Goal: Task Accomplishment & Management: Manage account settings

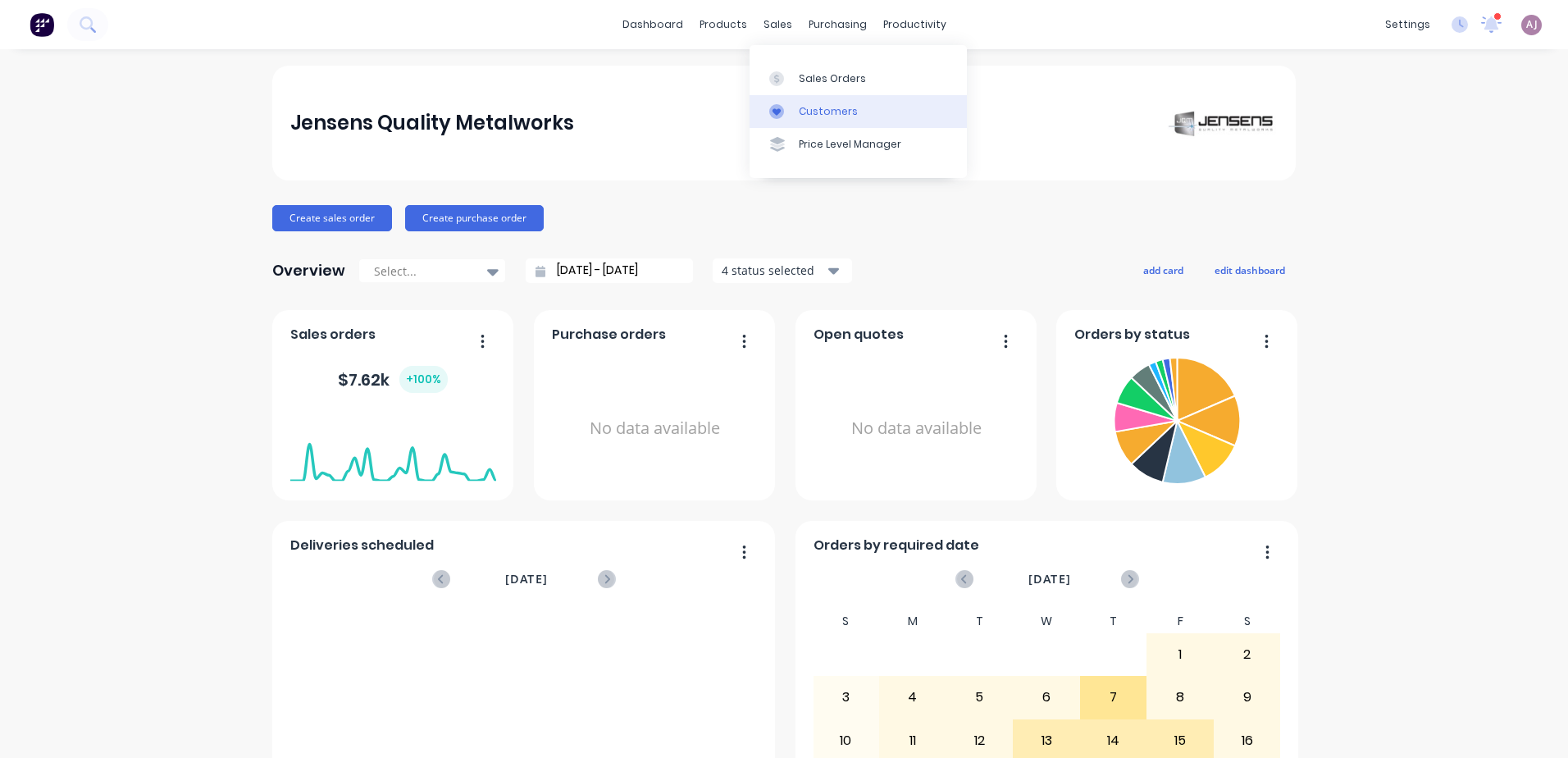
click at [797, 104] on link "Customers" at bounding box center [859, 111] width 218 height 33
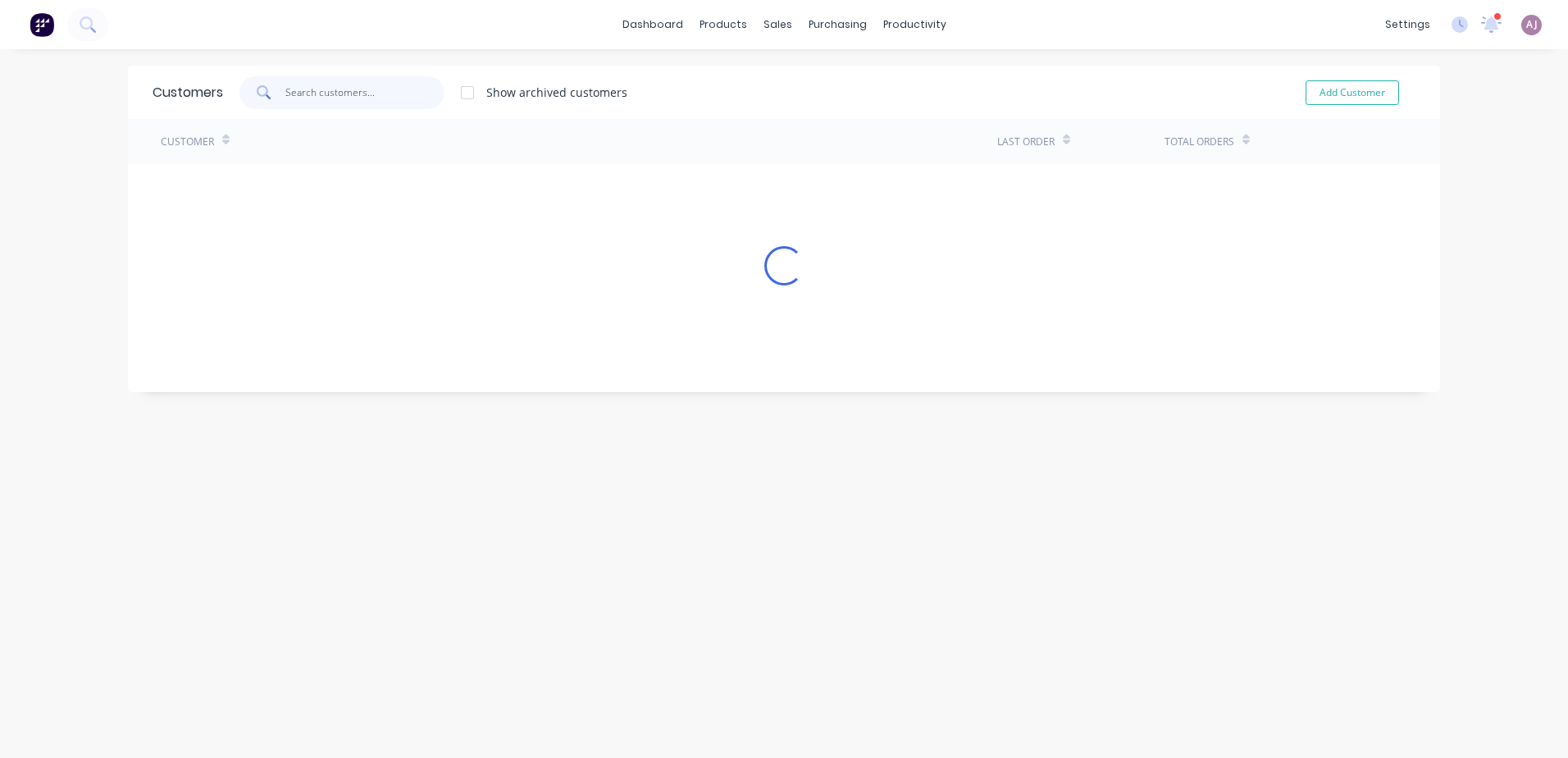
click at [337, 89] on input "text" at bounding box center [366, 92] width 160 height 33
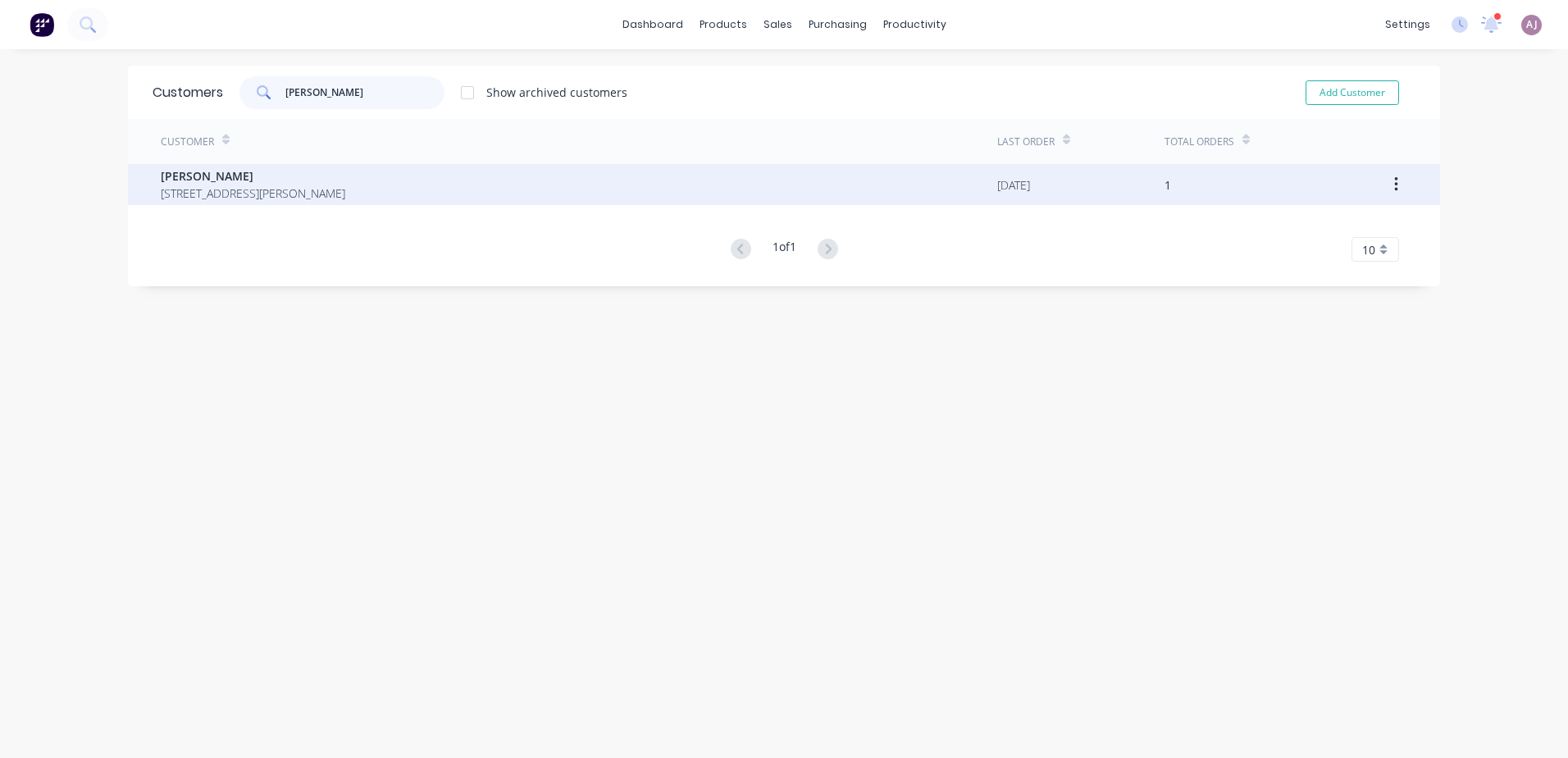
type input "[PERSON_NAME]"
click at [286, 177] on span "[PERSON_NAME]" at bounding box center [253, 175] width 185 height 17
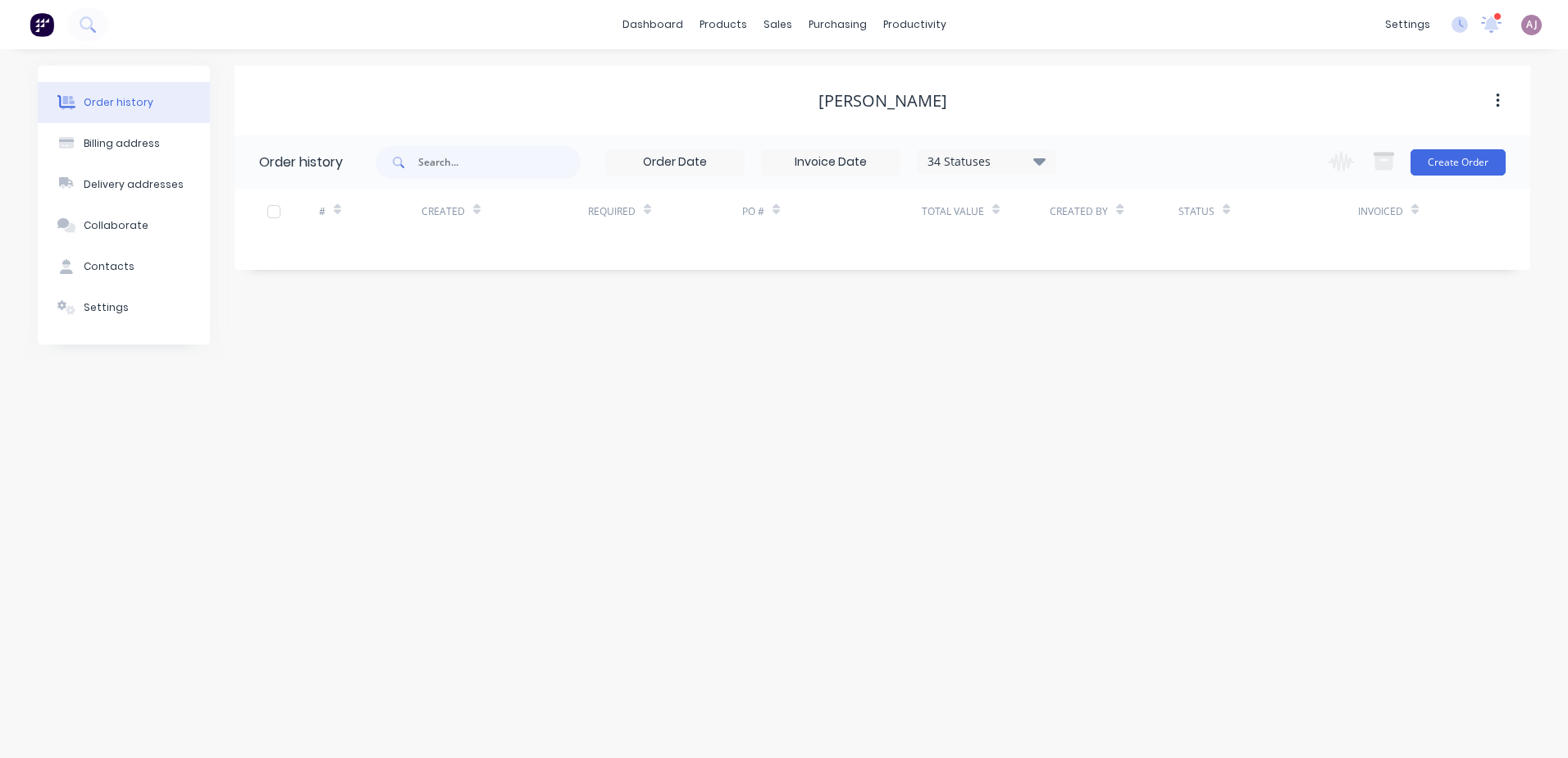
click at [986, 161] on div "34 Statuses" at bounding box center [986, 161] width 138 height 18
click at [1122, 350] on label at bounding box center [1122, 350] width 0 height 0
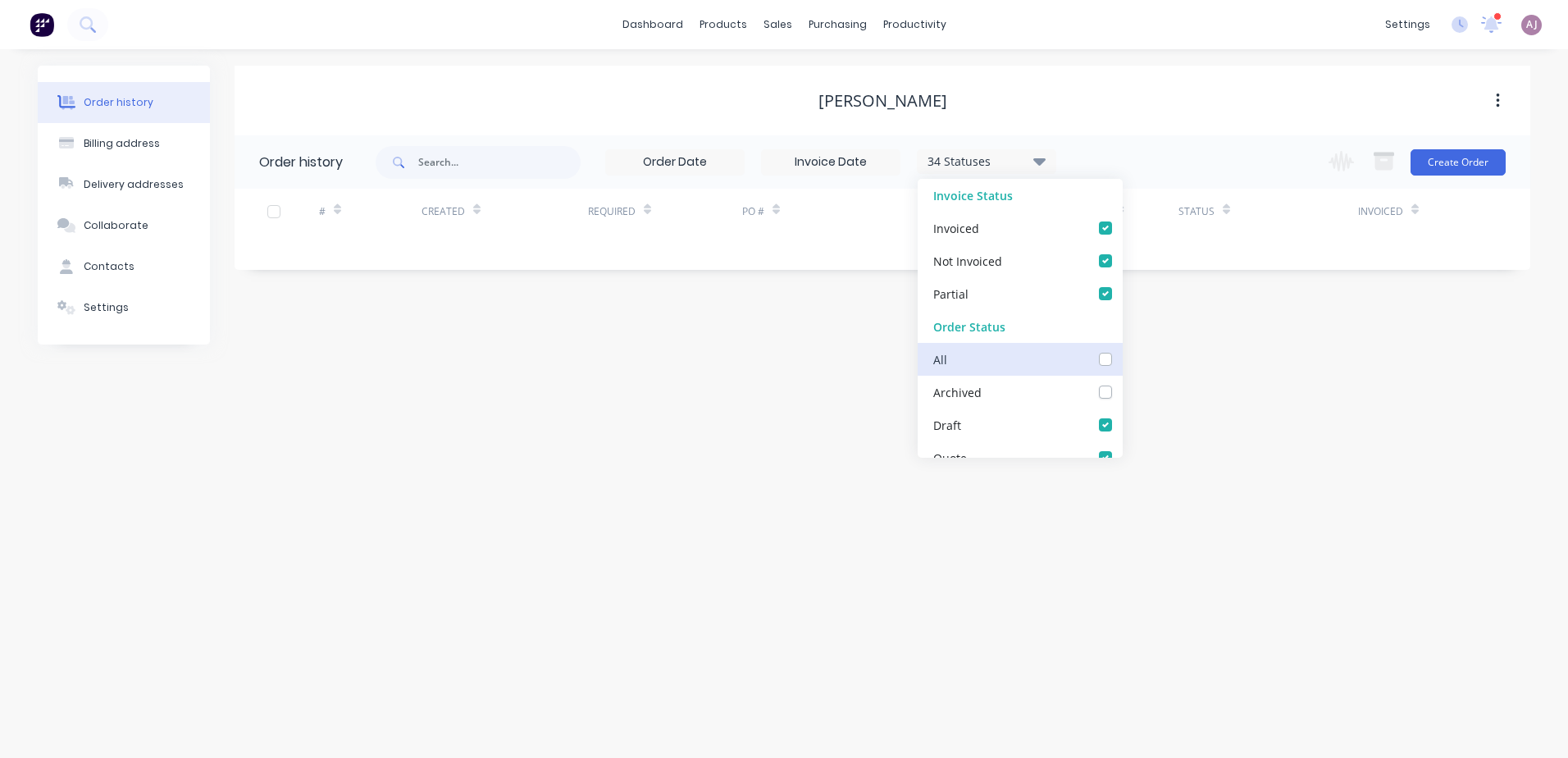
click at [1122, 358] on input "checkbox" at bounding box center [1128, 358] width 13 height 16
checkbox input "true"
click at [795, 410] on div "Order history Billing address Delivery addresses Collaborate Contacts Settings …" at bounding box center [784, 404] width 1568 height 709
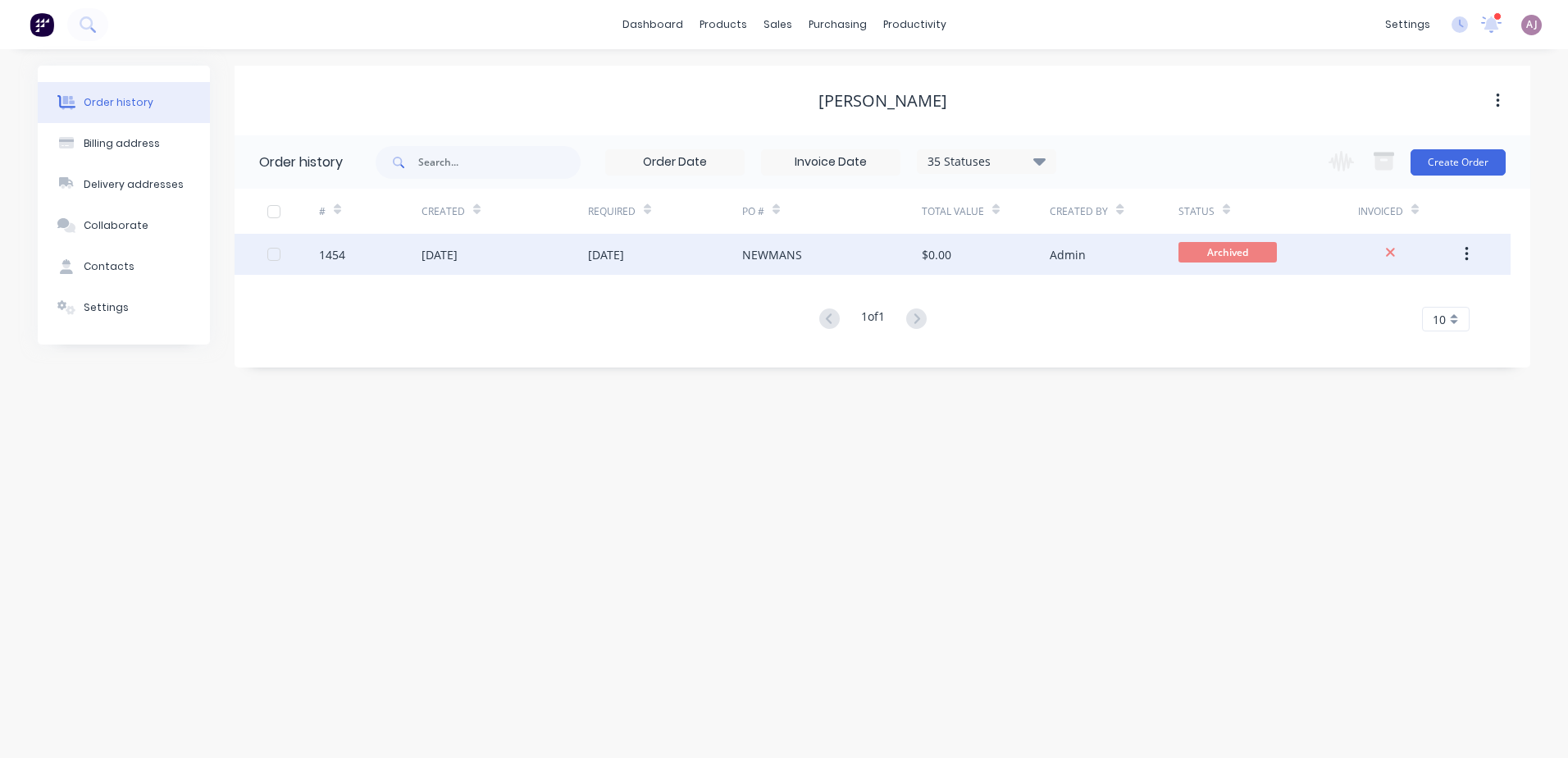
click at [557, 247] on div "[DATE]" at bounding box center [505, 253] width 166 height 41
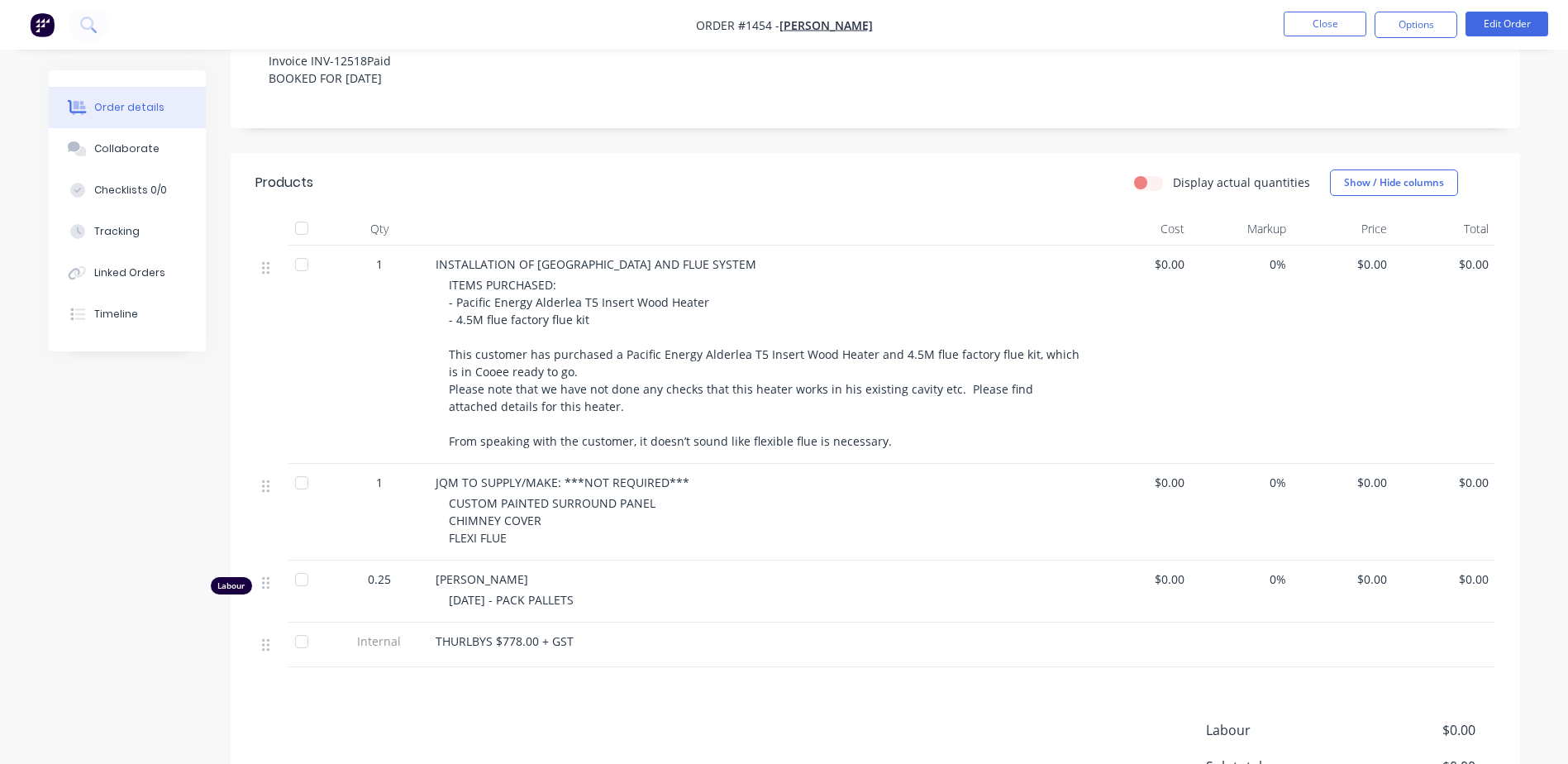
scroll to position [414, 0]
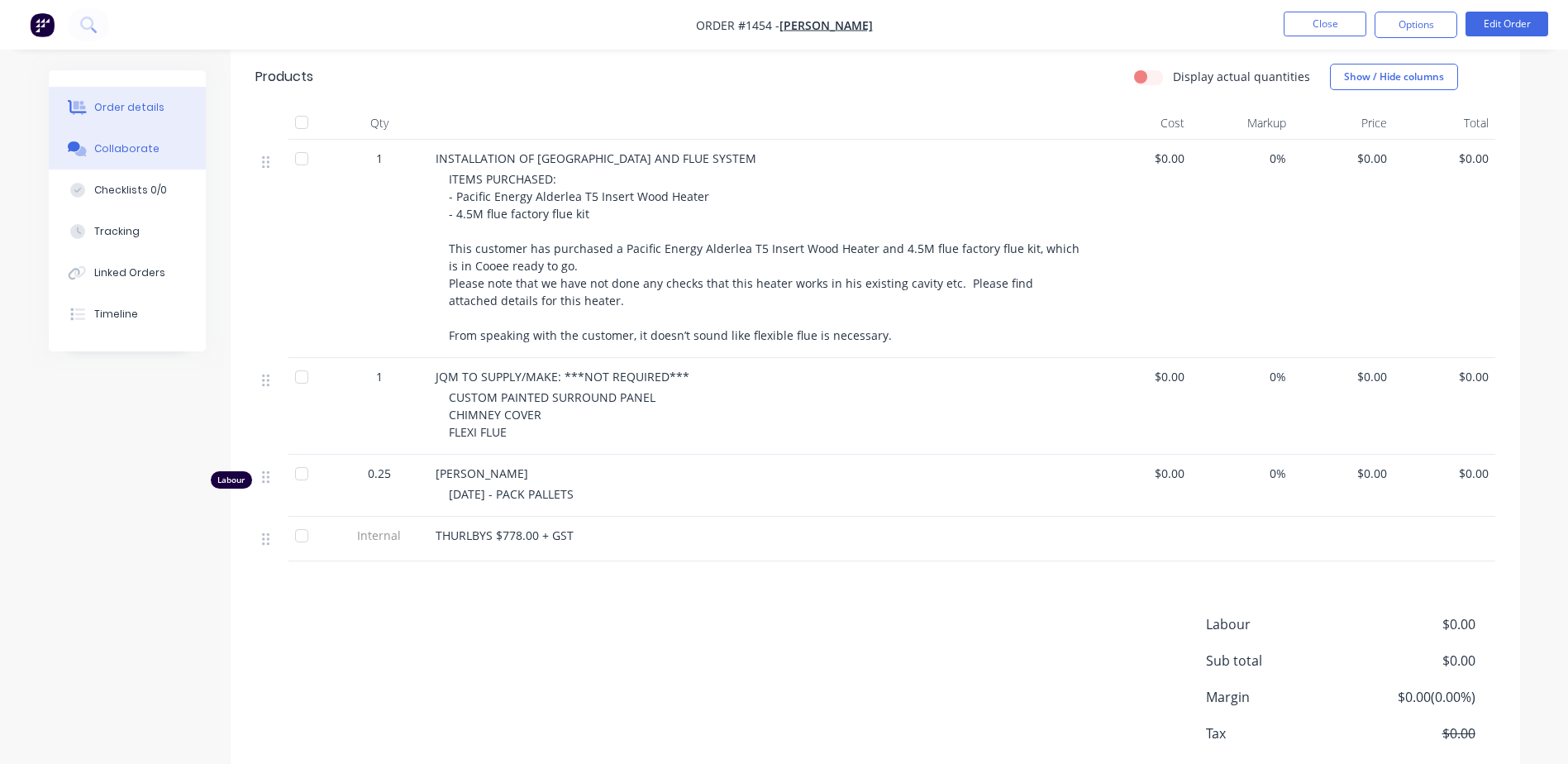
click at [111, 150] on div "Collaborate" at bounding box center [128, 149] width 66 height 15
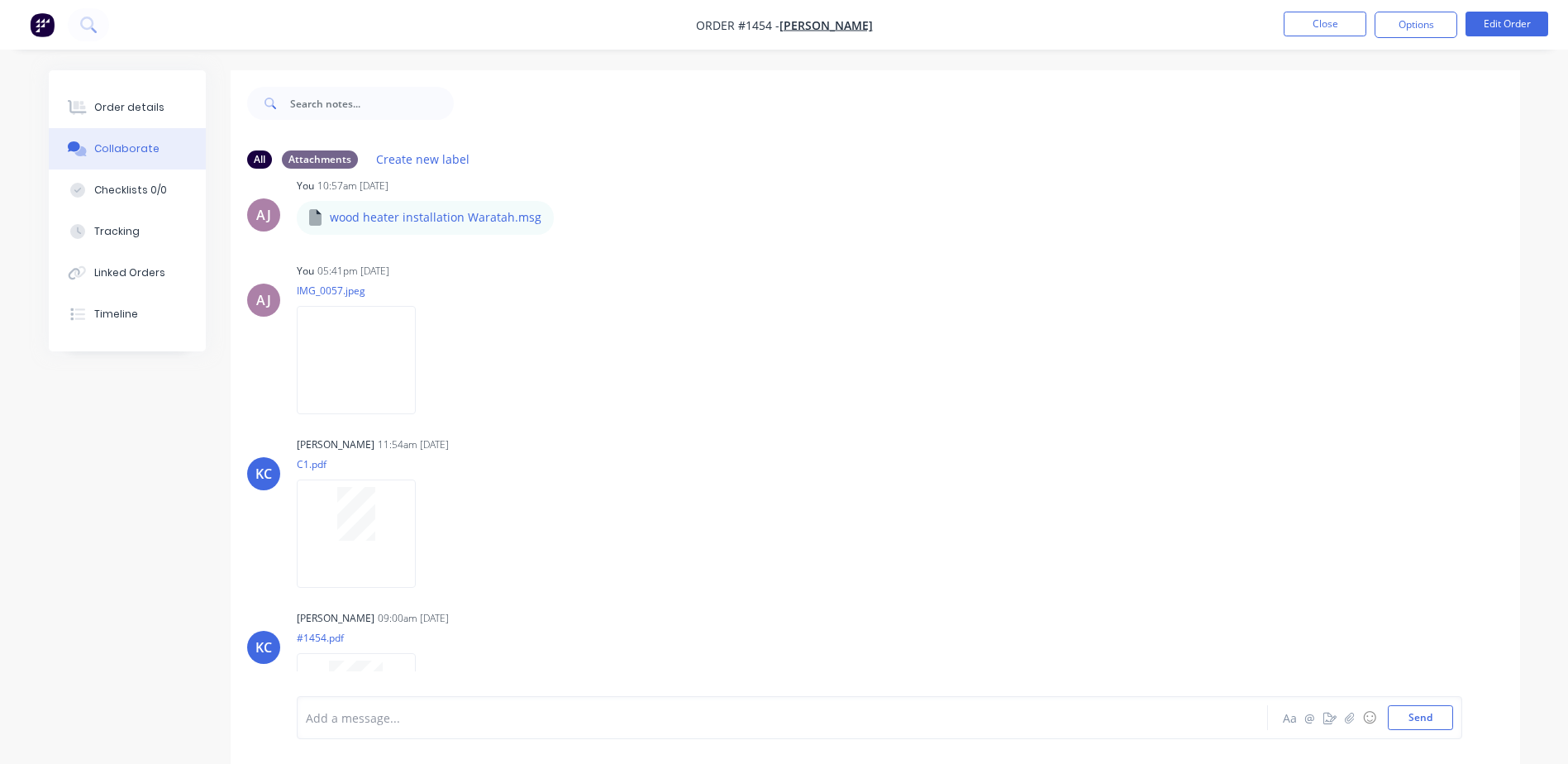
scroll to position [1148, 0]
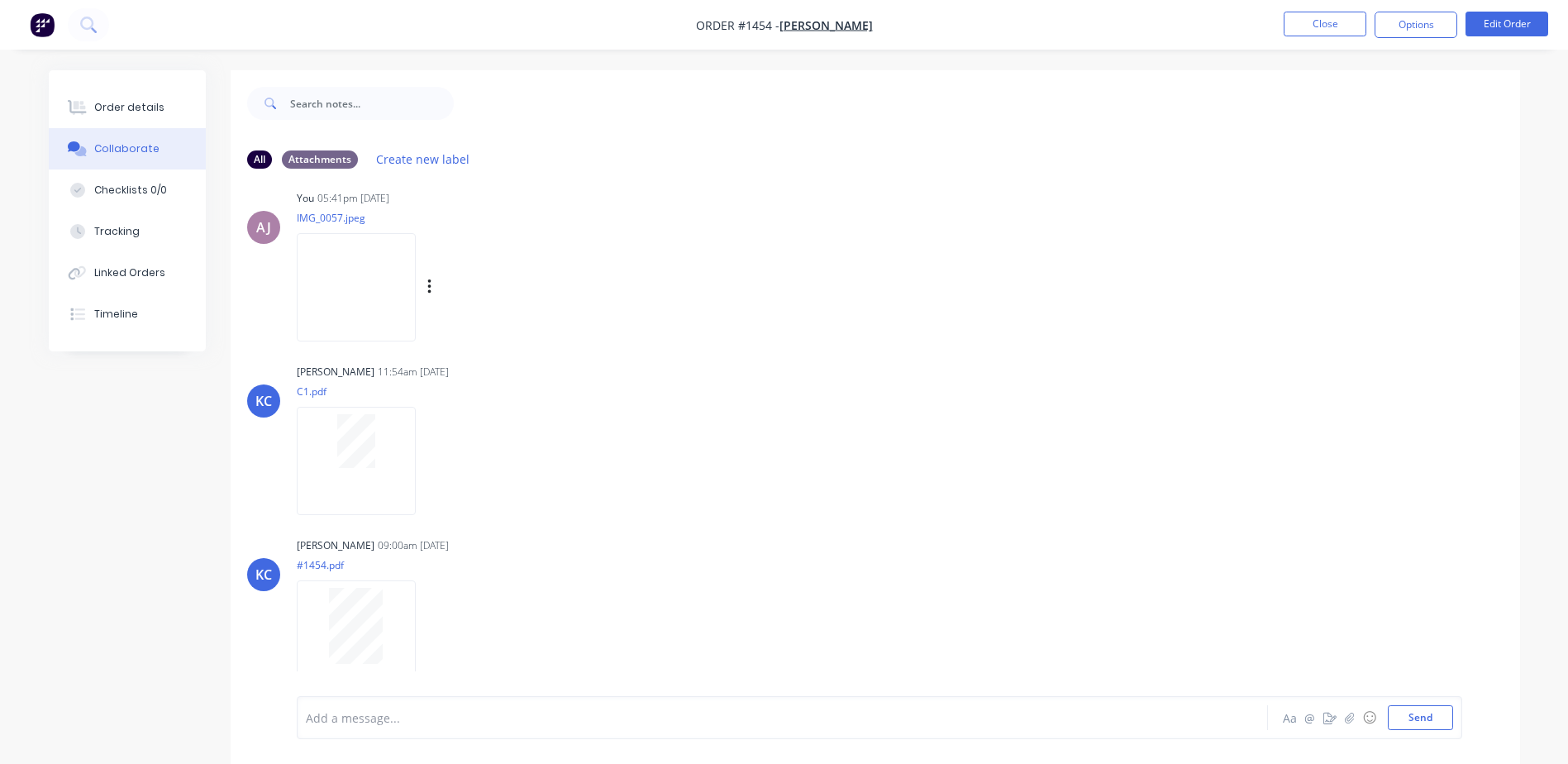
click at [365, 305] on img at bounding box center [356, 287] width 119 height 109
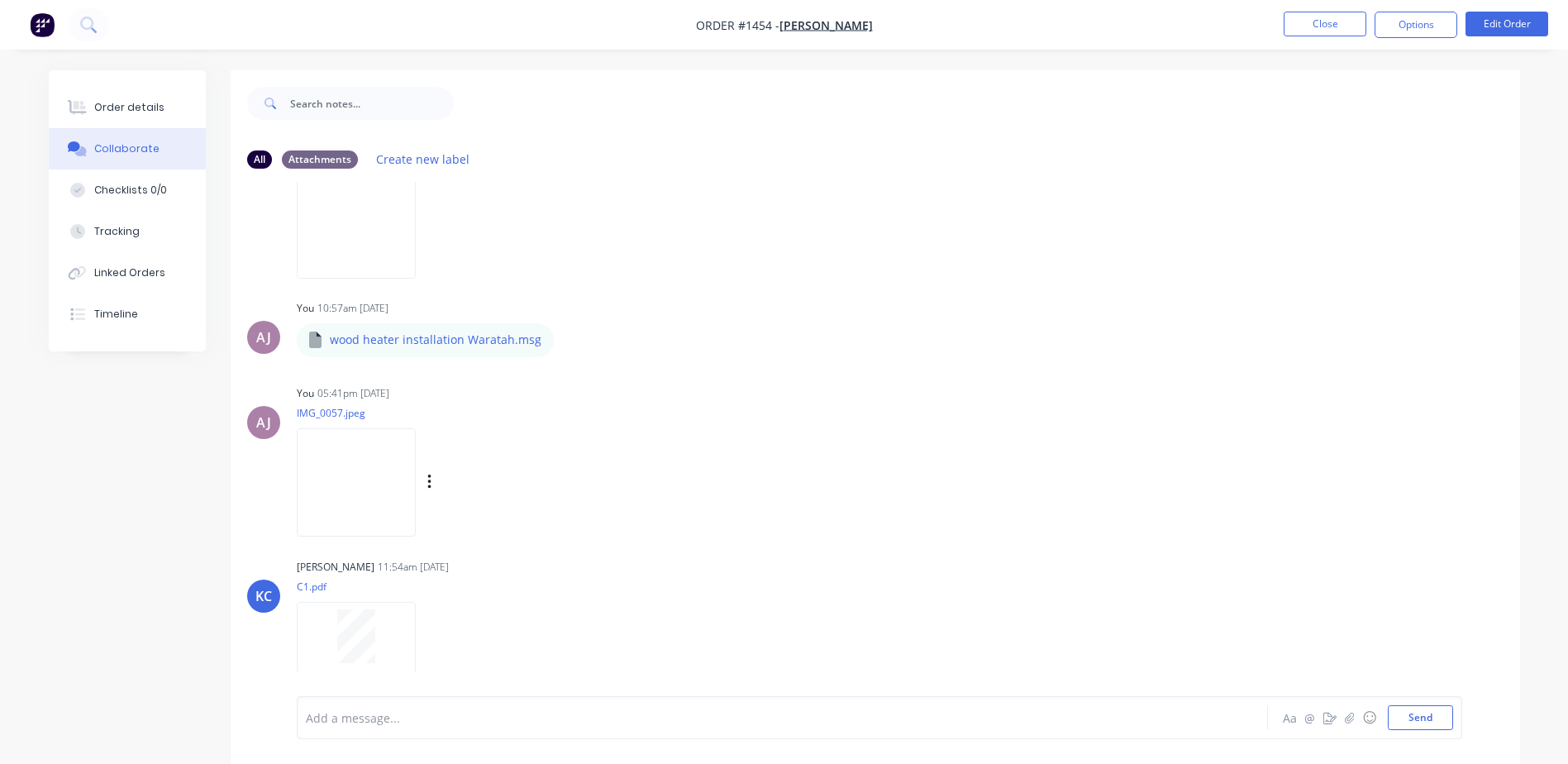
scroll to position [900, 0]
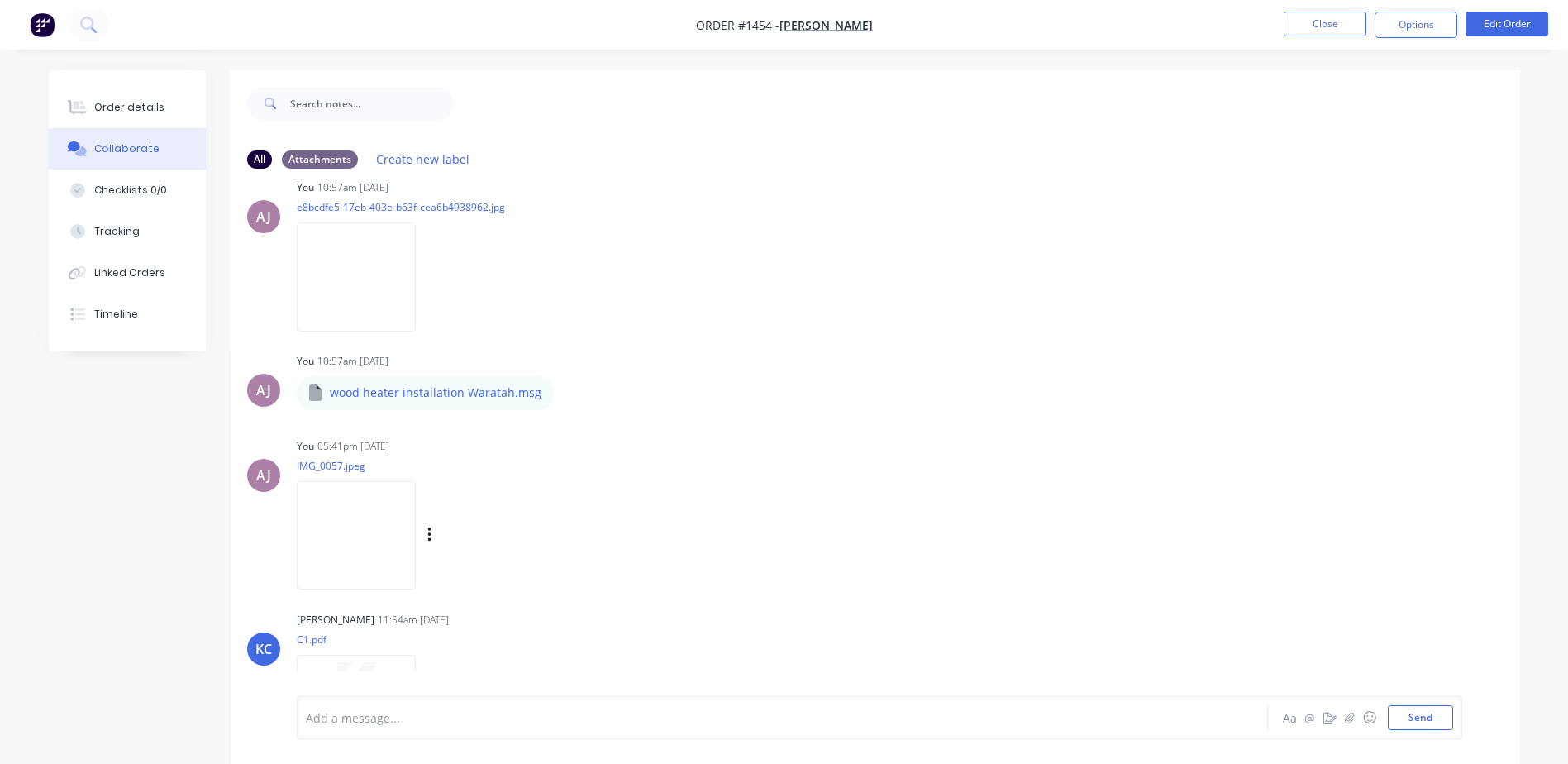
click at [361, 311] on img at bounding box center [356, 276] width 119 height 109
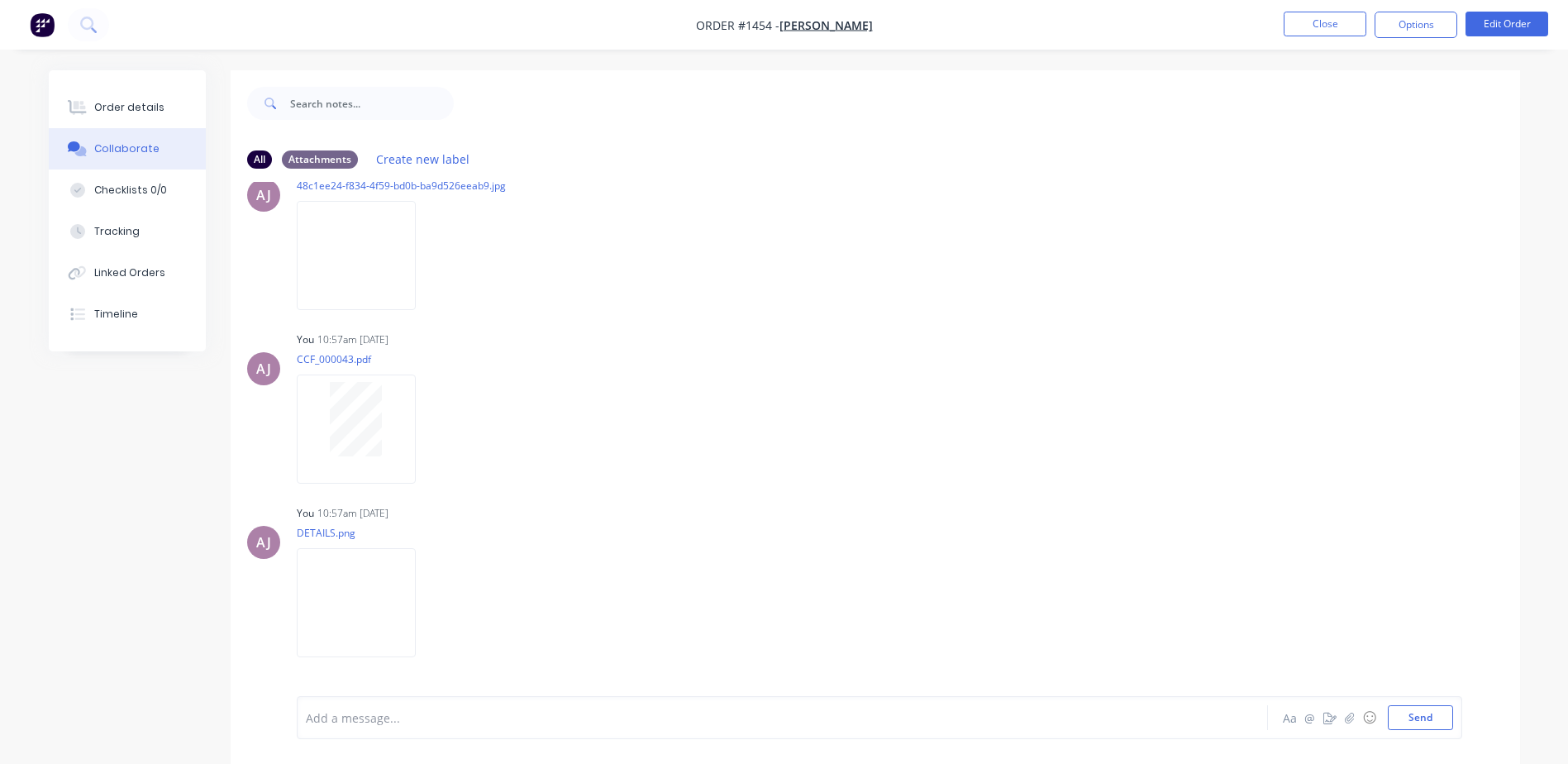
scroll to position [414, 0]
click at [384, 594] on img at bounding box center [356, 588] width 119 height 109
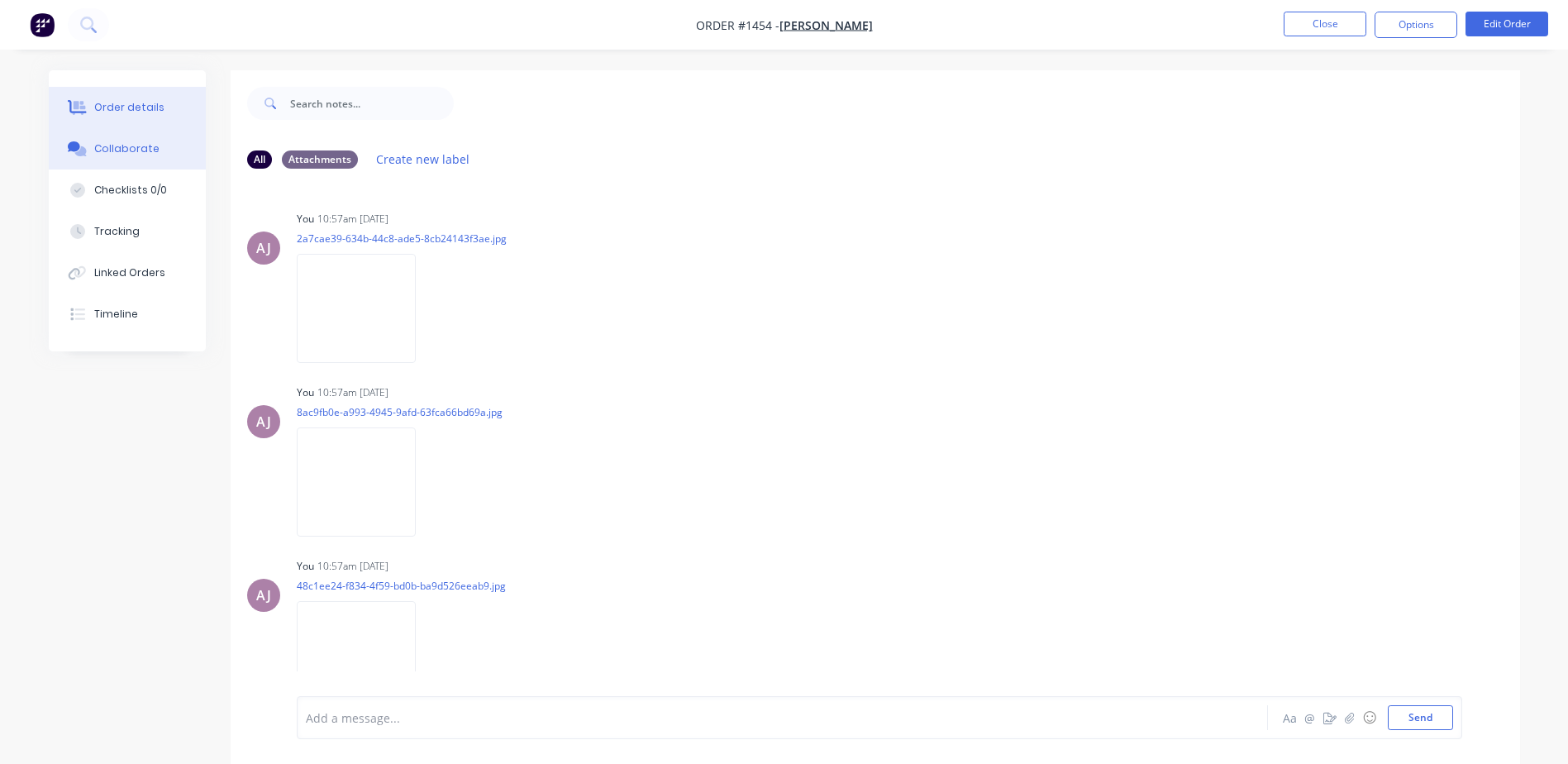
click at [116, 108] on div "Order details" at bounding box center [130, 107] width 70 height 15
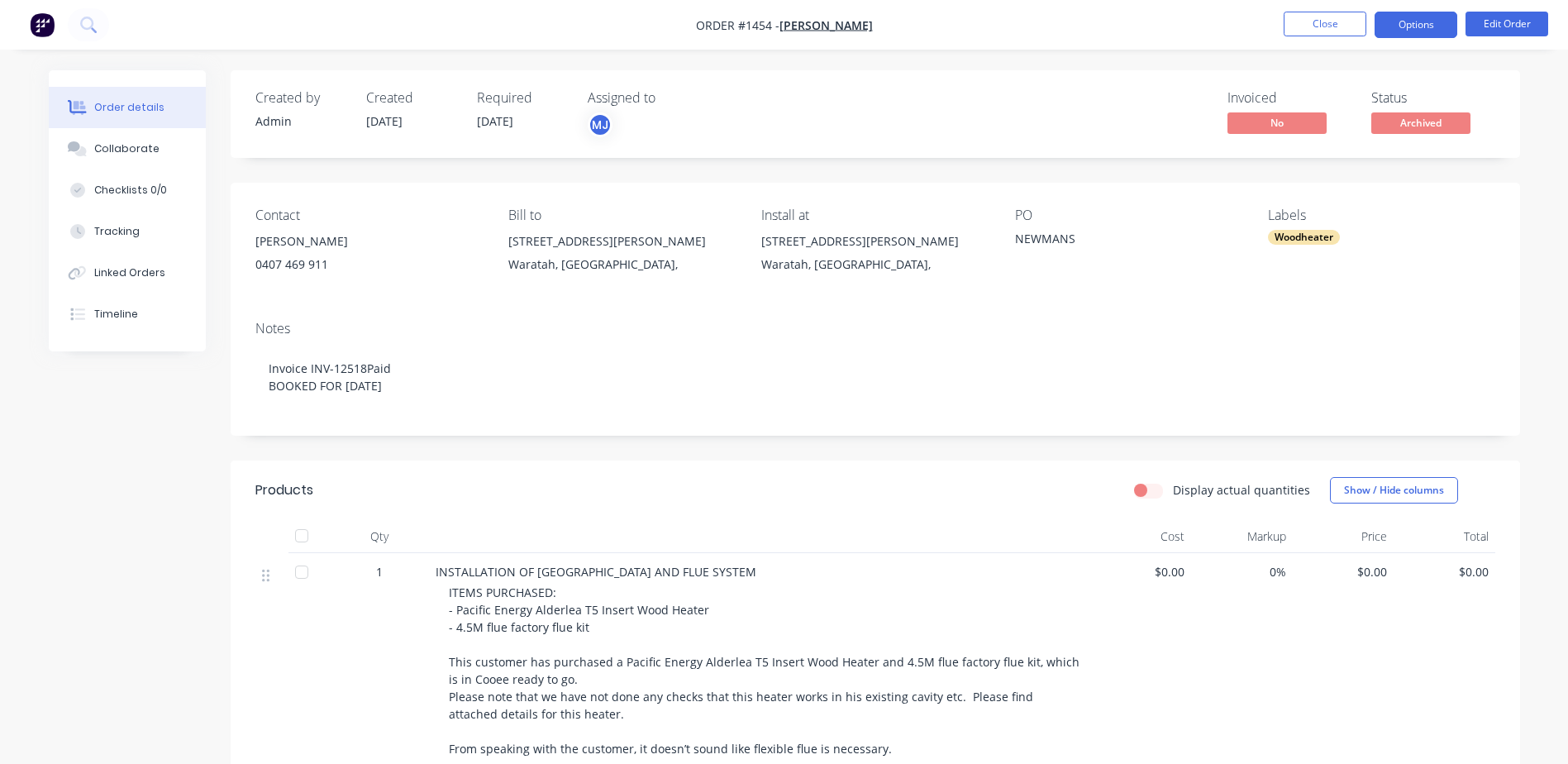
click at [1431, 32] on button "Options" at bounding box center [1415, 25] width 83 height 27
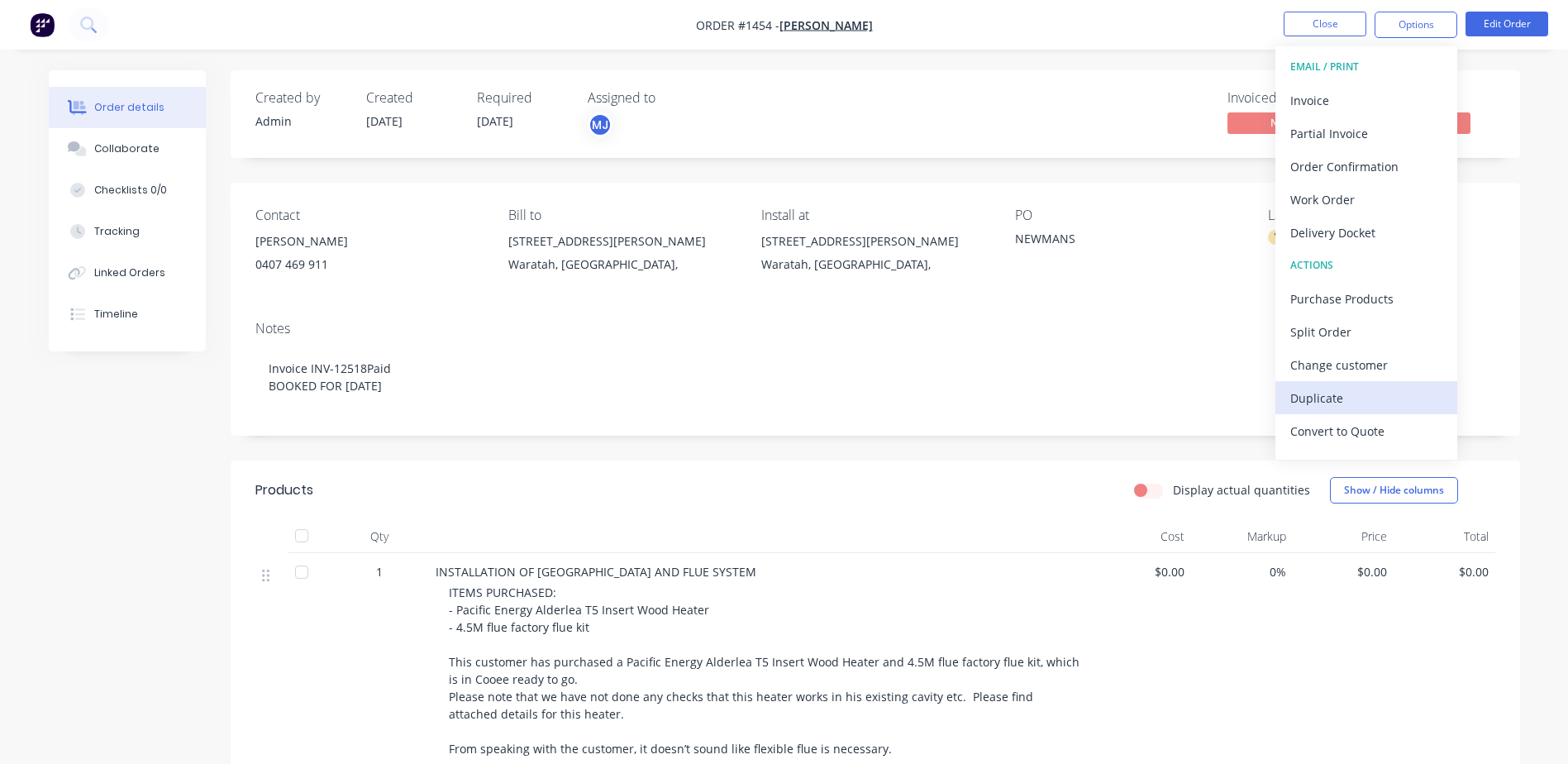
click at [1335, 393] on div "Duplicate" at bounding box center [1366, 398] width 153 height 24
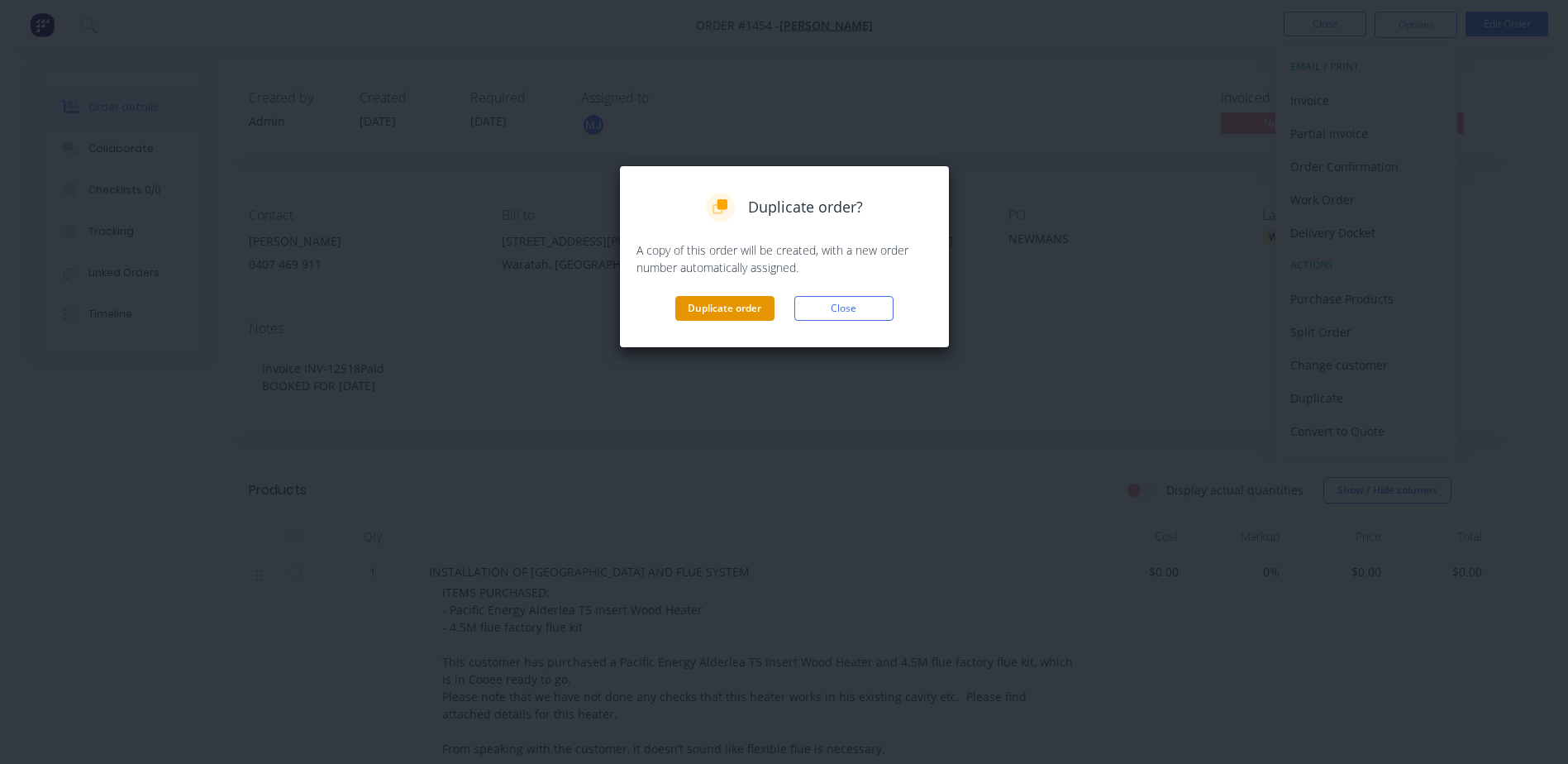
click at [707, 307] on button "Duplicate order" at bounding box center [725, 308] width 100 height 25
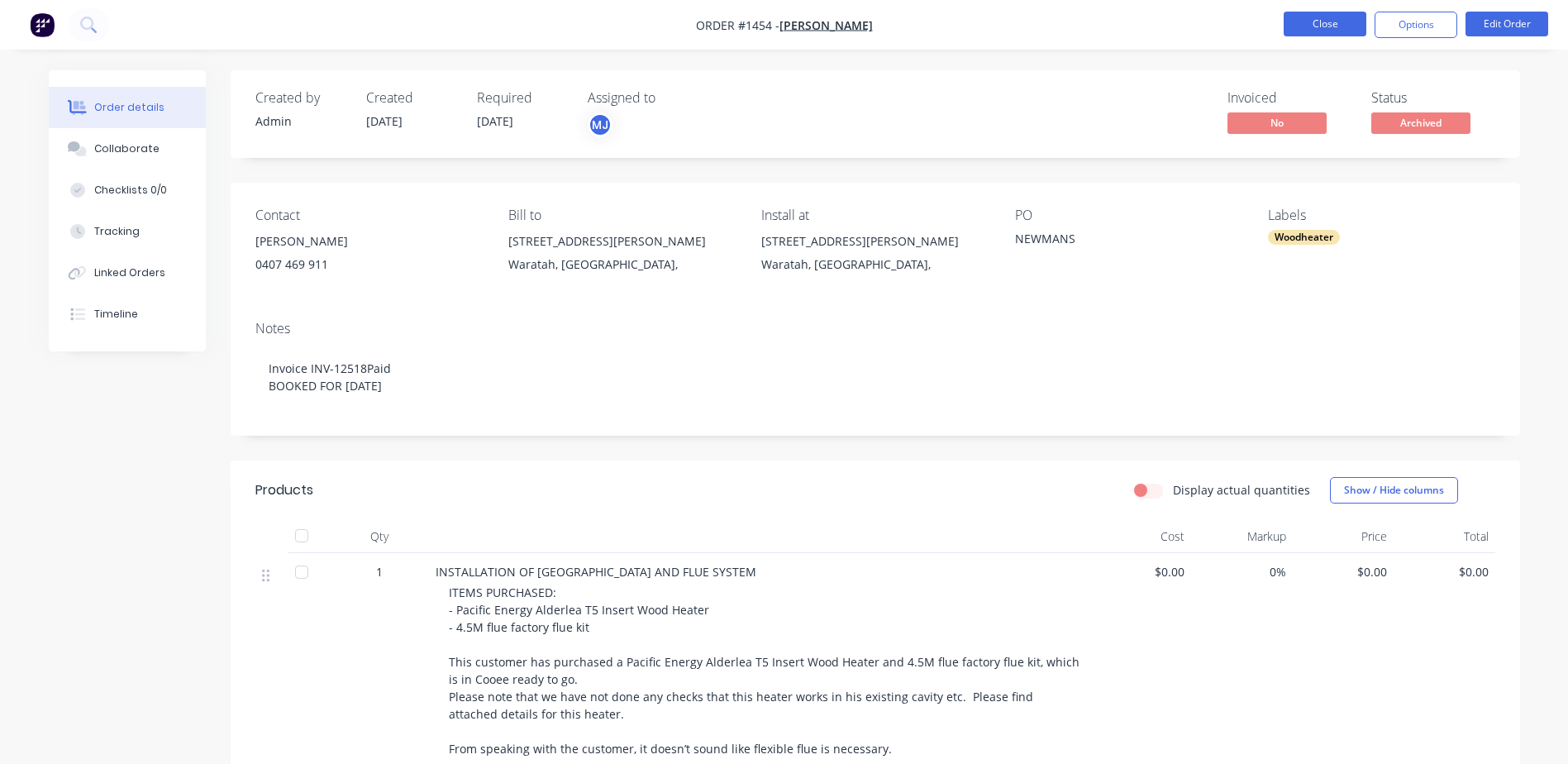
click at [1333, 29] on button "Close" at bounding box center [1325, 24] width 83 height 25
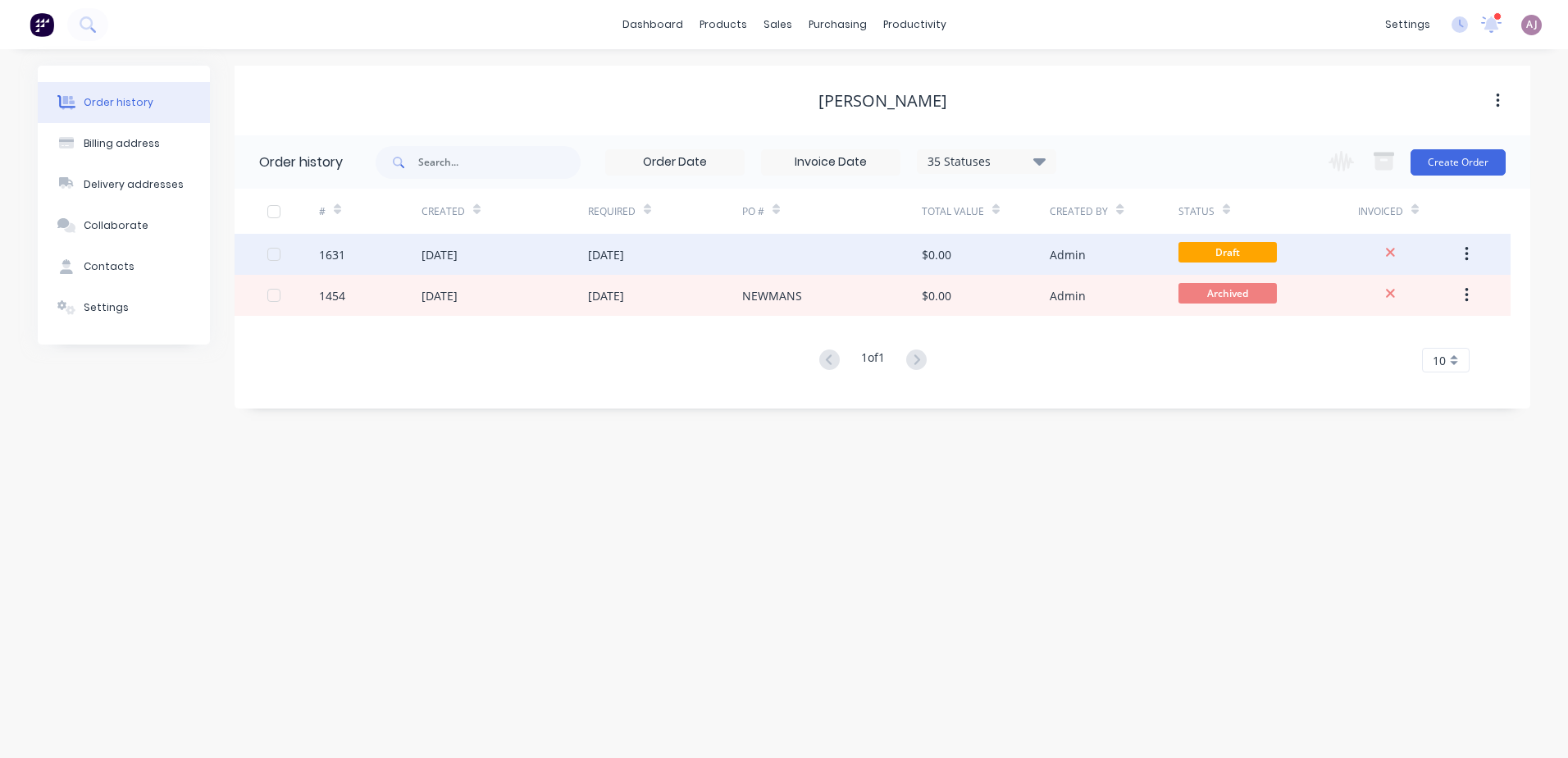
click at [458, 250] on div "[DATE]" at bounding box center [439, 254] width 36 height 17
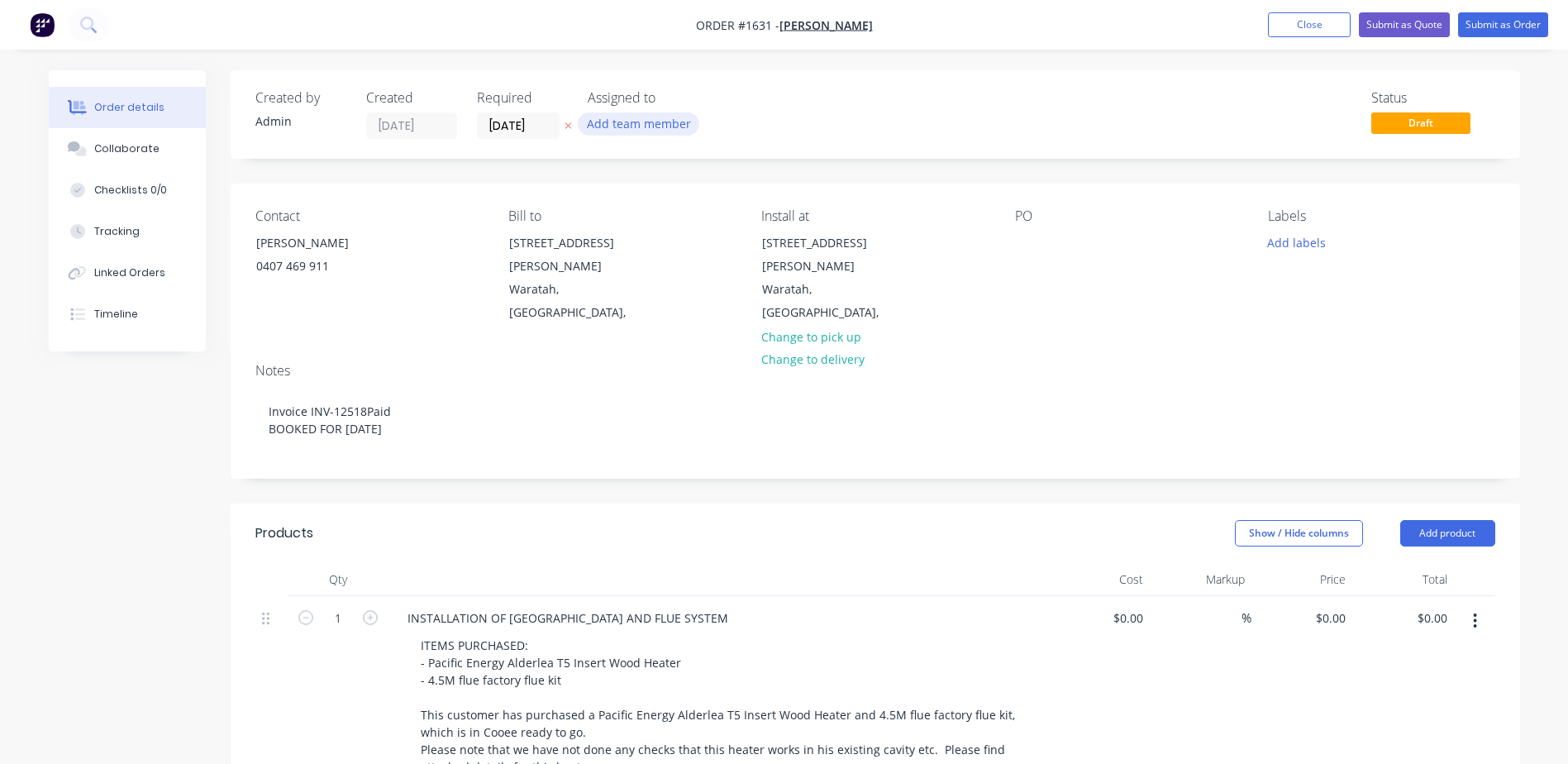
click at [640, 130] on button "Add team member" at bounding box center [639, 124] width 122 height 22
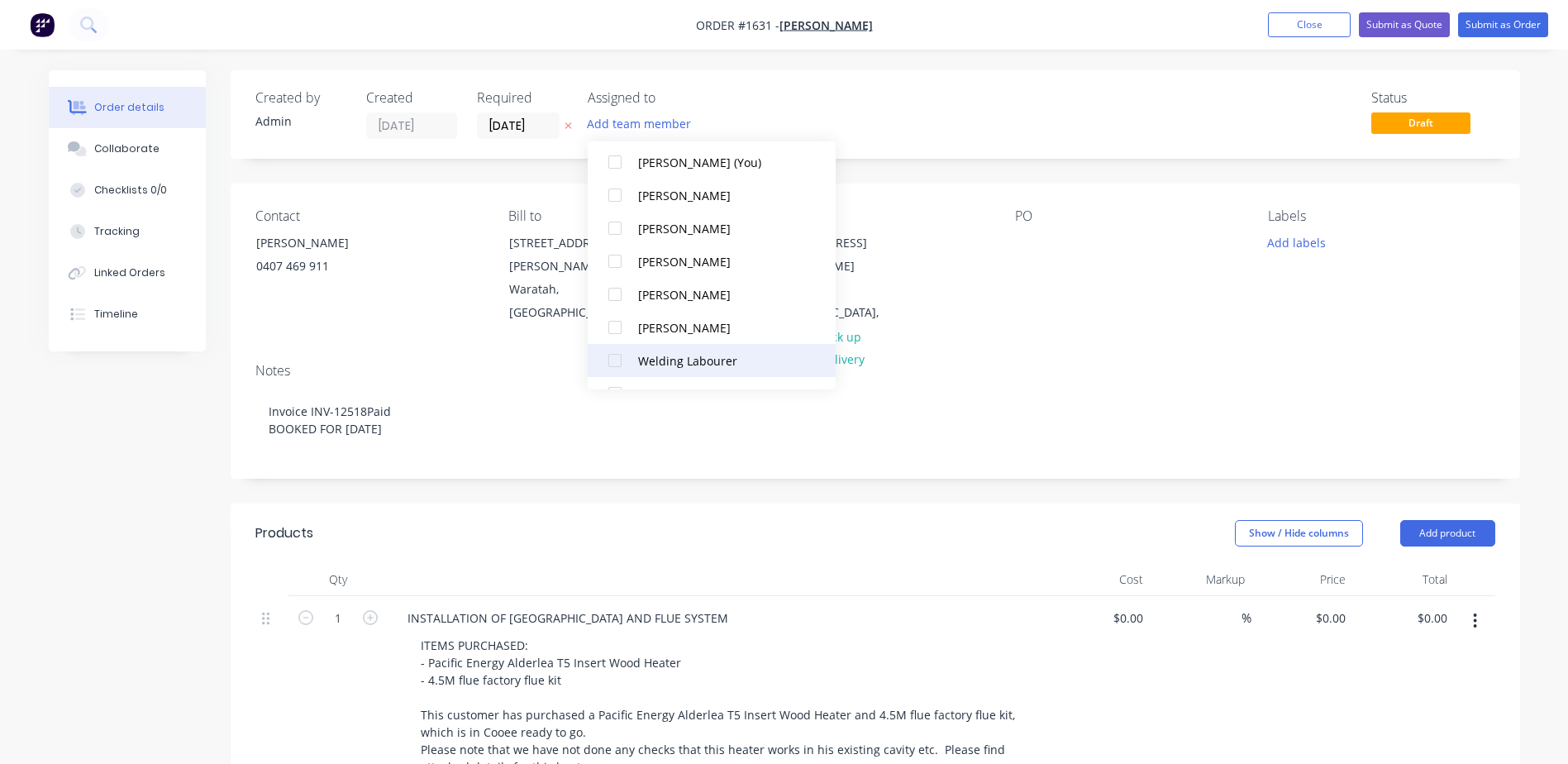
scroll to position [83, 0]
click at [656, 365] on div "Woodheater Labourer" at bounding box center [721, 364] width 165 height 17
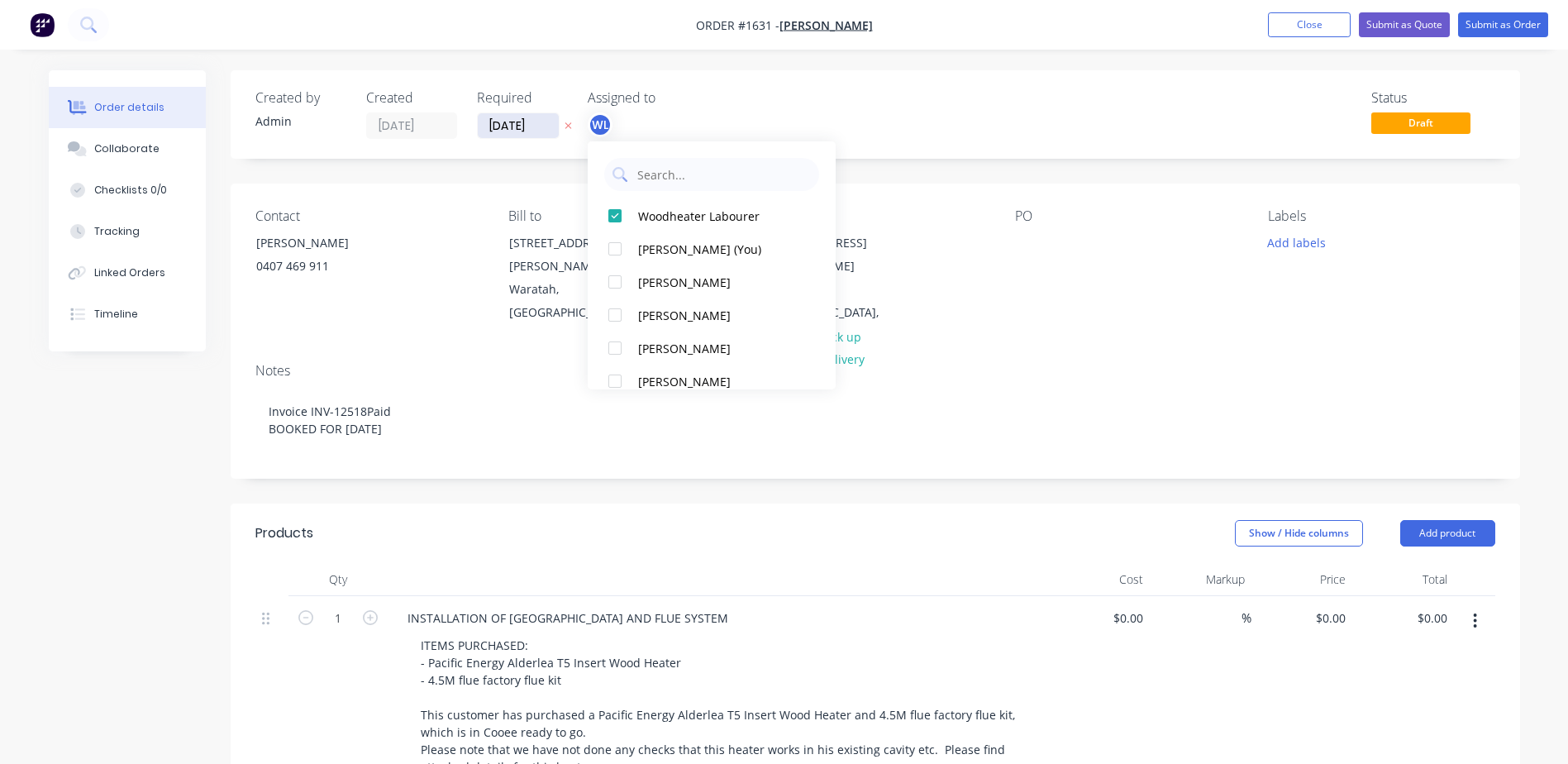
click at [494, 125] on input "[DATE]" at bounding box center [517, 126] width 81 height 25
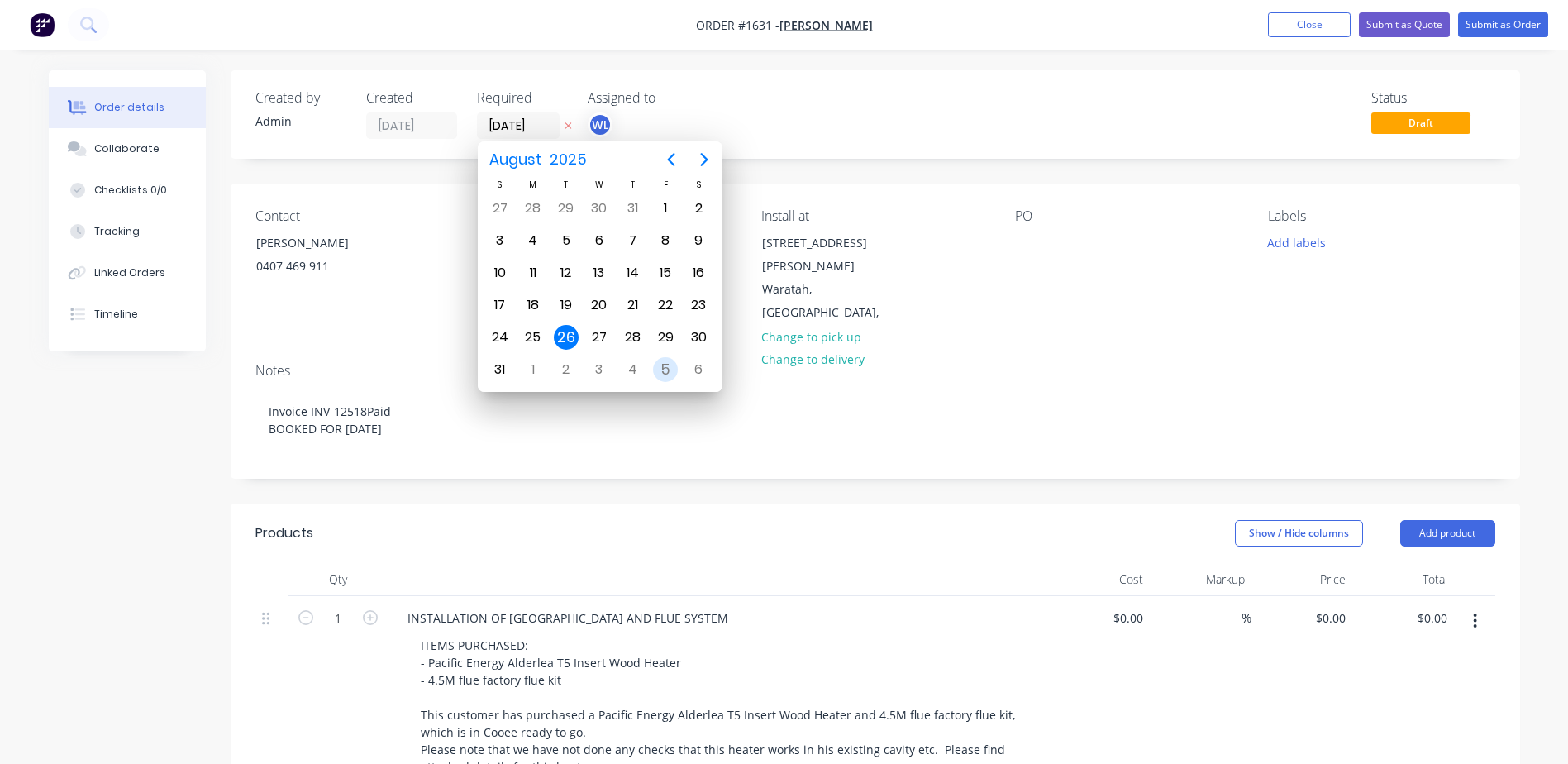
click at [672, 371] on div "5" at bounding box center [665, 369] width 25 height 25
type input "[DATE]"
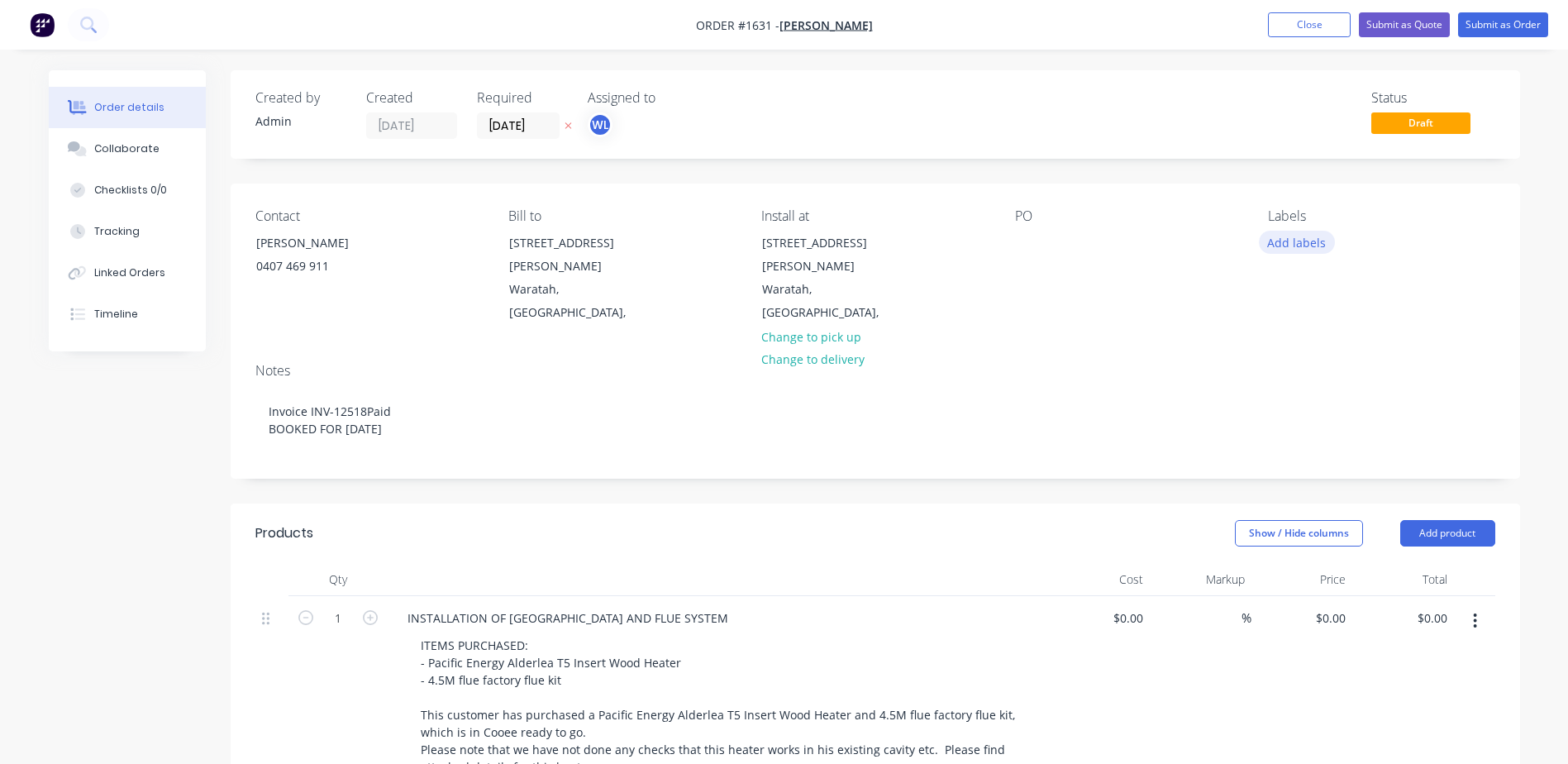
click at [1314, 242] on button "Add labels" at bounding box center [1297, 241] width 76 height 22
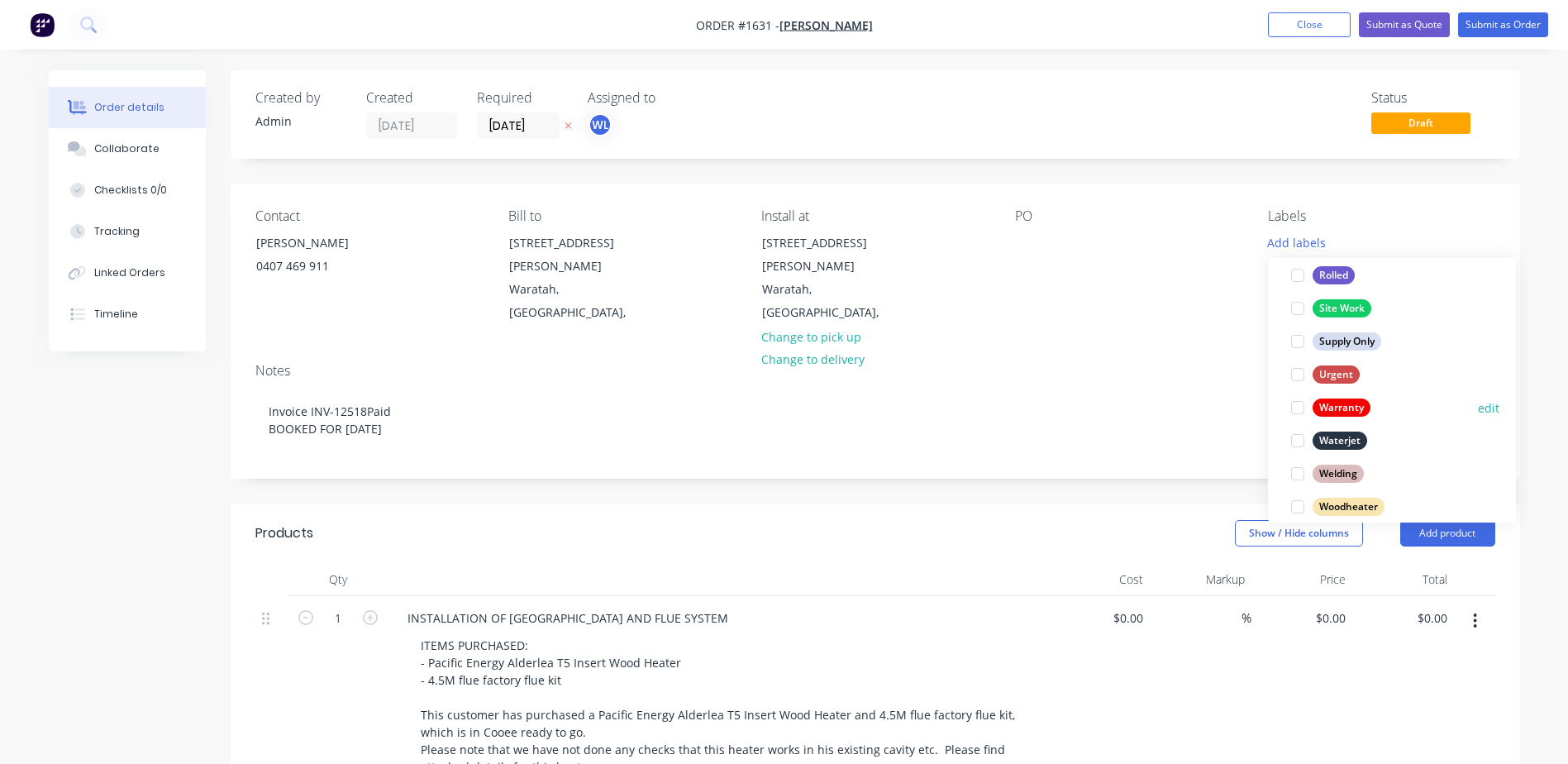
scroll to position [794, 0]
click at [1346, 495] on div "Woodheater" at bounding box center [1349, 490] width 72 height 18
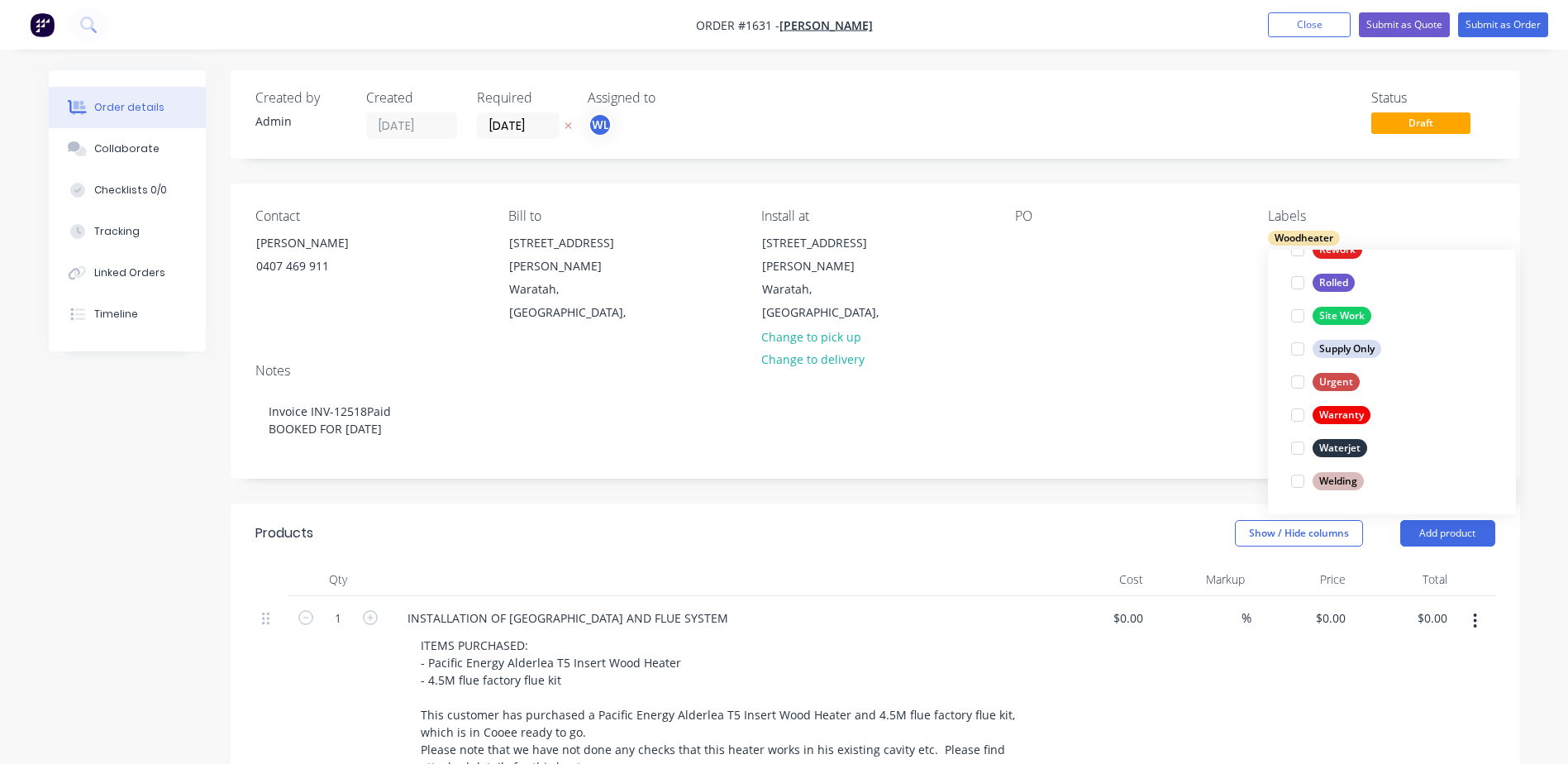
scroll to position [0, 0]
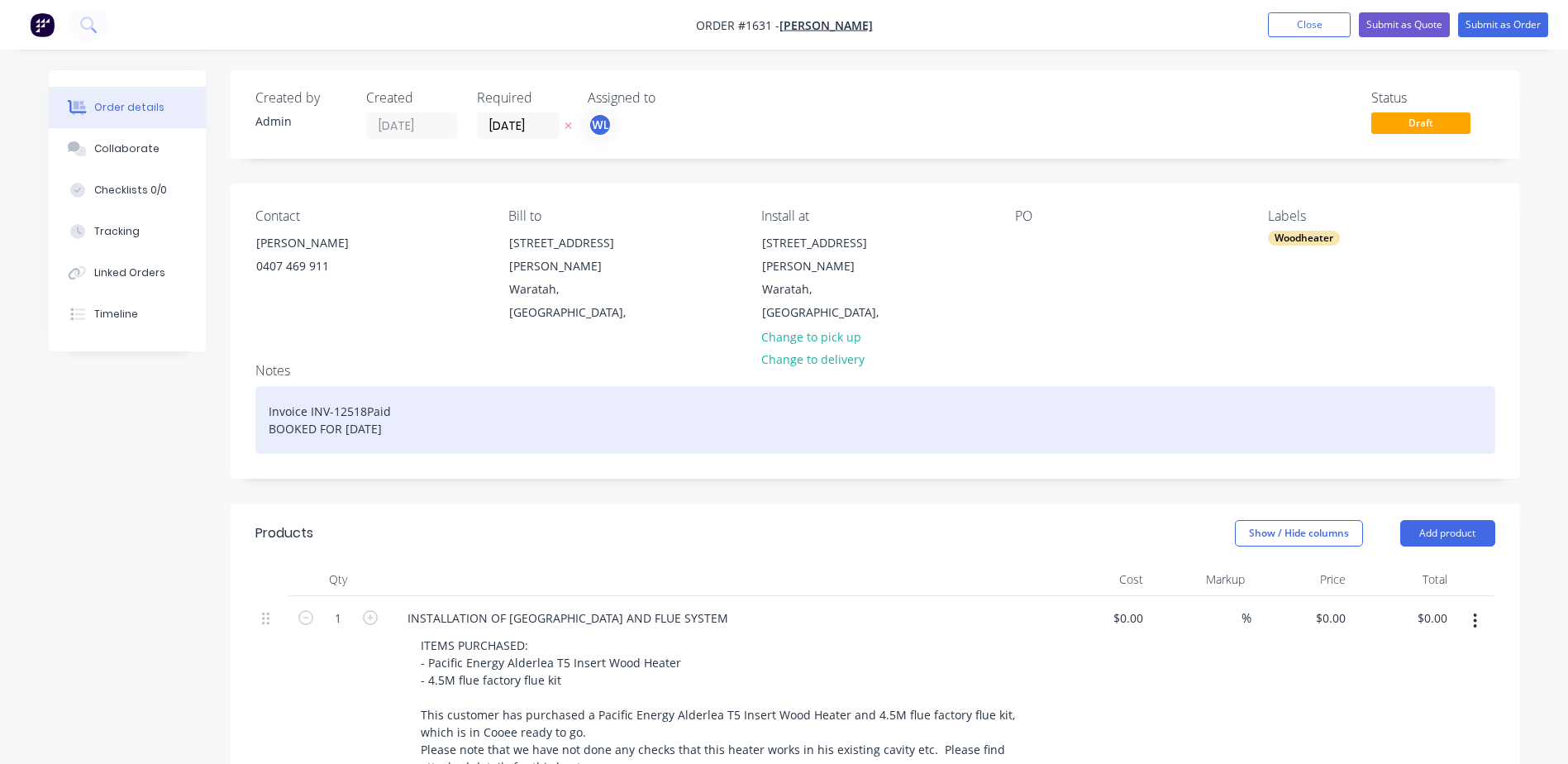
drag, startPoint x: 502, startPoint y: 384, endPoint x: 254, endPoint y: 363, distance: 248.9
click at [254, 363] on div "Notes Invoice INV-12518Paid BOOKED FOR [DATE]" at bounding box center [875, 414] width 1290 height 129
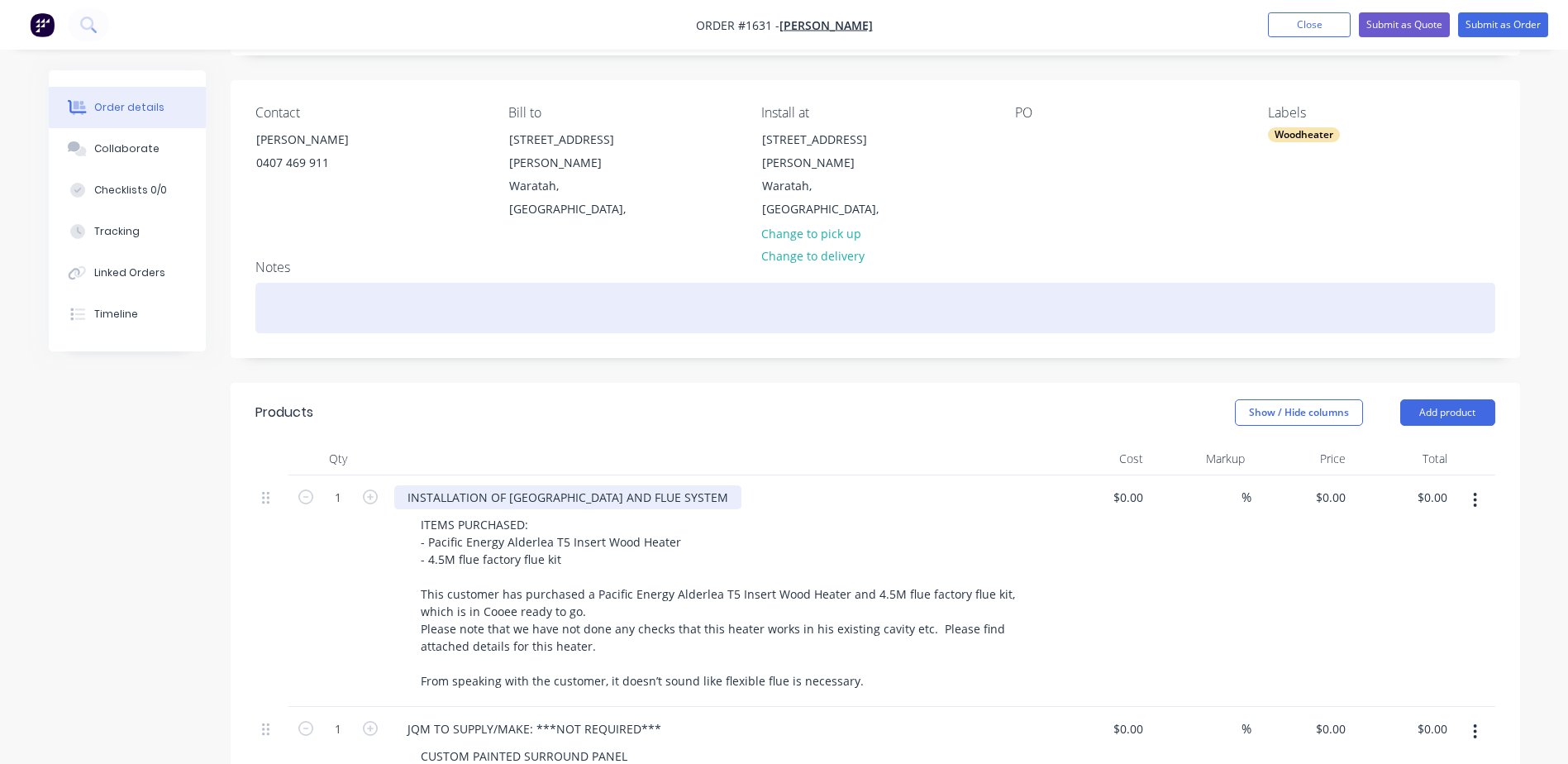
scroll to position [248, 0]
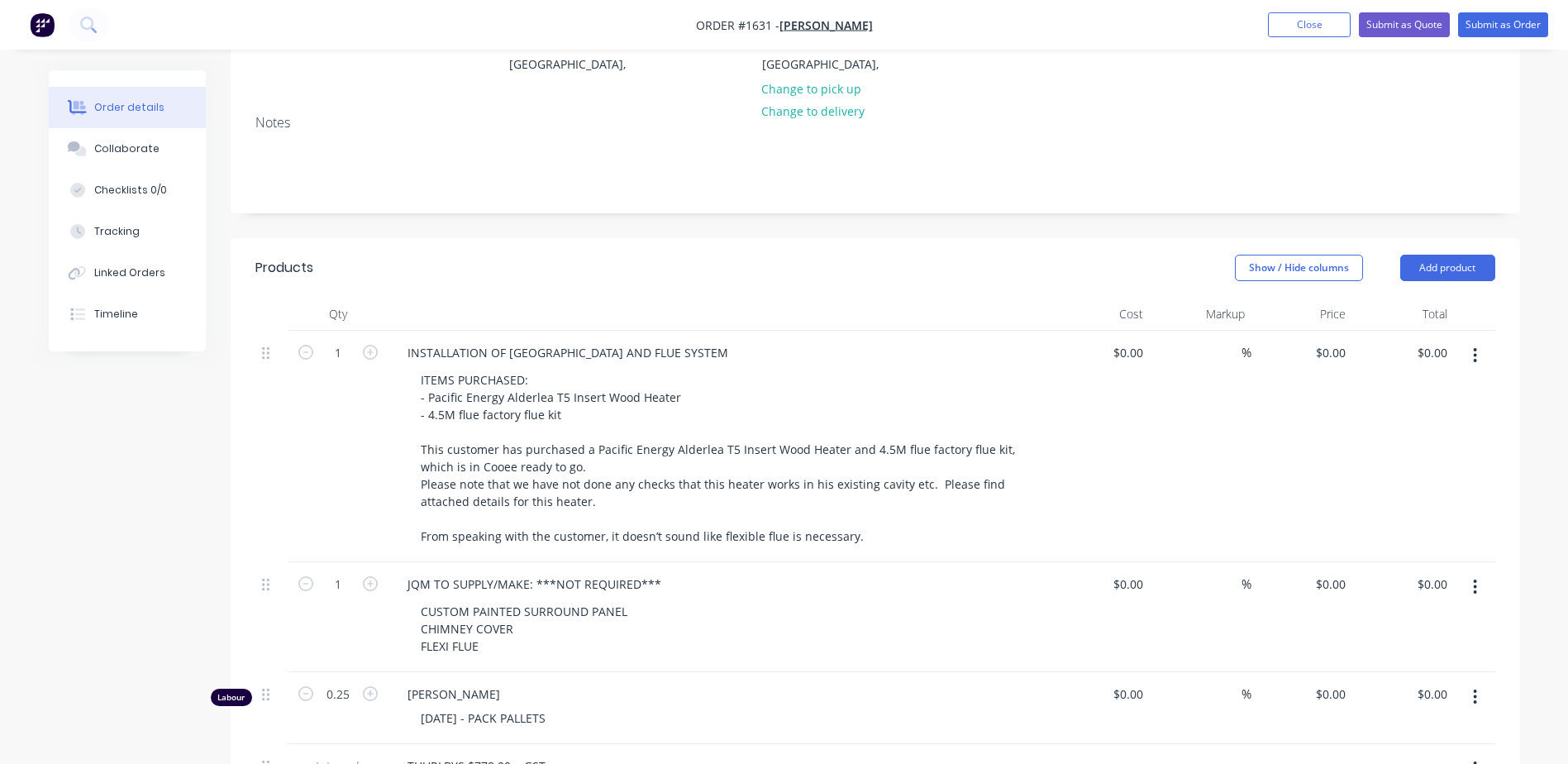
click at [1477, 688] on icon "button" at bounding box center [1475, 697] width 4 height 18
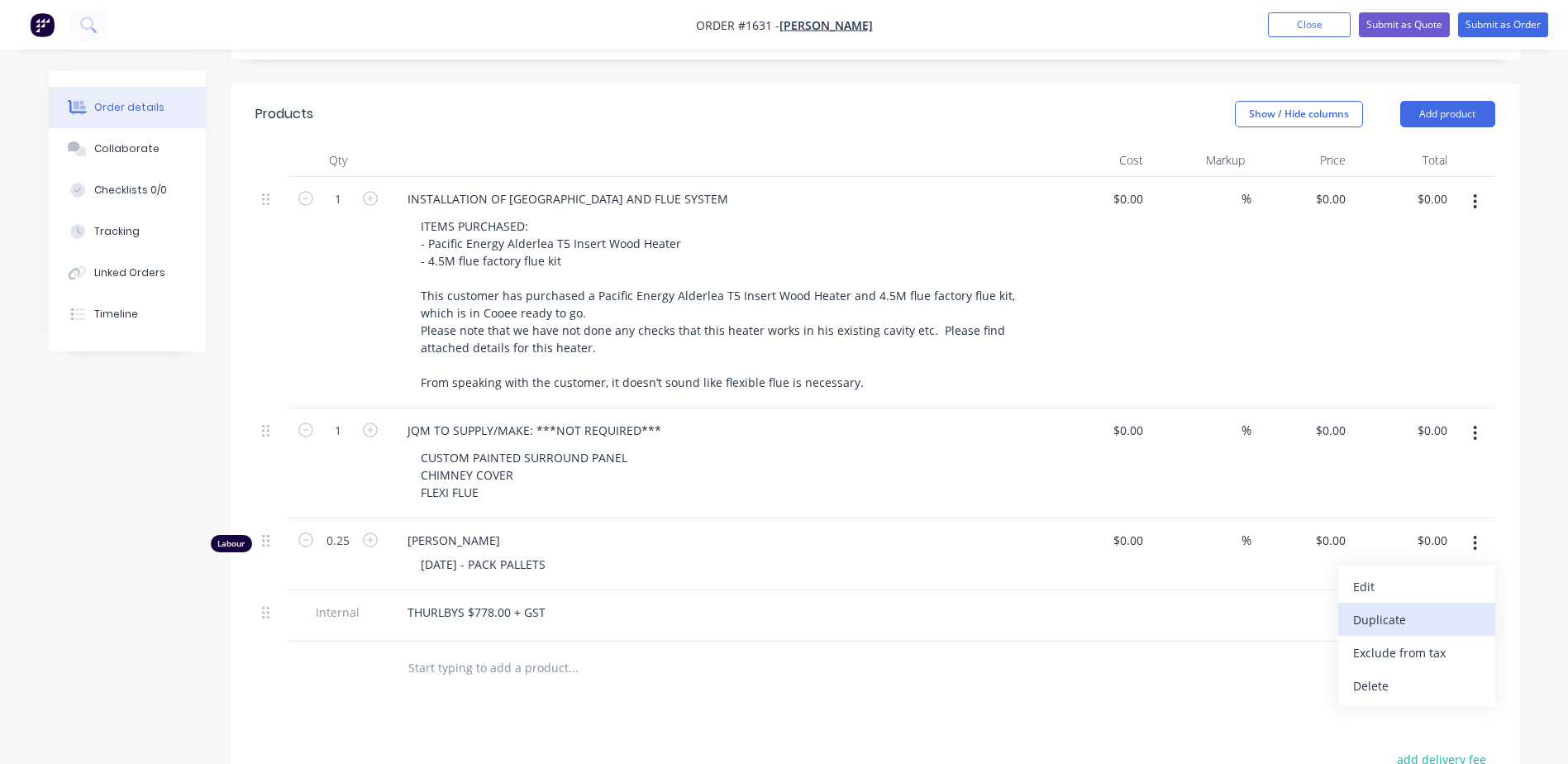
scroll to position [414, 0]
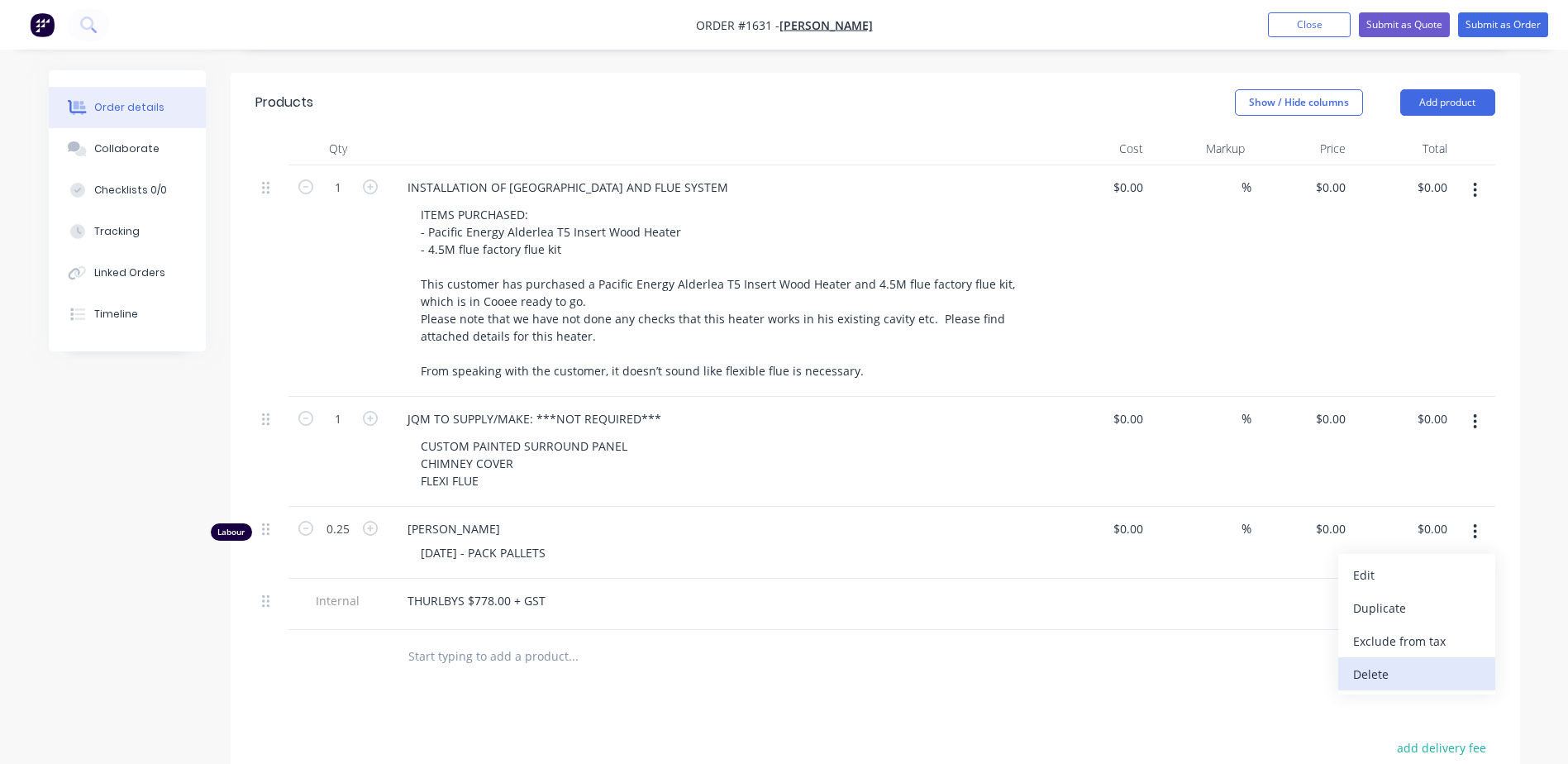
click at [1378, 662] on div "Delete" at bounding box center [1416, 674] width 128 height 24
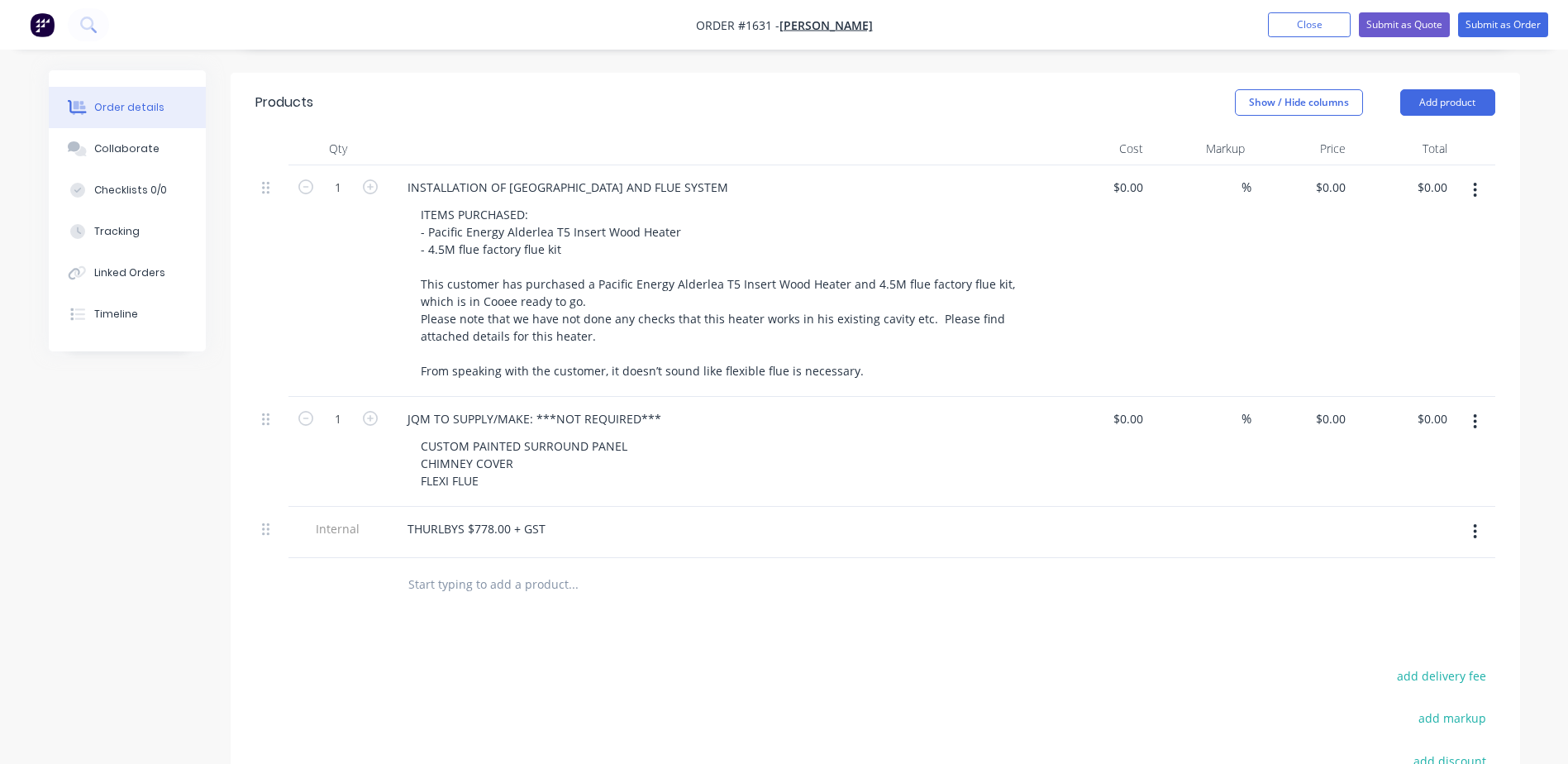
click at [1469, 517] on button "button" at bounding box center [1474, 532] width 39 height 30
click at [1425, 596] on div "Delete" at bounding box center [1416, 608] width 128 height 24
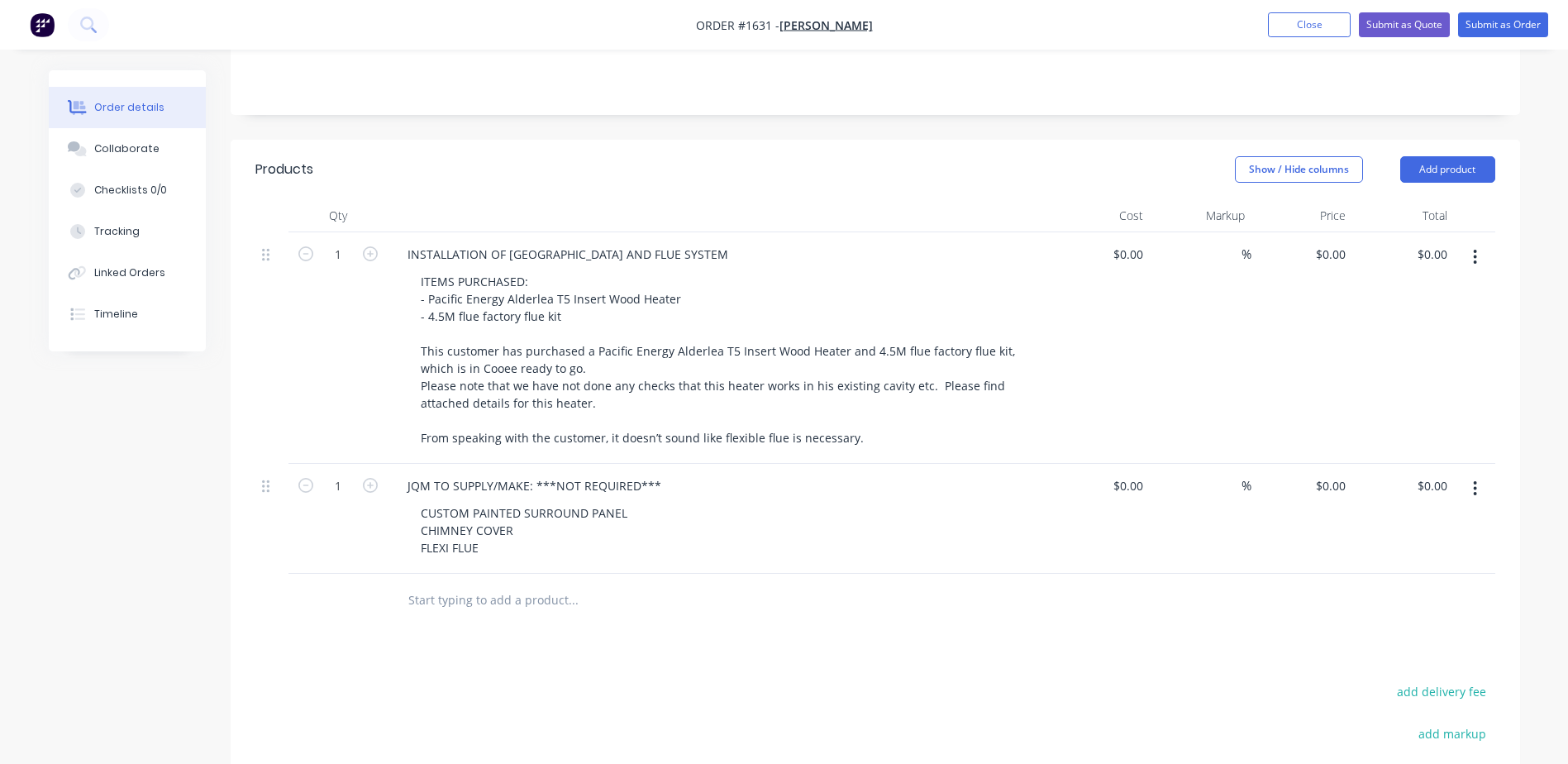
scroll to position [248, 0]
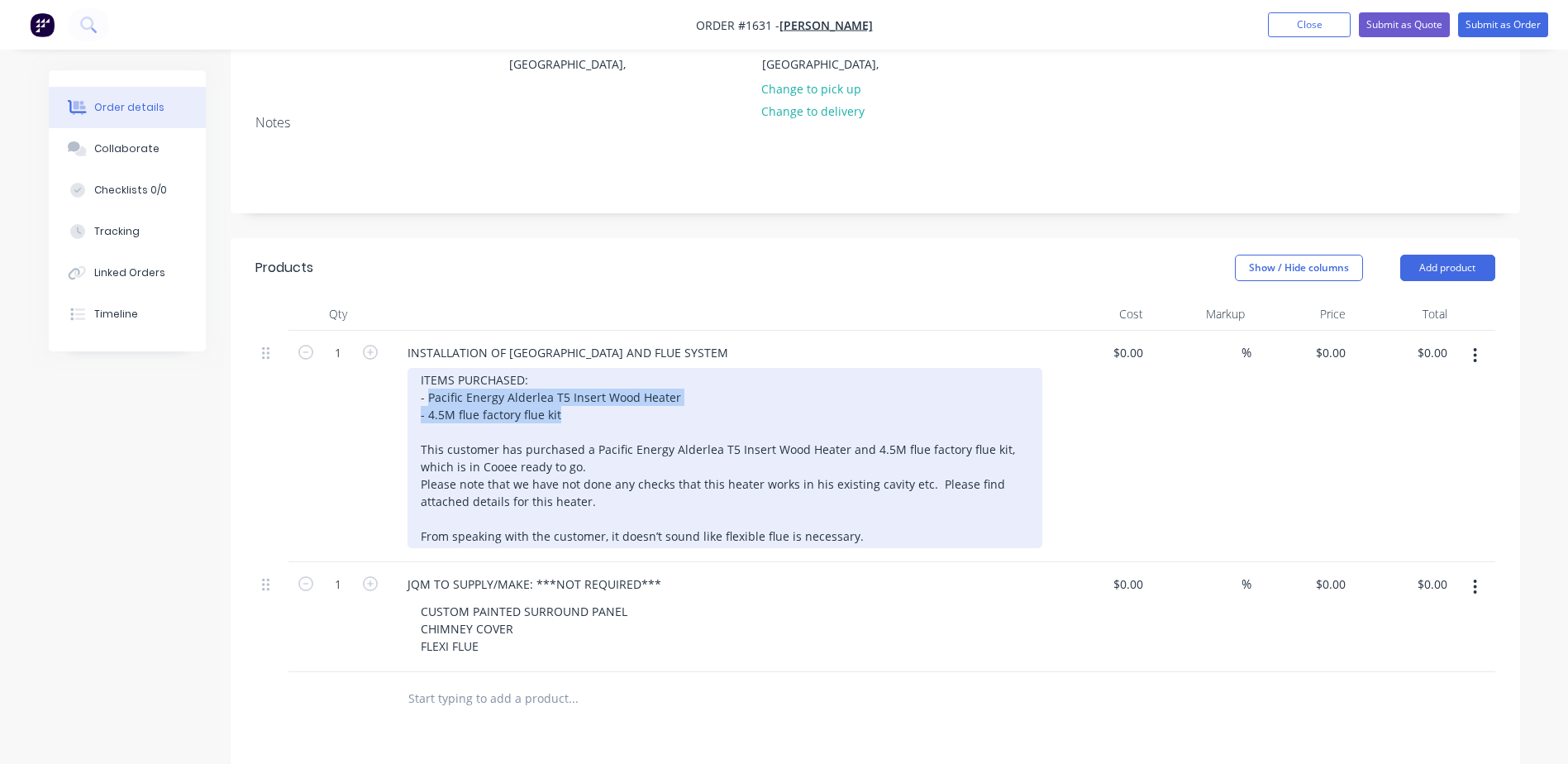
drag, startPoint x: 429, startPoint y: 356, endPoint x: 569, endPoint y: 380, distance: 142.0
click at [569, 380] on div "ITEMS PURCHASED: - Pacific Energy Alderlea T5 Insert Wood Heater - 4.5M flue fa…" at bounding box center [725, 458] width 635 height 181
paste div
click at [416, 378] on div "ITEMS PURCHASED: - [URL][DOMAIN_NAME] [URL][DOMAIN_NAME] This customer has purc…" at bounding box center [725, 458] width 635 height 181
drag, startPoint x: 419, startPoint y: 409, endPoint x: 868, endPoint y: 500, distance: 458.1
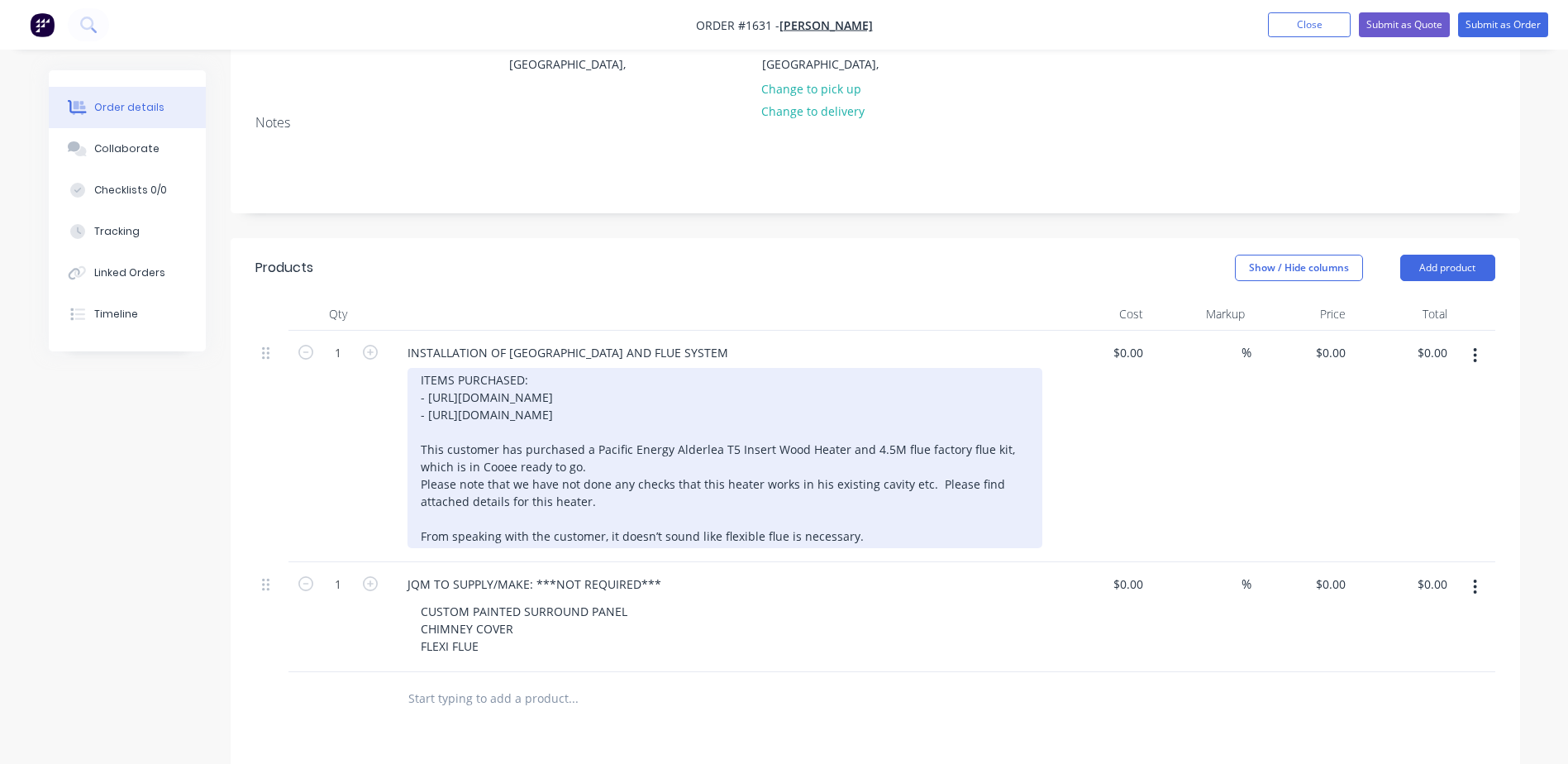
click at [868, 500] on div "ITEMS PURCHASED: - [URL][DOMAIN_NAME] - [URL][DOMAIN_NAME] This customer has pu…" at bounding box center [725, 458] width 635 height 181
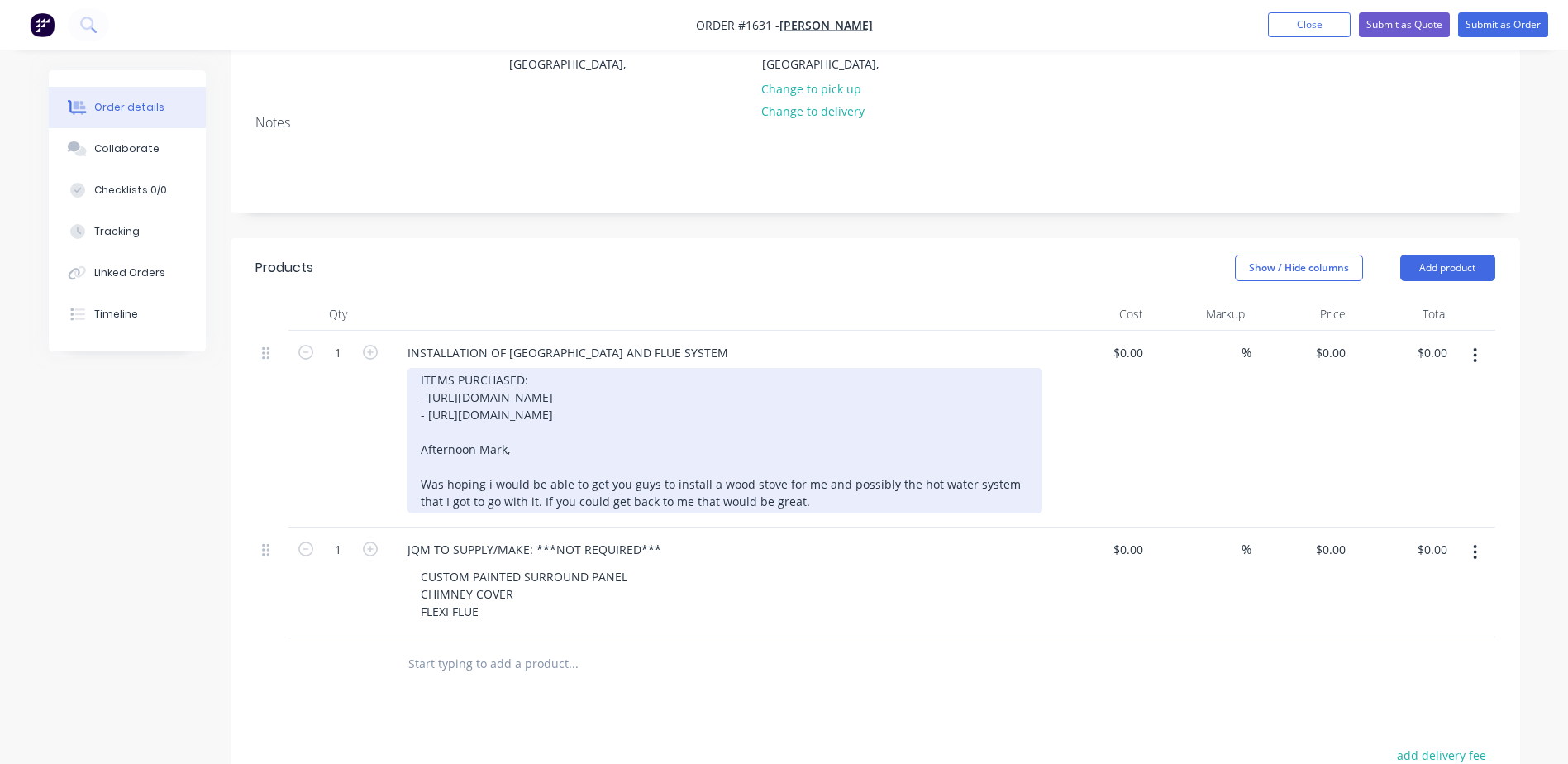
click at [806, 461] on div "ITEMS PURCHASED: - [URL][DOMAIN_NAME] - [URL][DOMAIN_NAME] Afternoon Mark, Was …" at bounding box center [725, 441] width 635 height 146
click at [823, 467] on div "ITEMS PURCHASED: - [URL][DOMAIN_NAME] - [URL][DOMAIN_NAME] Afternoon Mark, Was …" at bounding box center [725, 441] width 635 height 146
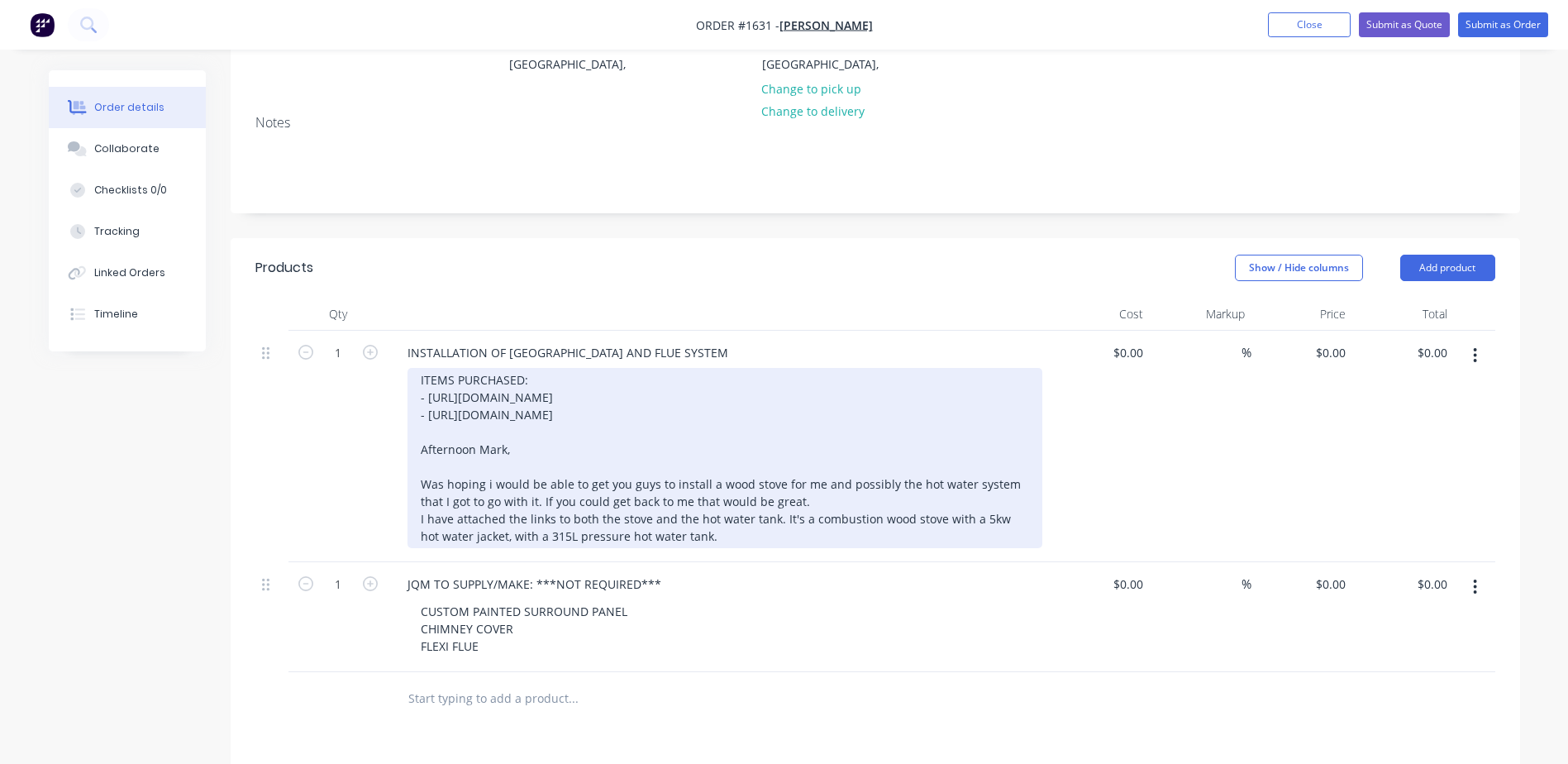
click at [777, 476] on div "ITEMS PURCHASED: - [URL][DOMAIN_NAME] - [URL][DOMAIN_NAME] Afternoon Mark, Was …" at bounding box center [725, 458] width 635 height 181
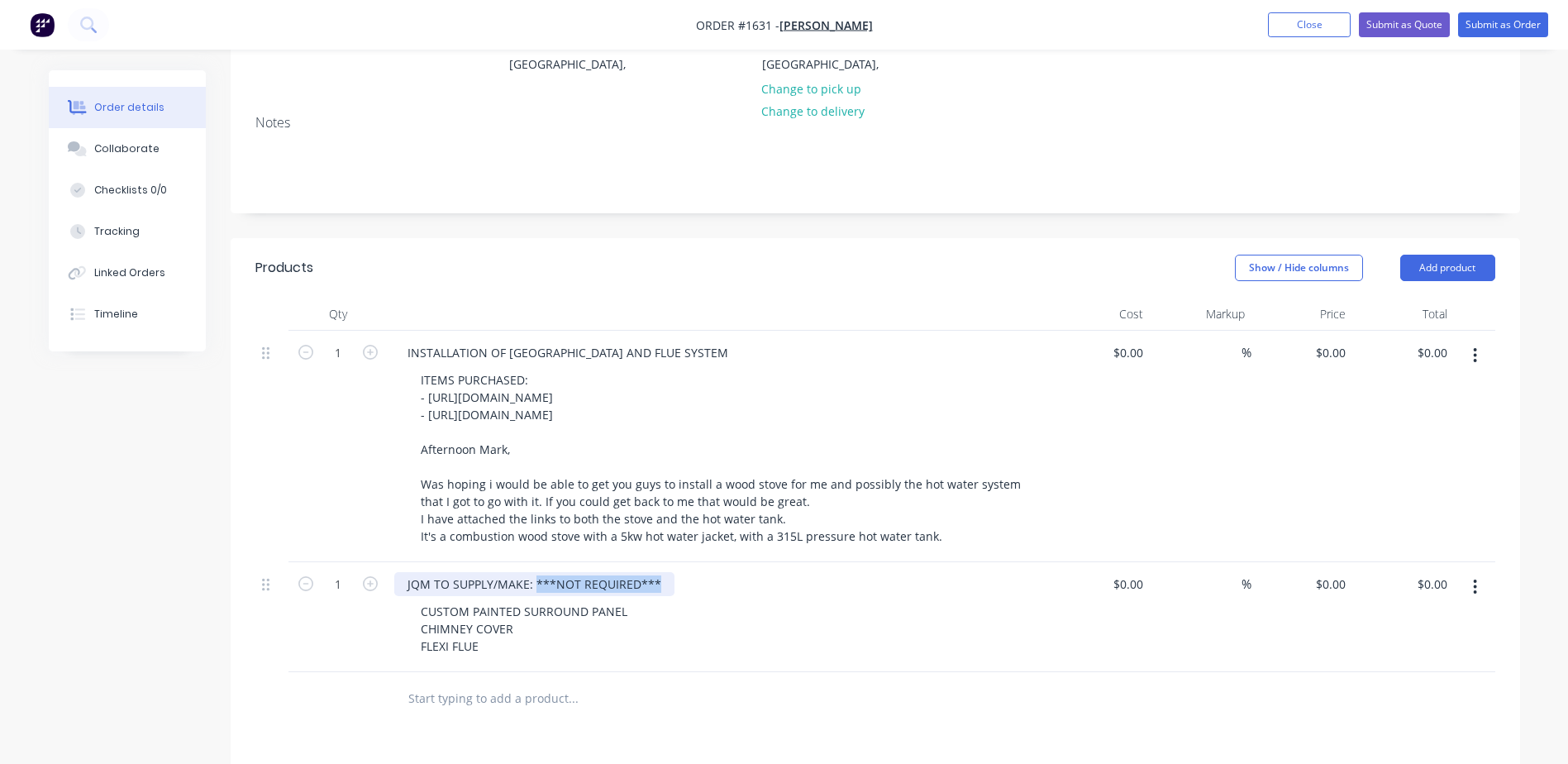
drag, startPoint x: 536, startPoint y: 540, endPoint x: 681, endPoint y: 540, distance: 145.0
click at [681, 573] on div "JQM TO SUPPLY/MAKE: ***NOT REQUIRED***" at bounding box center [719, 584] width 648 height 24
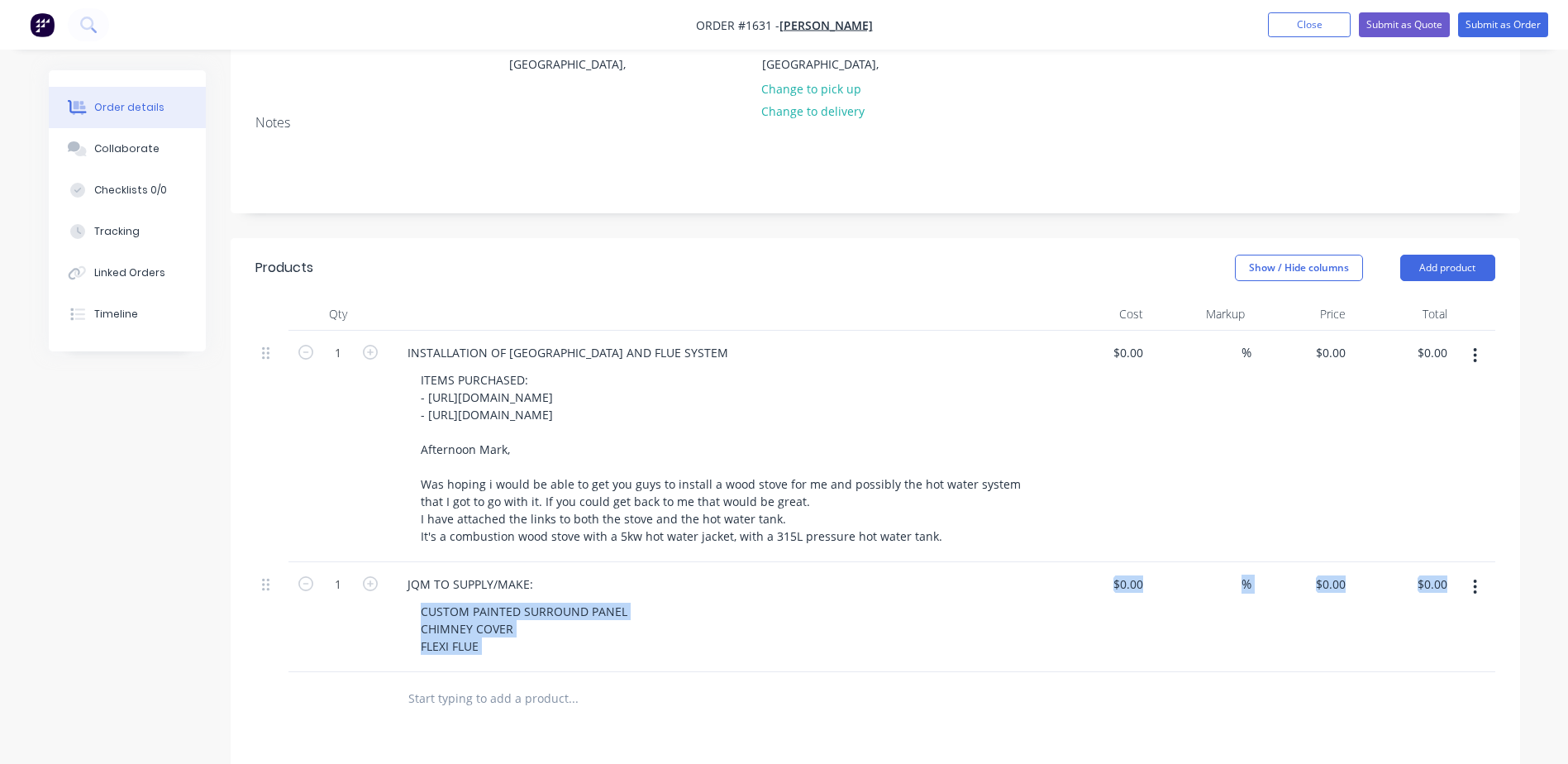
drag, startPoint x: 421, startPoint y: 575, endPoint x: 566, endPoint y: 633, distance: 156.2
click at [566, 633] on div "Qty Cost Markup Price Total 1 INSTALLATION OF NEW WOODHEATER AND FLUE SYSTEM IT…" at bounding box center [875, 513] width 1290 height 429
click at [437, 599] on div "CUSTOM PAINTED SURROUND PANEL CHIMNEY COVER FLEXI FLUE" at bounding box center [524, 628] width 233 height 59
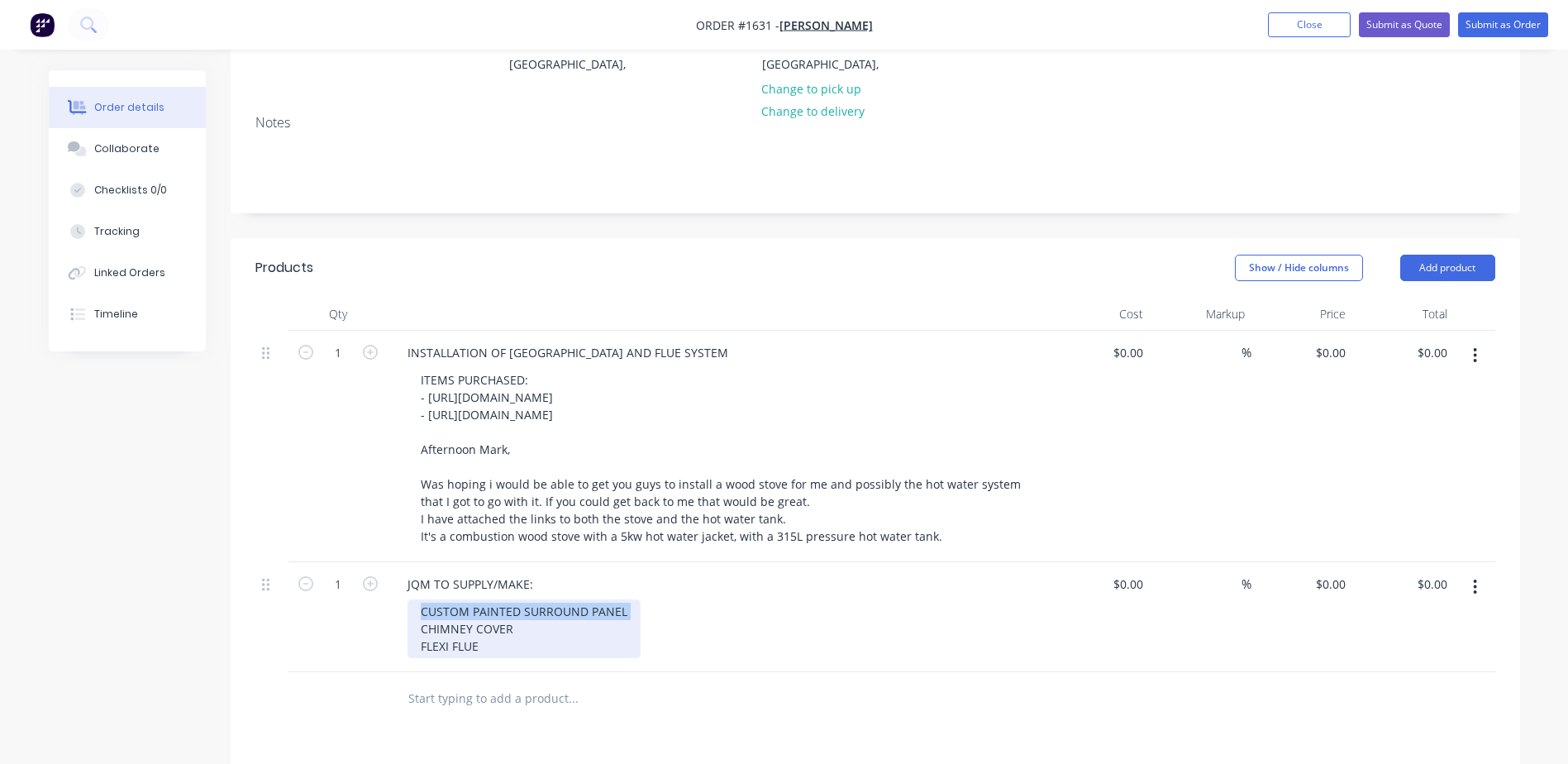
click at [437, 599] on div "CUSTOM PAINTED SURROUND PANEL CHIMNEY COVER FLEXI FLUE" at bounding box center [524, 628] width 233 height 59
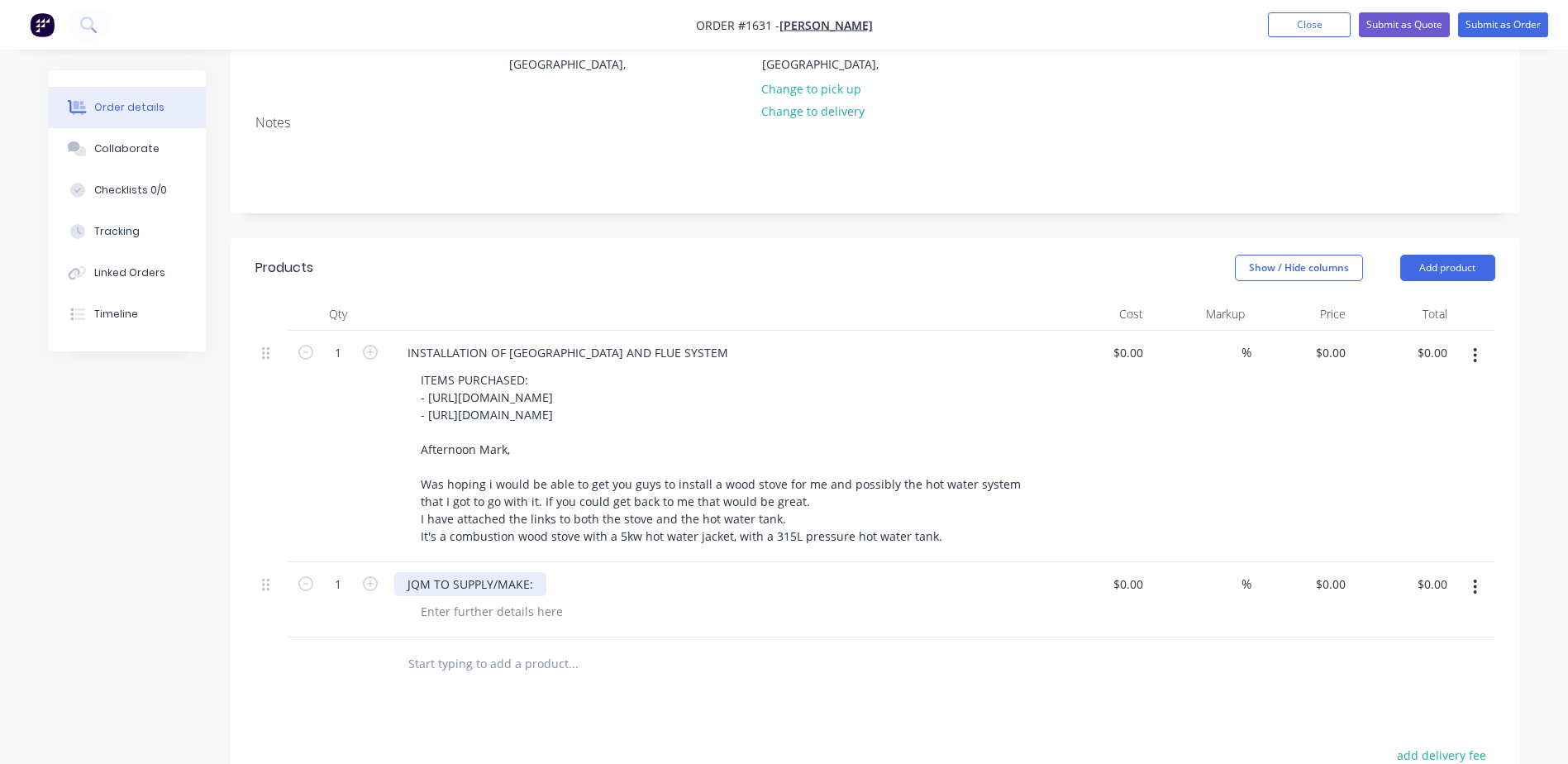
click at [525, 573] on div "JQM TO SUPPLY/MAKE:" at bounding box center [470, 584] width 153 height 24
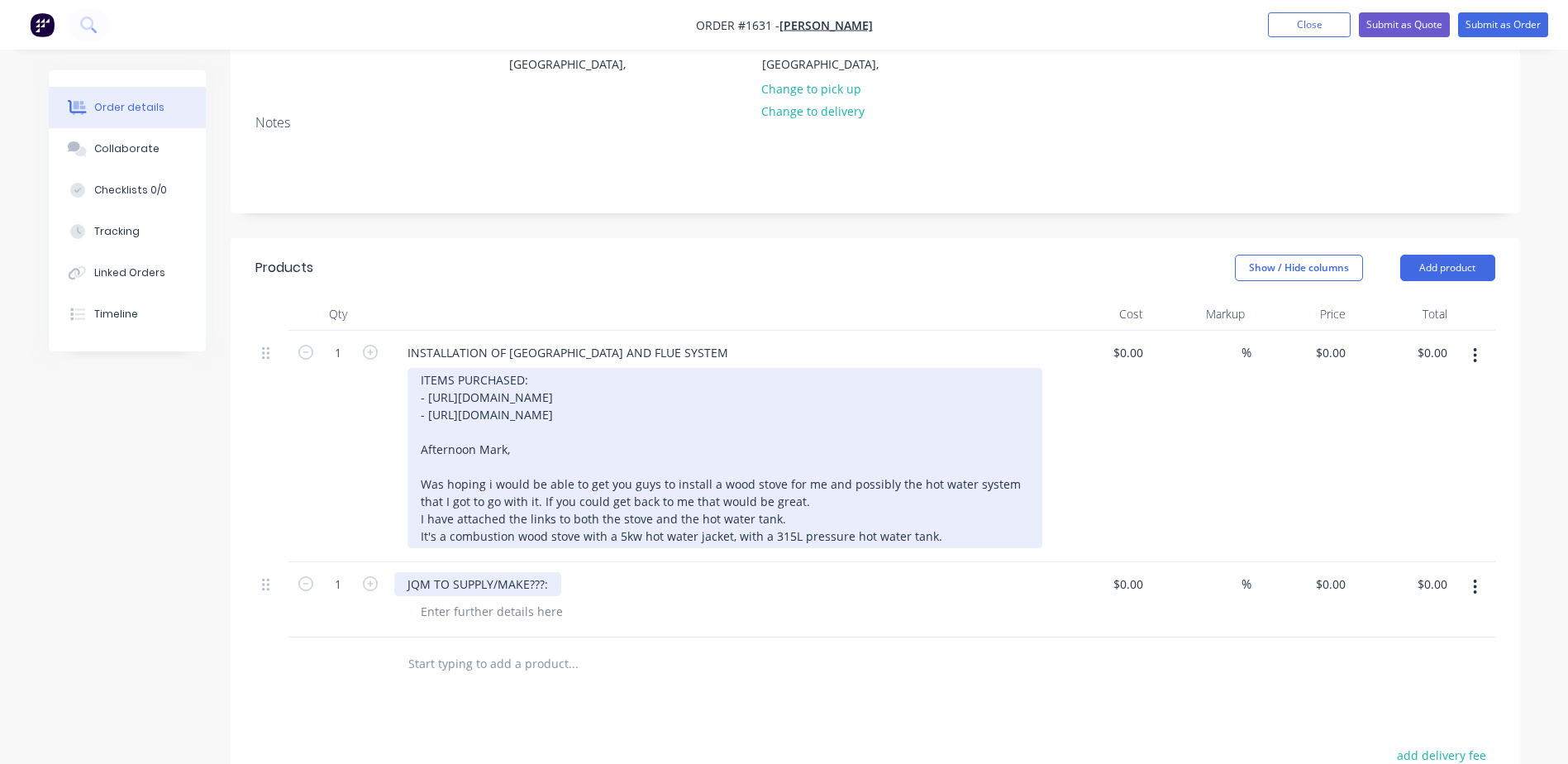
scroll to position [0, 0]
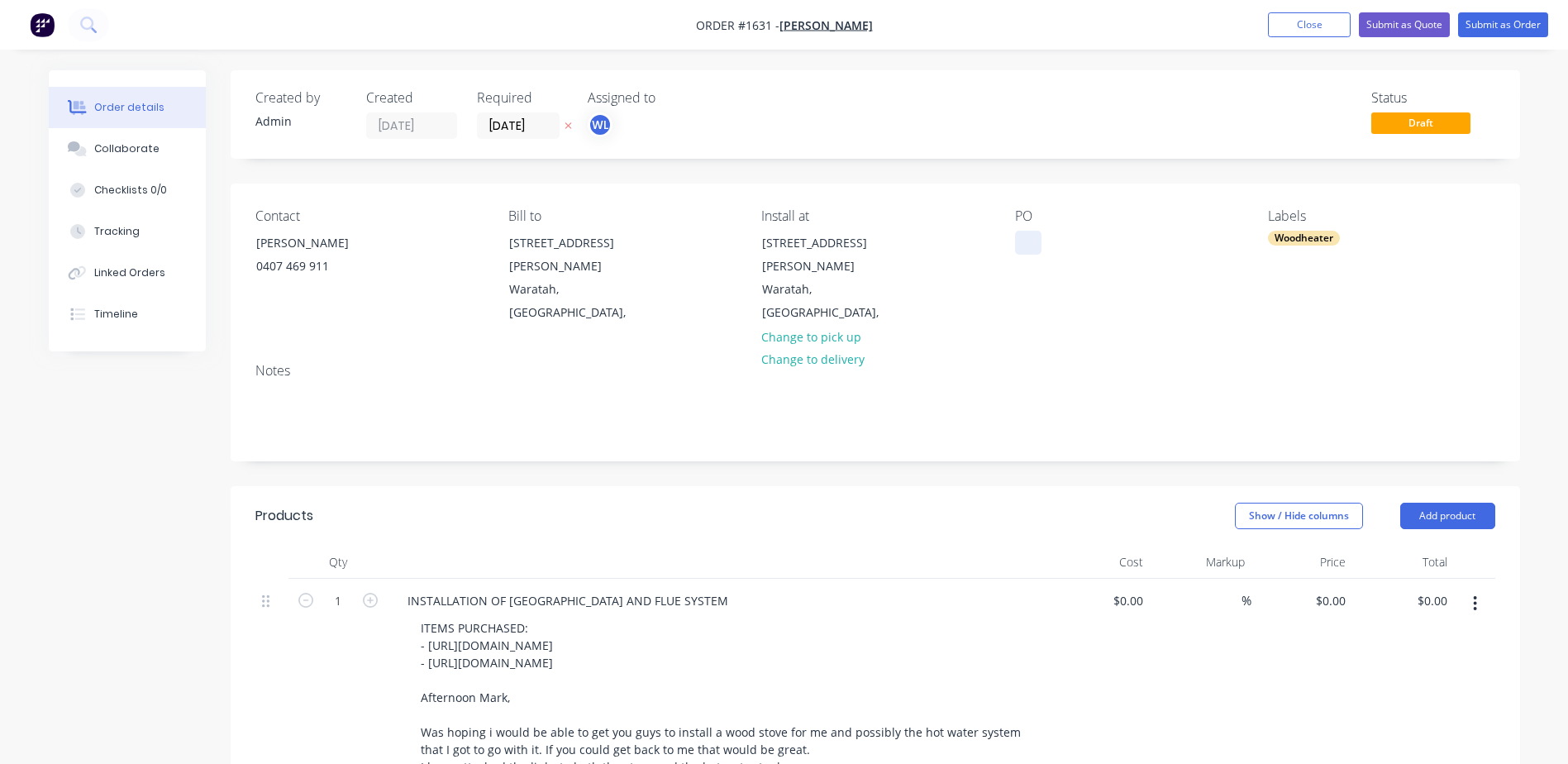
click at [1026, 252] on div at bounding box center [1028, 242] width 27 height 24
click at [541, 130] on input "[DATE]" at bounding box center [517, 126] width 81 height 25
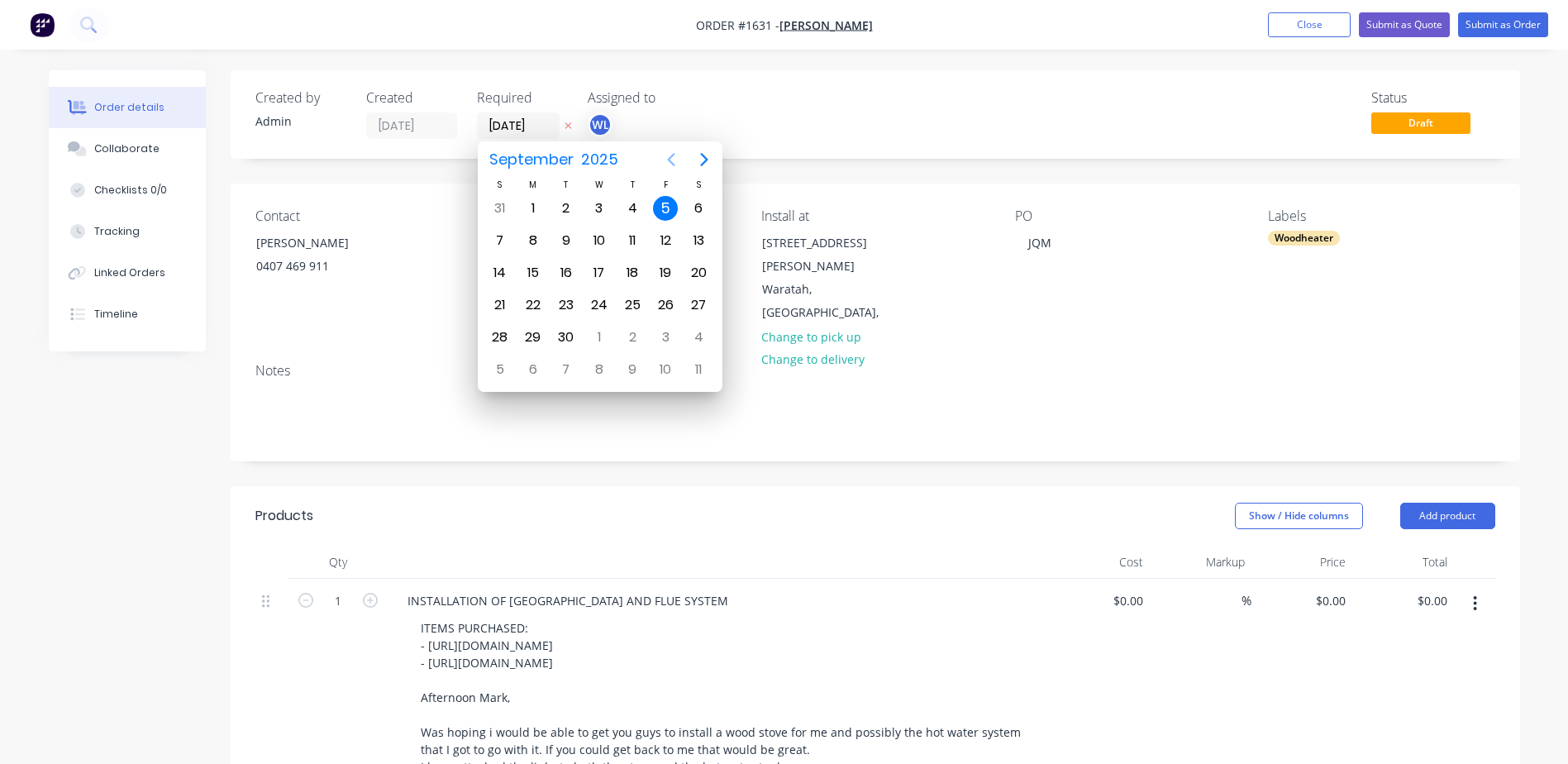
click at [675, 159] on icon "Previous page" at bounding box center [671, 160] width 20 height 20
click at [751, 101] on div "Assigned to" at bounding box center [671, 98] width 165 height 16
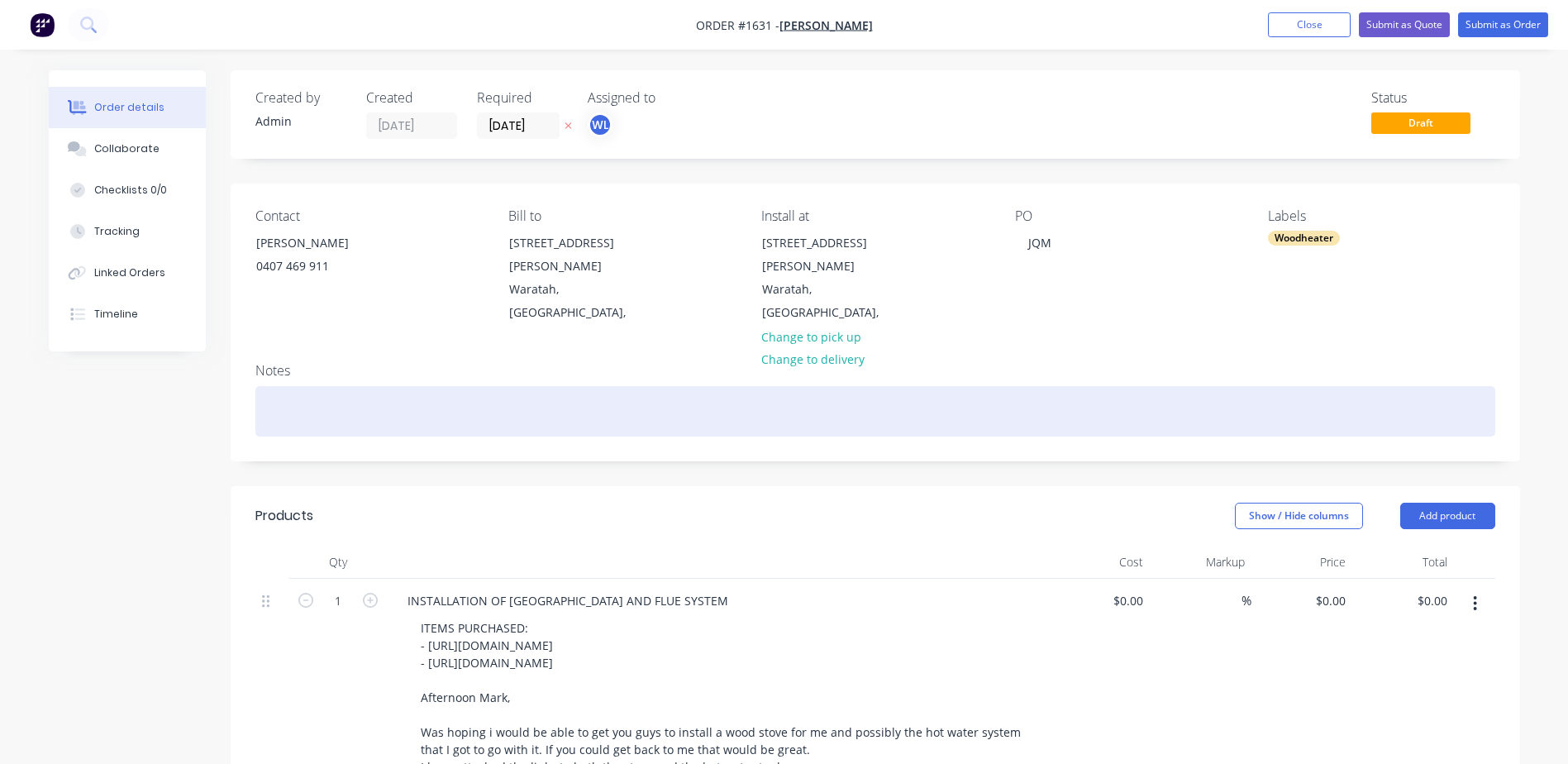
click at [288, 386] on div at bounding box center [875, 411] width 1240 height 51
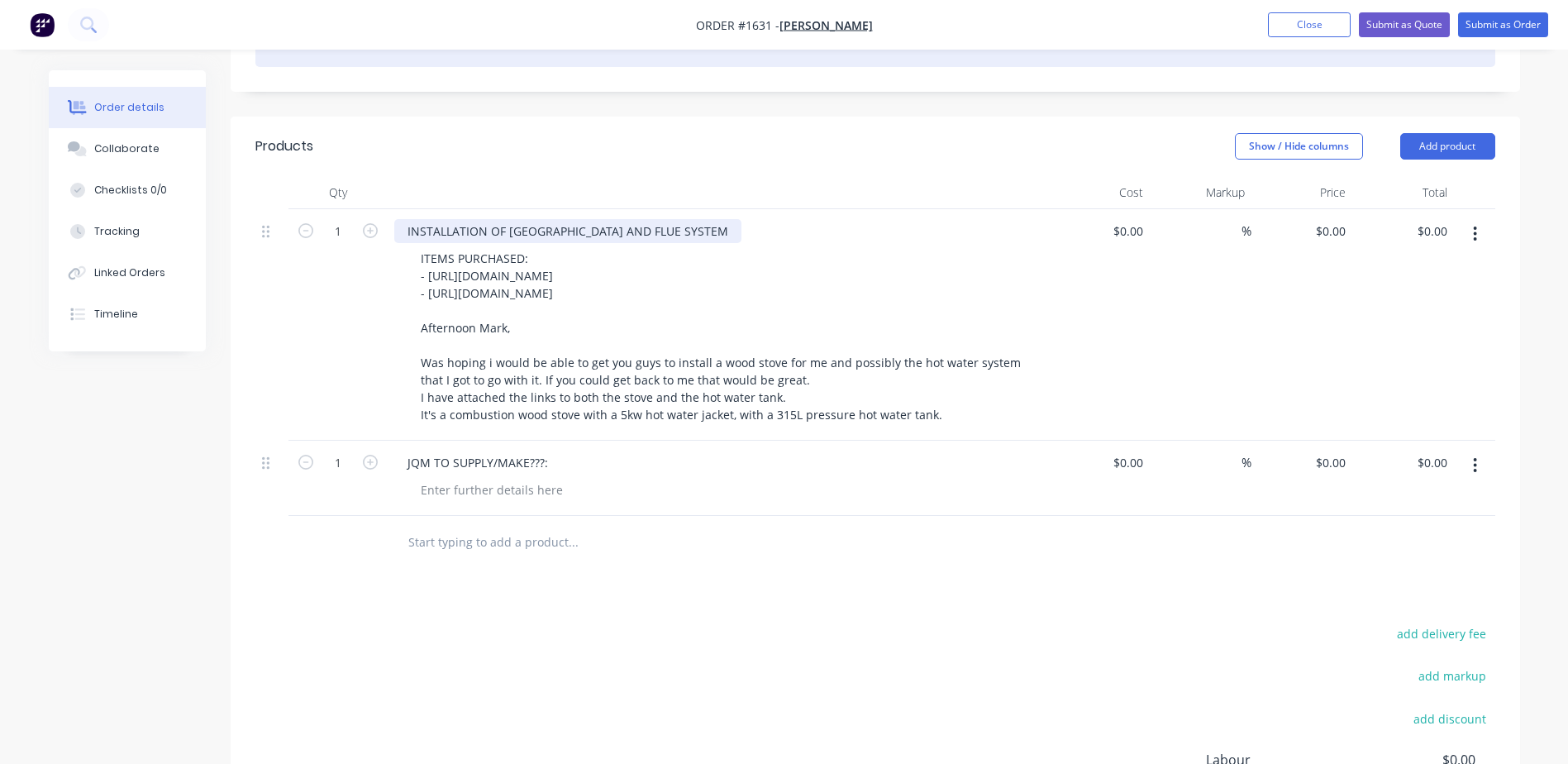
scroll to position [414, 0]
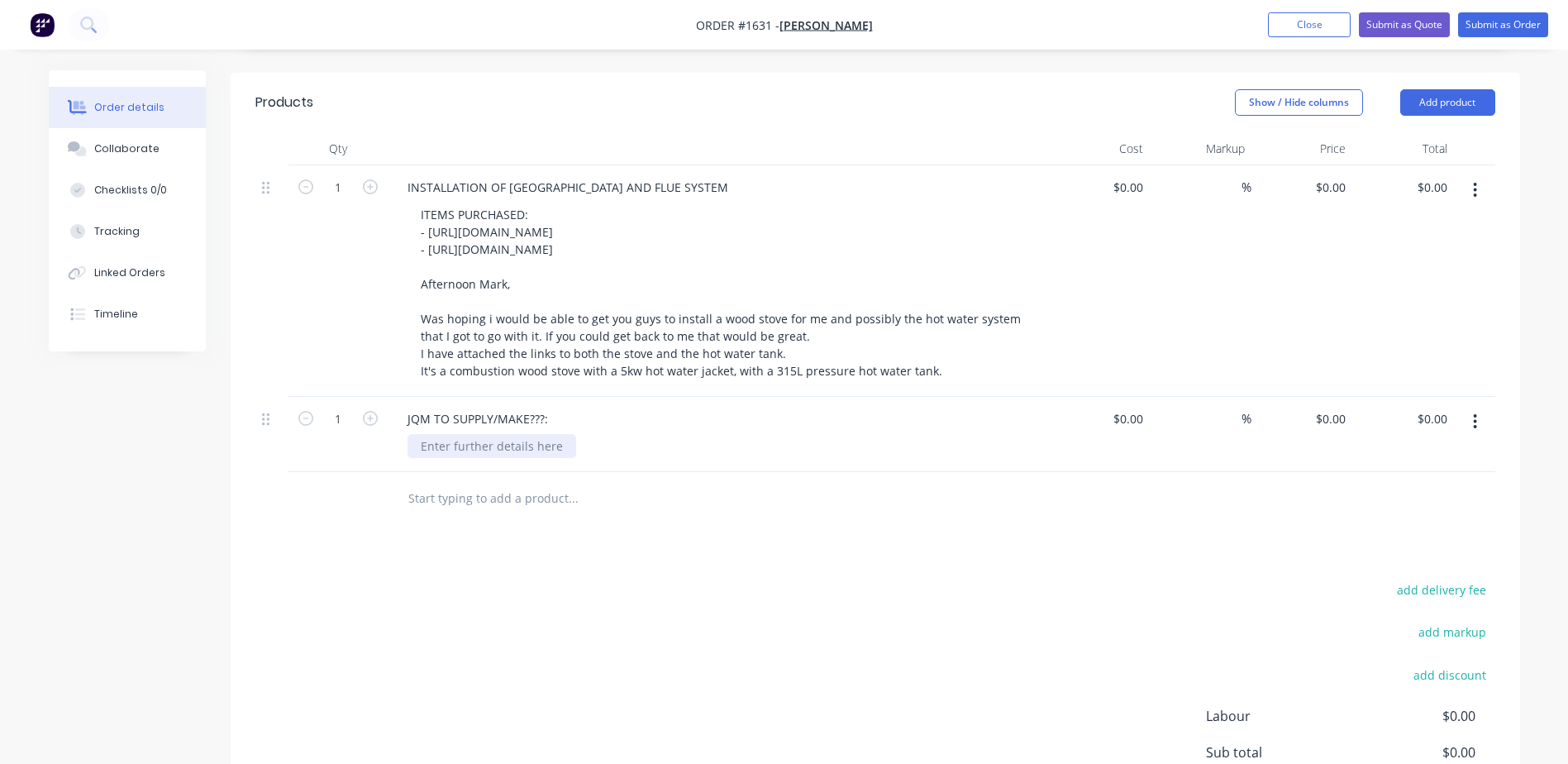
click at [517, 434] on div at bounding box center [491, 446] width 168 height 24
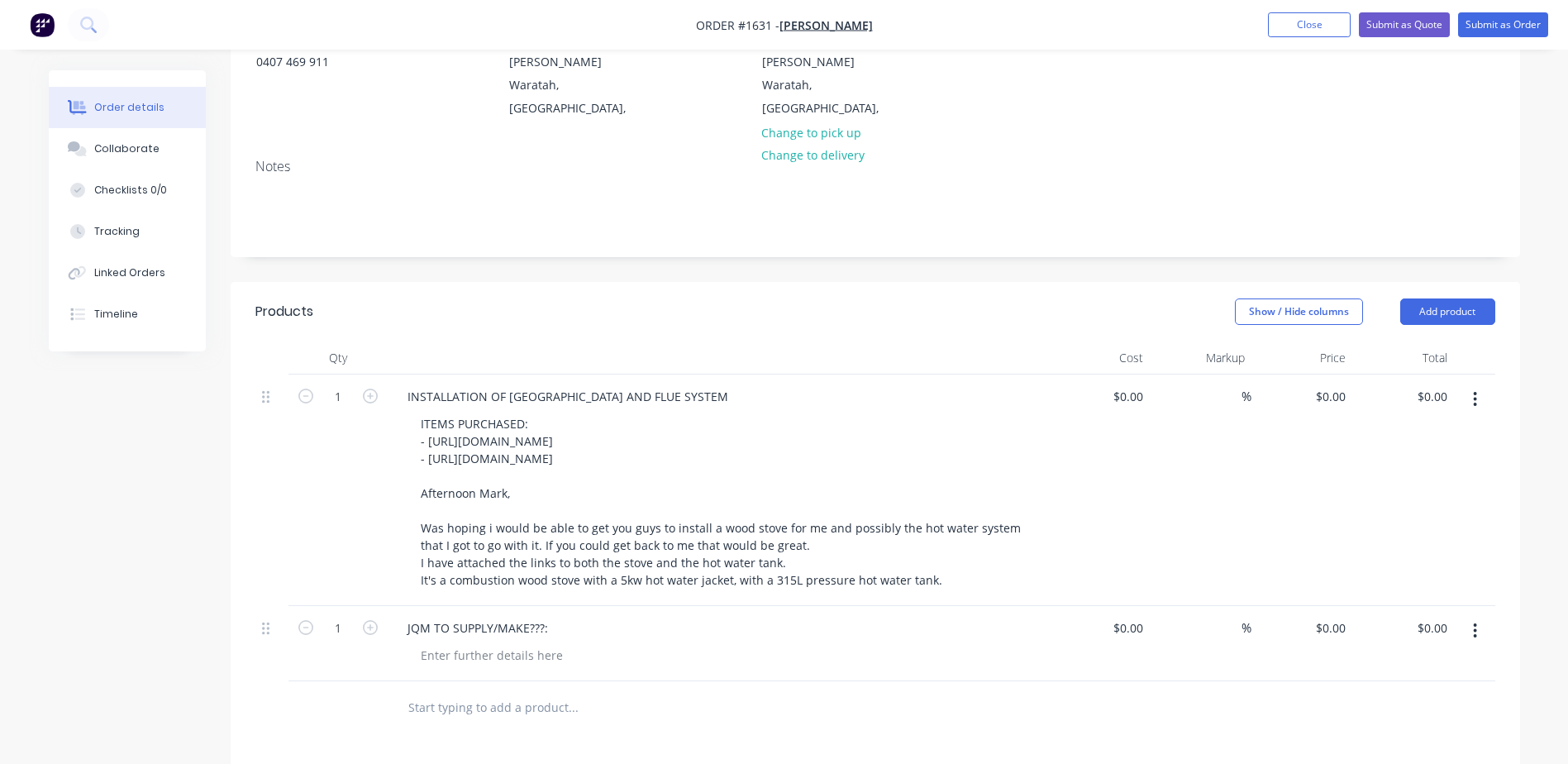
scroll to position [556, 0]
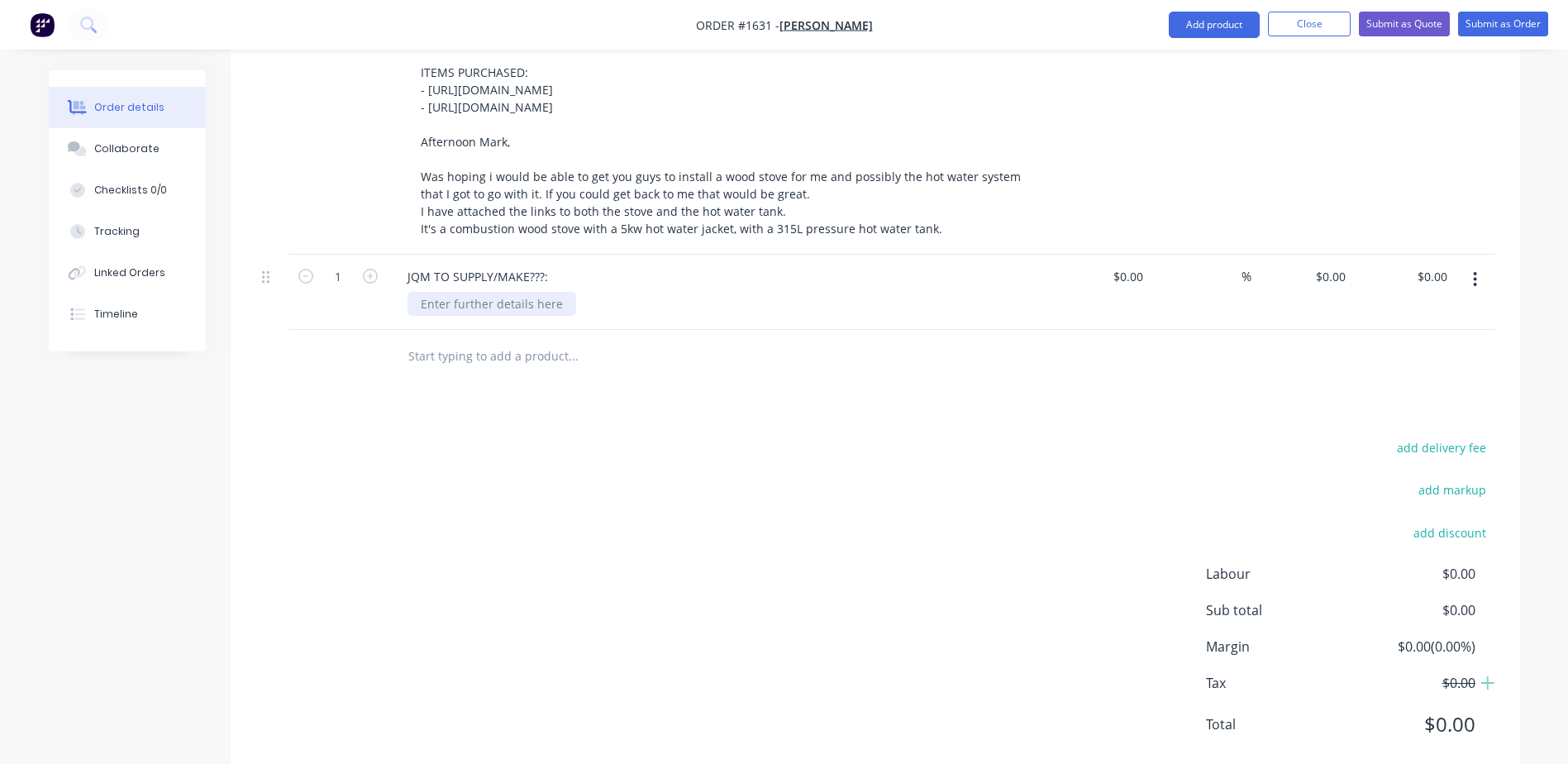
click at [505, 292] on div at bounding box center [491, 304] width 168 height 24
click at [422, 292] on div "SITE VISIT NOT YET CONDUCTED***" at bounding box center [520, 304] width 225 height 24
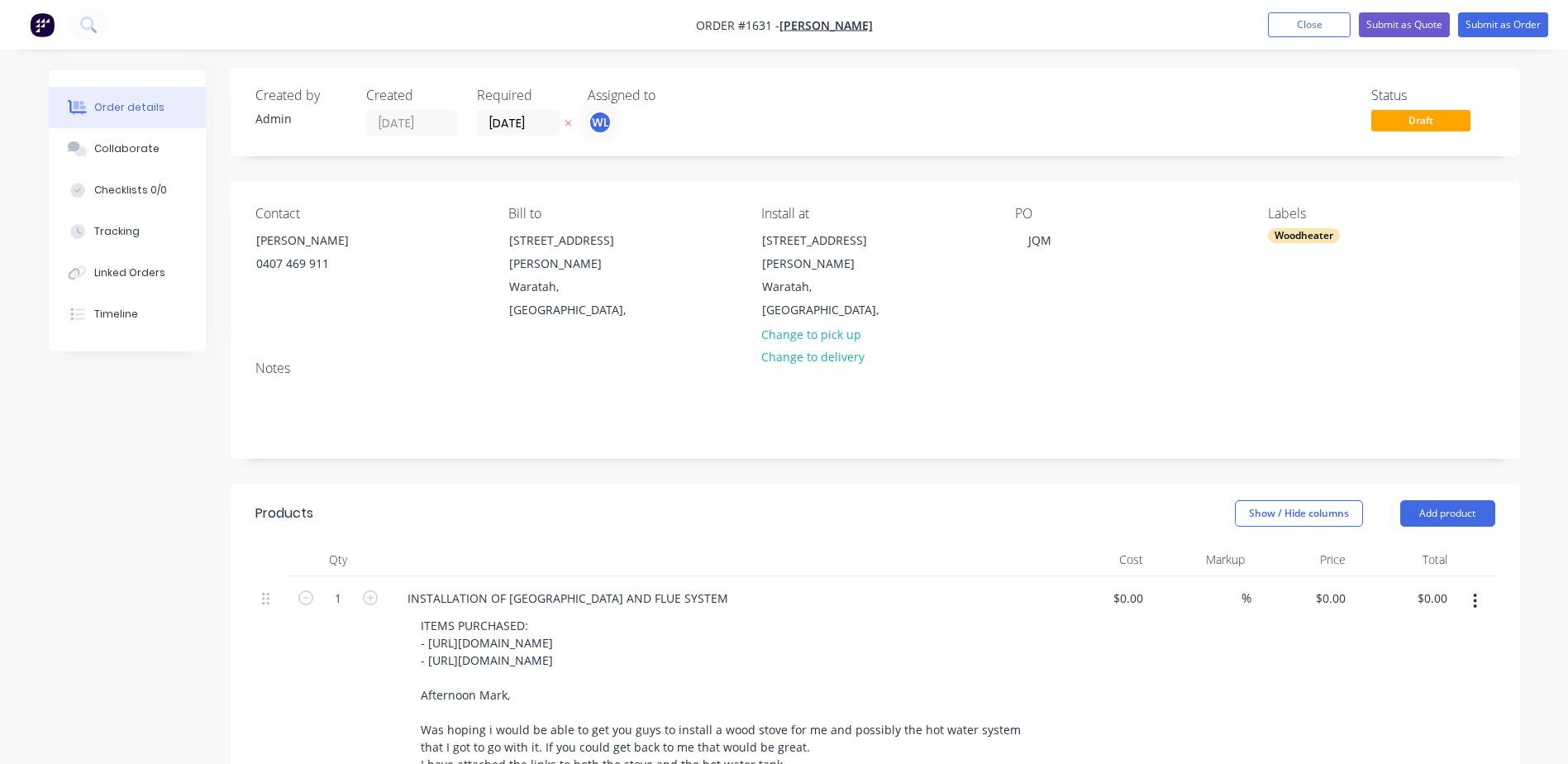
scroll to position [0, 0]
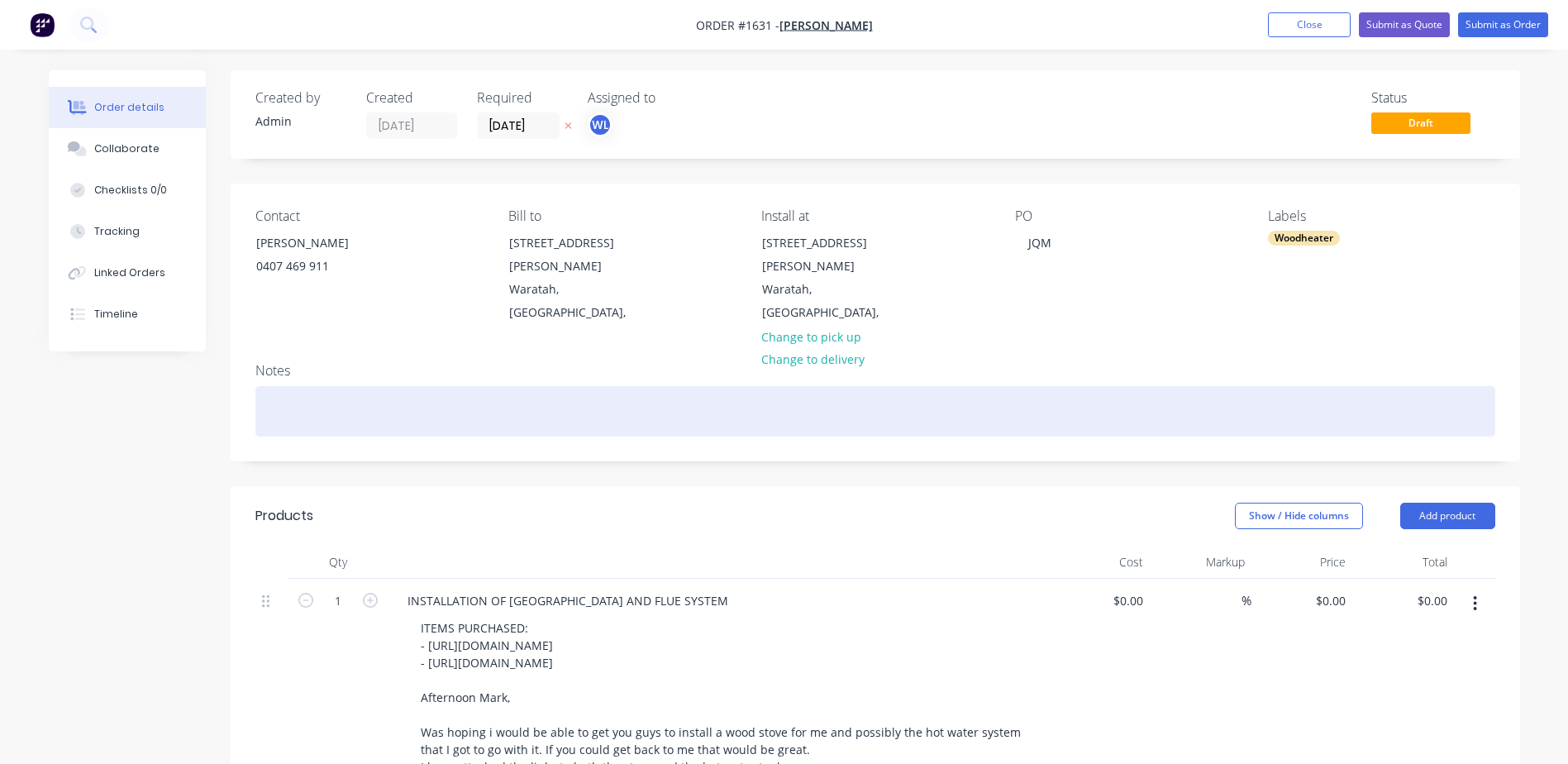
click at [312, 386] on div at bounding box center [875, 411] width 1240 height 51
click at [613, 386] on div "WILL NEED TO GET A QUOTE FROM [PERSON_NAME] REGARDING THIS ONE. I SUSPECT THAT …" at bounding box center [875, 411] width 1240 height 51
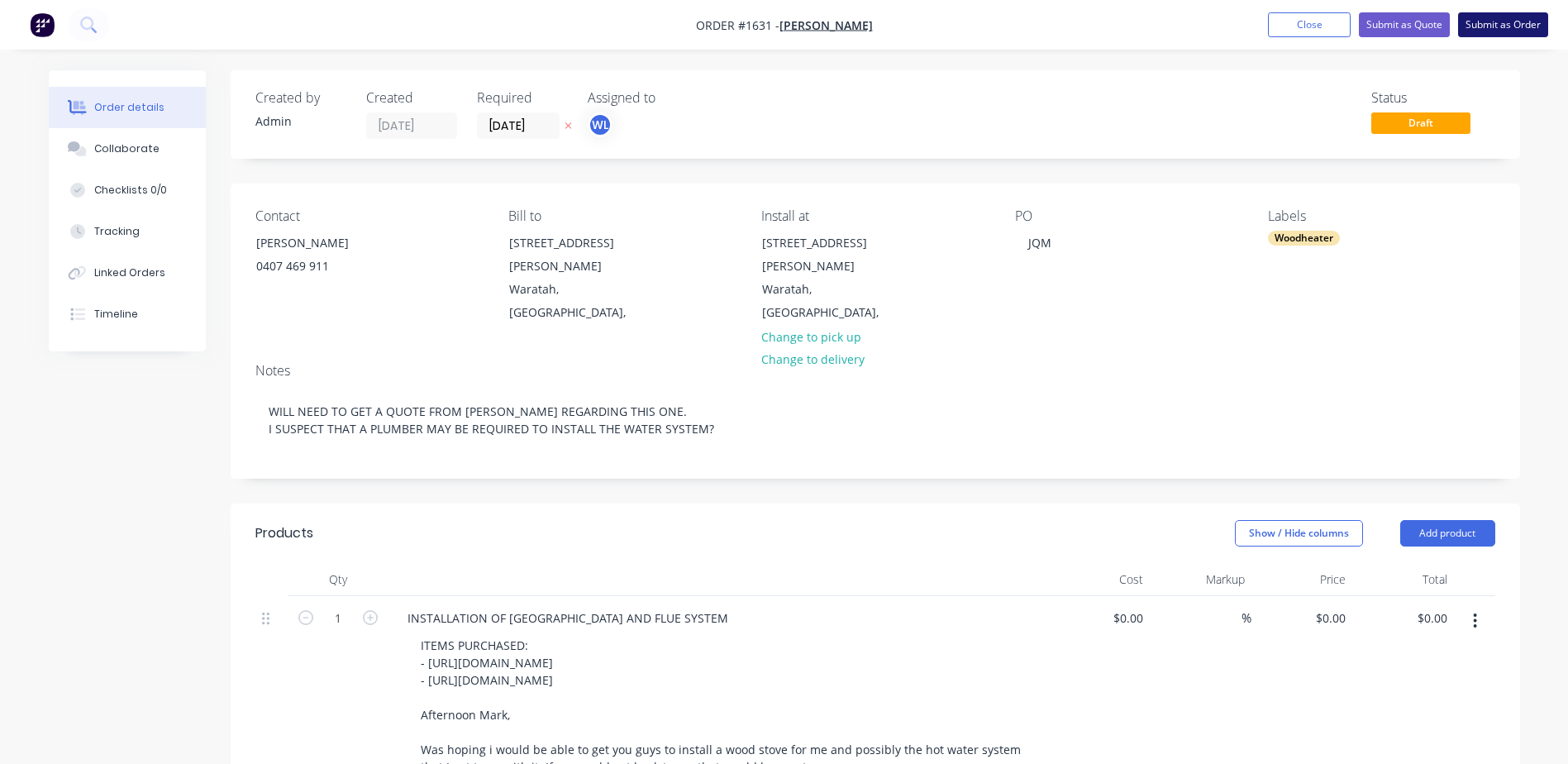
click at [1492, 28] on button "Submit as Order" at bounding box center [1503, 24] width 90 height 25
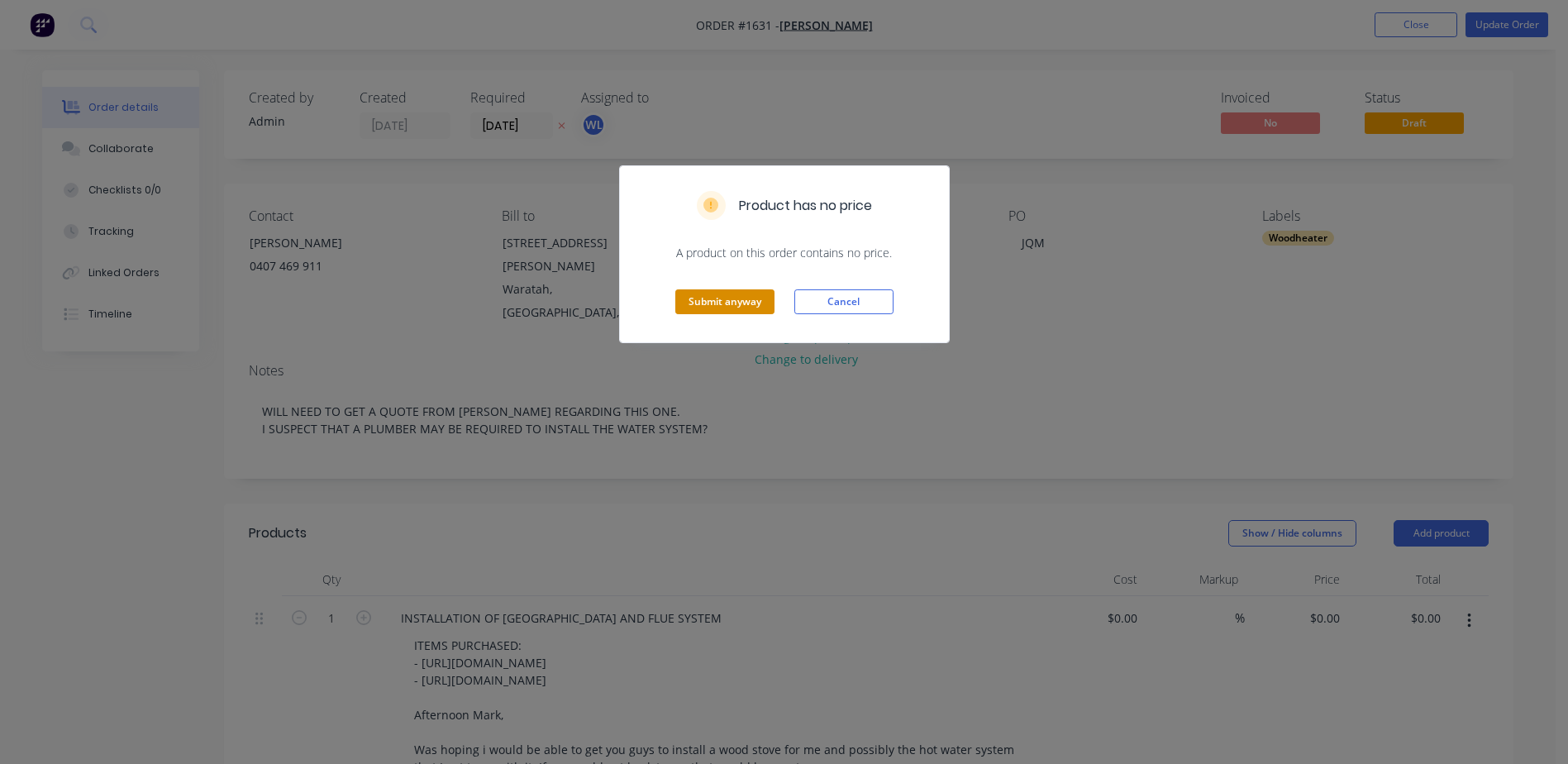
click at [734, 293] on button "Submit anyway" at bounding box center [725, 301] width 100 height 25
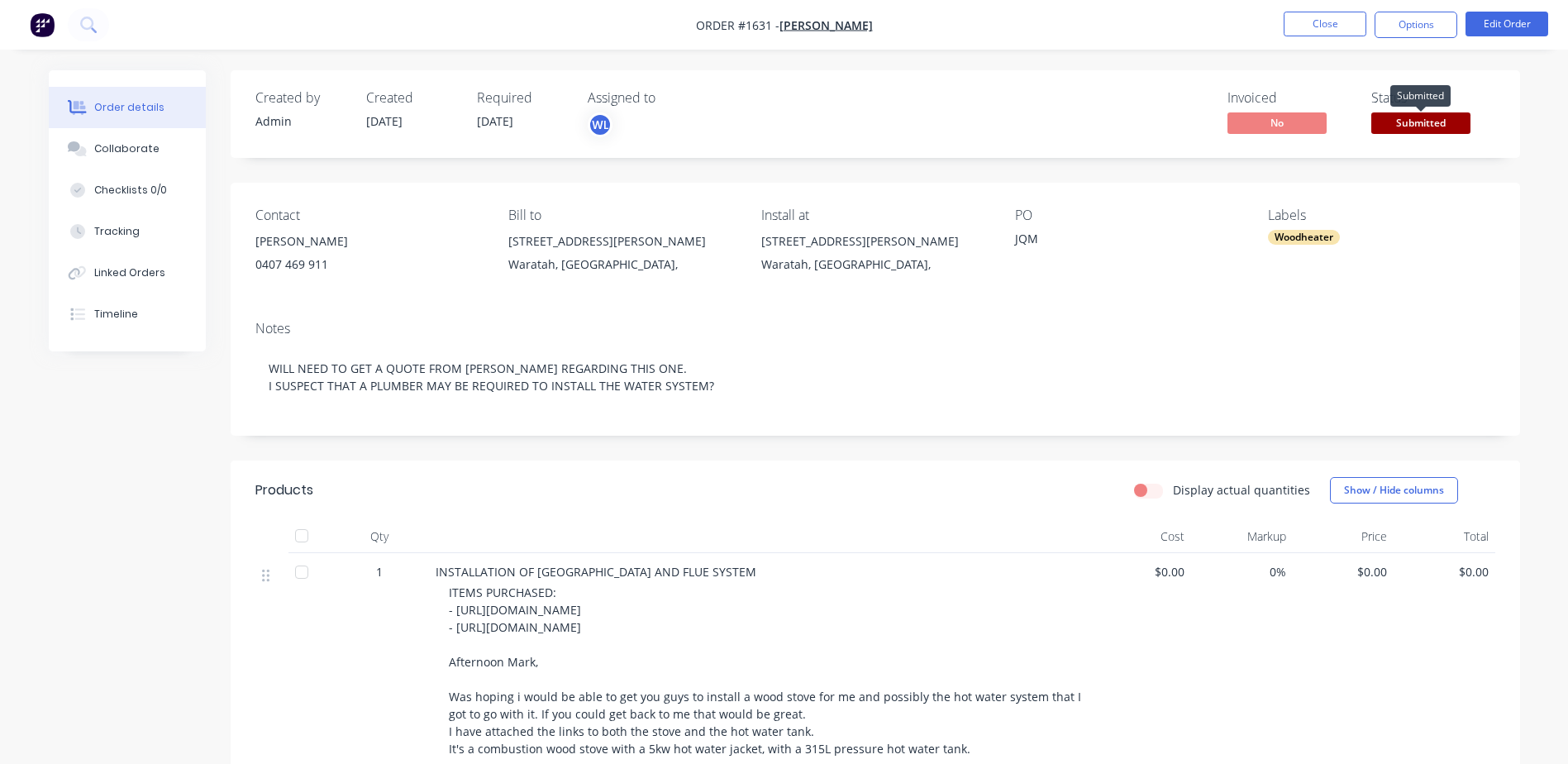
click at [1392, 129] on span "Submitted" at bounding box center [1421, 123] width 100 height 21
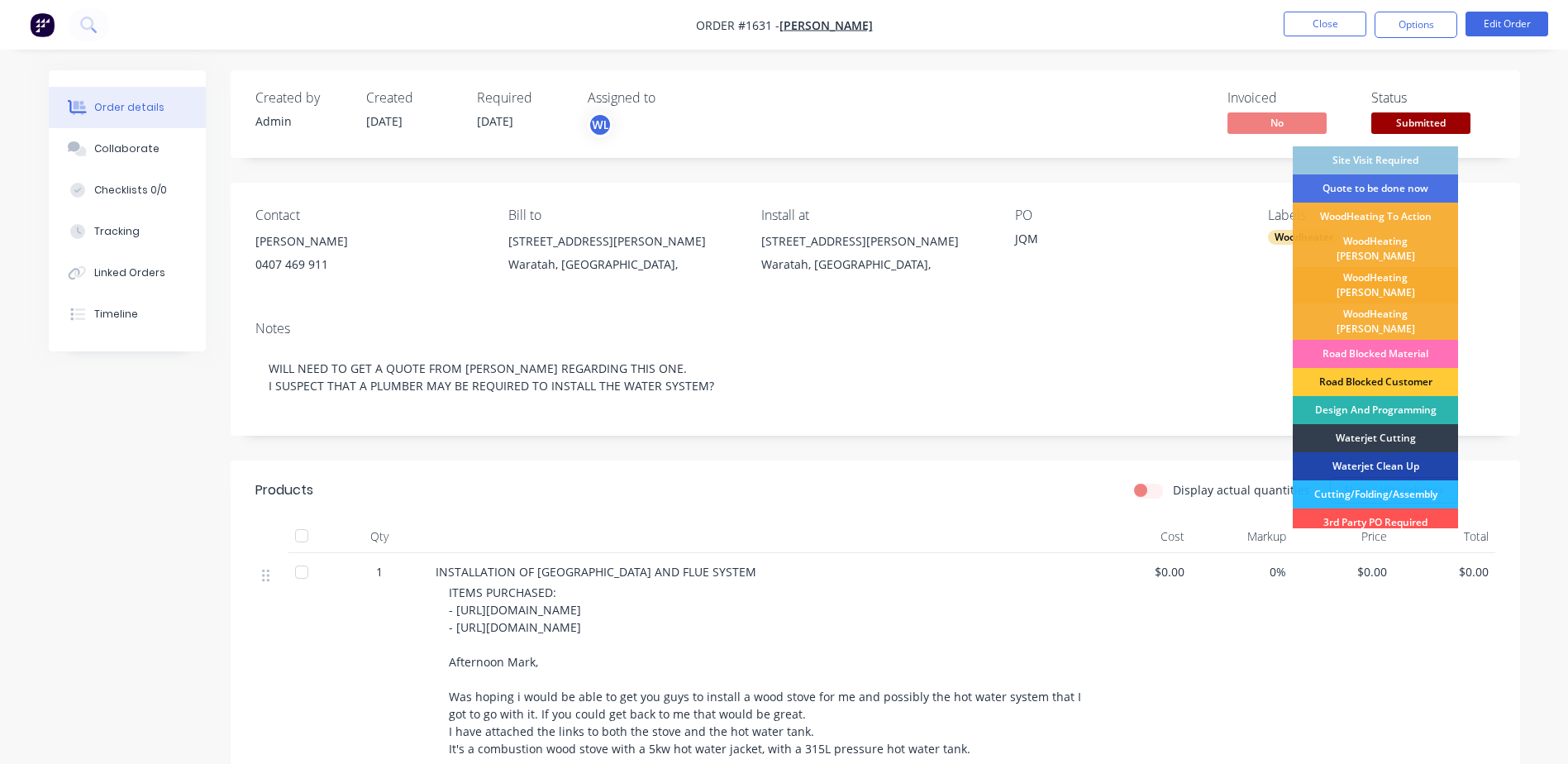
click at [1373, 272] on div "WoodHeating [PERSON_NAME]" at bounding box center [1376, 285] width 165 height 36
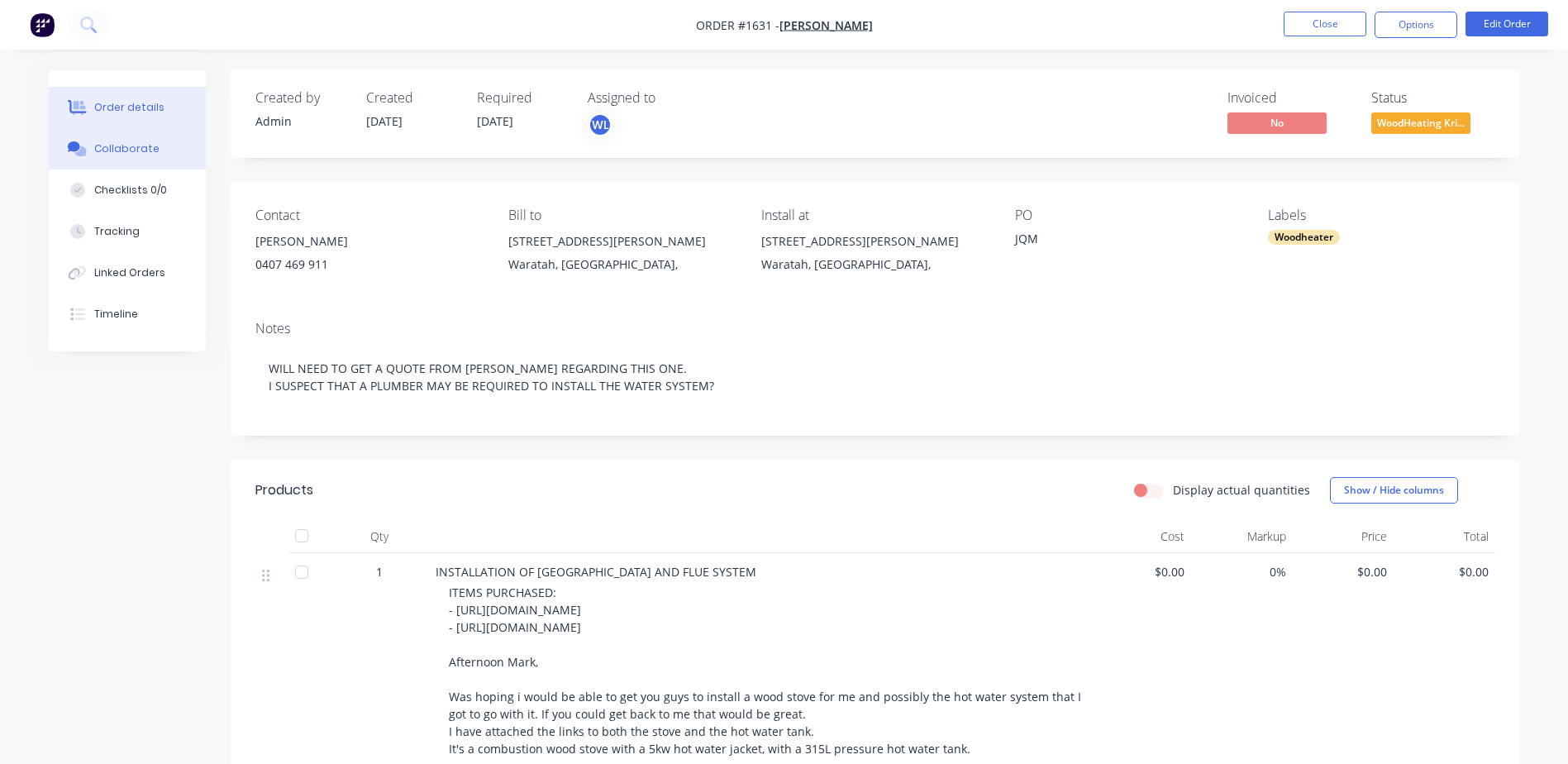
click at [148, 154] on div "Collaborate" at bounding box center [128, 149] width 66 height 15
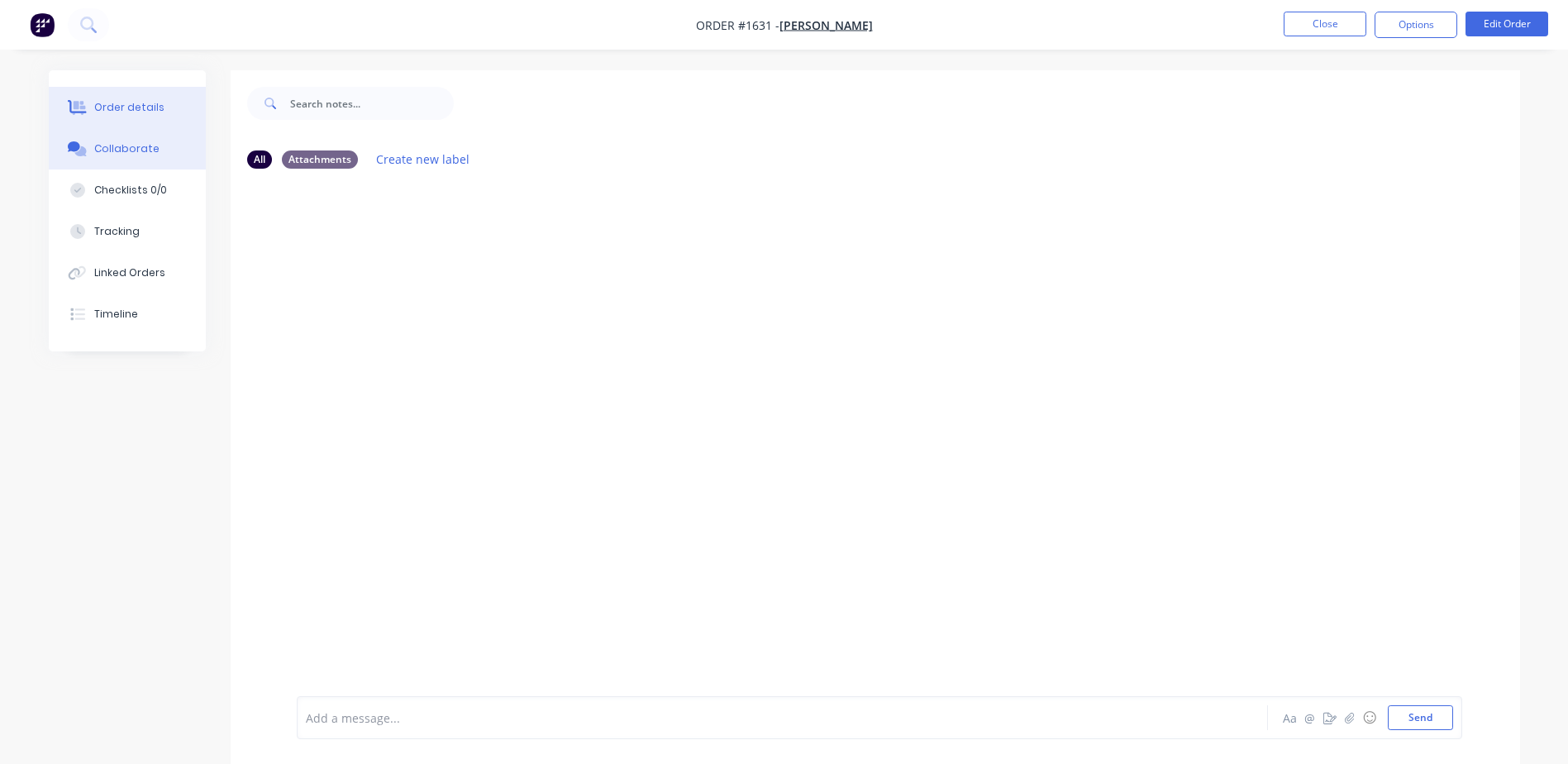
click at [134, 94] on button "Order details" at bounding box center [128, 107] width 157 height 41
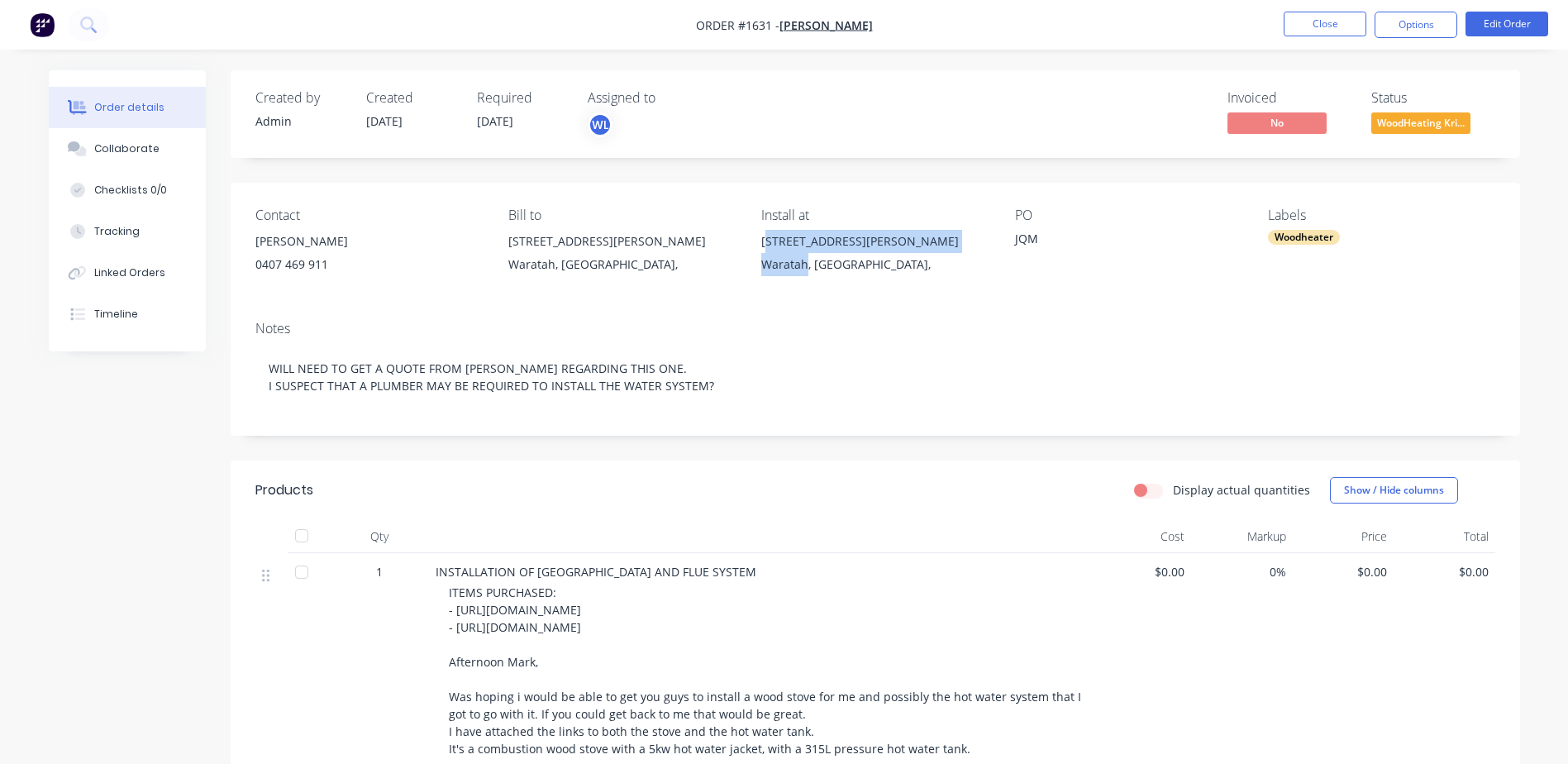
drag, startPoint x: 766, startPoint y: 244, endPoint x: 804, endPoint y: 268, distance: 44.9
click at [804, 268] on div "[STREET_ADDRESS][PERSON_NAME]," at bounding box center [874, 256] width 226 height 53
drag, startPoint x: 804, startPoint y: 268, endPoint x: 874, endPoint y: 272, distance: 70.1
click at [874, 272] on div "Contact [PERSON_NAME] [PHONE_NUMBER] Bill to [STREET_ADDRESS][PERSON_NAME], Ins…" at bounding box center [875, 244] width 1290 height 125
copy div "[STREET_ADDRESS][PERSON_NAME],"
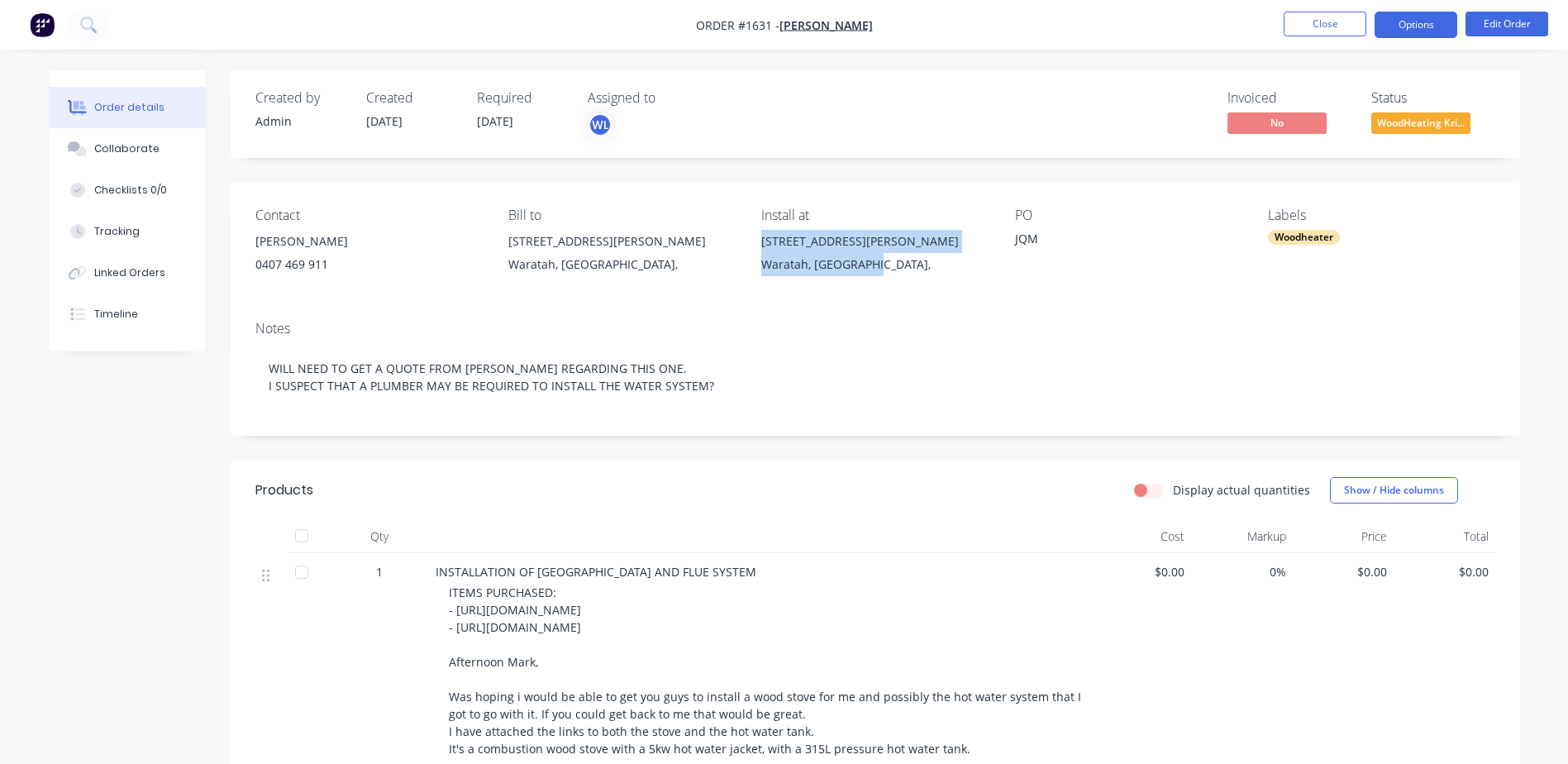
click at [1408, 32] on button "Options" at bounding box center [1415, 25] width 83 height 27
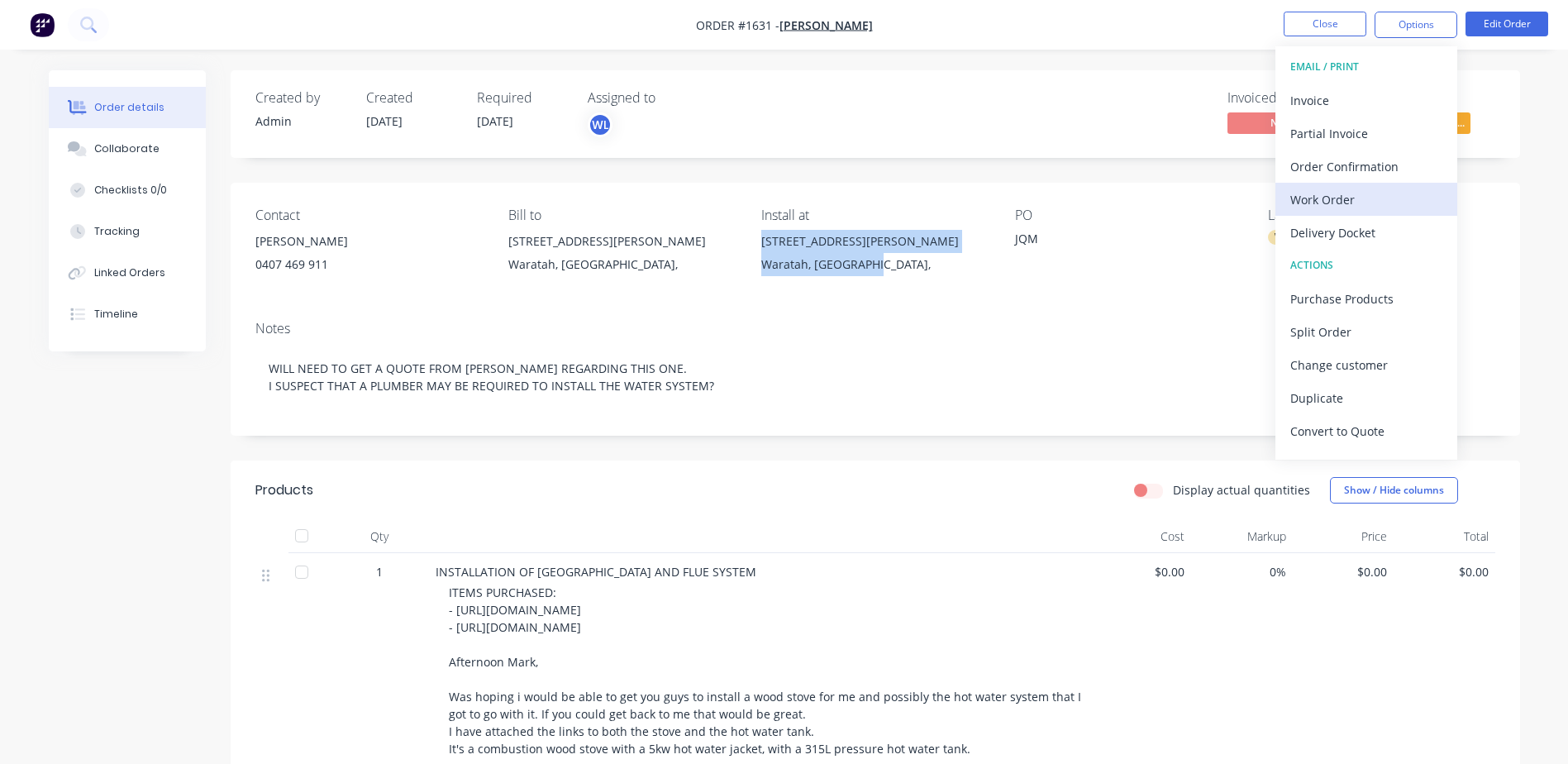
click at [1374, 205] on div "Work Order" at bounding box center [1366, 199] width 153 height 24
click at [1309, 199] on div "Custom" at bounding box center [1366, 199] width 153 height 24
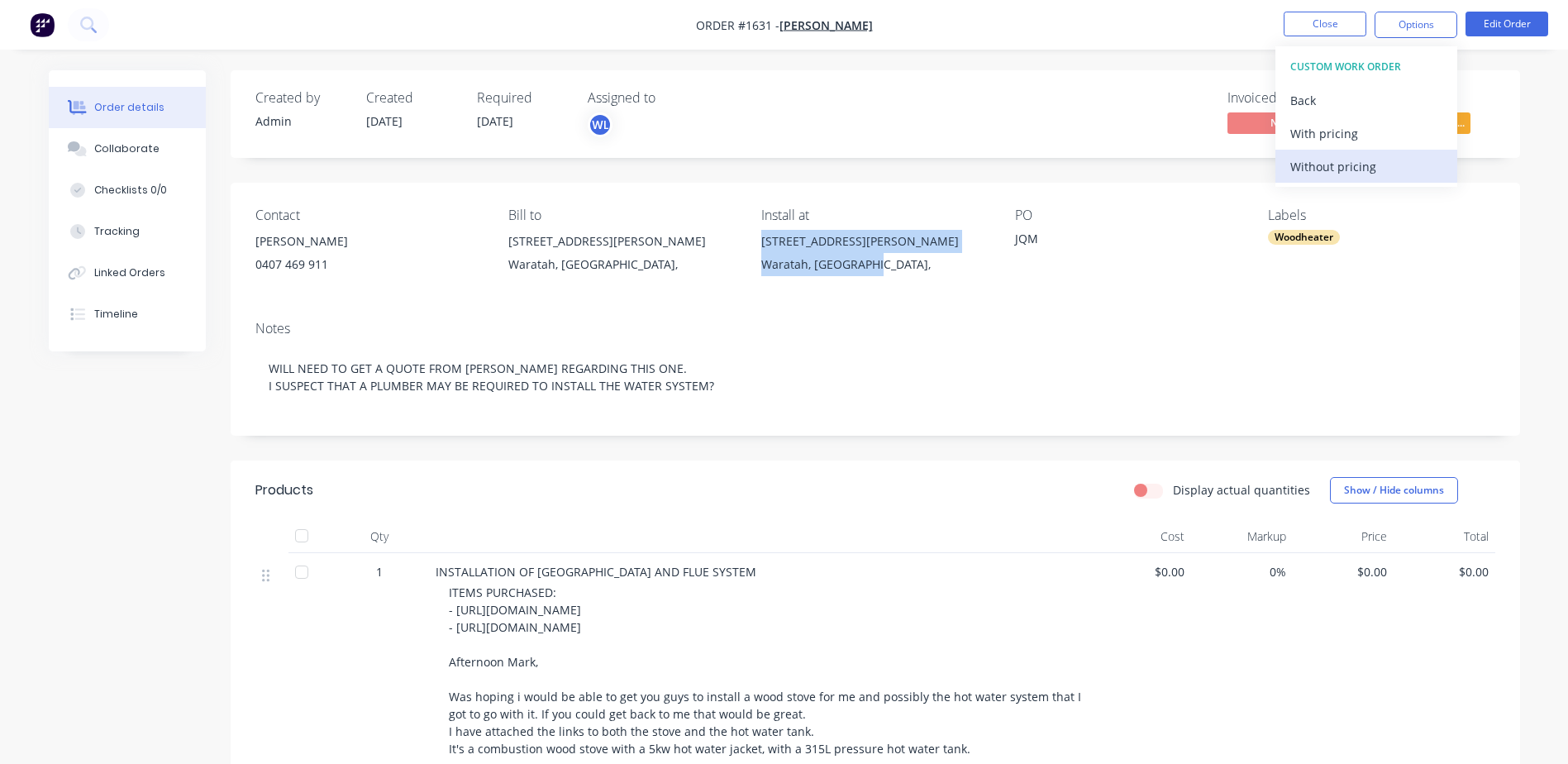
click at [1313, 181] on button "Without pricing" at bounding box center [1366, 166] width 181 height 33
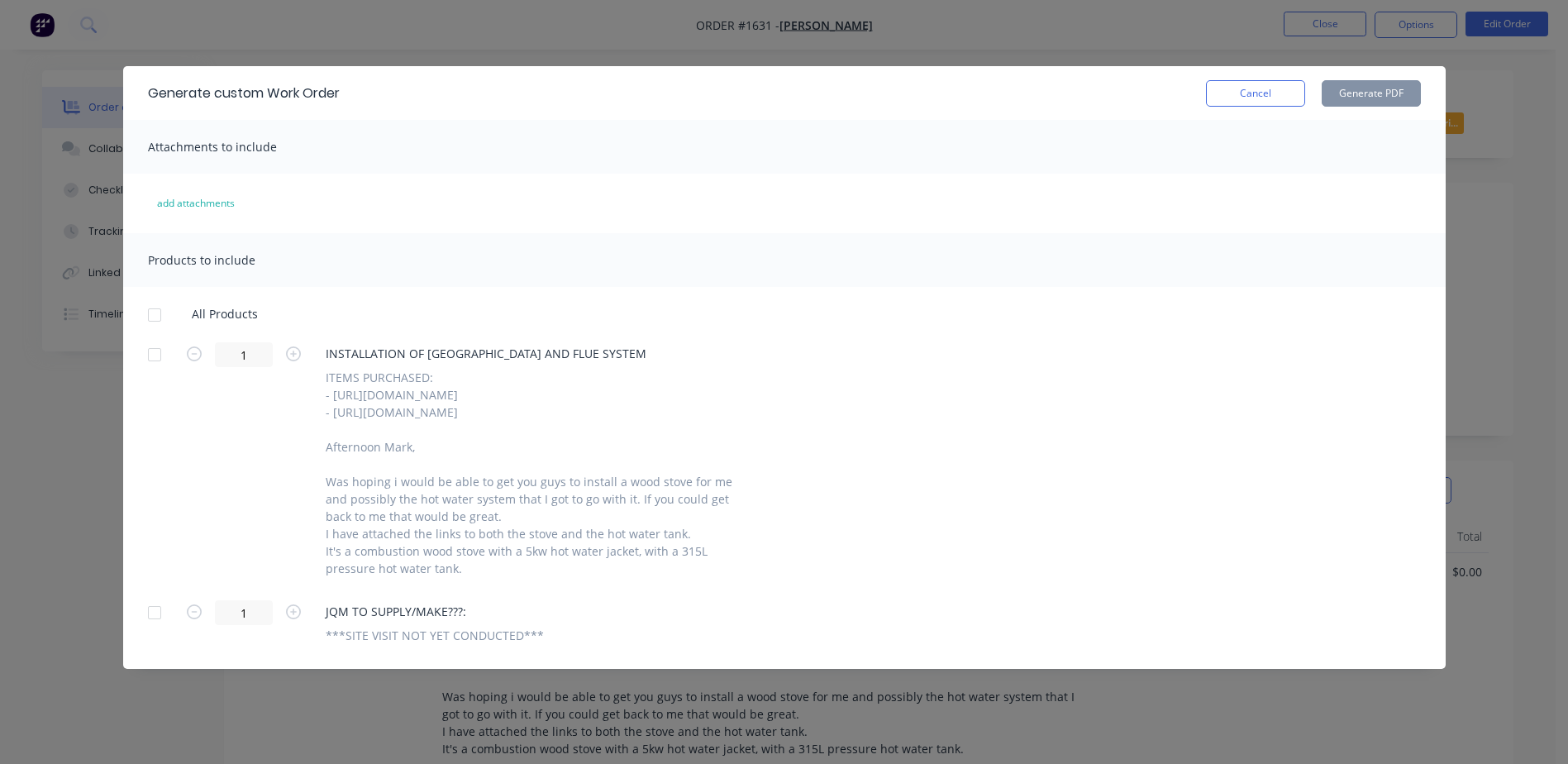
click at [157, 314] on div at bounding box center [154, 314] width 33 height 33
click at [1374, 88] on button "Generate PDF" at bounding box center [1372, 93] width 100 height 27
click at [1276, 99] on button "Cancel" at bounding box center [1256, 93] width 100 height 27
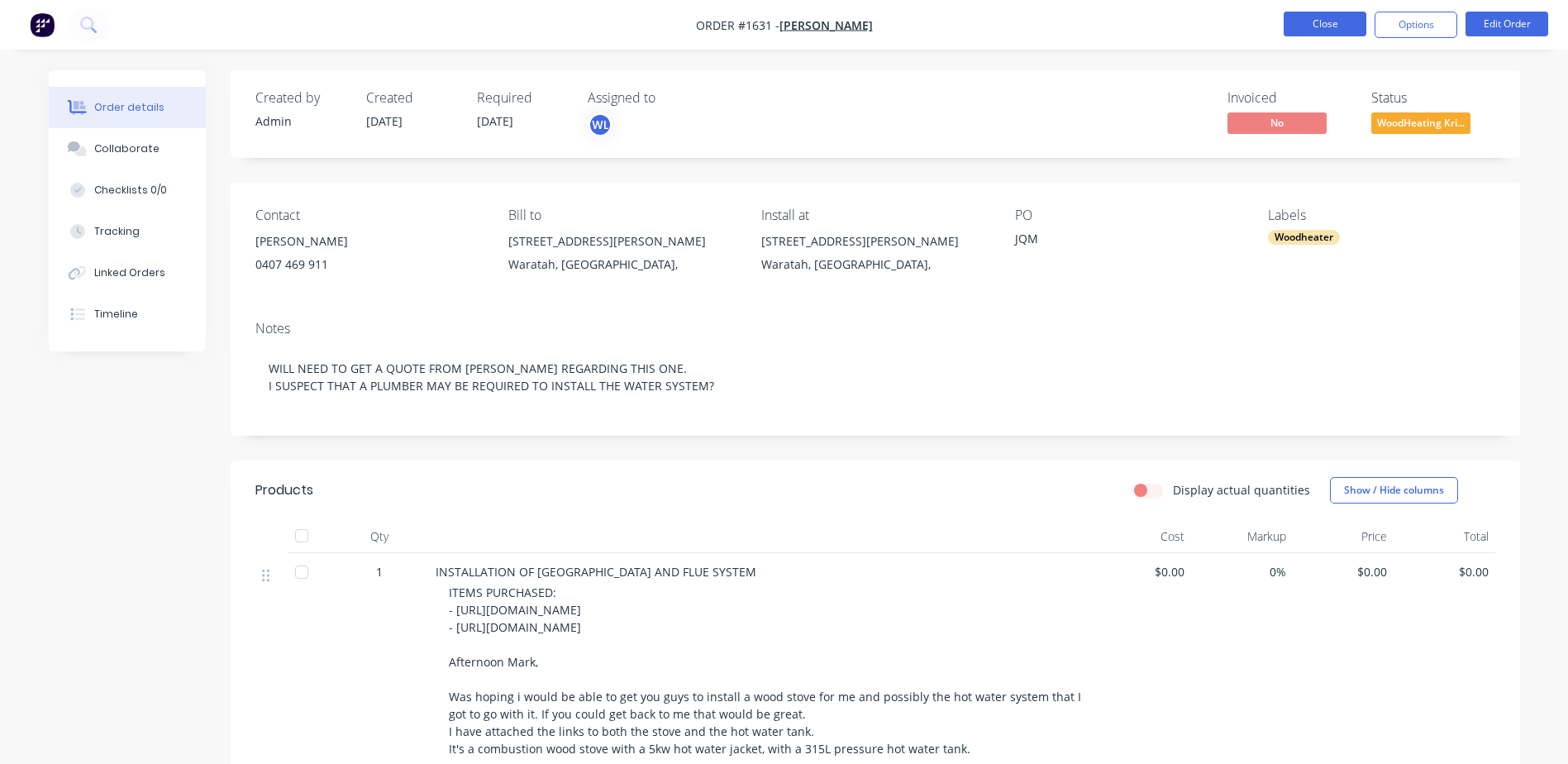
click at [1316, 16] on button "Close" at bounding box center [1325, 24] width 83 height 25
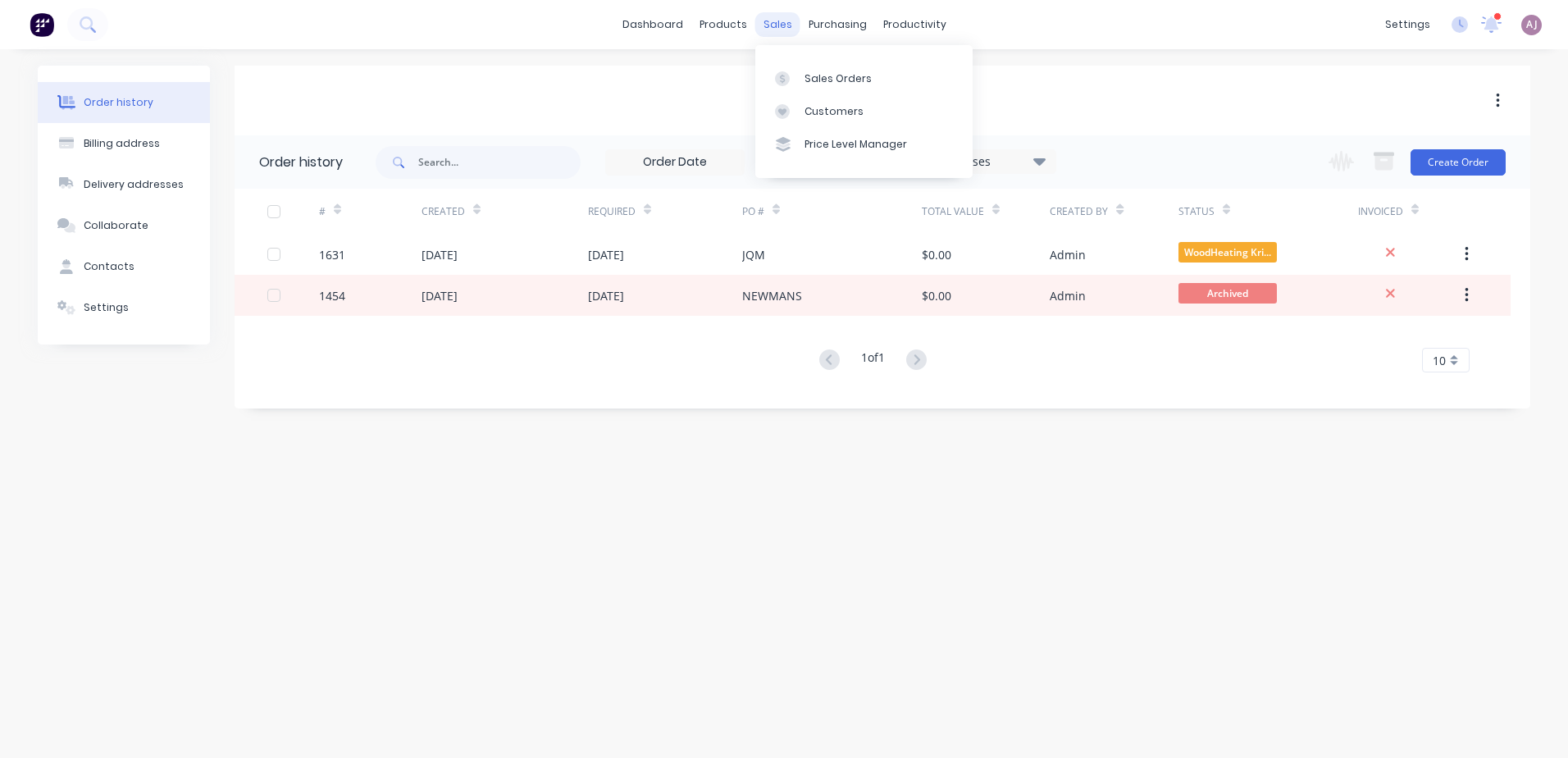
click at [780, 32] on div "sales" at bounding box center [779, 24] width 46 height 25
click at [810, 79] on div "Sales Orders" at bounding box center [838, 78] width 67 height 15
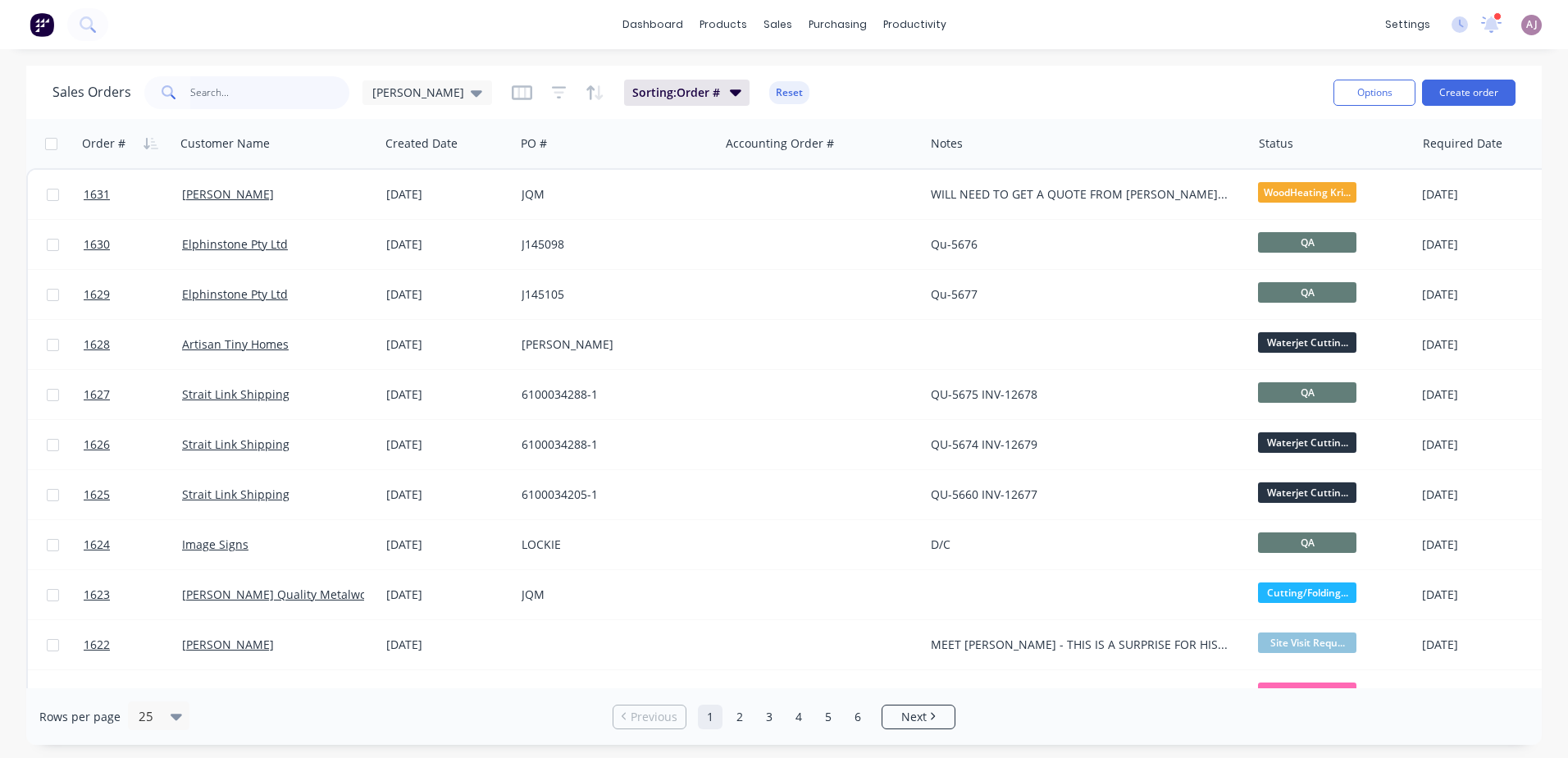
click at [233, 94] on input "text" at bounding box center [270, 92] width 160 height 33
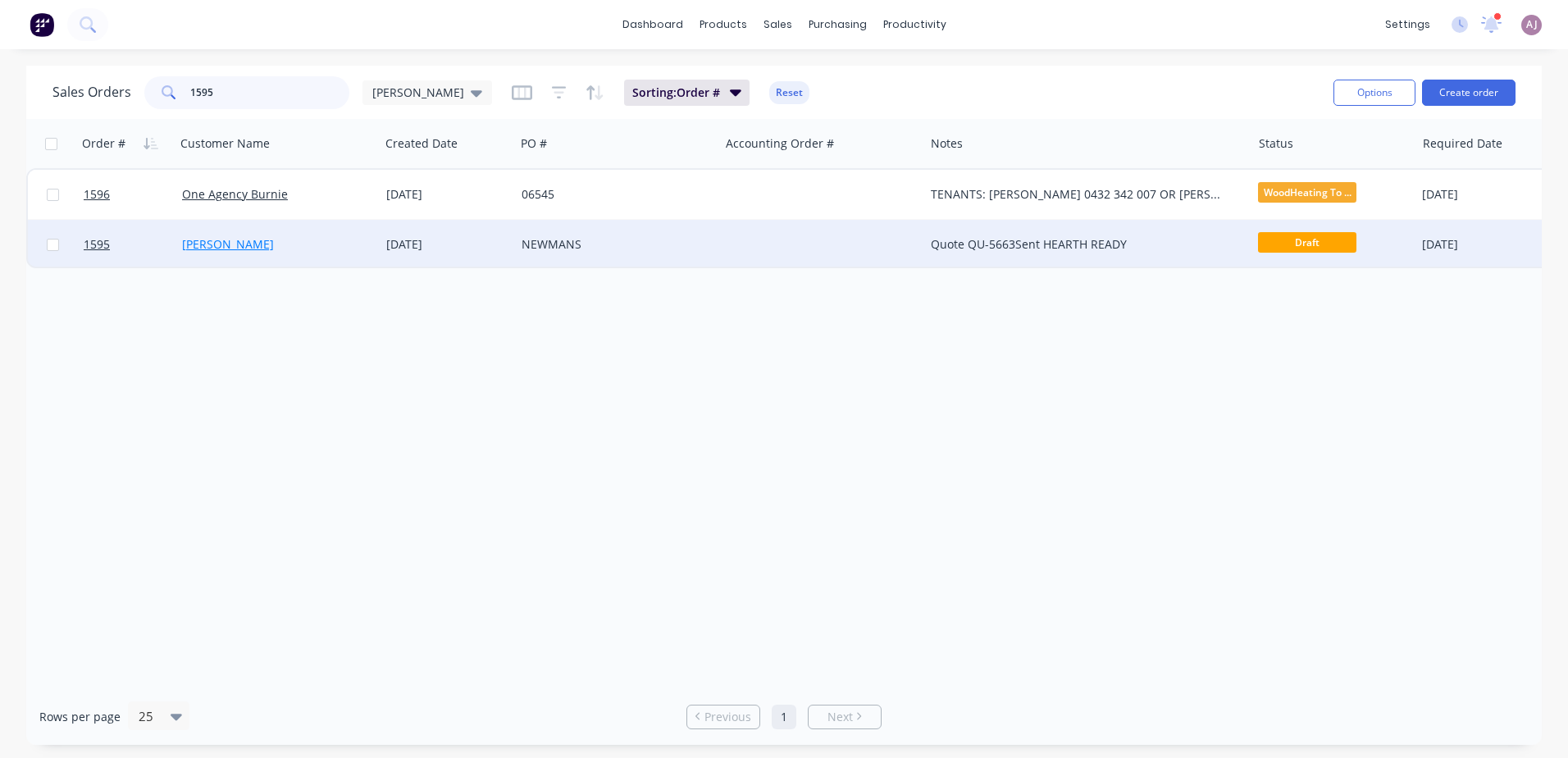
type input "1595"
click at [242, 248] on link "[PERSON_NAME]" at bounding box center [228, 244] width 92 height 16
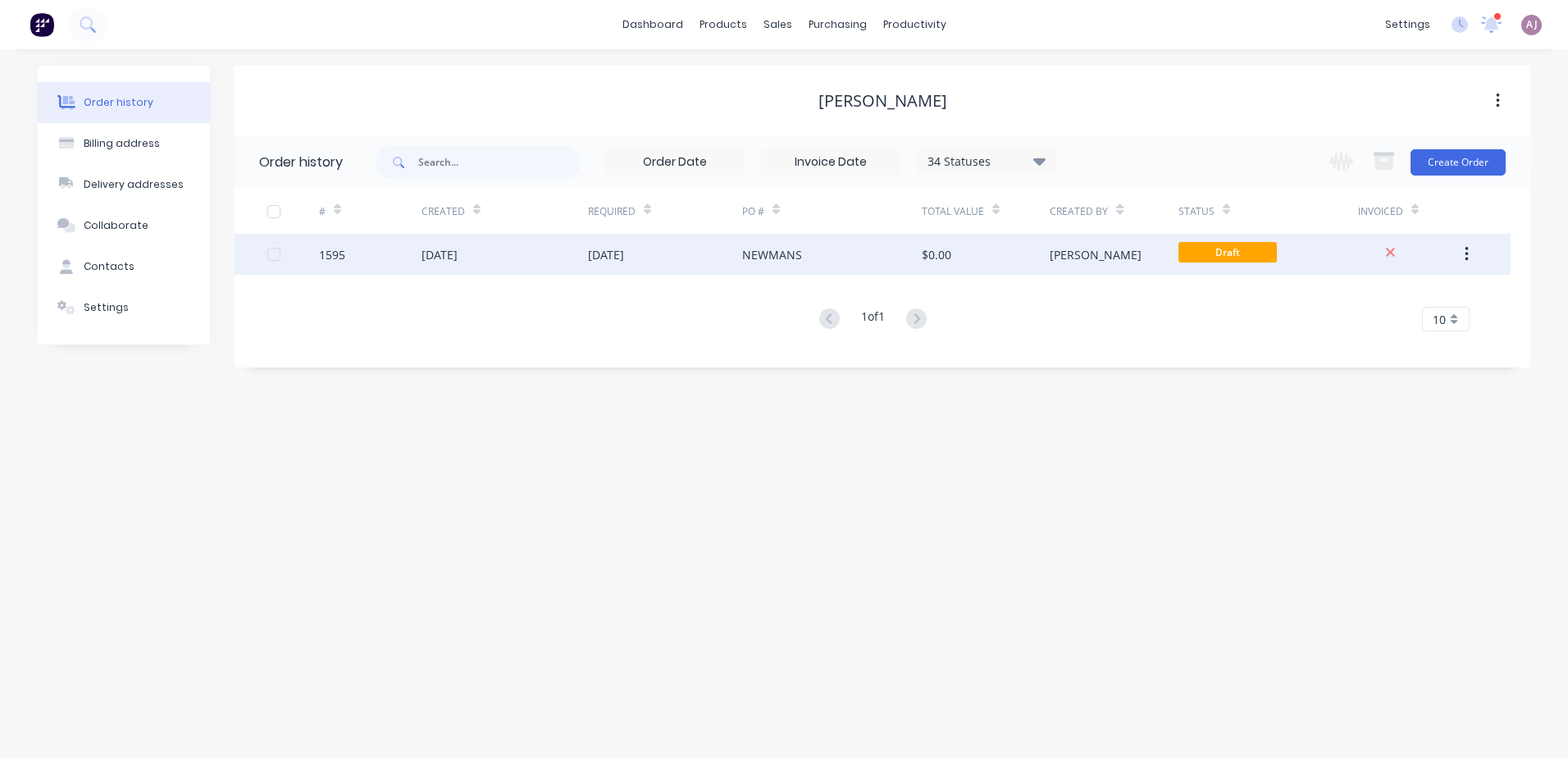
click at [491, 253] on div "[DATE]" at bounding box center [505, 253] width 166 height 41
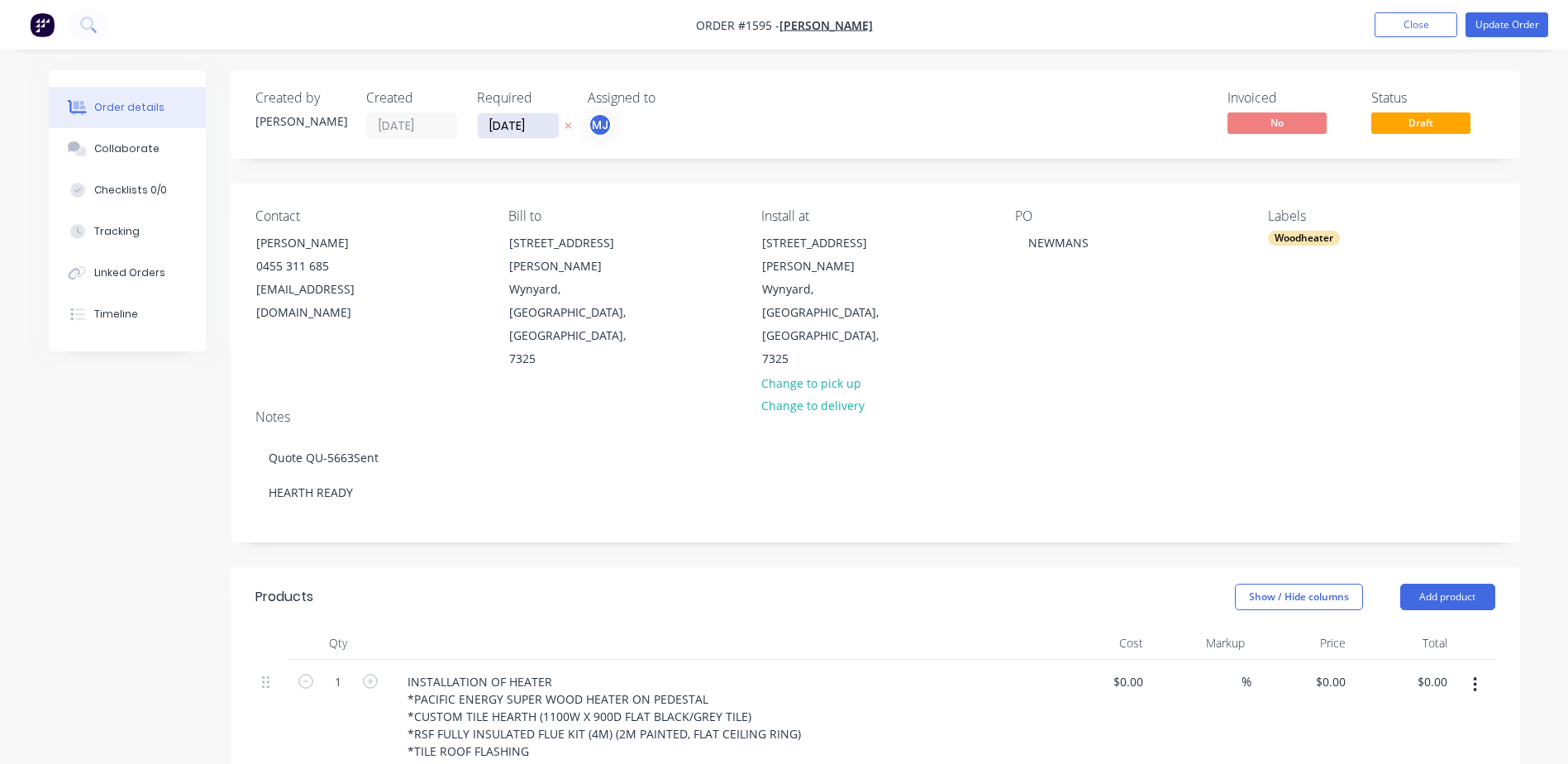
click at [533, 129] on input "[DATE]" at bounding box center [517, 126] width 81 height 25
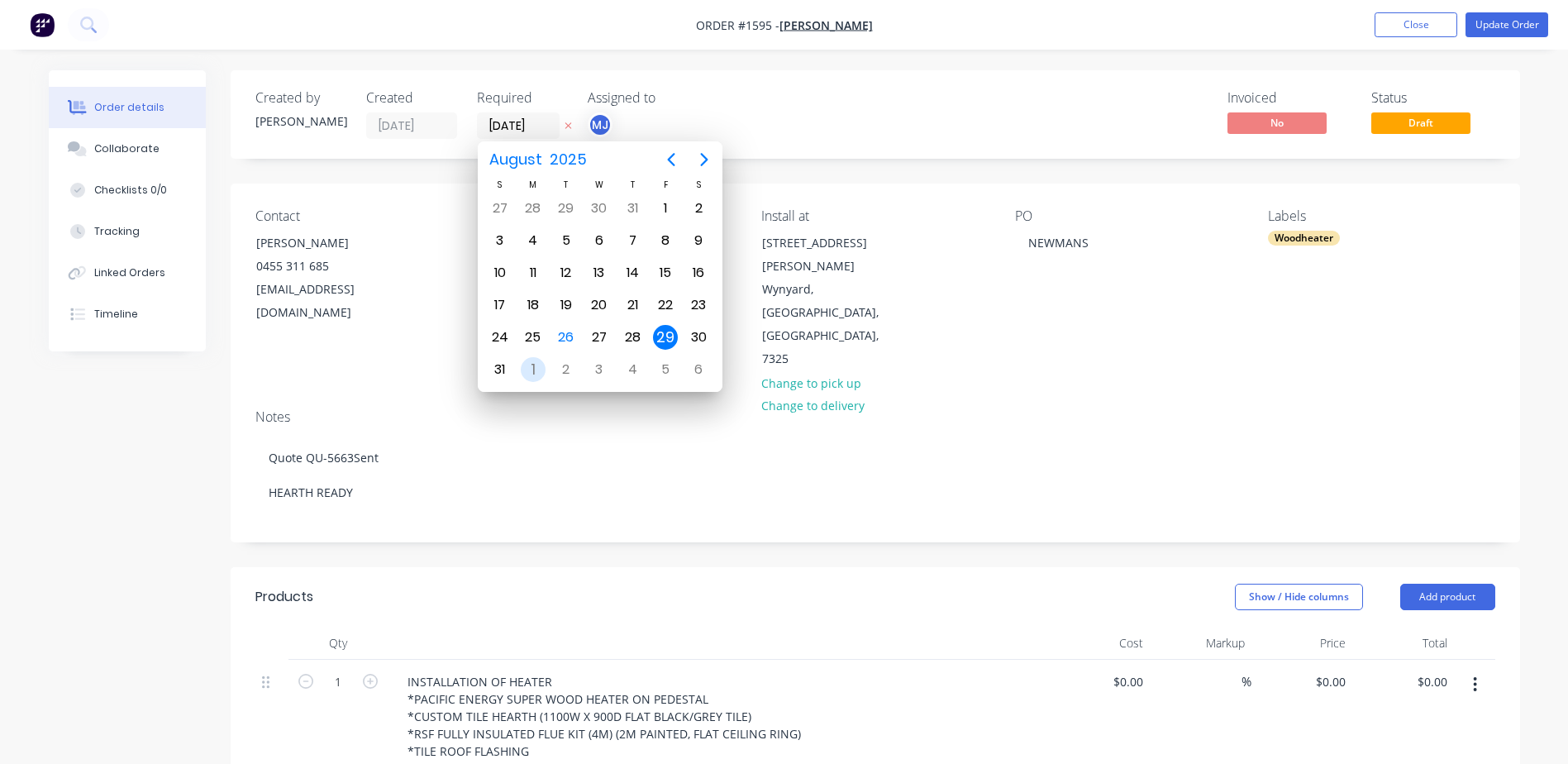
click at [530, 371] on div "1" at bounding box center [532, 369] width 25 height 25
type input "[DATE]"
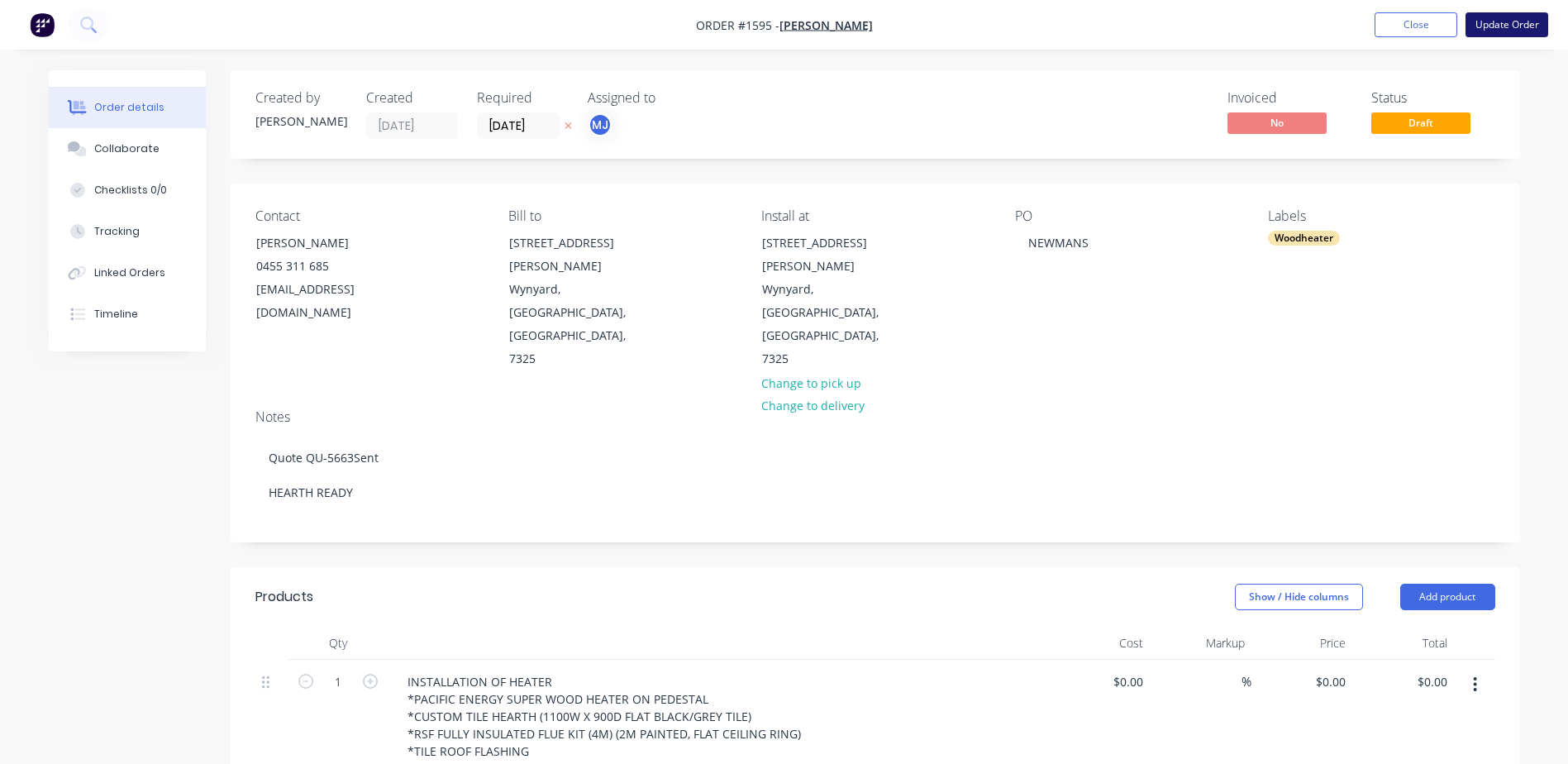
click at [1487, 22] on button "Update Order" at bounding box center [1506, 24] width 83 height 25
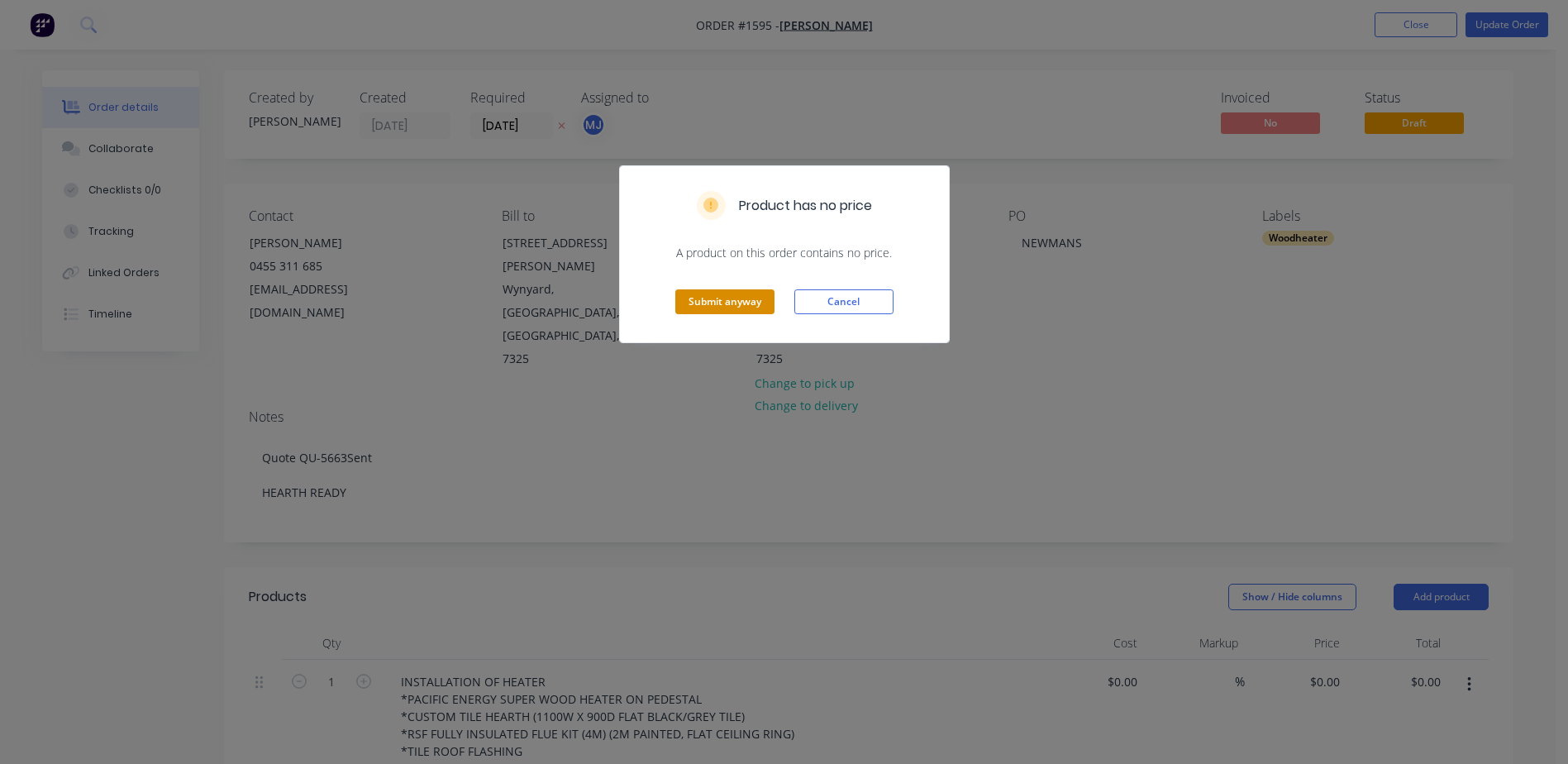
click at [739, 302] on button "Submit anyway" at bounding box center [725, 301] width 100 height 25
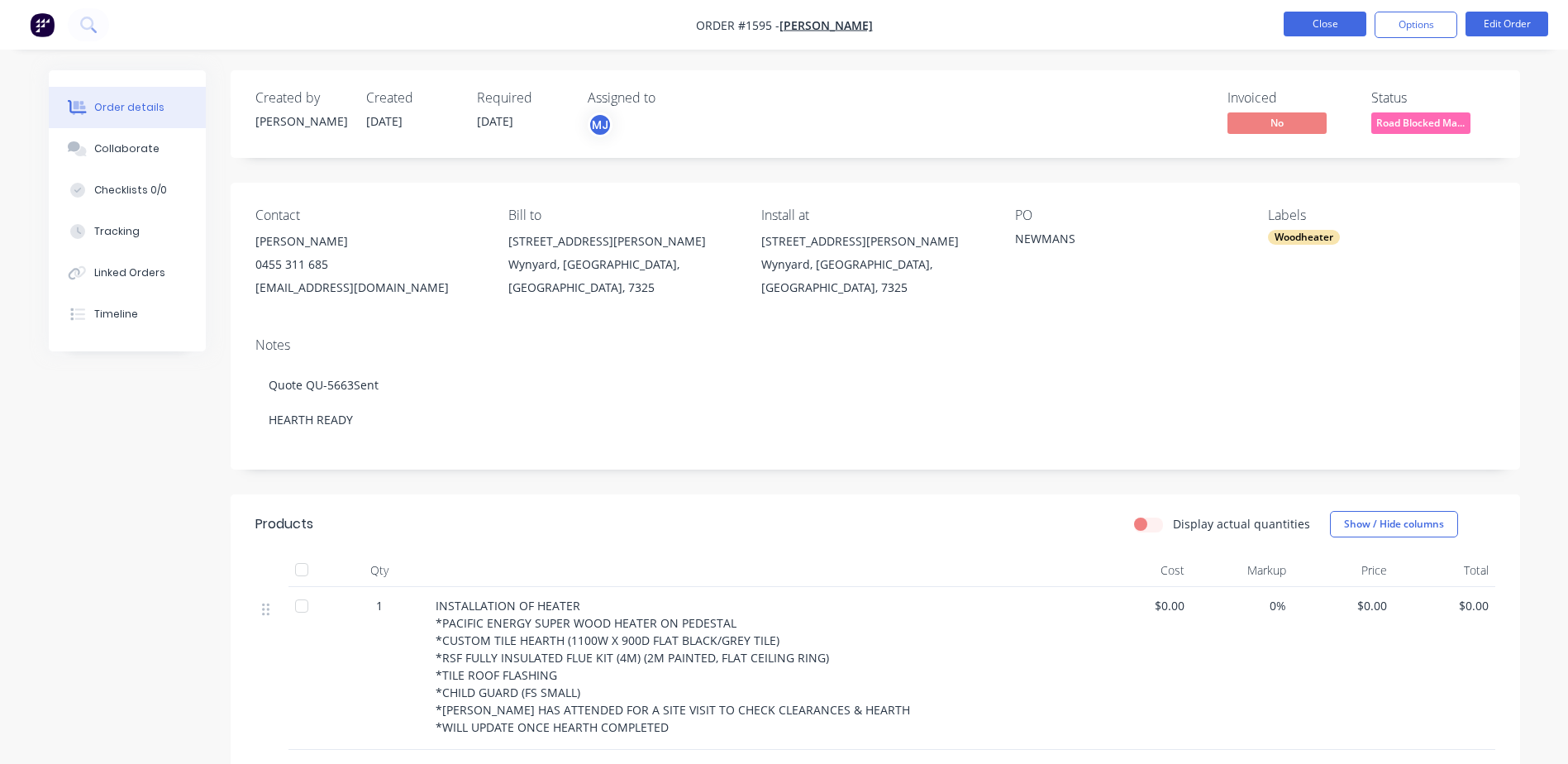
click at [1314, 25] on button "Close" at bounding box center [1325, 24] width 83 height 25
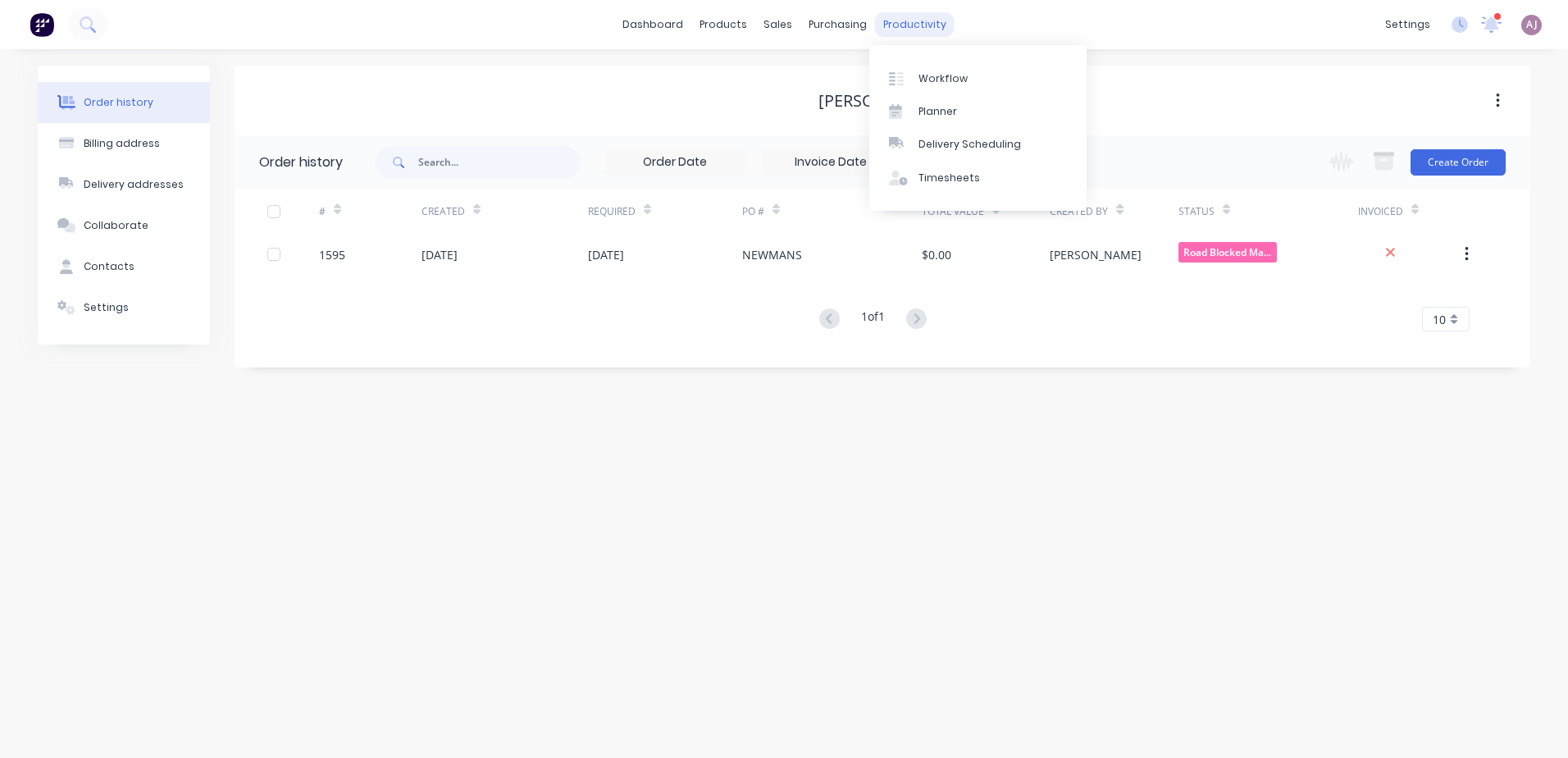
click at [900, 34] on div "productivity" at bounding box center [915, 24] width 79 height 25
click at [942, 104] on div "Planner" at bounding box center [938, 111] width 39 height 15
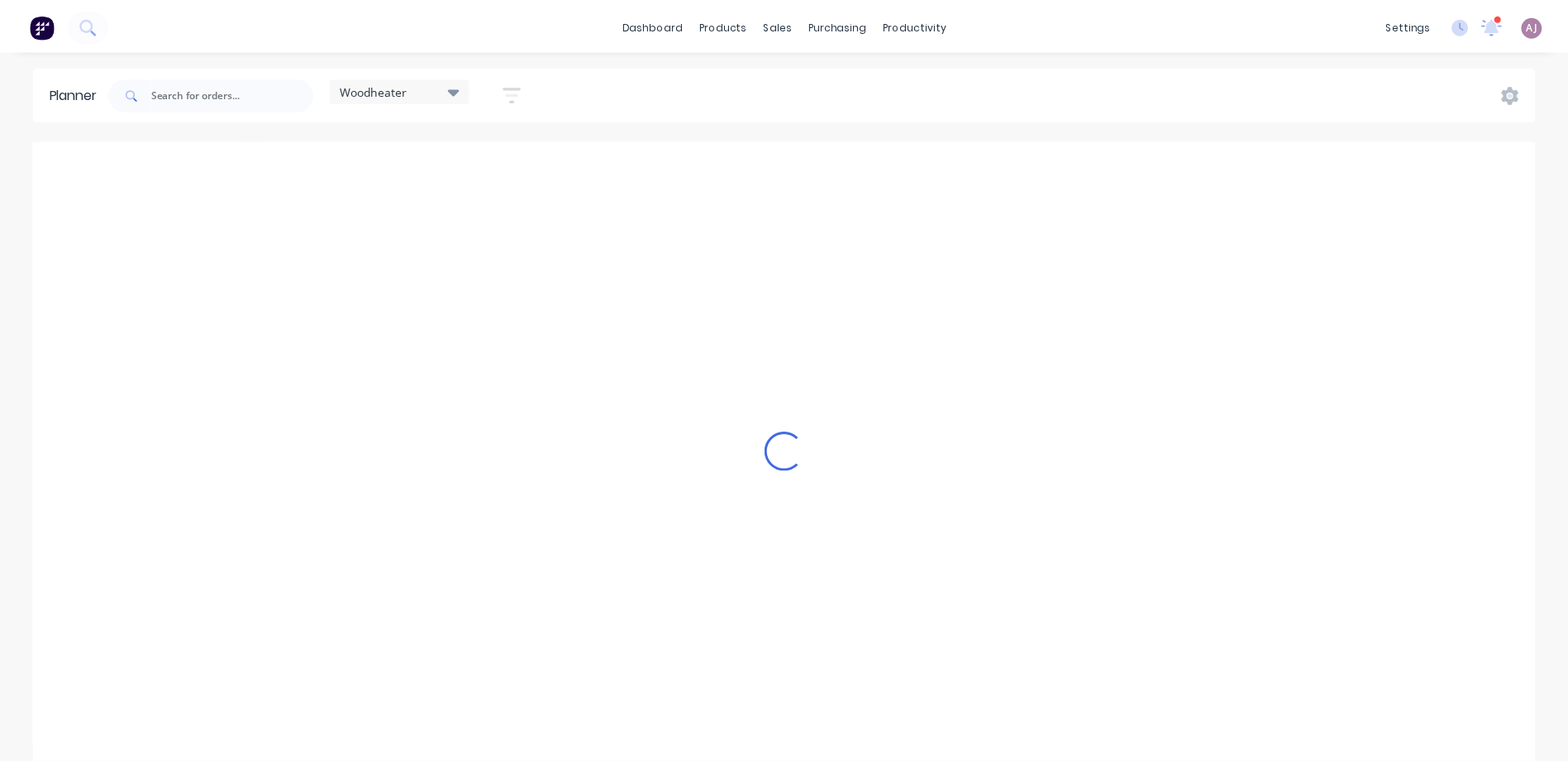
scroll to position [0, 1]
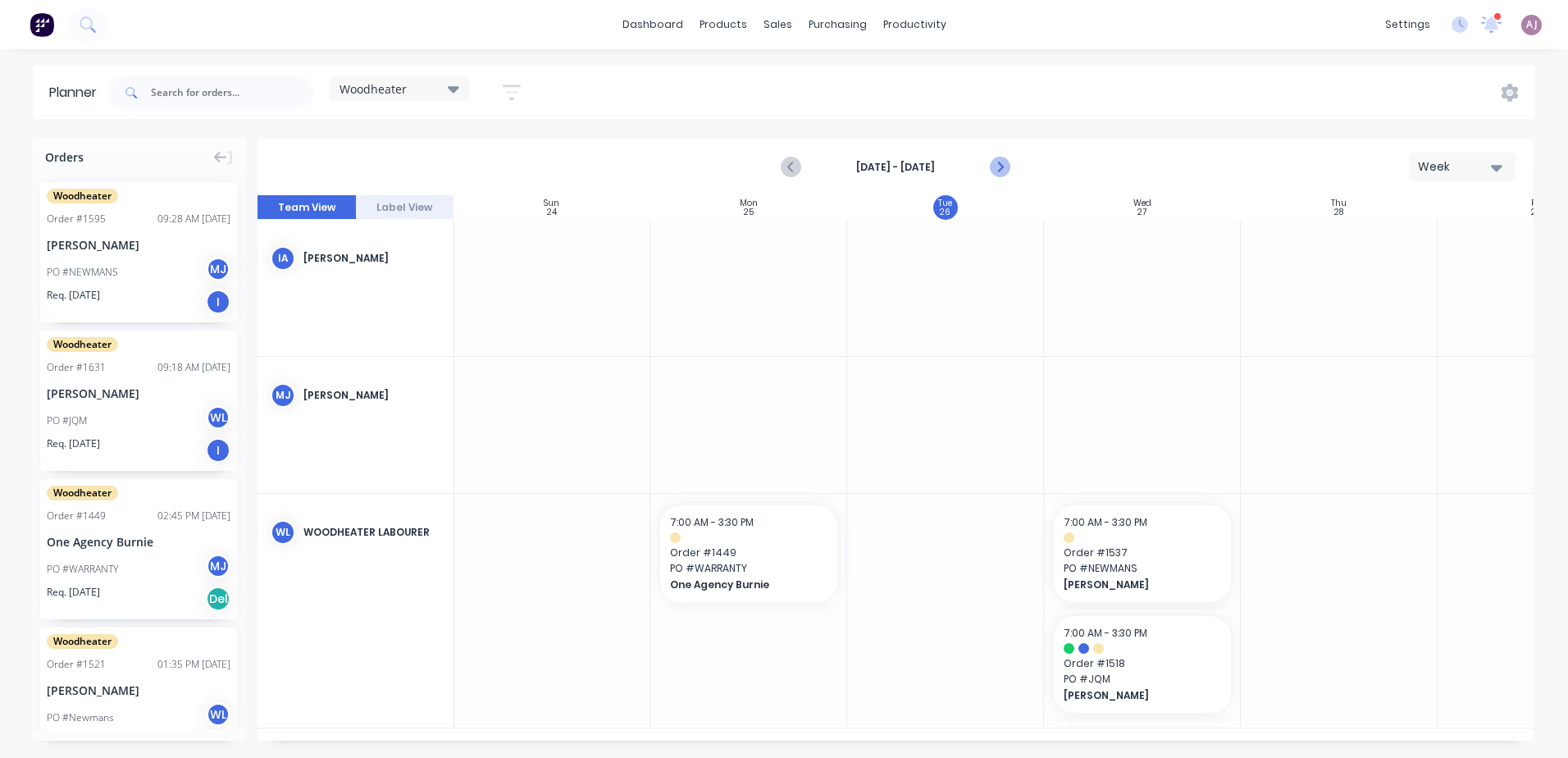
click at [1000, 171] on icon "Next page" at bounding box center [1000, 167] width 20 height 20
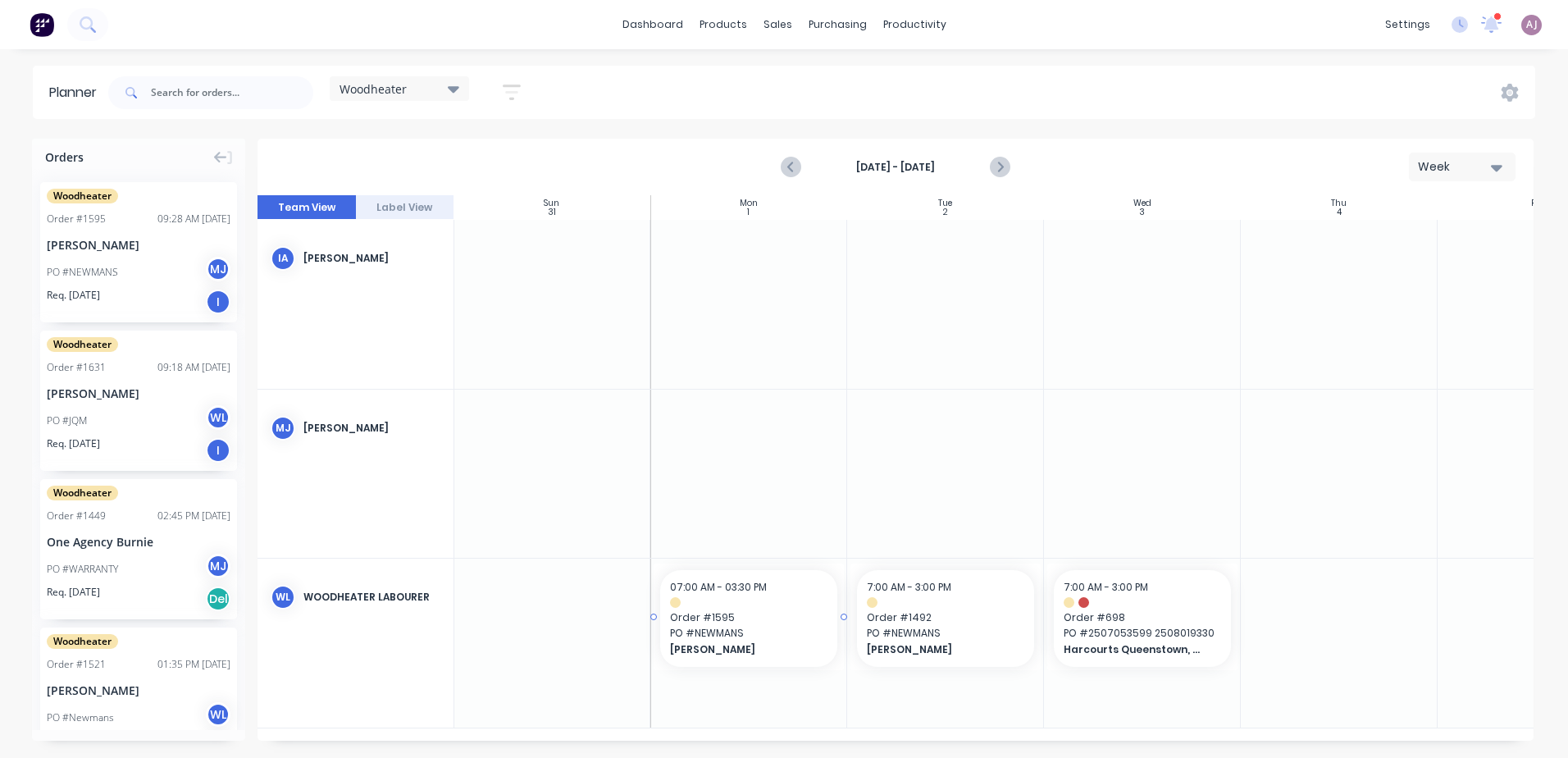
drag, startPoint x: 87, startPoint y: 234, endPoint x: 780, endPoint y: 589, distance: 778.6
click at [776, 13] on div "sales" at bounding box center [779, 24] width 46 height 25
click at [821, 75] on div "Sales Orders" at bounding box center [838, 78] width 67 height 15
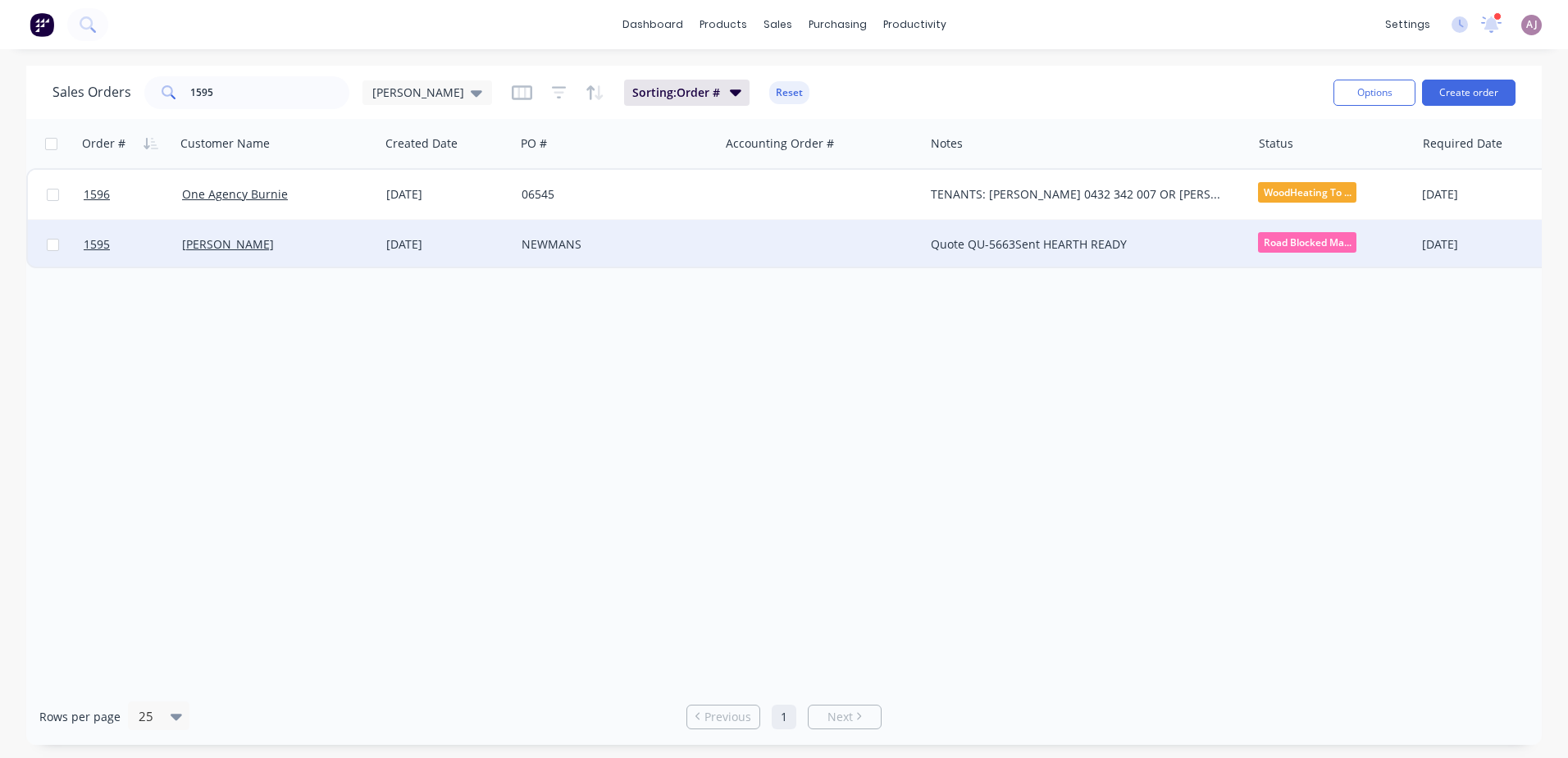
click at [557, 243] on div "NEWMANS" at bounding box center [612, 244] width 182 height 17
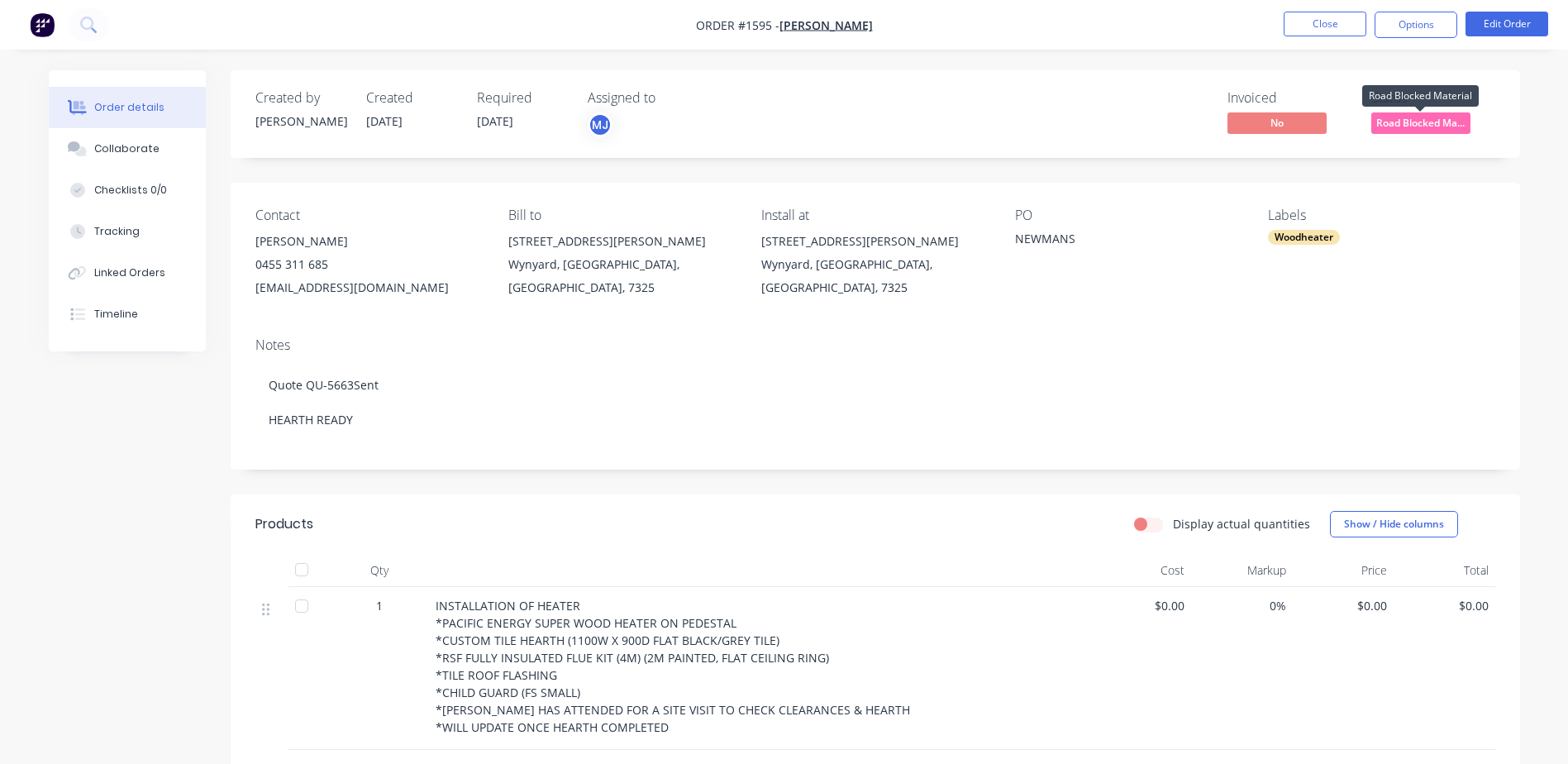
click at [1423, 126] on span "Road Blocked Ma..." at bounding box center [1421, 123] width 100 height 21
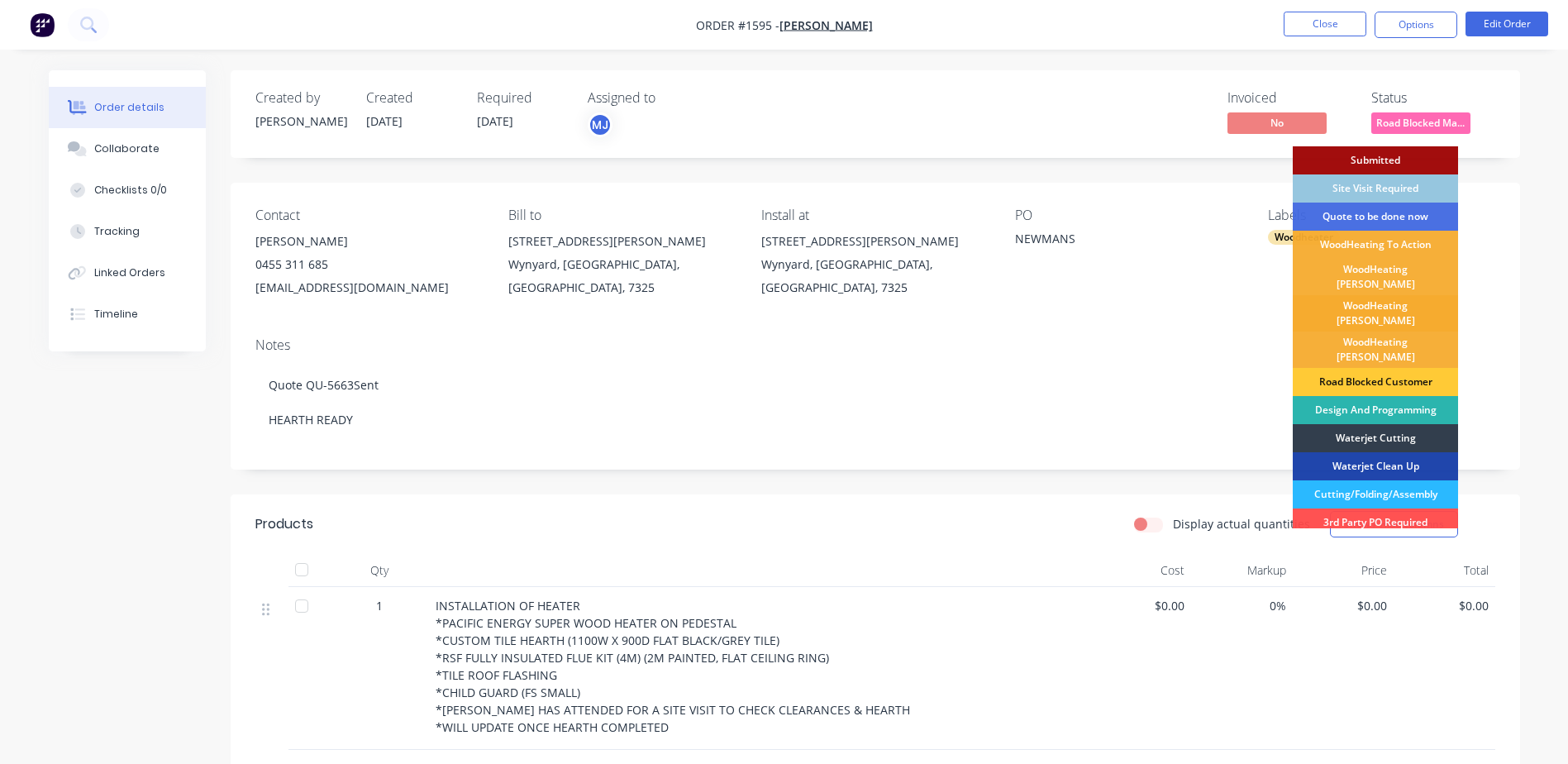
click at [1373, 305] on div "WoodHeating [PERSON_NAME]" at bounding box center [1376, 313] width 165 height 36
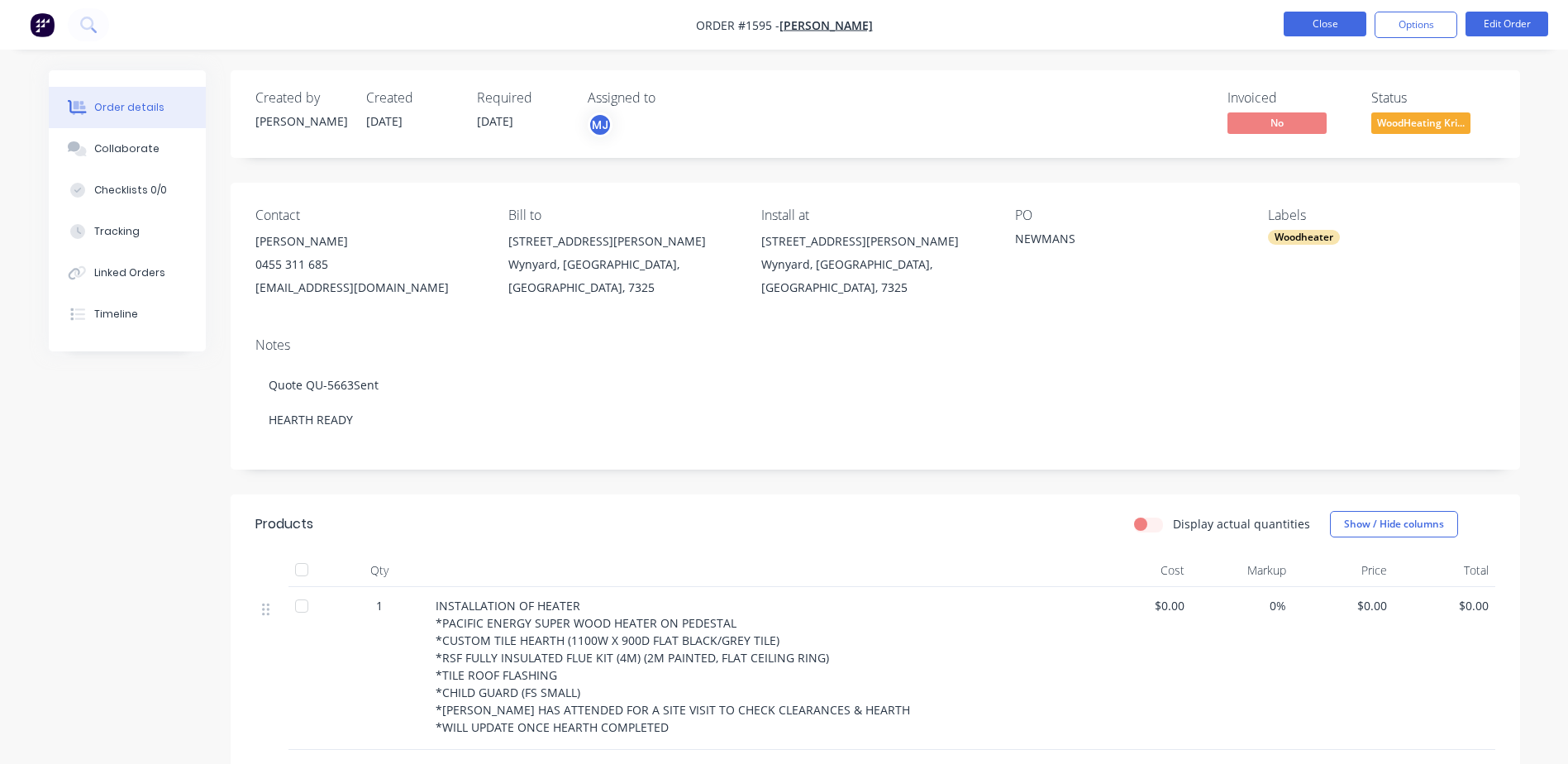
click at [1327, 25] on button "Close" at bounding box center [1325, 24] width 83 height 25
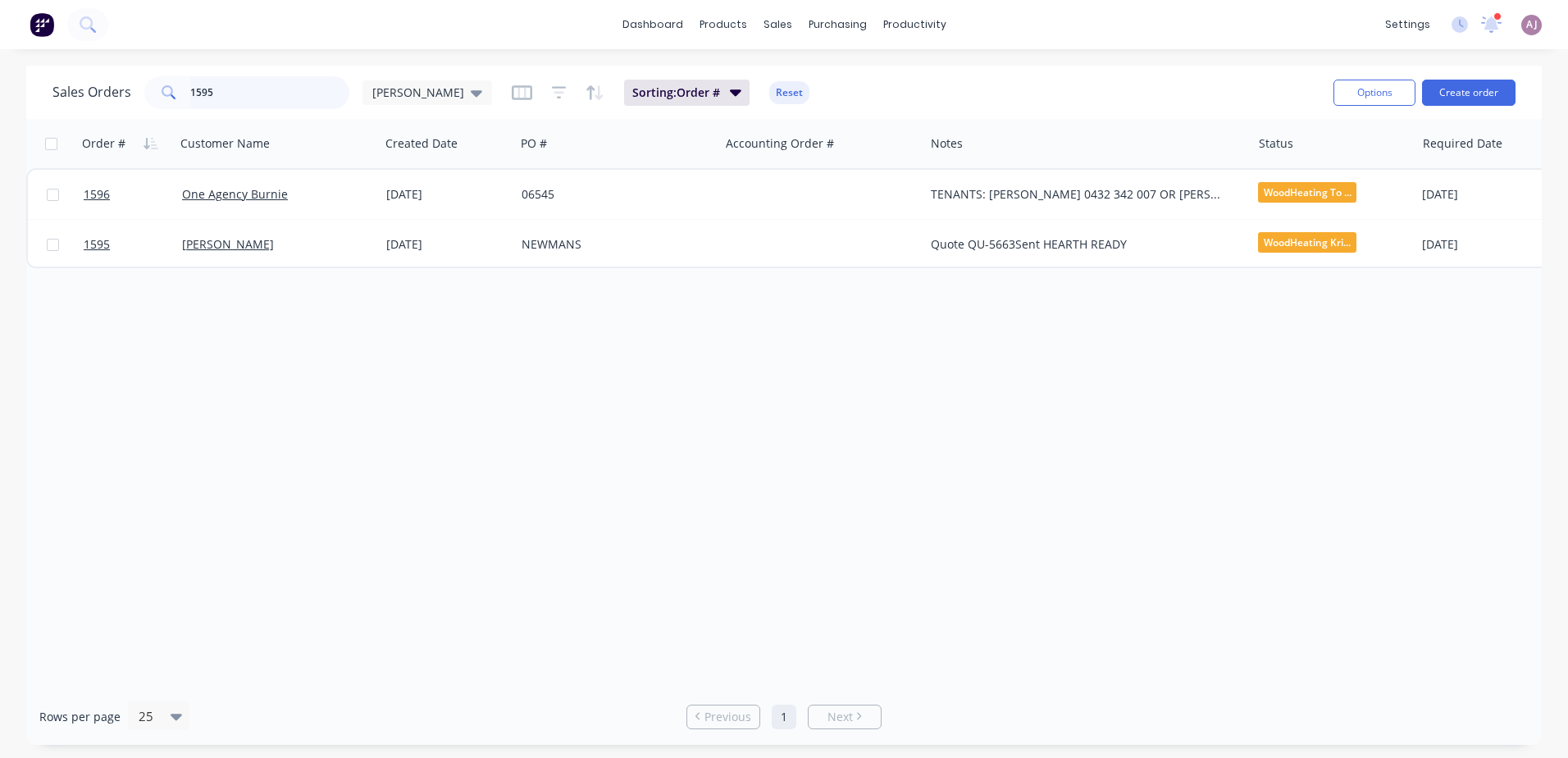
click at [217, 95] on input "1595" at bounding box center [270, 92] width 160 height 33
click at [217, 94] on input "1595" at bounding box center [270, 92] width 160 height 33
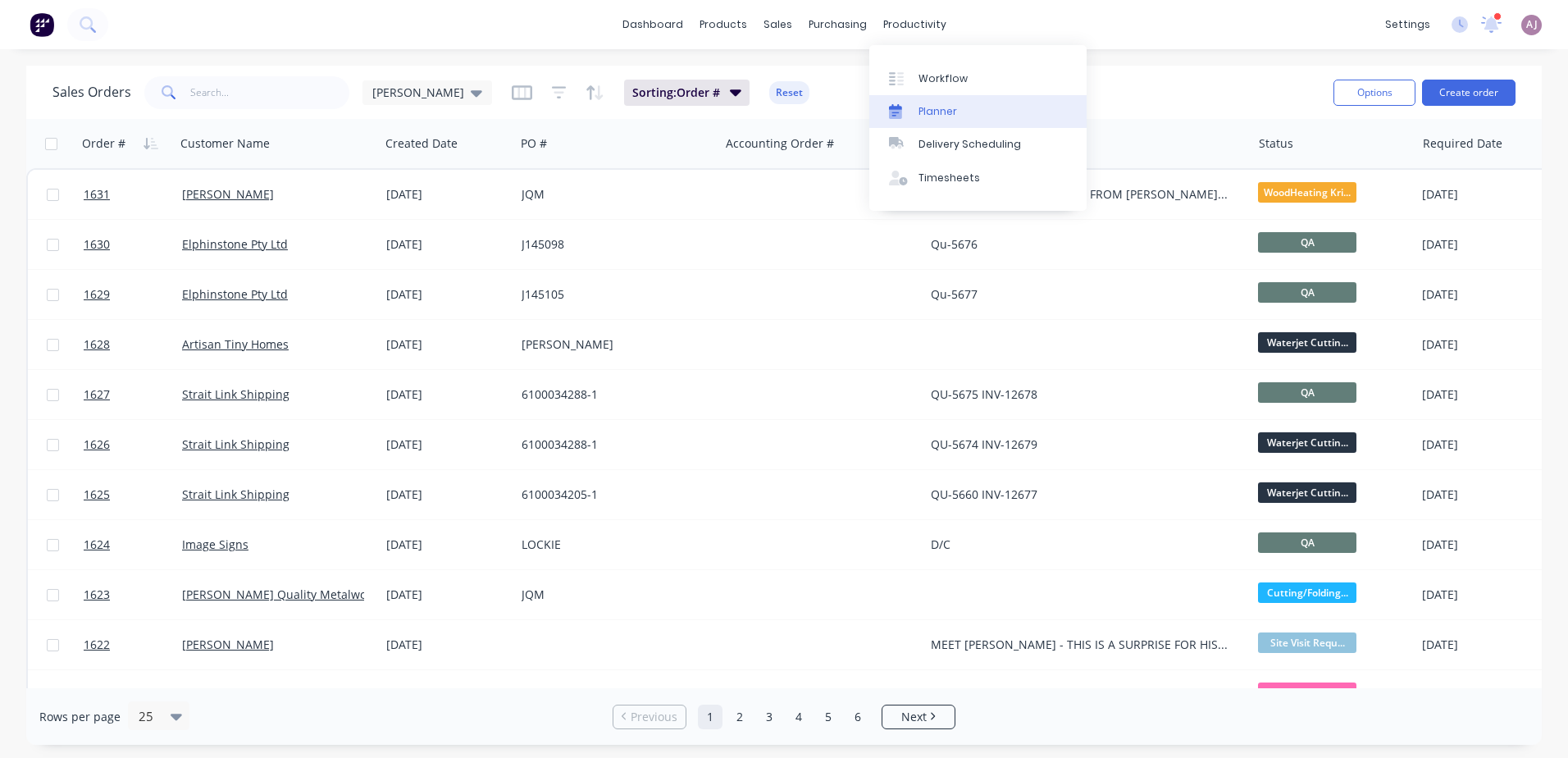
click at [910, 106] on div at bounding box center [901, 111] width 25 height 15
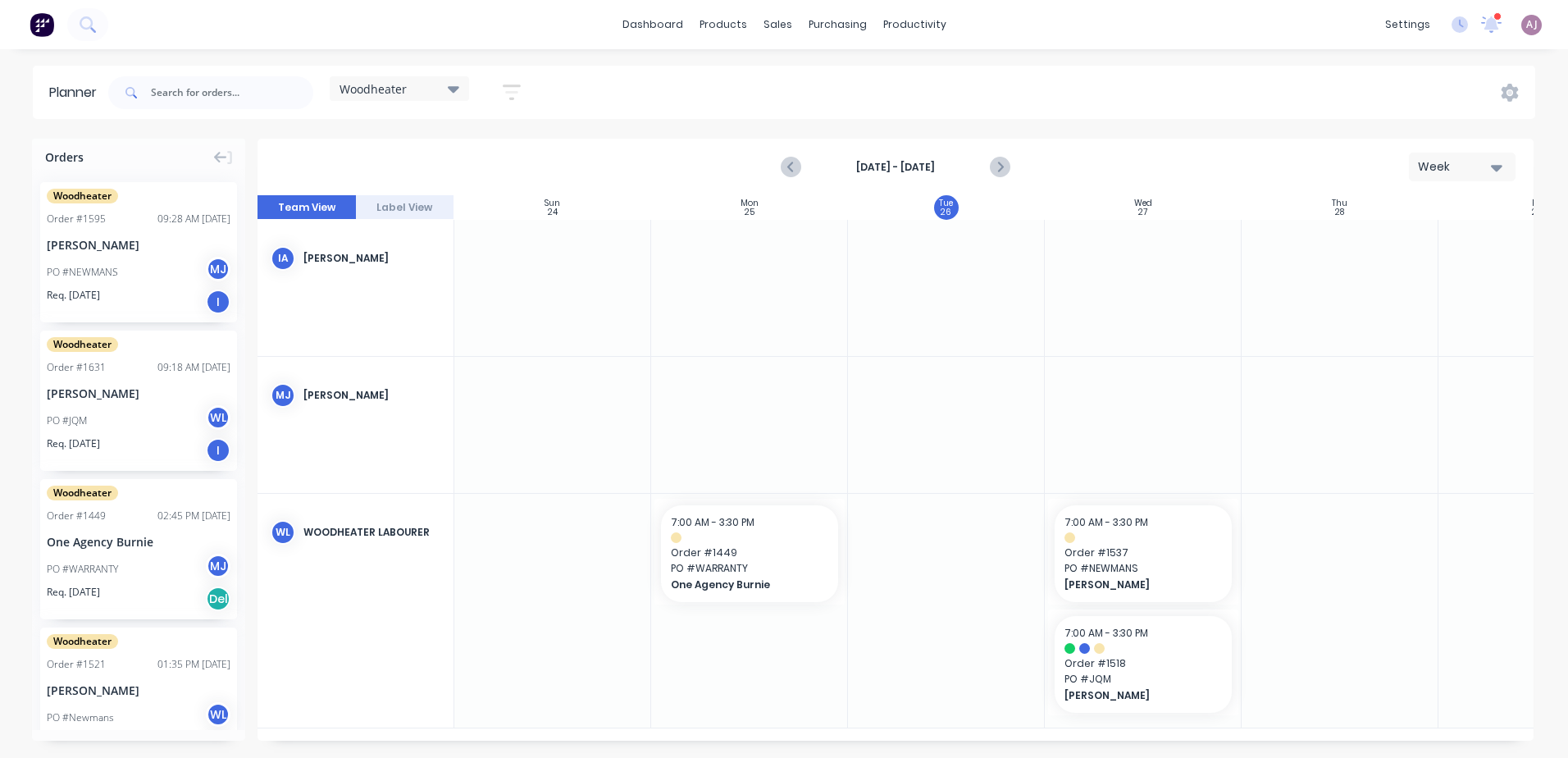
scroll to position [0, 1]
click at [198, 88] on input "text" at bounding box center [232, 92] width 162 height 33
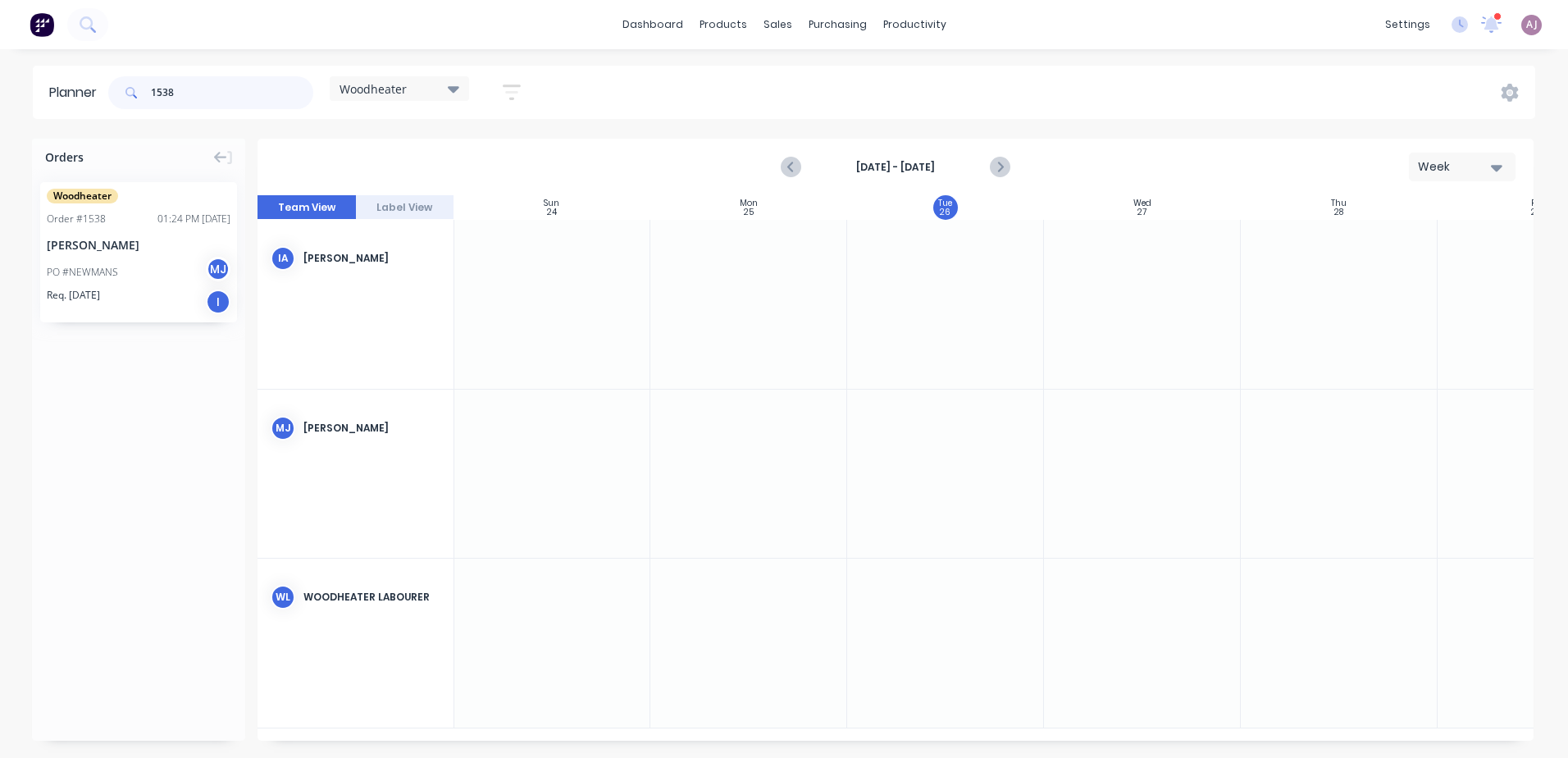
type input "1538"
drag, startPoint x: 174, startPoint y: 281, endPoint x: 1192, endPoint y: 634, distance: 1077.5
click at [157, 87] on input "1538" at bounding box center [232, 92] width 162 height 33
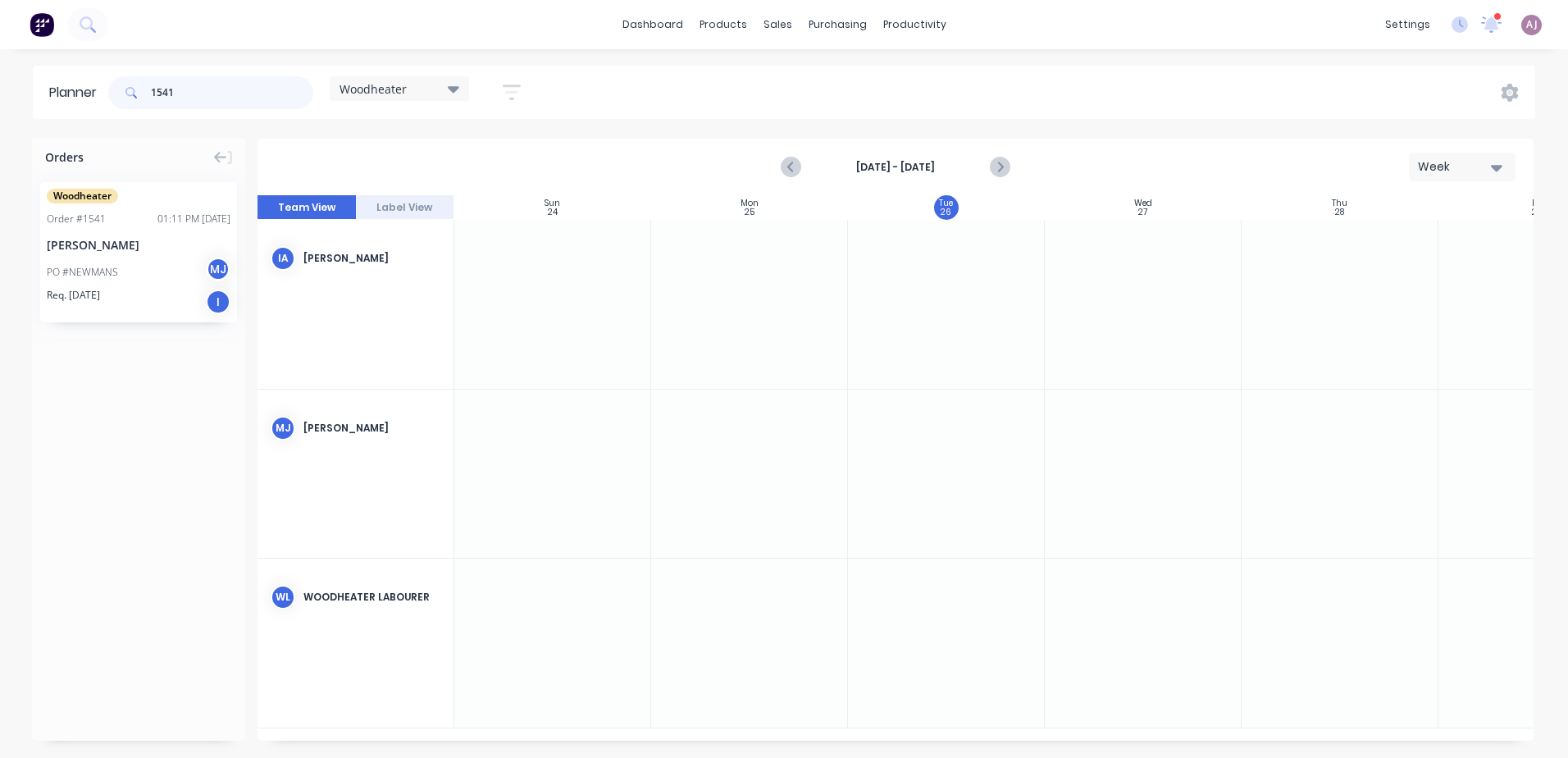
type input "1541"
drag, startPoint x: 99, startPoint y: 238, endPoint x: 1061, endPoint y: 611, distance: 1031.8
click at [169, 93] on input "1541" at bounding box center [232, 92] width 162 height 33
type input "1573"
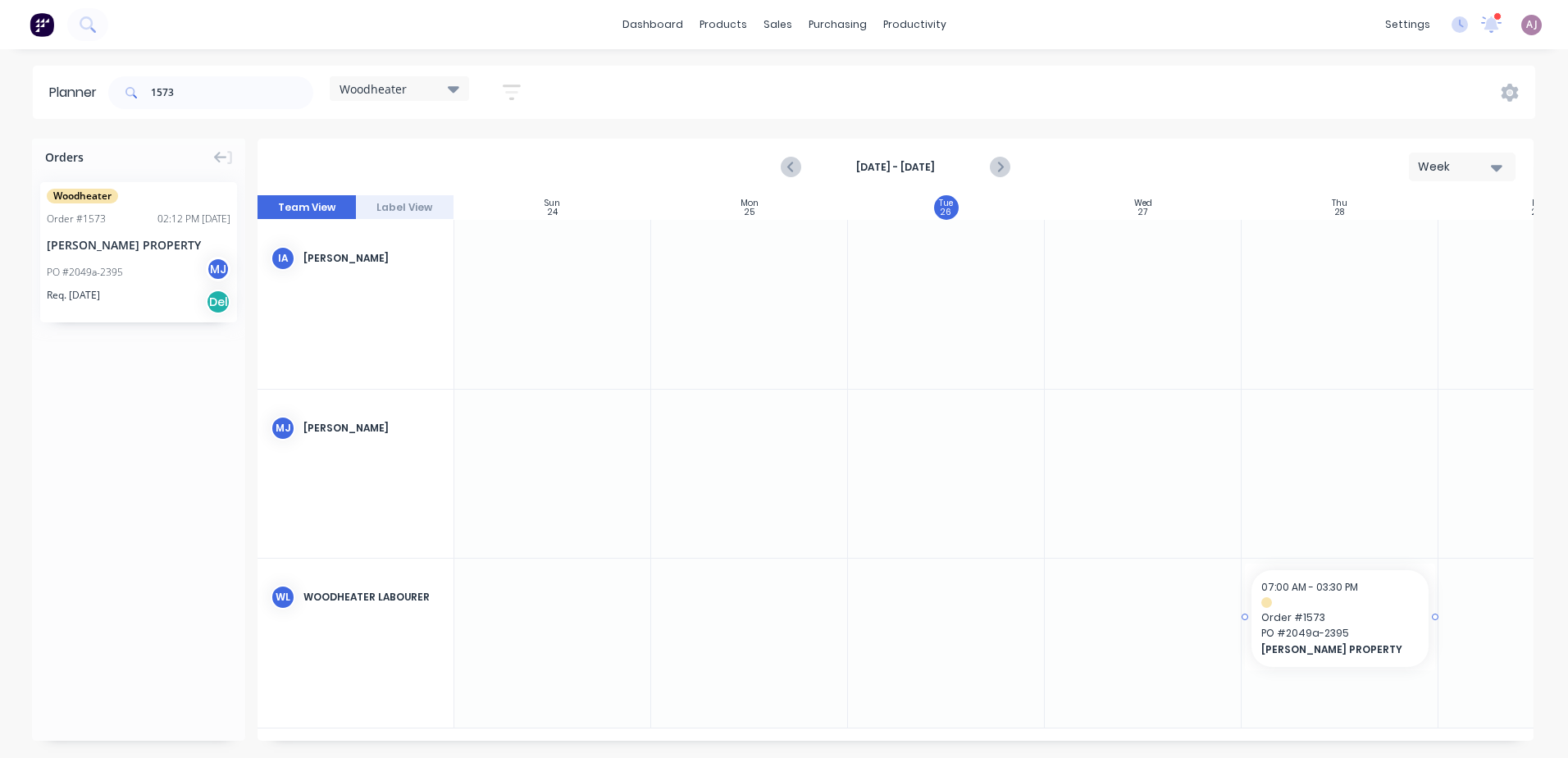
drag, startPoint x: 135, startPoint y: 243, endPoint x: 1302, endPoint y: 655, distance: 1237.6
click at [165, 94] on input "1573" at bounding box center [232, 92] width 162 height 33
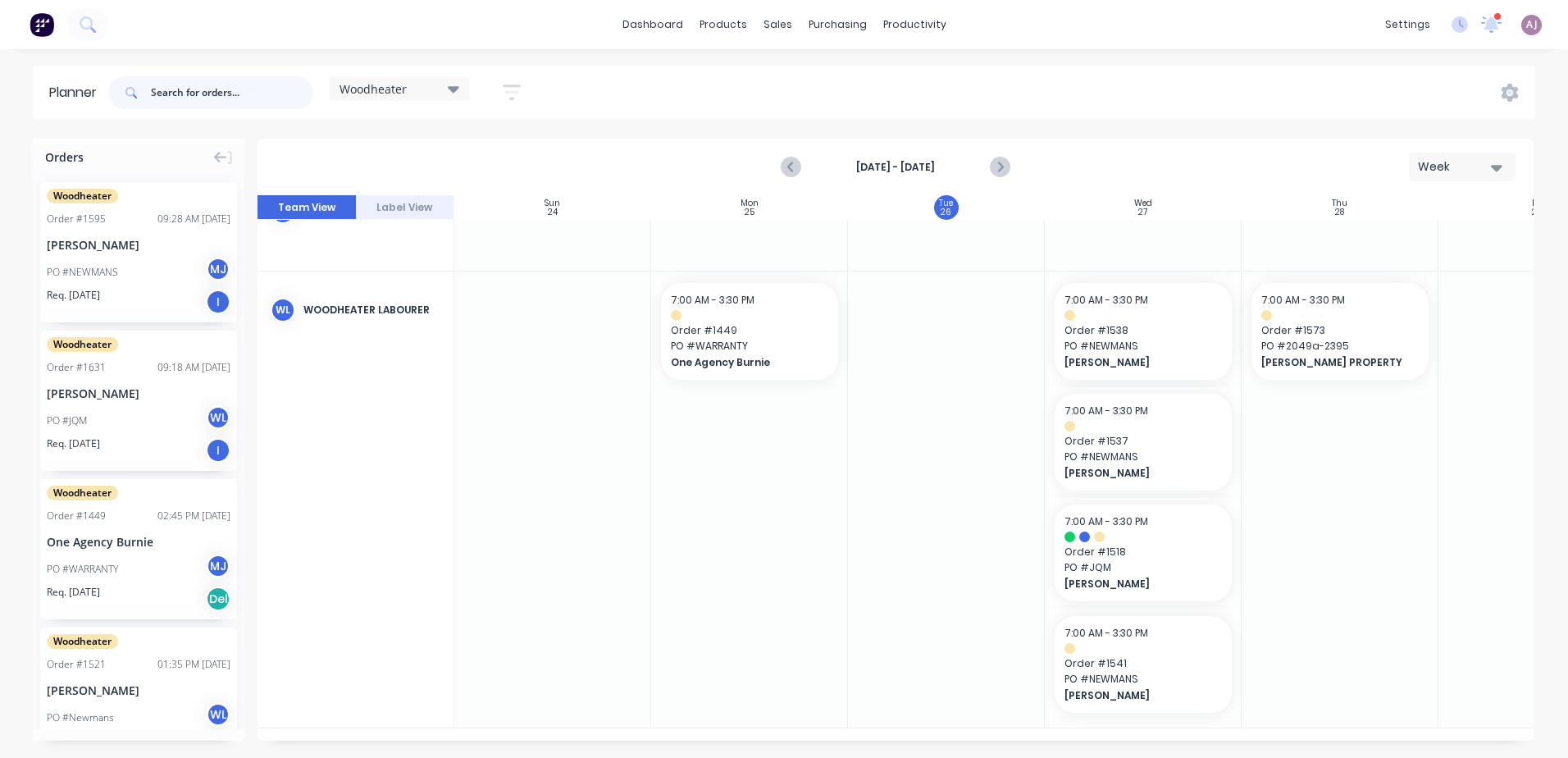
scroll to position [151, 0]
click at [1000, 162] on icon "Next page" at bounding box center [1000, 167] width 20 height 20
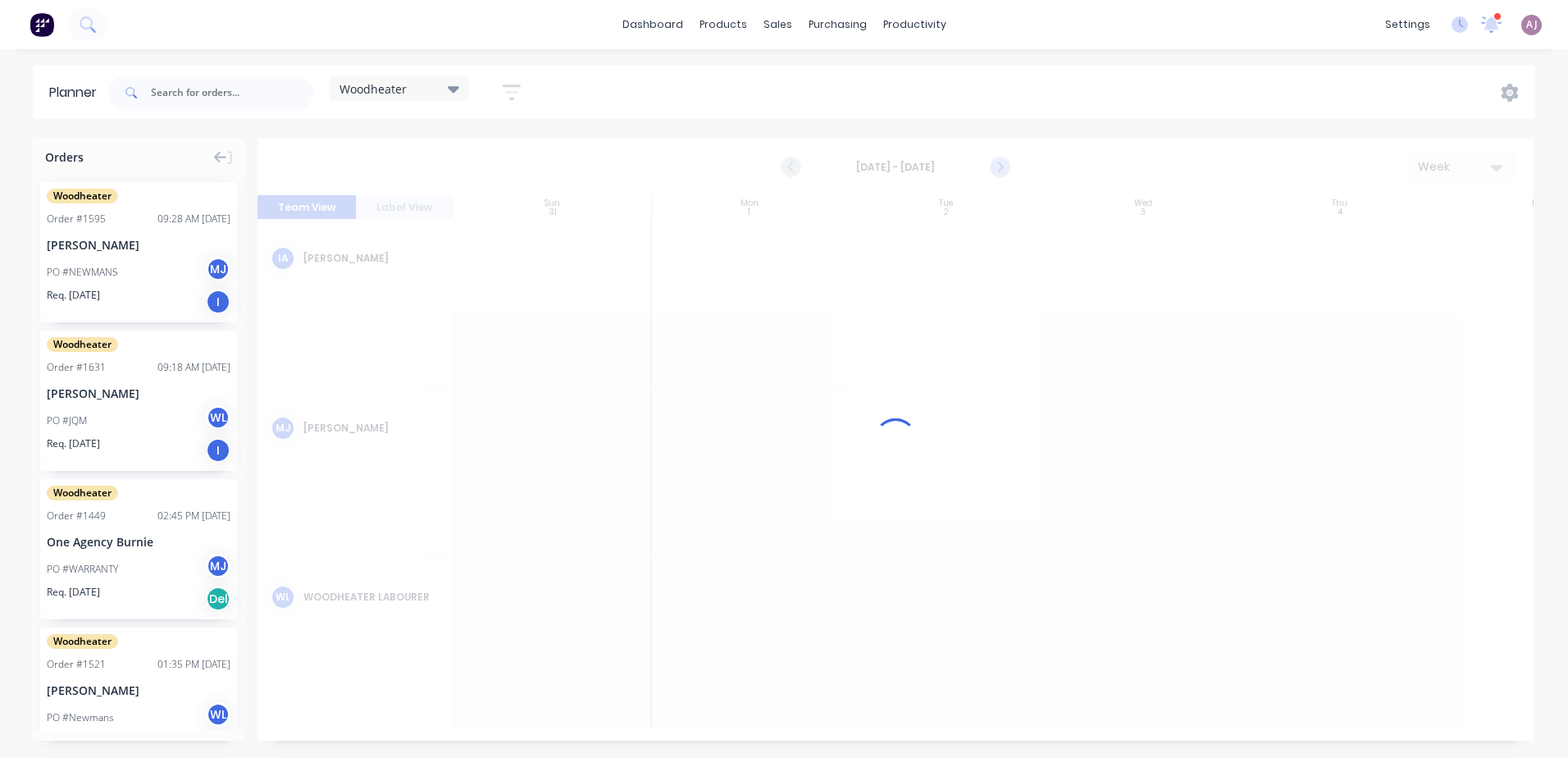
scroll to position [0, 0]
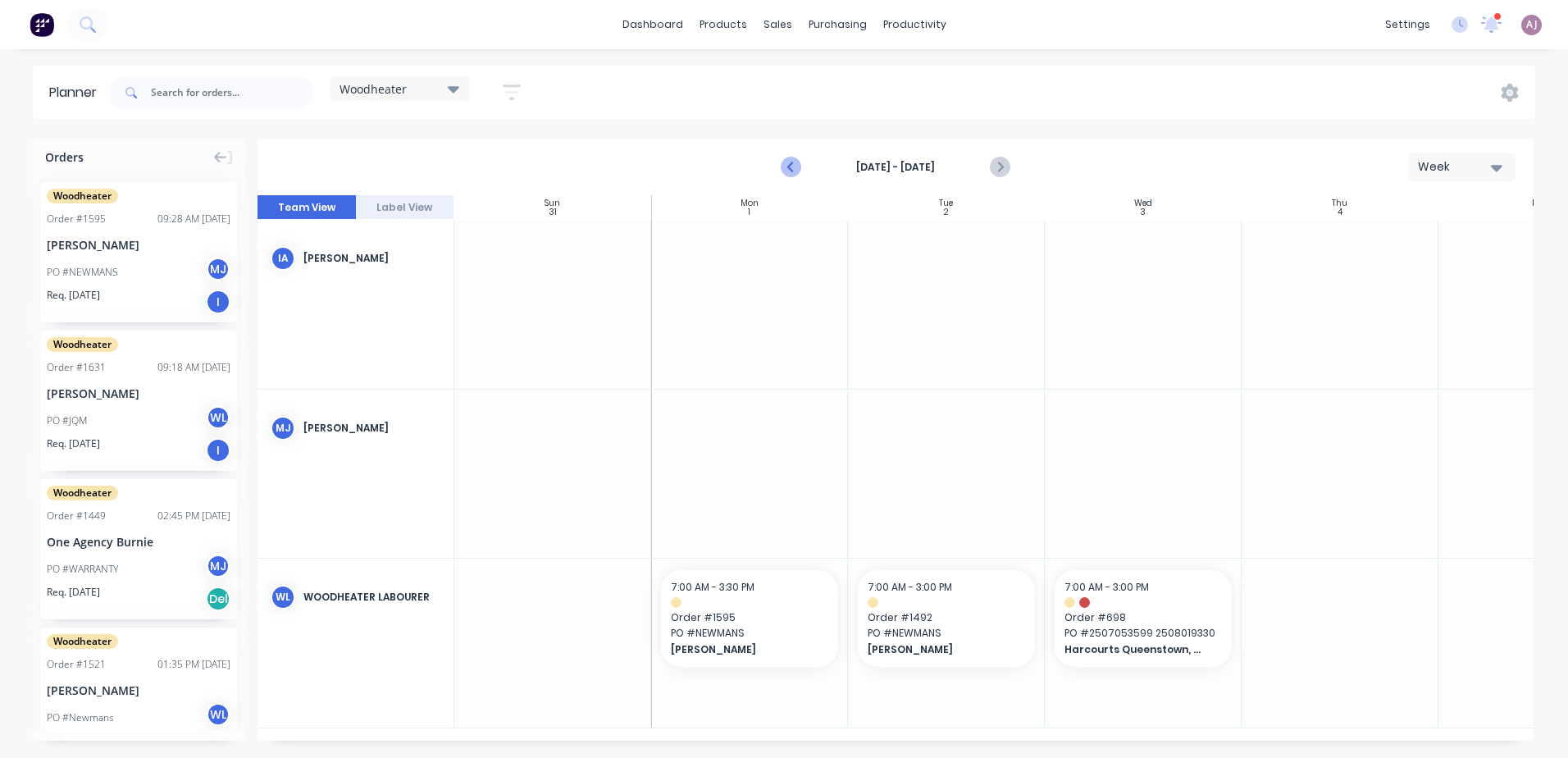
click at [797, 167] on icon "Previous page" at bounding box center [792, 167] width 20 height 20
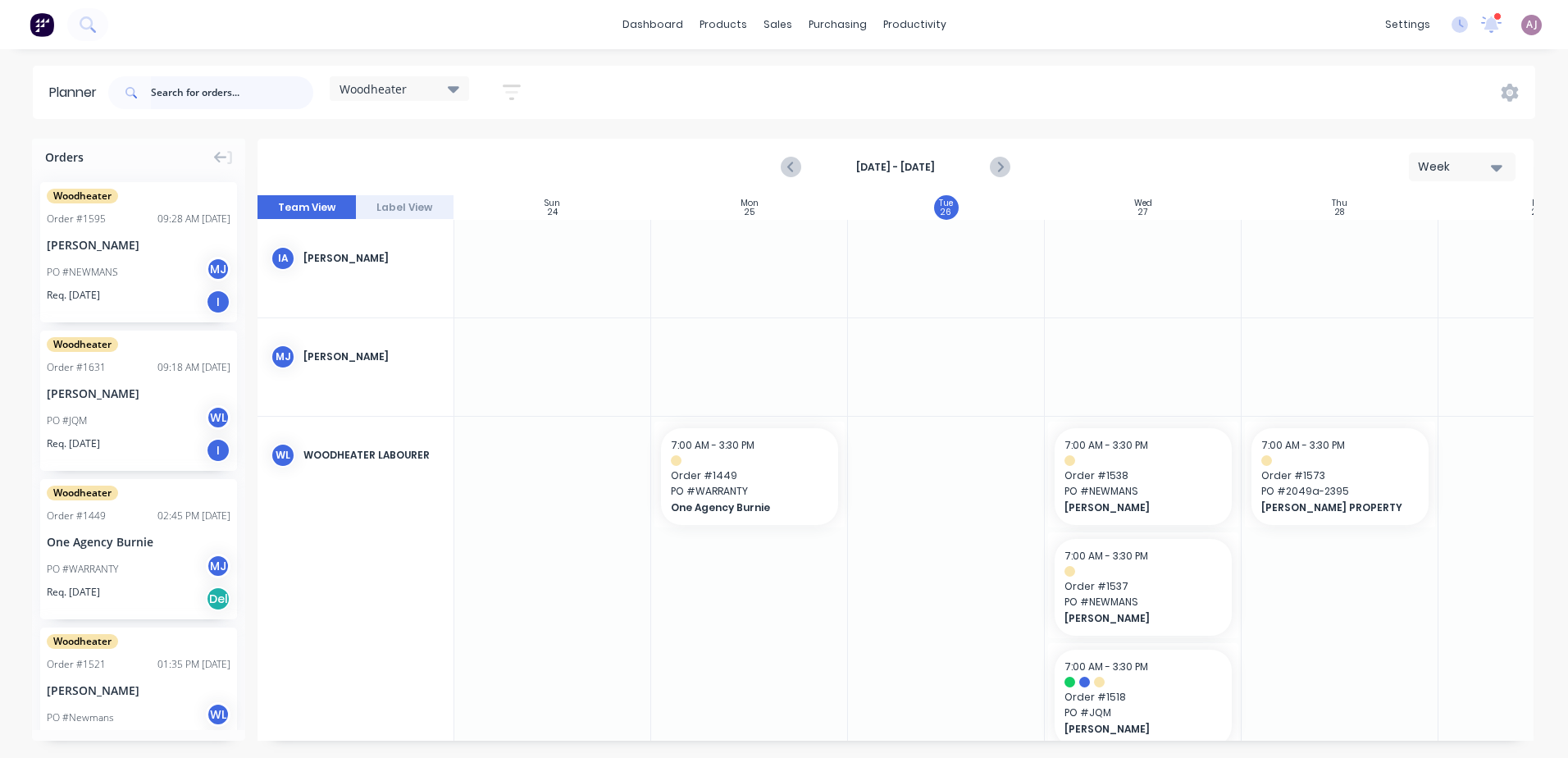
click at [223, 88] on input "text" at bounding box center [232, 92] width 162 height 33
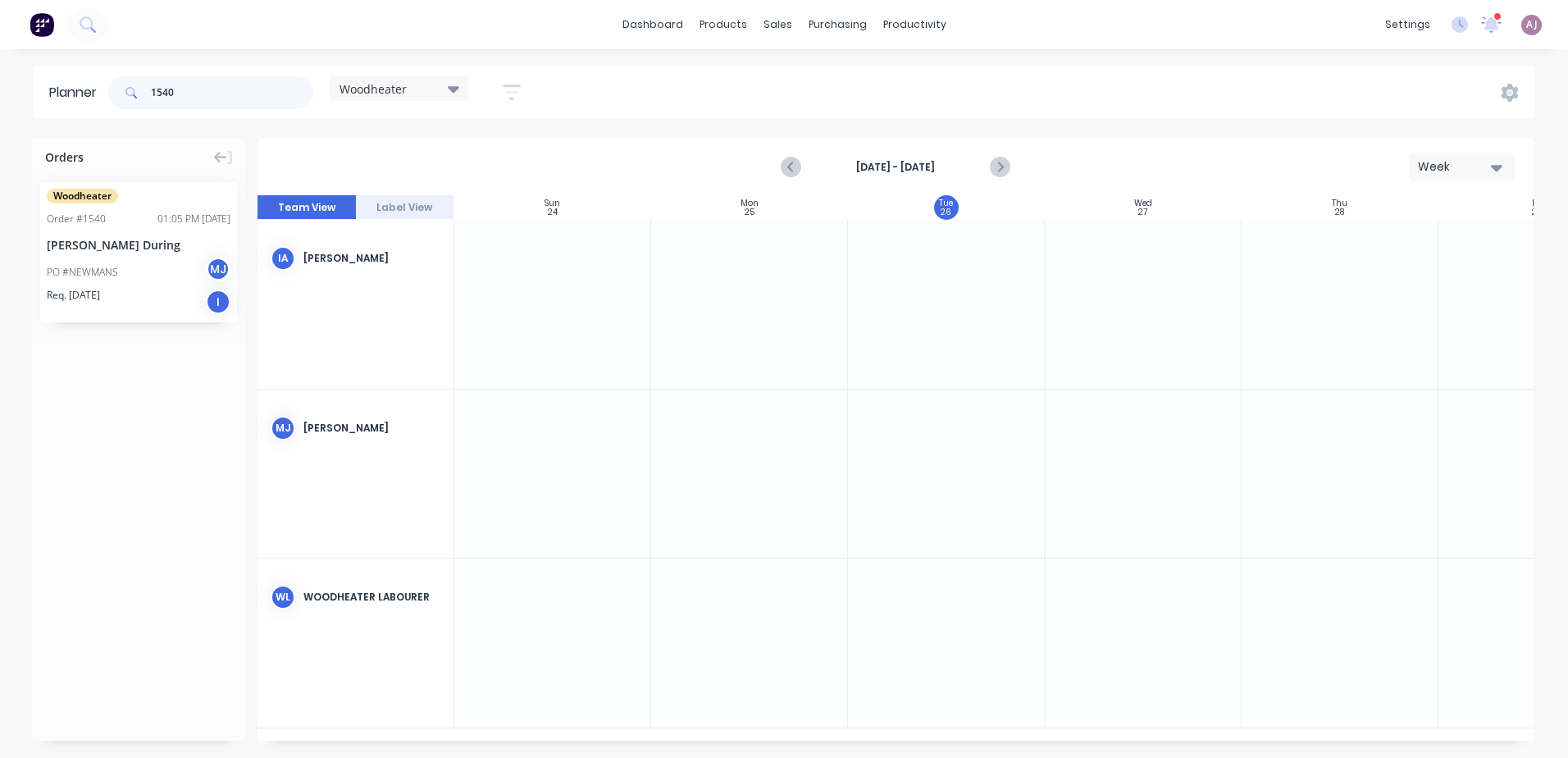
type input "1540"
drag, startPoint x: 100, startPoint y: 263, endPoint x: 1189, endPoint y: 633, distance: 1150.1
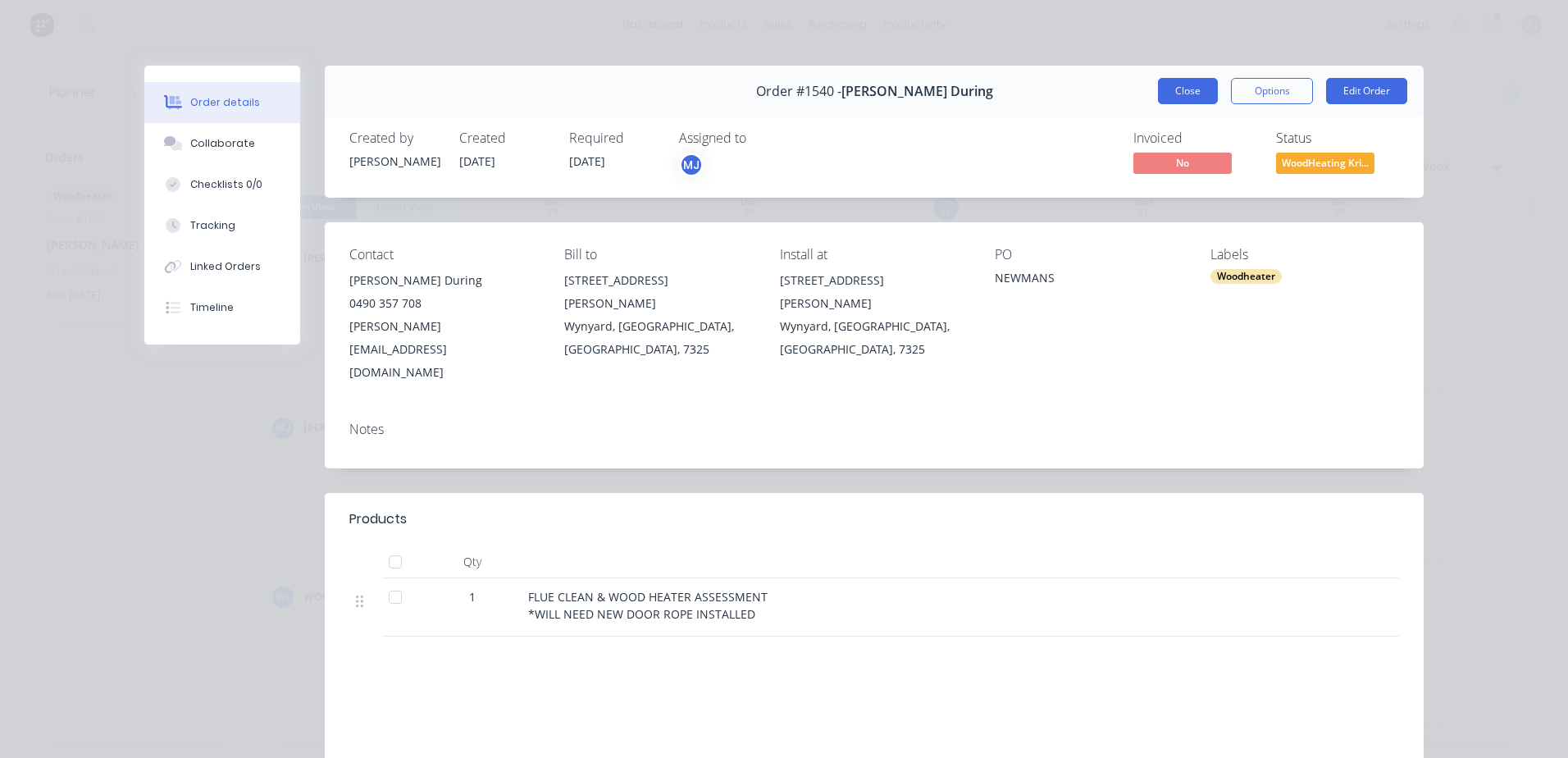
click at [1201, 96] on button "Close" at bounding box center [1188, 91] width 60 height 27
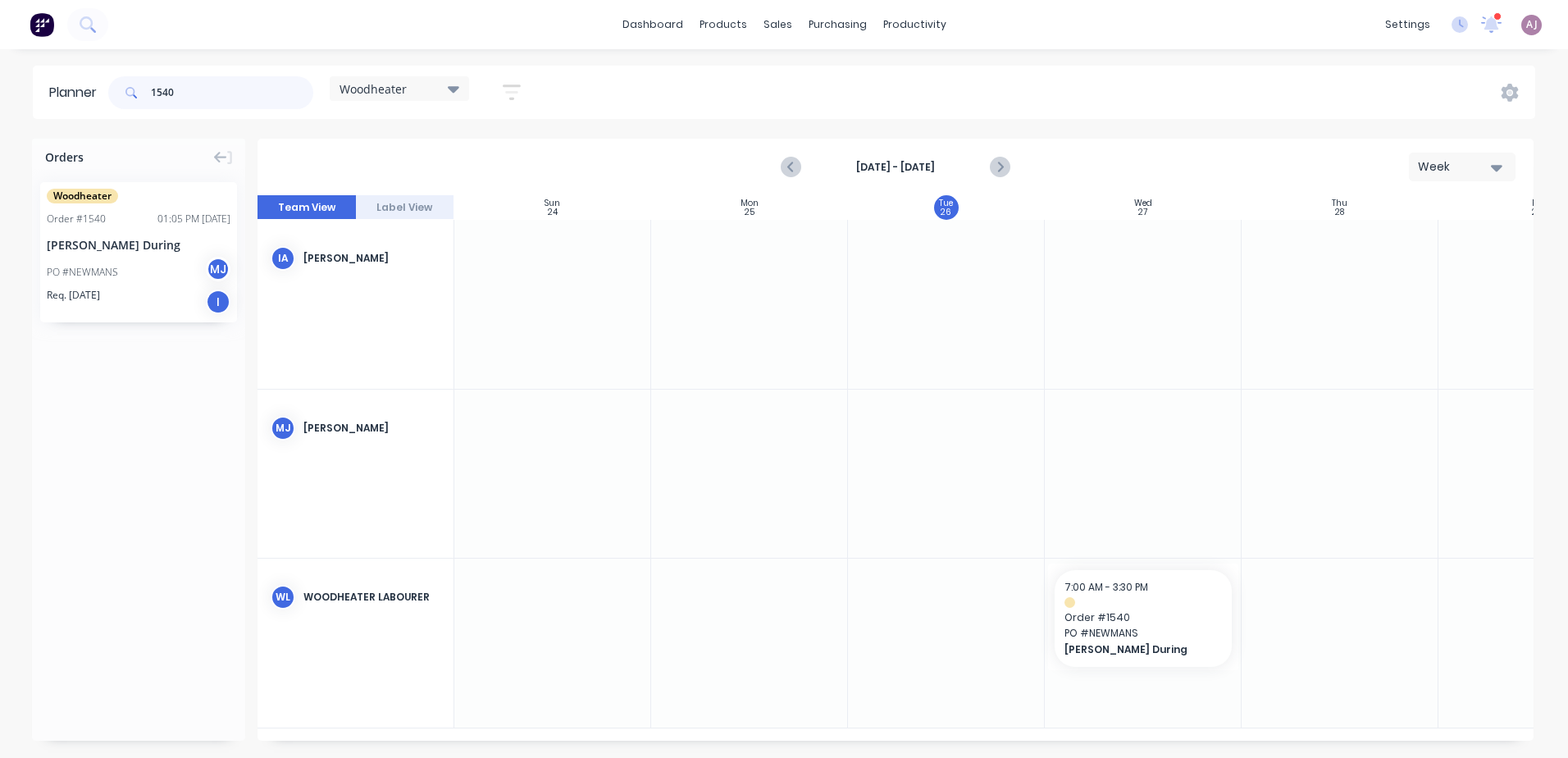
click at [159, 94] on input "1540" at bounding box center [232, 92] width 162 height 33
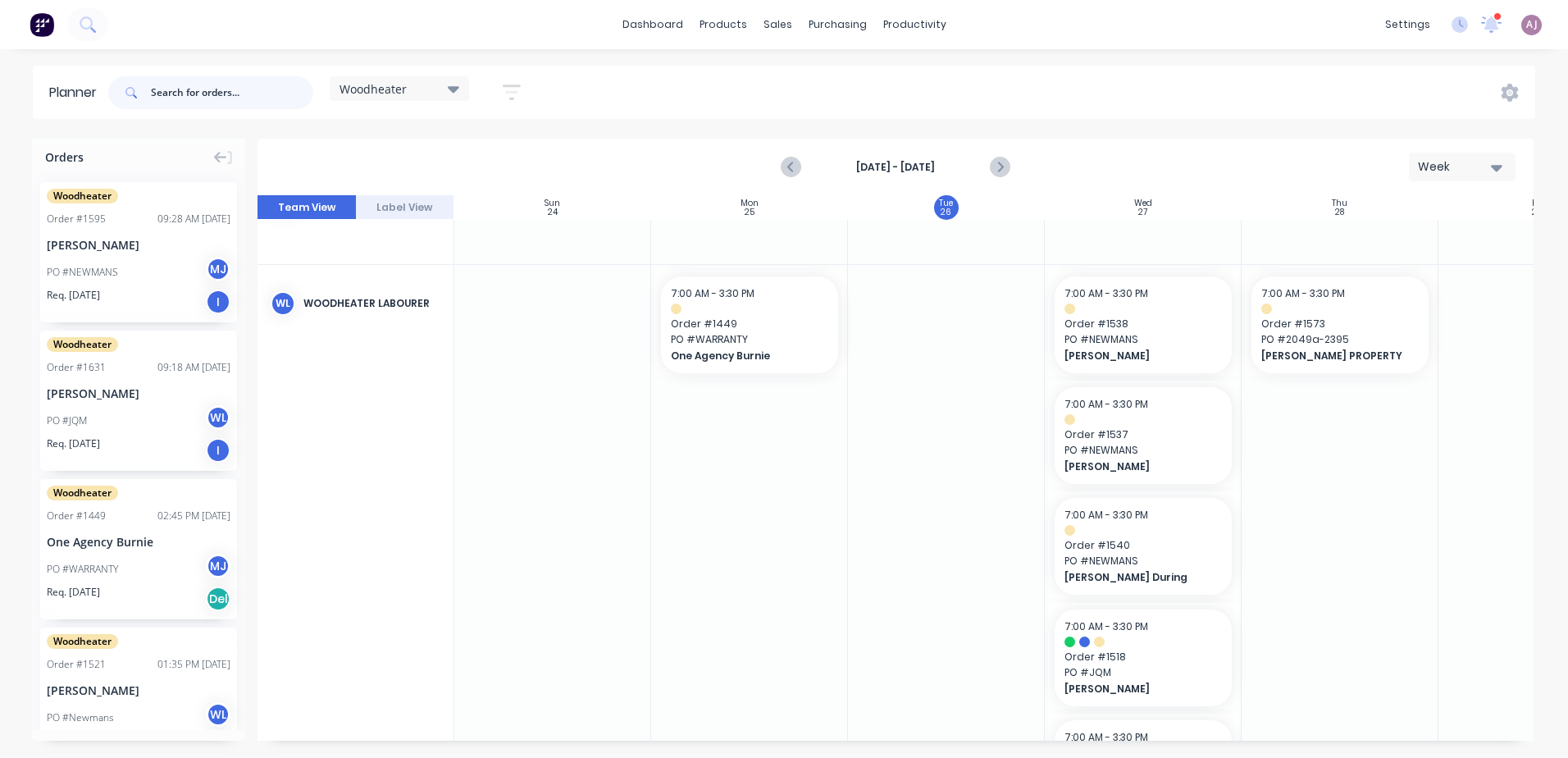
scroll to position [180, 0]
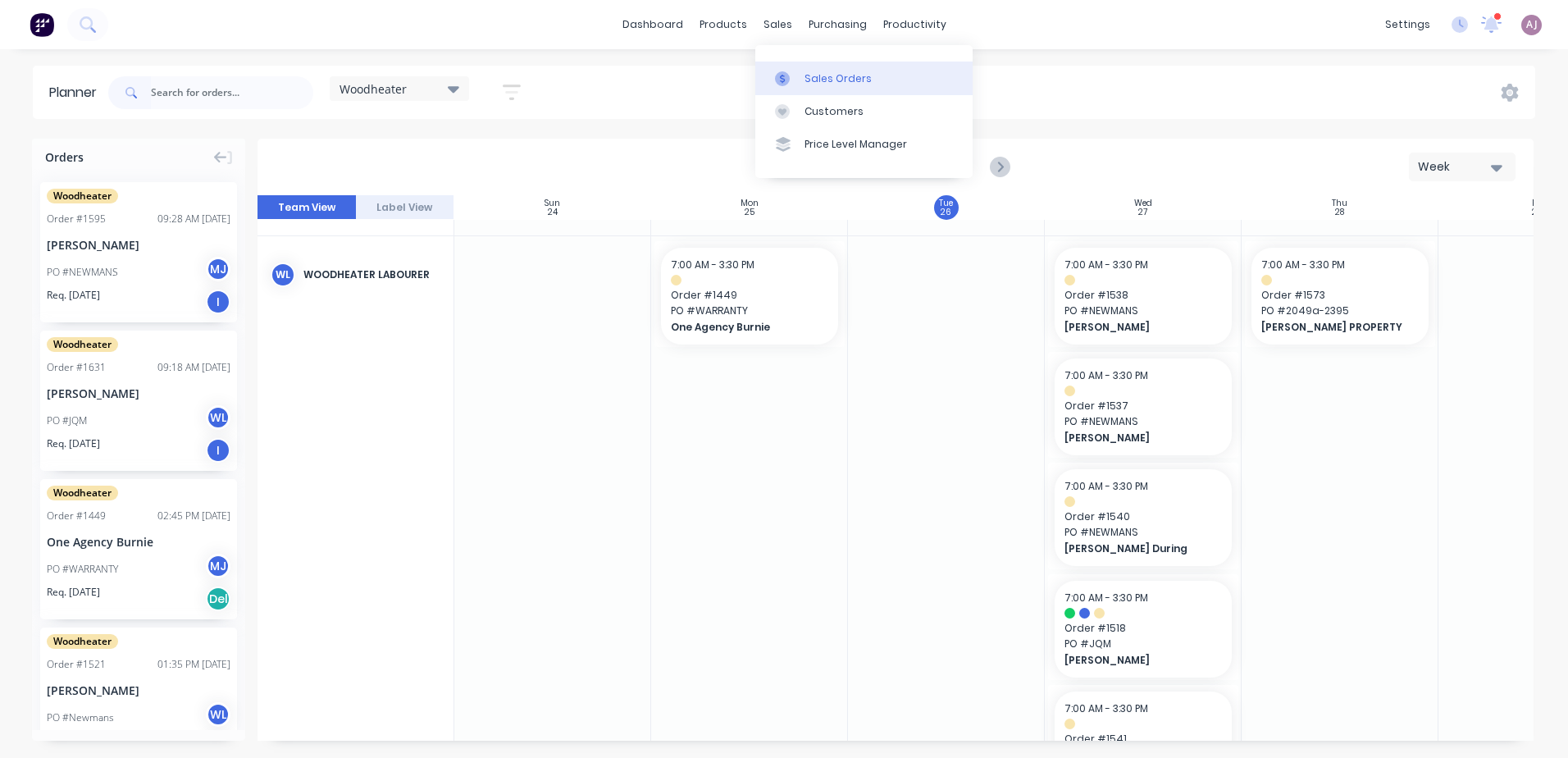
click at [811, 79] on div "Sales Orders" at bounding box center [838, 78] width 67 height 15
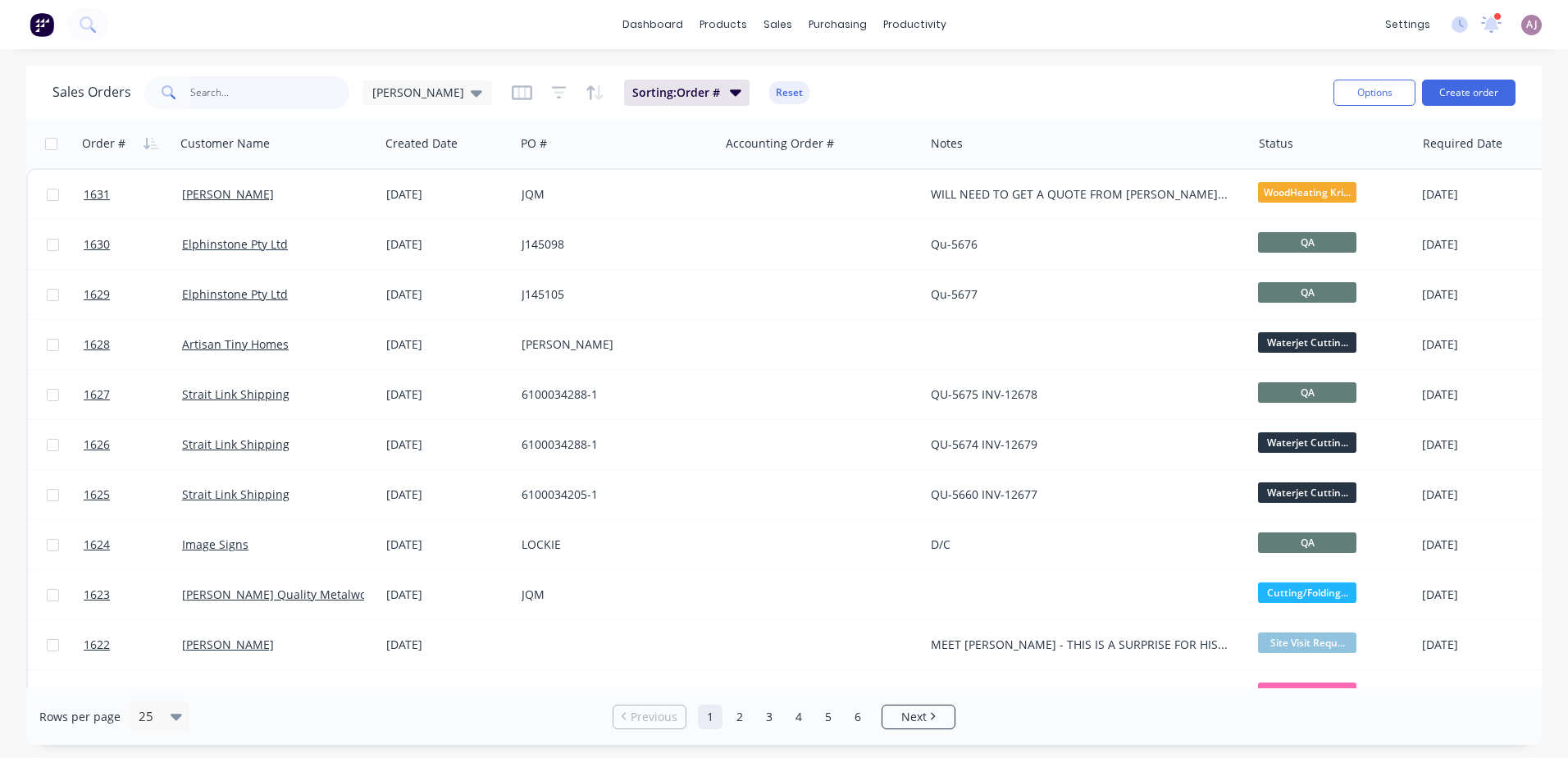
click at [210, 89] on input "text" at bounding box center [270, 92] width 160 height 33
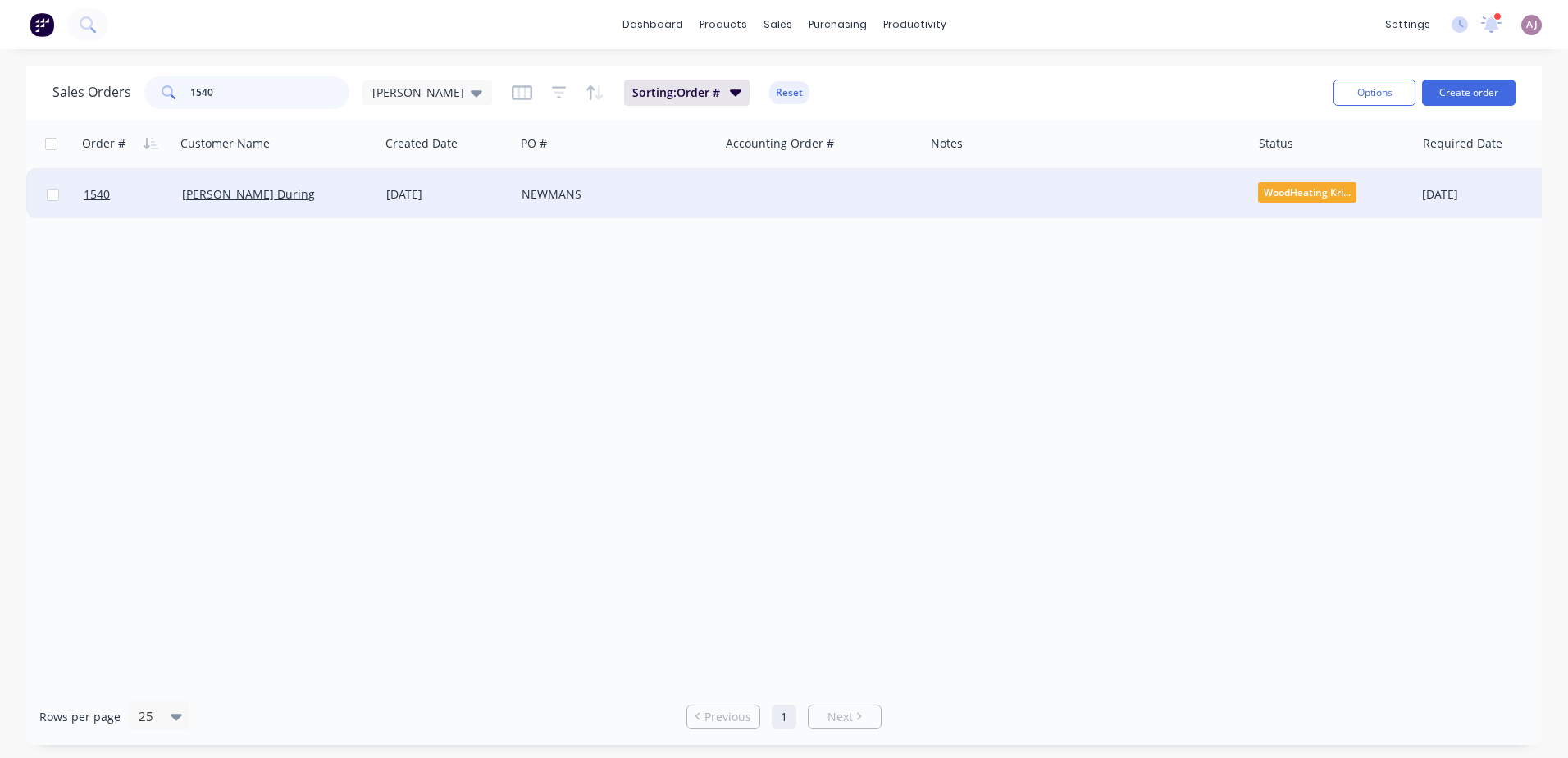
type input "1540"
click at [524, 201] on div "NEWMANS" at bounding box center [612, 194] width 182 height 17
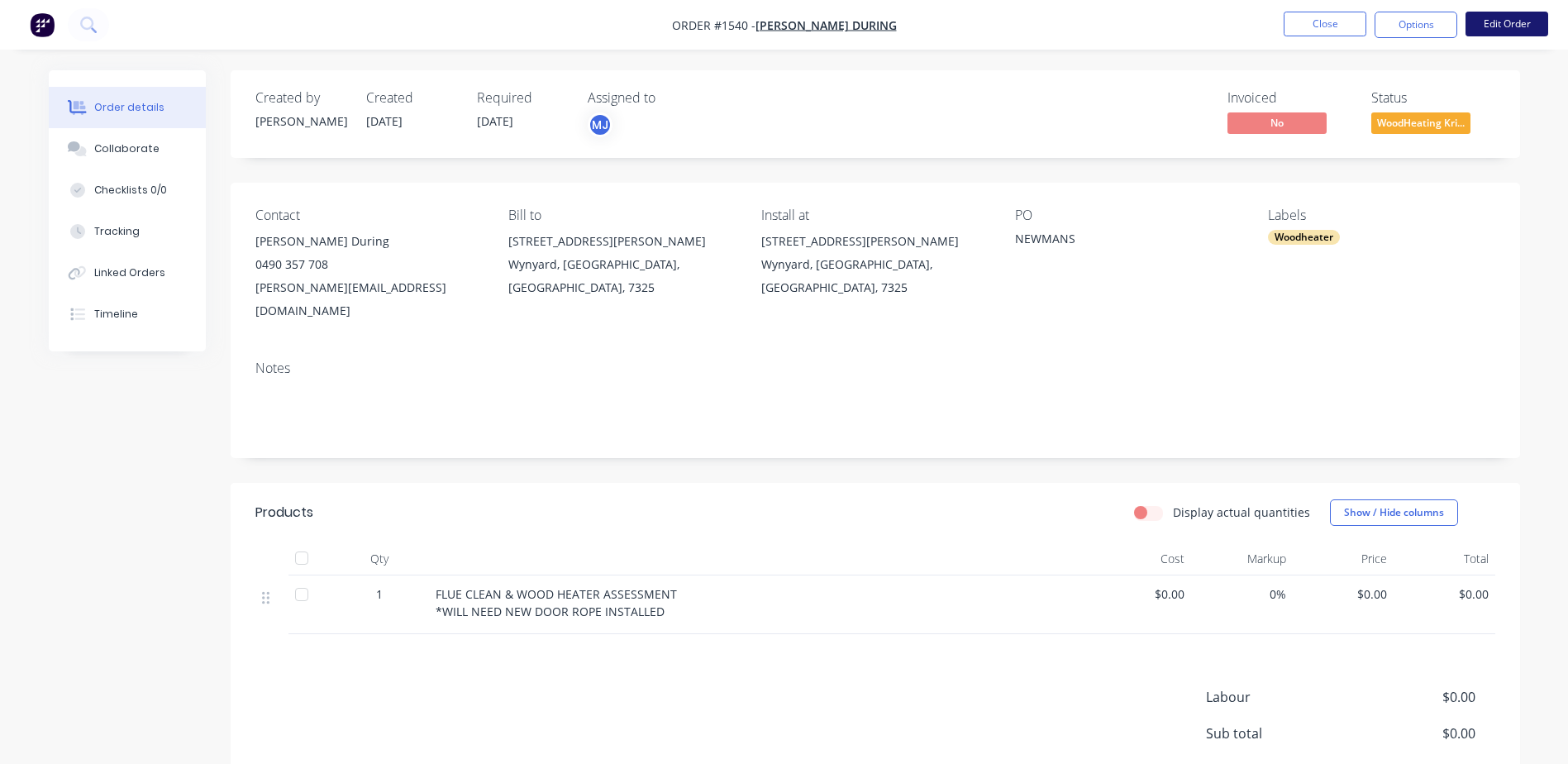
click at [1515, 16] on button "Edit Order" at bounding box center [1506, 24] width 83 height 25
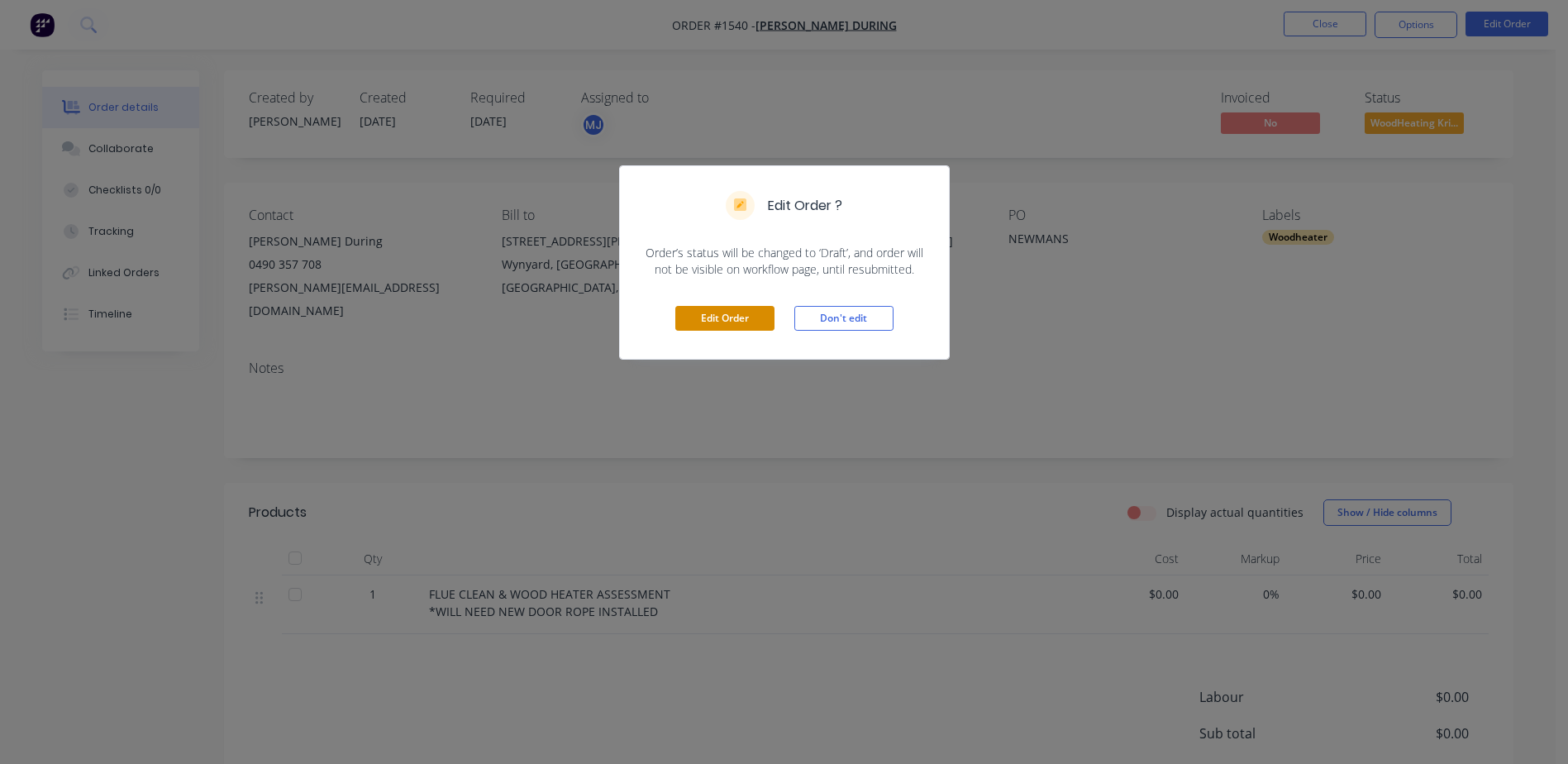
click at [751, 324] on button "Edit Order" at bounding box center [725, 318] width 100 height 25
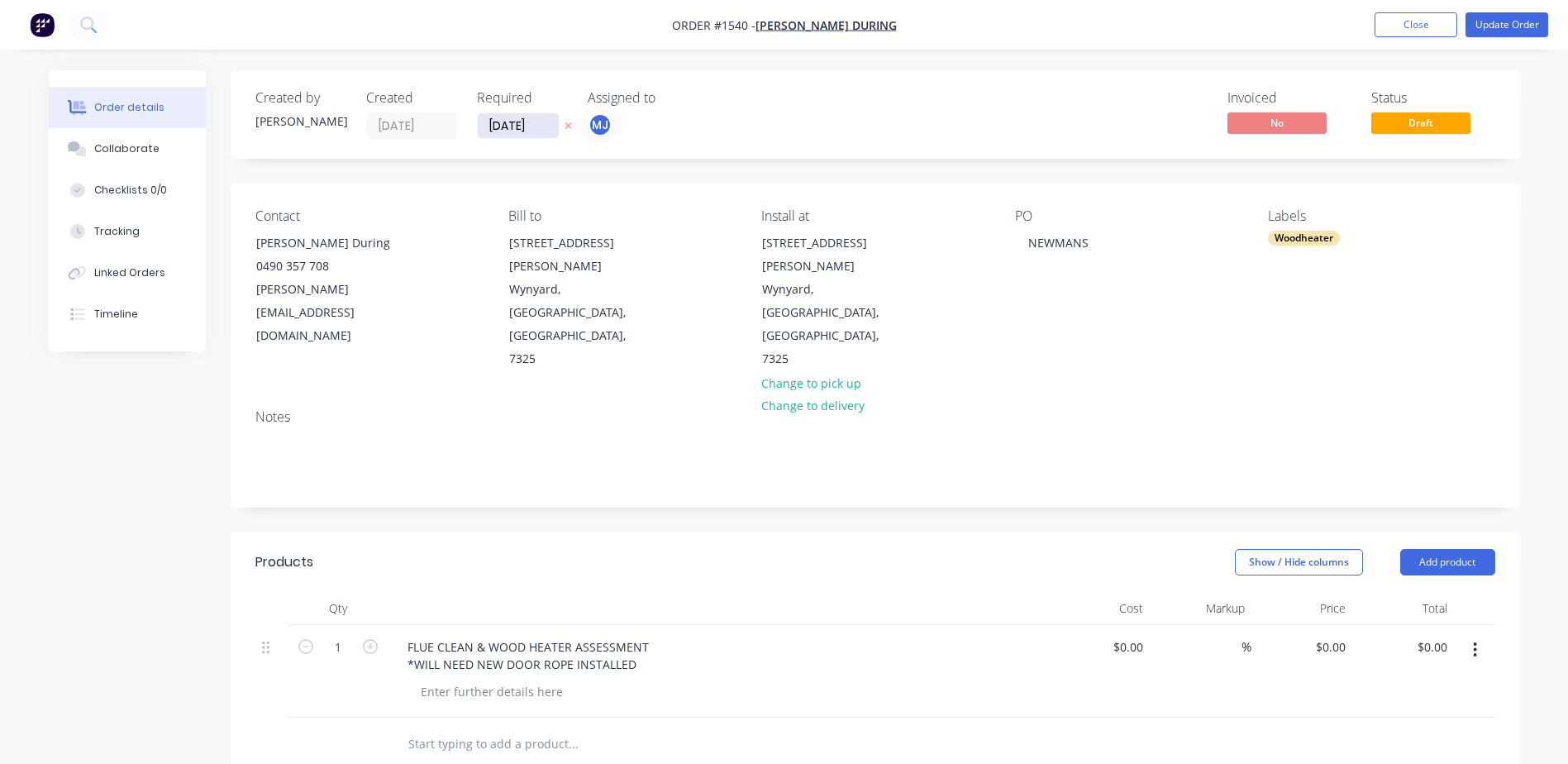
click at [505, 133] on input "[DATE]" at bounding box center [517, 126] width 81 height 25
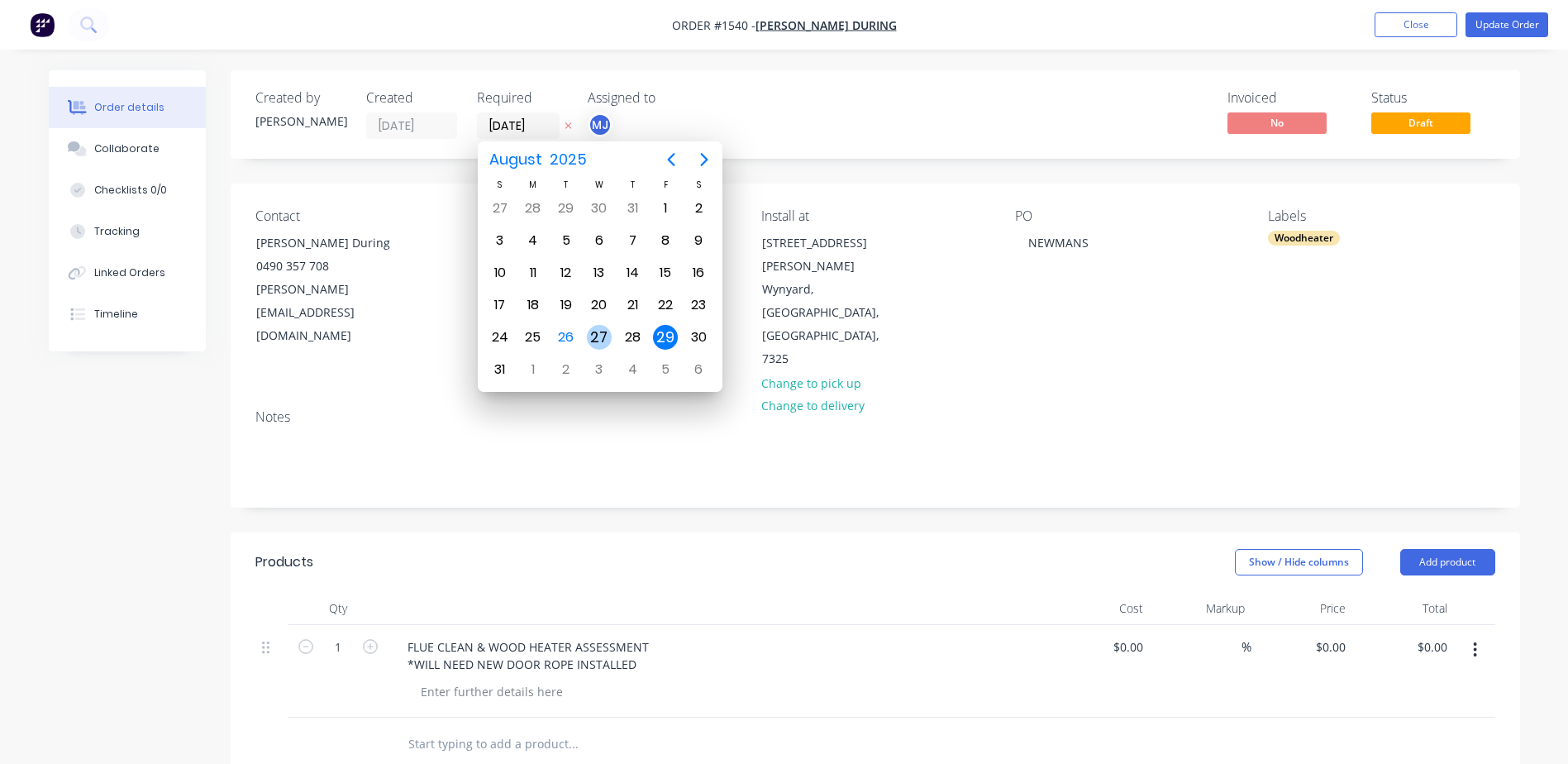
click at [606, 333] on div "27" at bounding box center [599, 337] width 25 height 25
type input "[DATE]"
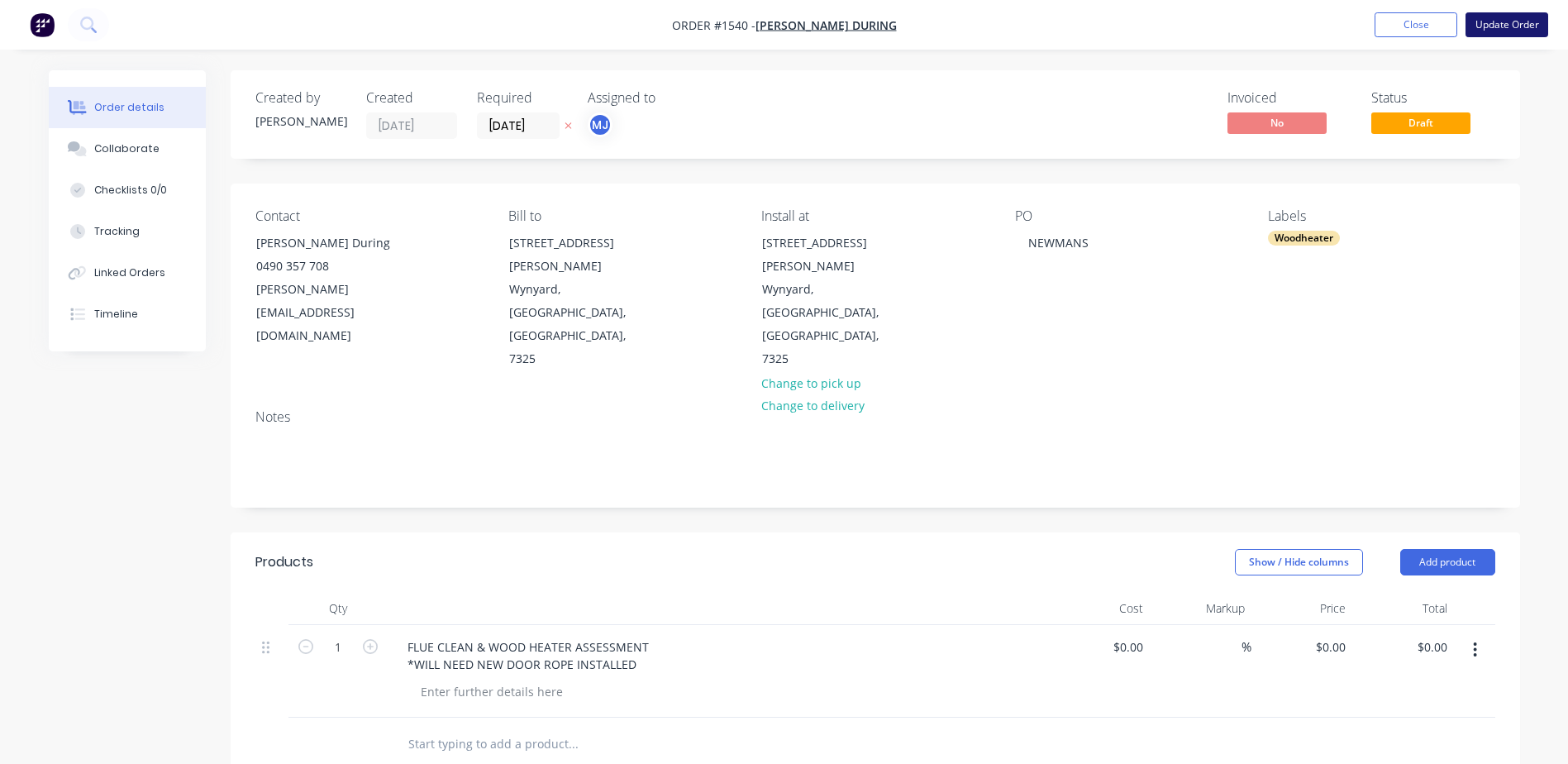
click at [1503, 17] on button "Update Order" at bounding box center [1506, 24] width 83 height 25
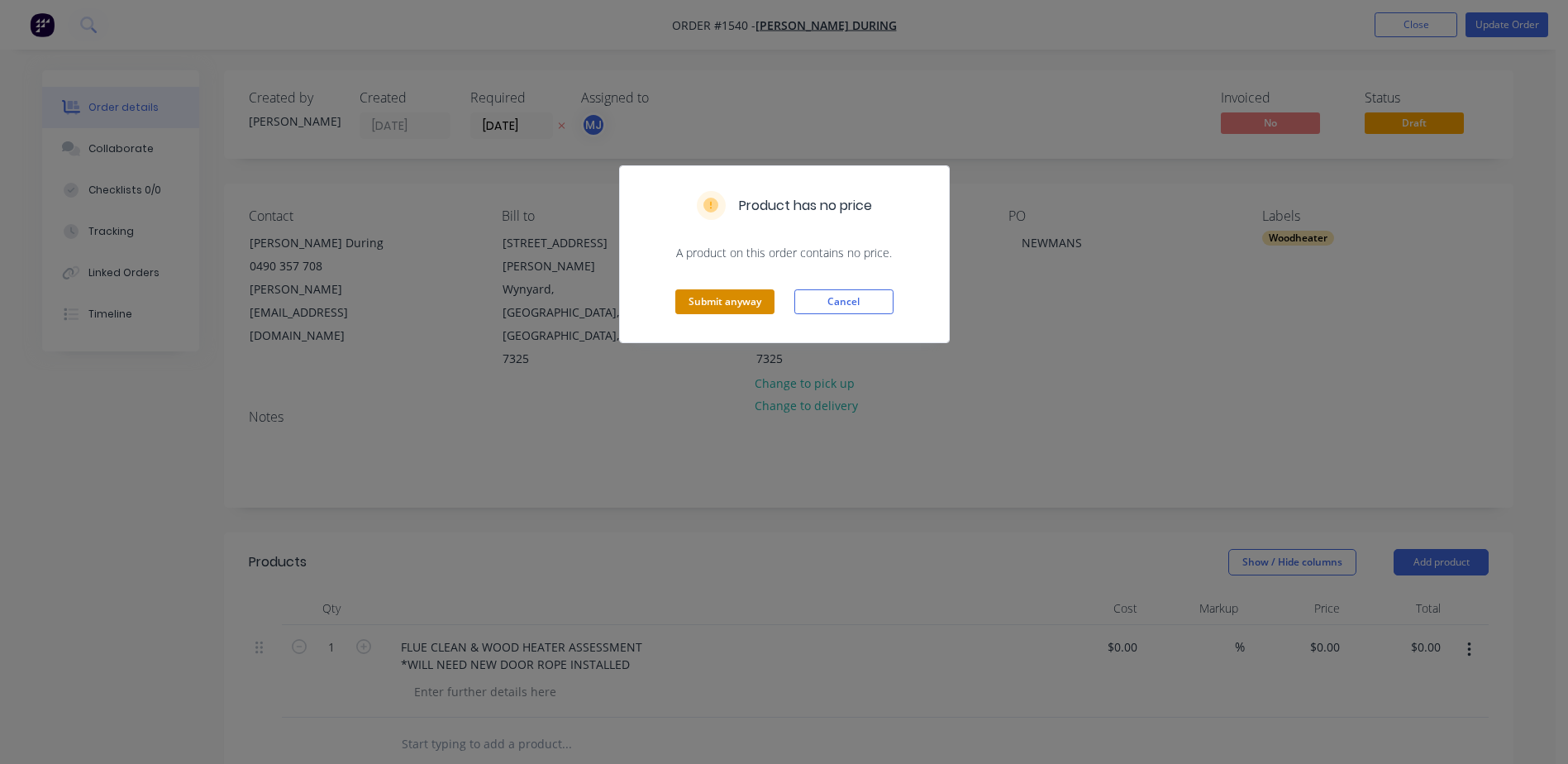
click at [764, 312] on button "Submit anyway" at bounding box center [725, 301] width 100 height 25
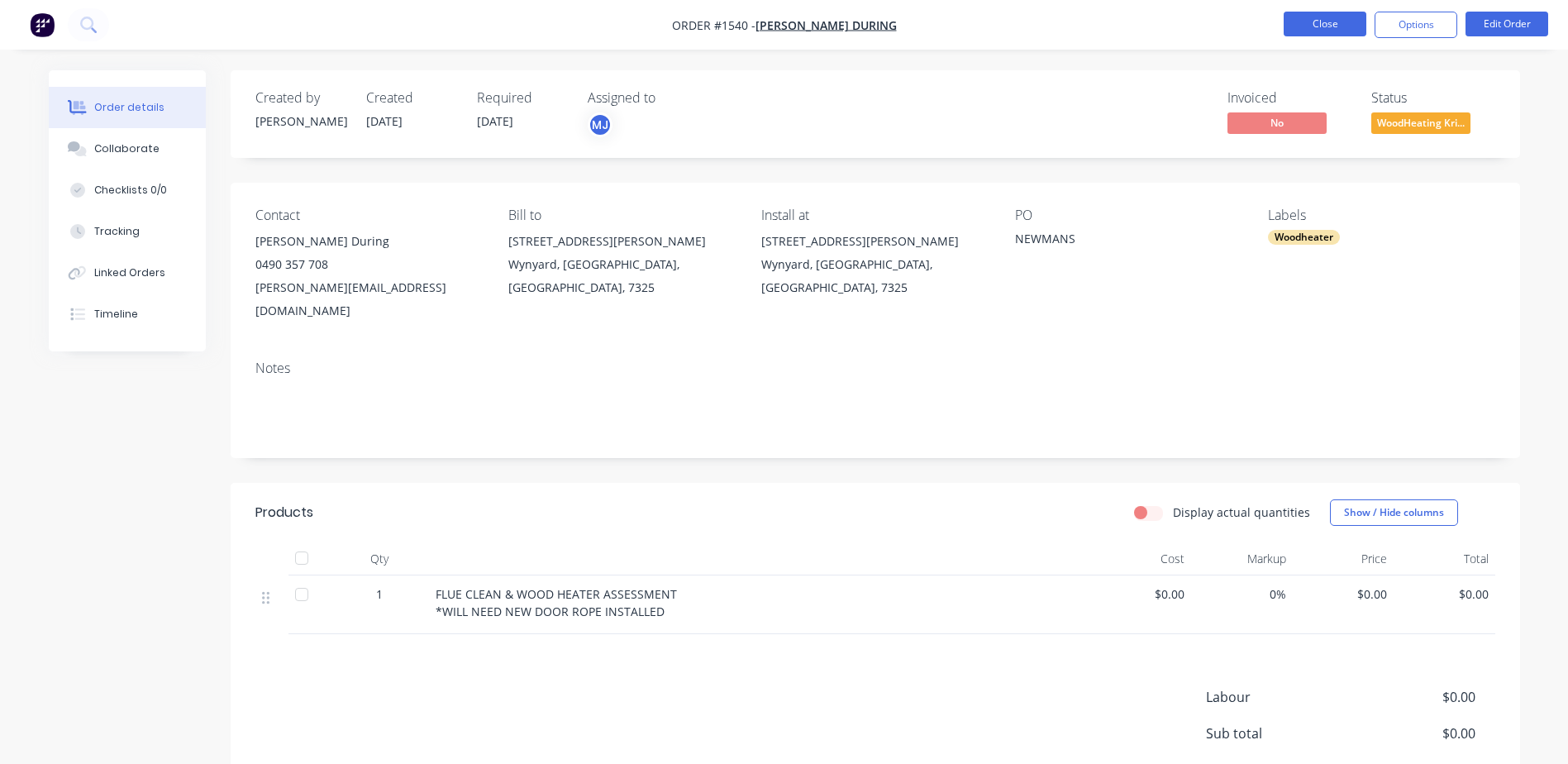
click at [1313, 24] on button "Close" at bounding box center [1325, 24] width 83 height 25
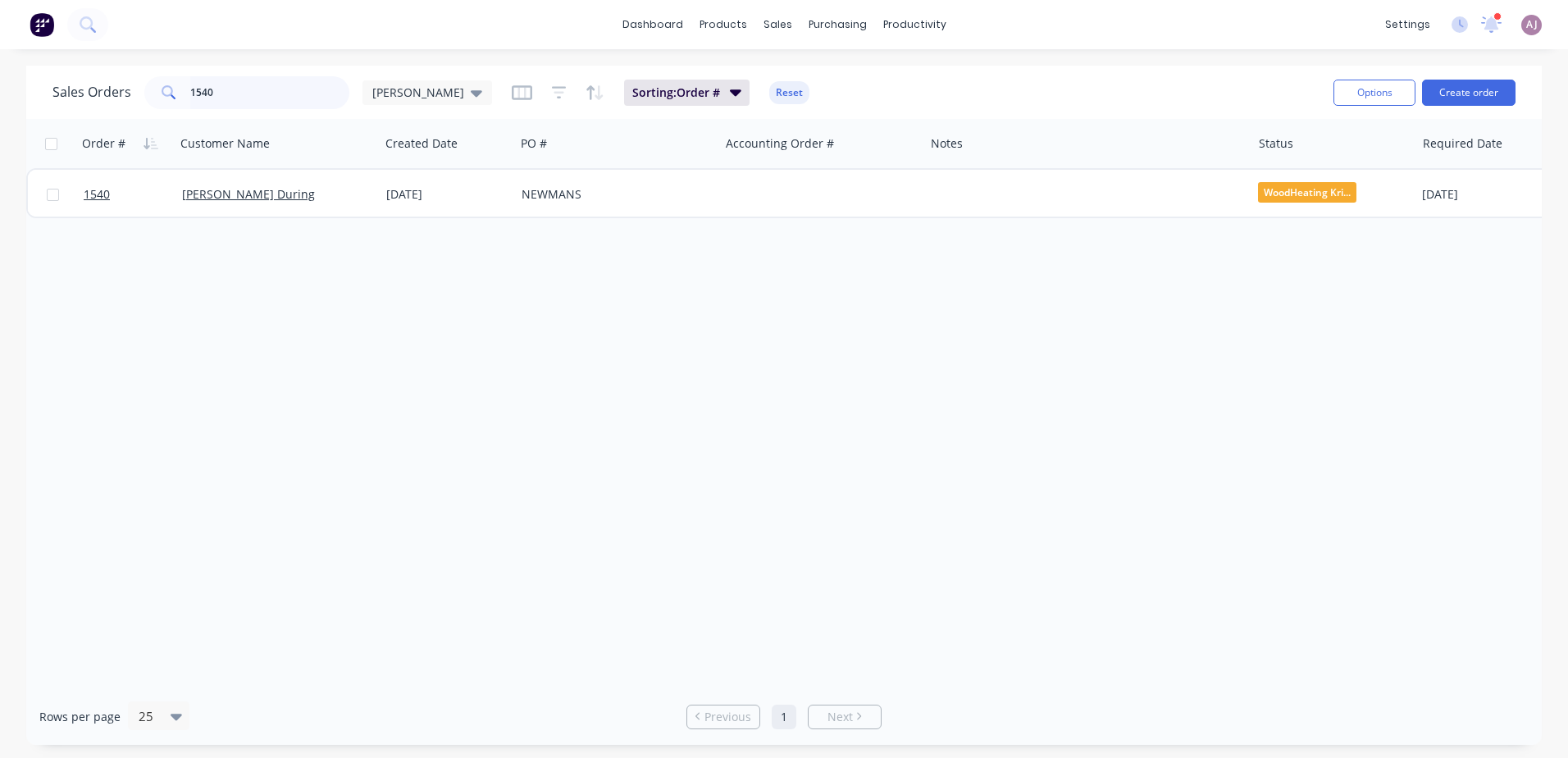
click at [216, 94] on input "1540" at bounding box center [270, 92] width 160 height 33
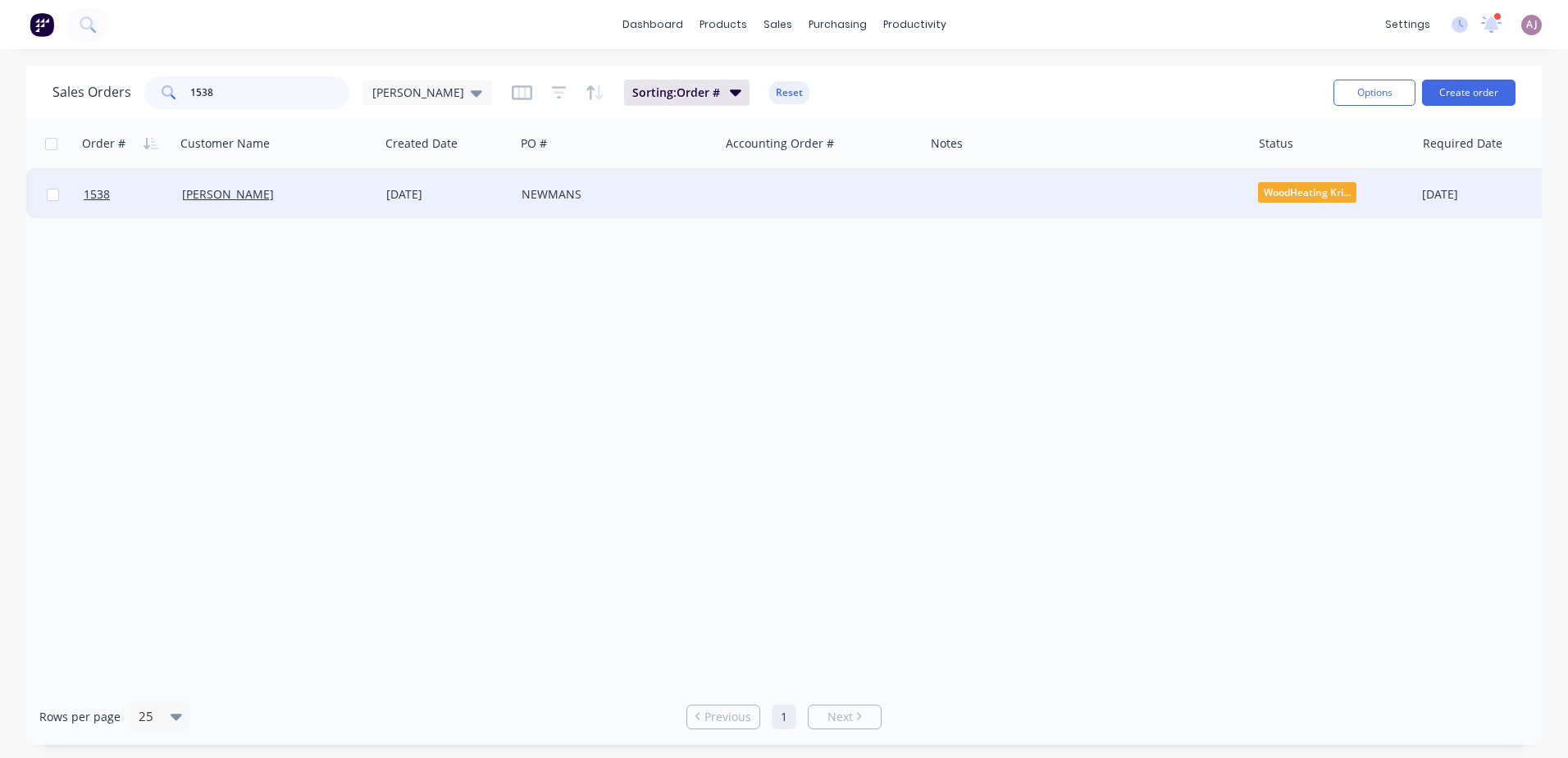
type input "1538"
click at [301, 189] on div "[PERSON_NAME]" at bounding box center [273, 194] width 182 height 17
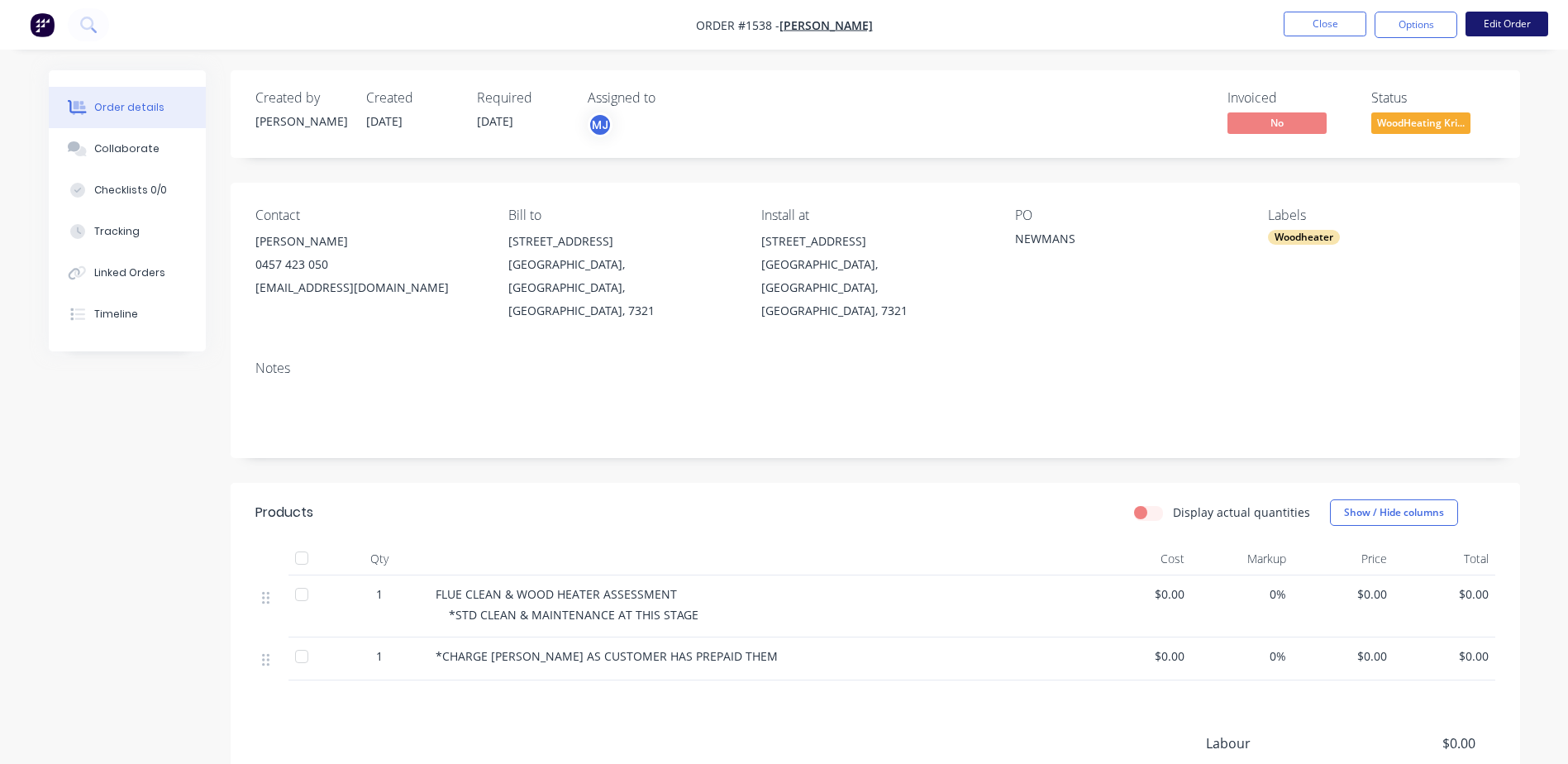
click at [1493, 27] on button "Edit Order" at bounding box center [1506, 24] width 83 height 25
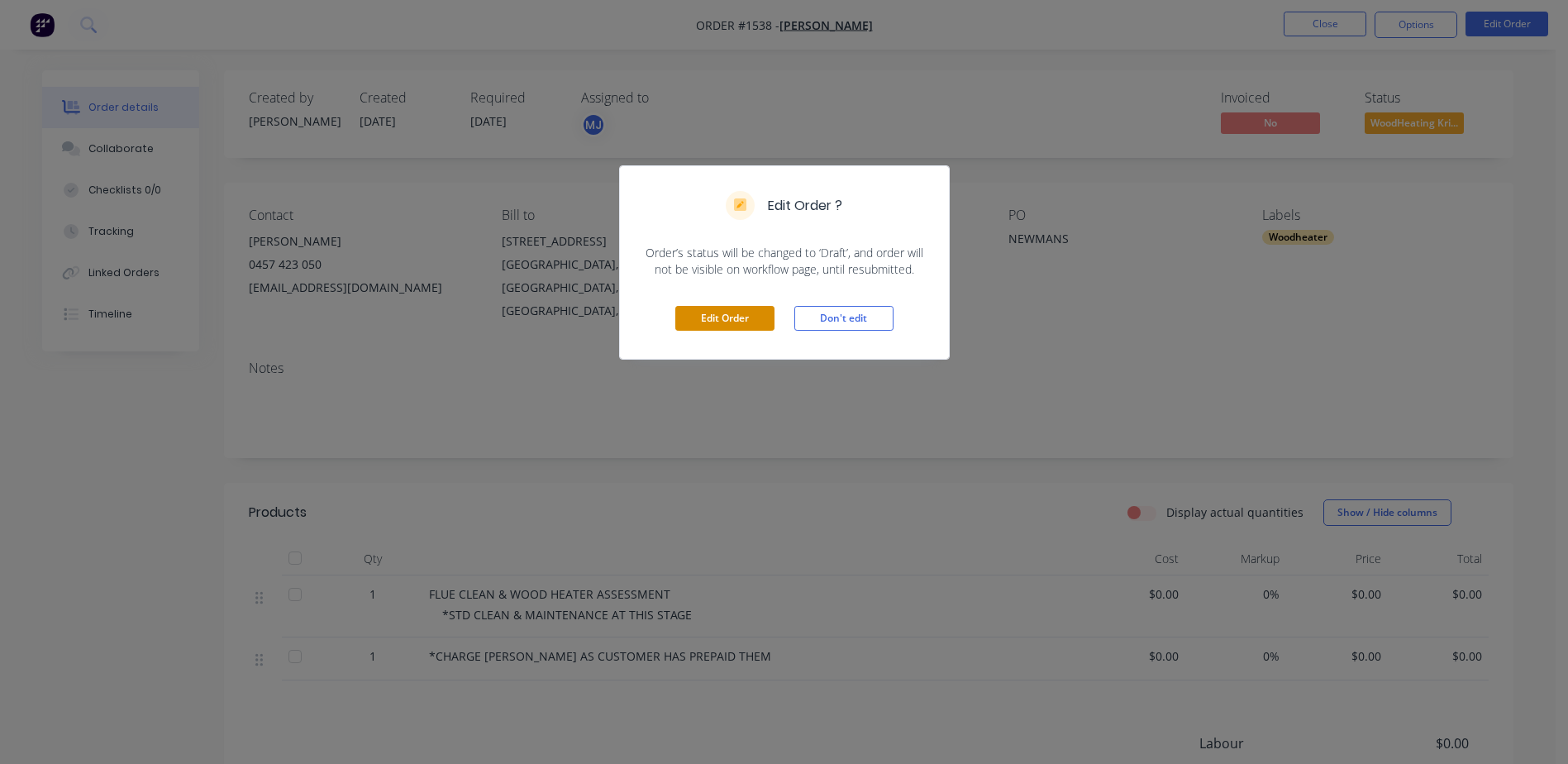
click at [718, 316] on button "Edit Order" at bounding box center [725, 318] width 100 height 25
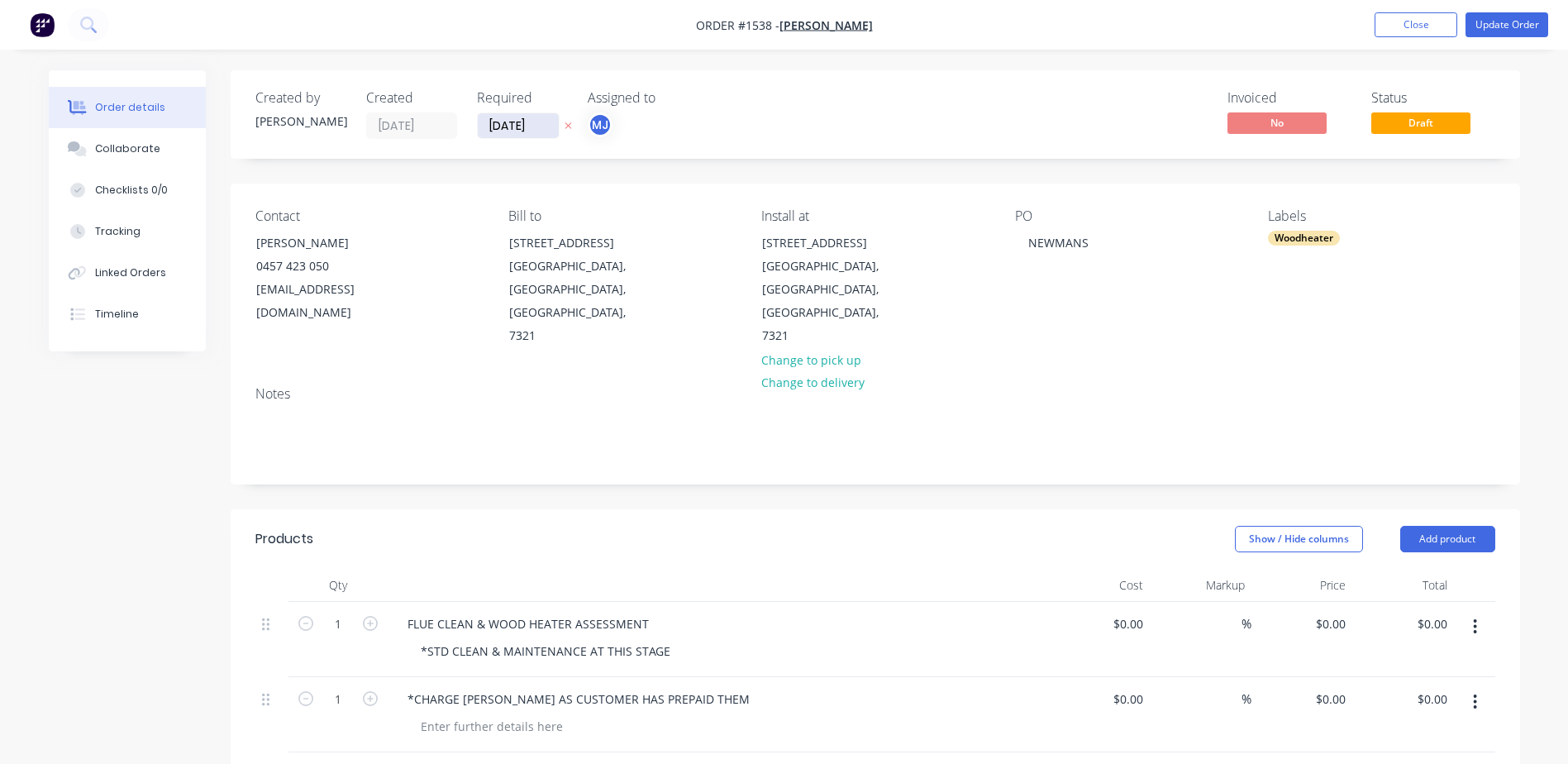
click at [530, 126] on input "[DATE]" at bounding box center [517, 126] width 81 height 25
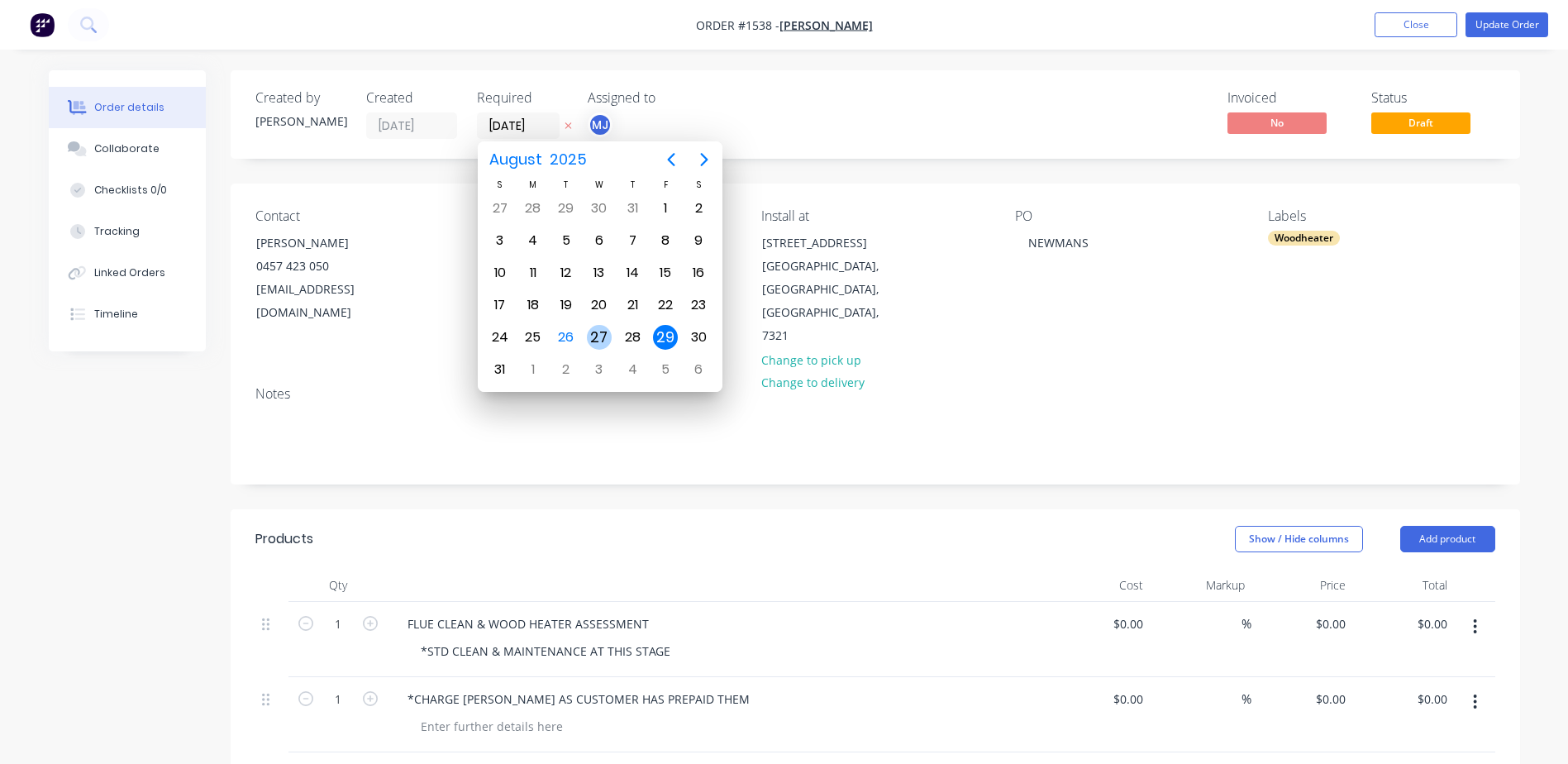
click at [589, 335] on div "27" at bounding box center [599, 337] width 25 height 25
type input "[DATE]"
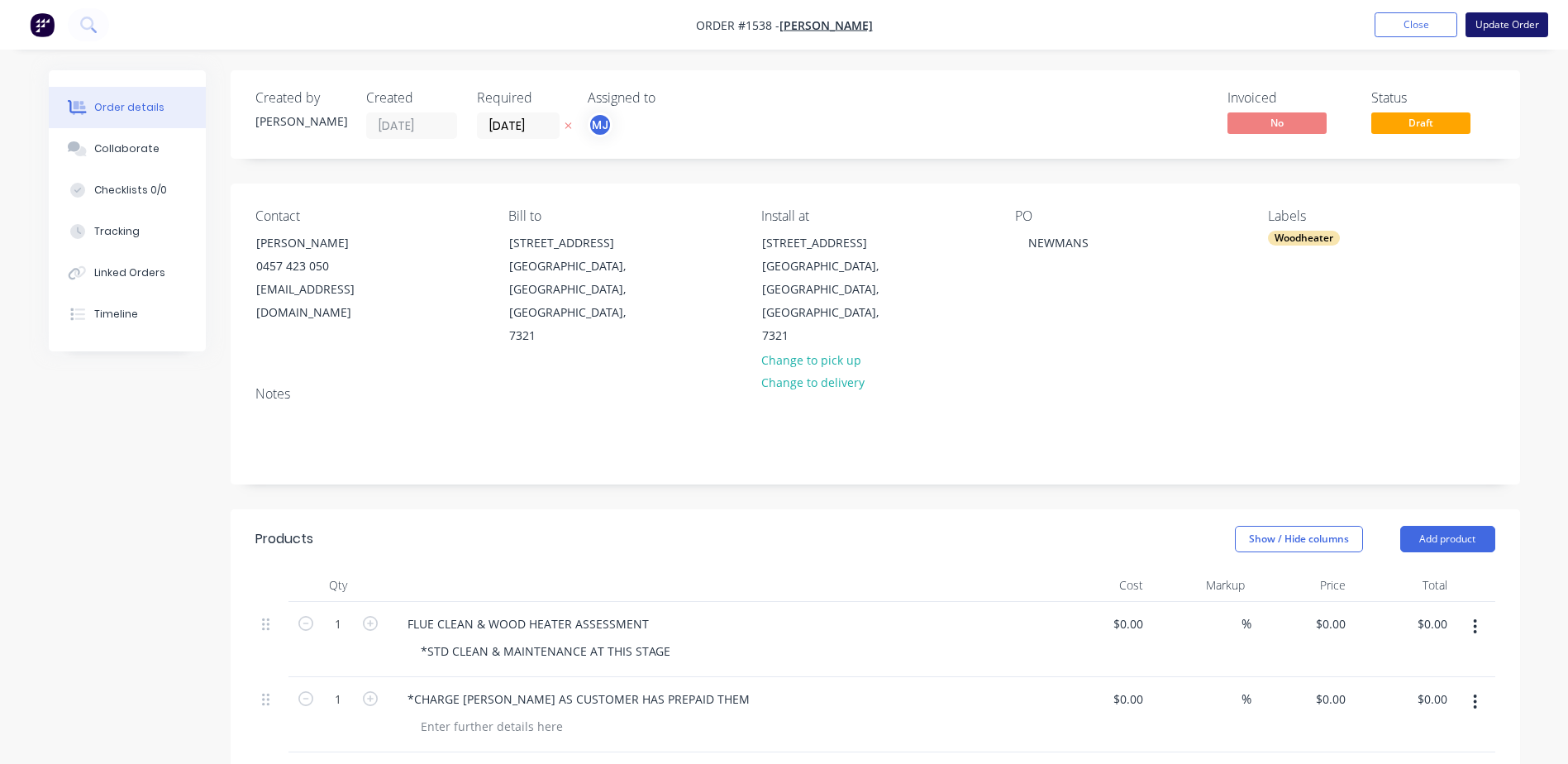
click at [1490, 17] on button "Update Order" at bounding box center [1506, 24] width 83 height 25
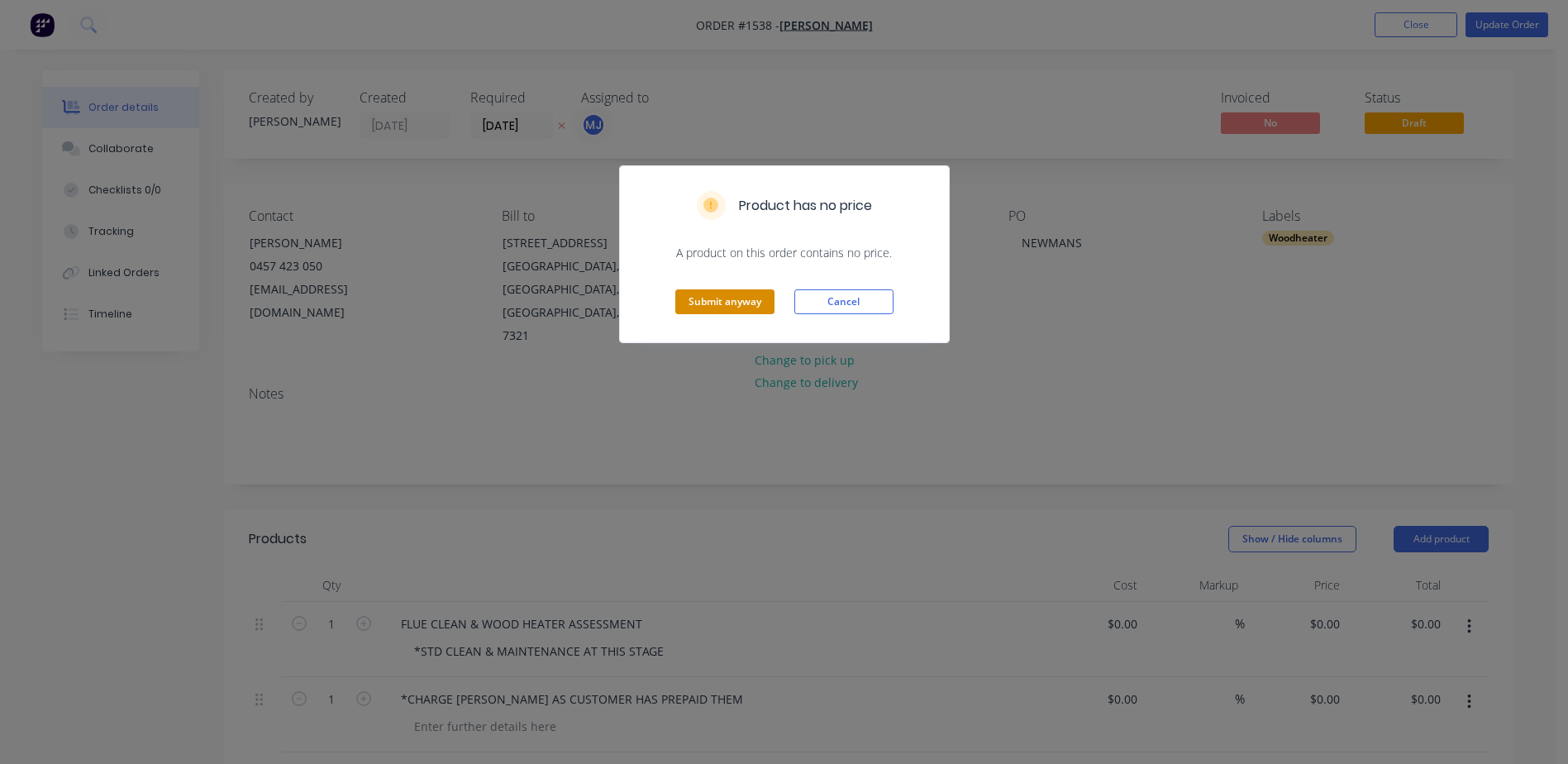
click at [748, 307] on button "Submit anyway" at bounding box center [725, 301] width 100 height 25
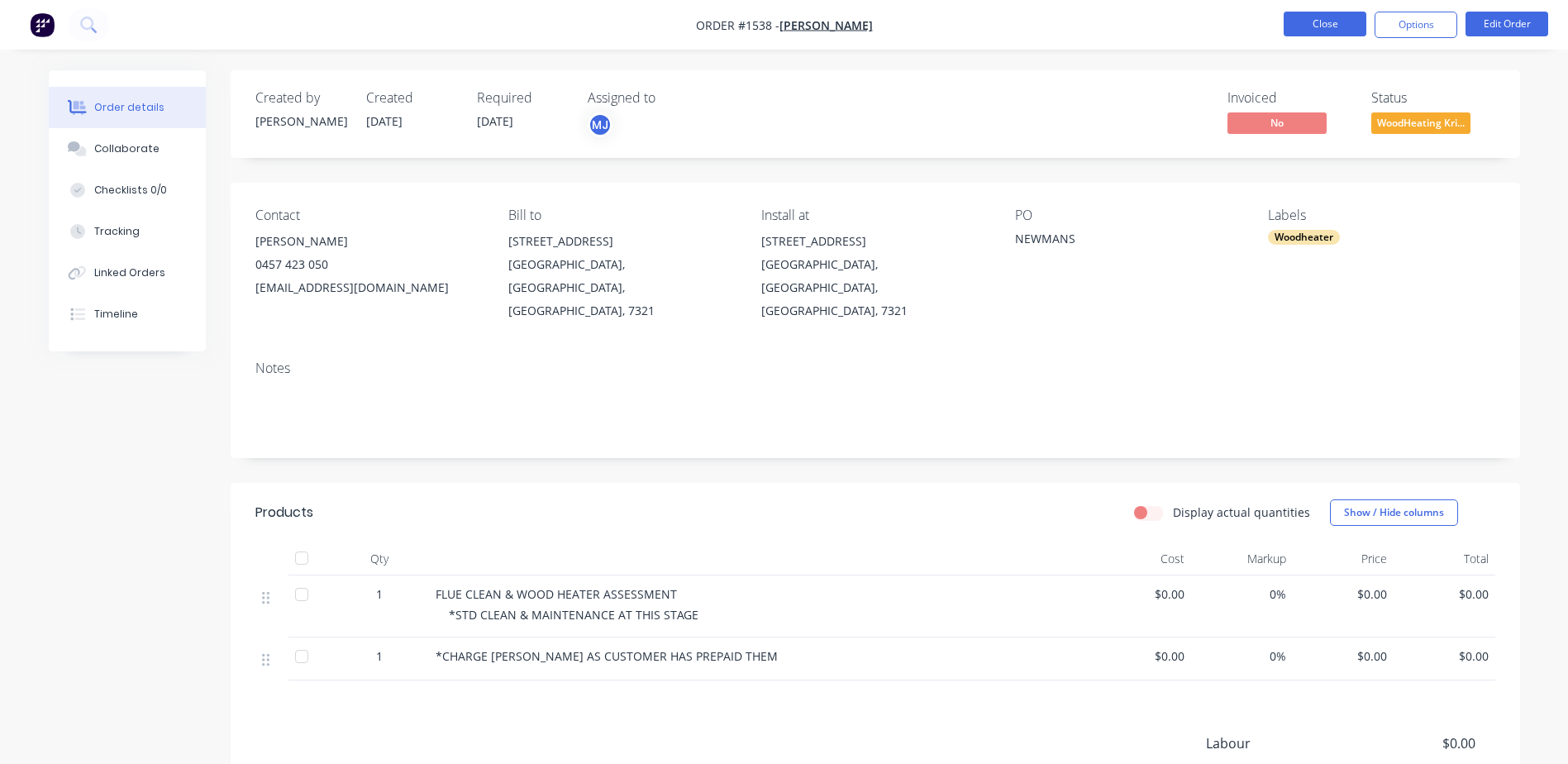
click at [1319, 31] on button "Close" at bounding box center [1325, 24] width 83 height 25
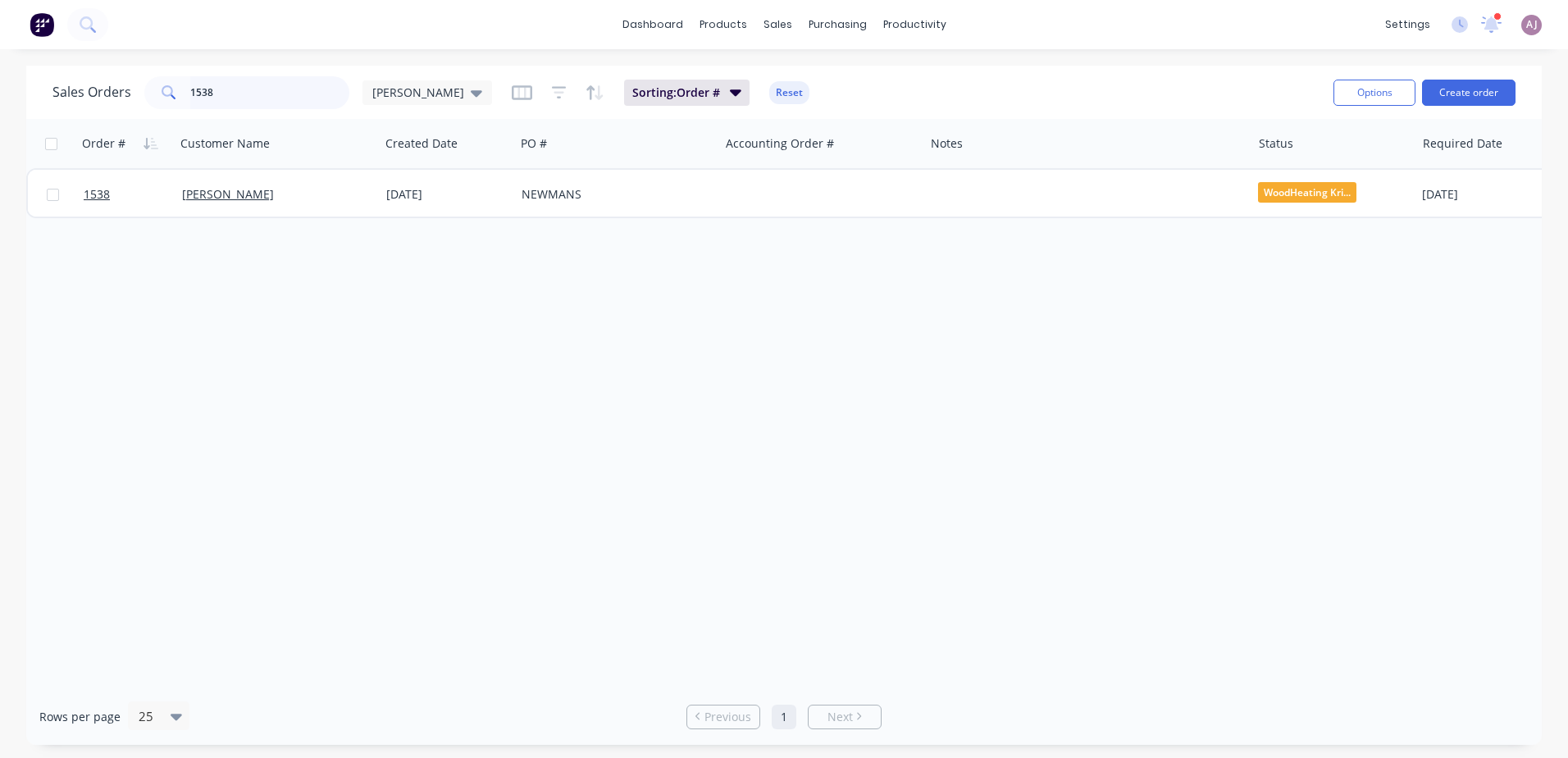
click at [247, 82] on input "1538" at bounding box center [270, 92] width 160 height 33
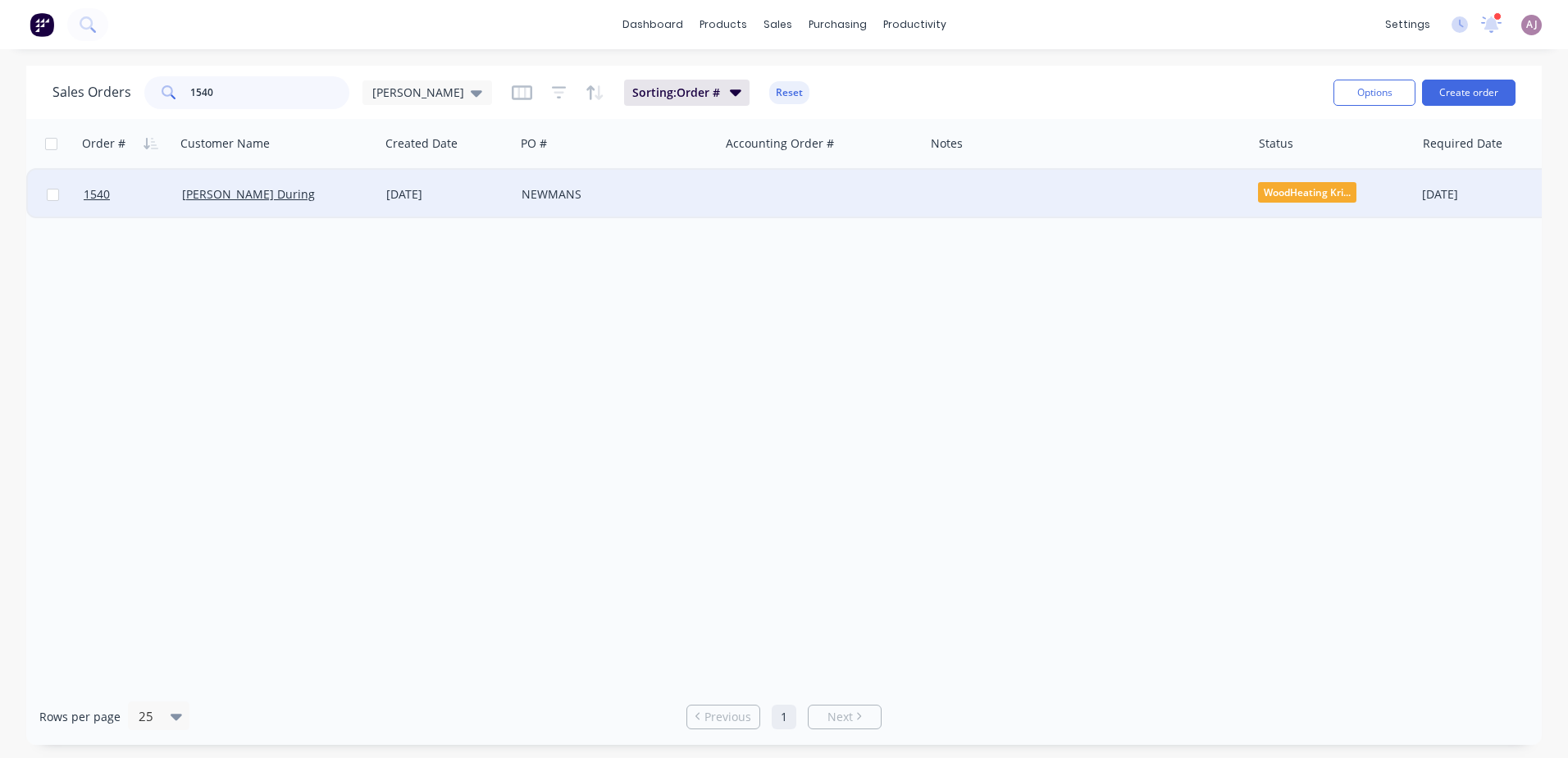
type input "1540"
click at [622, 188] on div "NEWMANS" at bounding box center [612, 194] width 182 height 17
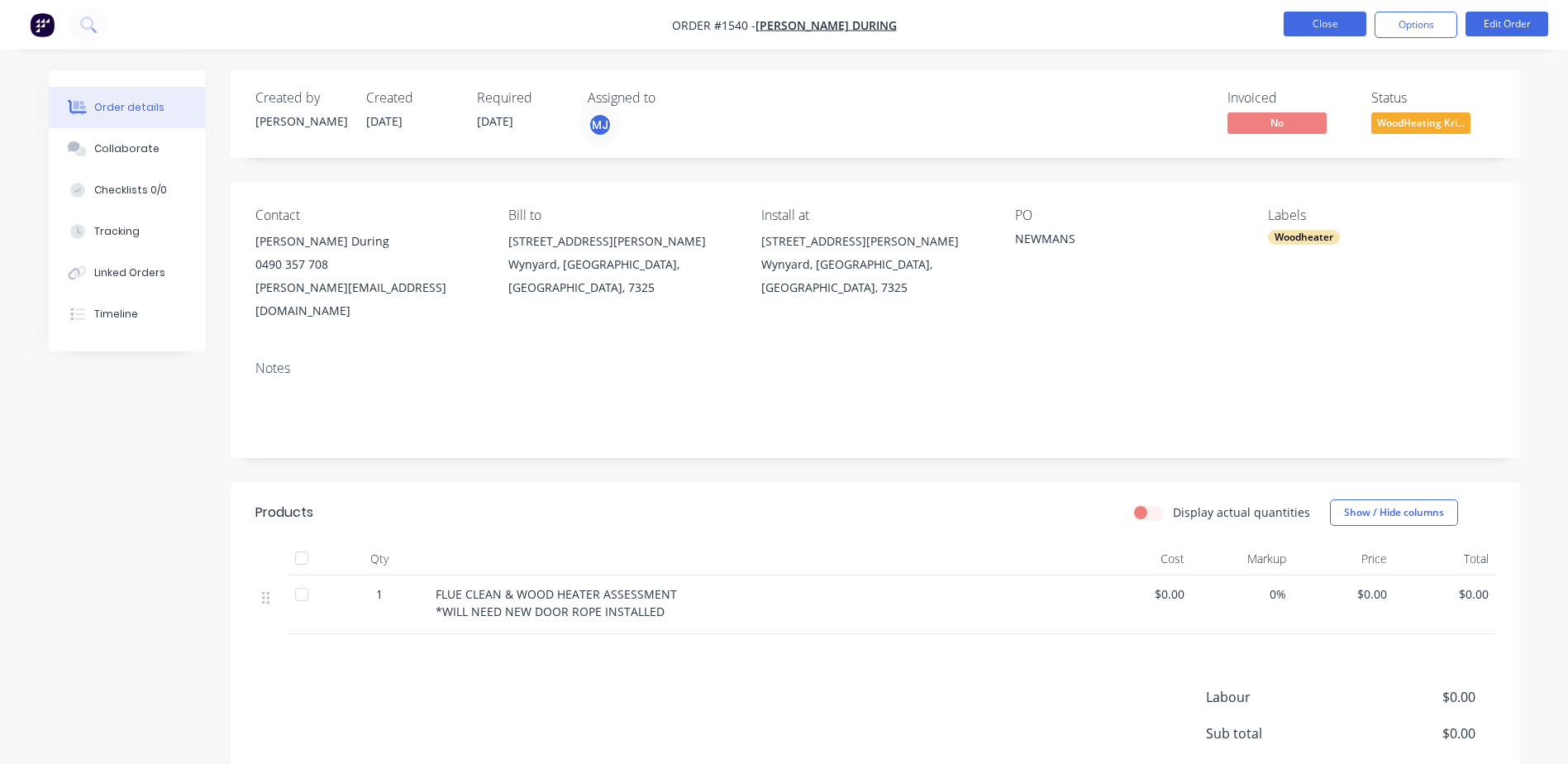
click at [1334, 35] on button "Close" at bounding box center [1325, 24] width 83 height 25
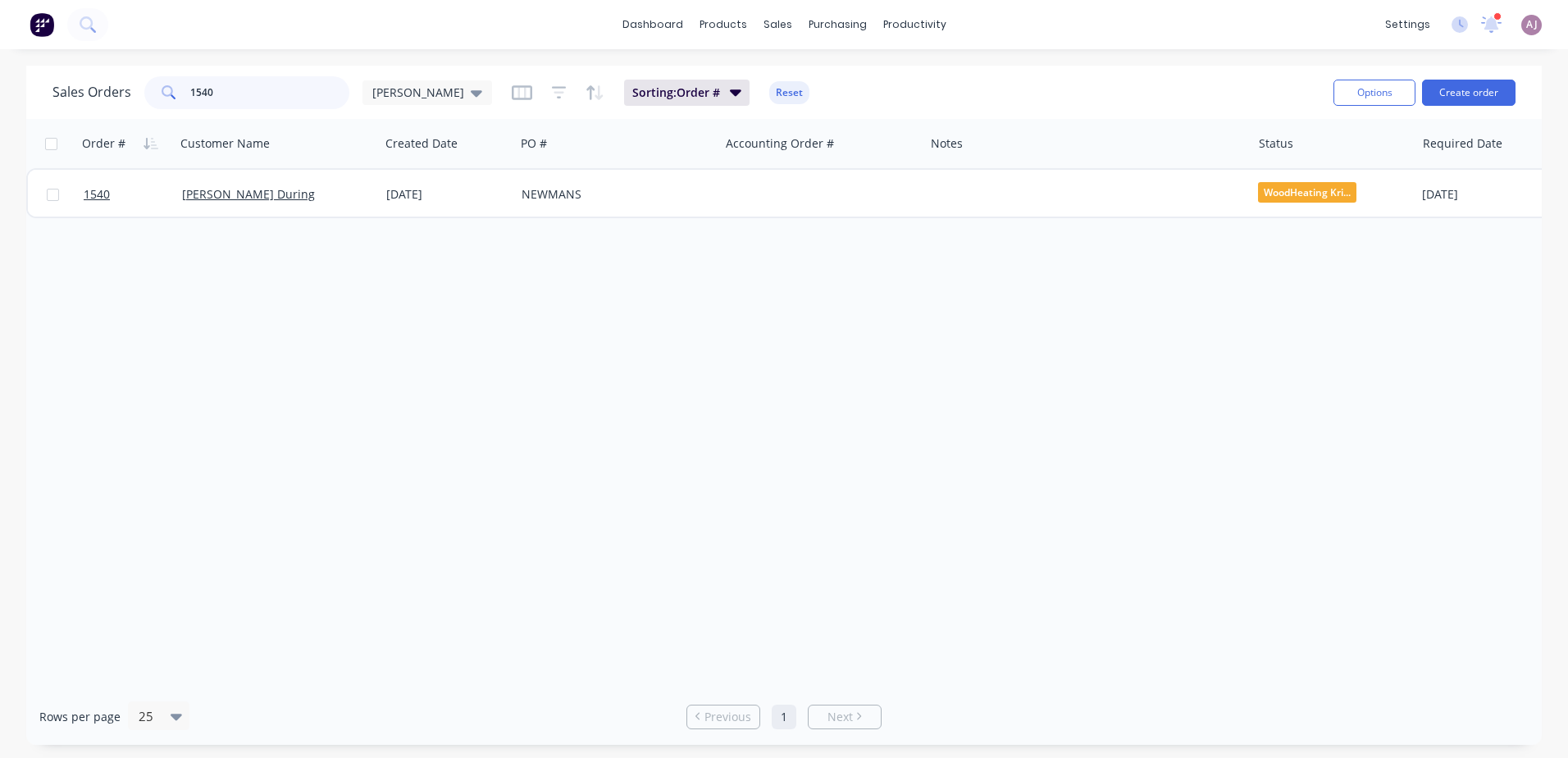
click at [227, 92] on input "1540" at bounding box center [270, 92] width 160 height 33
click at [213, 93] on input "1540" at bounding box center [270, 92] width 160 height 33
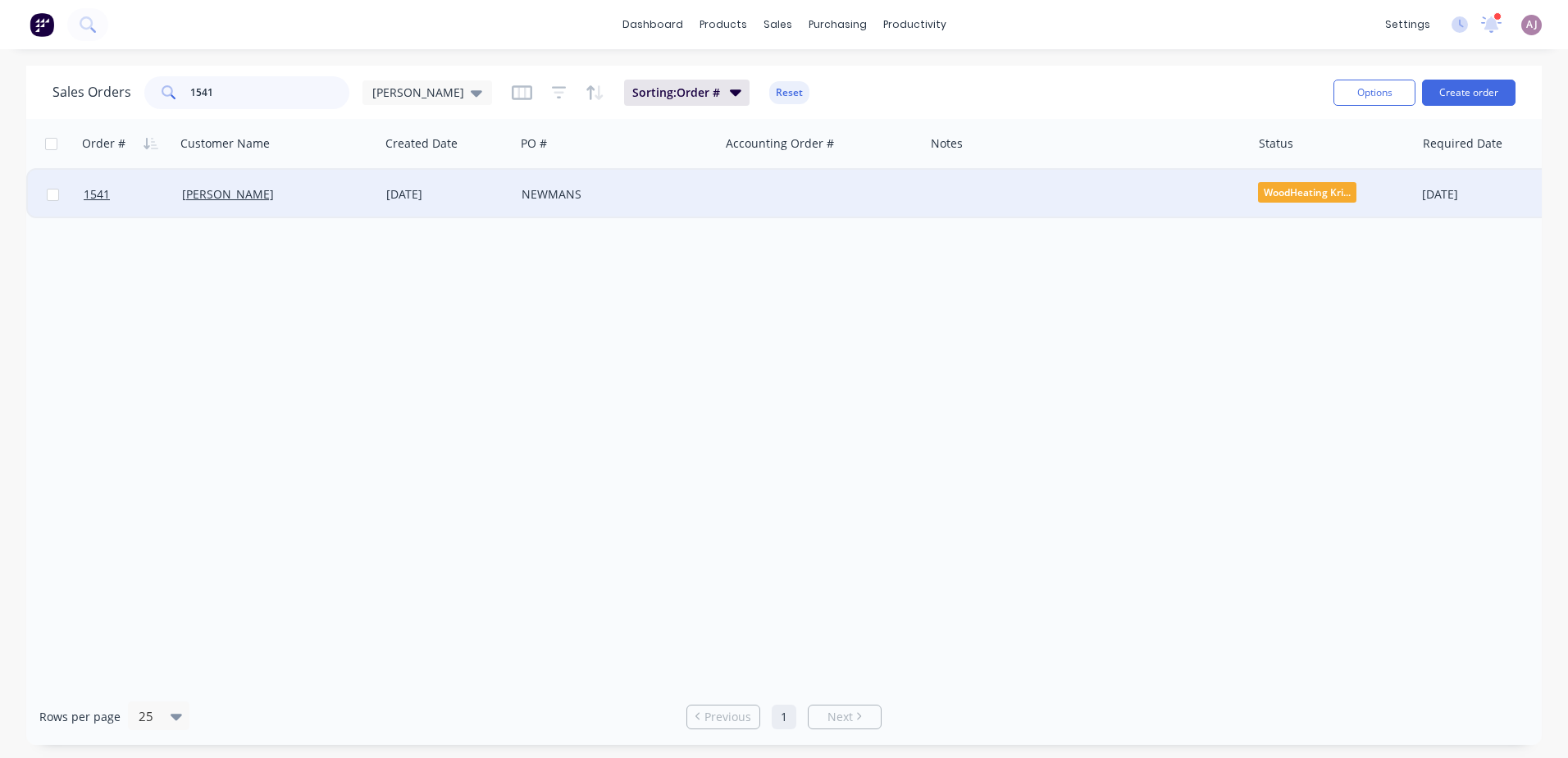
type input "1541"
click at [324, 199] on div "[PERSON_NAME]" at bounding box center [273, 194] width 182 height 17
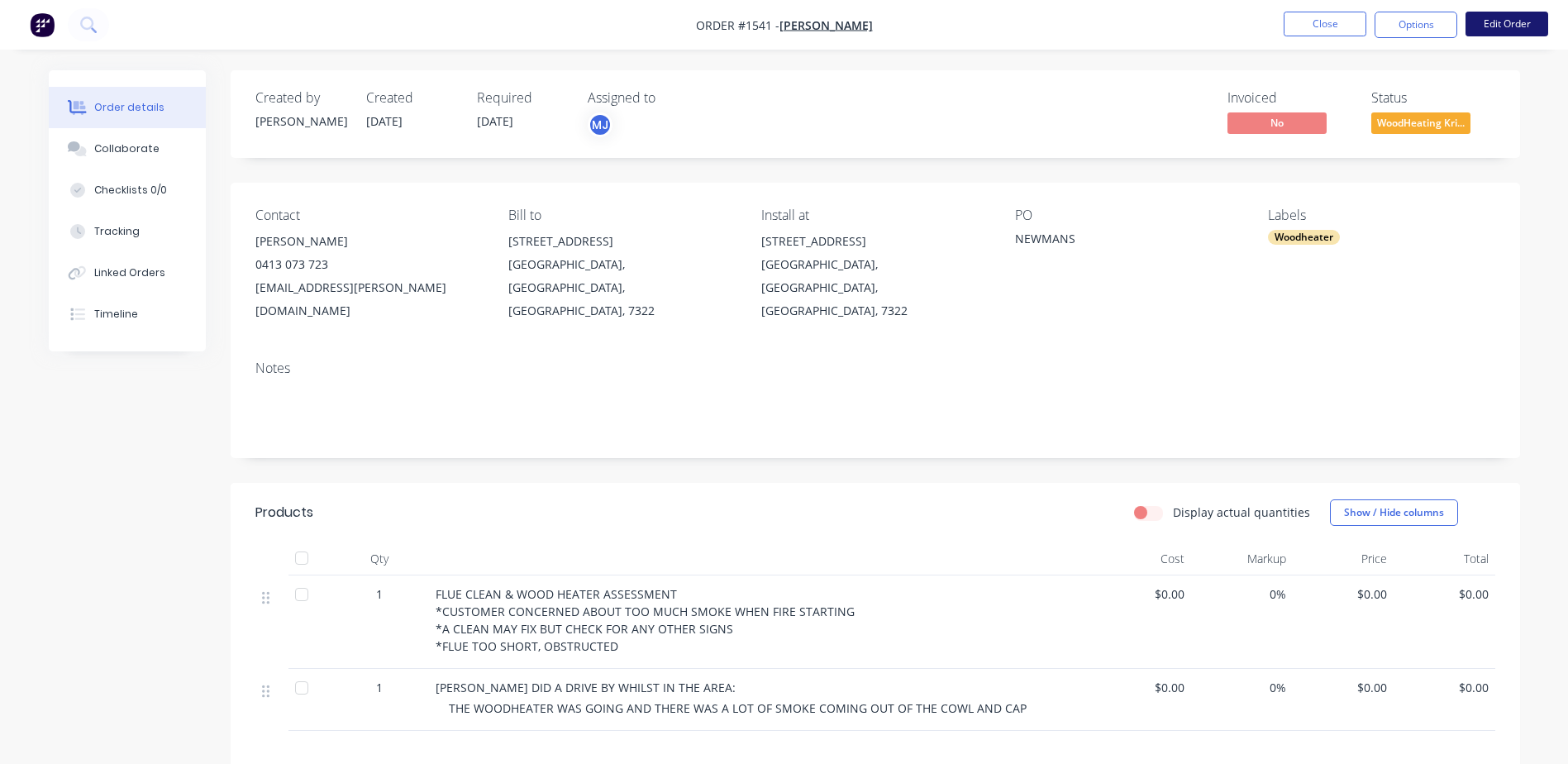
click at [1501, 18] on button "Edit Order" at bounding box center [1506, 24] width 83 height 25
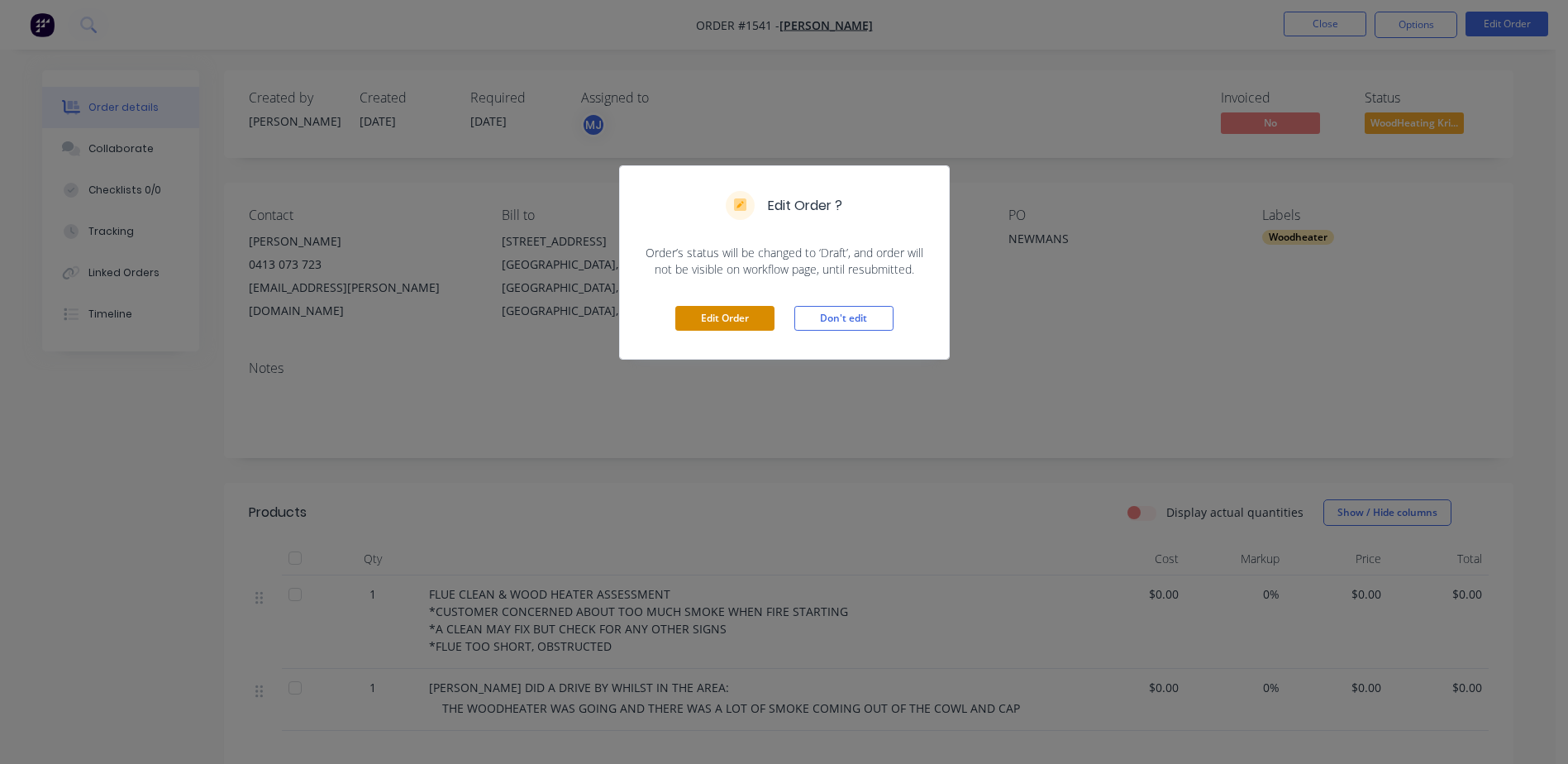
click at [758, 319] on button "Edit Order" at bounding box center [725, 318] width 100 height 25
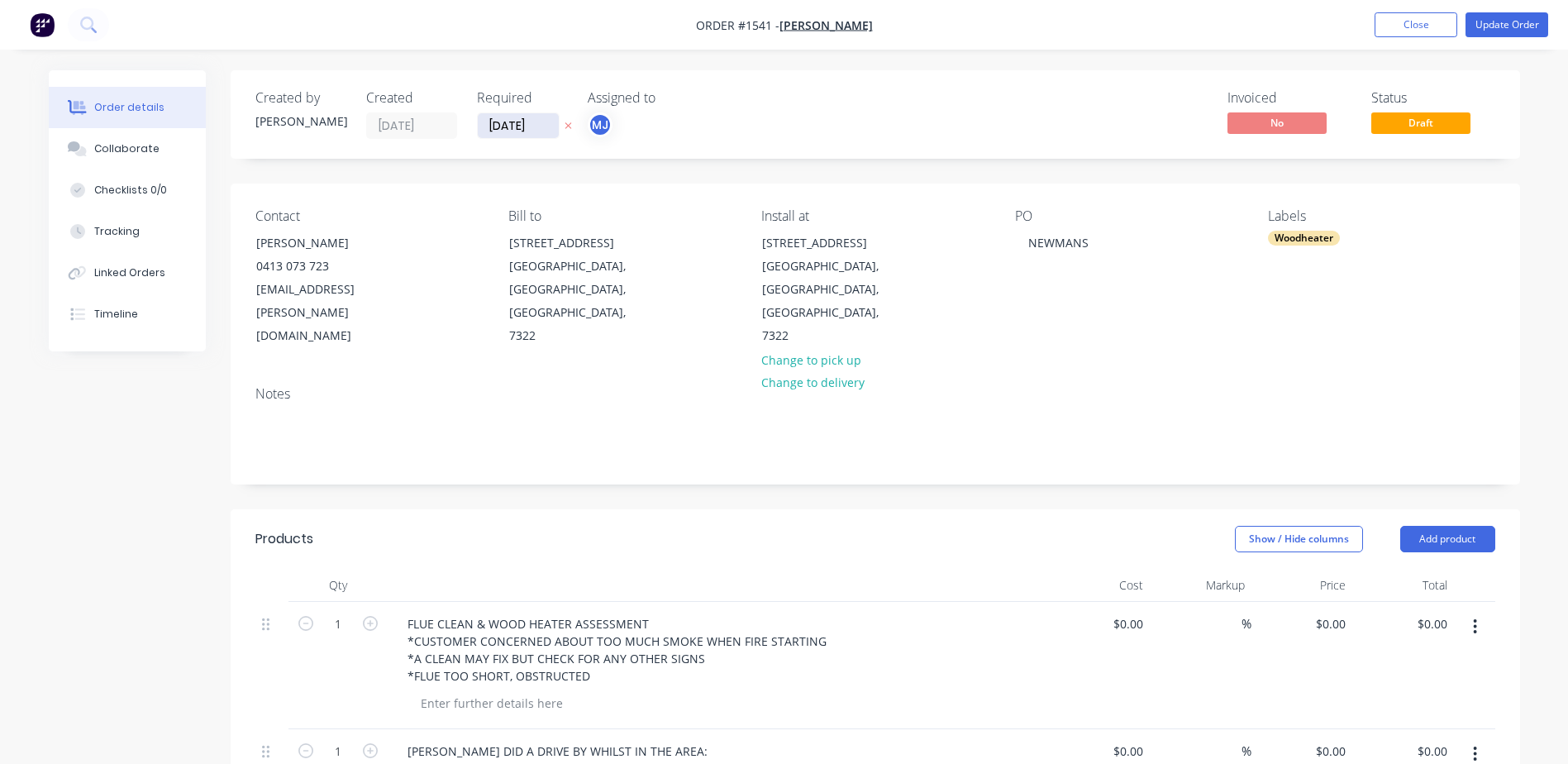
click at [514, 132] on input "[DATE]" at bounding box center [517, 126] width 81 height 25
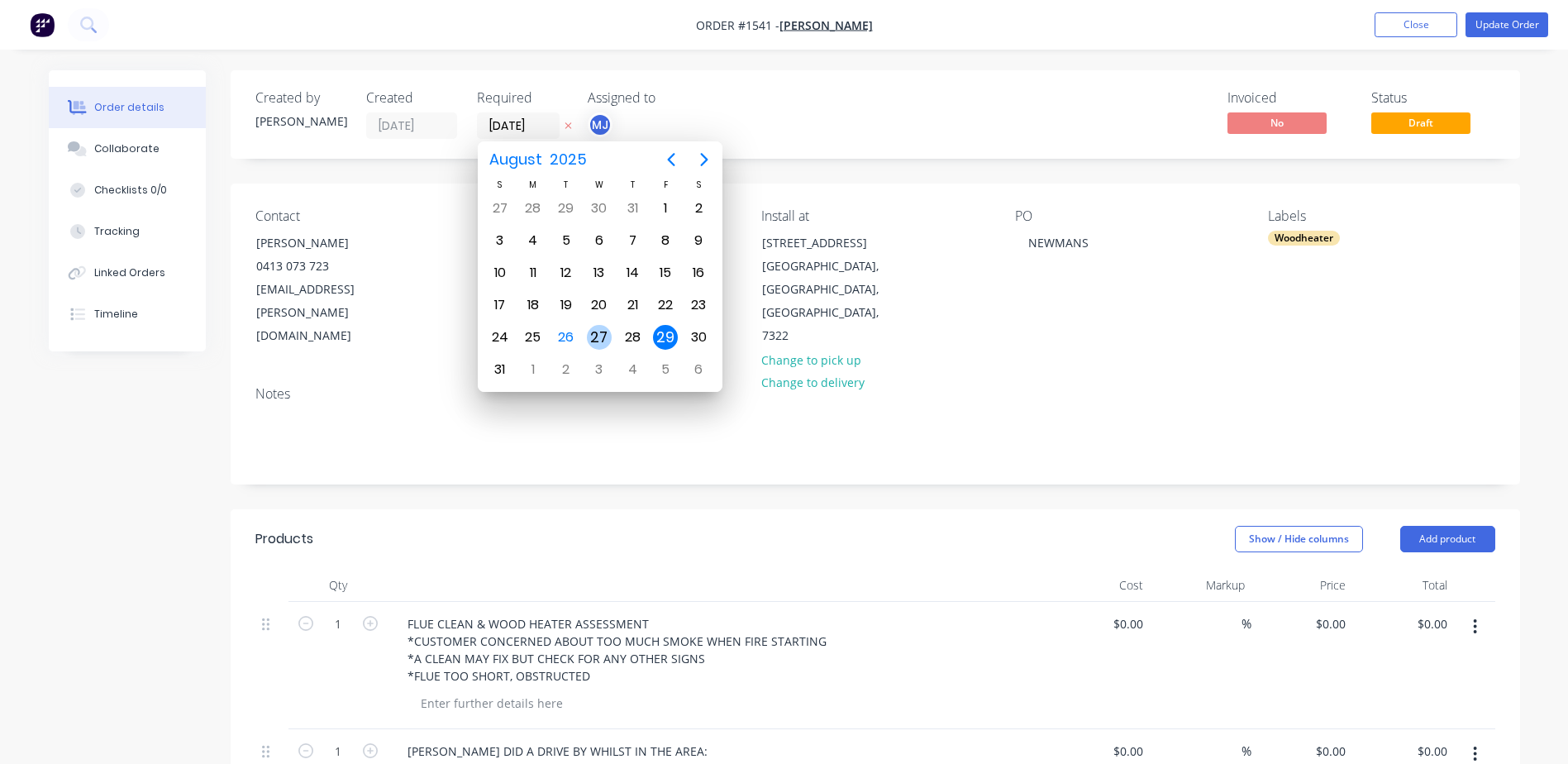
click at [607, 345] on div "27" at bounding box center [599, 337] width 25 height 25
type input "[DATE]"
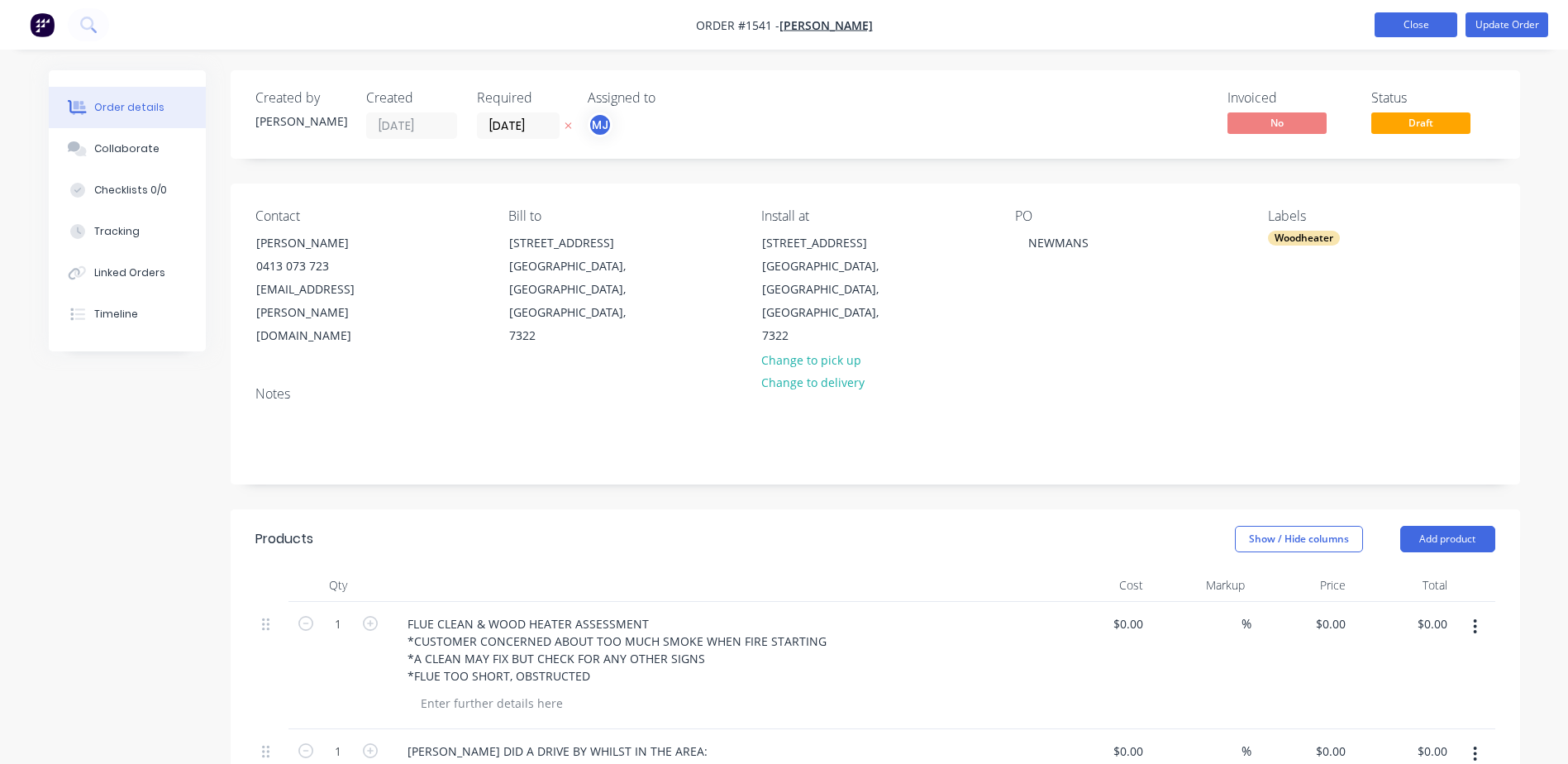
click at [1405, 19] on button "Close" at bounding box center [1415, 24] width 83 height 25
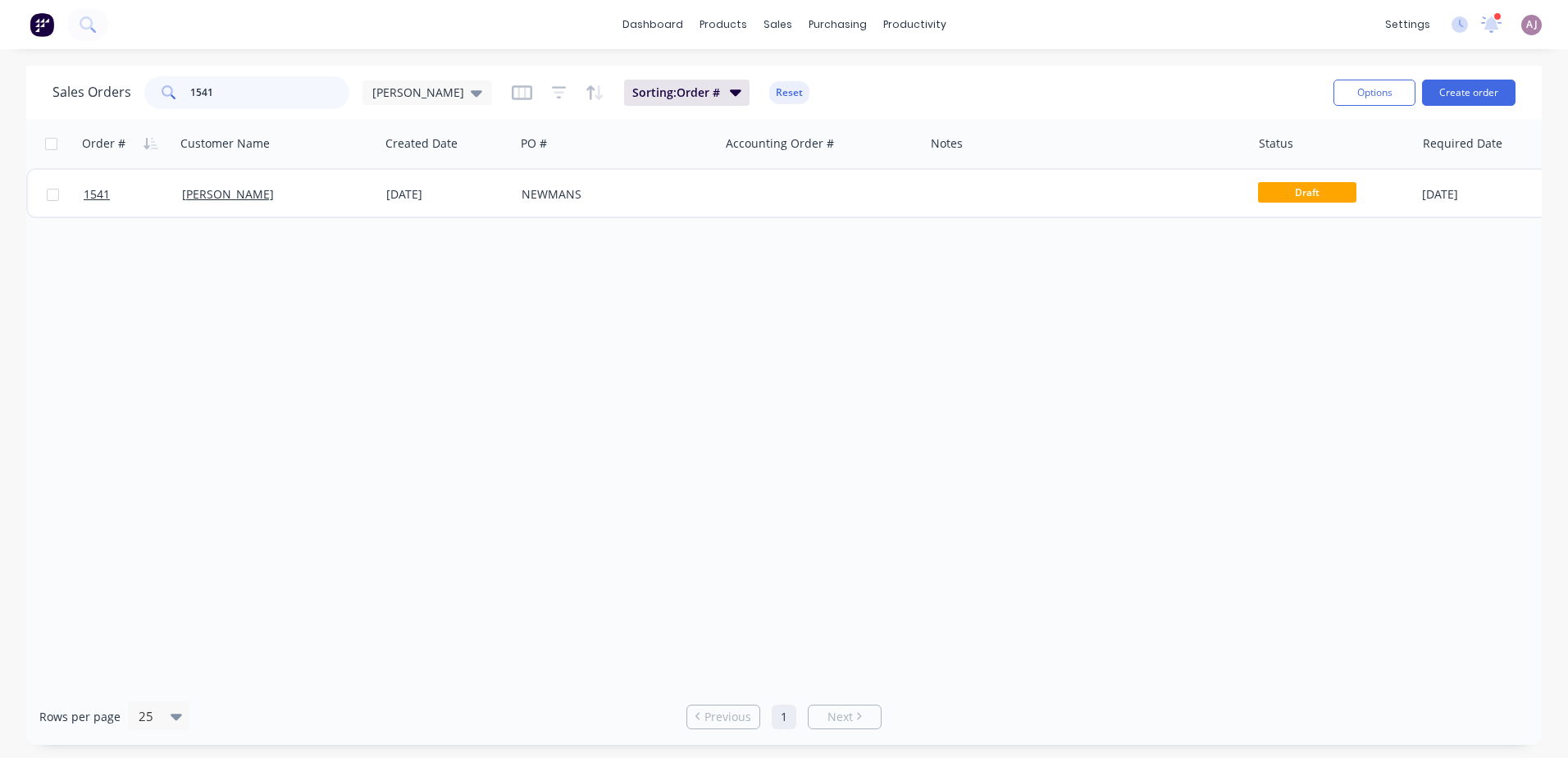
click at [237, 99] on input "1541" at bounding box center [270, 92] width 160 height 33
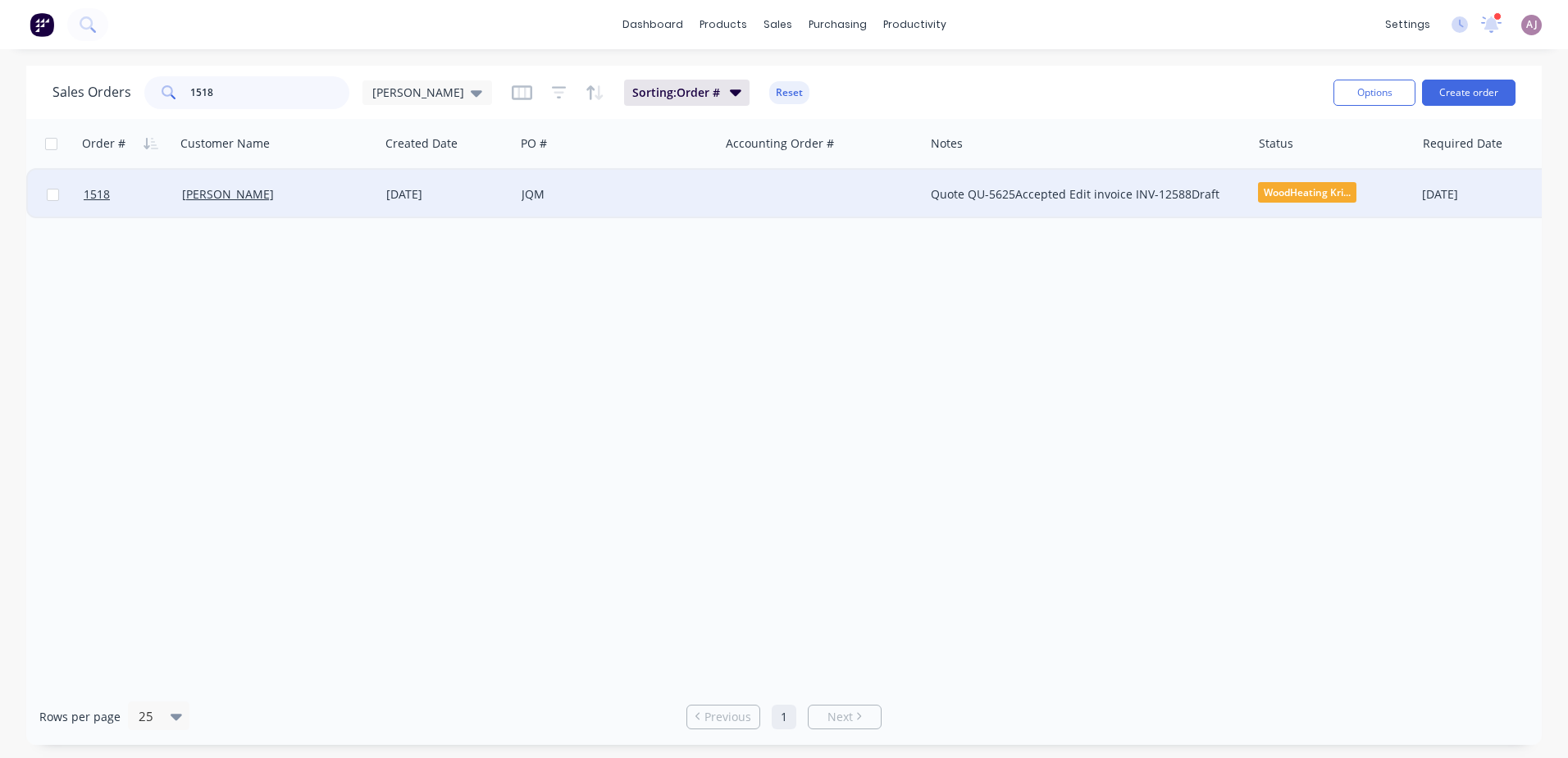
type input "1518"
click at [290, 194] on div "[PERSON_NAME]" at bounding box center [273, 194] width 182 height 17
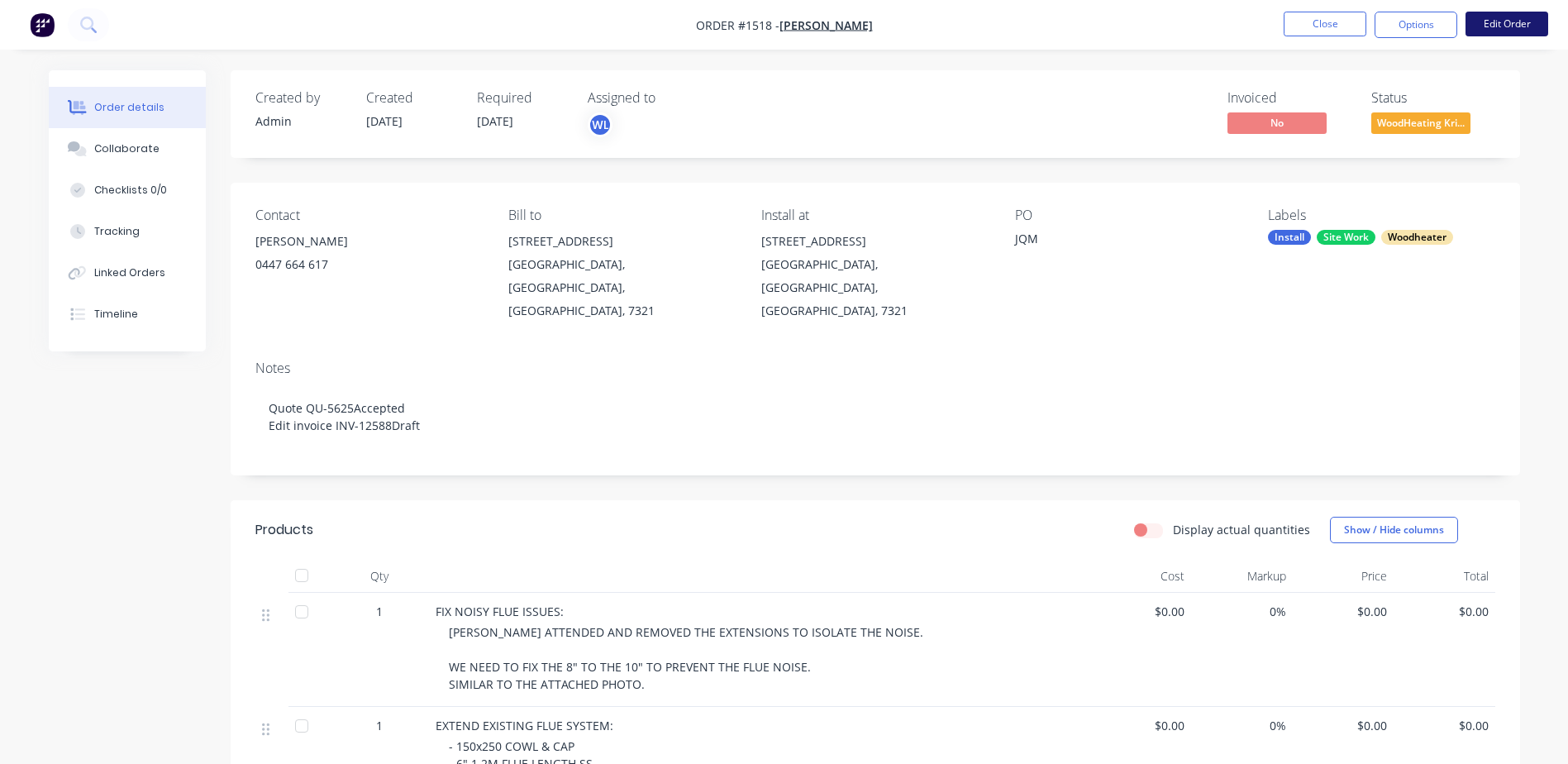
click at [1485, 21] on button "Edit Order" at bounding box center [1506, 24] width 83 height 25
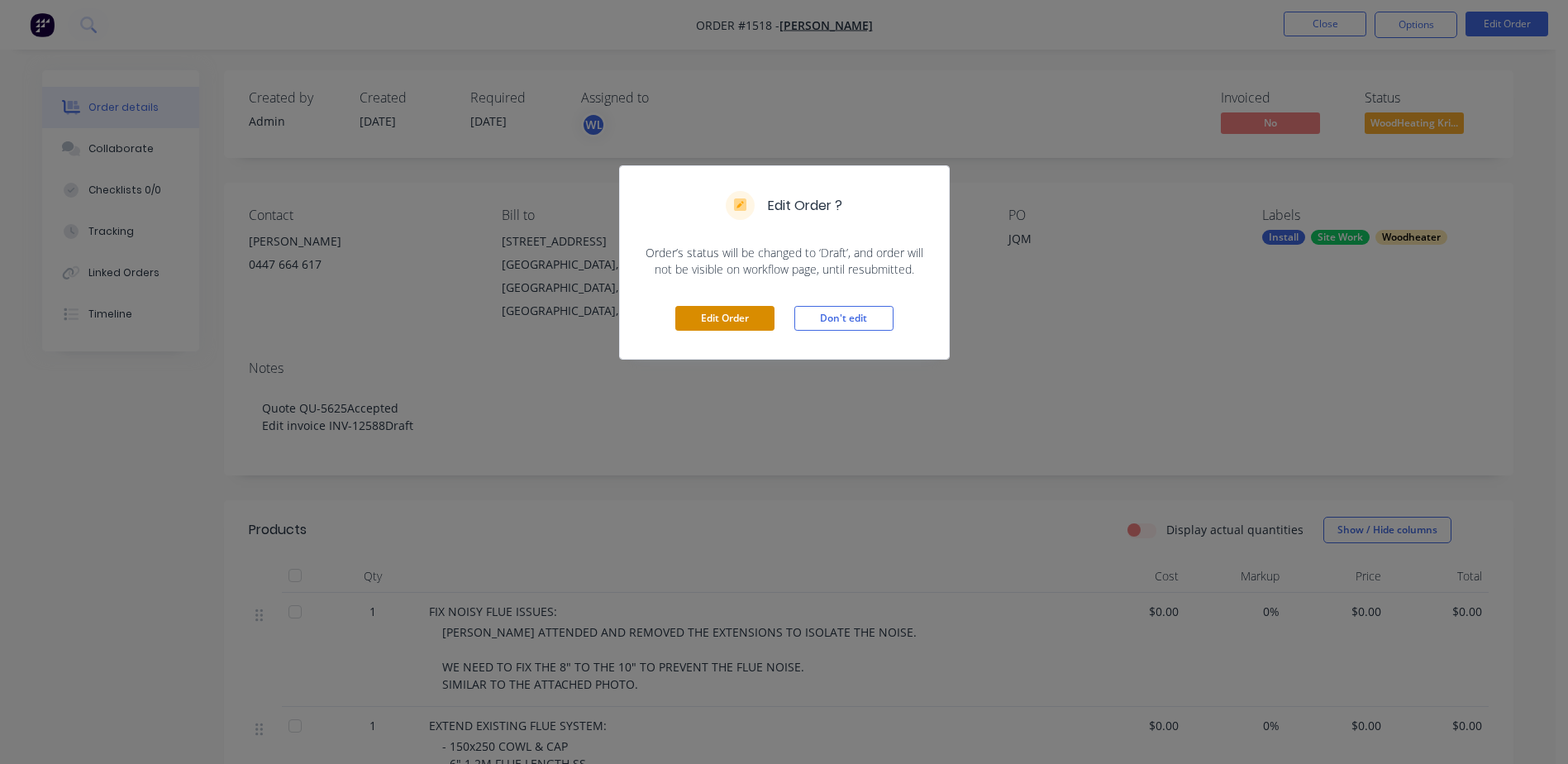
click at [707, 315] on button "Edit Order" at bounding box center [725, 318] width 100 height 25
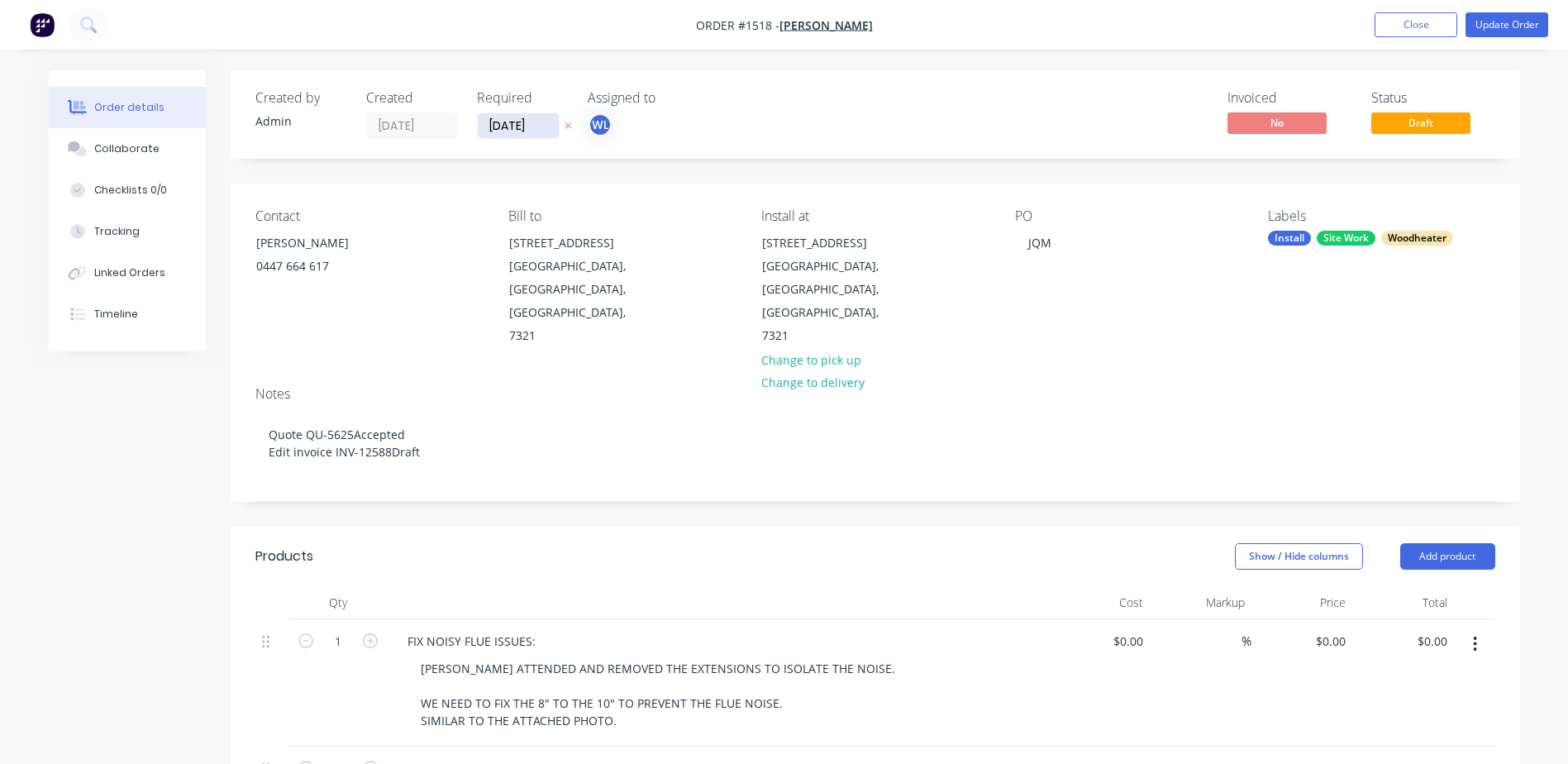
click at [536, 127] on input "[DATE]" at bounding box center [517, 126] width 81 height 25
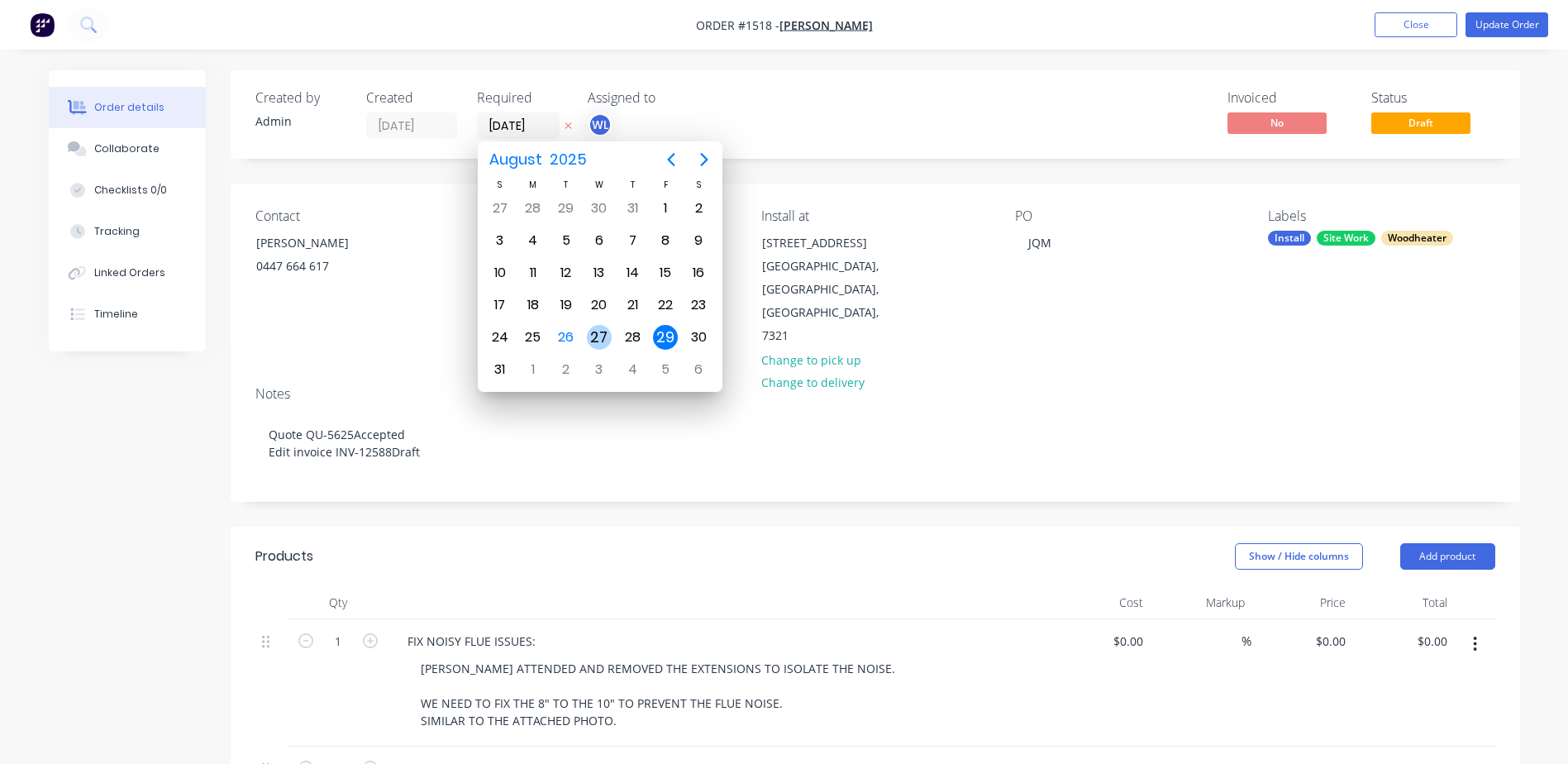
click at [593, 325] on div "27" at bounding box center [599, 338] width 33 height 32
type input "[DATE]"
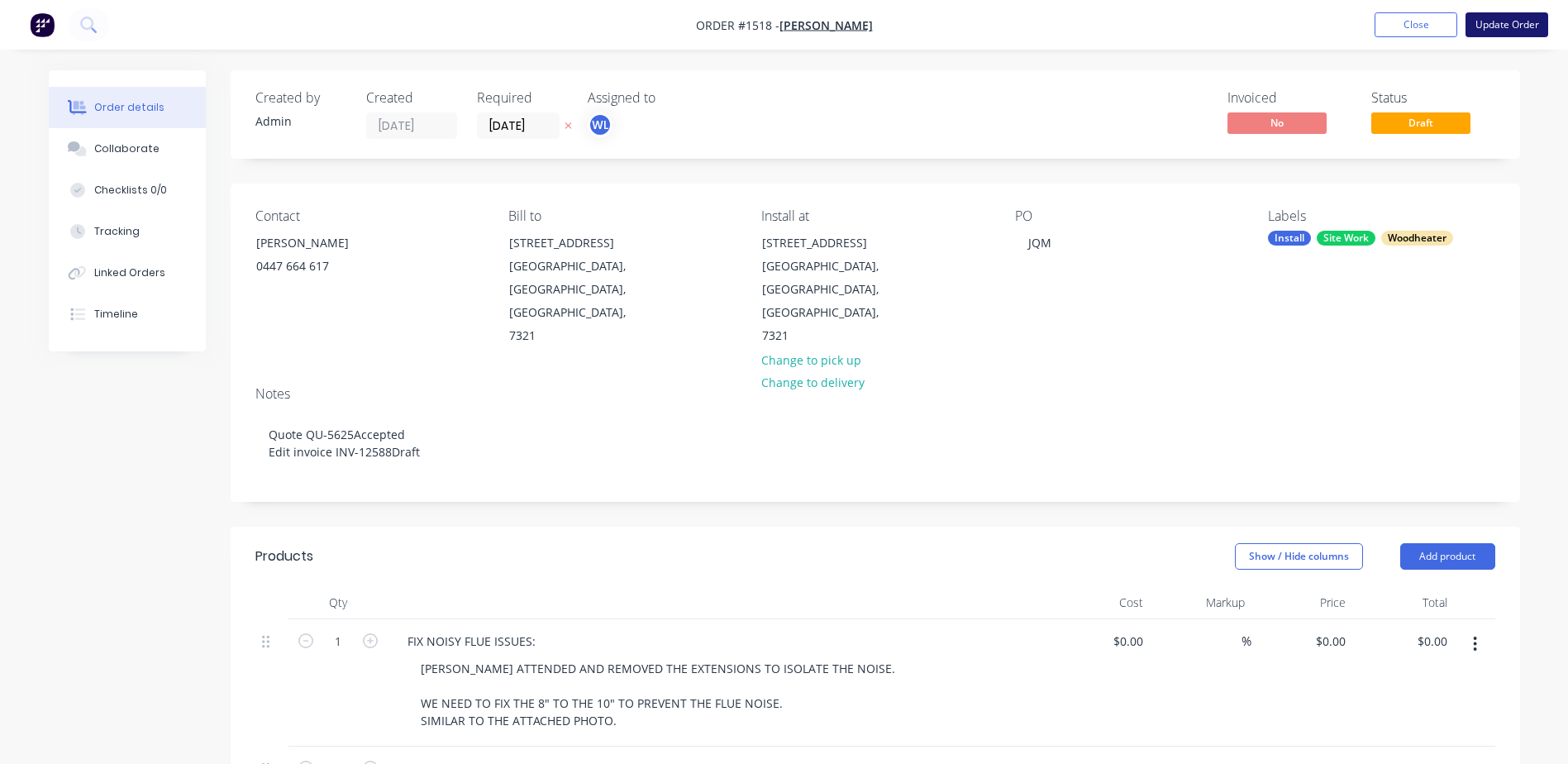
click at [1512, 21] on button "Update Order" at bounding box center [1506, 24] width 83 height 25
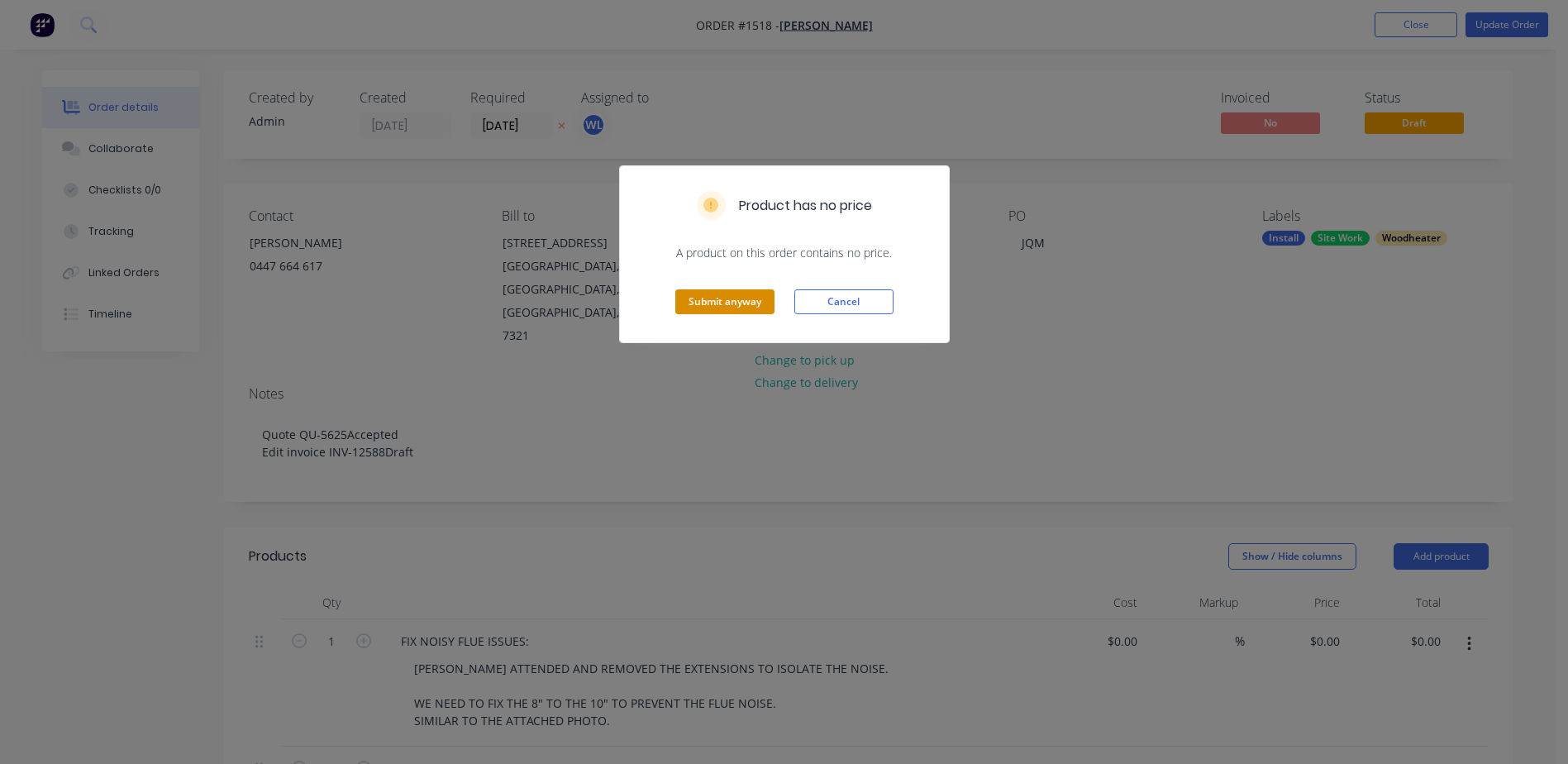
click at [729, 293] on button "Submit anyway" at bounding box center [725, 301] width 100 height 25
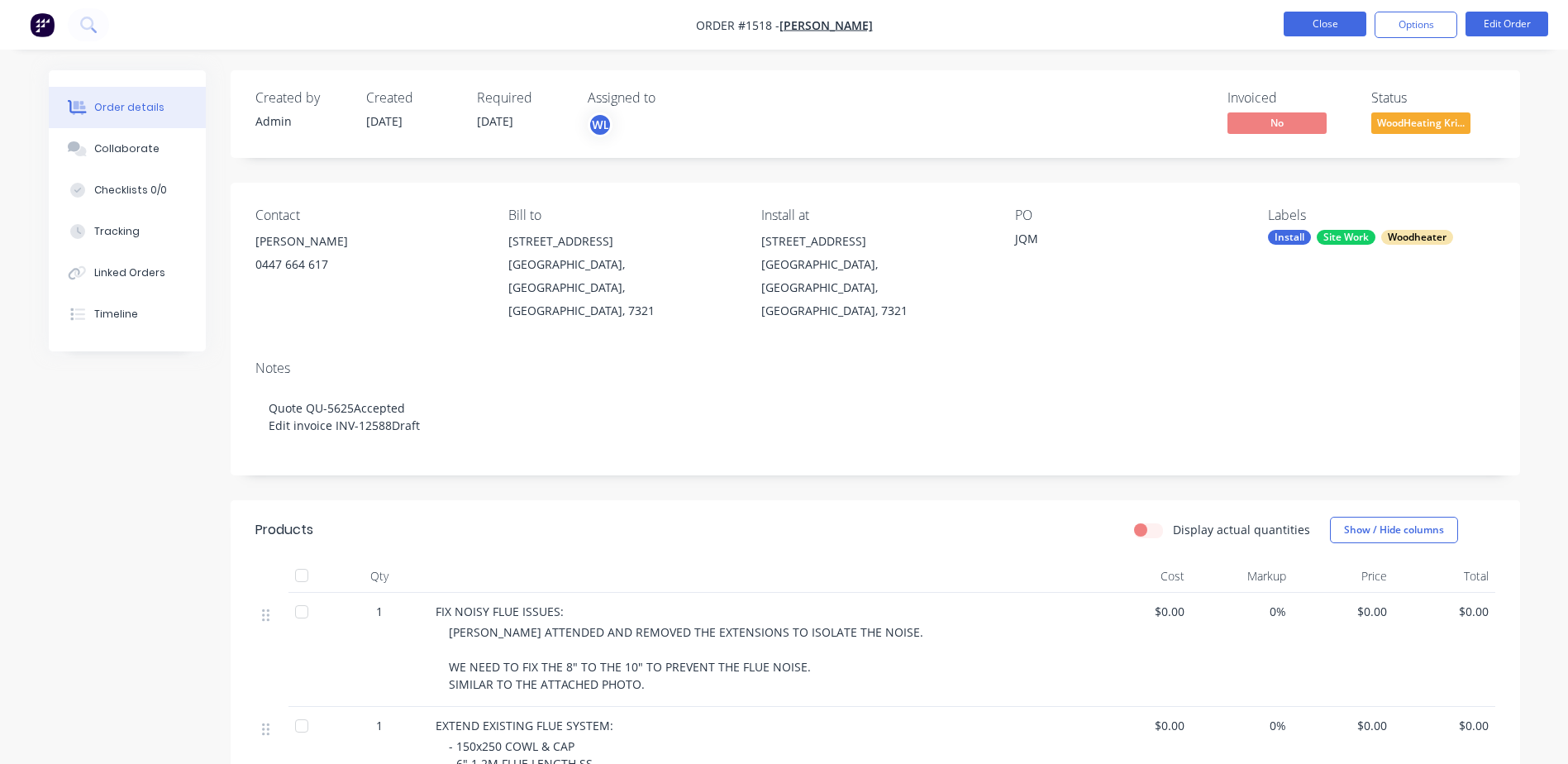
click at [1350, 15] on button "Close" at bounding box center [1325, 24] width 83 height 25
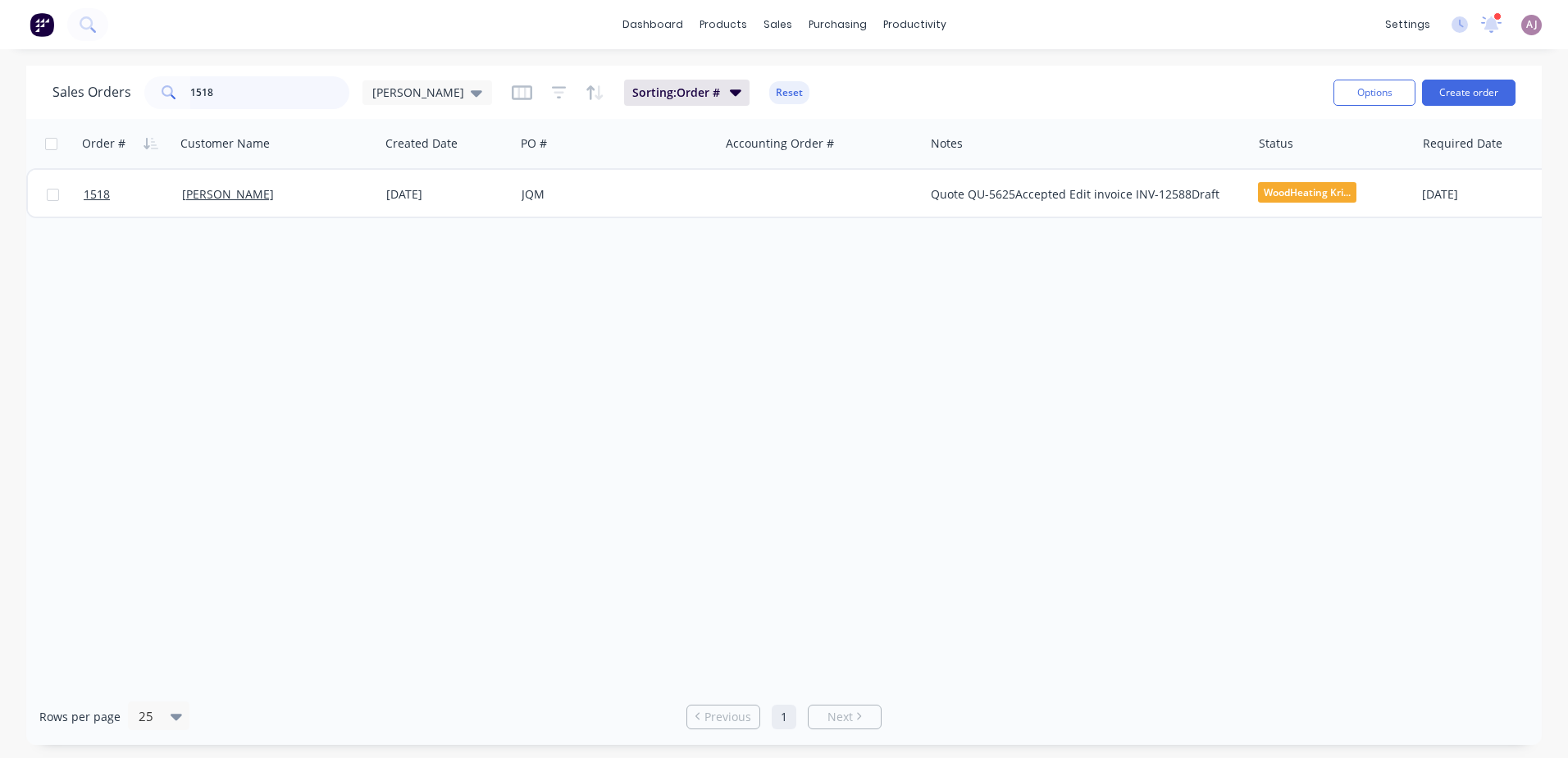
click at [250, 96] on input "1518" at bounding box center [270, 92] width 160 height 33
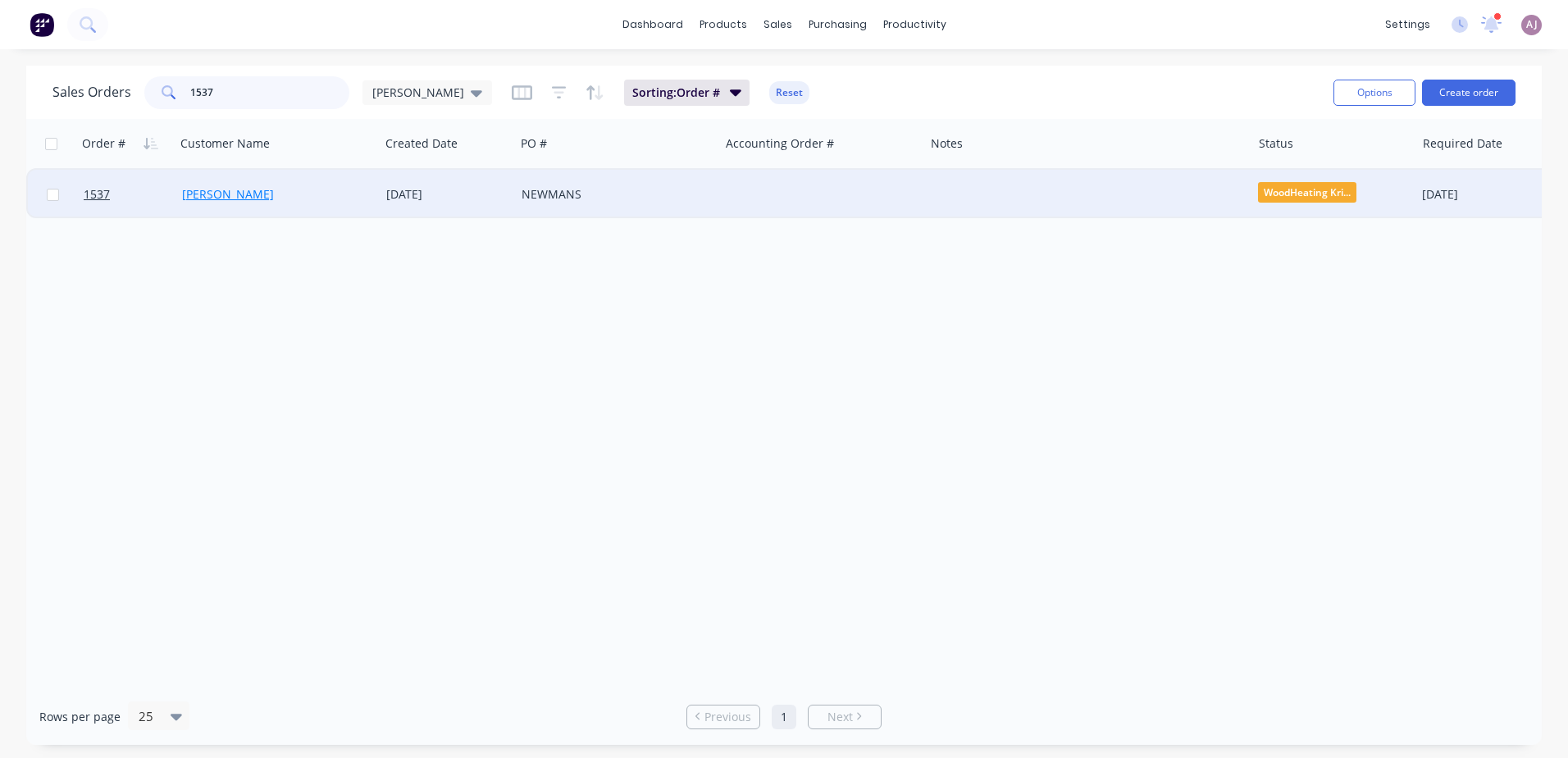
type input "1537"
click at [242, 198] on link "[PERSON_NAME]" at bounding box center [228, 194] width 92 height 16
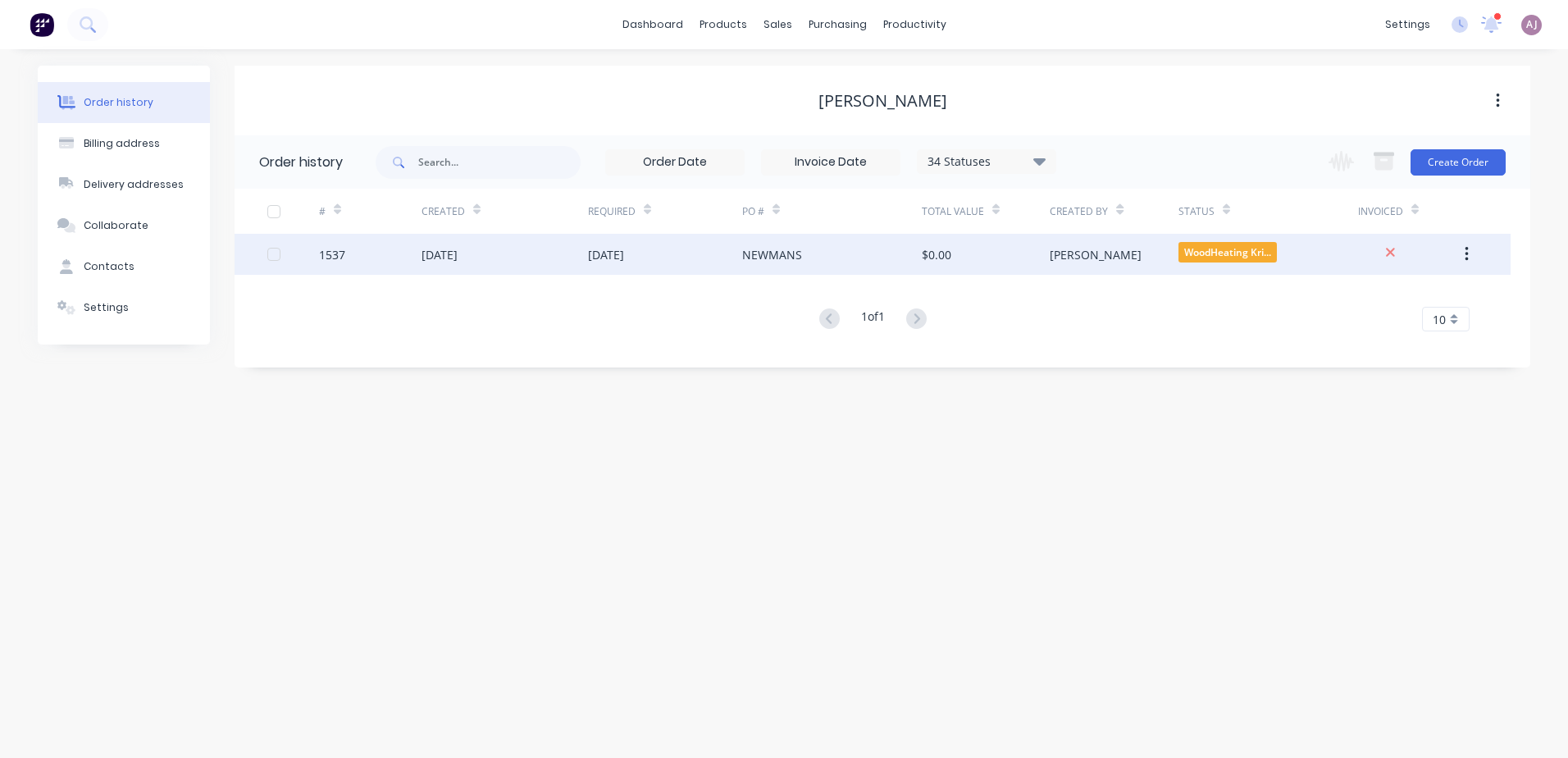
click at [624, 268] on div "[DATE]" at bounding box center [666, 253] width 154 height 41
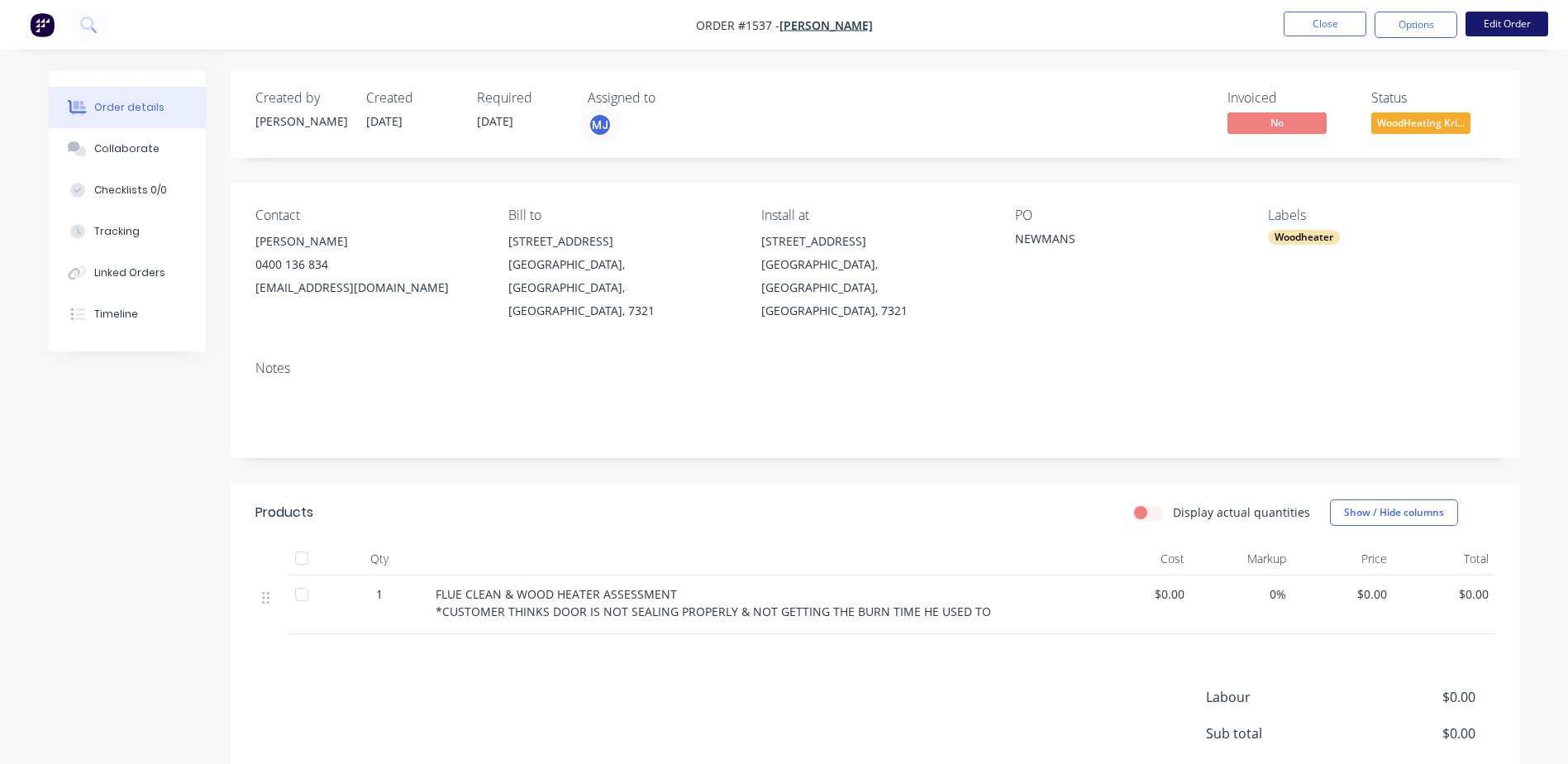
click at [1487, 24] on button "Edit Order" at bounding box center [1506, 24] width 83 height 25
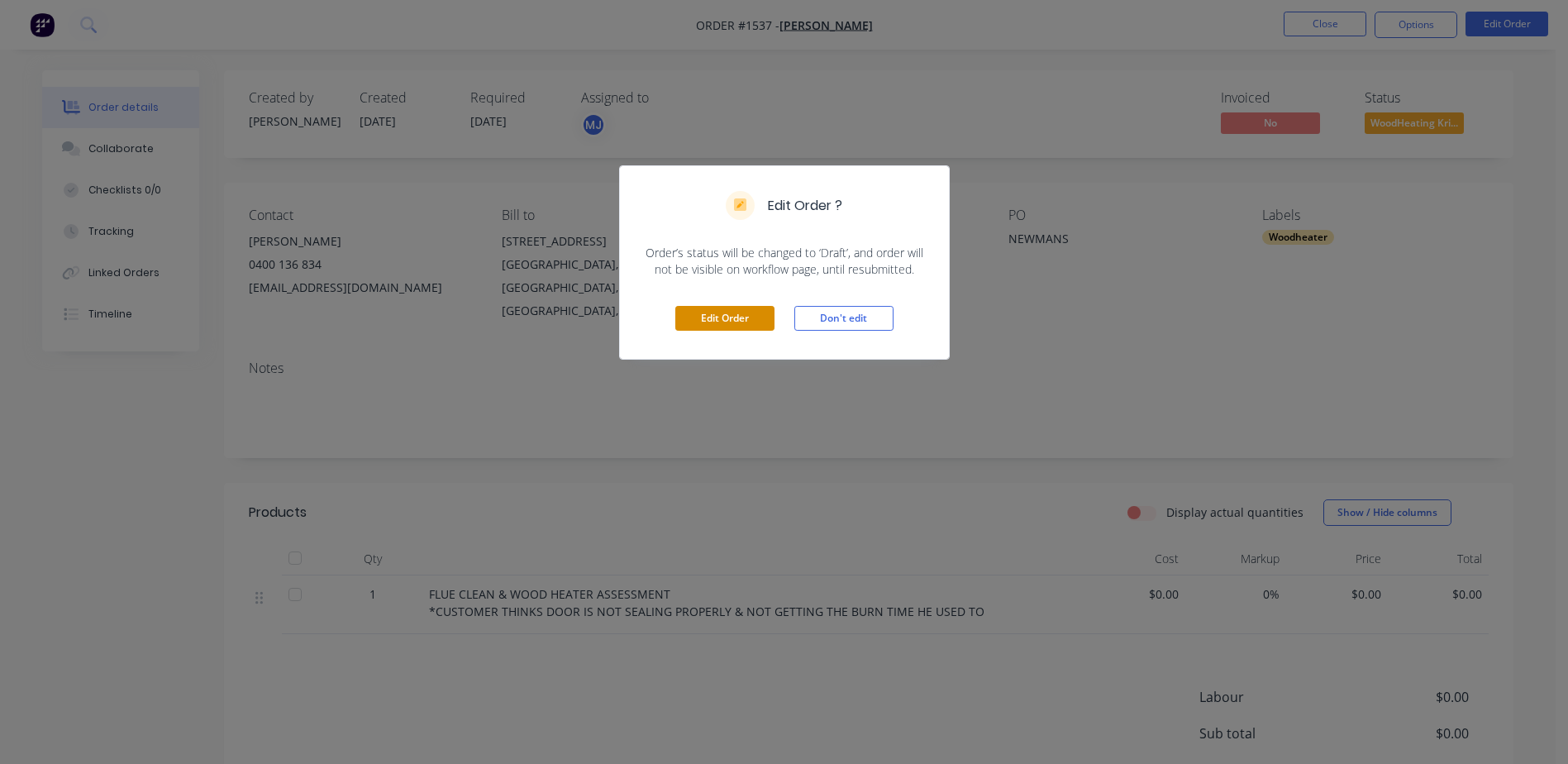
click at [703, 317] on button "Edit Order" at bounding box center [725, 318] width 100 height 25
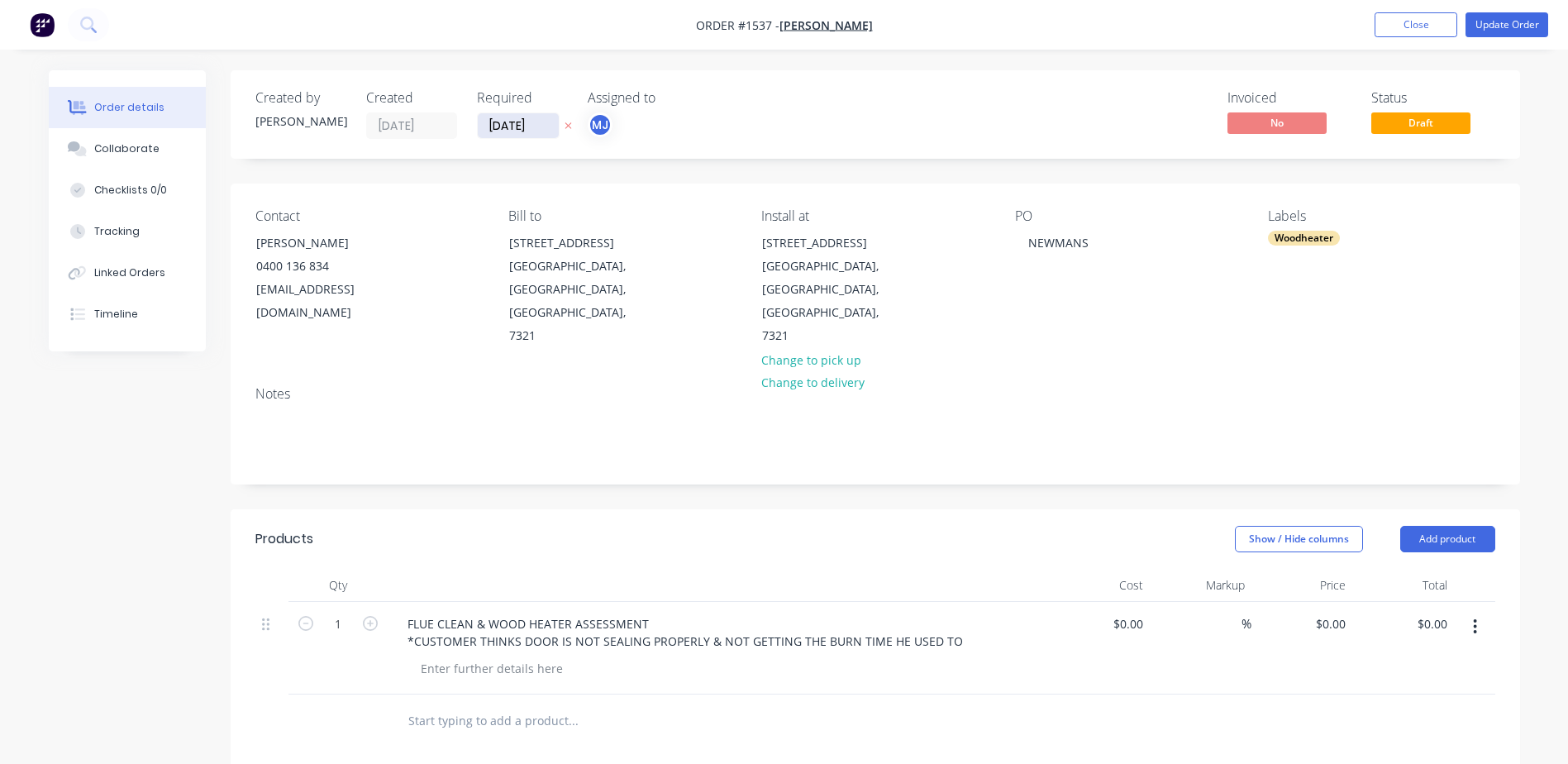
click at [496, 129] on input "[DATE]" at bounding box center [517, 126] width 81 height 25
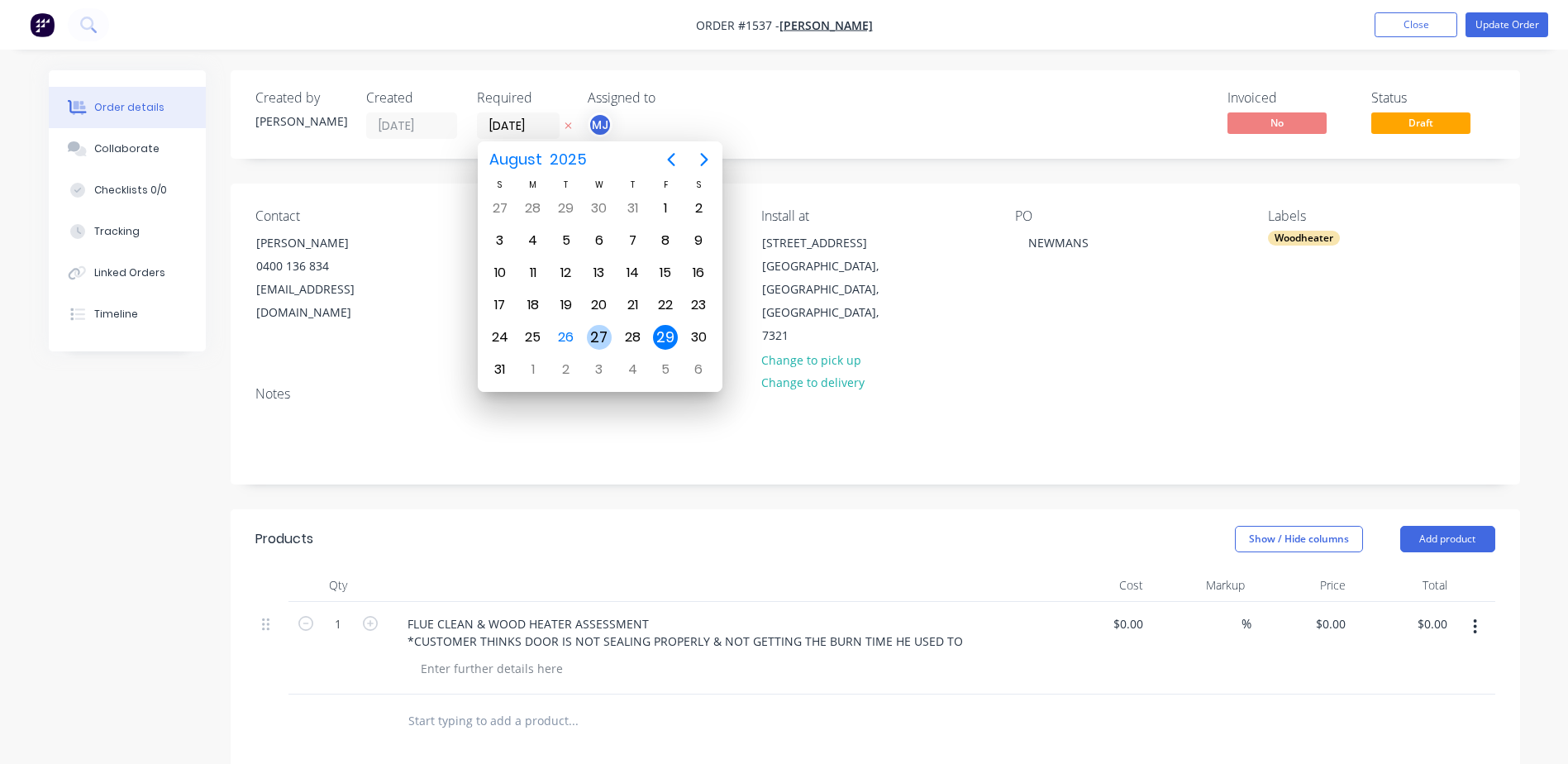
click at [601, 331] on div "27" at bounding box center [599, 337] width 25 height 25
type input "[DATE]"
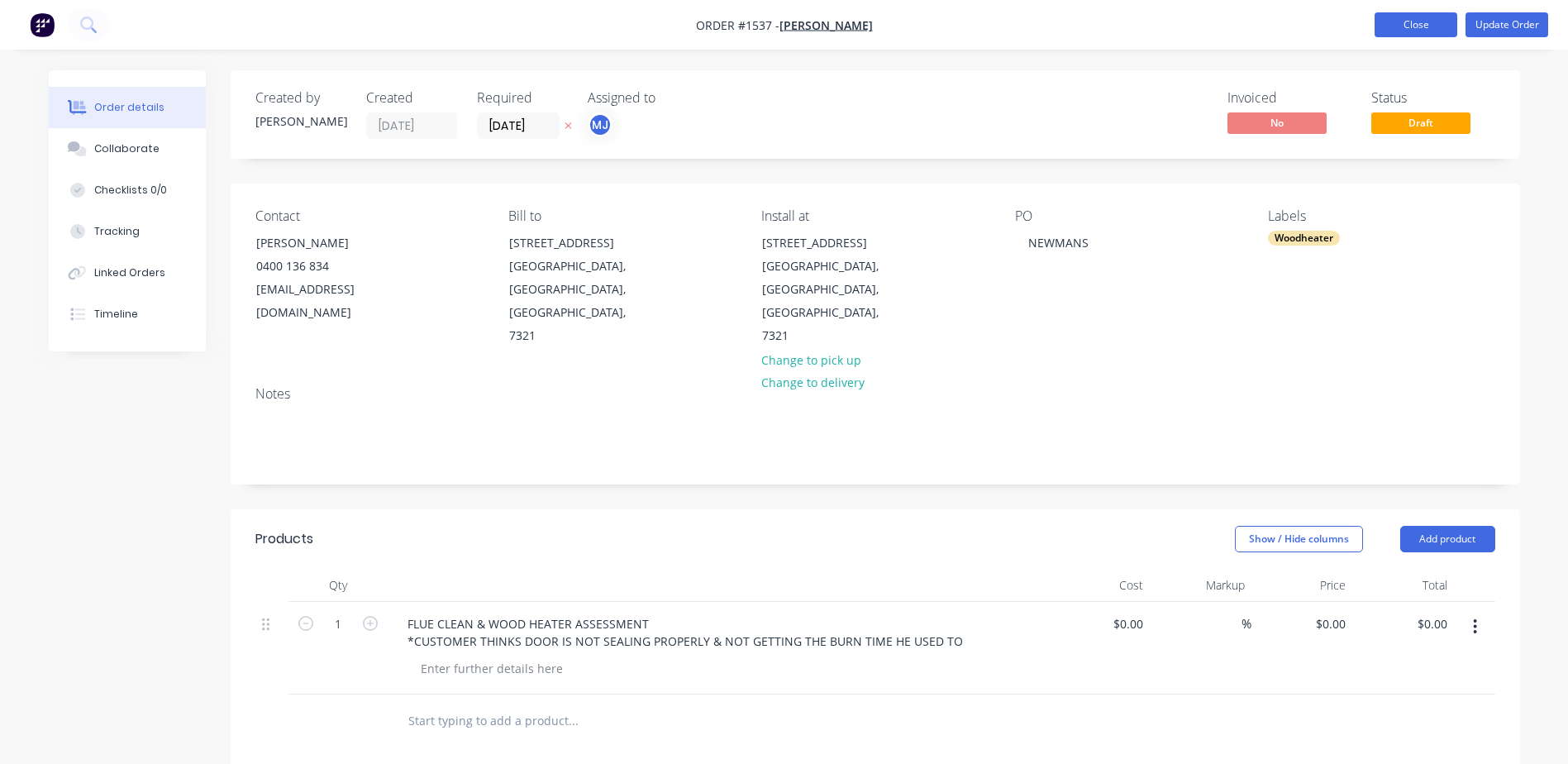
click at [1417, 29] on button "Close" at bounding box center [1415, 24] width 83 height 25
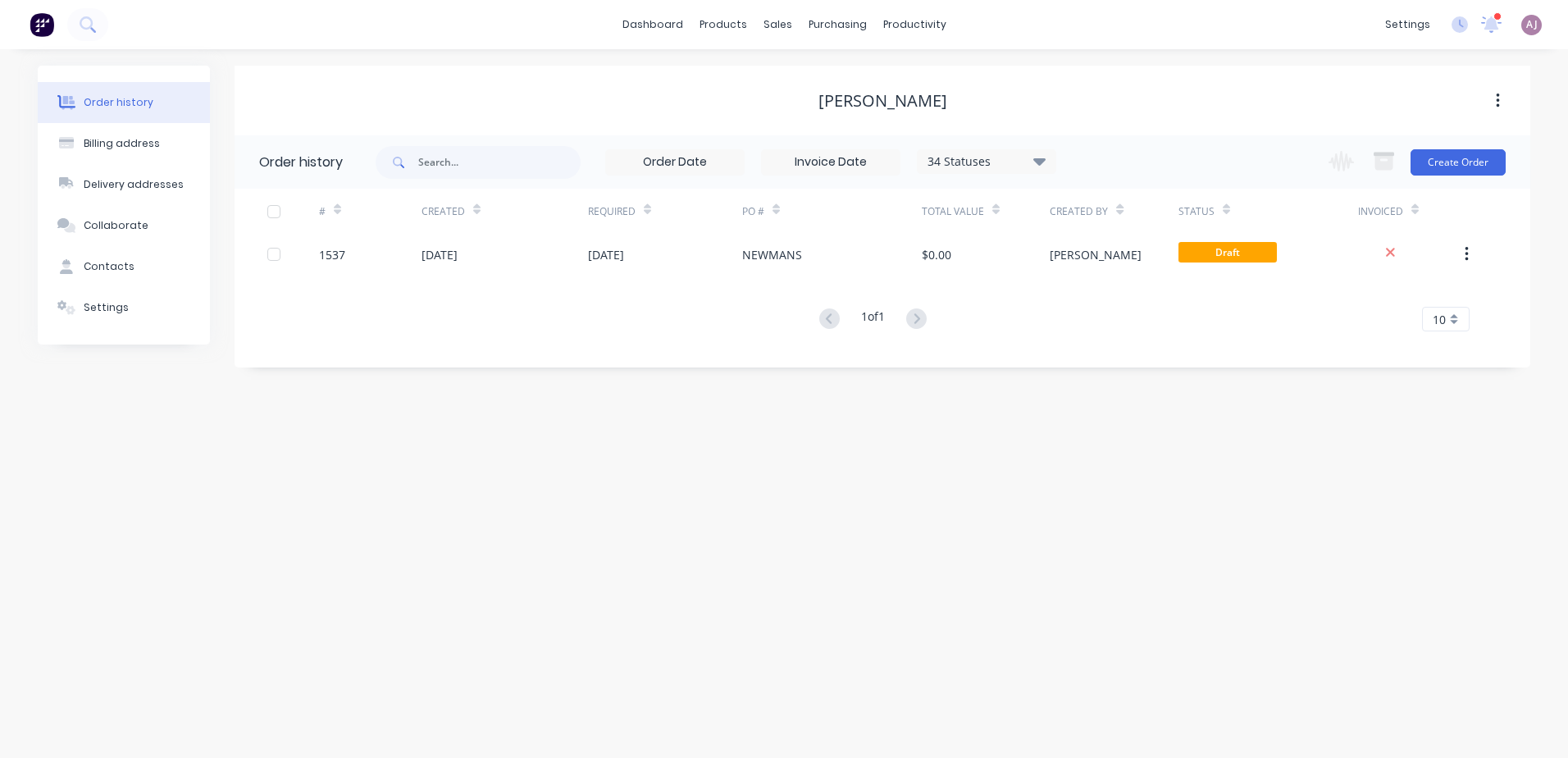
click at [631, 122] on div "[PERSON_NAME]" at bounding box center [882, 100] width 1296 height 69
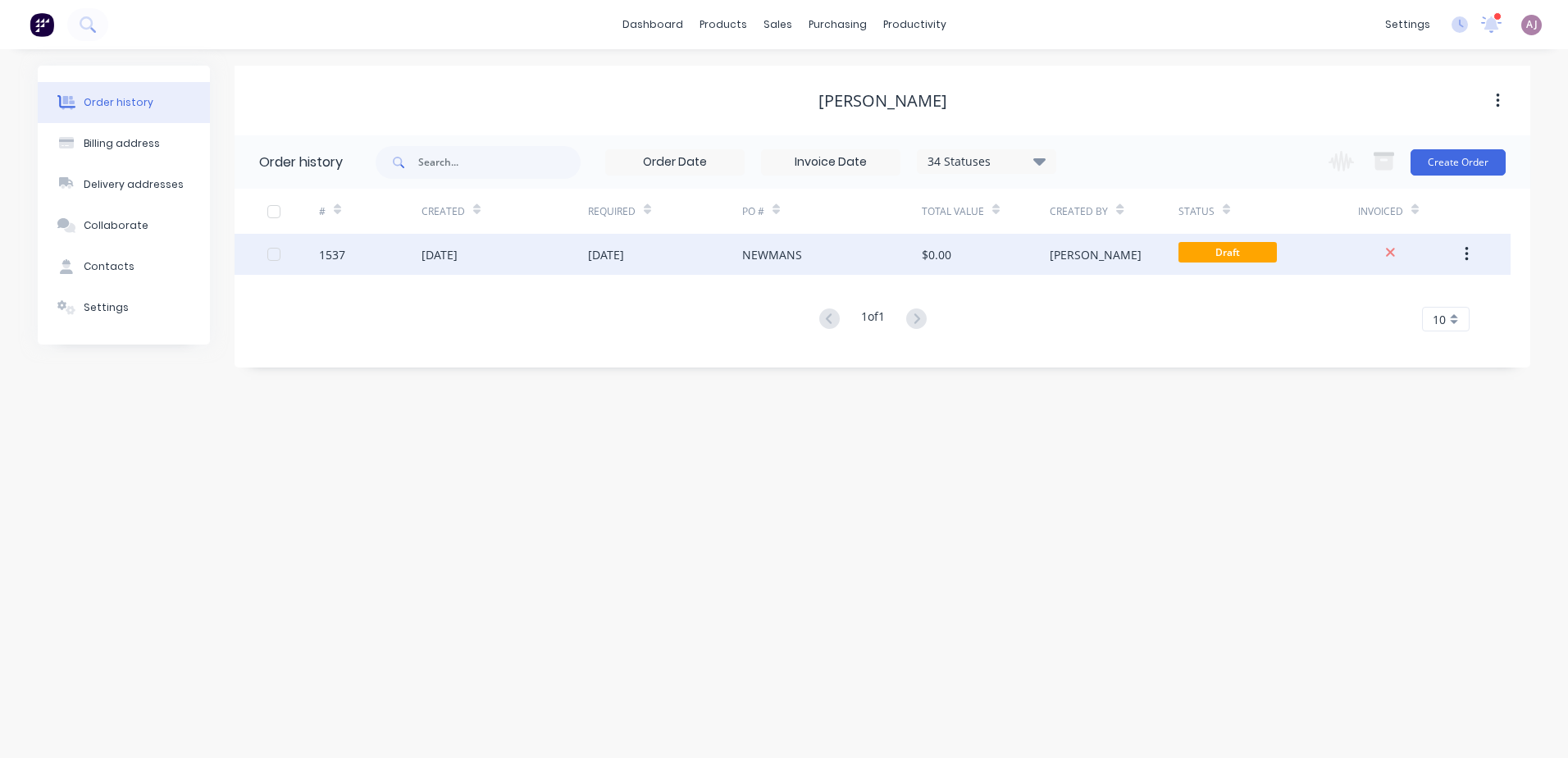
click at [534, 262] on div "[DATE]" at bounding box center [505, 253] width 166 height 41
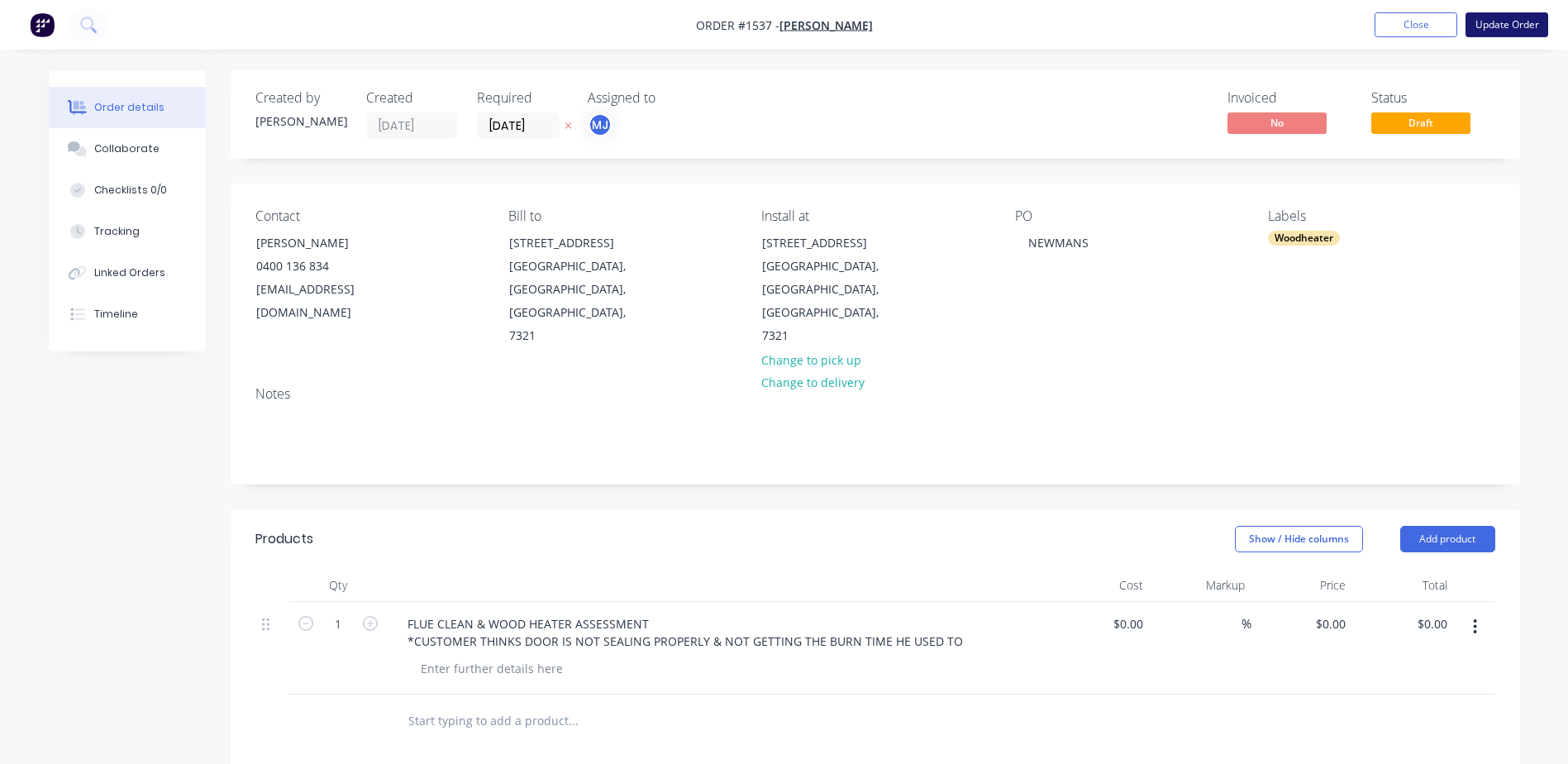
click at [1498, 26] on button "Update Order" at bounding box center [1506, 24] width 83 height 25
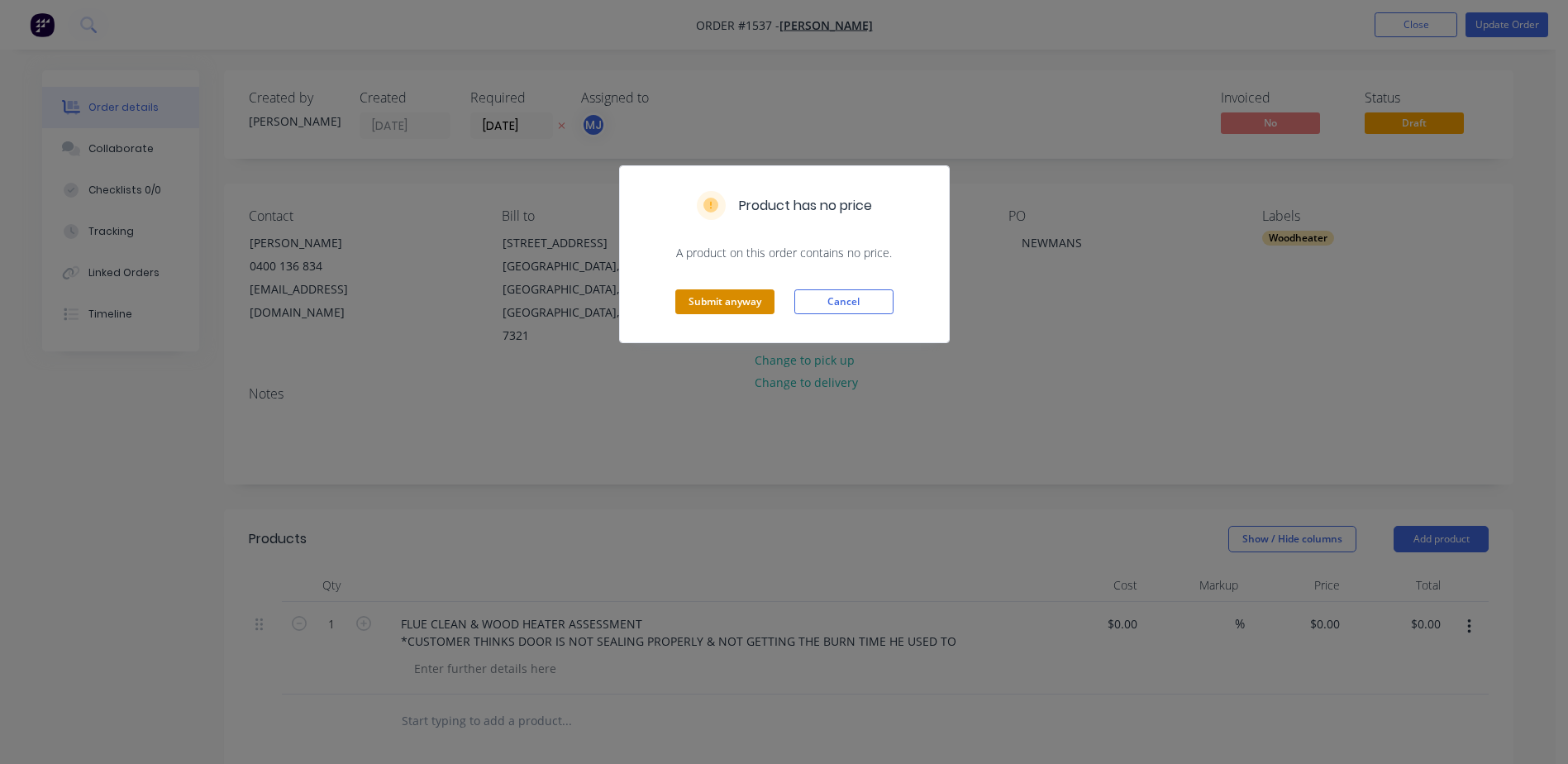
click at [712, 299] on button "Submit anyway" at bounding box center [725, 301] width 100 height 25
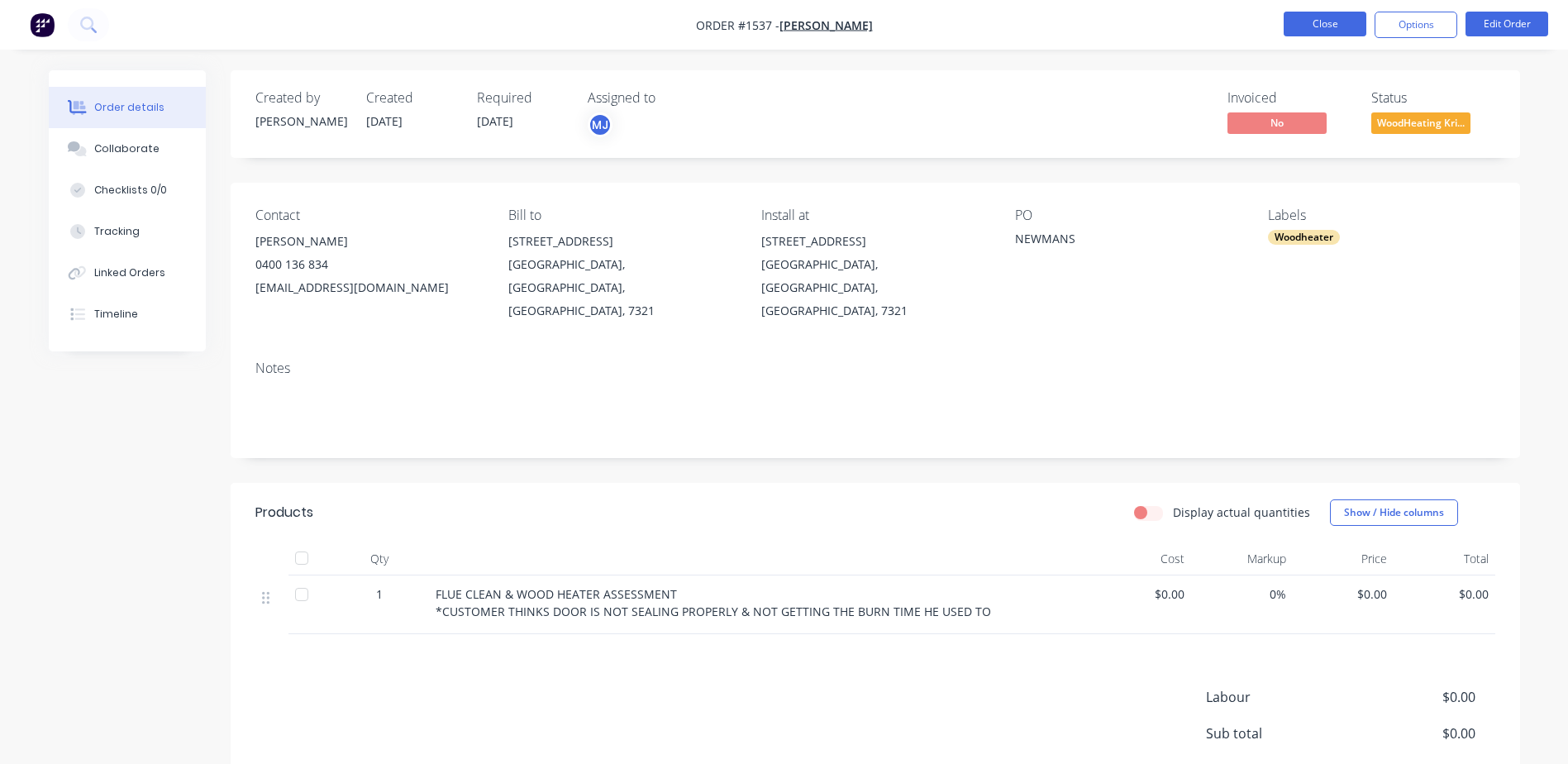
click at [1291, 27] on button "Close" at bounding box center [1325, 24] width 83 height 25
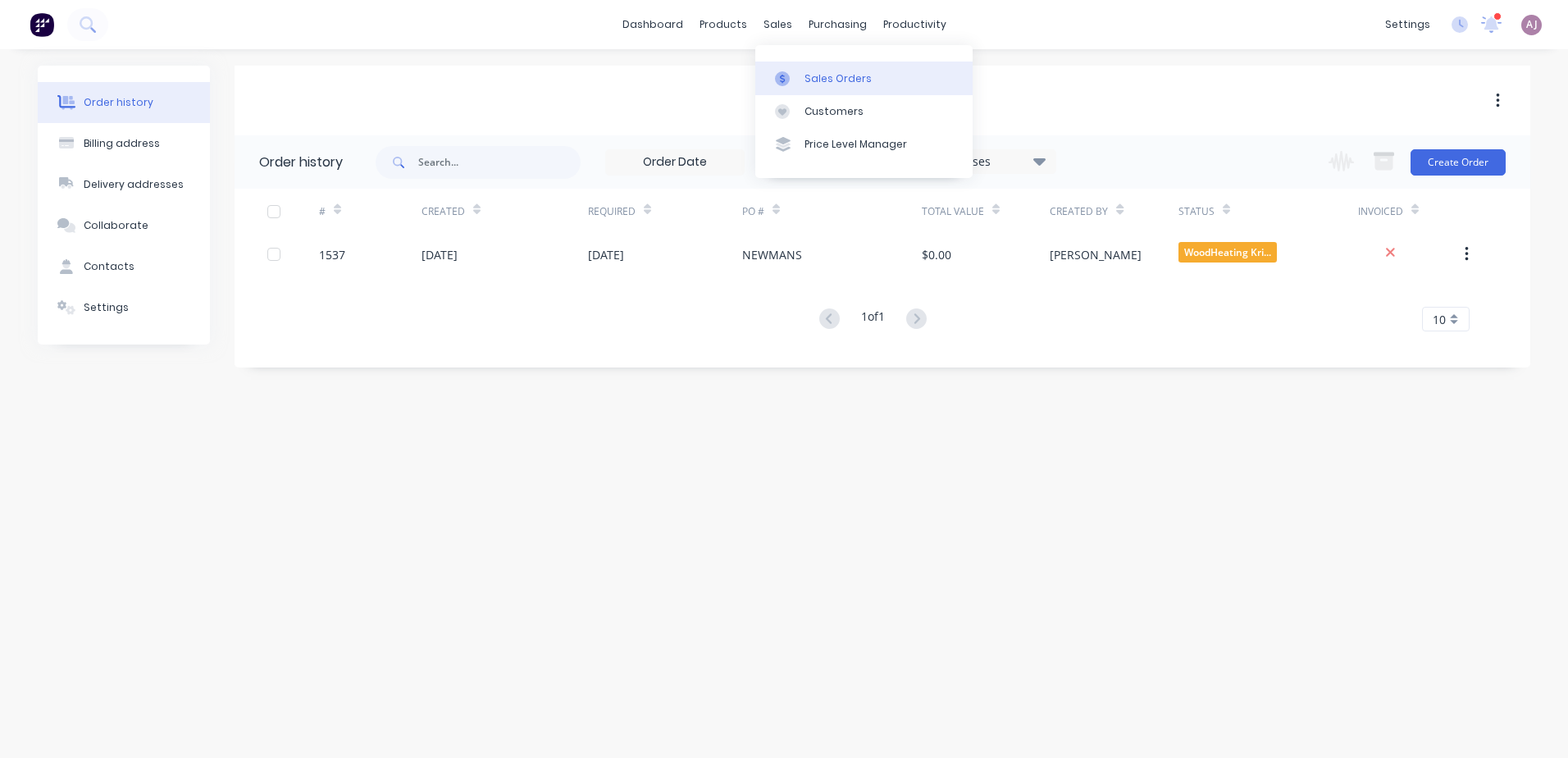
click at [814, 79] on div "Sales Orders" at bounding box center [838, 78] width 67 height 15
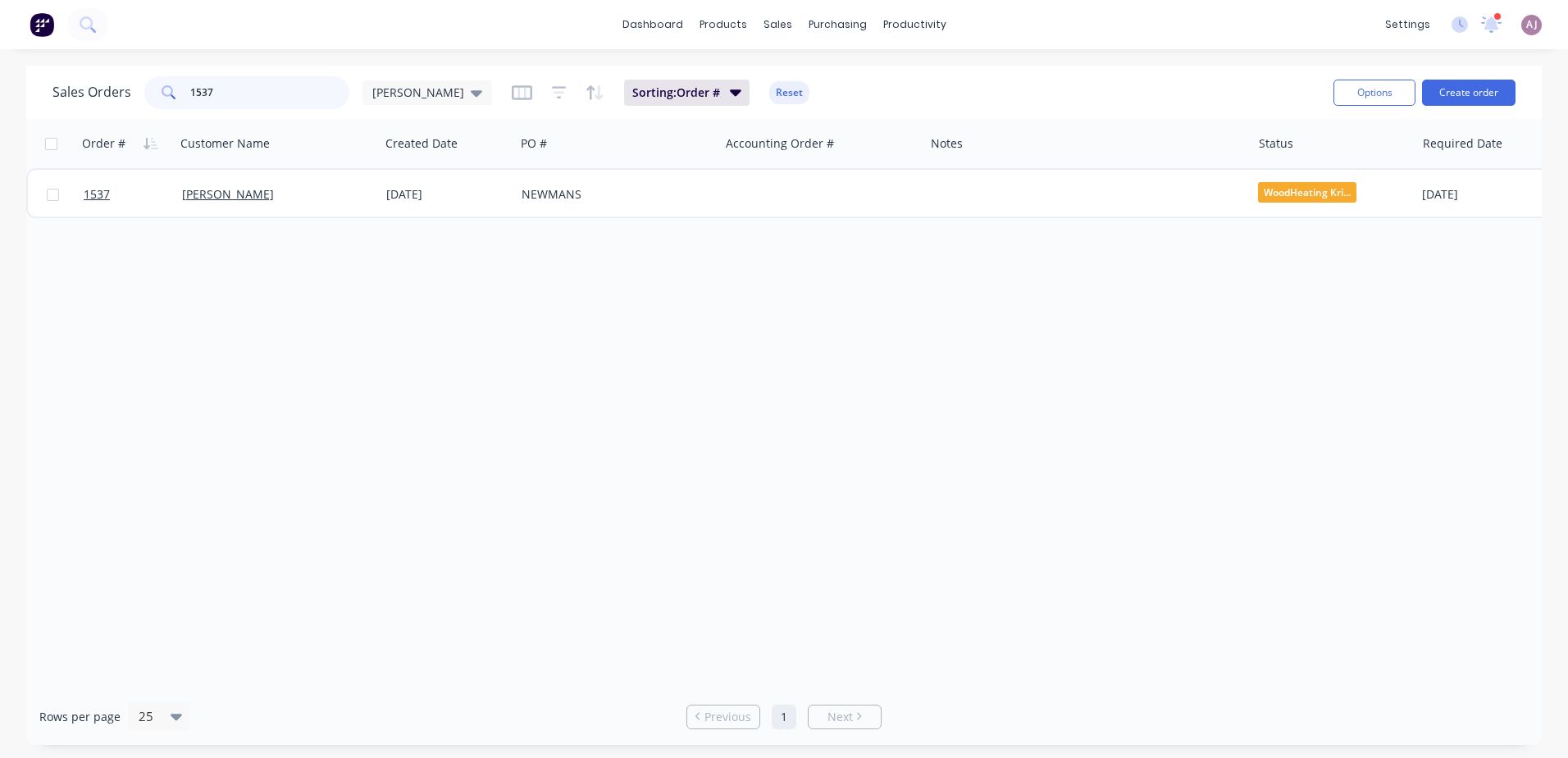
click at [335, 100] on input "1537" at bounding box center [270, 92] width 160 height 33
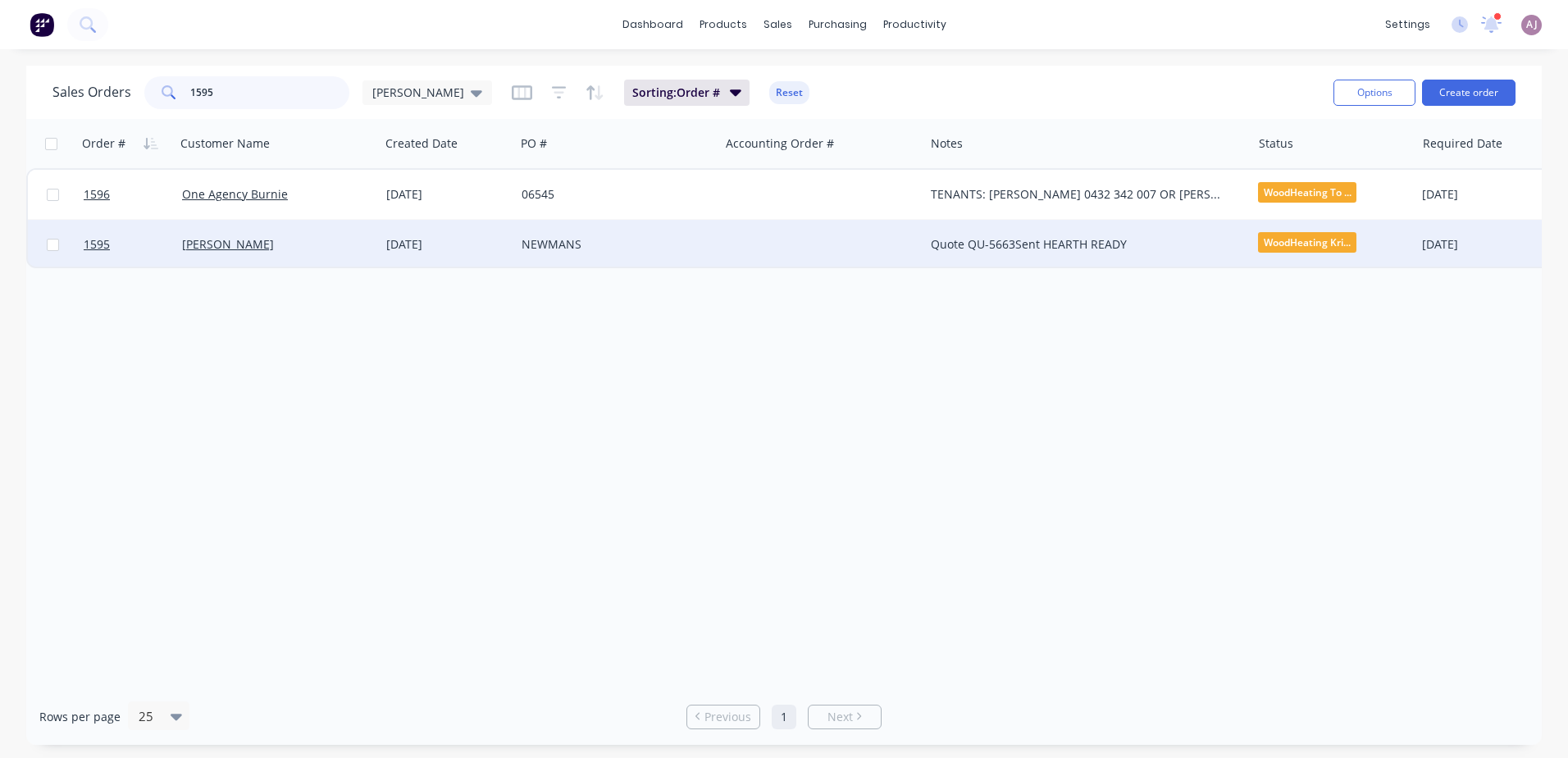
type input "1595"
click at [300, 250] on div "[PERSON_NAME]" at bounding box center [273, 244] width 182 height 17
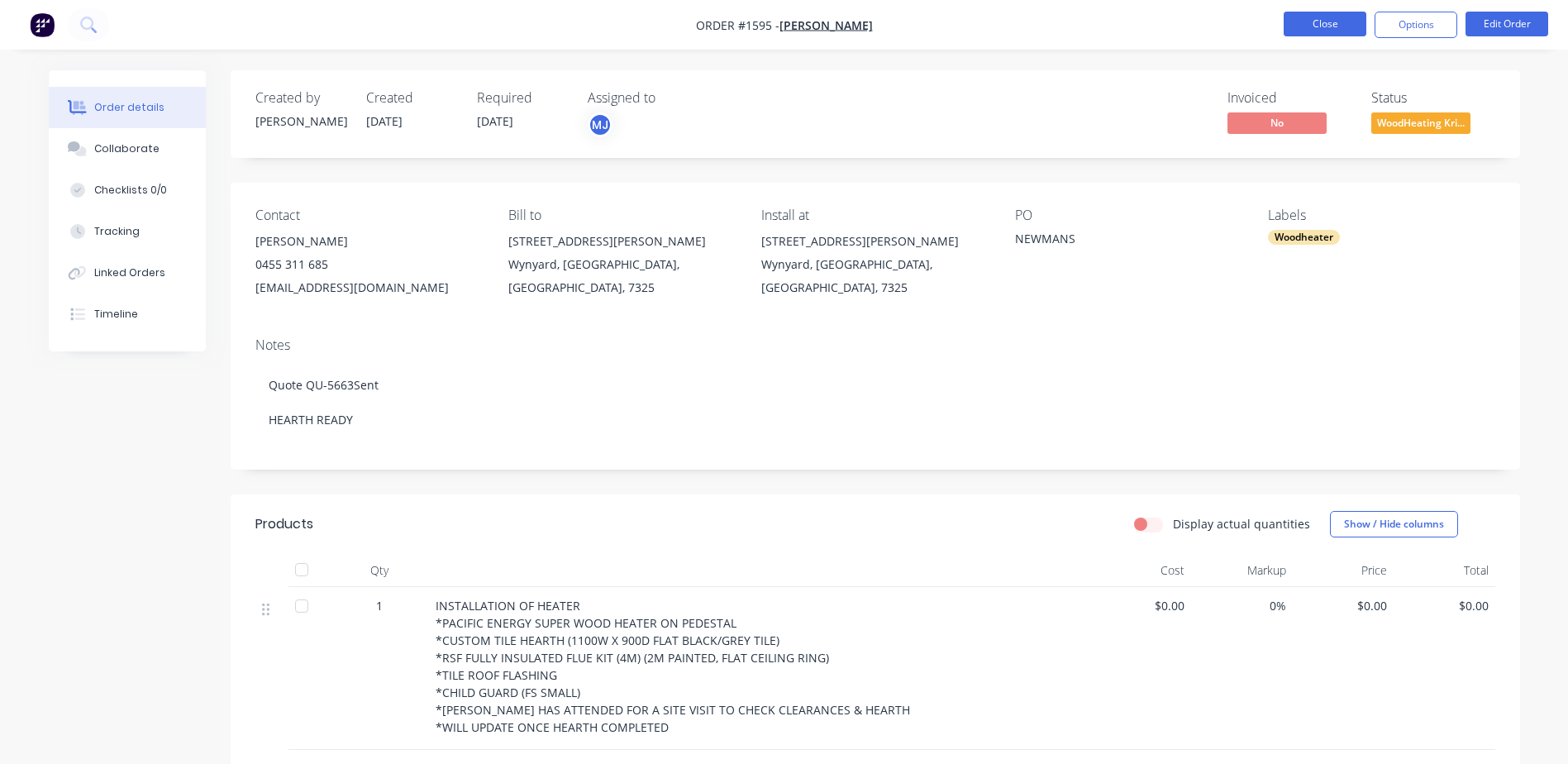
click at [1351, 17] on button "Close" at bounding box center [1325, 24] width 83 height 25
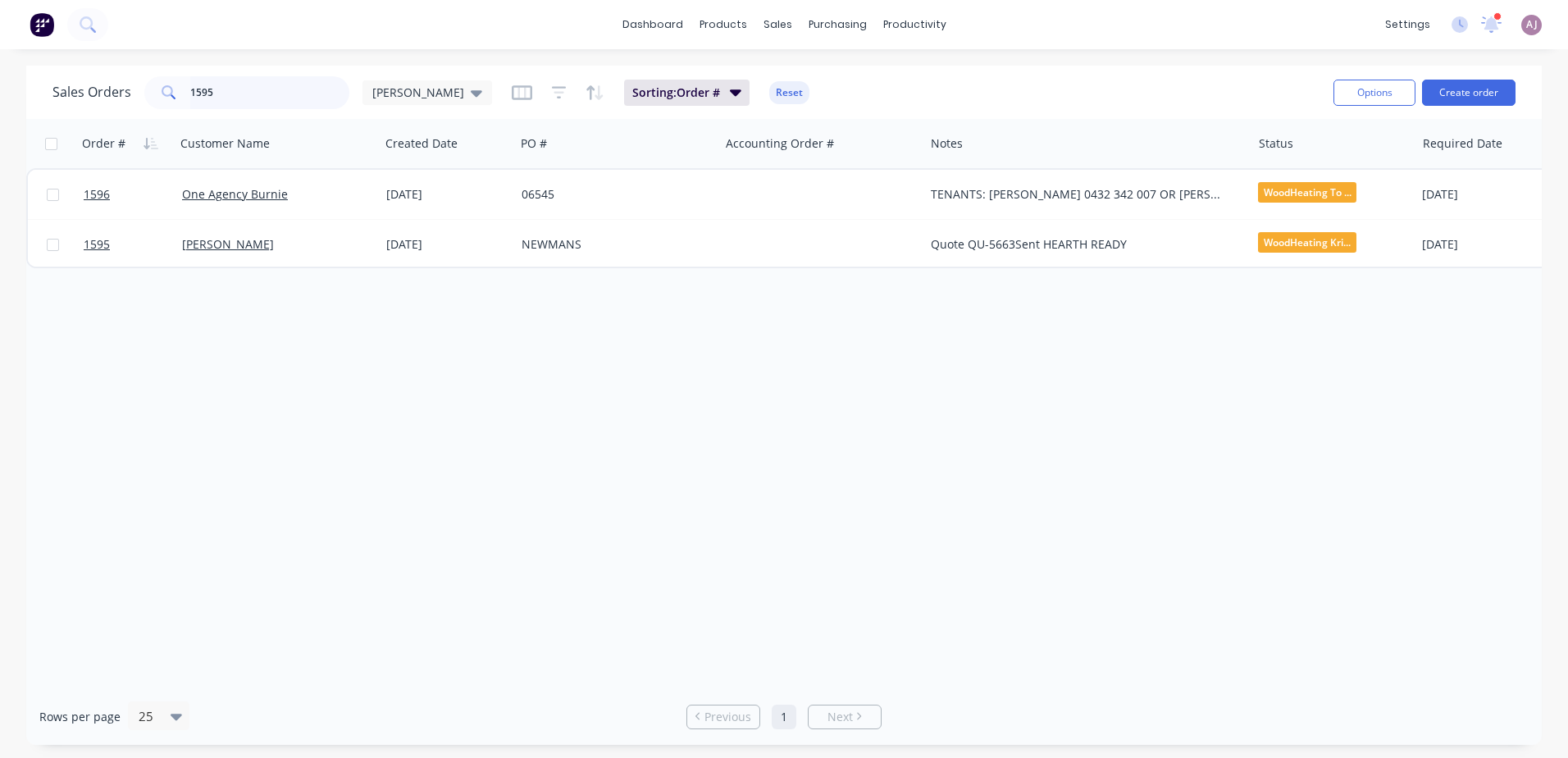
click at [291, 103] on input "1595" at bounding box center [270, 92] width 160 height 33
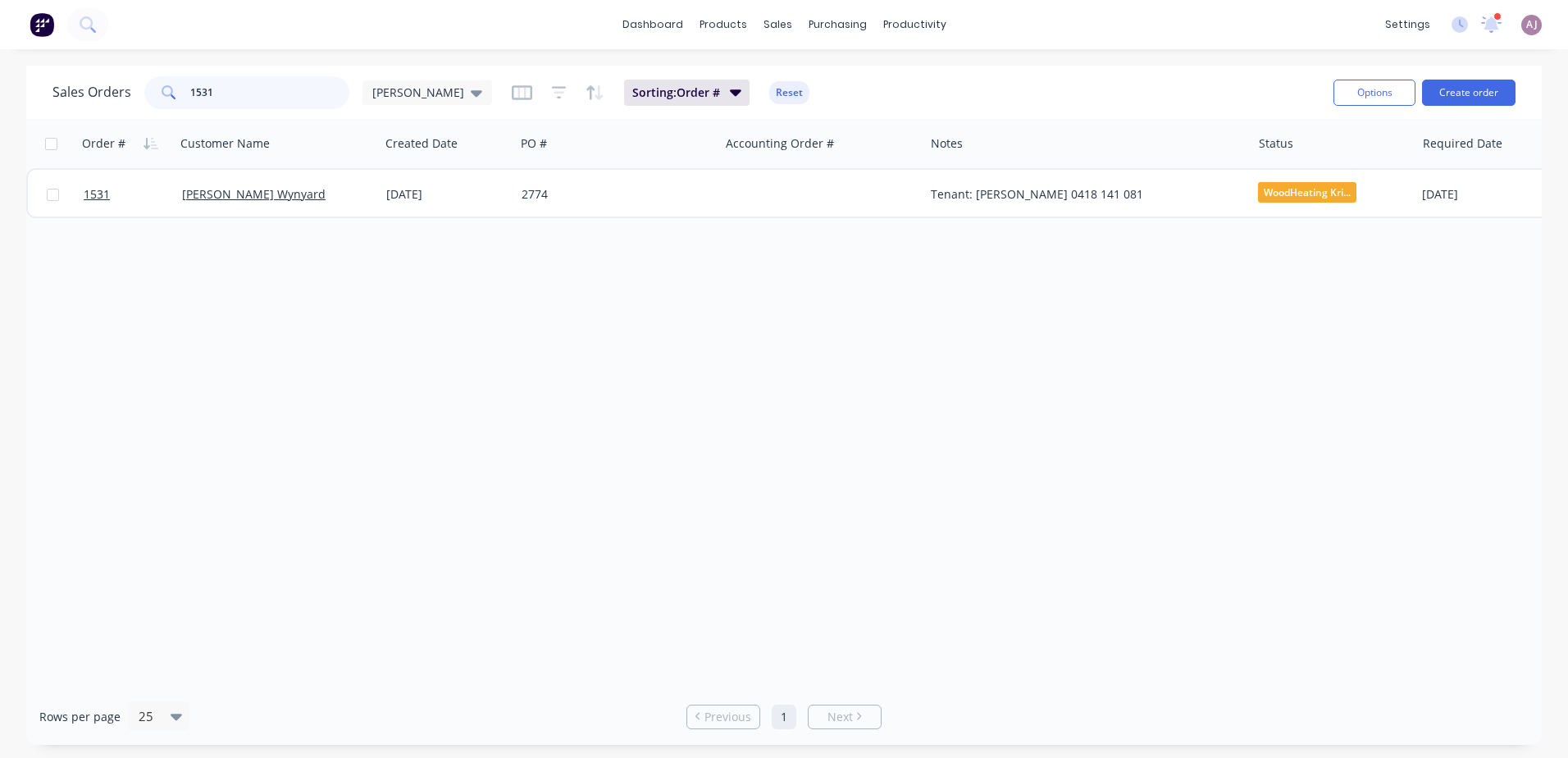
type input "1531"
click at [929, 108] on div "Planner" at bounding box center [938, 111] width 39 height 15
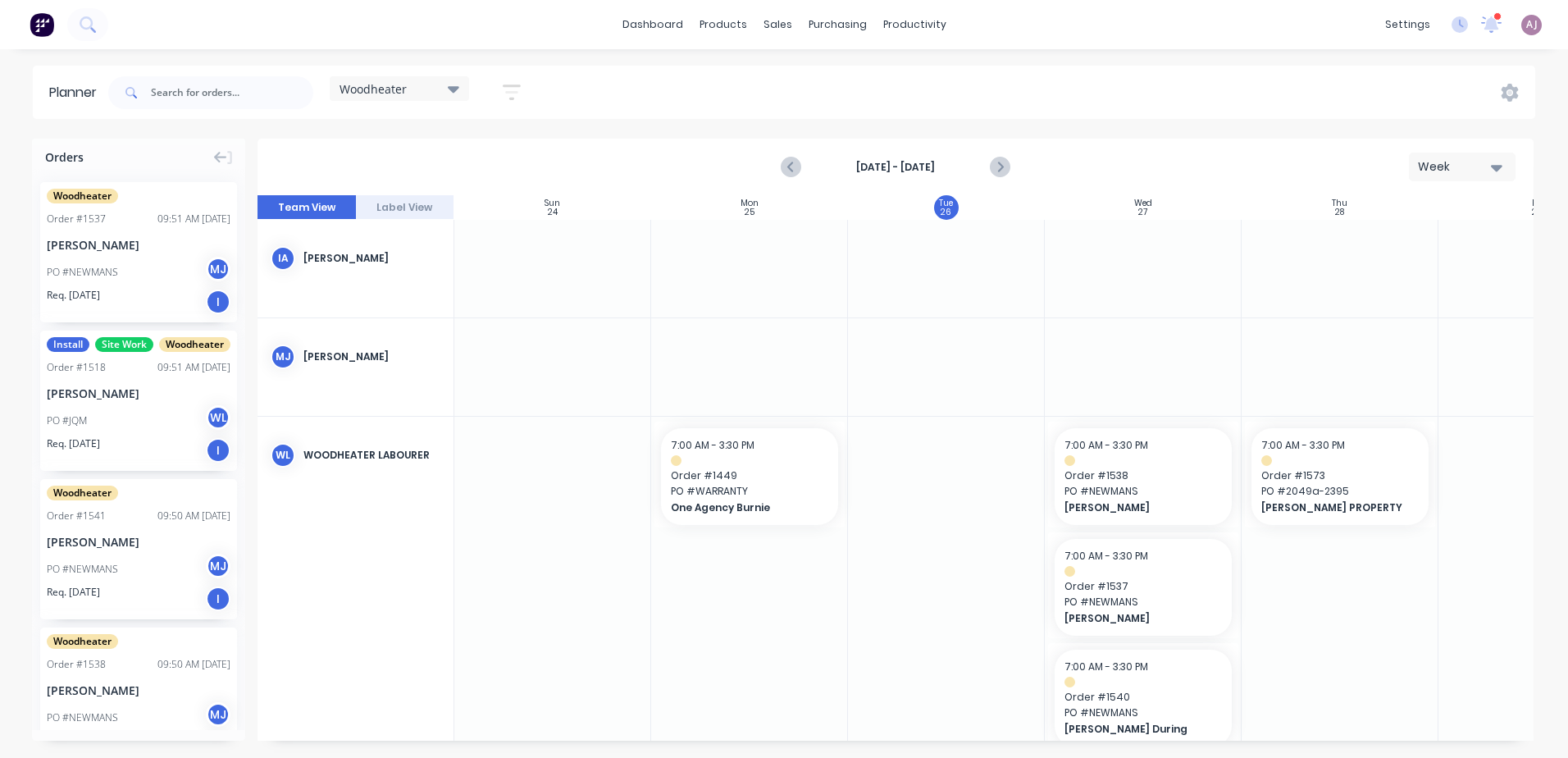
scroll to position [0, 1]
click at [178, 99] on input "text" at bounding box center [232, 92] width 162 height 33
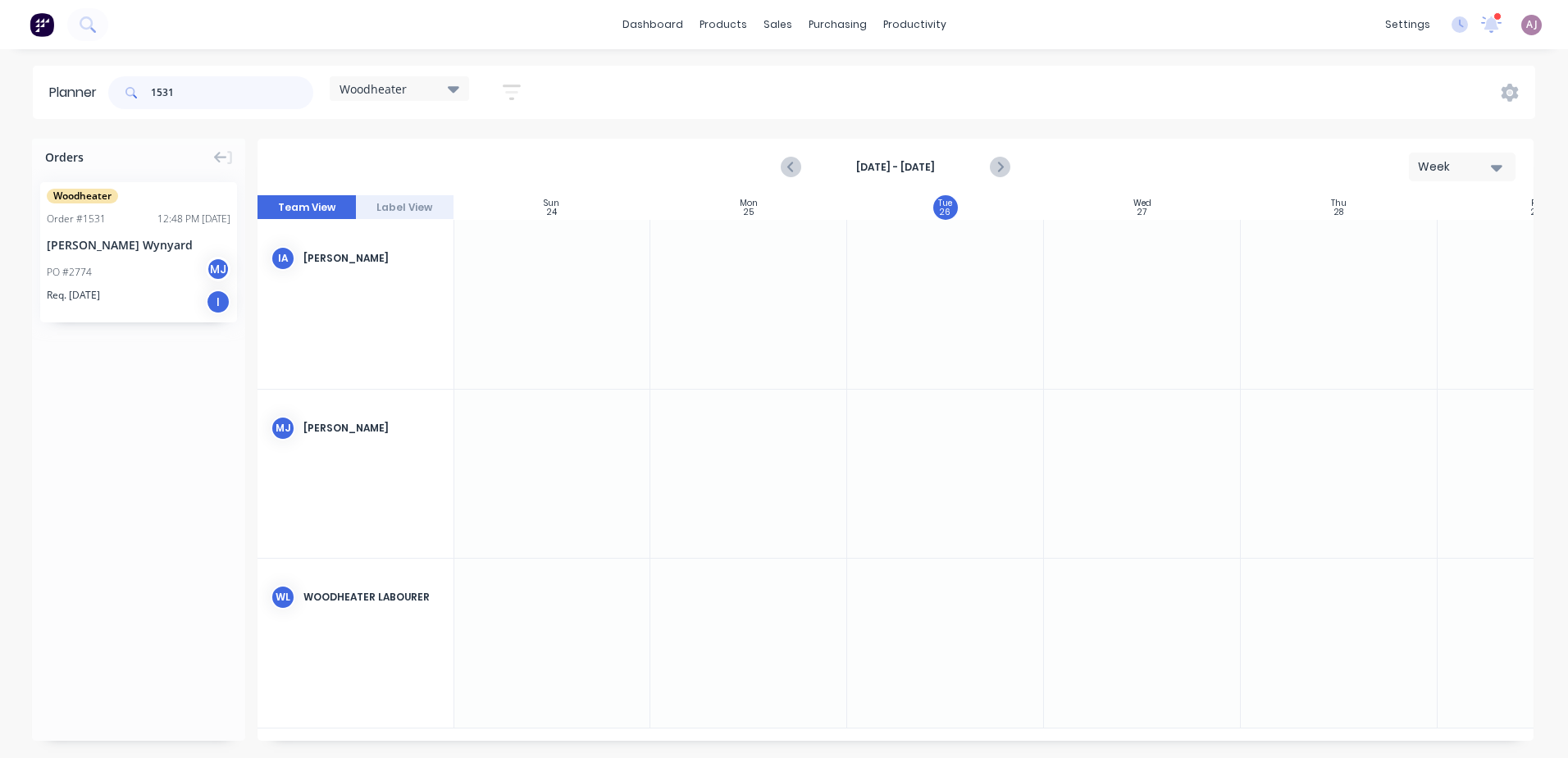
type input "1531"
drag, startPoint x: 130, startPoint y: 252, endPoint x: 1177, endPoint y: 700, distance: 1138.8
click at [209, 95] on input "1531" at bounding box center [232, 92] width 162 height 33
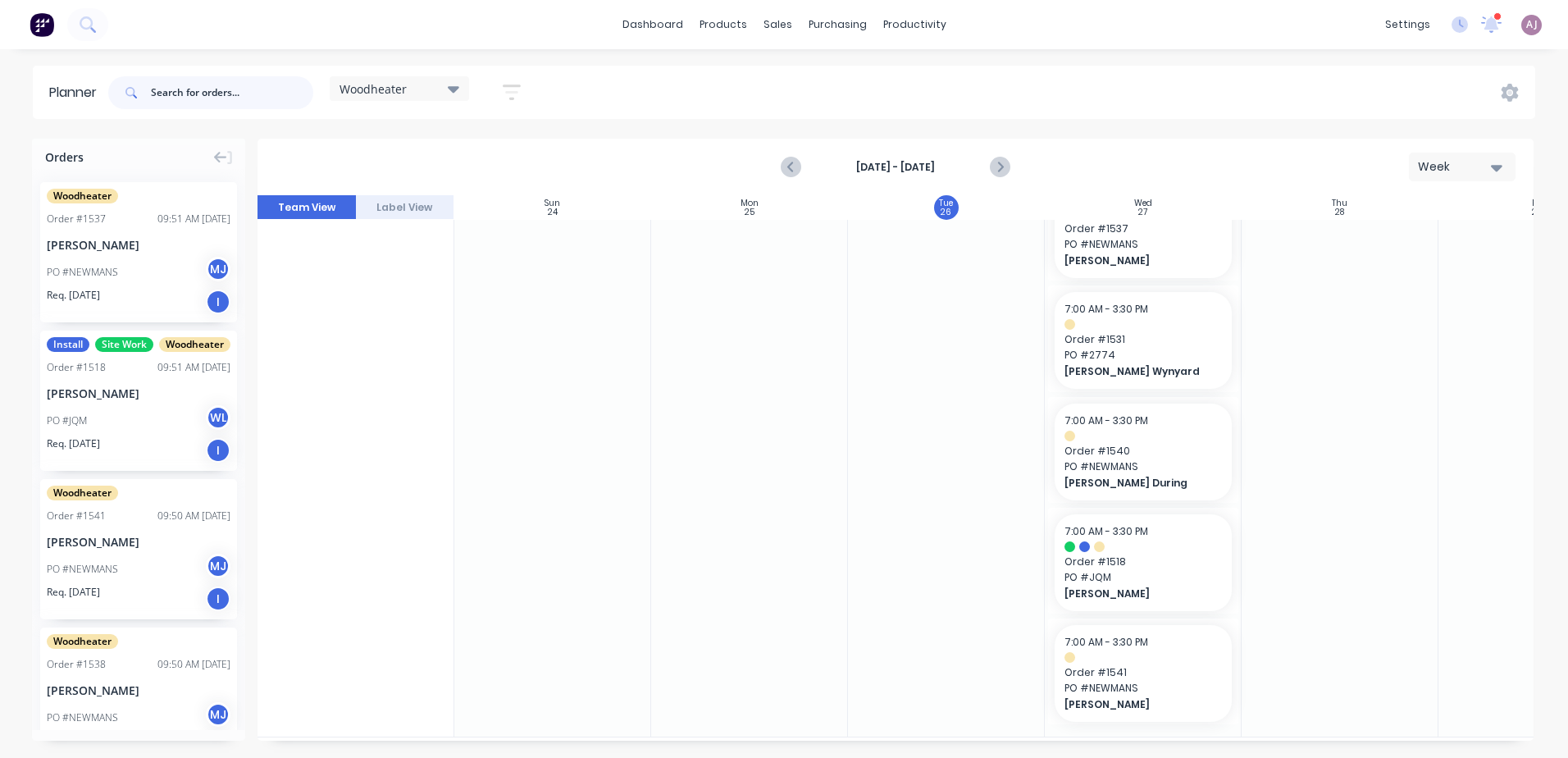
scroll to position [373, 0]
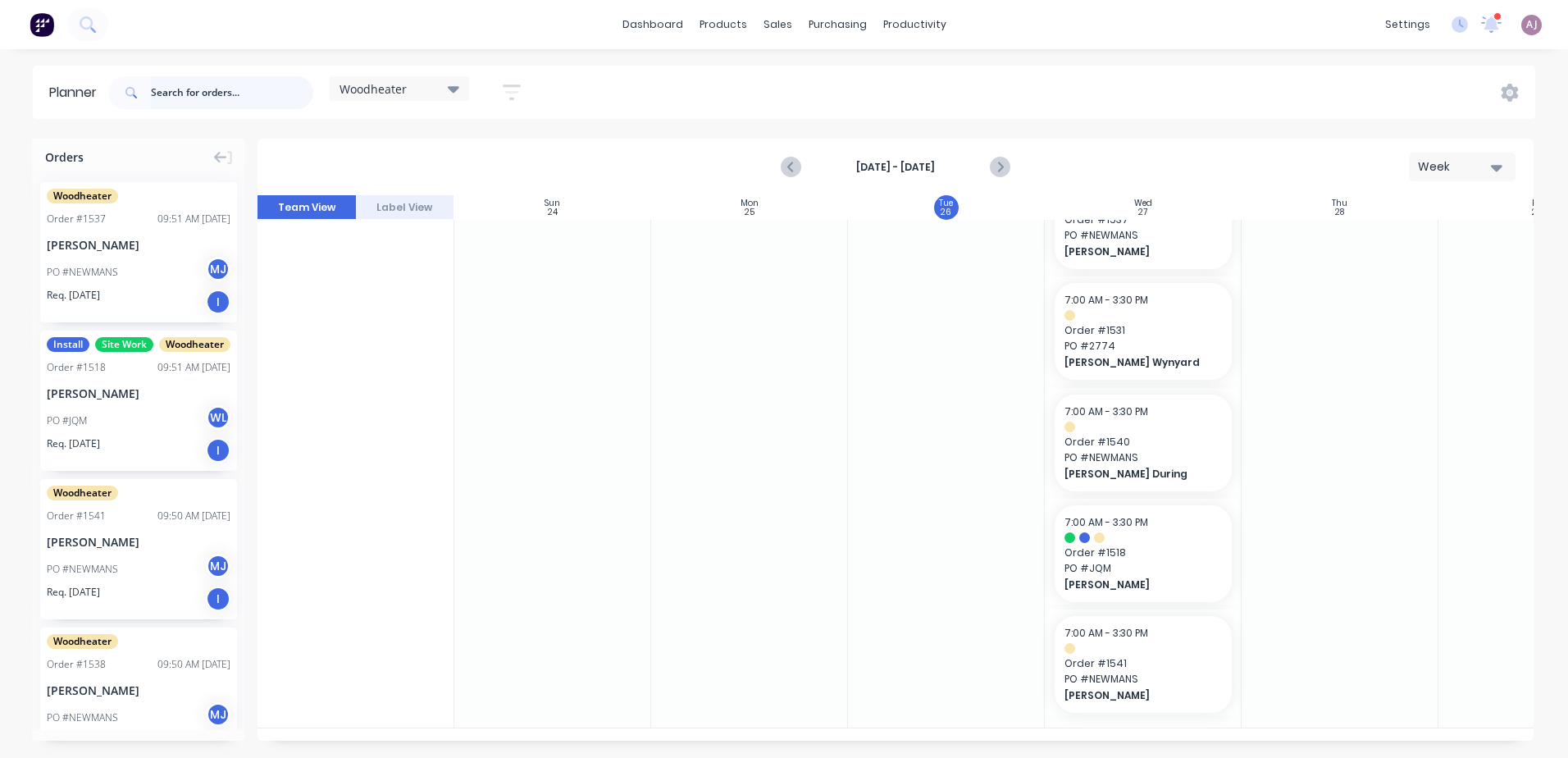
click at [210, 96] on input "text" at bounding box center [232, 92] width 162 height 33
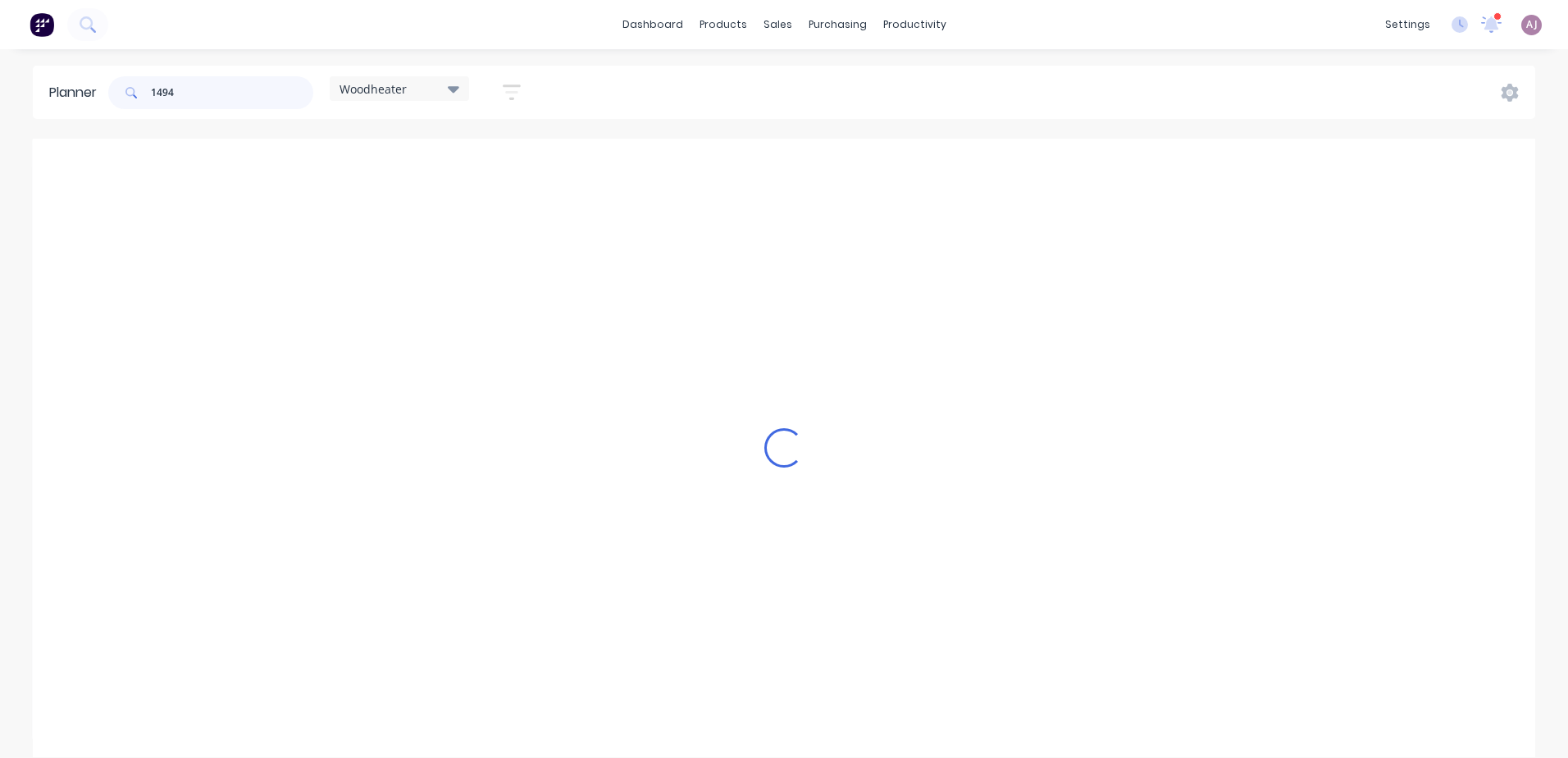
scroll to position [0, 0]
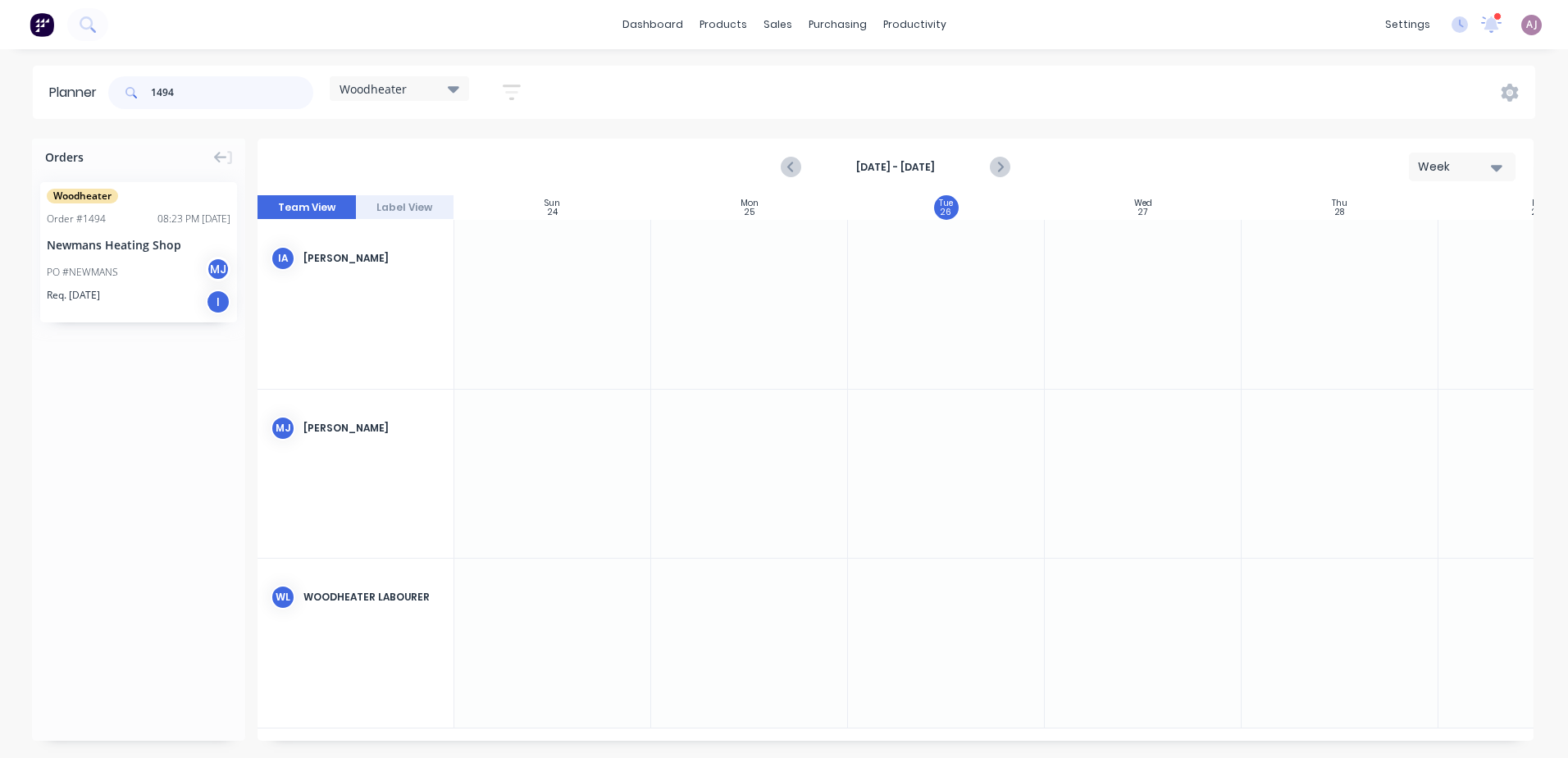
type input "1494"
drag, startPoint x: 123, startPoint y: 260, endPoint x: 1174, endPoint y: 574, distance: 1096.9
click at [211, 95] on input "1494" at bounding box center [232, 92] width 162 height 33
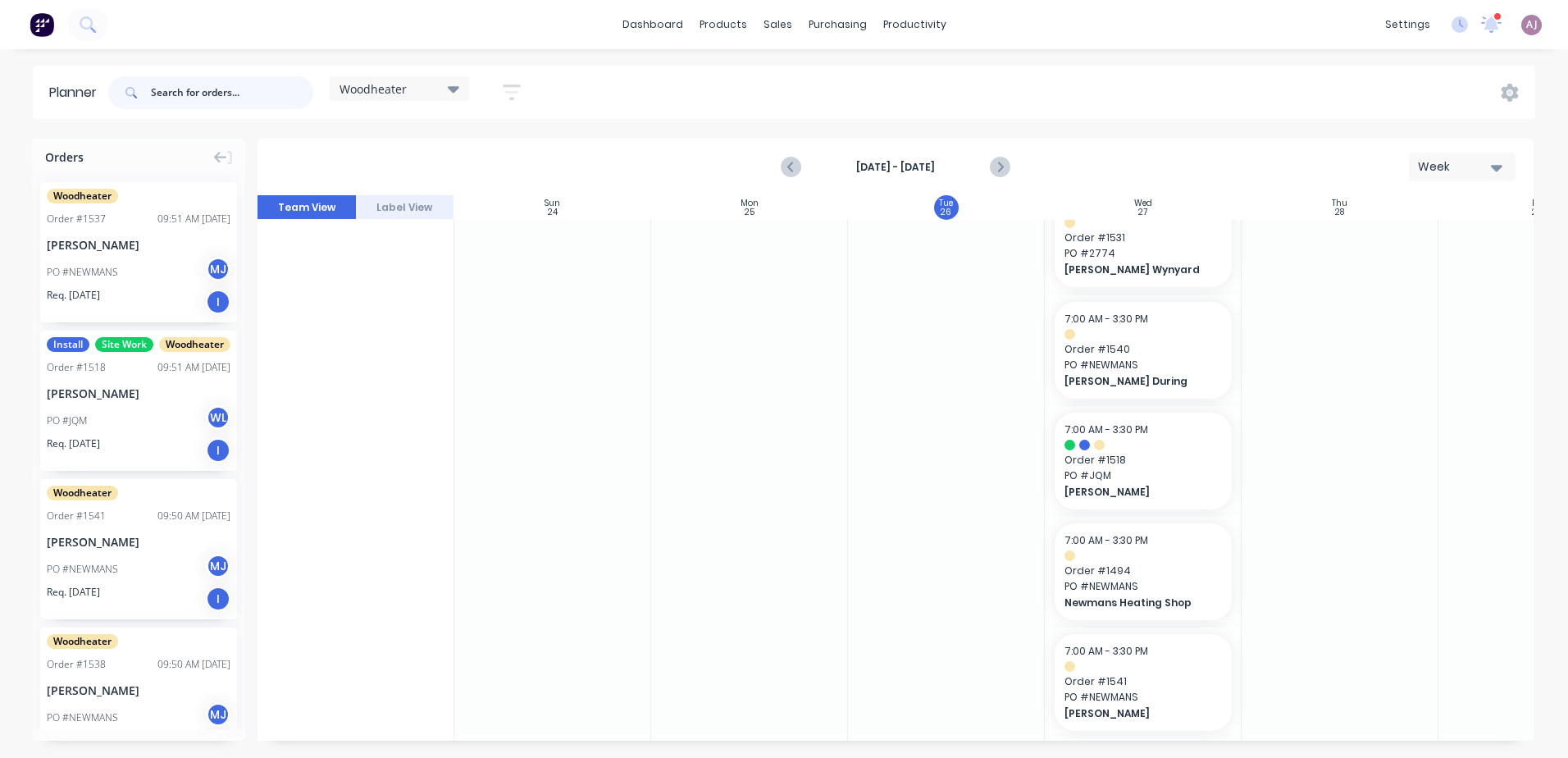
scroll to position [484, 0]
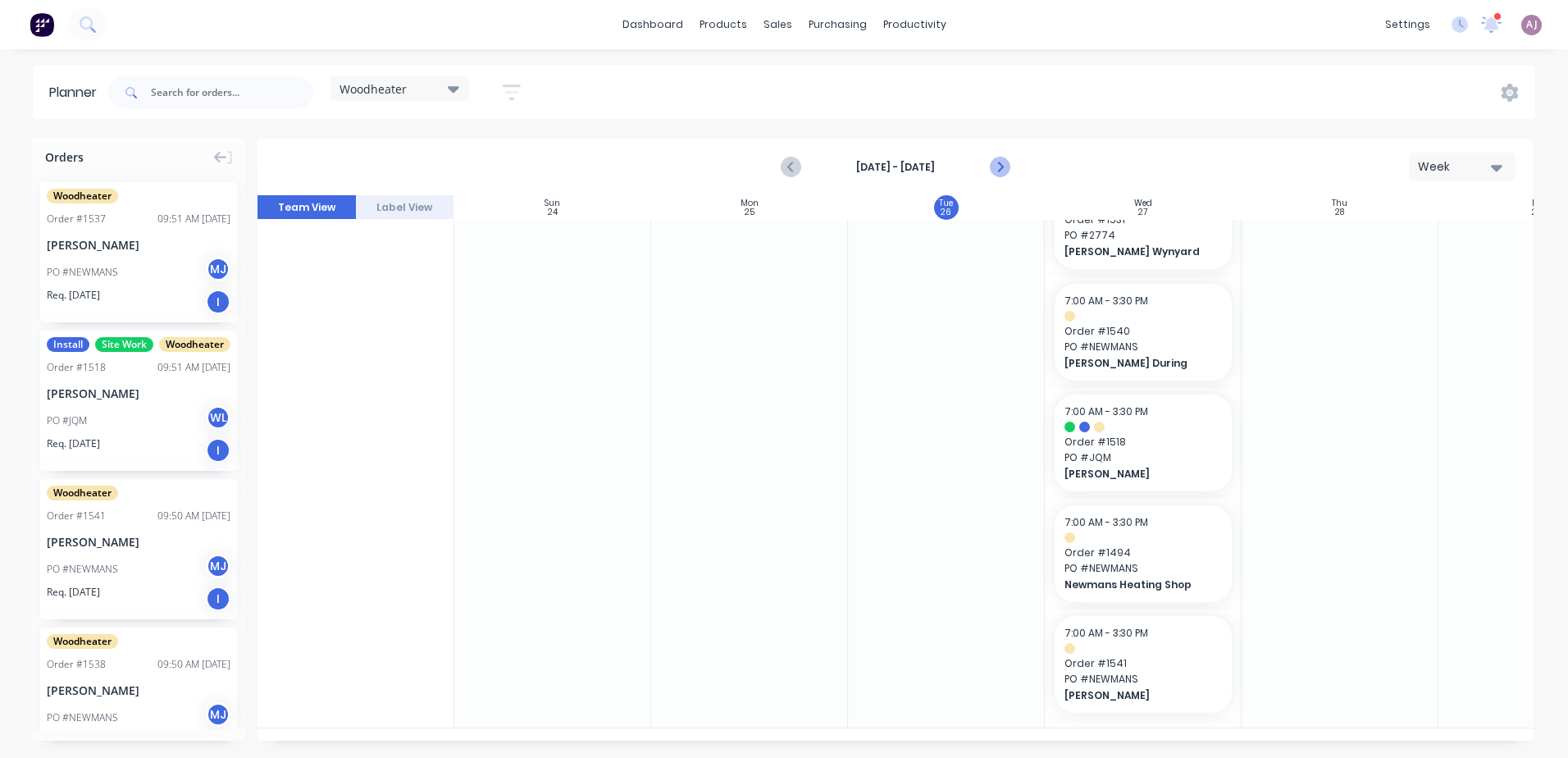
click at [1008, 164] on icon "Next page" at bounding box center [1000, 167] width 20 height 20
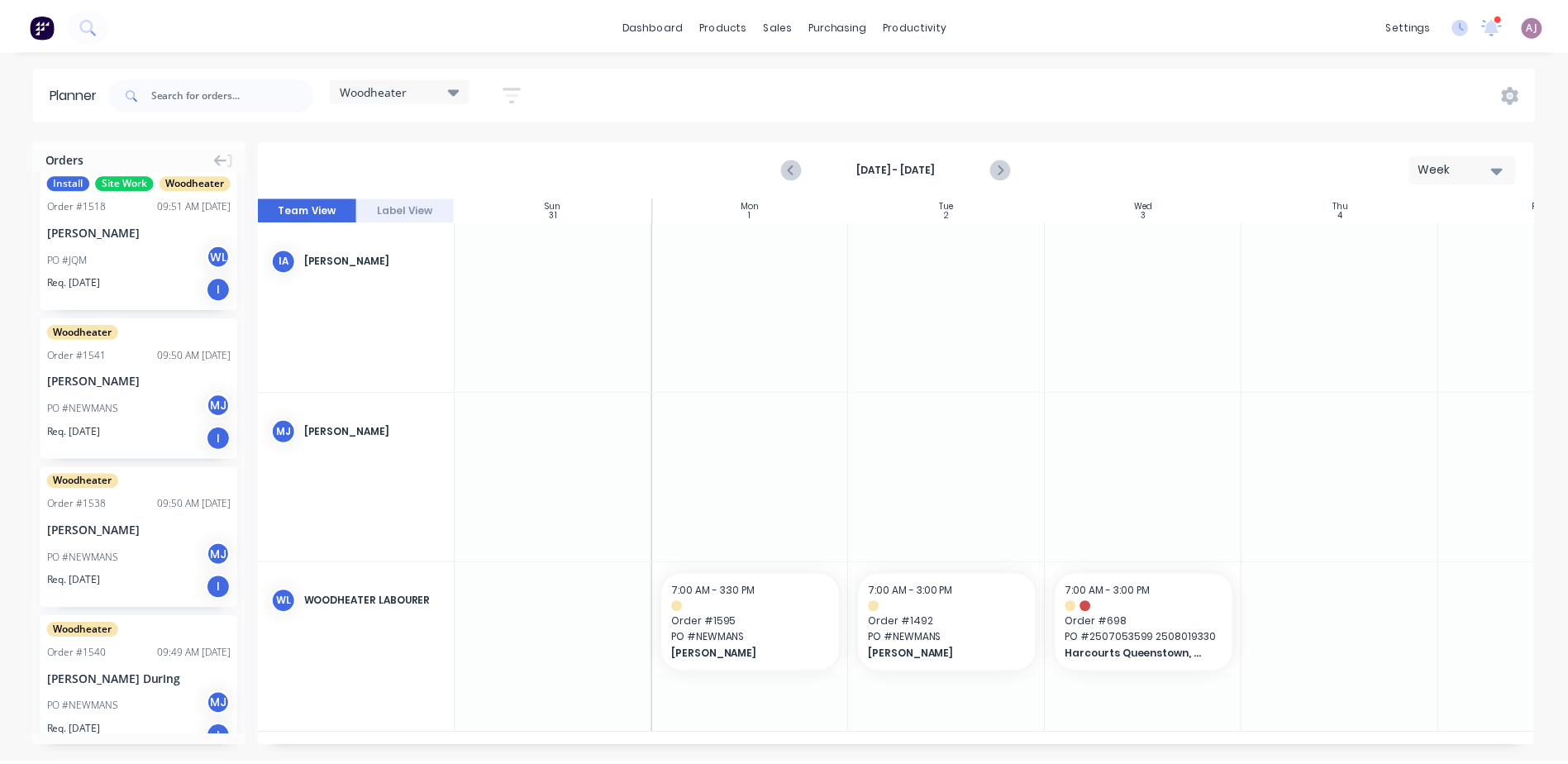
scroll to position [0, 0]
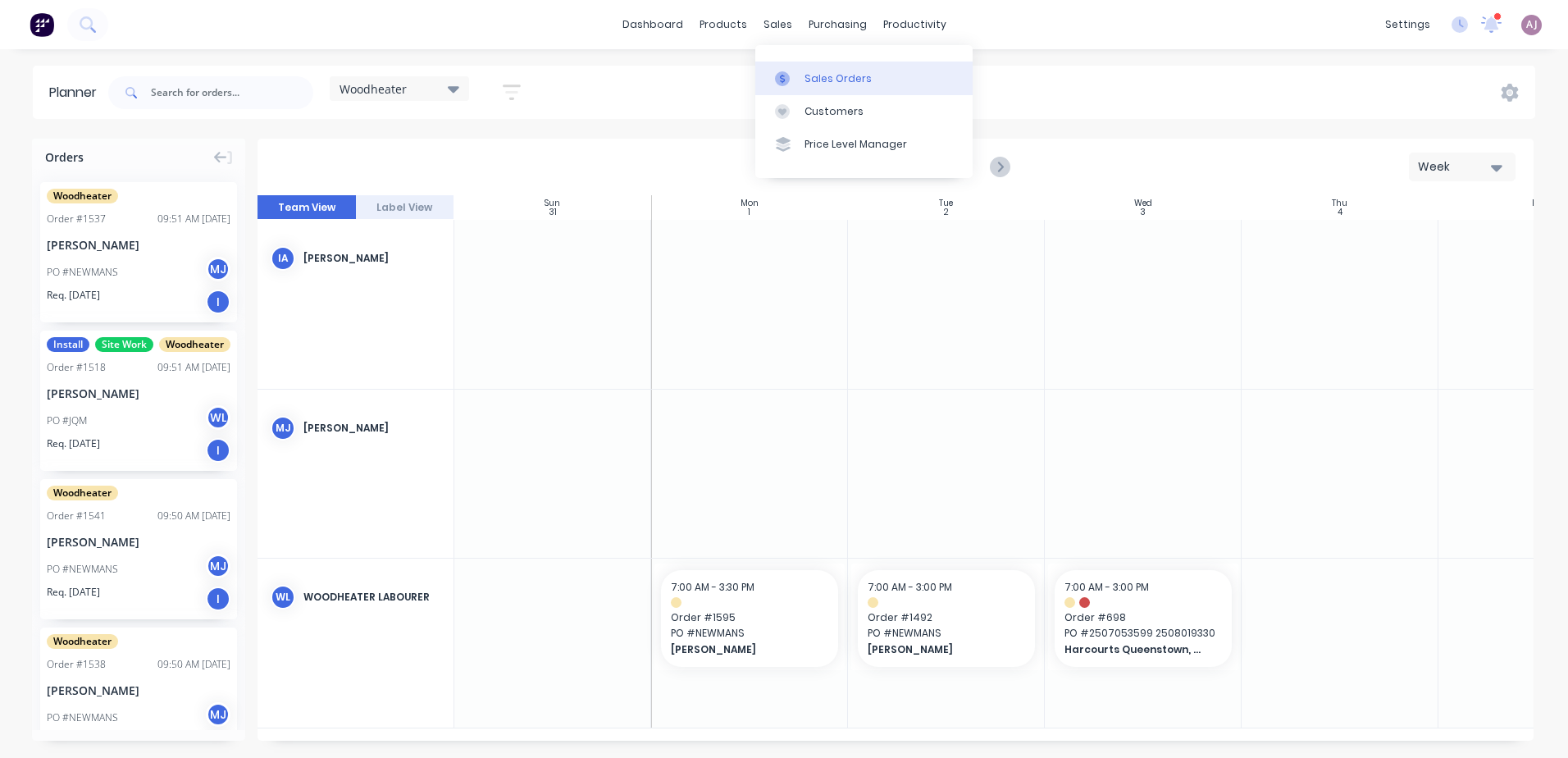
click at [807, 74] on div "Sales Orders" at bounding box center [838, 78] width 67 height 15
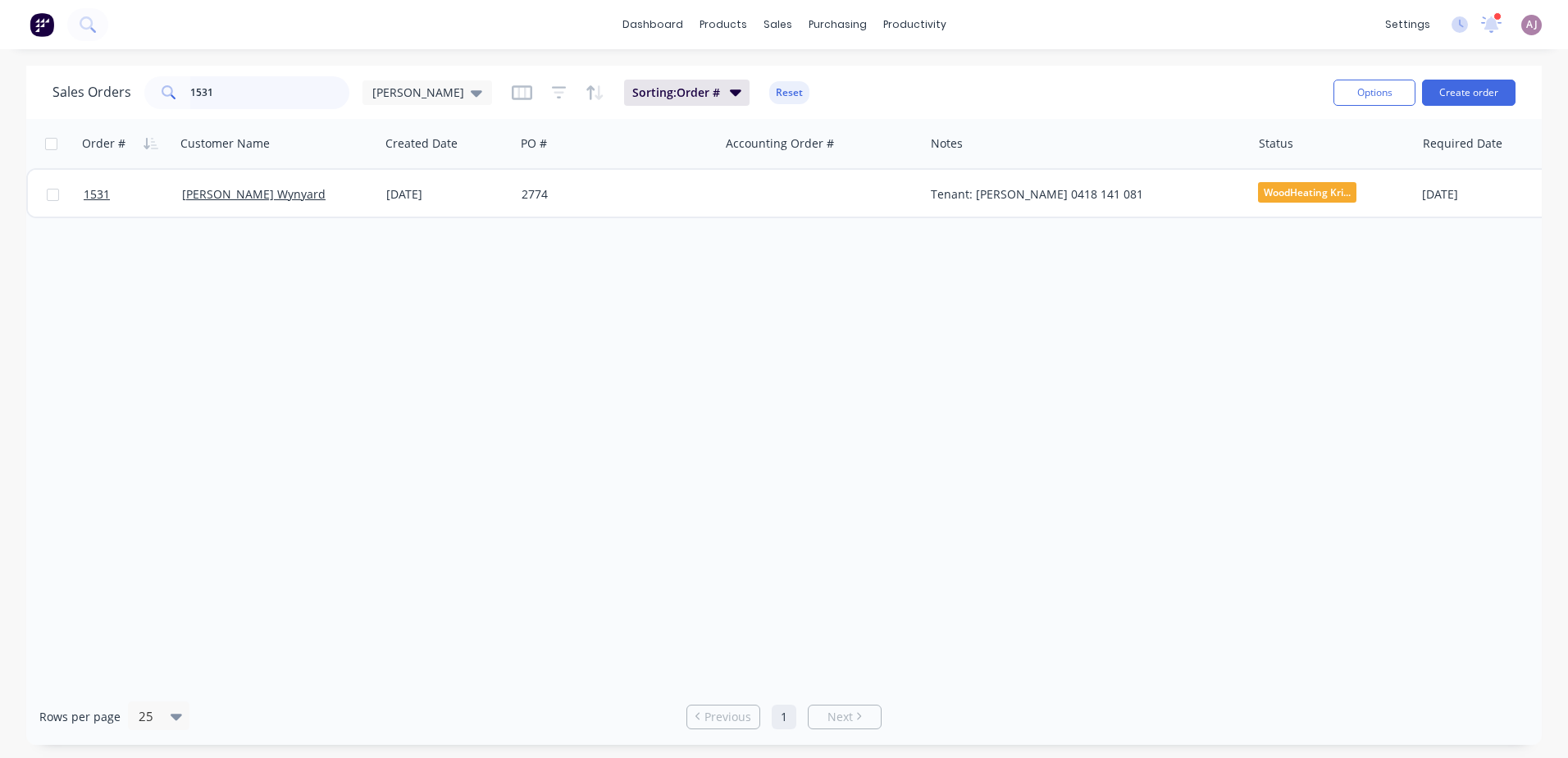
click at [221, 98] on input "1531" at bounding box center [270, 92] width 160 height 33
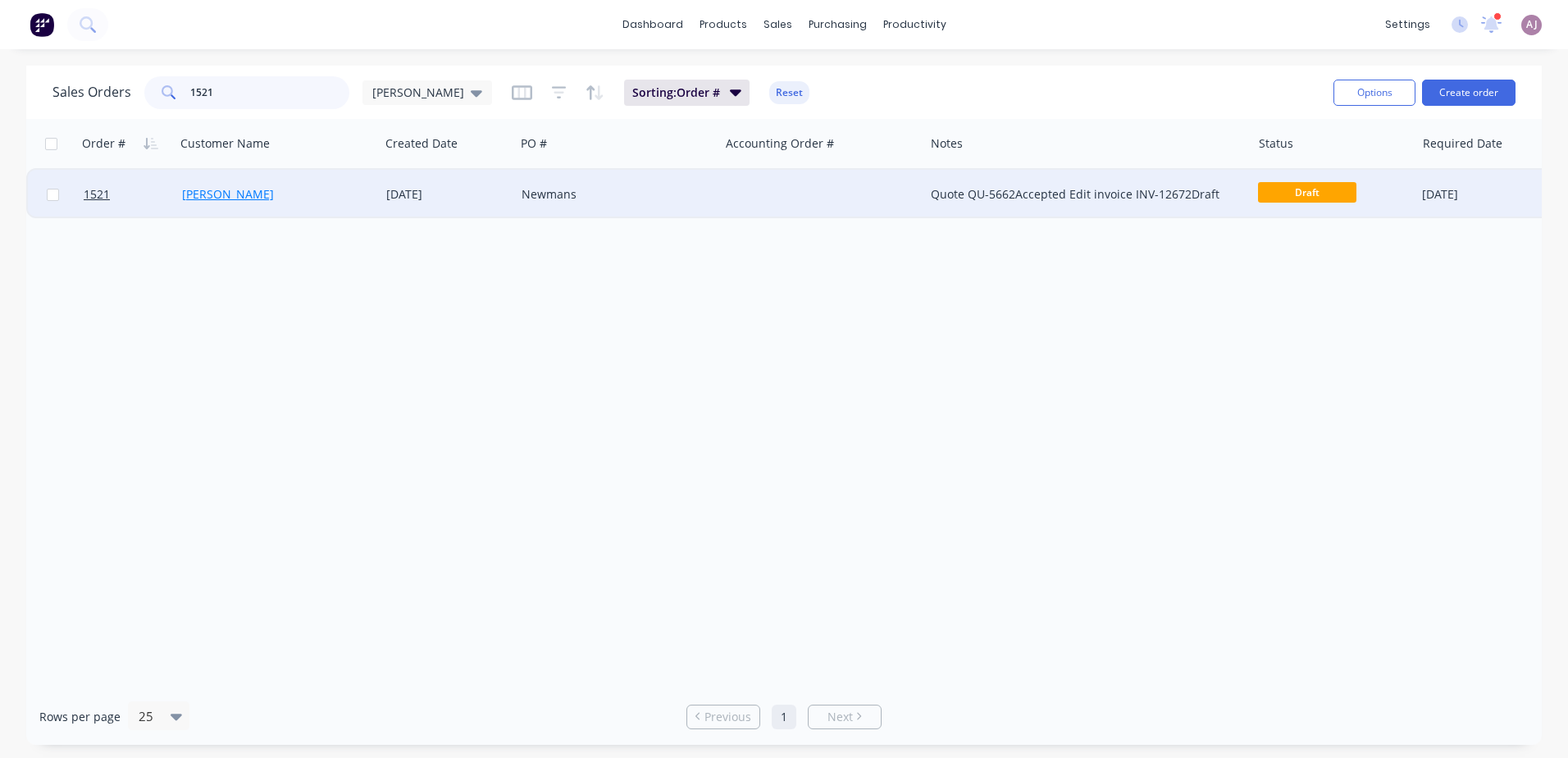
type input "1521"
click at [269, 194] on link "[PERSON_NAME]" at bounding box center [228, 194] width 92 height 16
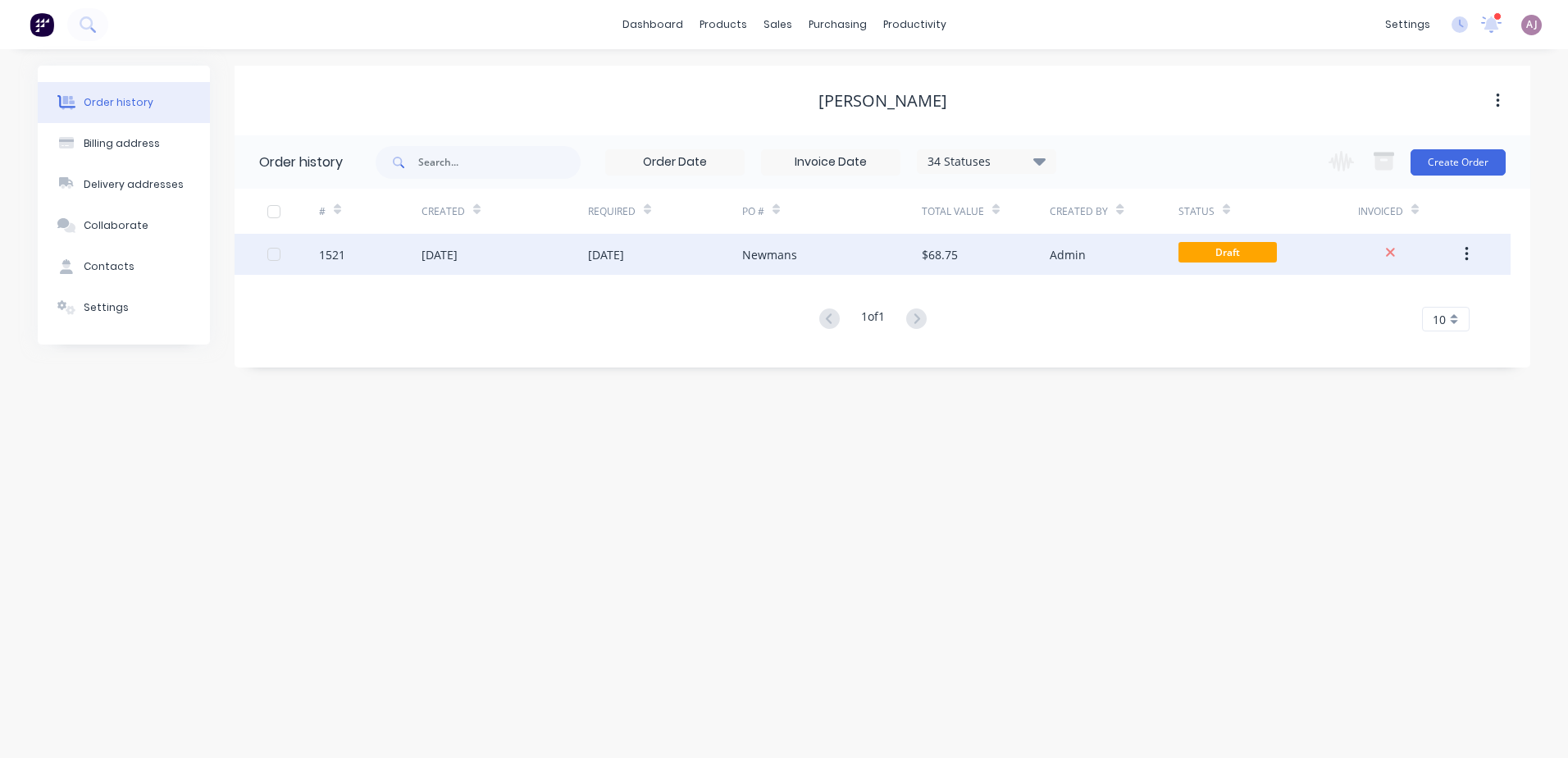
click at [670, 253] on div "[DATE]" at bounding box center [666, 253] width 154 height 41
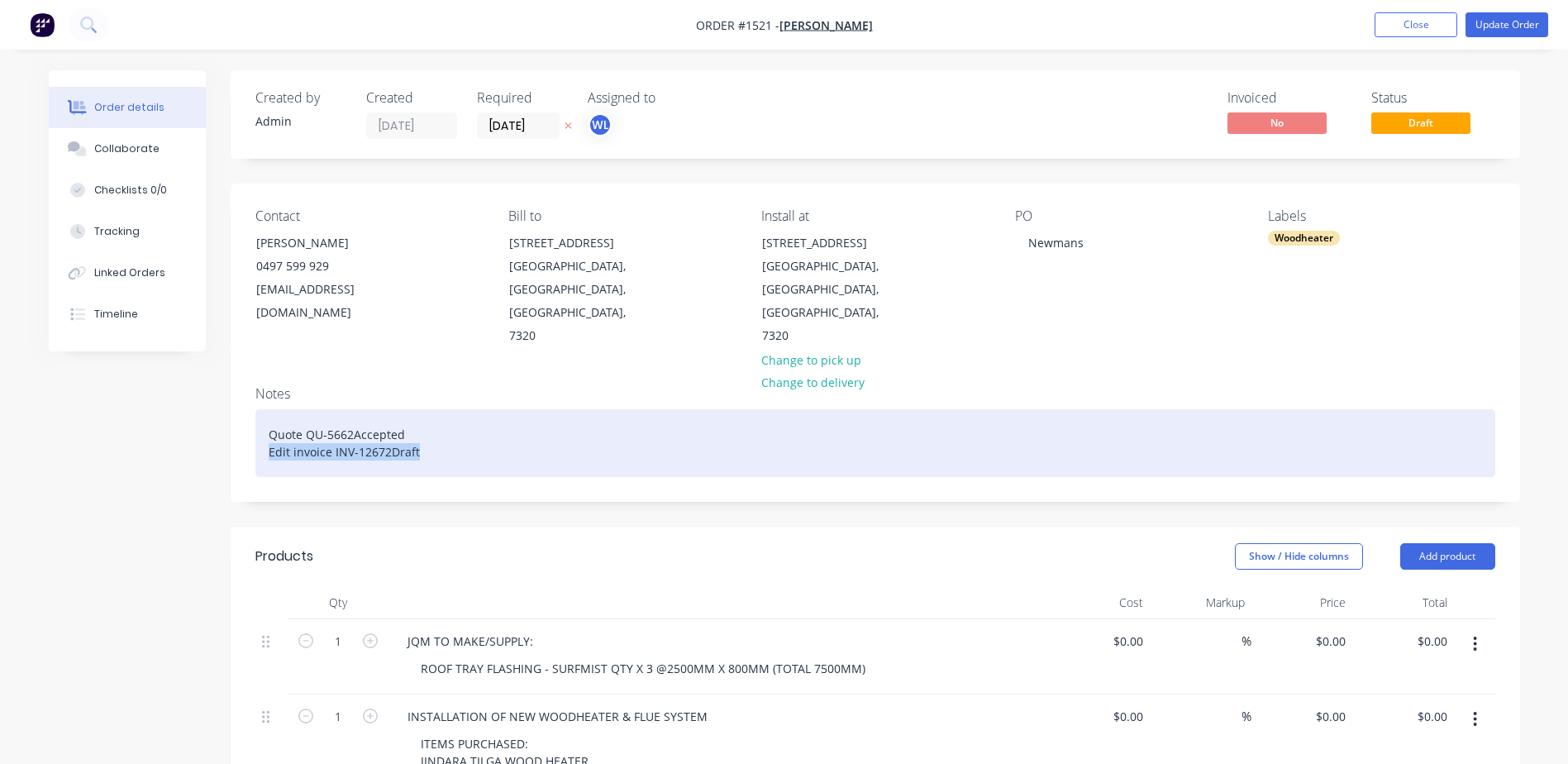
drag, startPoint x: 268, startPoint y: 409, endPoint x: 415, endPoint y: 418, distance: 147.3
click at [415, 418] on div "Quote QU-5662Accepted Edit invoice INV-12672Draft" at bounding box center [875, 443] width 1240 height 68
paste div
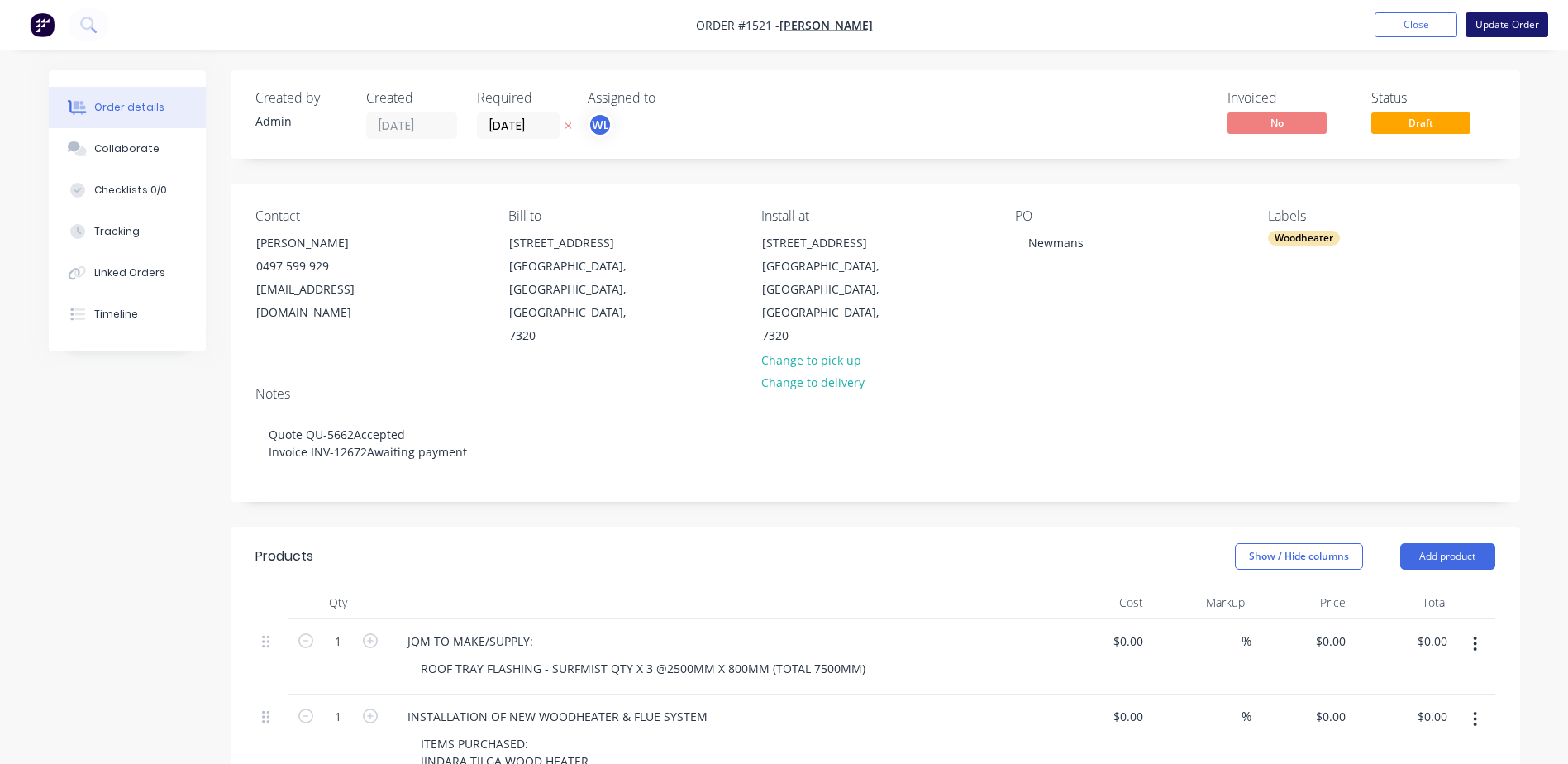
click at [1503, 26] on button "Update Order" at bounding box center [1506, 24] width 83 height 25
type input "$28.00"
type input "346.43"
type input "$125.00"
type input "$62.50"
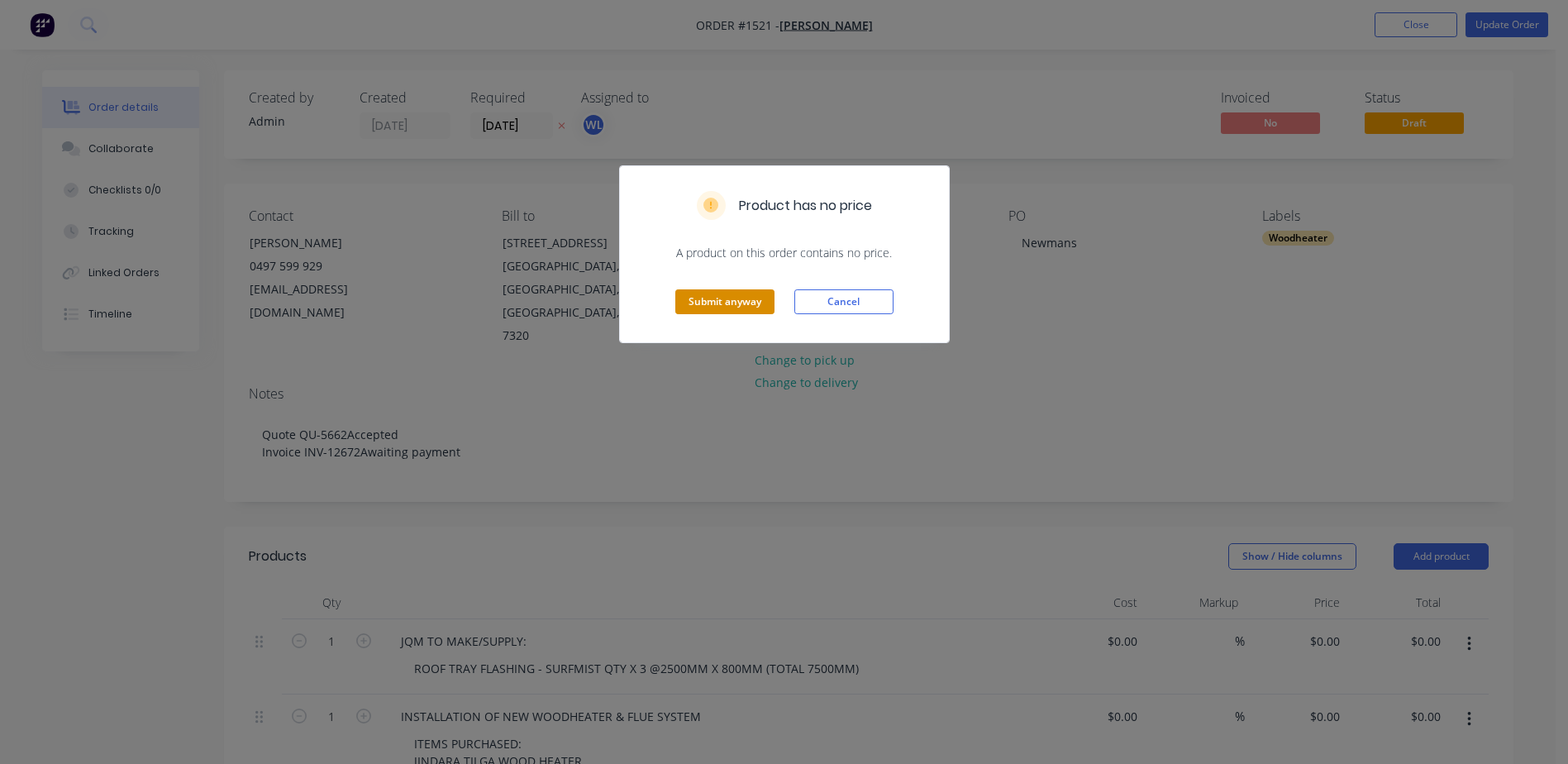
click at [758, 302] on button "Submit anyway" at bounding box center [725, 301] width 100 height 25
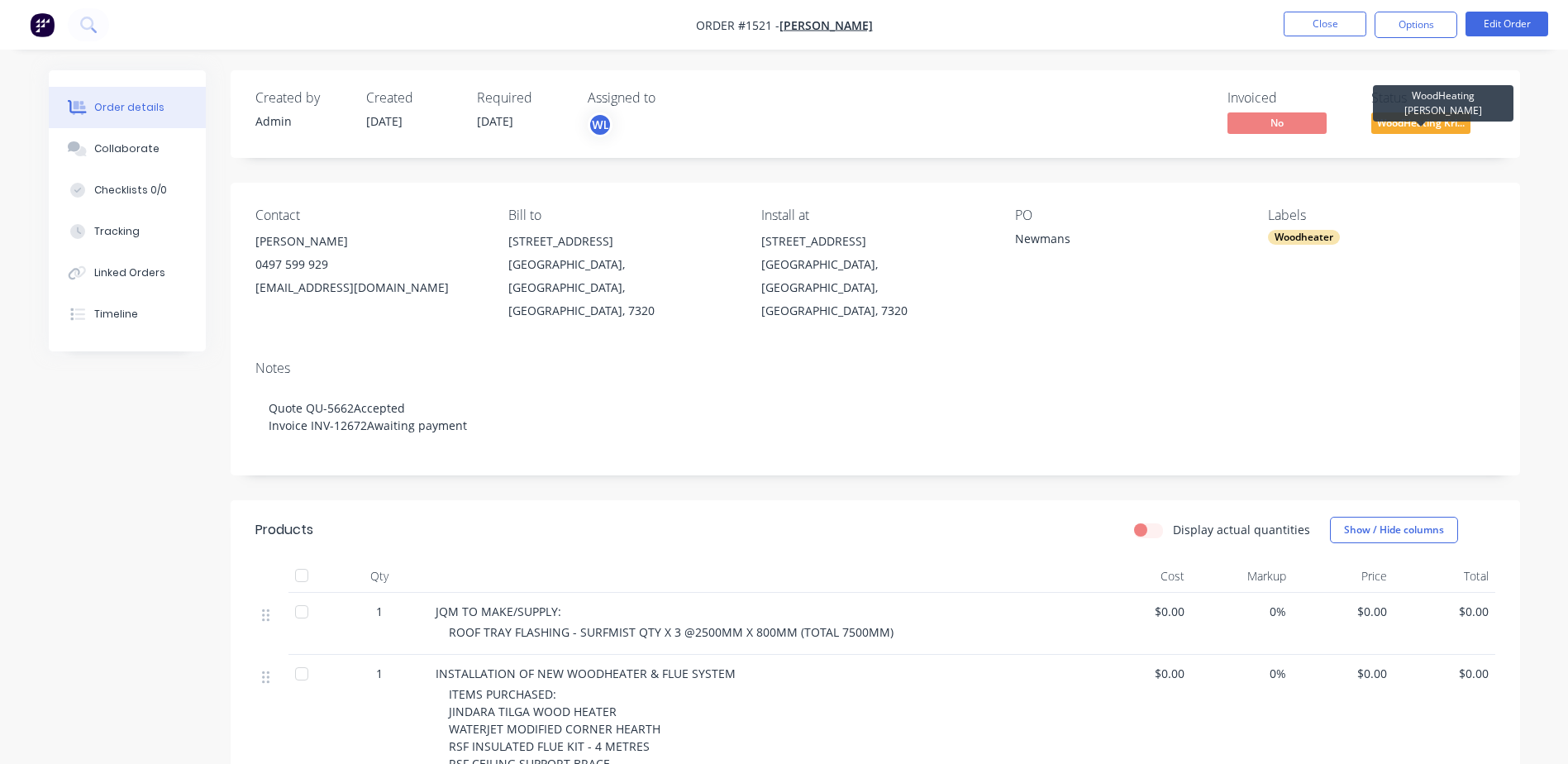
click at [1403, 125] on span "WoodHeating Kri..." at bounding box center [1421, 123] width 100 height 21
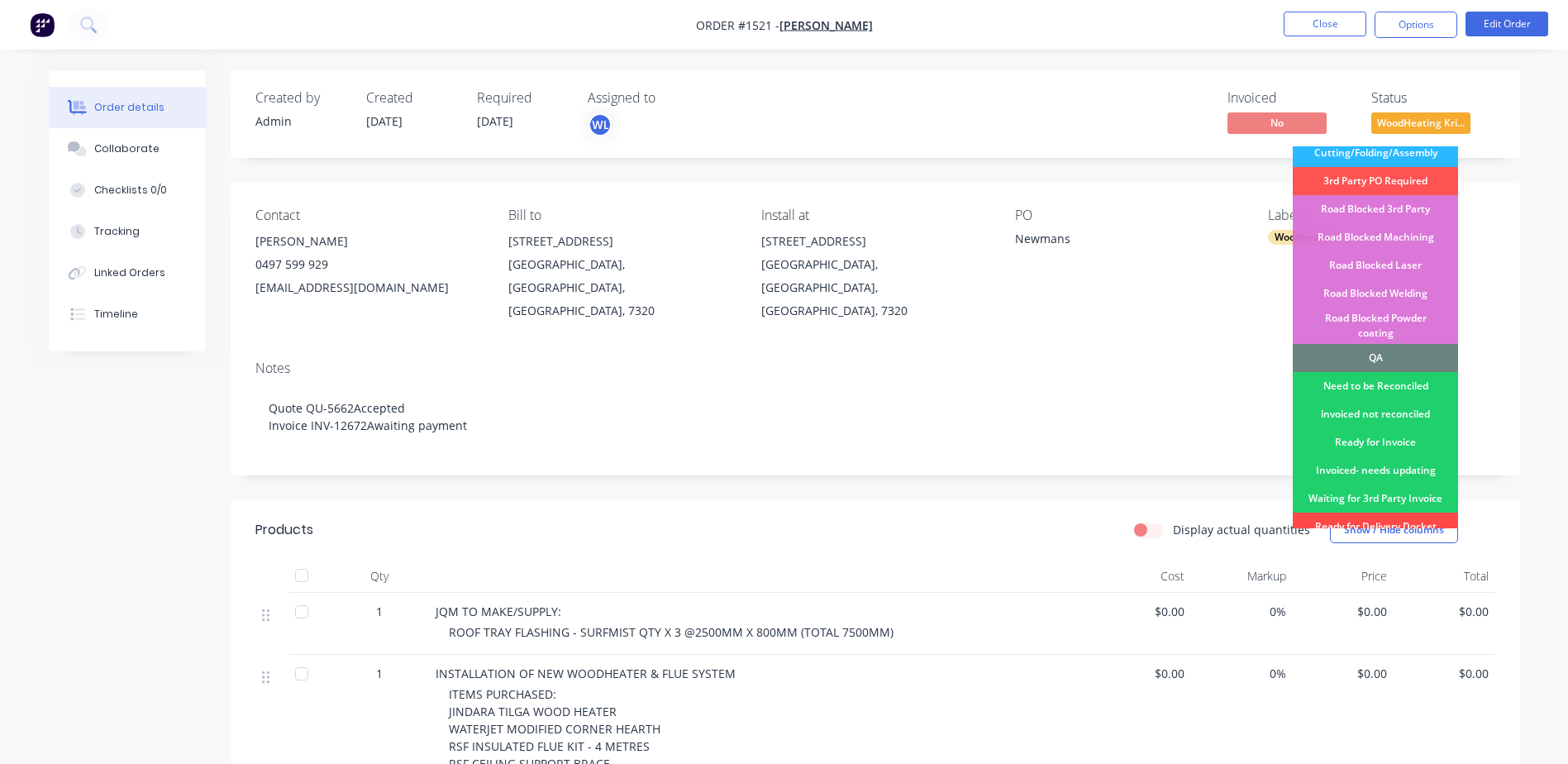
scroll to position [414, 0]
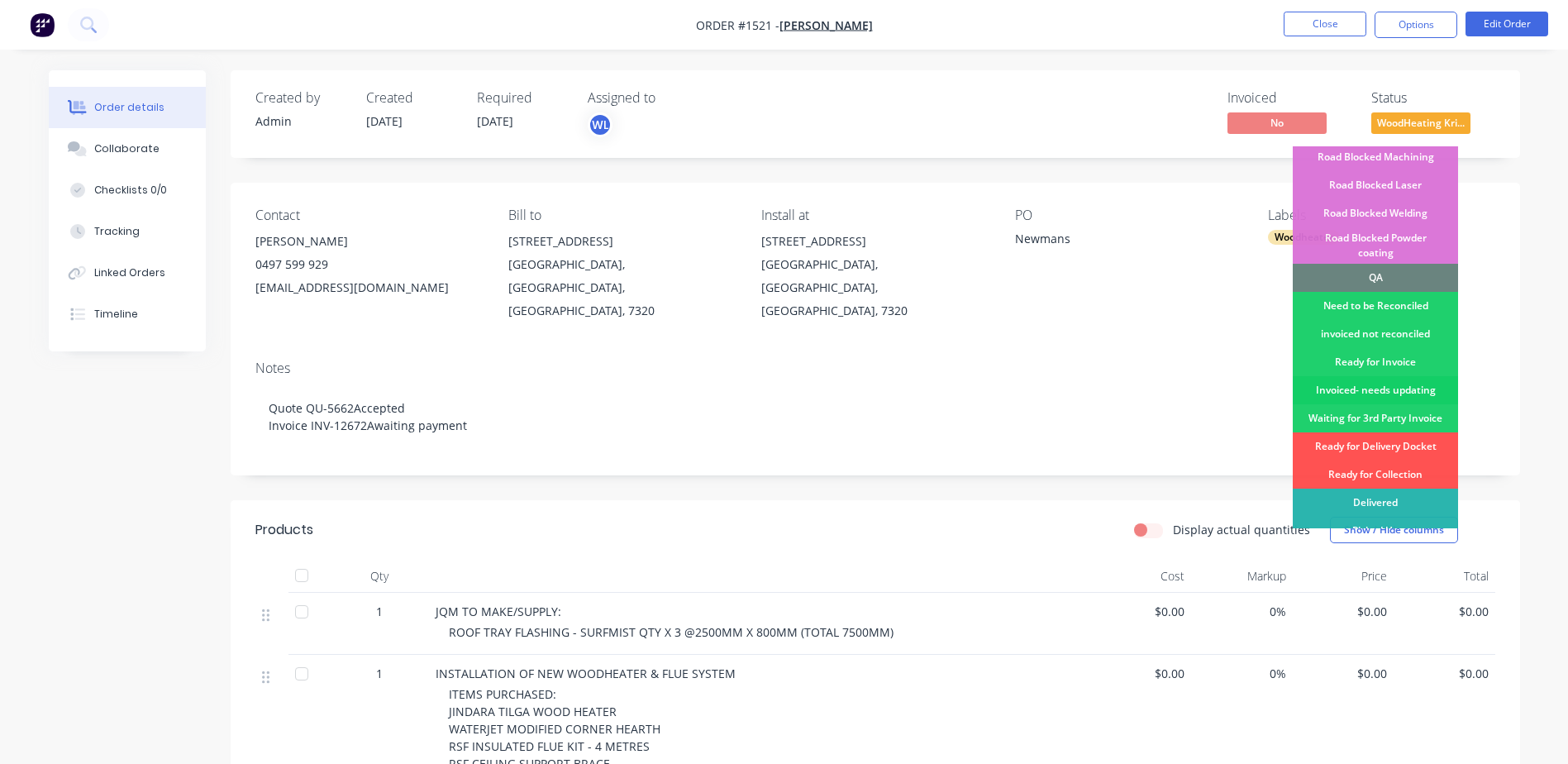
click at [1384, 376] on div "Invoiced- needs updating" at bounding box center [1376, 390] width 165 height 28
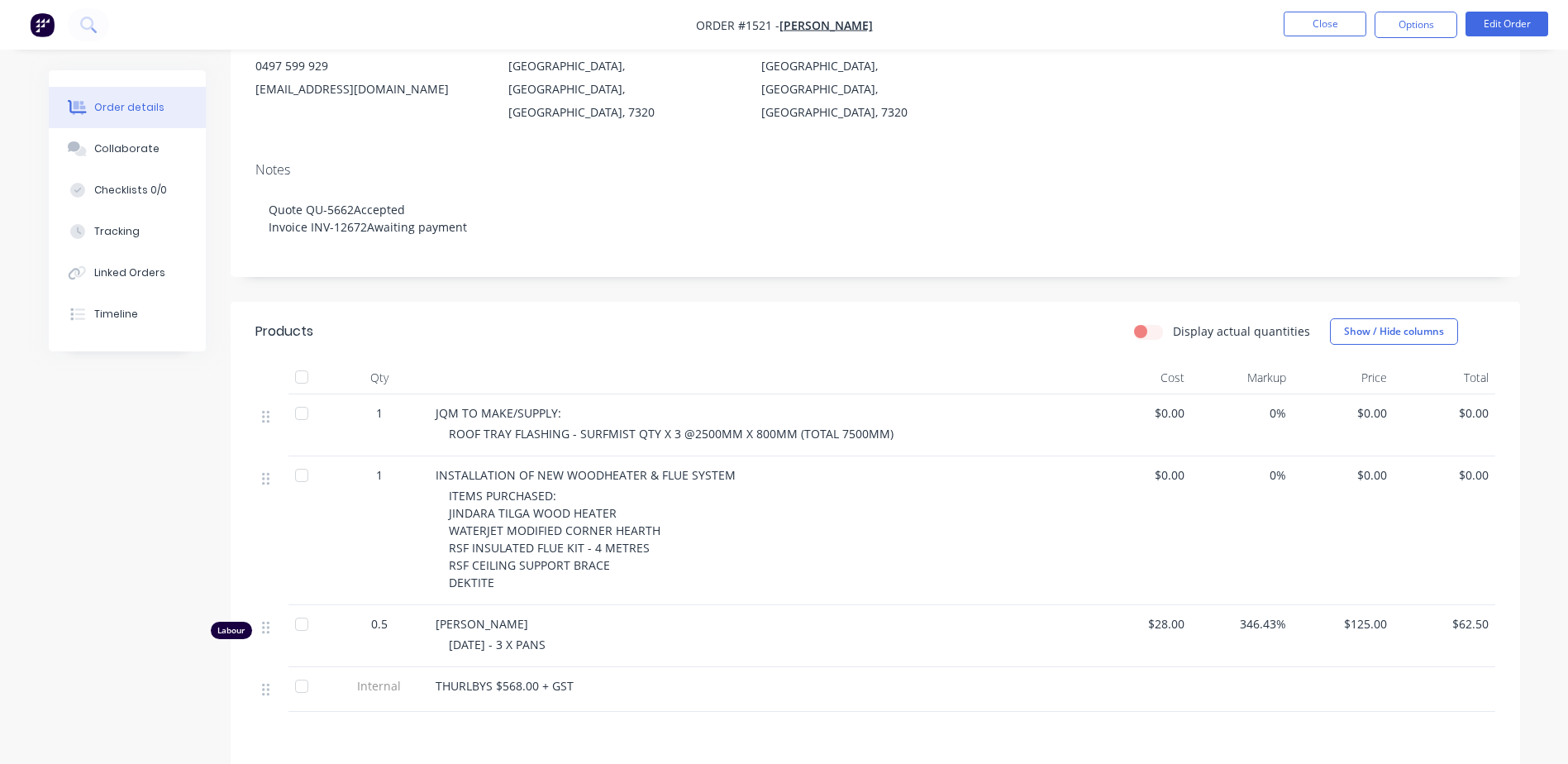
scroll to position [0, 0]
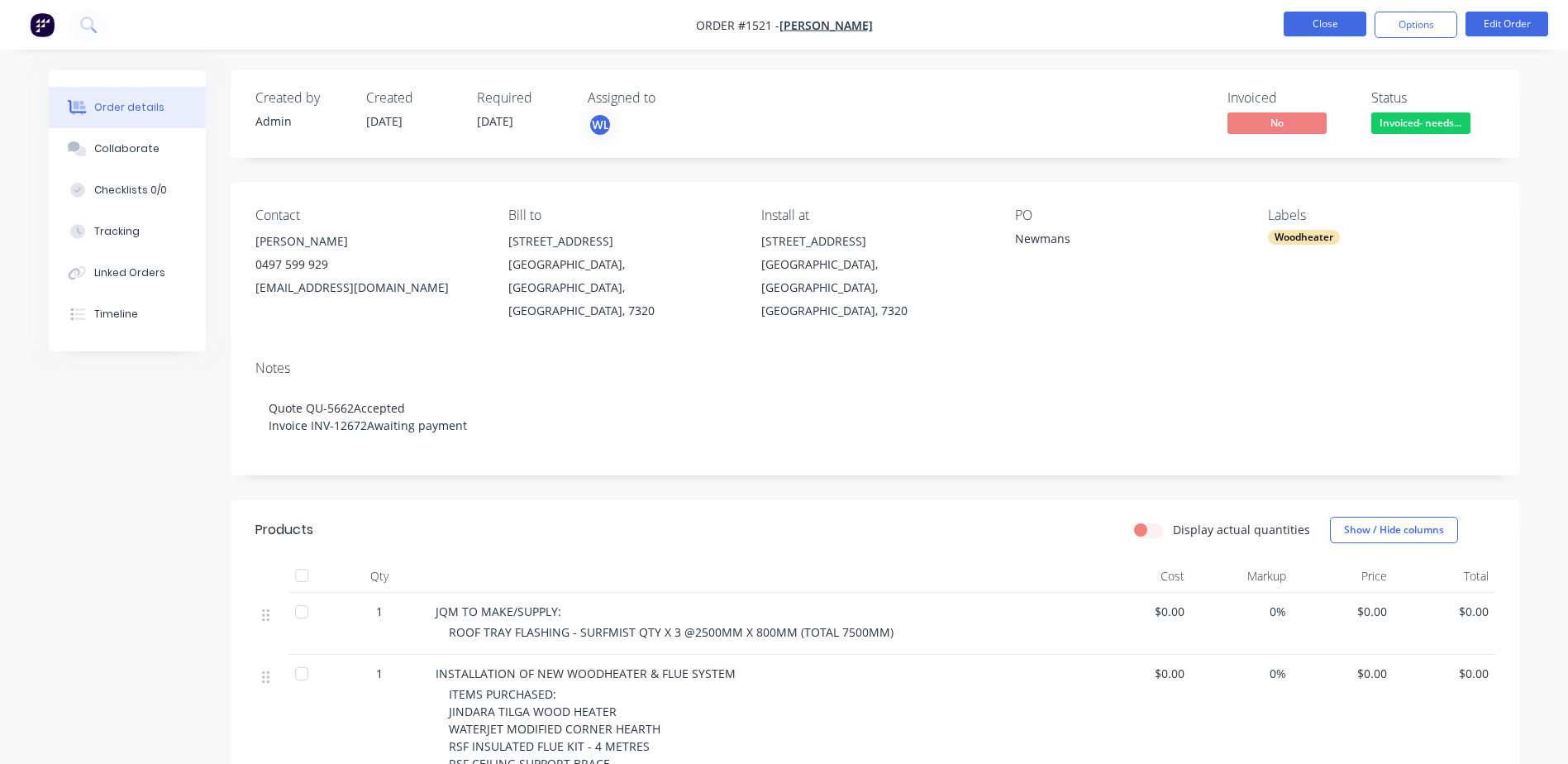
click at [1313, 32] on button "Close" at bounding box center [1325, 24] width 83 height 25
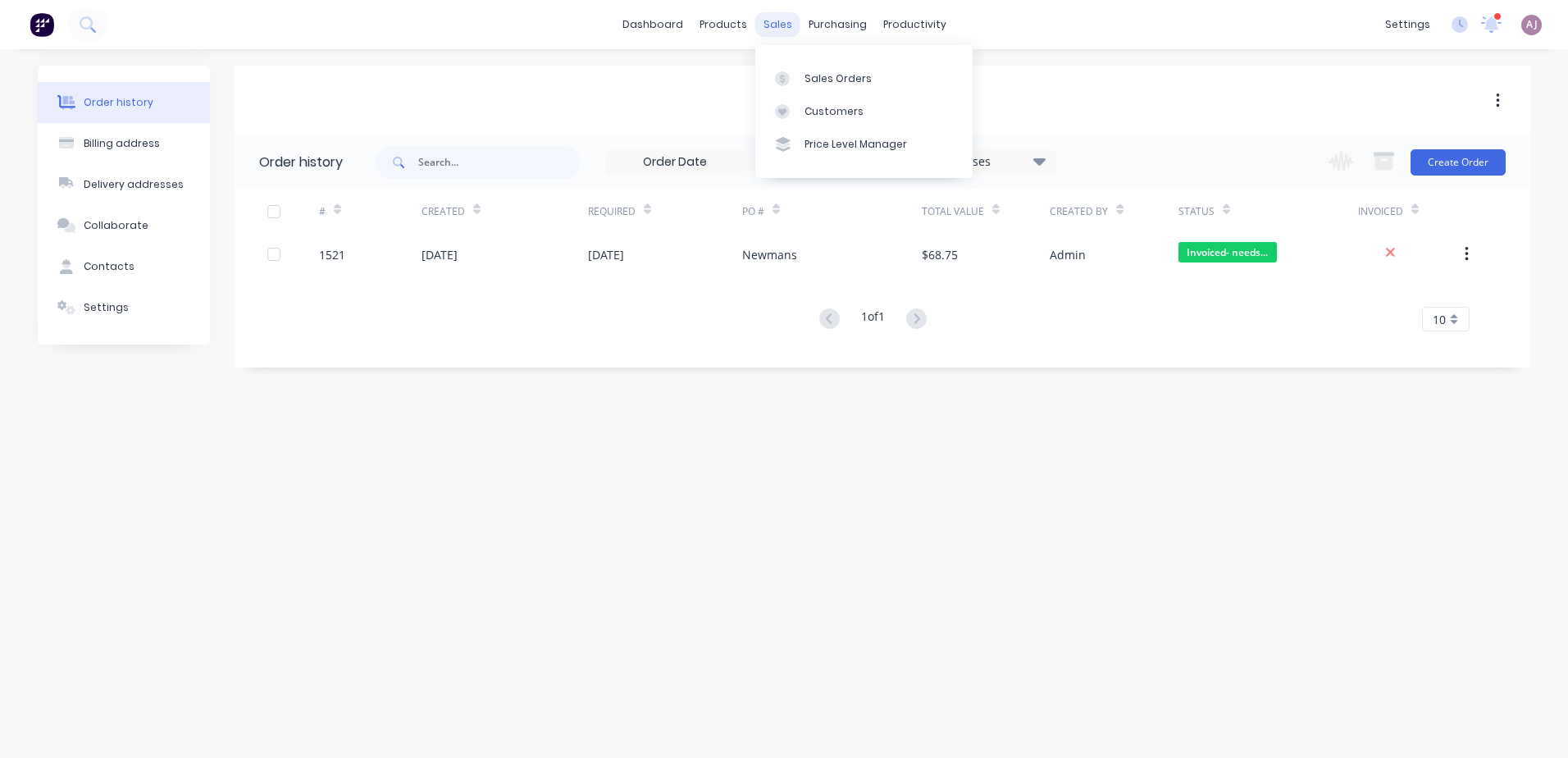
click at [772, 19] on div "sales" at bounding box center [779, 24] width 46 height 25
click at [835, 71] on div "Sales Orders" at bounding box center [838, 78] width 67 height 15
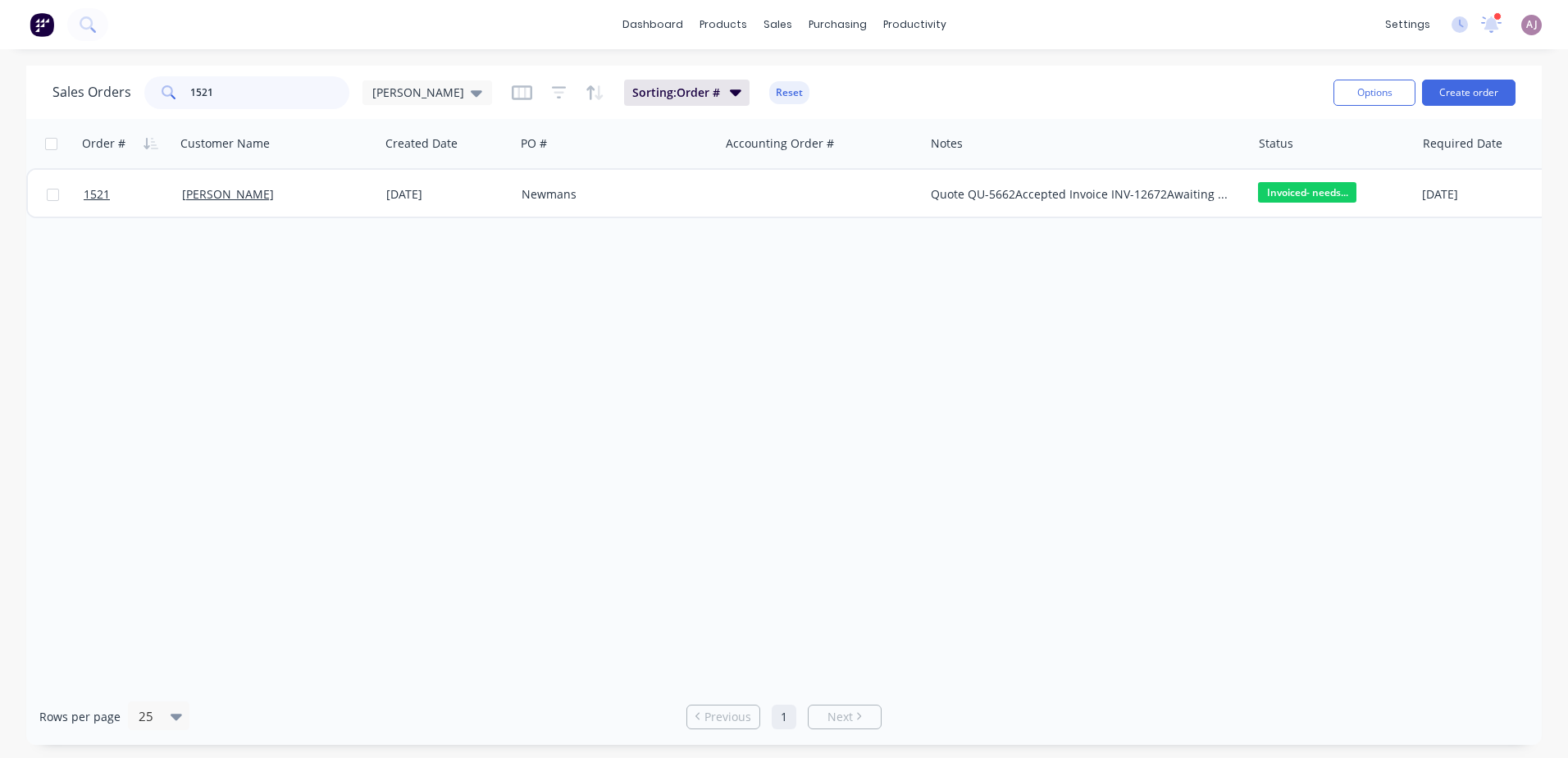
click at [248, 105] on input "1521" at bounding box center [270, 92] width 160 height 33
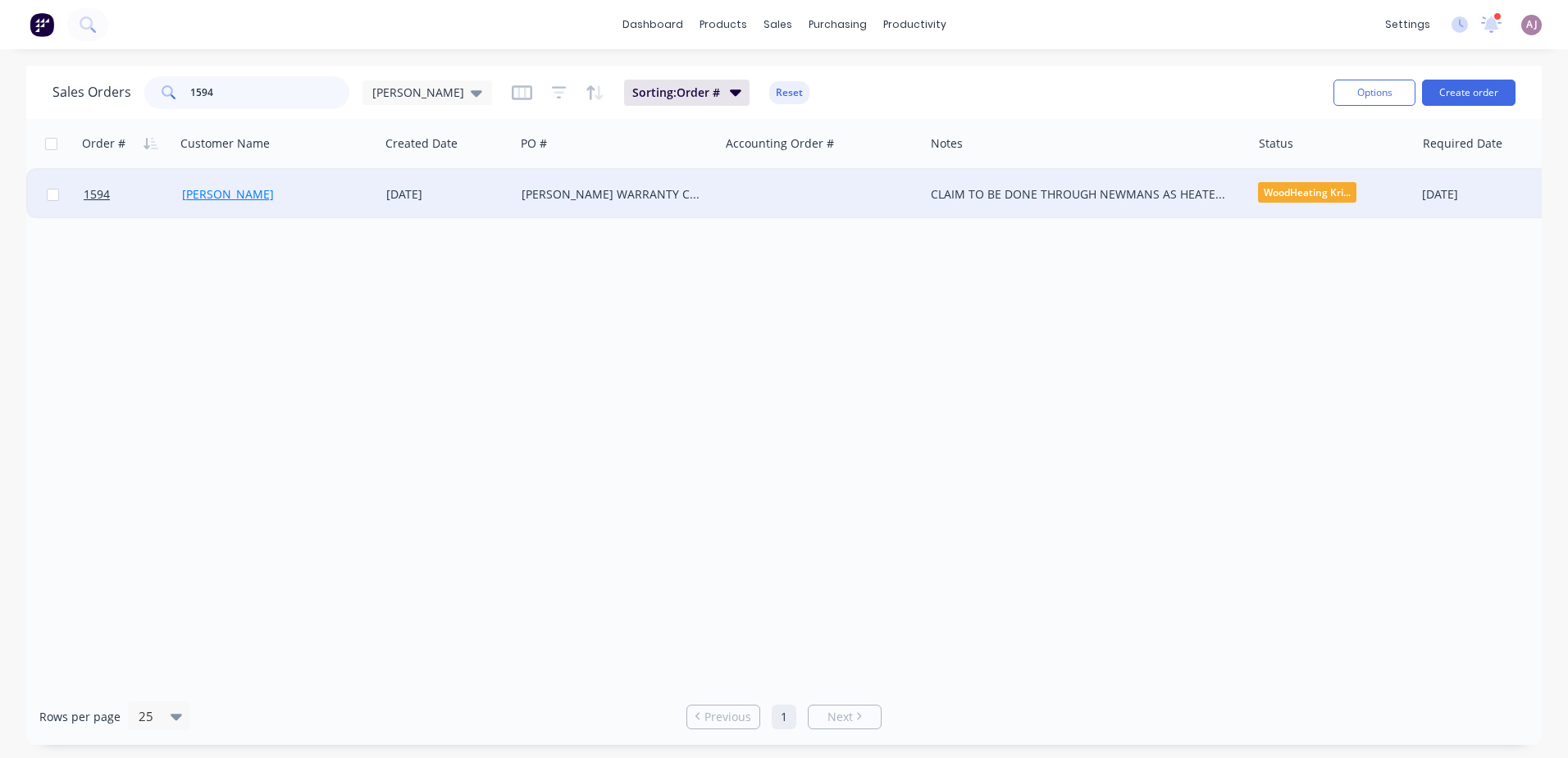
type input "1594"
click at [204, 198] on link "[PERSON_NAME]" at bounding box center [228, 194] width 92 height 16
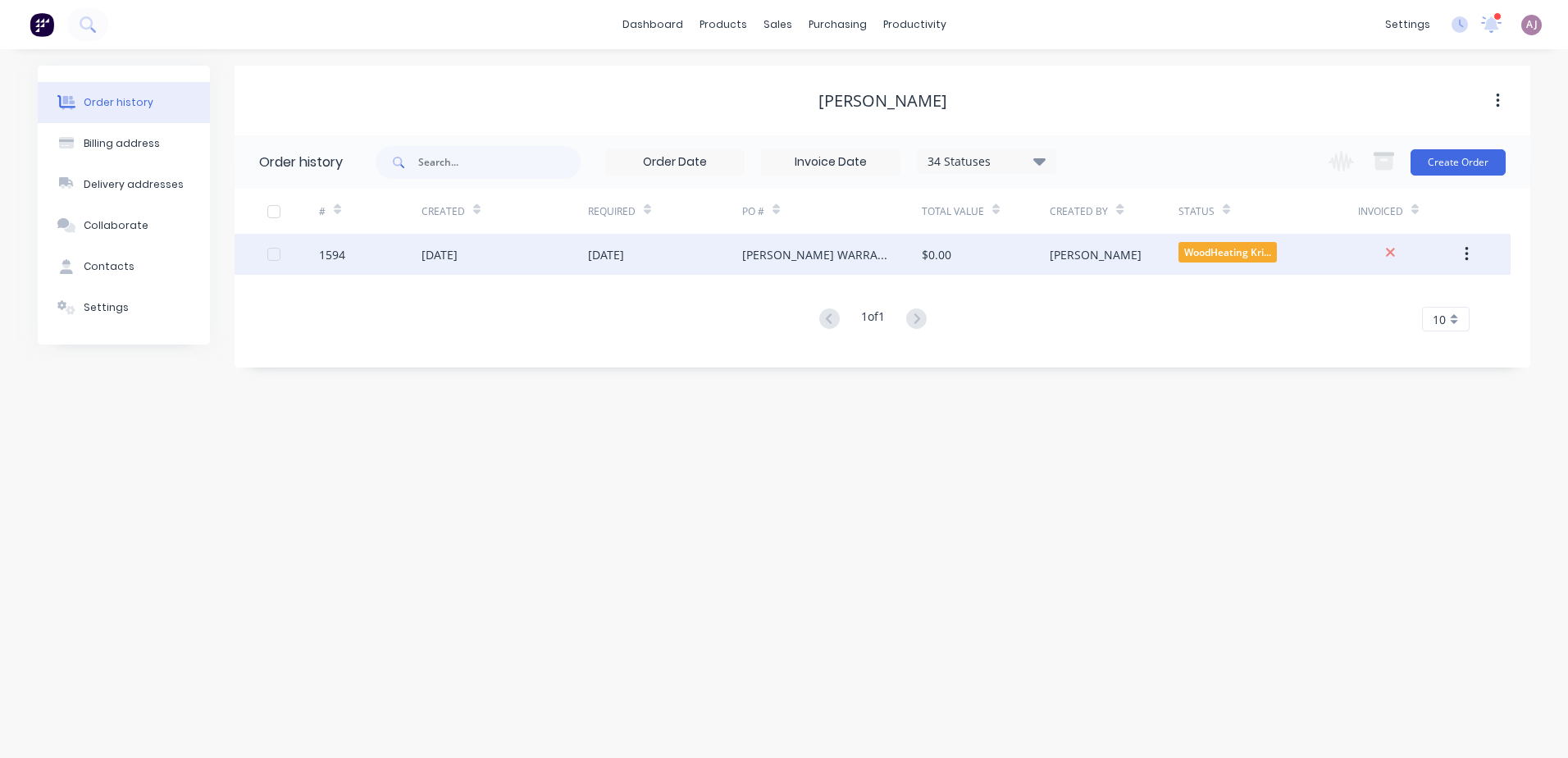
click at [502, 246] on div "[DATE]" at bounding box center [505, 253] width 166 height 41
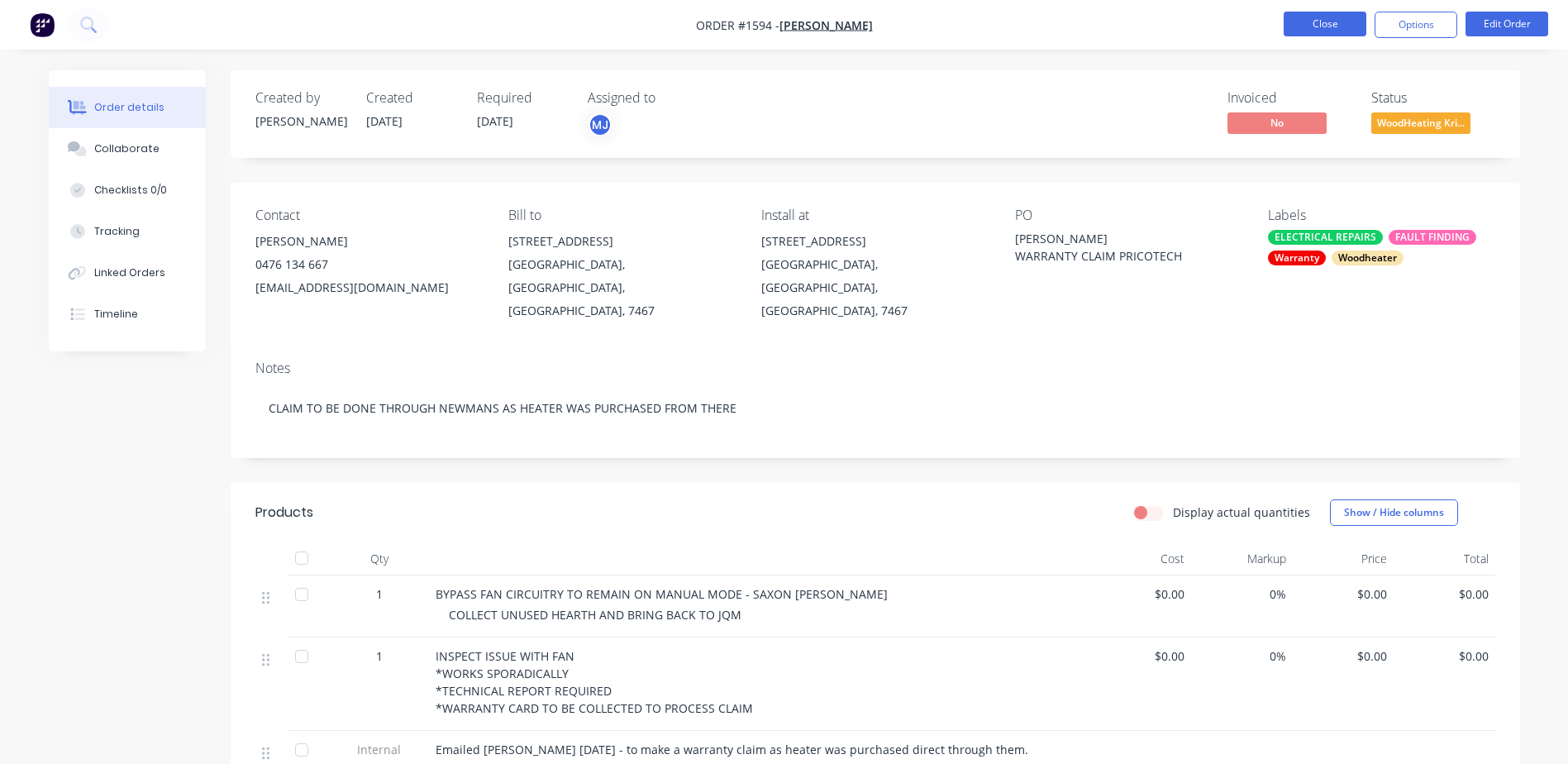
click at [1308, 12] on button "Close" at bounding box center [1325, 24] width 83 height 25
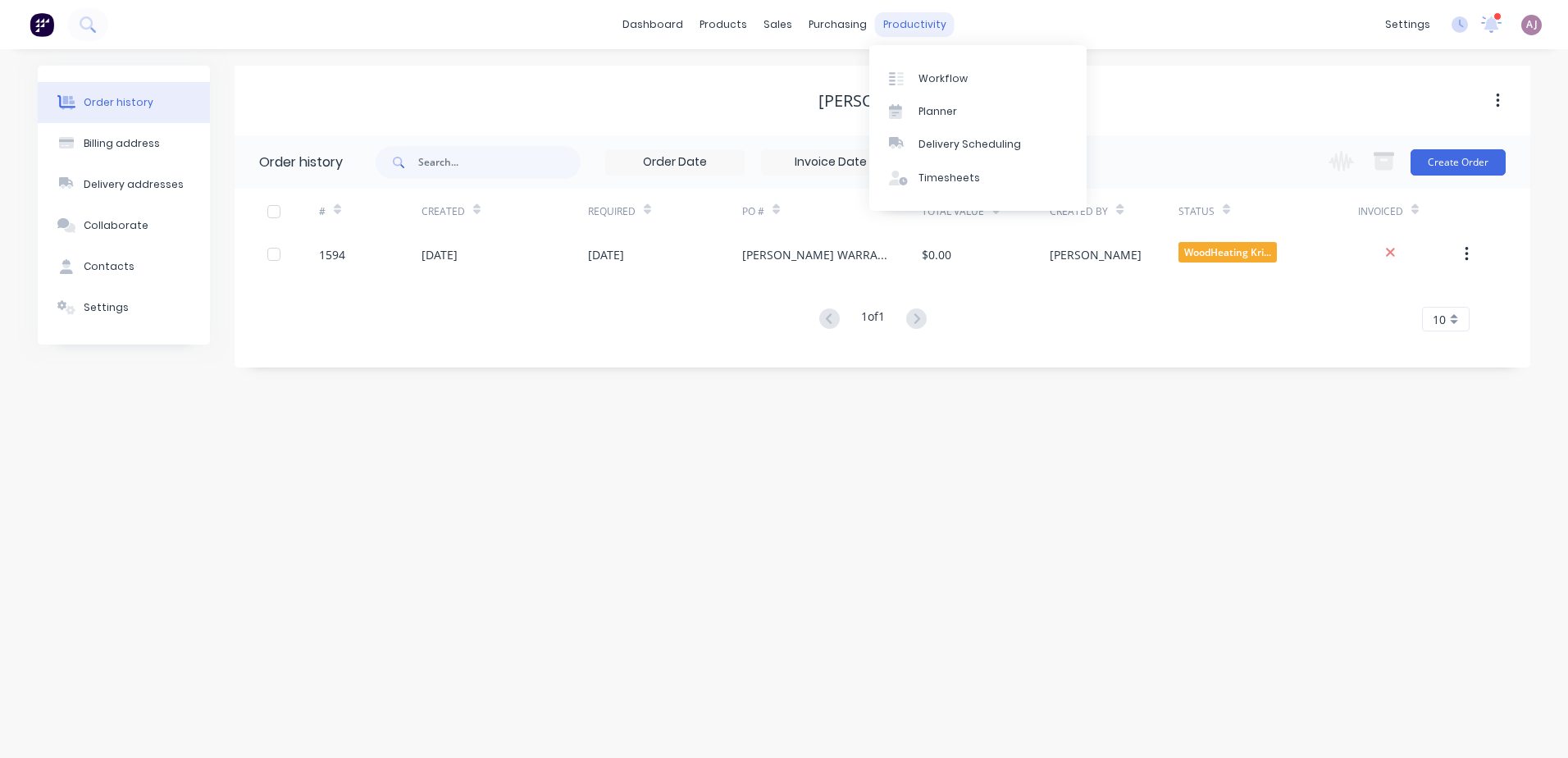
click at [907, 21] on div "productivity" at bounding box center [915, 24] width 79 height 25
click at [931, 103] on link "Planner" at bounding box center [978, 111] width 218 height 33
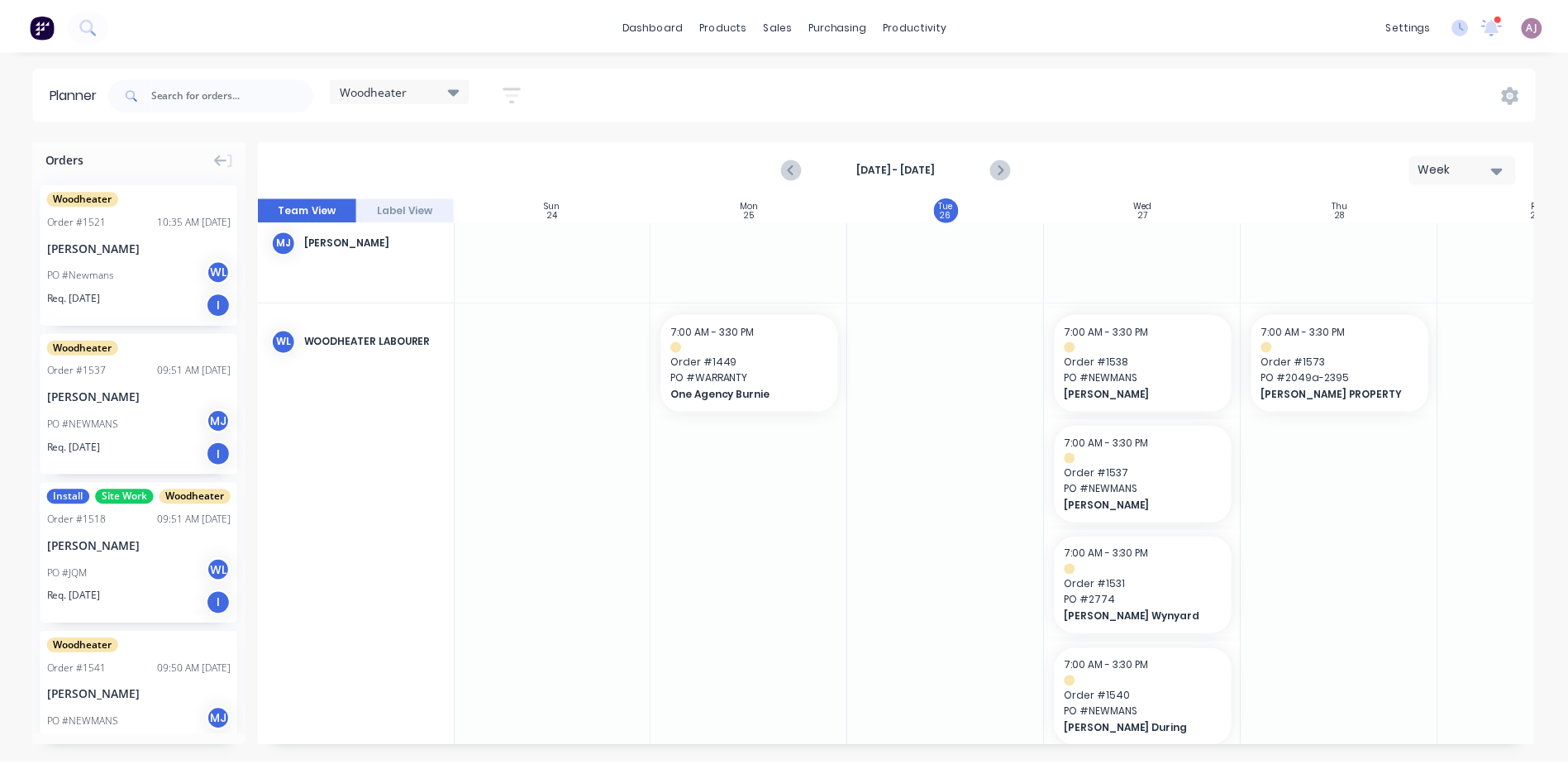
scroll to position [0, 1]
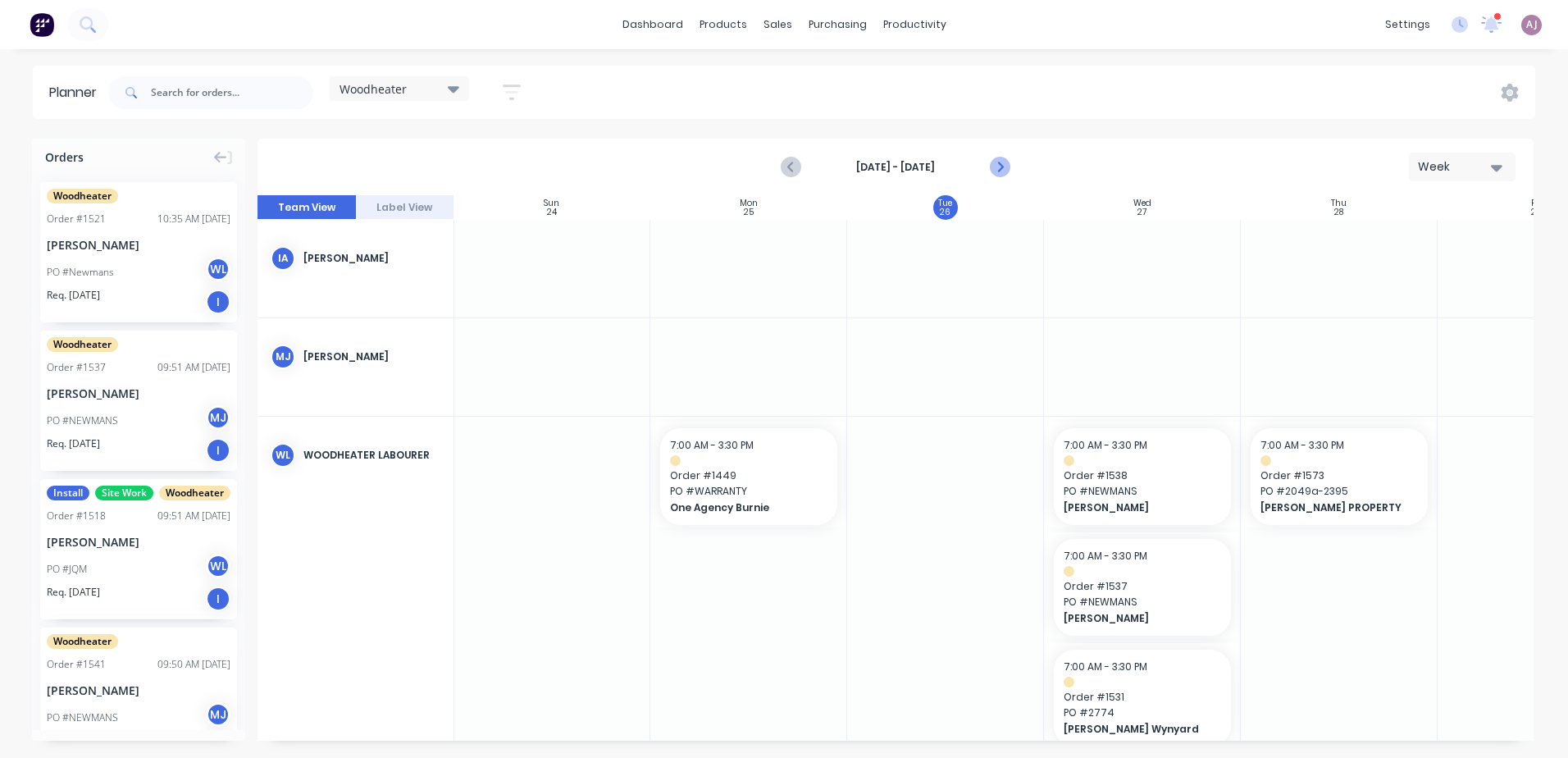
click at [1006, 159] on icon "Next page" at bounding box center [1000, 167] width 20 height 20
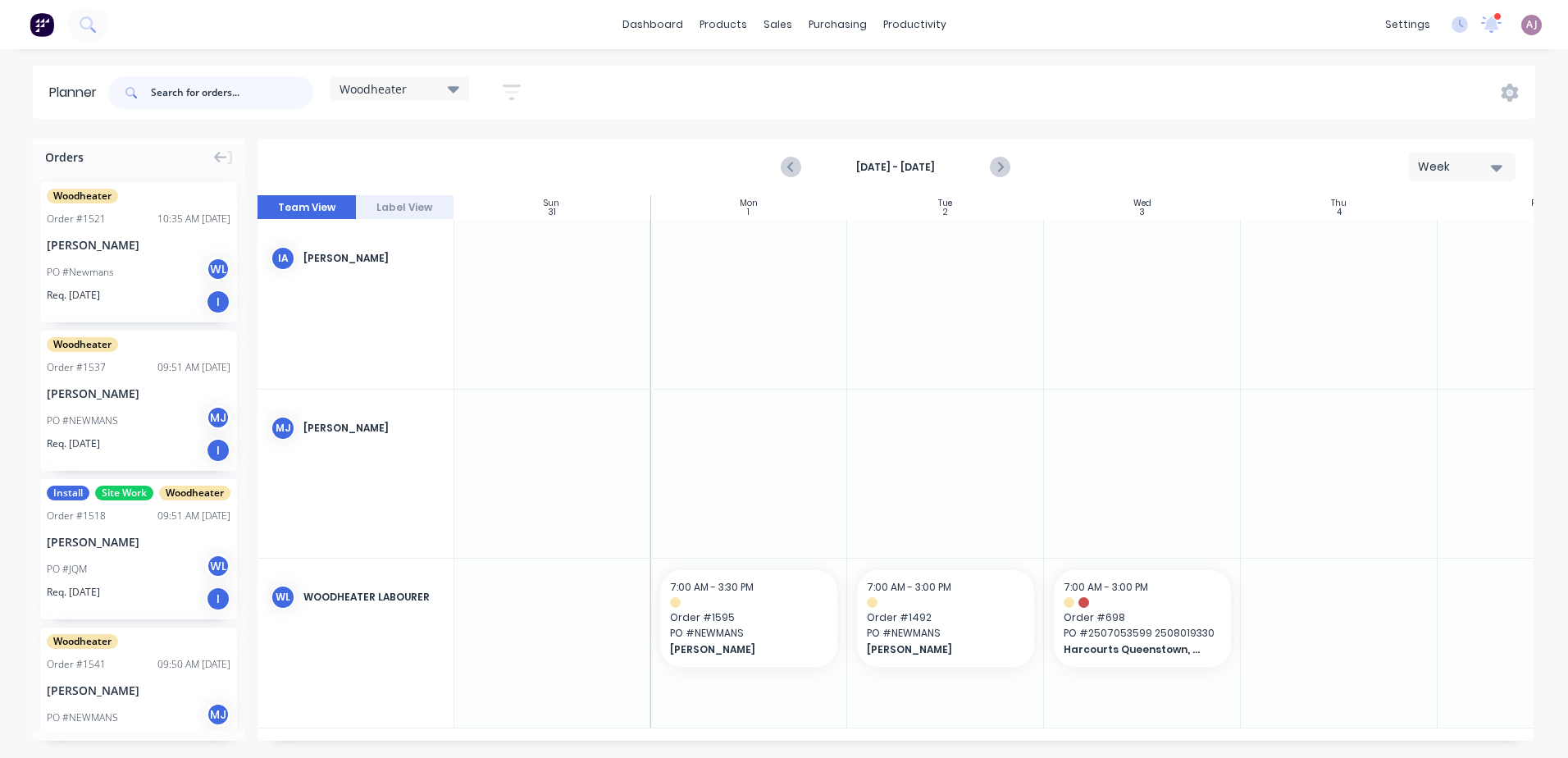
click at [210, 97] on input "text" at bounding box center [232, 92] width 162 height 33
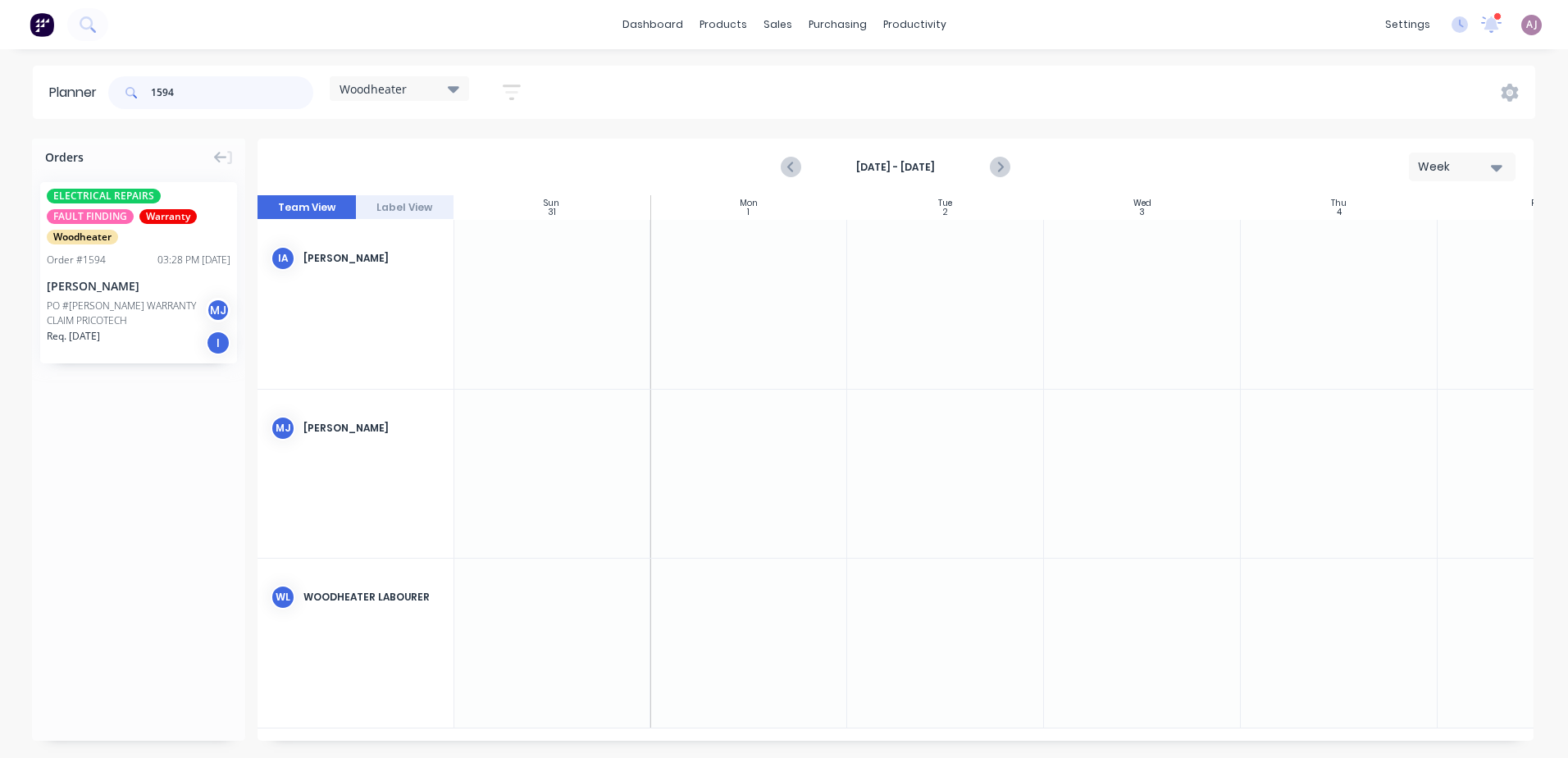
type input "1594"
drag, startPoint x: 130, startPoint y: 252, endPoint x: 1204, endPoint y: 627, distance: 1137.6
click at [196, 85] on input "1594" at bounding box center [232, 92] width 162 height 33
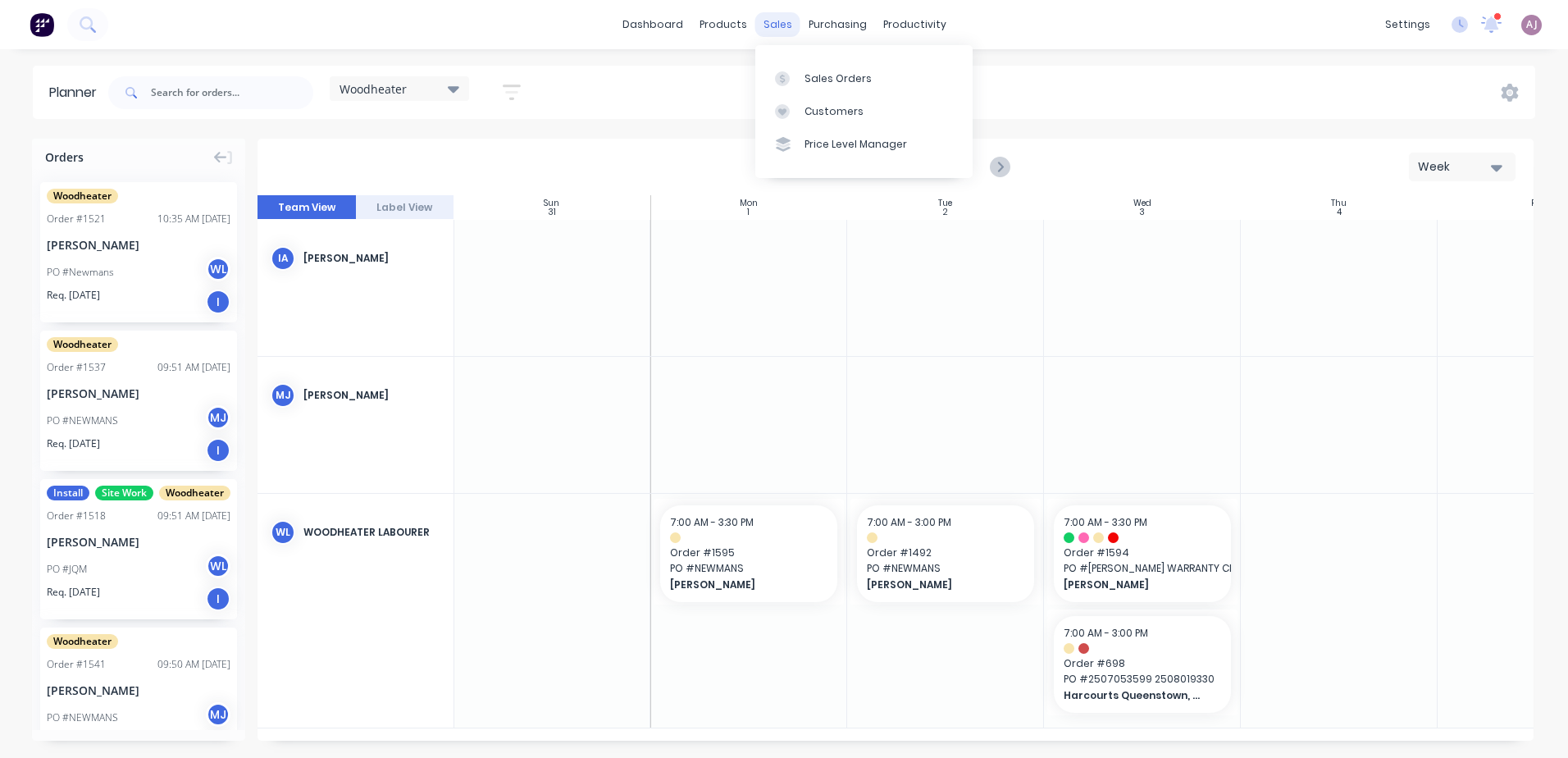
click at [776, 15] on div "sales" at bounding box center [779, 24] width 46 height 25
click at [787, 73] on icon at bounding box center [783, 78] width 15 height 15
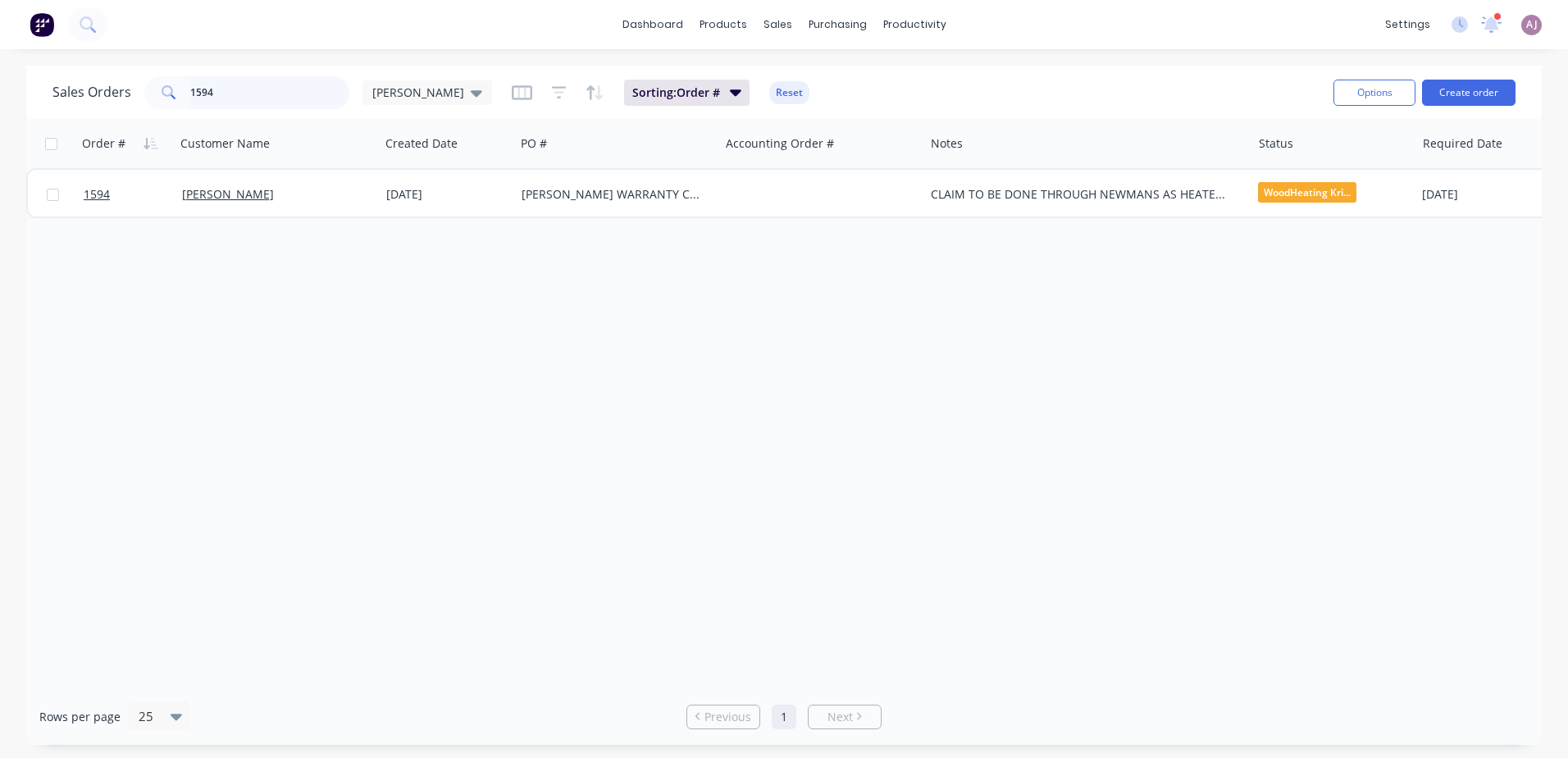
click at [227, 89] on input "1594" at bounding box center [270, 92] width 160 height 33
type input "1588"
click at [252, 188] on div "[PERSON_NAME]" at bounding box center [273, 194] width 182 height 17
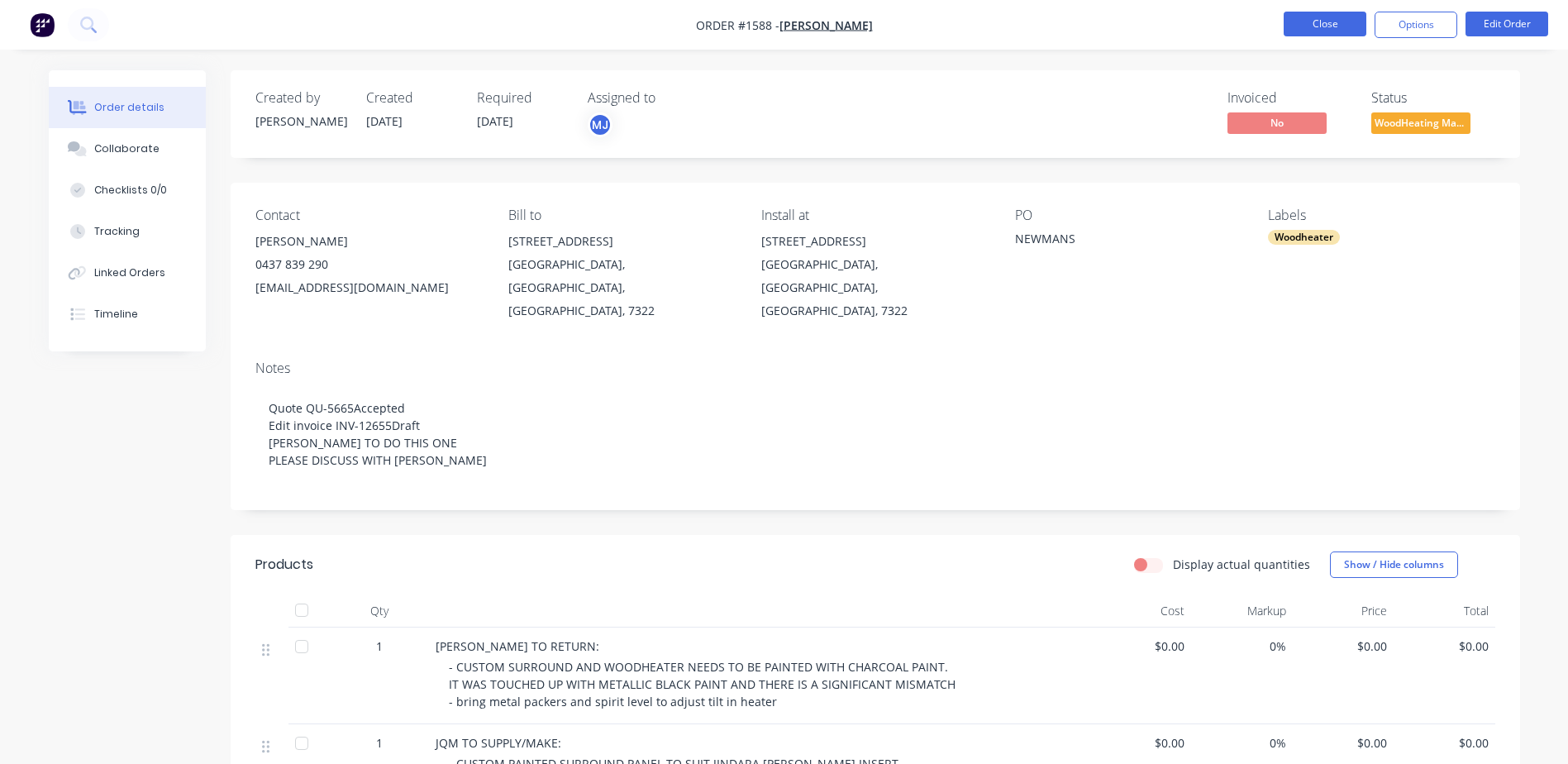
click at [1342, 17] on button "Close" at bounding box center [1325, 24] width 83 height 25
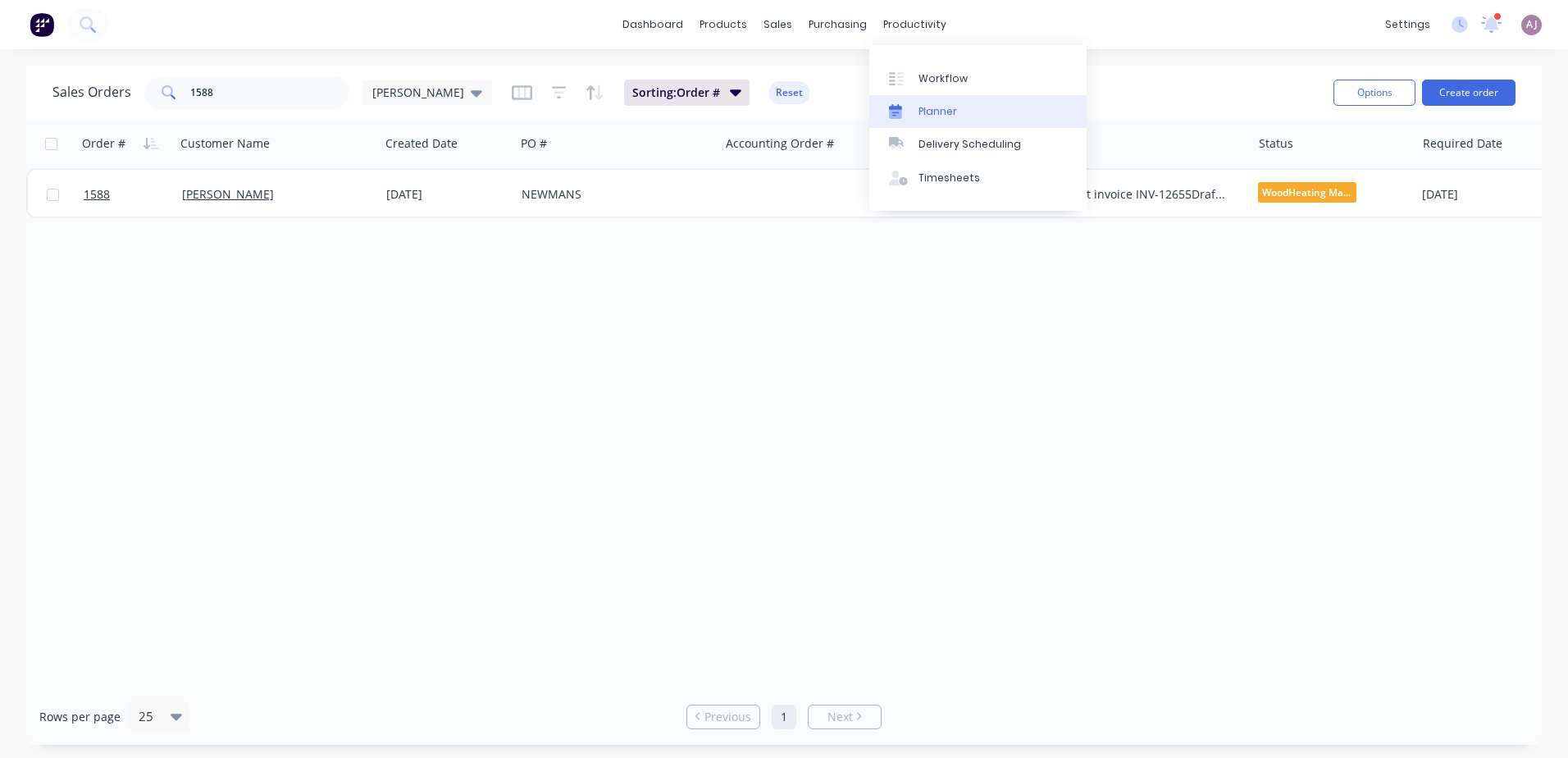
click at [944, 104] on div "Planner" at bounding box center [938, 111] width 39 height 15
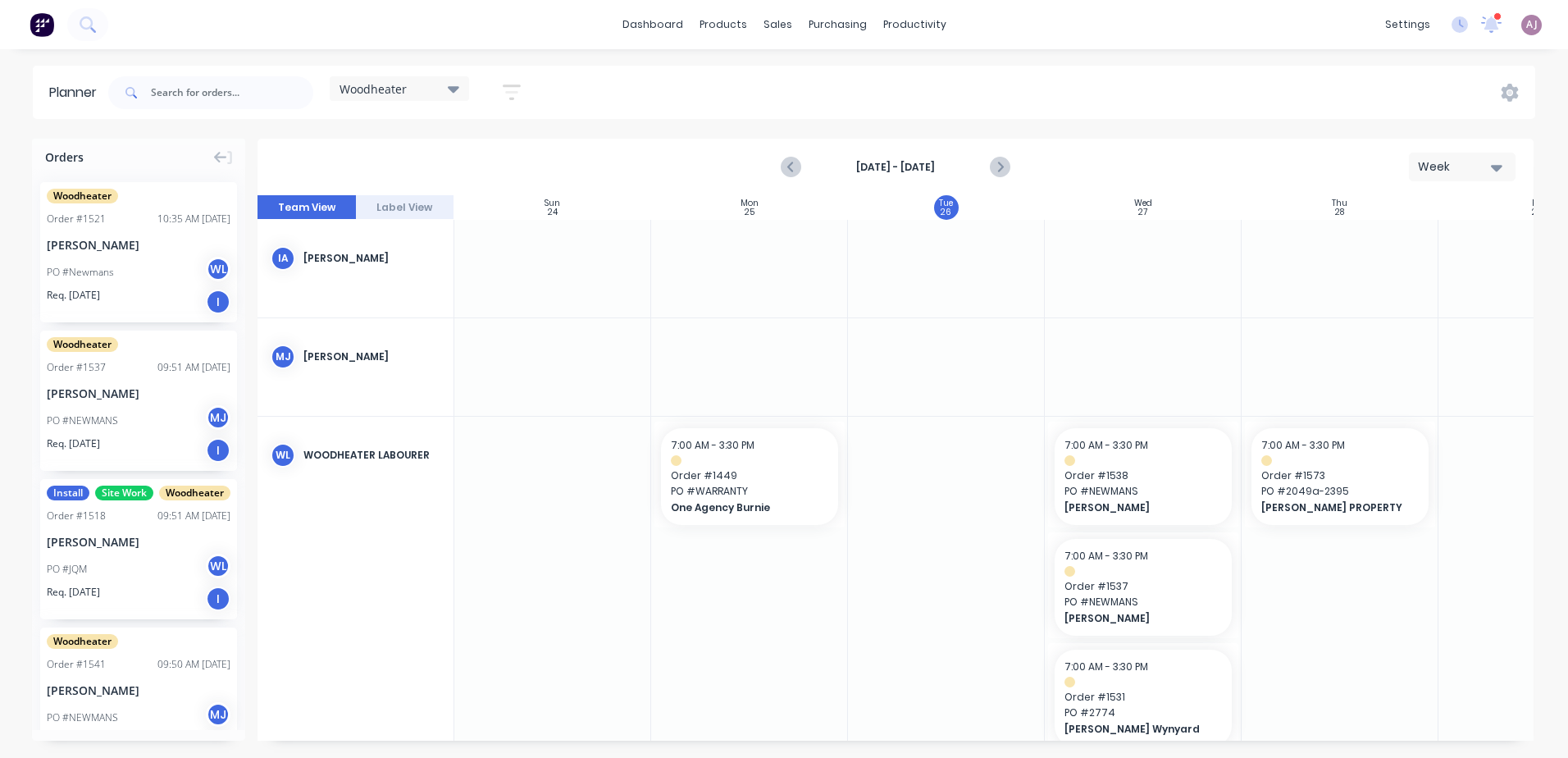
scroll to position [0, 1]
click at [197, 87] on input "text" at bounding box center [232, 92] width 162 height 33
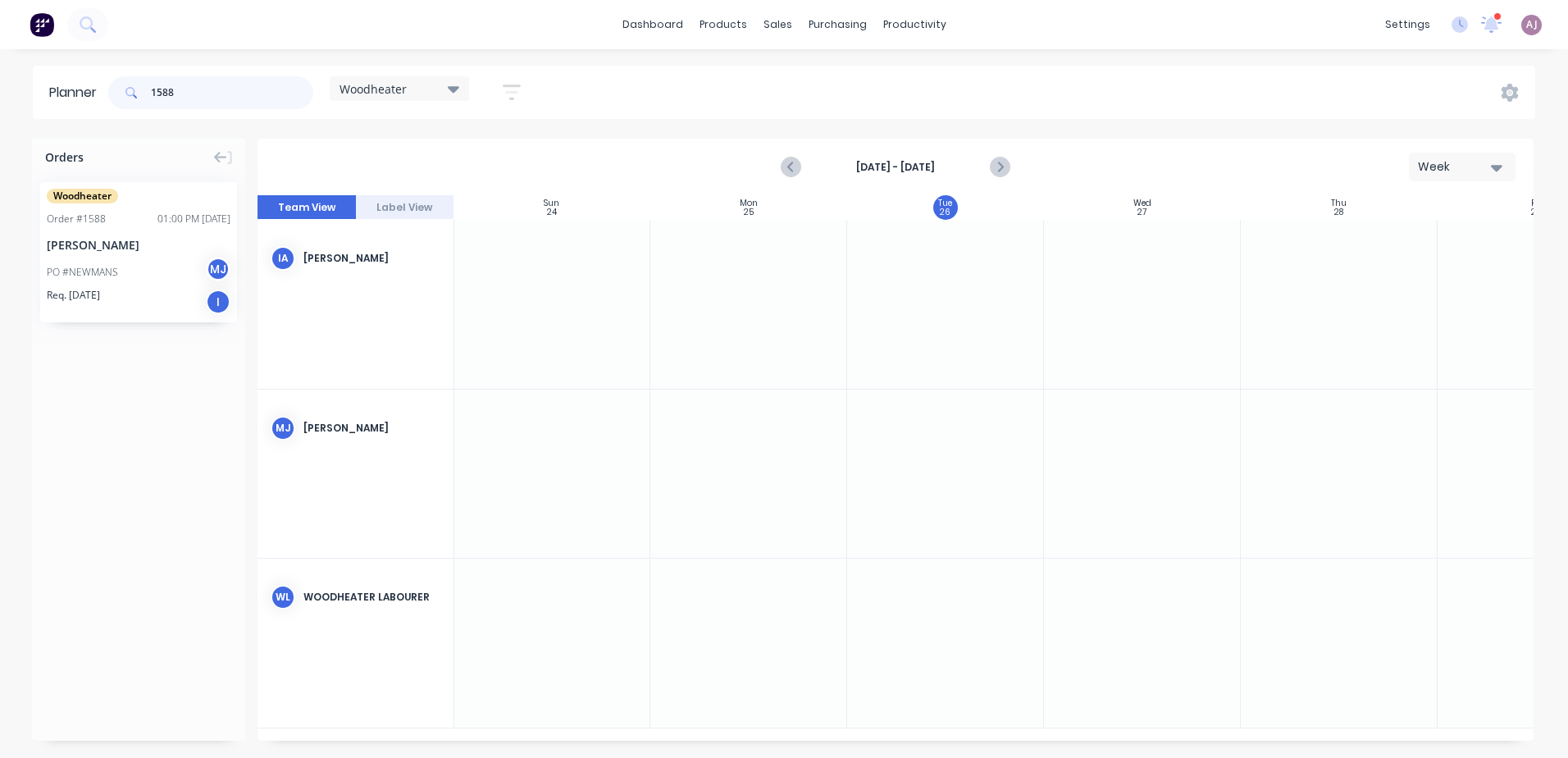
type input "1588"
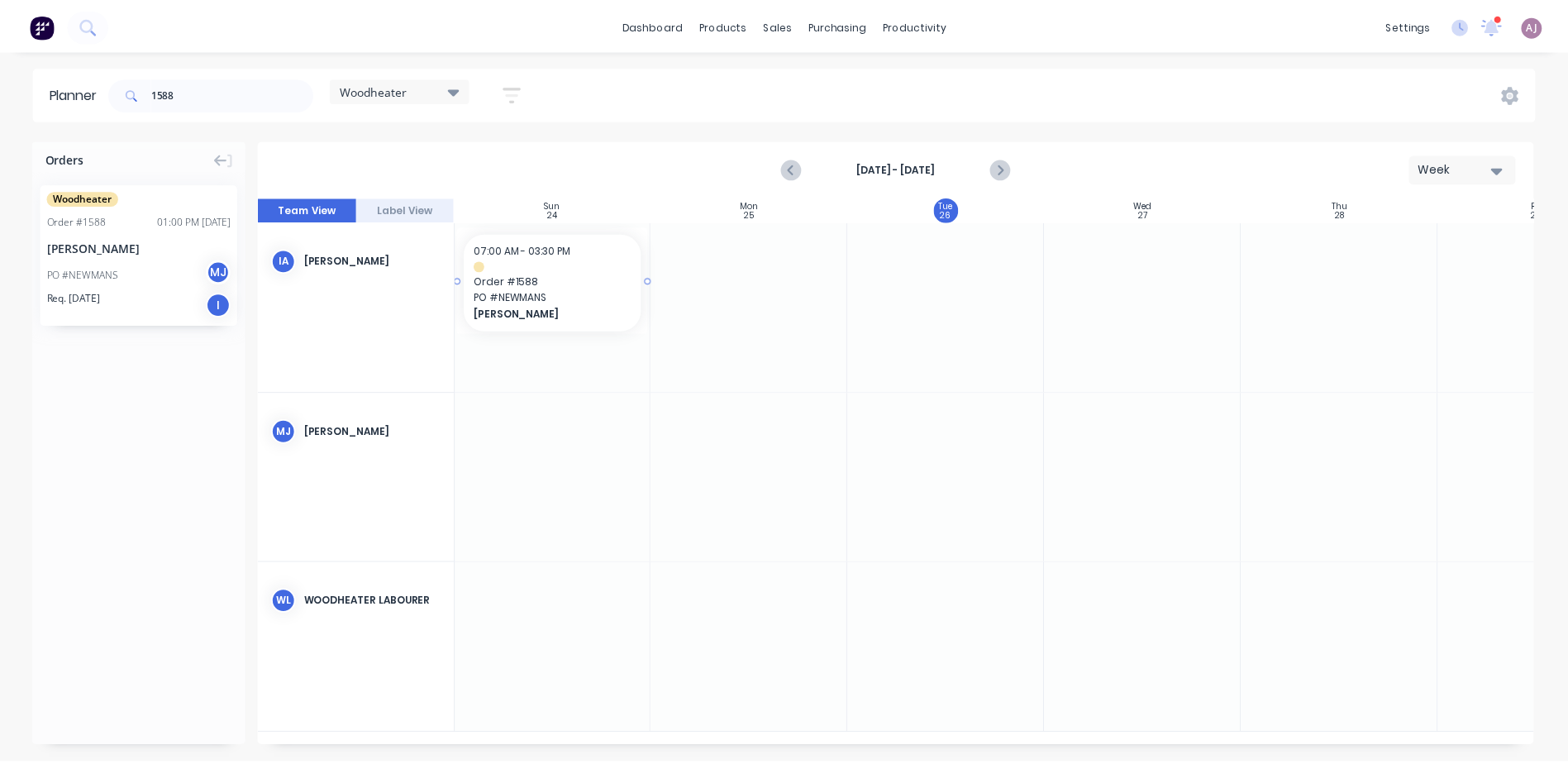
scroll to position [0, 0]
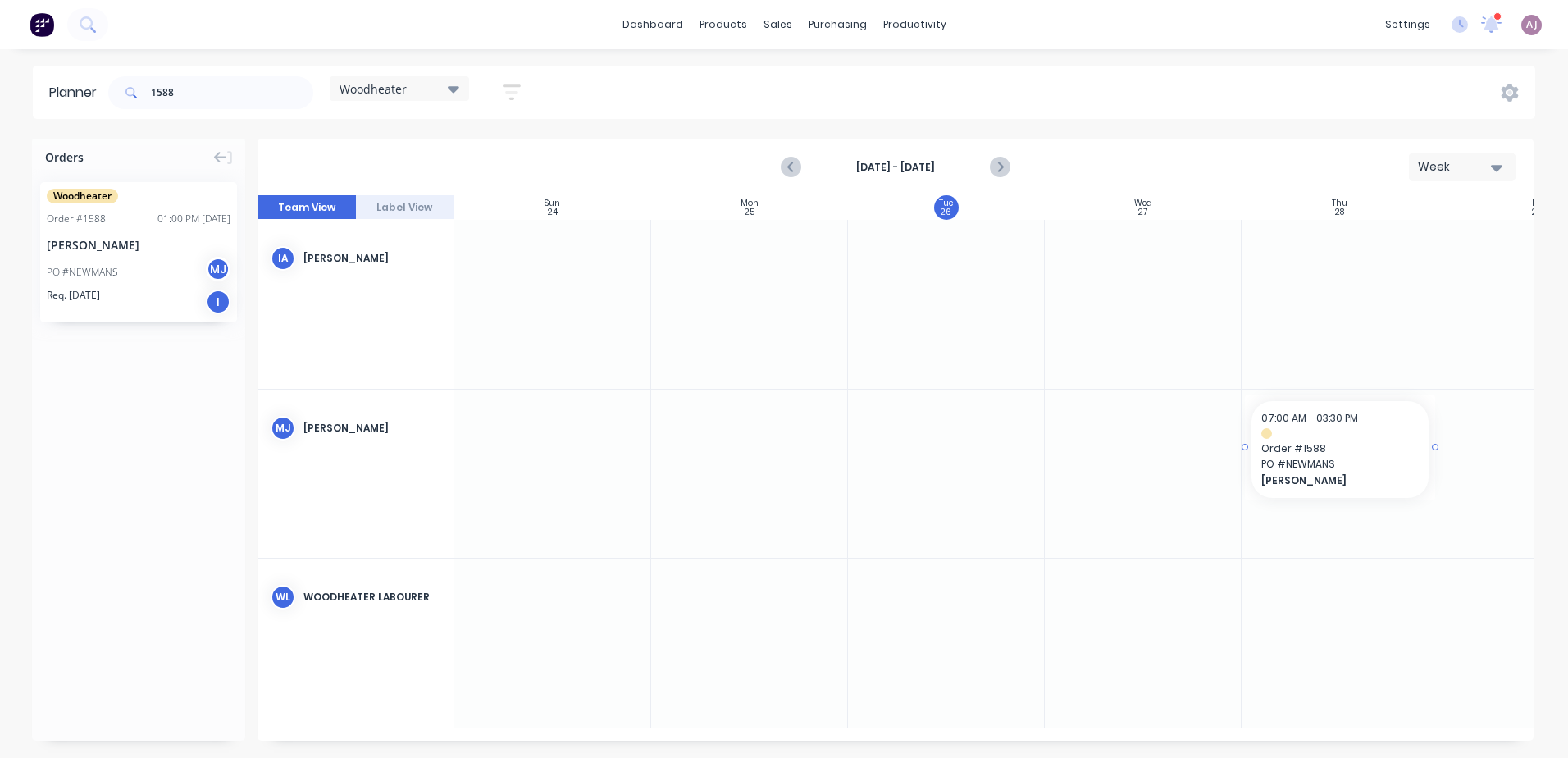
drag, startPoint x: 100, startPoint y: 260, endPoint x: 1275, endPoint y: 434, distance: 1187.8
click at [816, 71] on div "Sales Orders" at bounding box center [838, 78] width 67 height 15
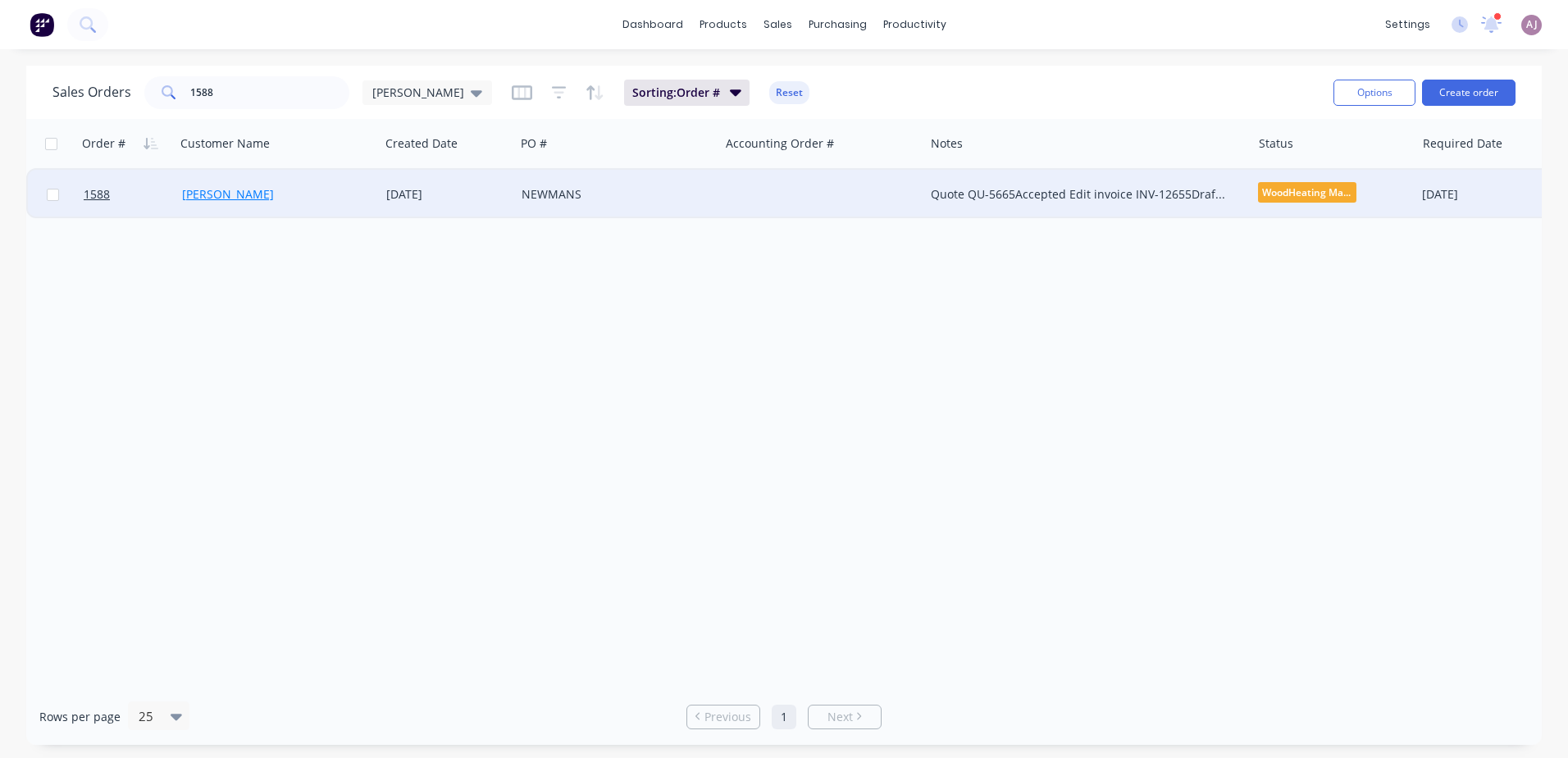
click at [231, 190] on link "[PERSON_NAME]" at bounding box center [228, 194] width 92 height 16
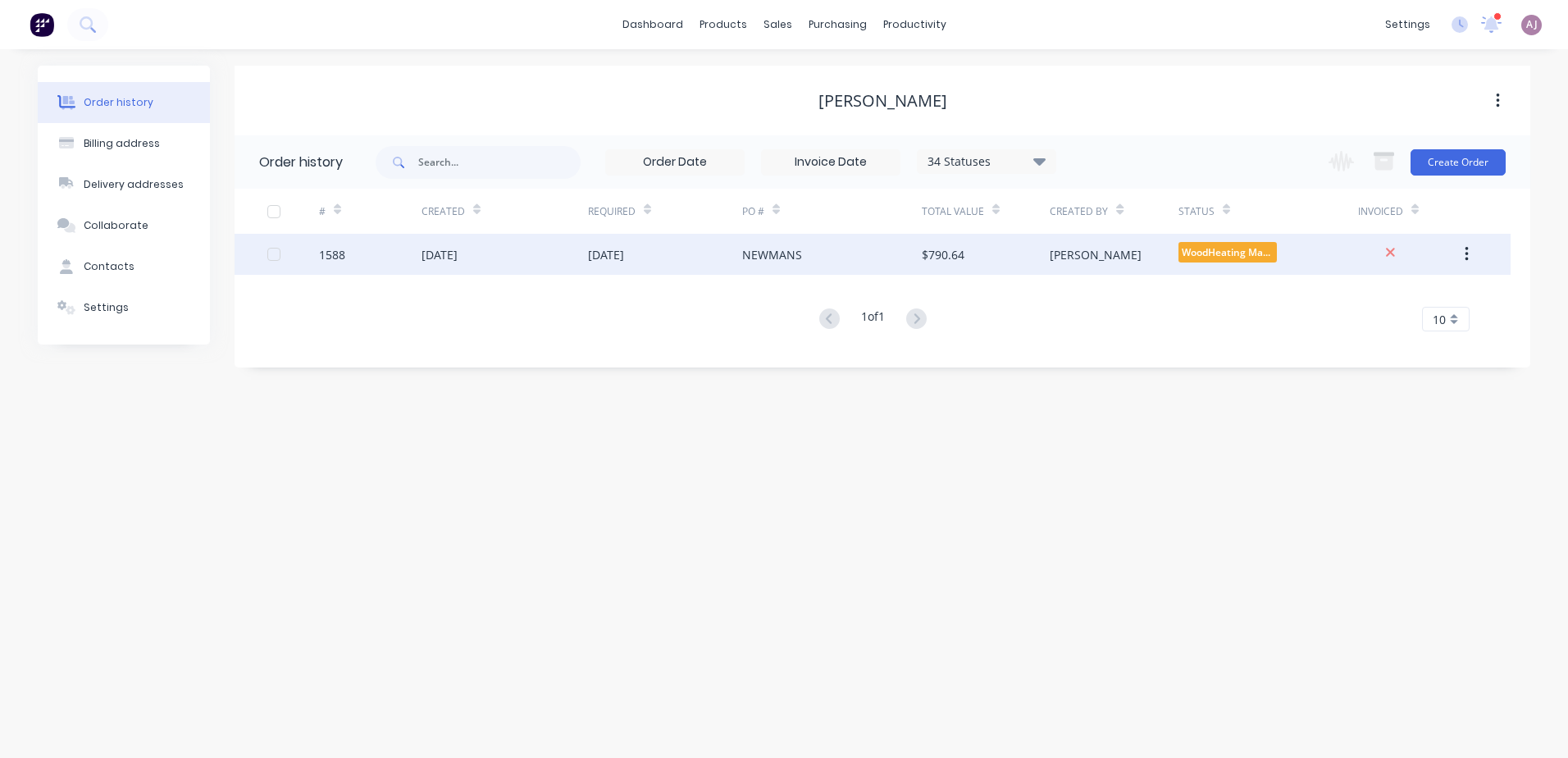
click at [631, 264] on div "[DATE]" at bounding box center [666, 253] width 154 height 41
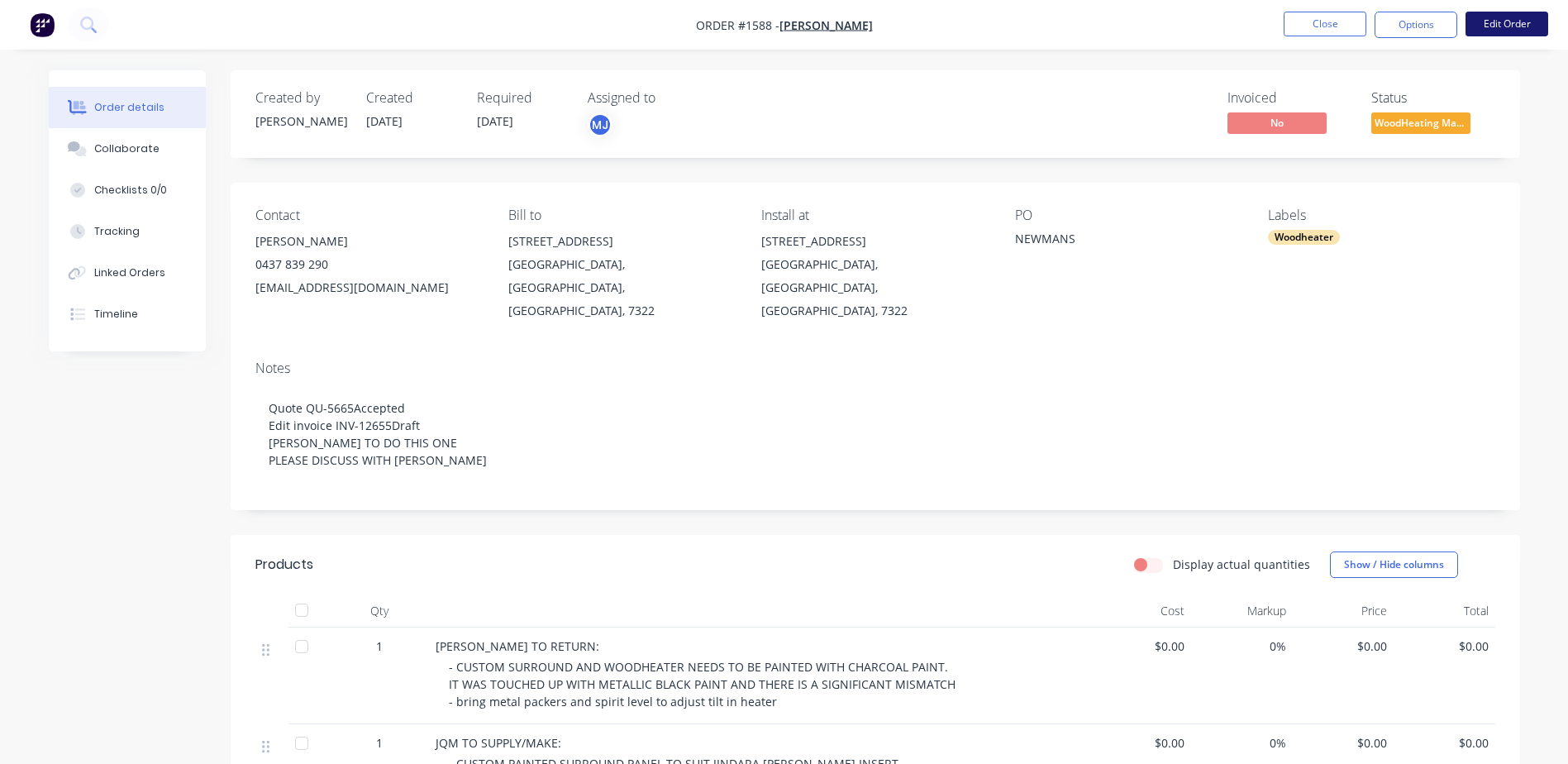
click at [1510, 32] on button "Edit Order" at bounding box center [1506, 24] width 83 height 25
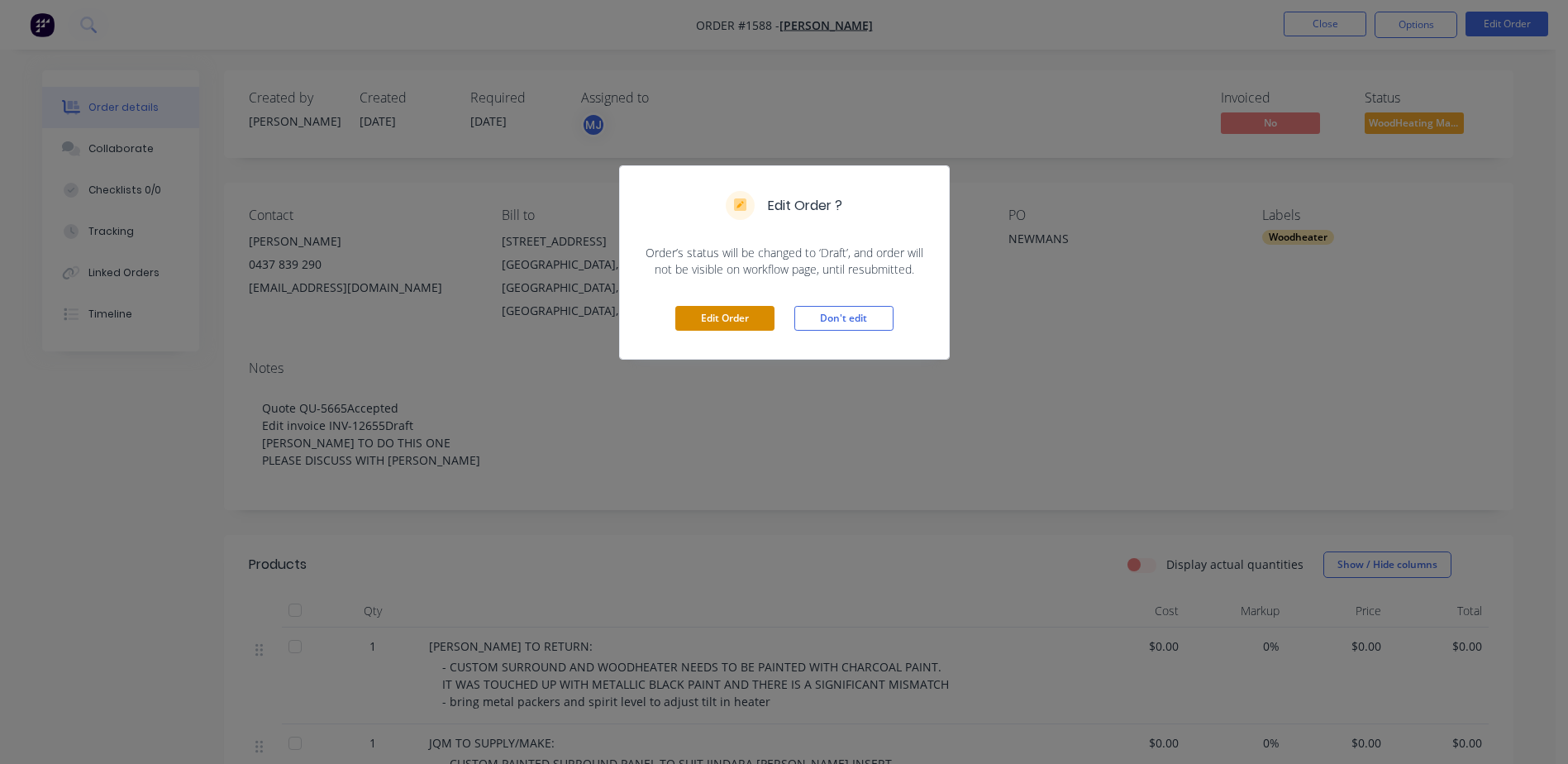
click at [713, 323] on button "Edit Order" at bounding box center [725, 318] width 100 height 25
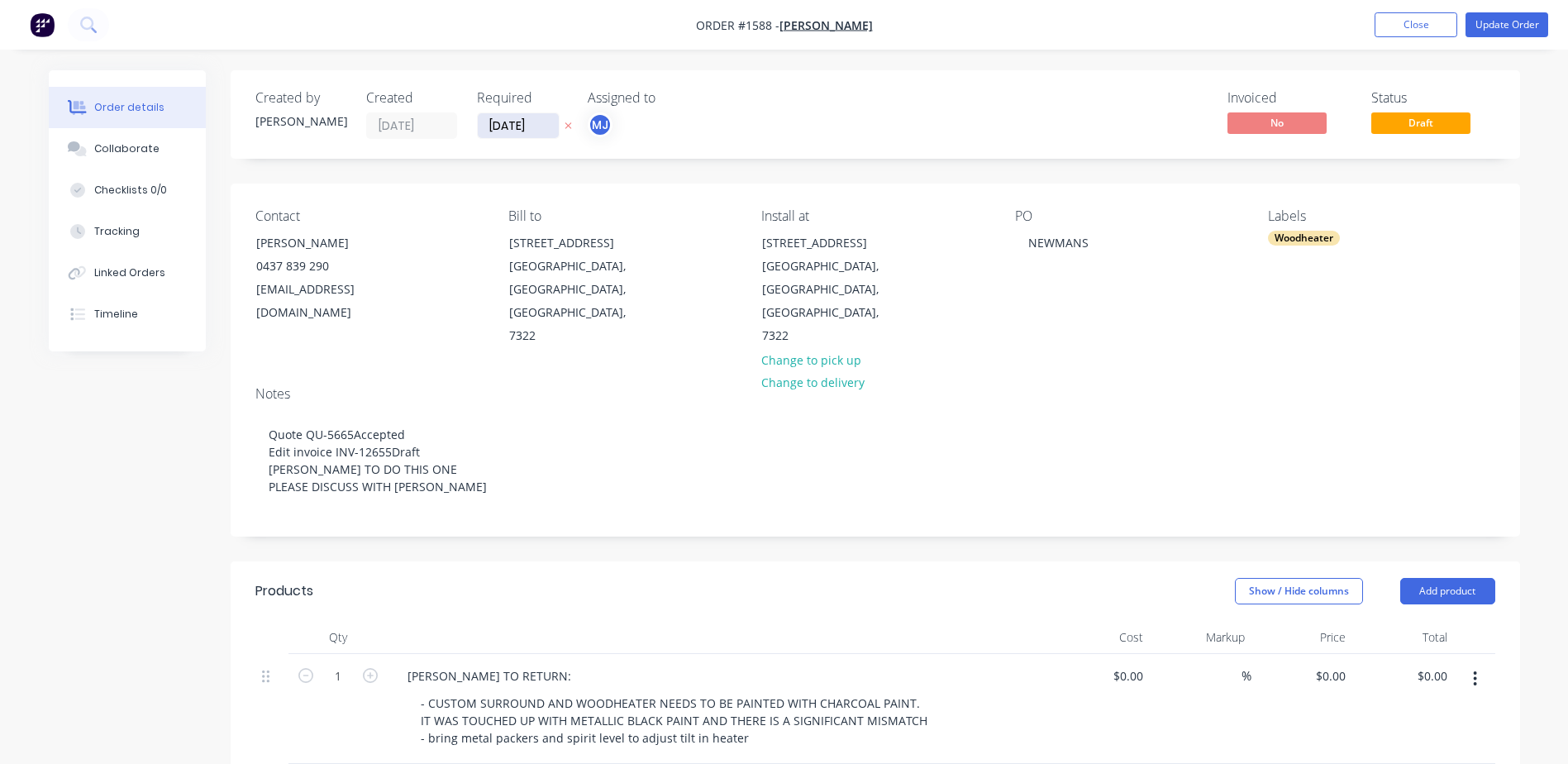
click at [522, 129] on input "[DATE]" at bounding box center [517, 126] width 81 height 25
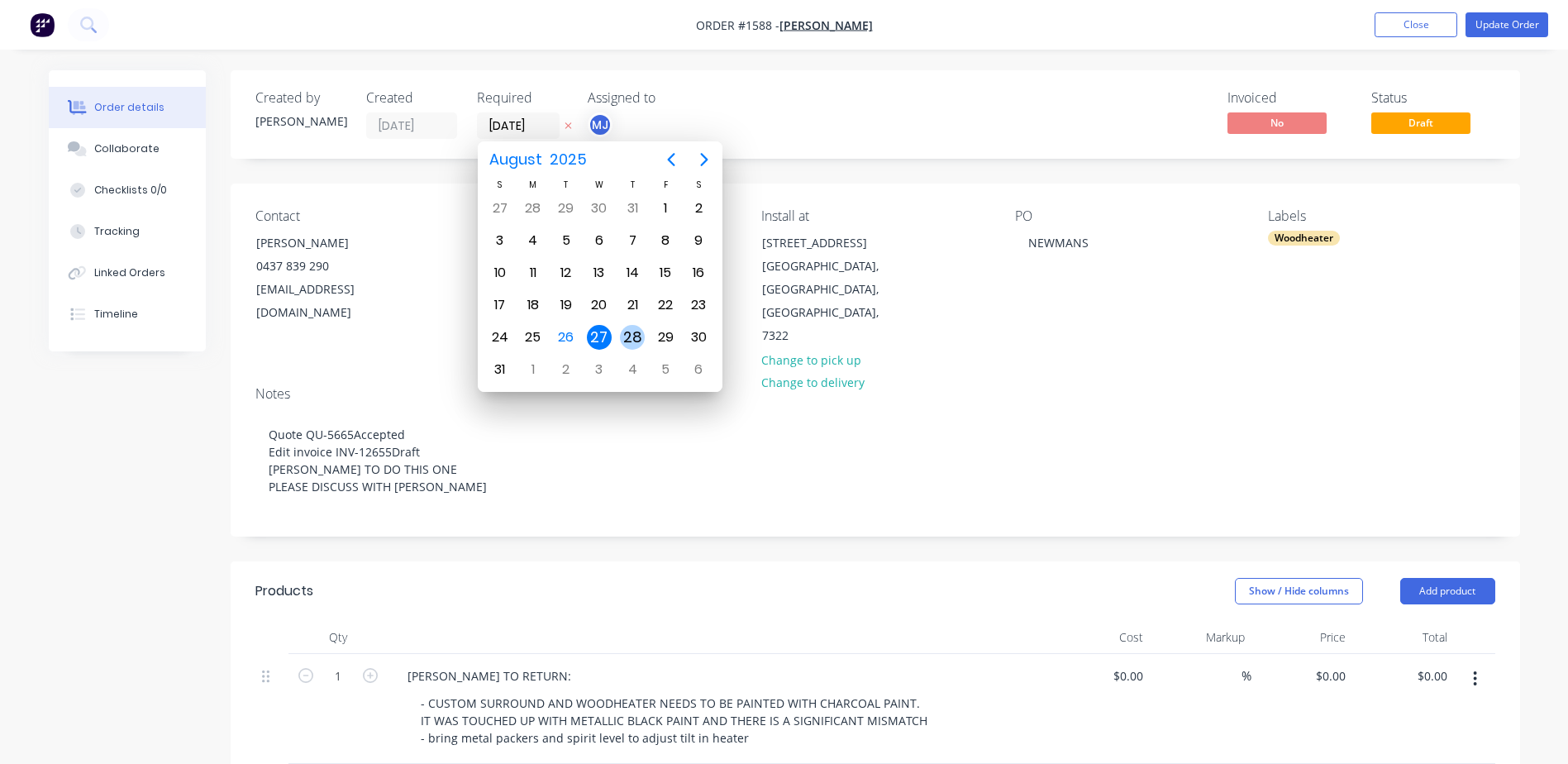
click at [631, 336] on div "28" at bounding box center [632, 337] width 25 height 25
type input "[DATE]"
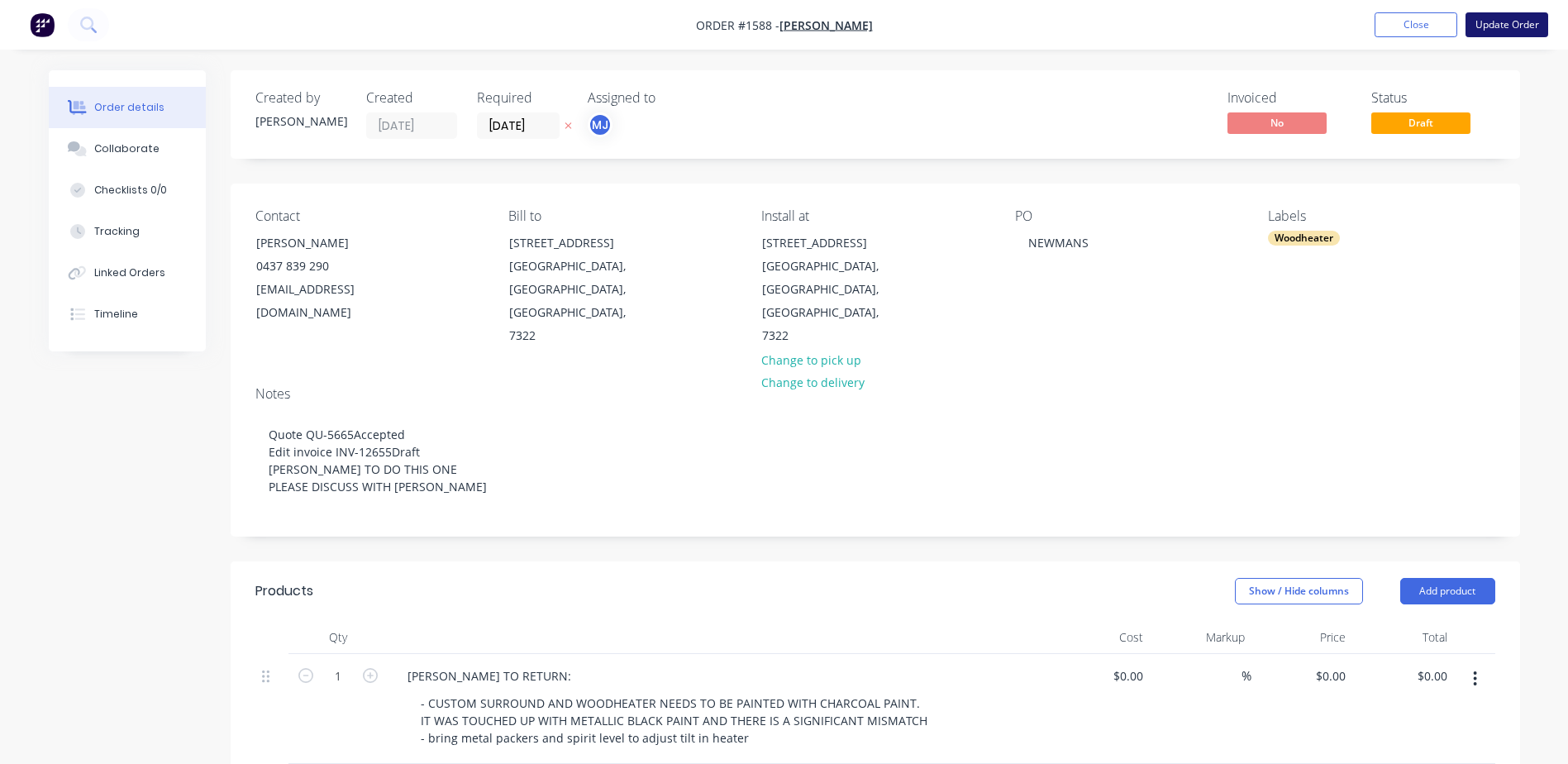
click at [1501, 28] on button "Update Order" at bounding box center [1506, 24] width 83 height 25
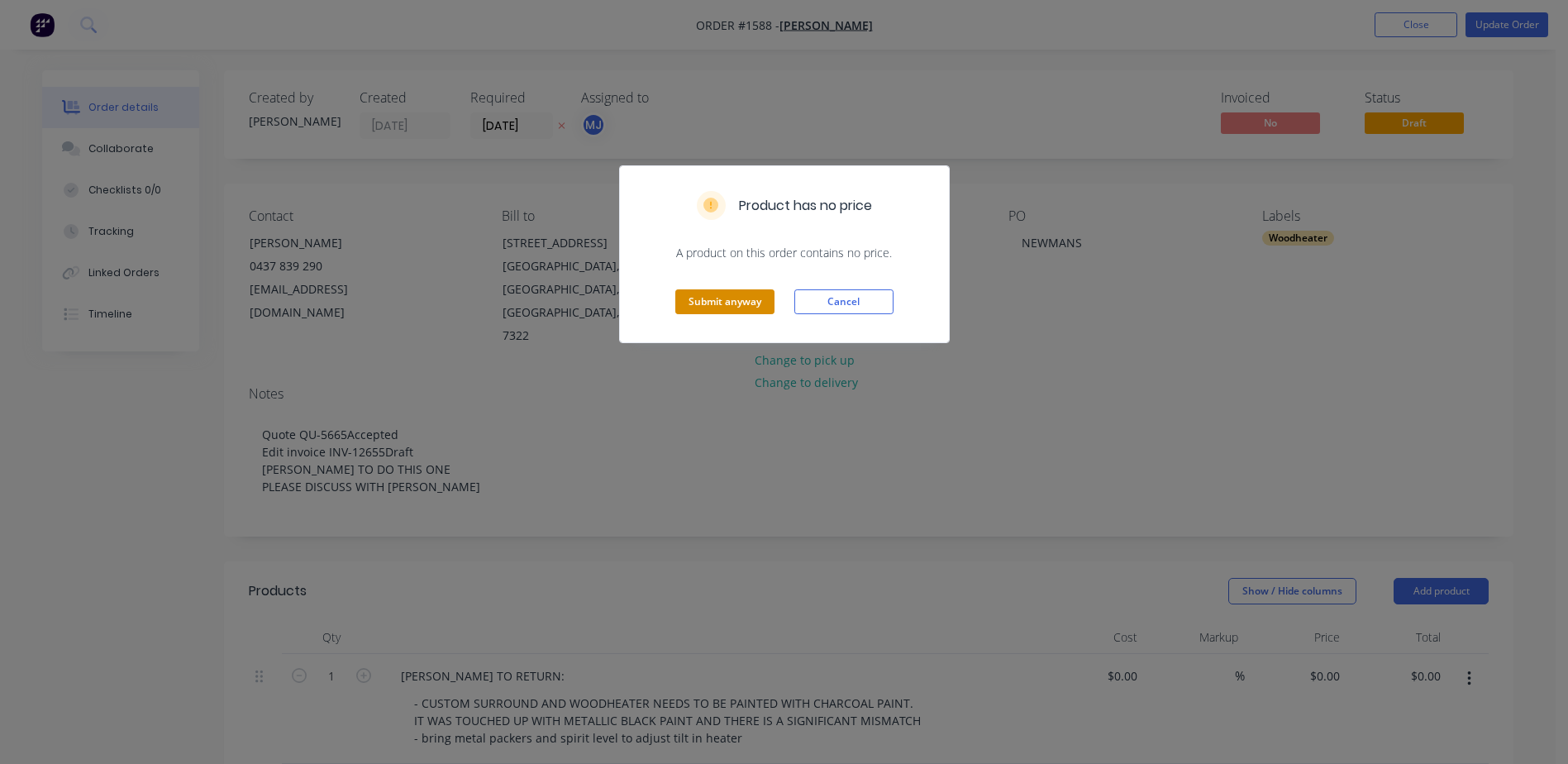
click at [739, 298] on button "Submit anyway" at bounding box center [725, 301] width 100 height 25
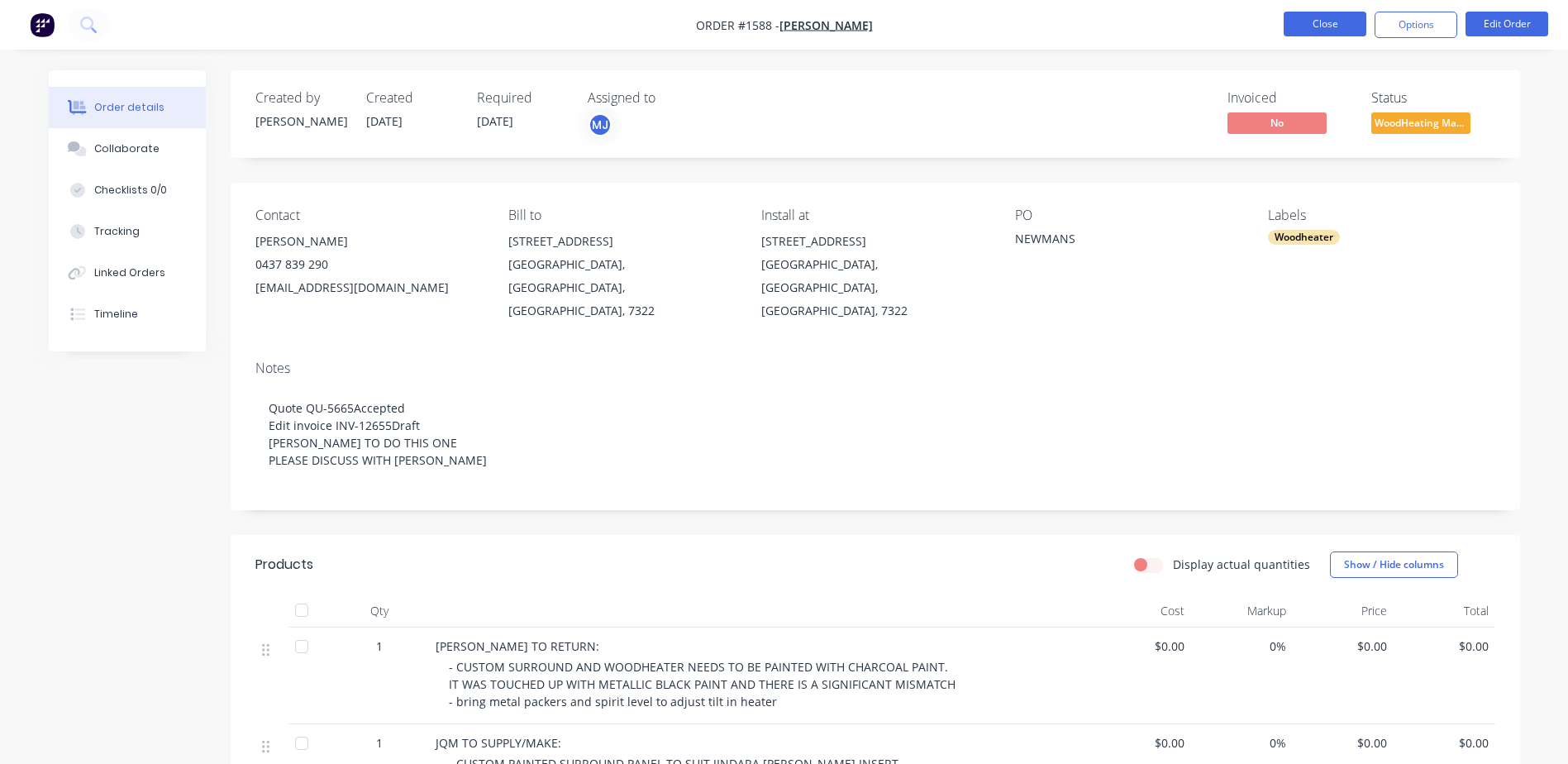
click at [1322, 18] on button "Close" at bounding box center [1325, 24] width 83 height 25
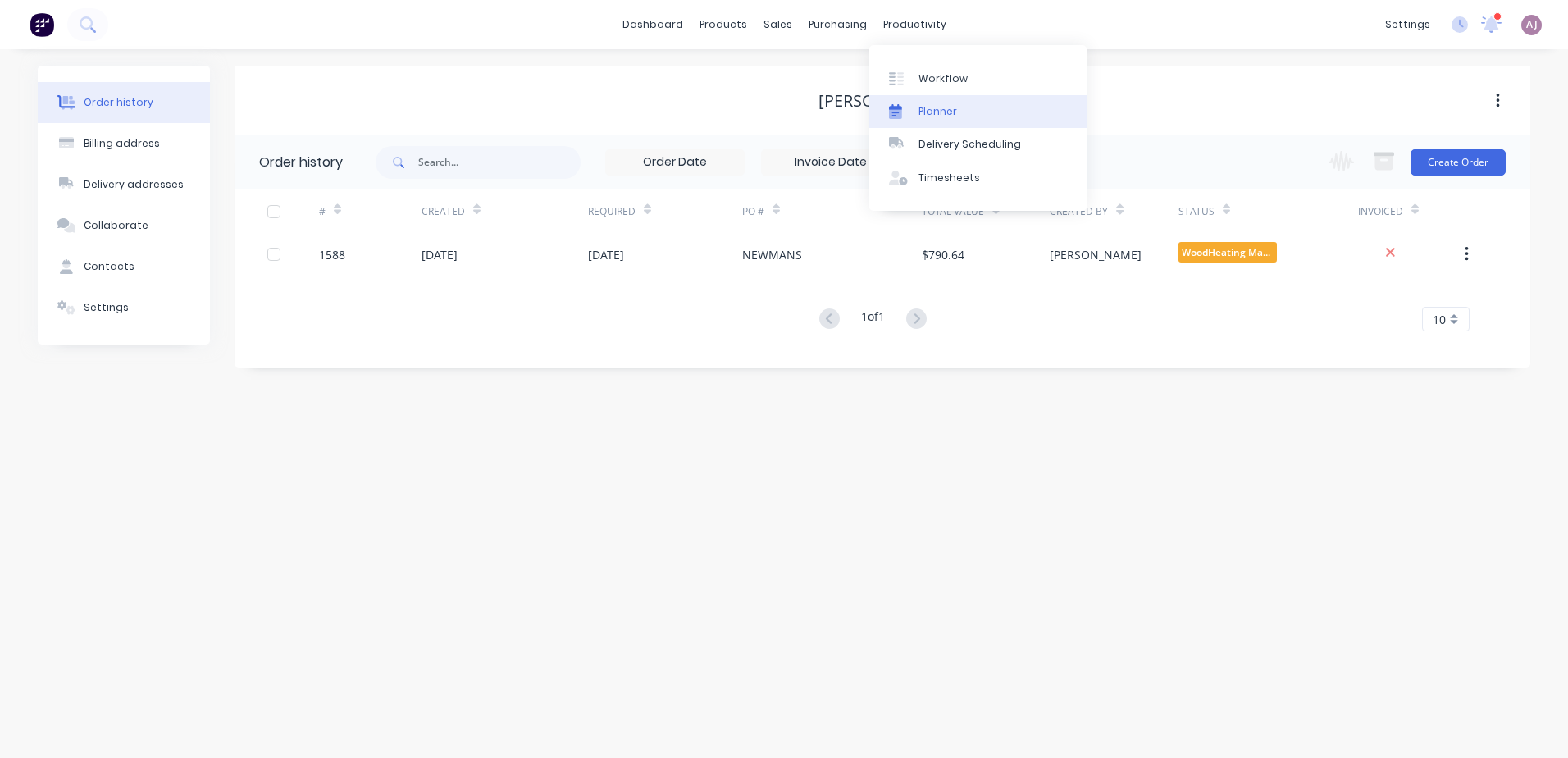
click at [929, 113] on div "Planner" at bounding box center [938, 111] width 39 height 15
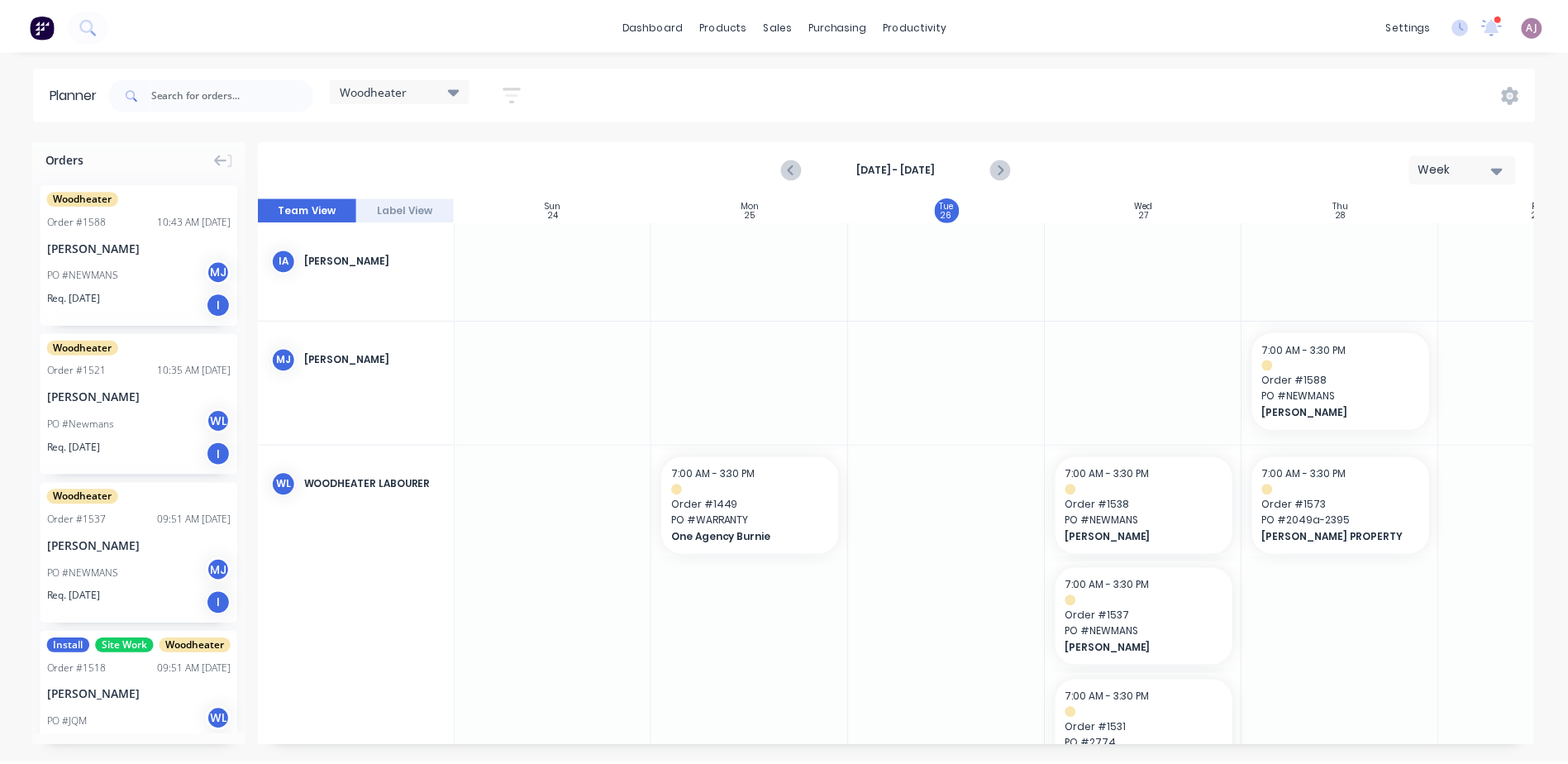
scroll to position [0, 1]
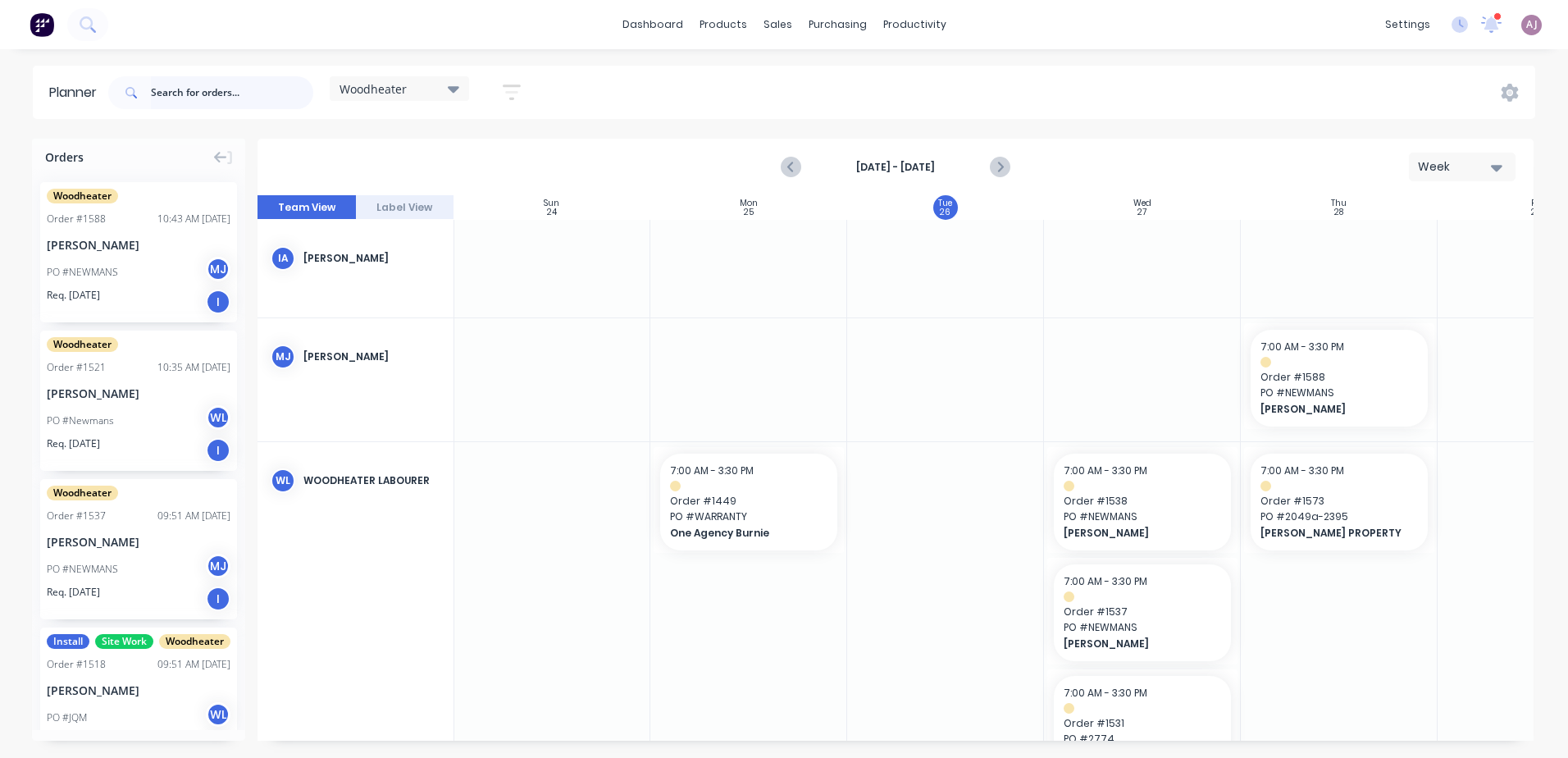
click at [215, 92] on input "text" at bounding box center [232, 92] width 162 height 33
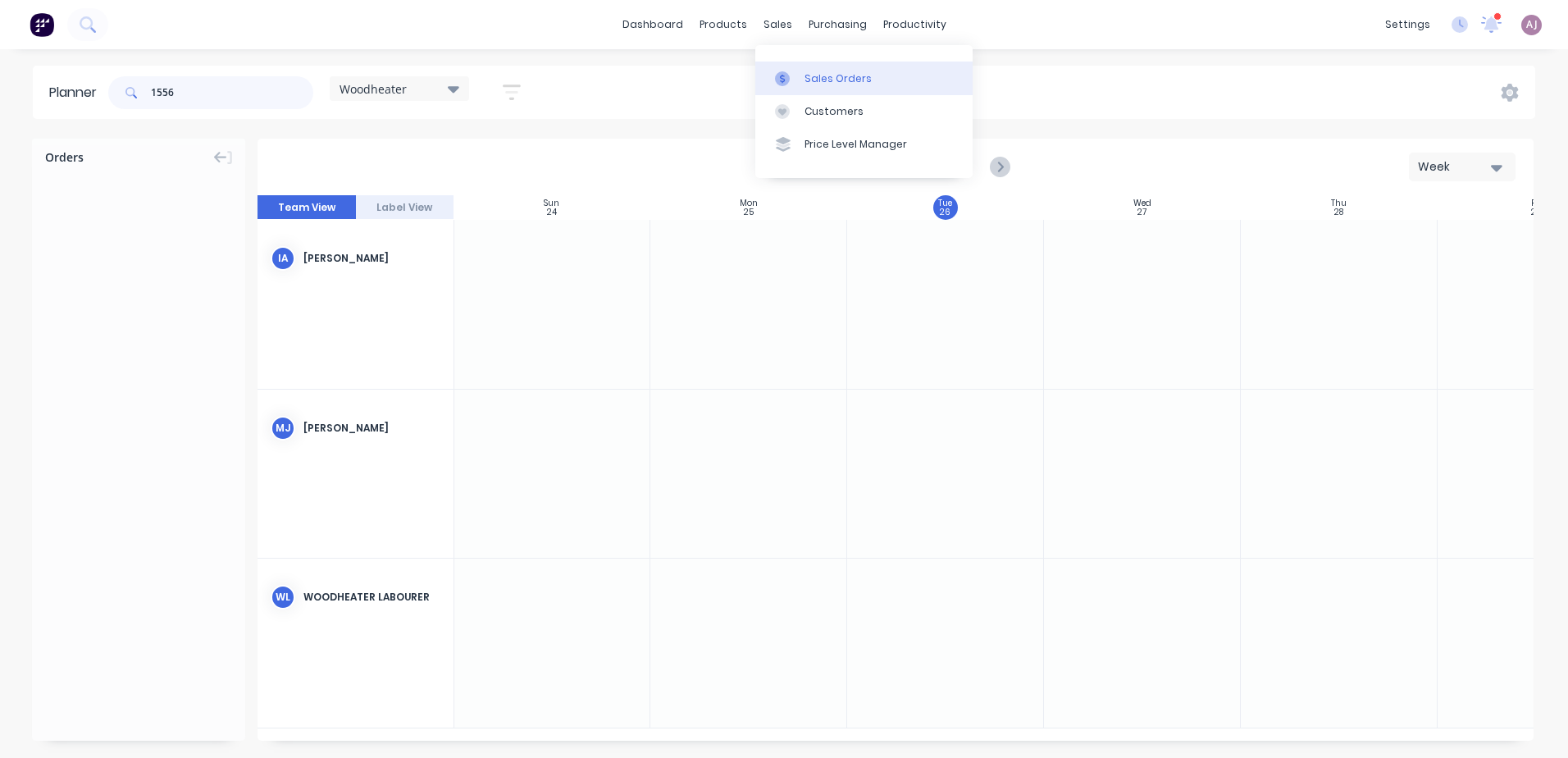
type input "1556"
click at [814, 79] on div "Sales Orders" at bounding box center [838, 78] width 67 height 15
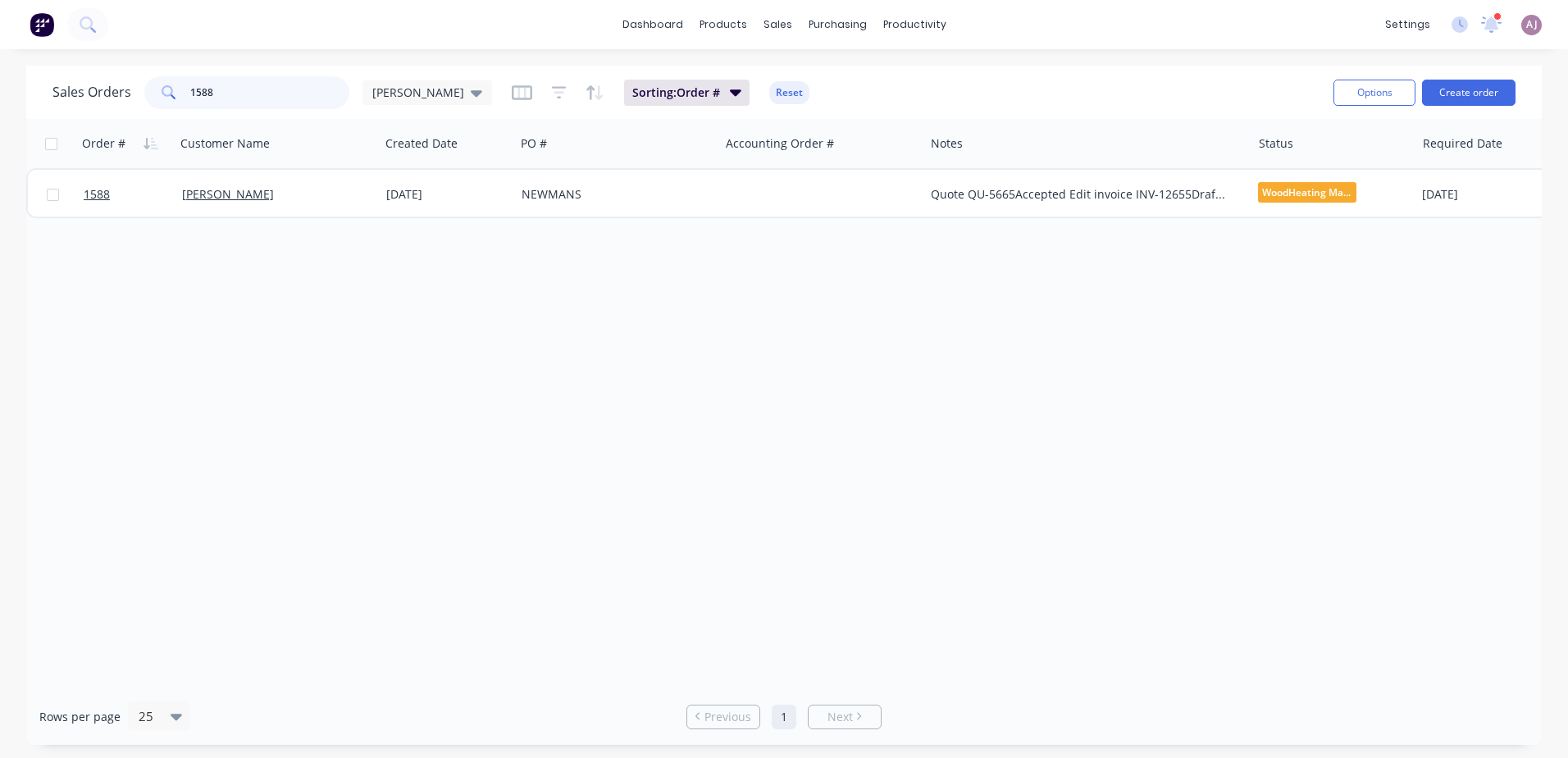
click at [282, 90] on input "1588" at bounding box center [270, 92] width 160 height 33
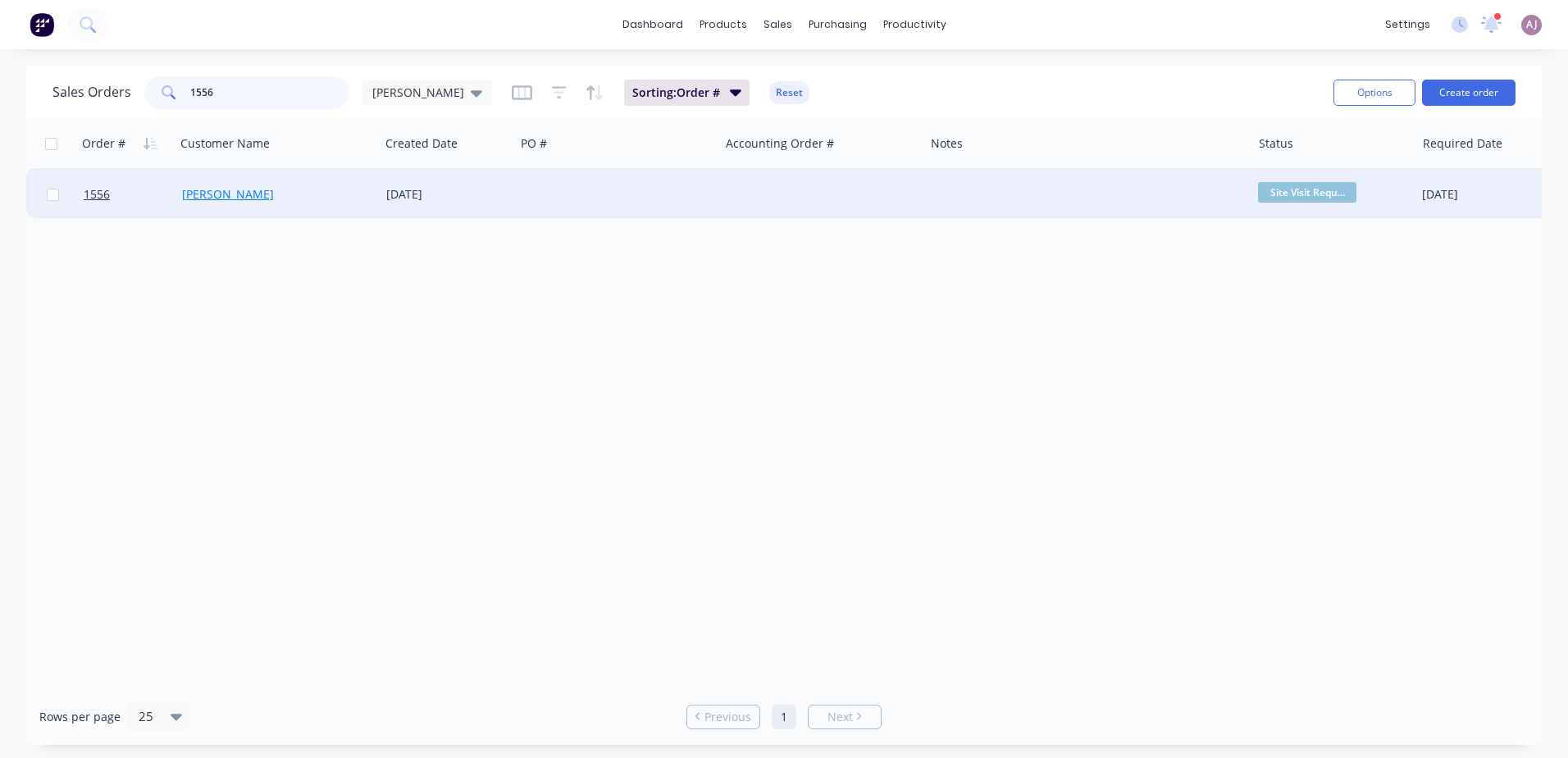
type input "1556"
click at [257, 196] on link "[PERSON_NAME]" at bounding box center [228, 194] width 92 height 16
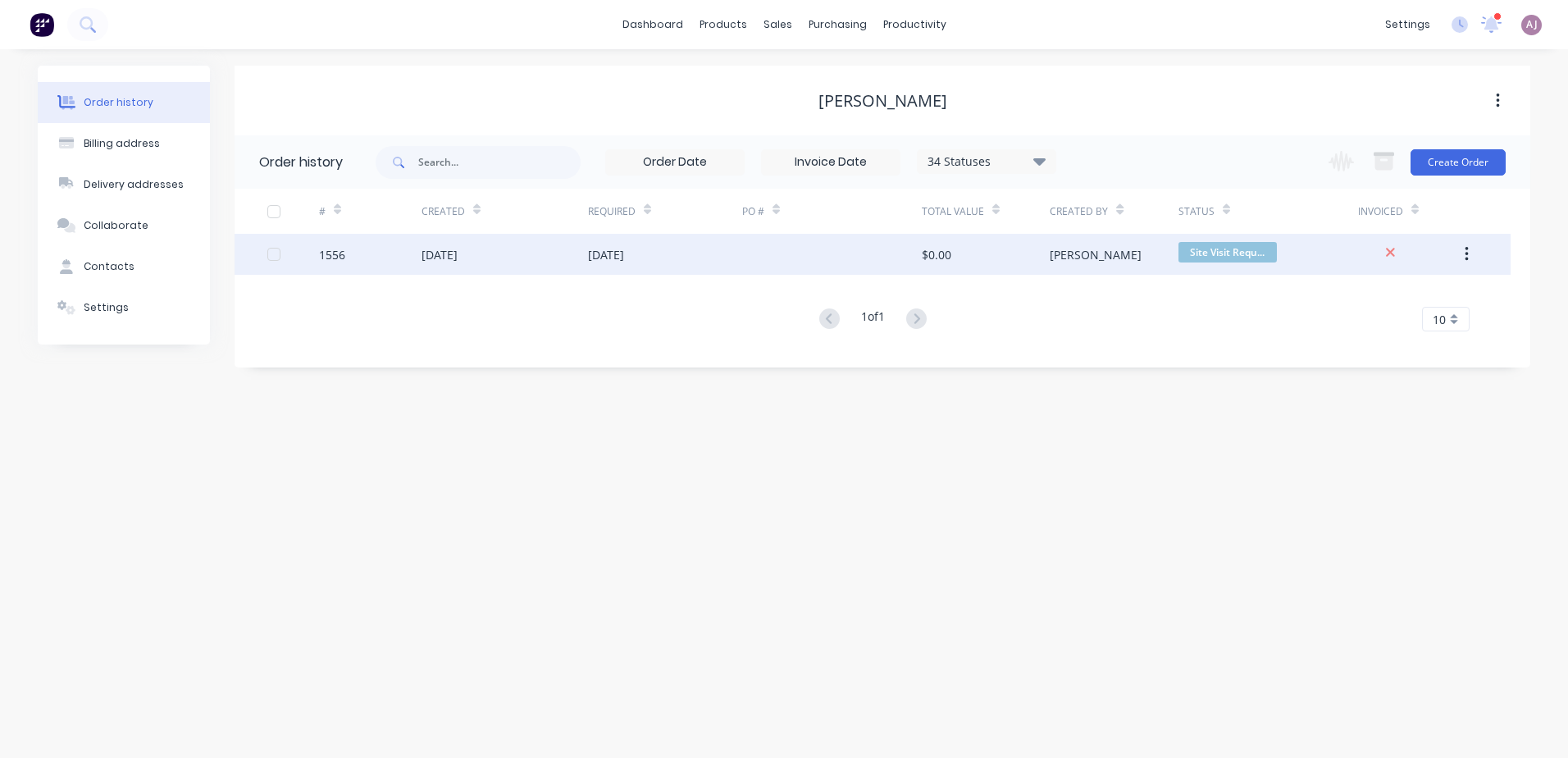
click at [1024, 268] on div "$0.00" at bounding box center [985, 253] width 128 height 41
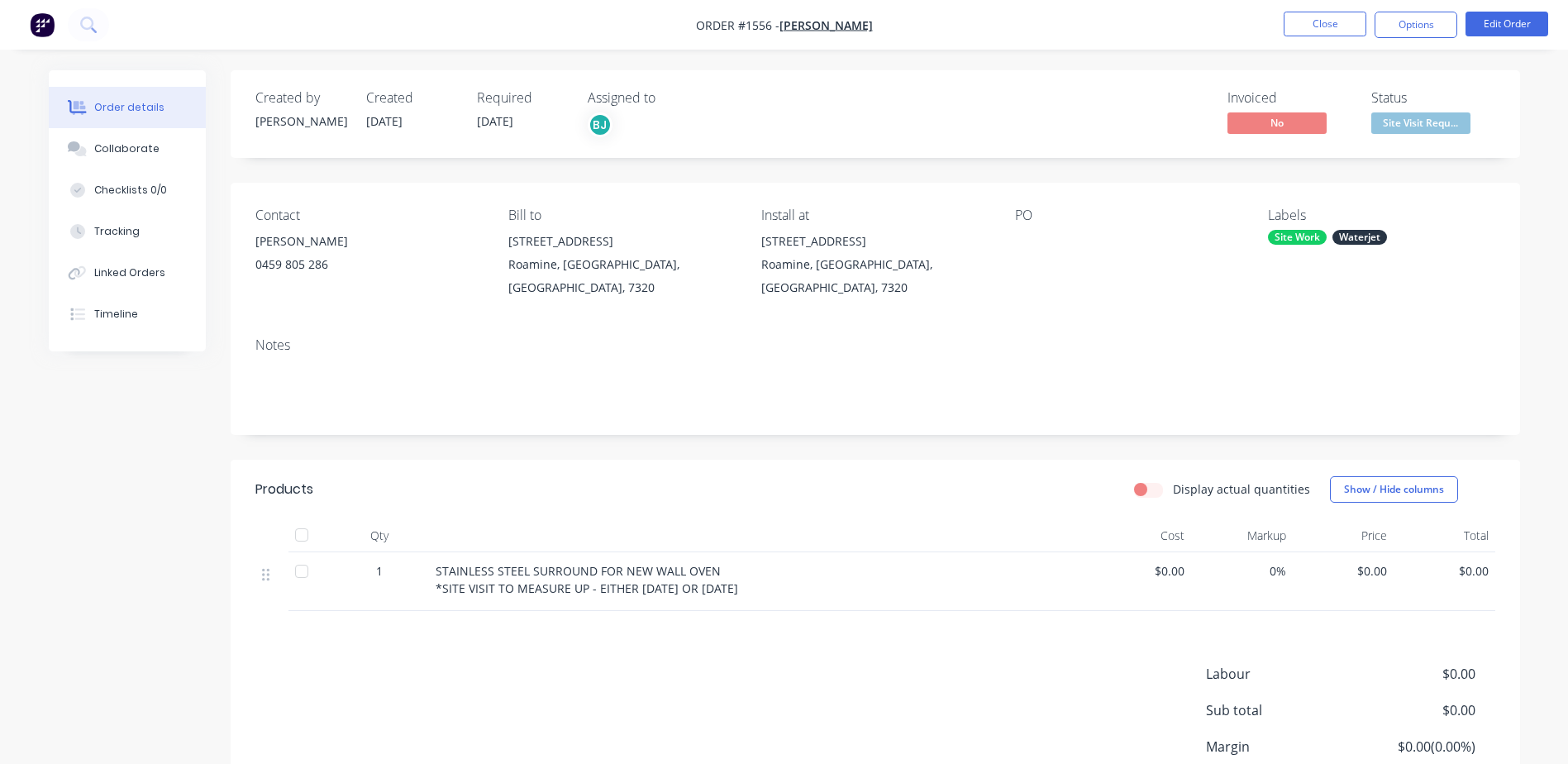
click at [1434, 128] on span "Site Visit Requ..." at bounding box center [1421, 123] width 100 height 21
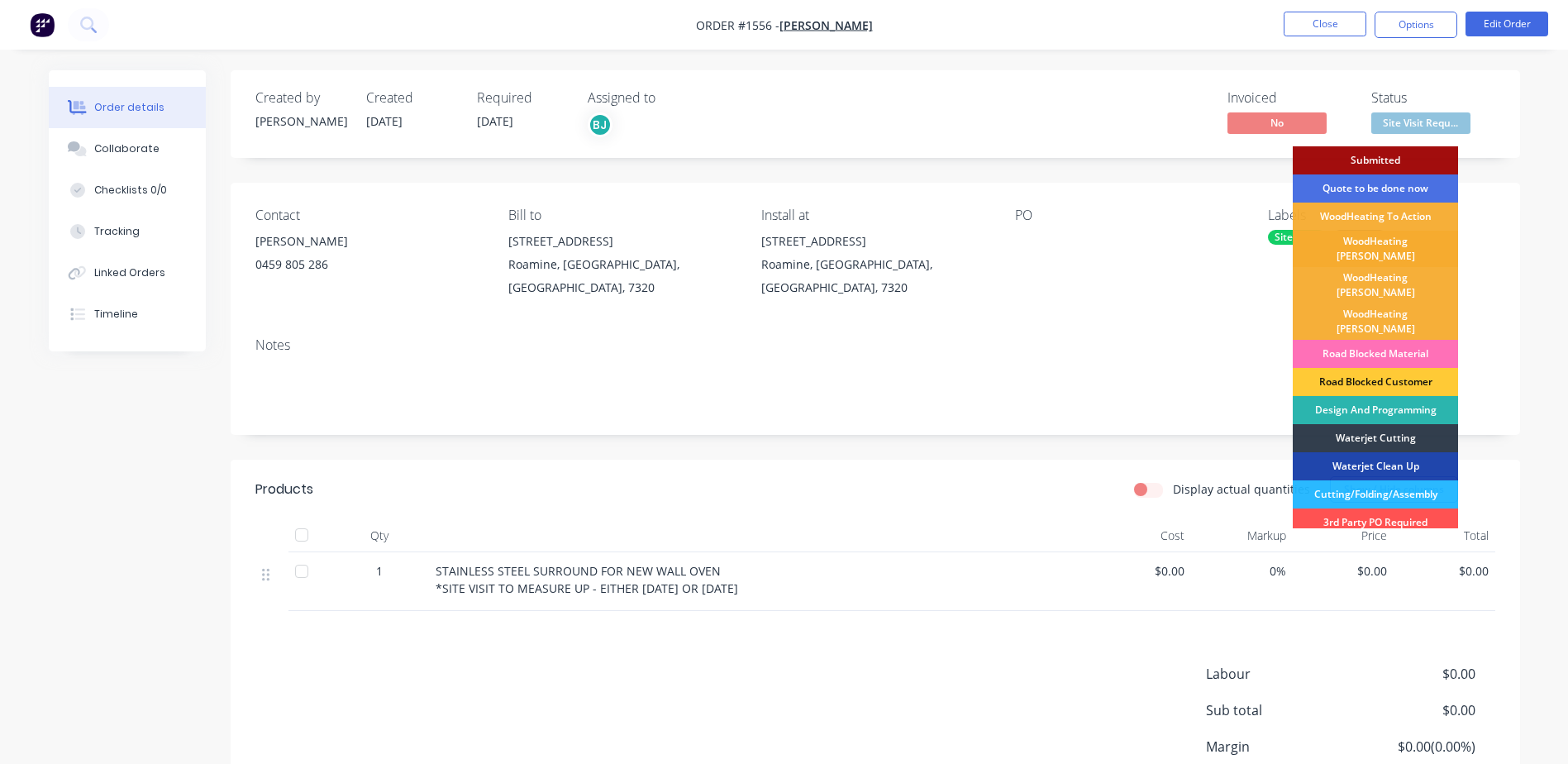
click at [1380, 236] on div "WoodHeating [PERSON_NAME]" at bounding box center [1376, 248] width 165 height 36
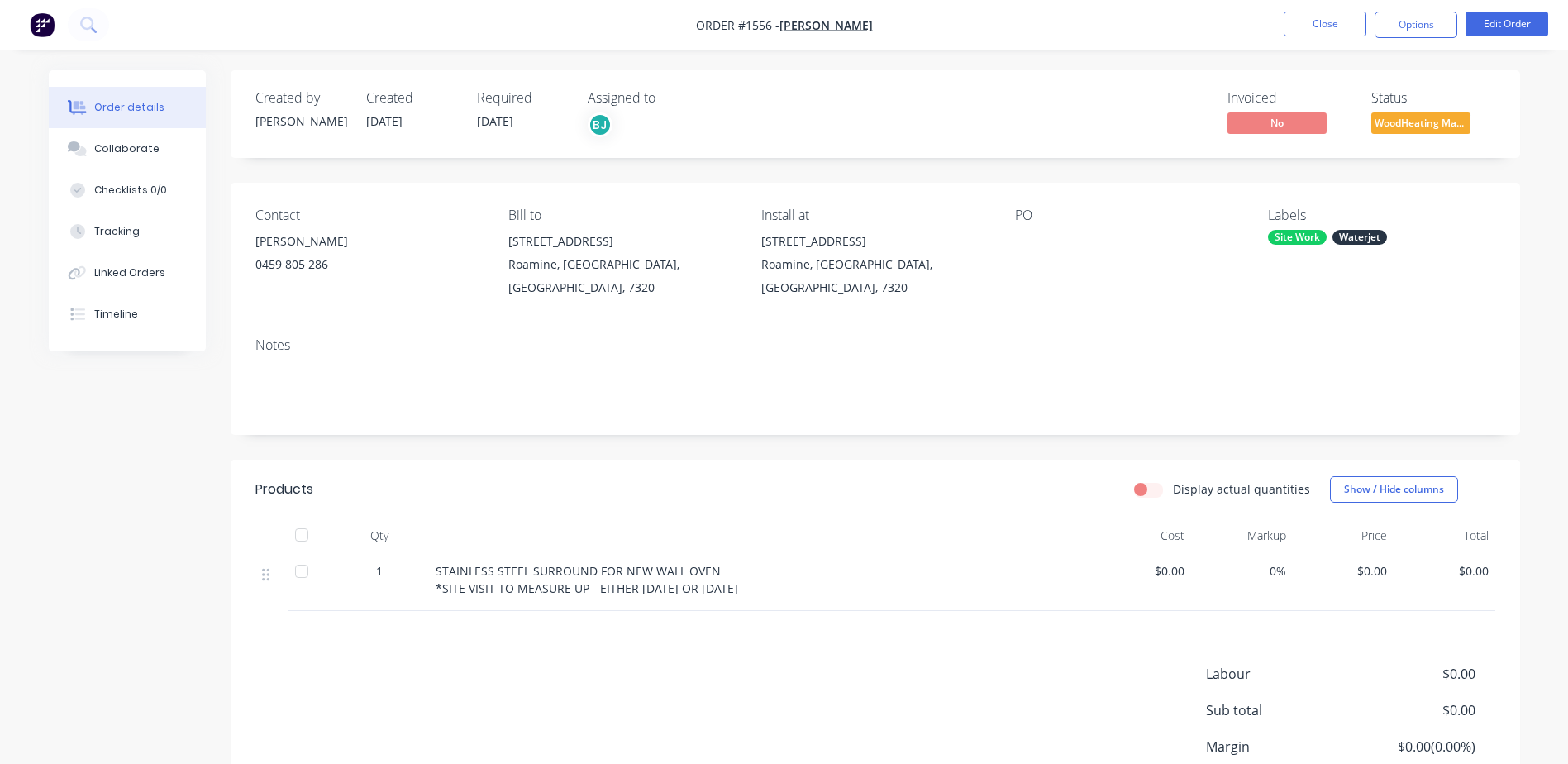
click at [1402, 121] on span "WoodHeating Mar..." at bounding box center [1421, 123] width 100 height 21
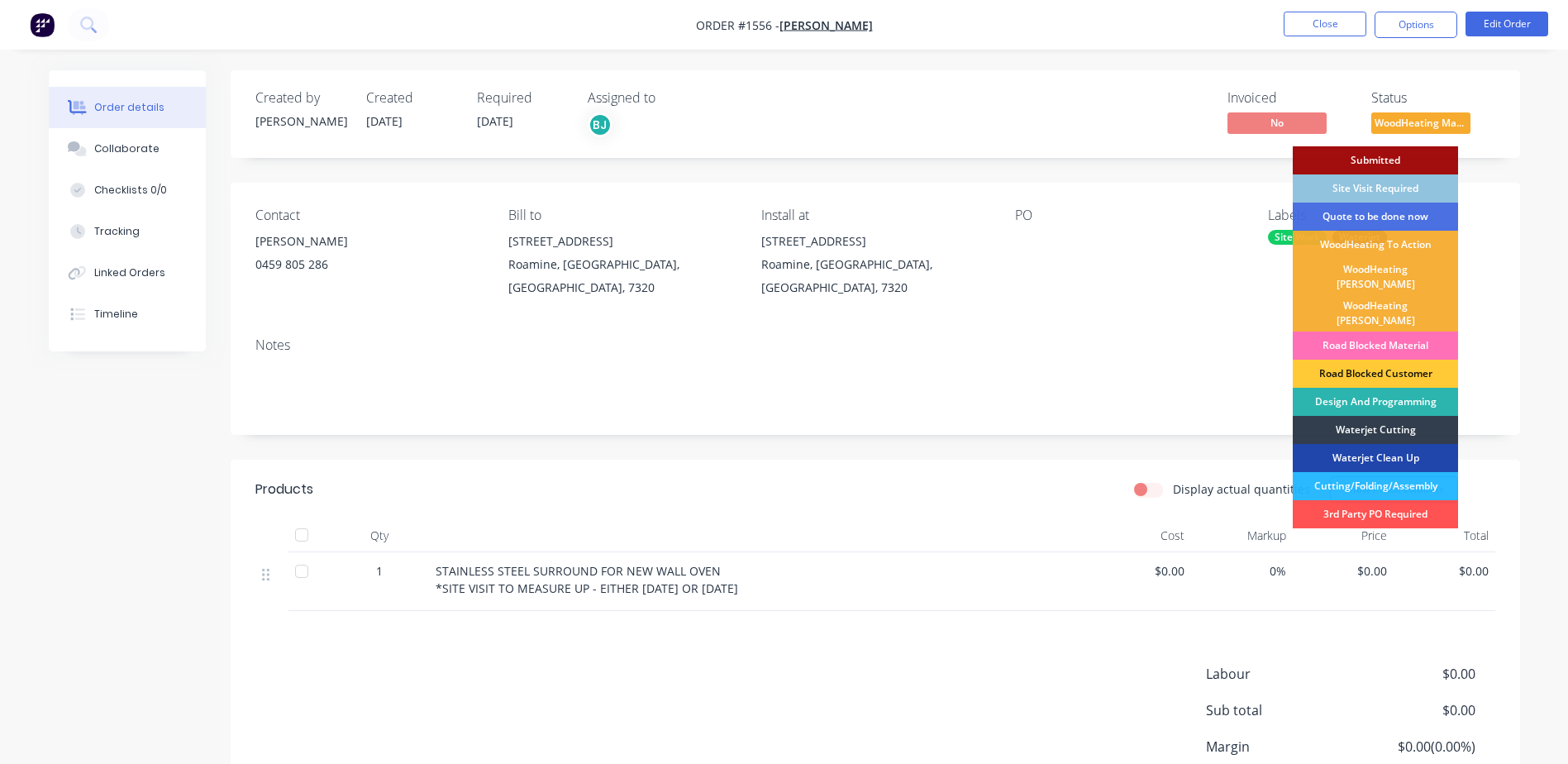
click at [1383, 186] on div "Site Visit Required" at bounding box center [1376, 189] width 165 height 28
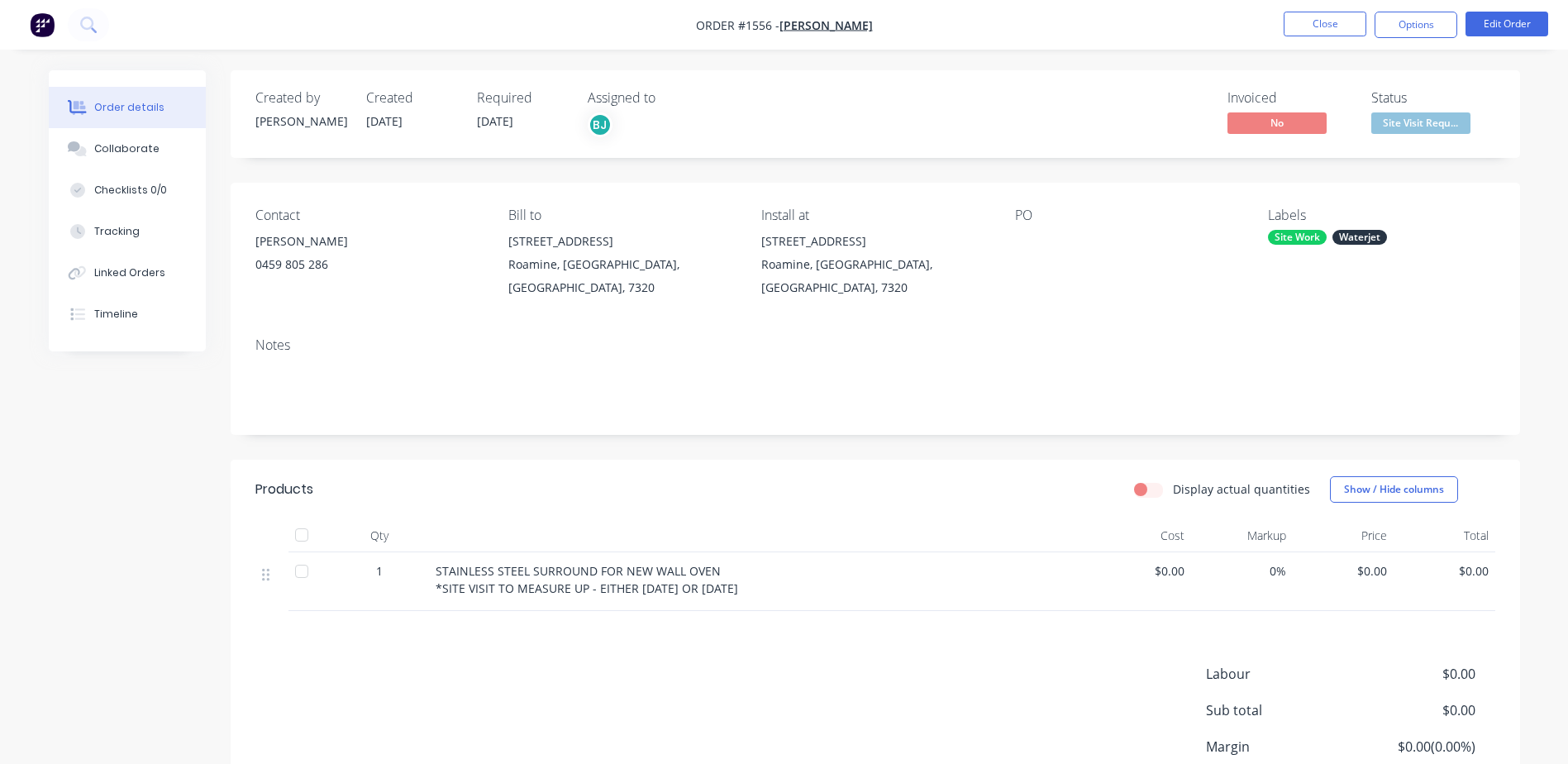
click at [499, 120] on span "[DATE]" at bounding box center [494, 122] width 36 height 16
click at [1488, 28] on button "Edit Order" at bounding box center [1506, 24] width 83 height 25
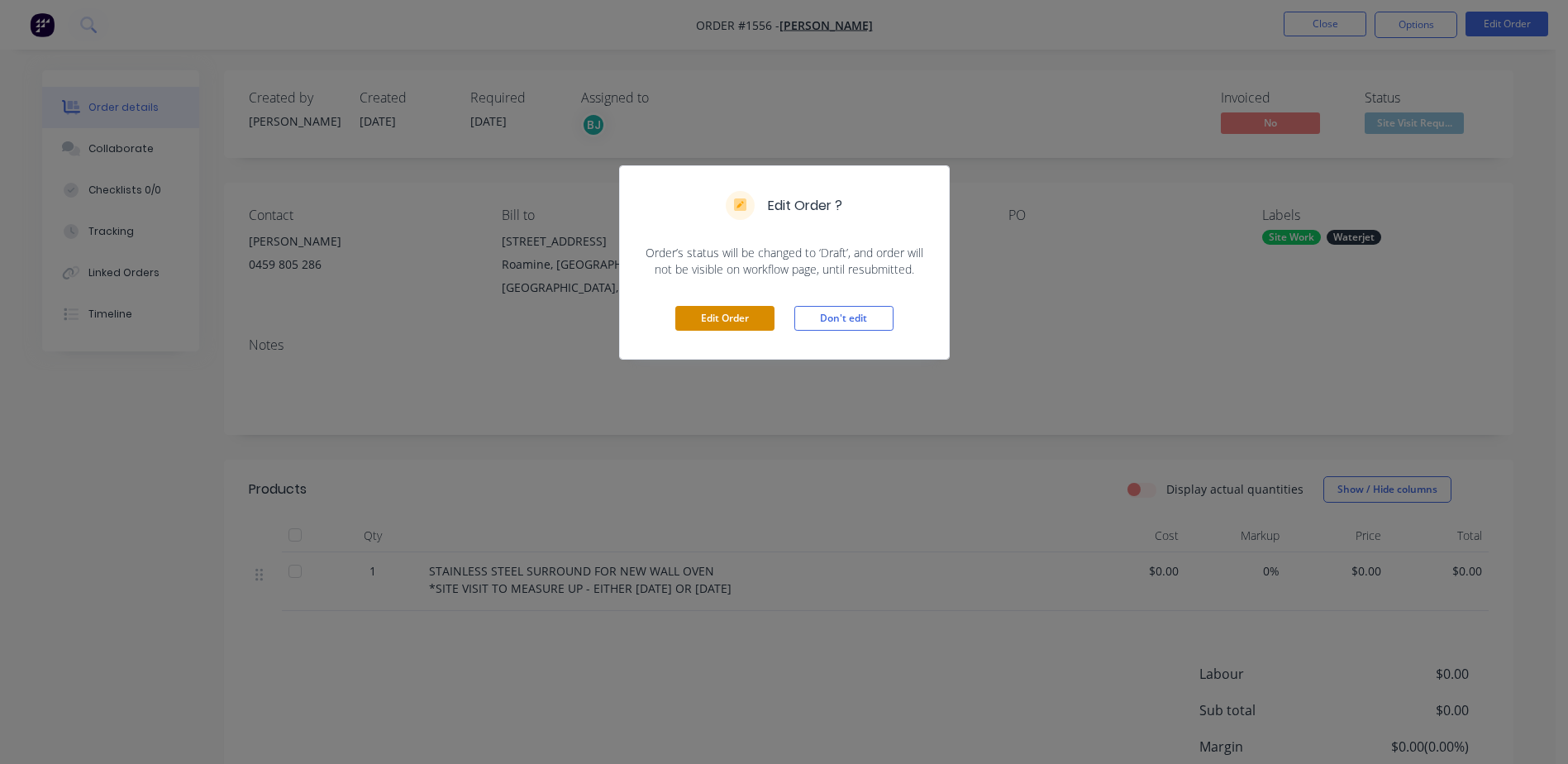
click at [735, 309] on button "Edit Order" at bounding box center [725, 318] width 100 height 25
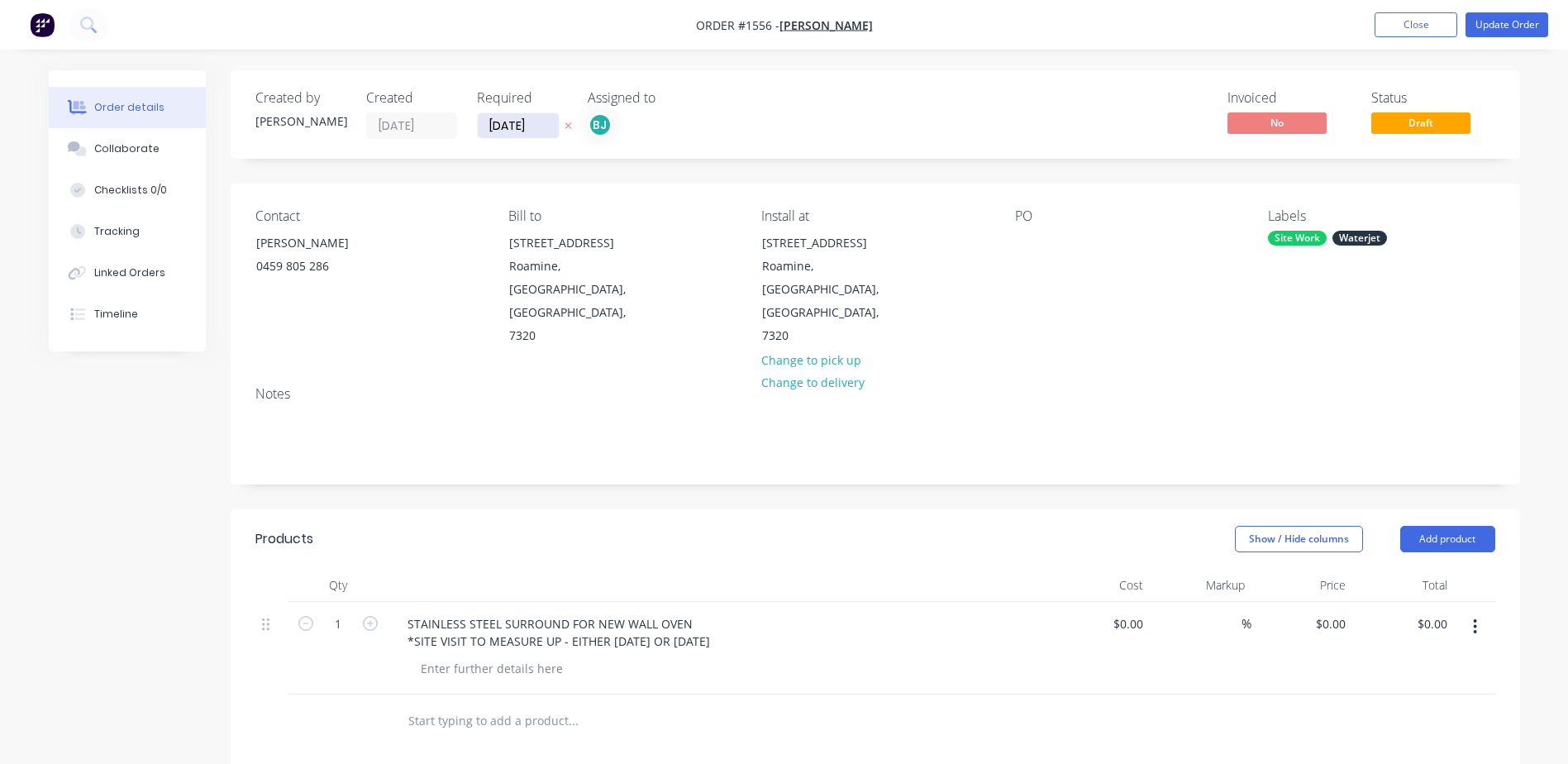
click at [525, 134] on input "[DATE]" at bounding box center [517, 126] width 81 height 25
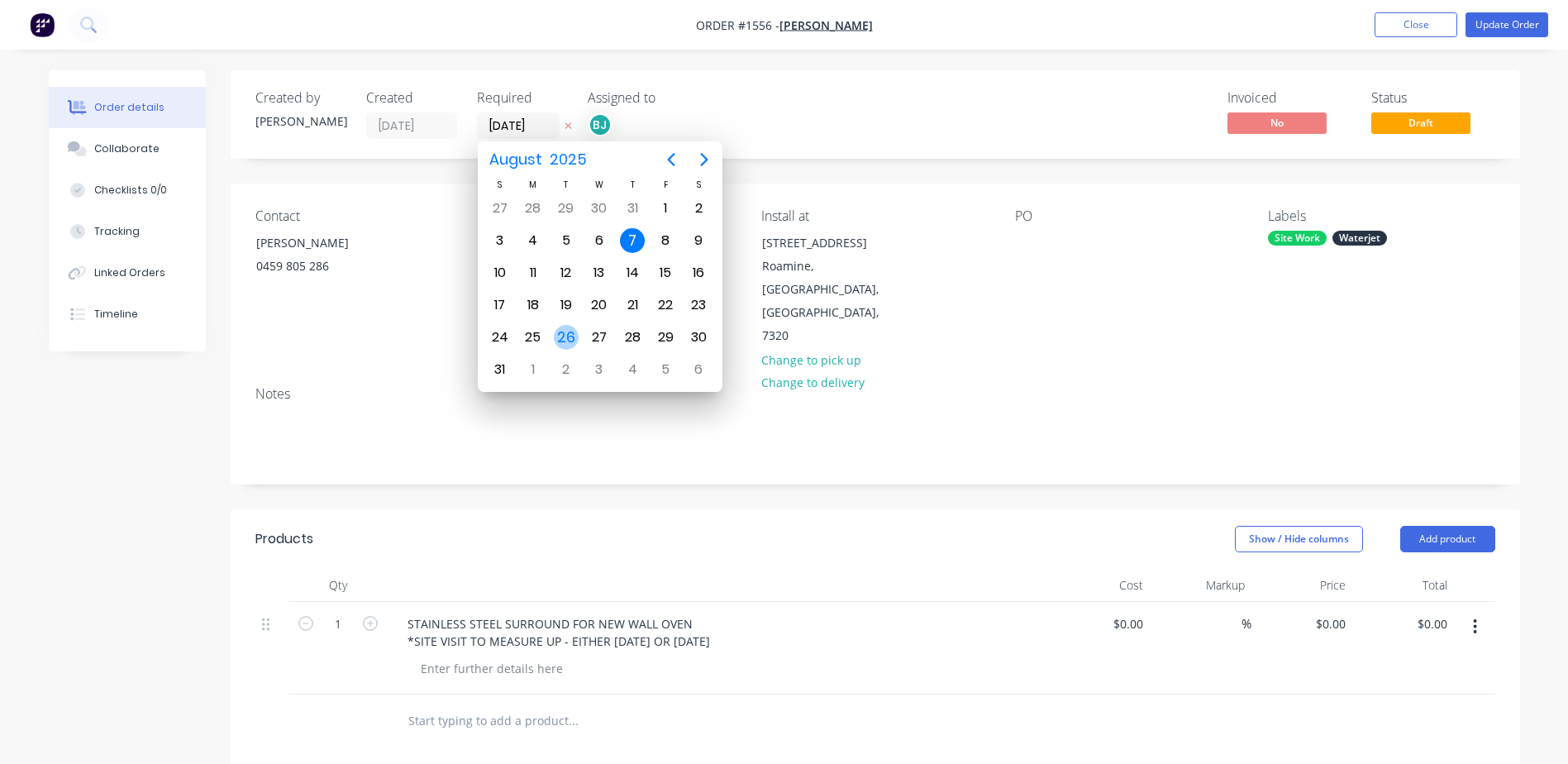
click at [572, 337] on div "26" at bounding box center [566, 337] width 25 height 25
type input "[DATE]"
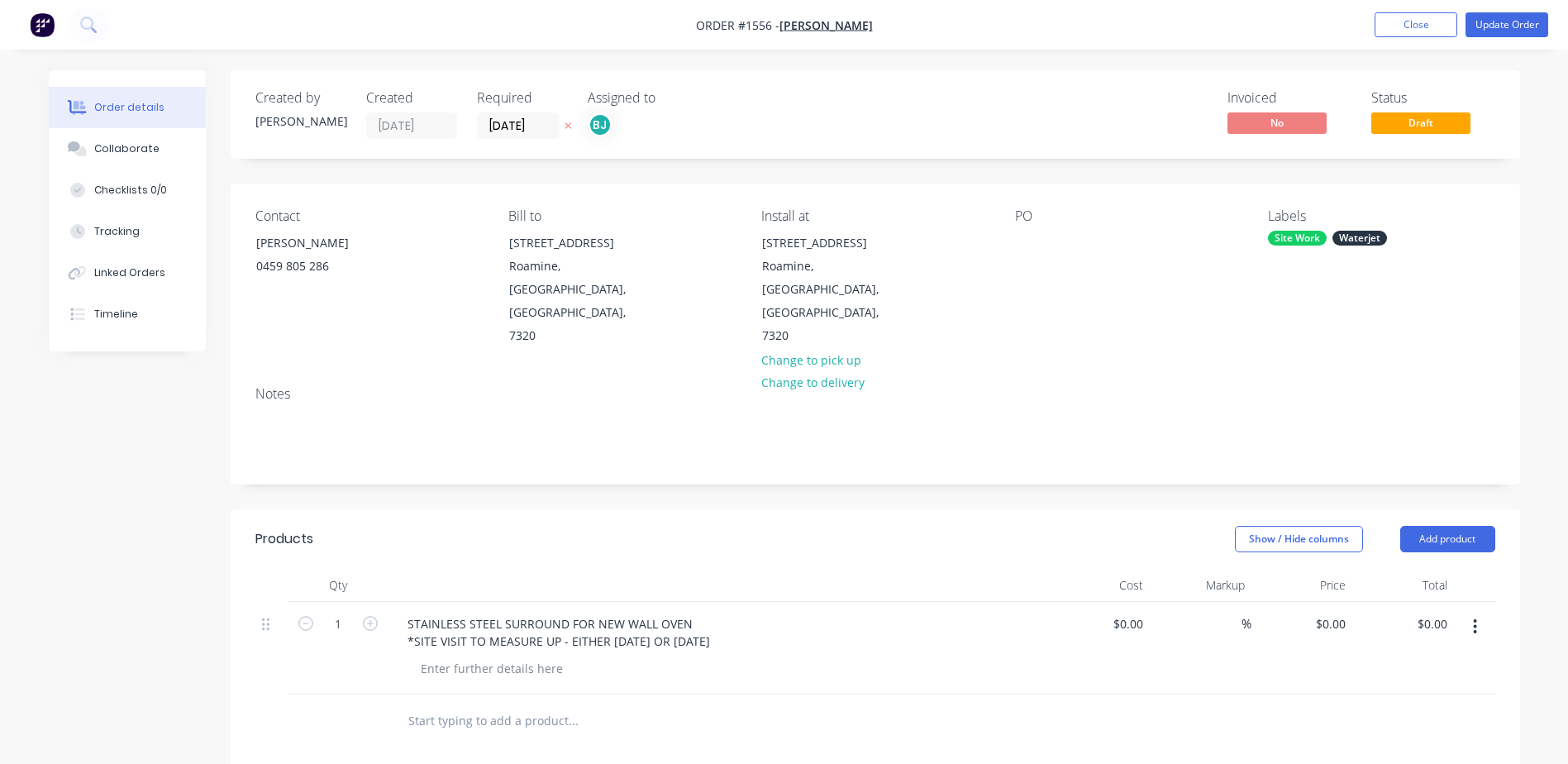
click at [479, 704] on input "text" at bounding box center [573, 720] width 331 height 33
type input "TEMPLATE HAS BEEN CUT"
click at [506, 732] on div at bounding box center [491, 744] width 168 height 24
click at [1508, 17] on button "Update Order" at bounding box center [1506, 24] width 83 height 25
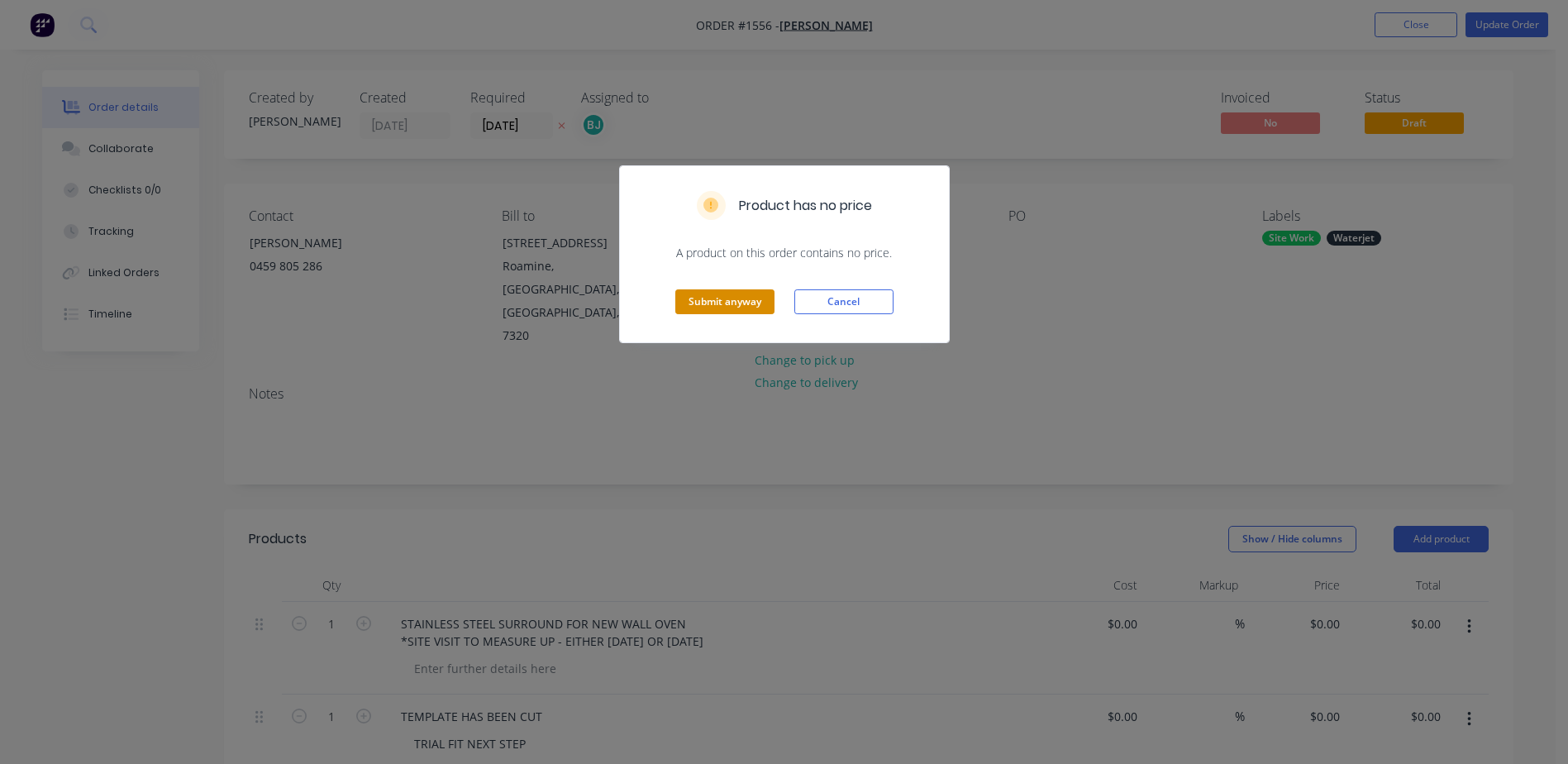
click at [760, 308] on button "Submit anyway" at bounding box center [725, 301] width 100 height 25
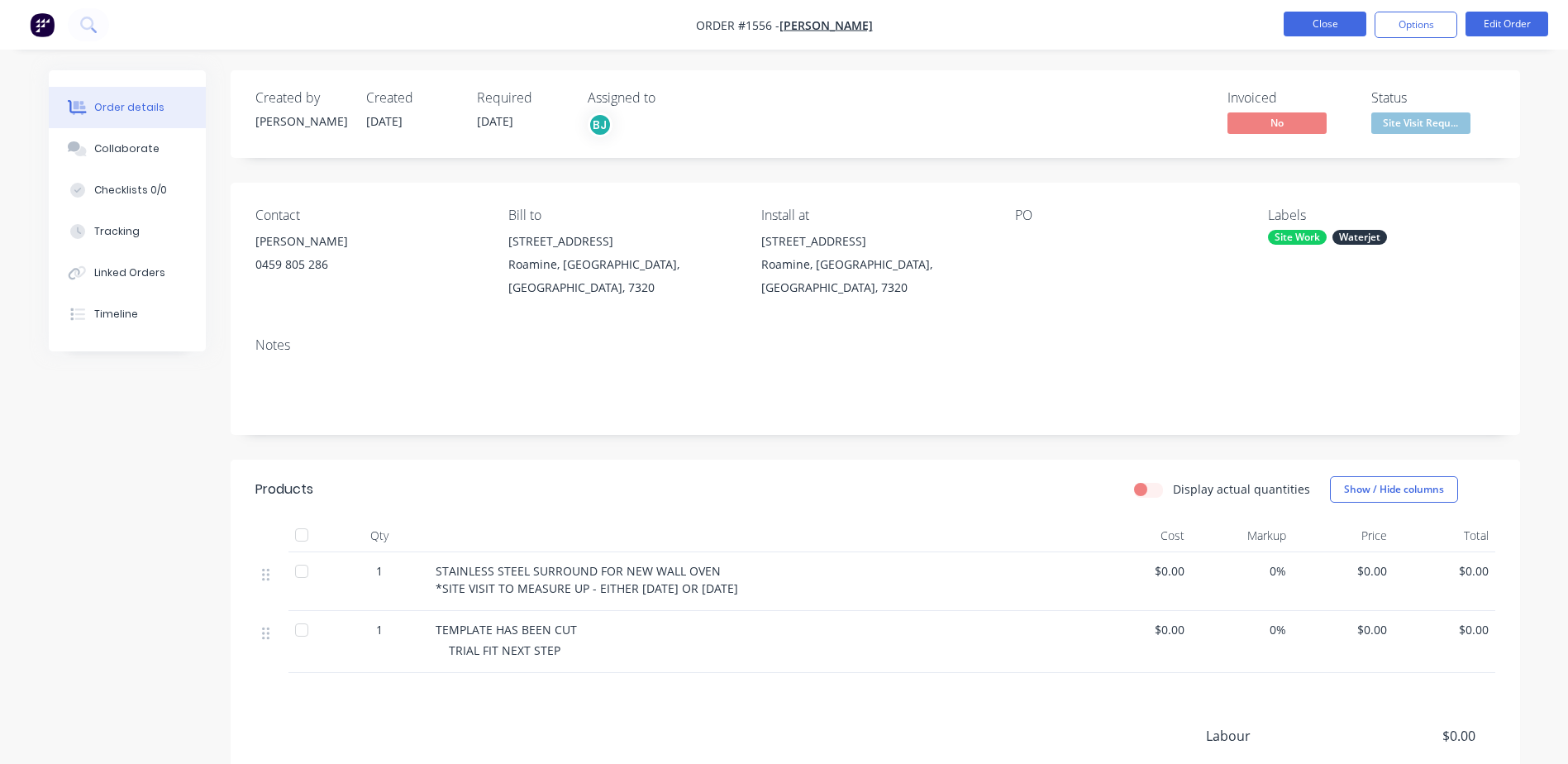
click at [1334, 27] on button "Close" at bounding box center [1325, 24] width 83 height 25
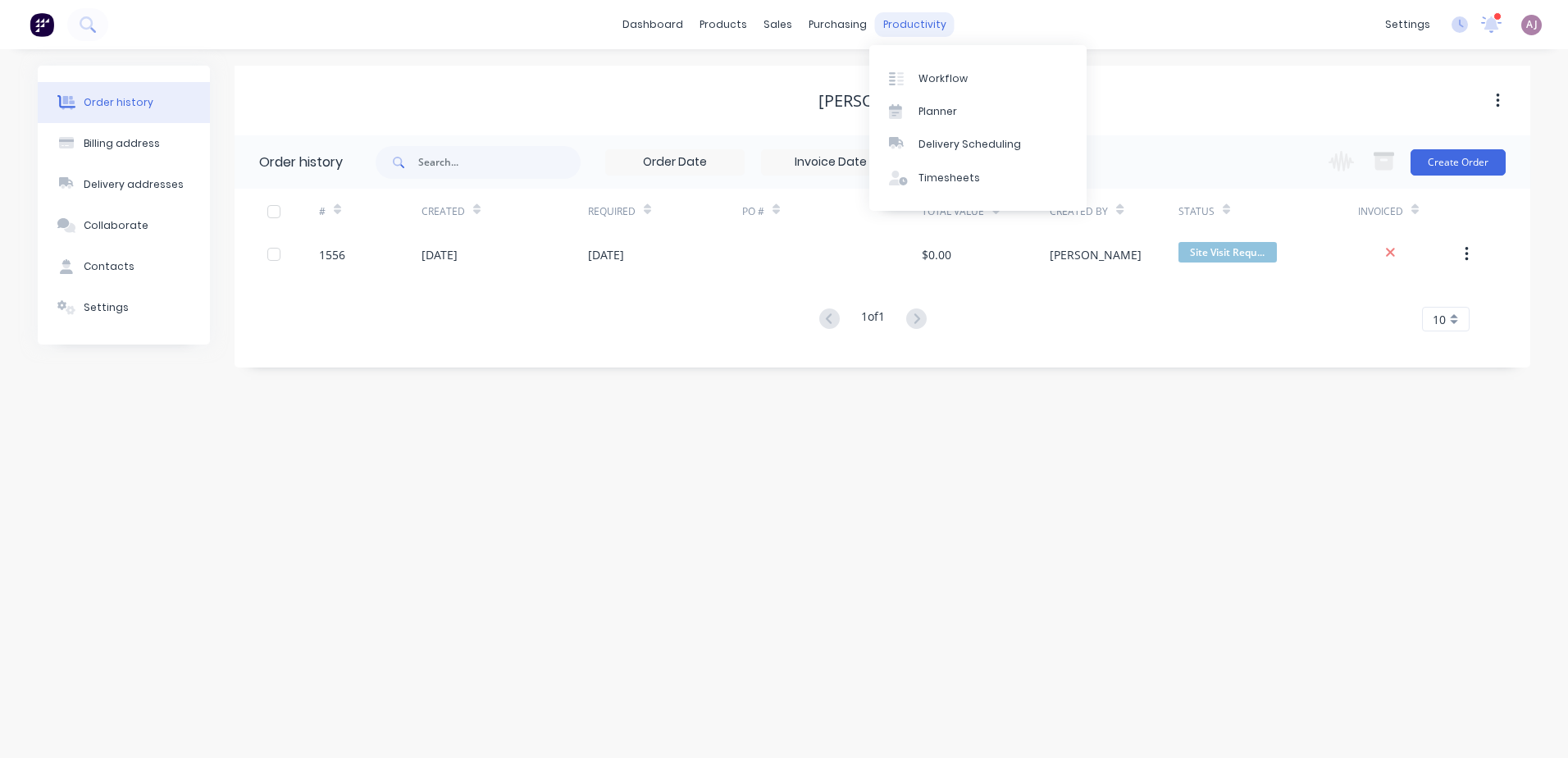
click at [900, 23] on div "productivity" at bounding box center [915, 24] width 79 height 25
click at [928, 108] on div "Planner" at bounding box center [938, 111] width 39 height 15
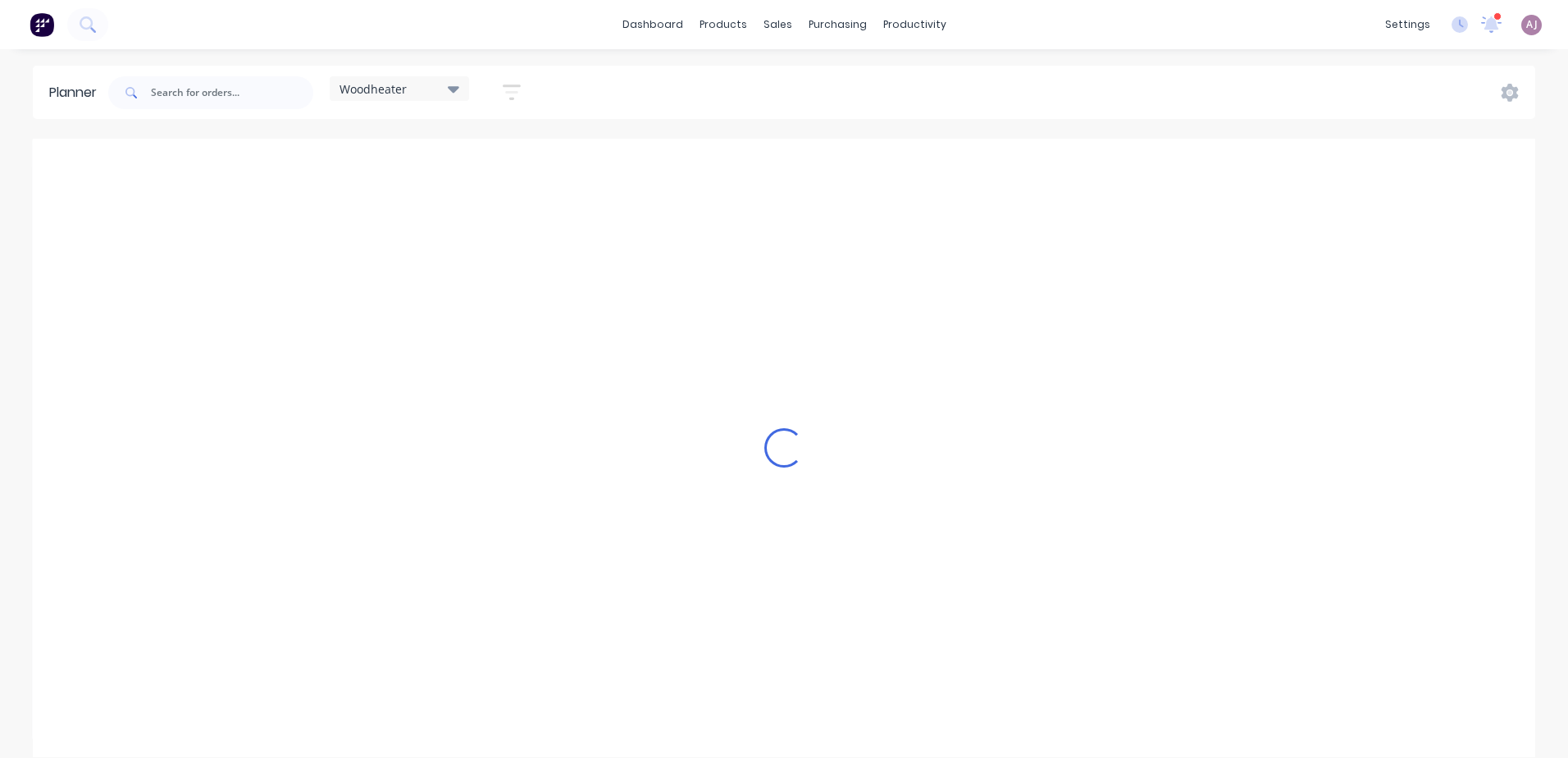
scroll to position [0, 1]
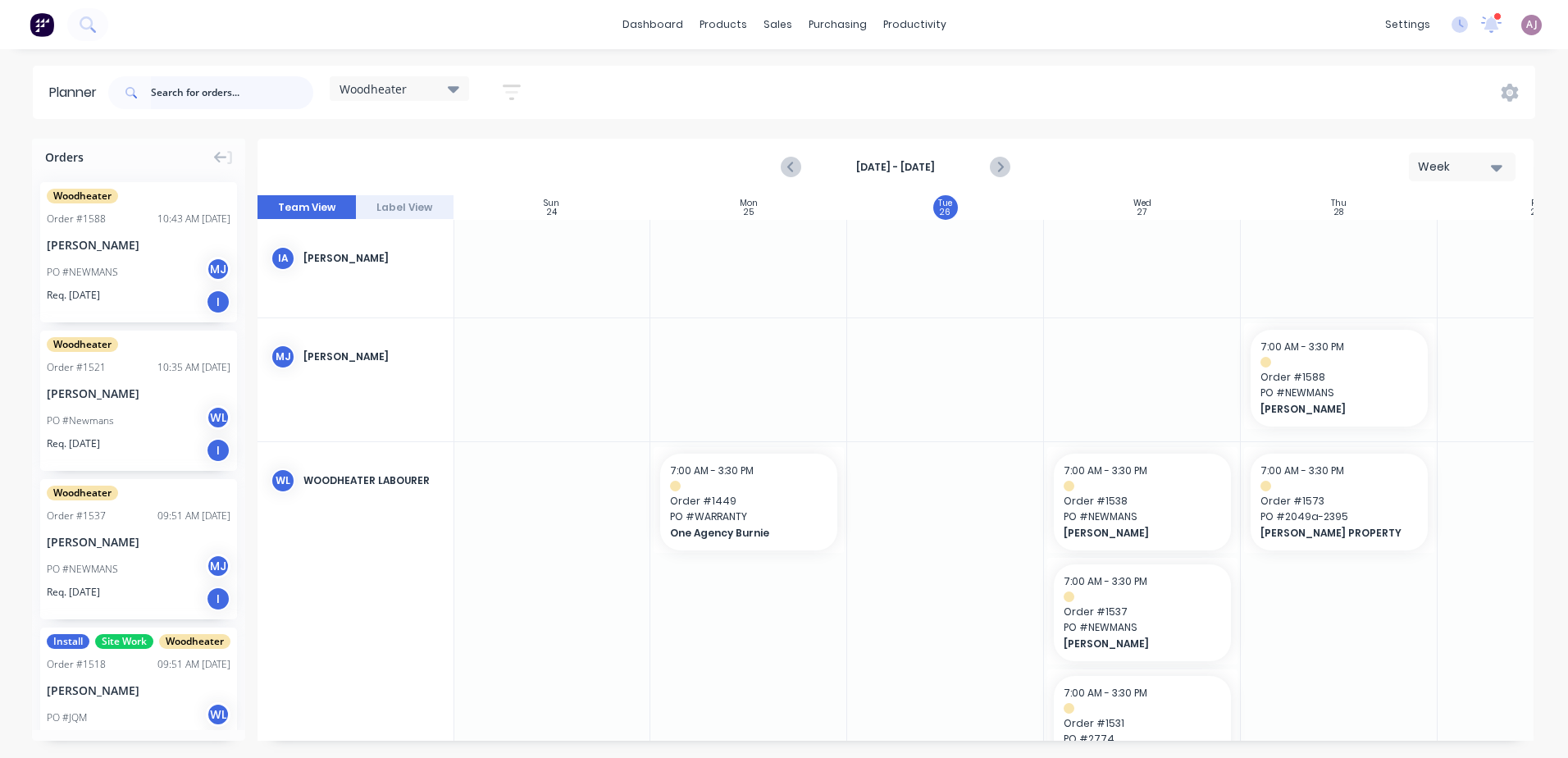
click at [224, 83] on input "text" at bounding box center [232, 92] width 162 height 33
click at [455, 87] on icon at bounding box center [454, 89] width 12 height 7
click at [208, 99] on input "text" at bounding box center [232, 92] width 162 height 33
click at [457, 91] on icon at bounding box center [454, 89] width 12 height 7
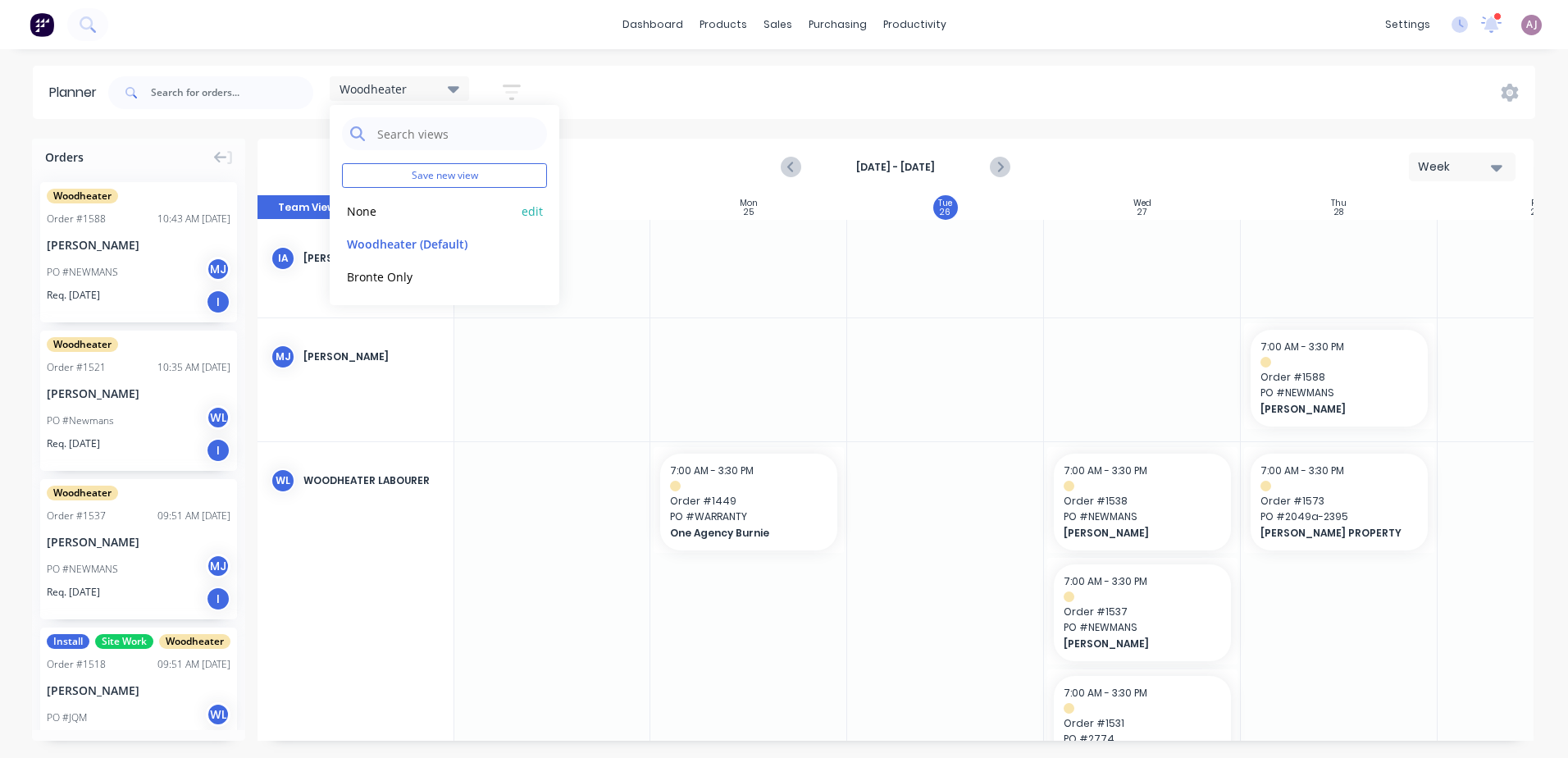
click at [383, 210] on button "None" at bounding box center [429, 210] width 175 height 19
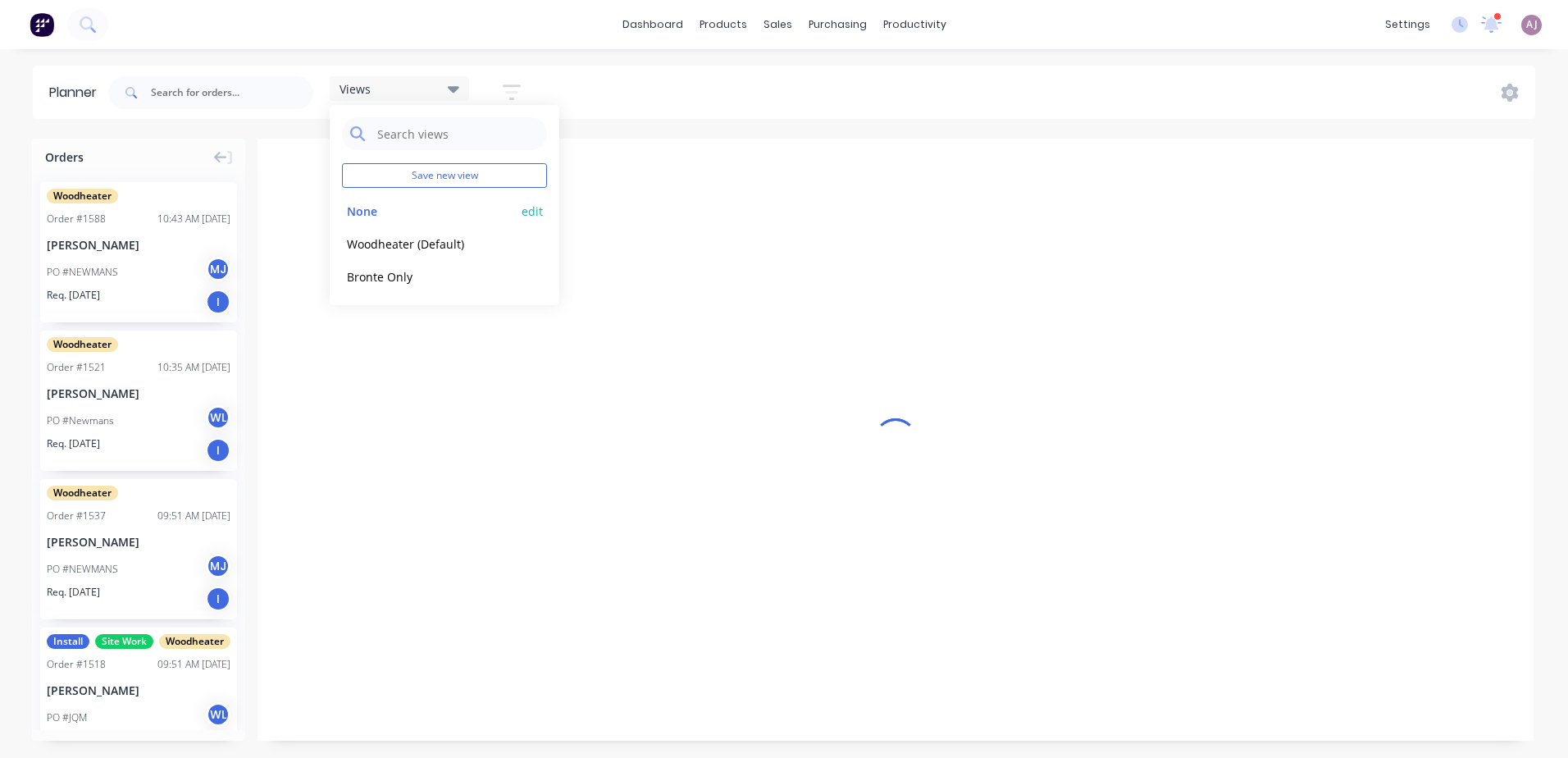
scroll to position [0, 788]
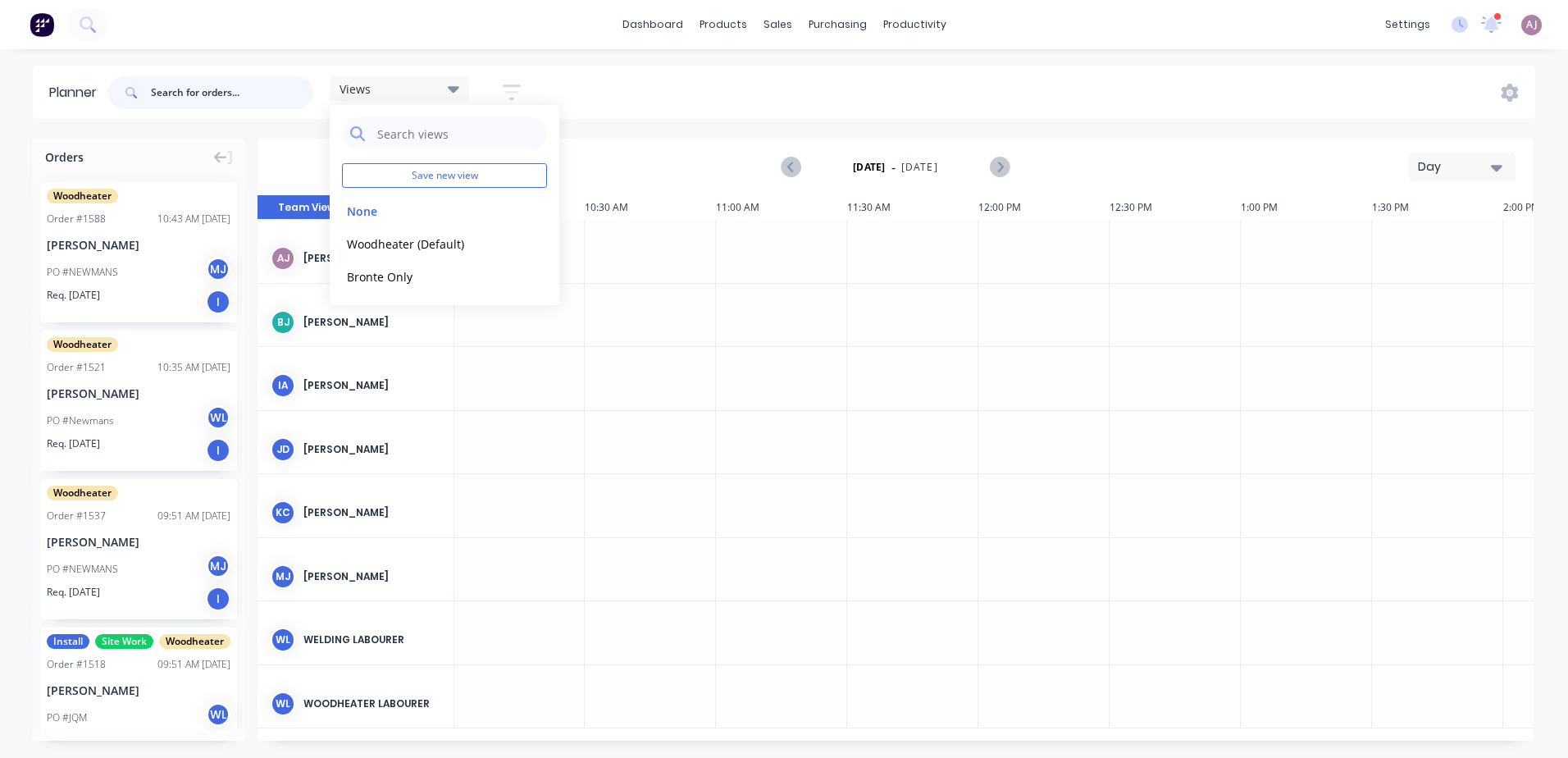
click at [190, 80] on input "text" at bounding box center [232, 92] width 162 height 33
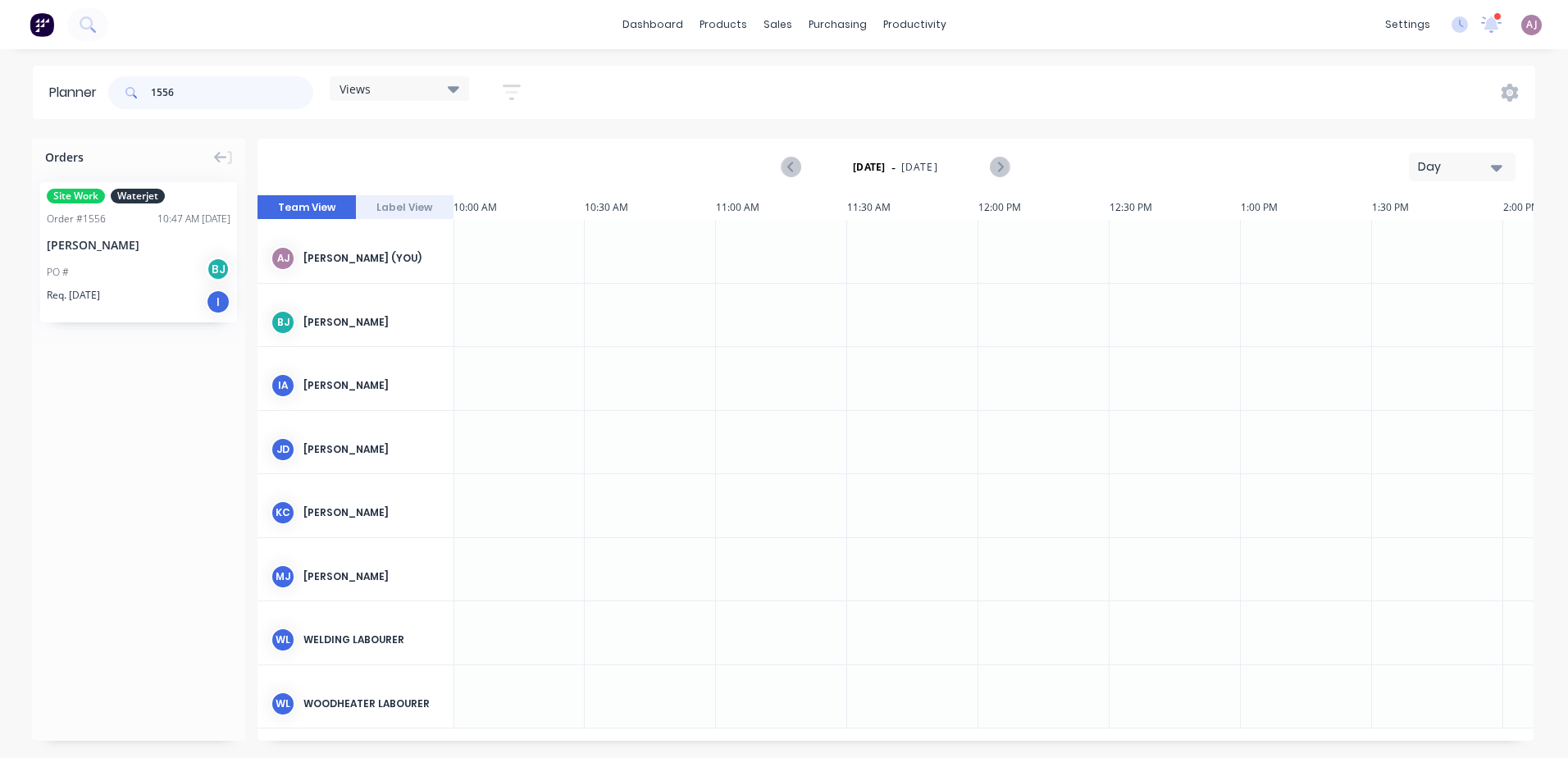
type input "1556"
drag, startPoint x: 102, startPoint y: 260, endPoint x: 1028, endPoint y: 550, distance: 970.3
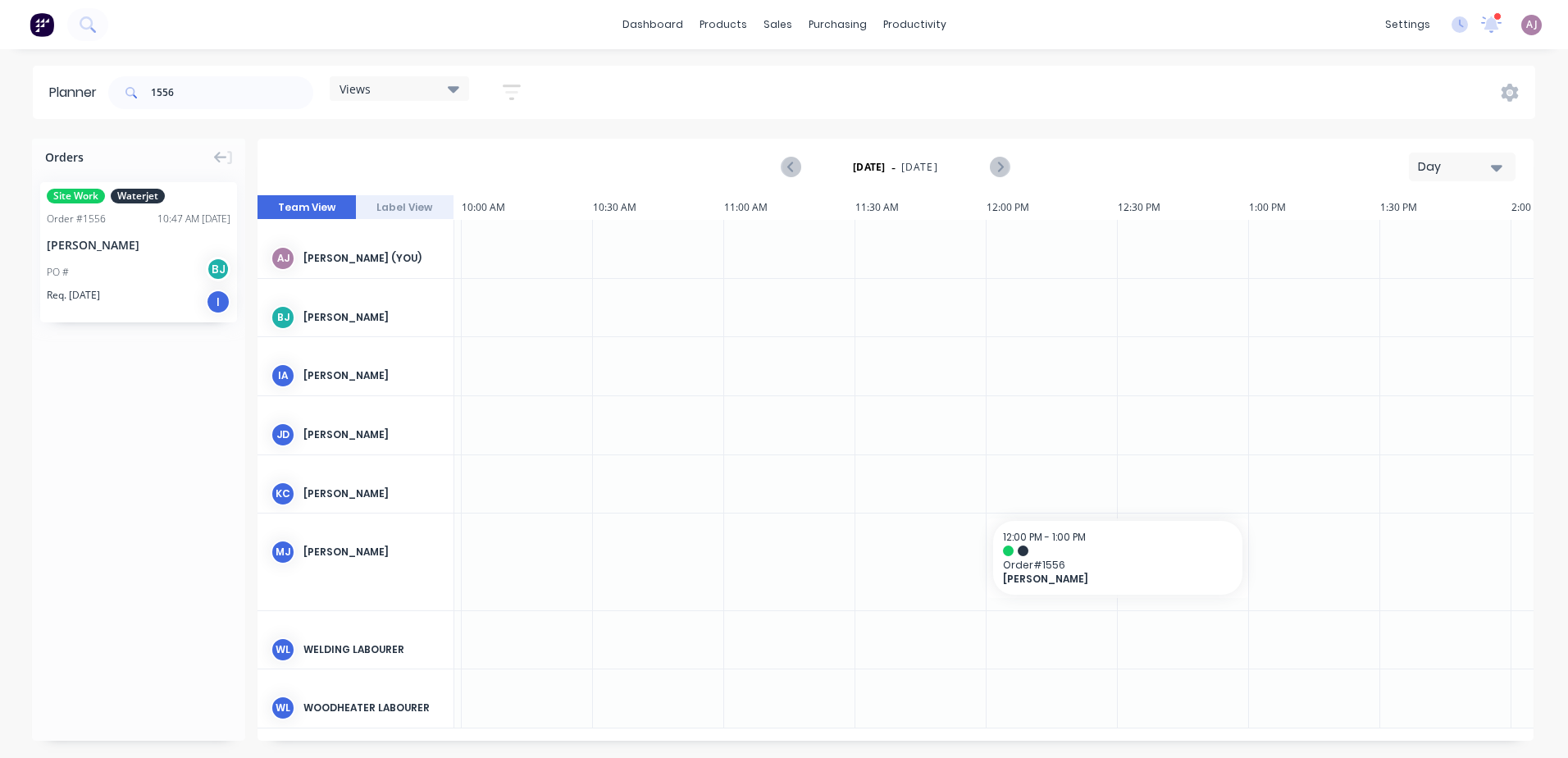
click at [456, 88] on icon at bounding box center [454, 89] width 12 height 7
click at [155, 86] on input "1556" at bounding box center [232, 92] width 162 height 33
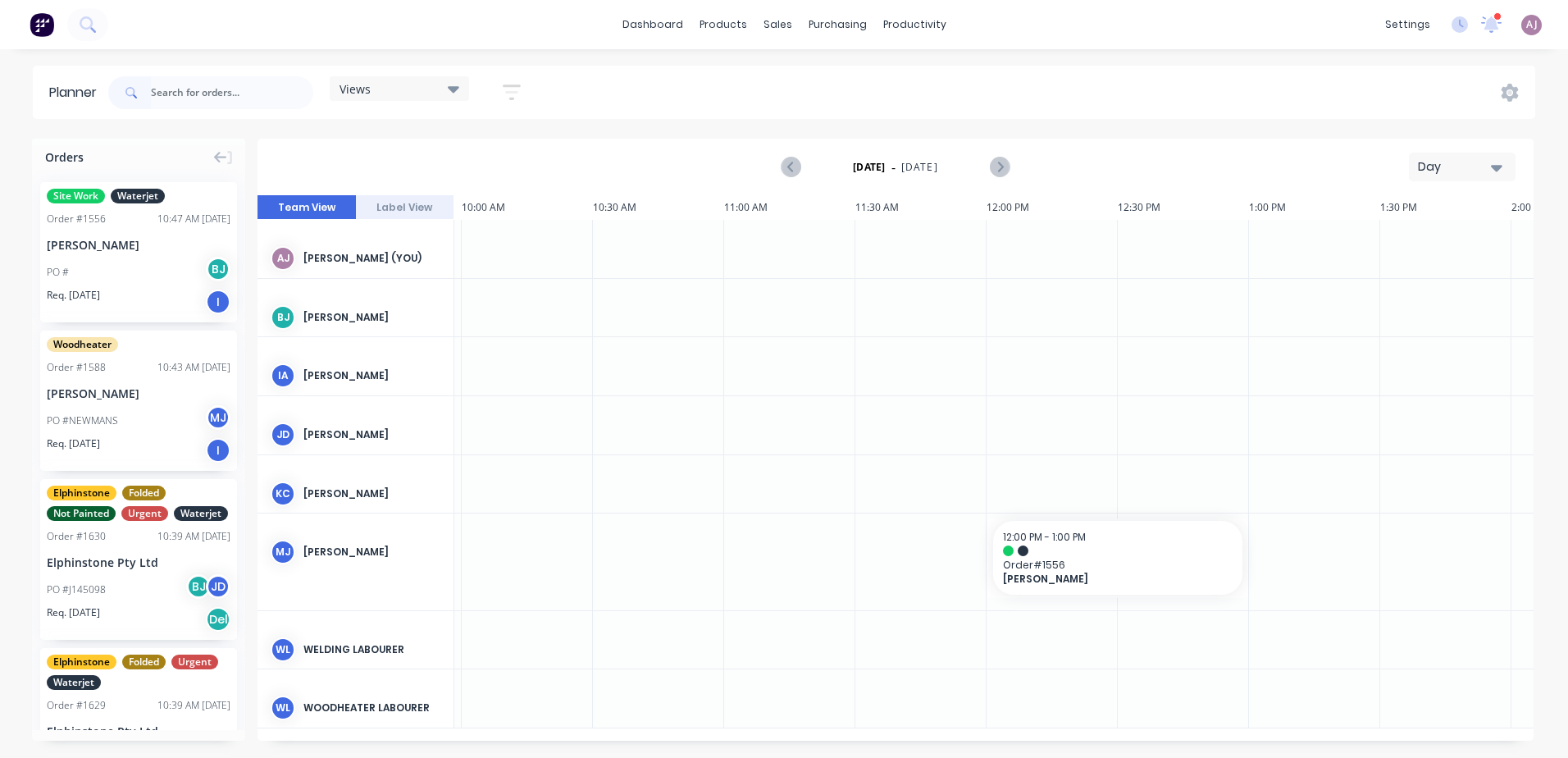
click at [1491, 163] on div "Day" at bounding box center [1456, 166] width 75 height 17
click at [1401, 246] on div "Week" at bounding box center [1433, 243] width 162 height 33
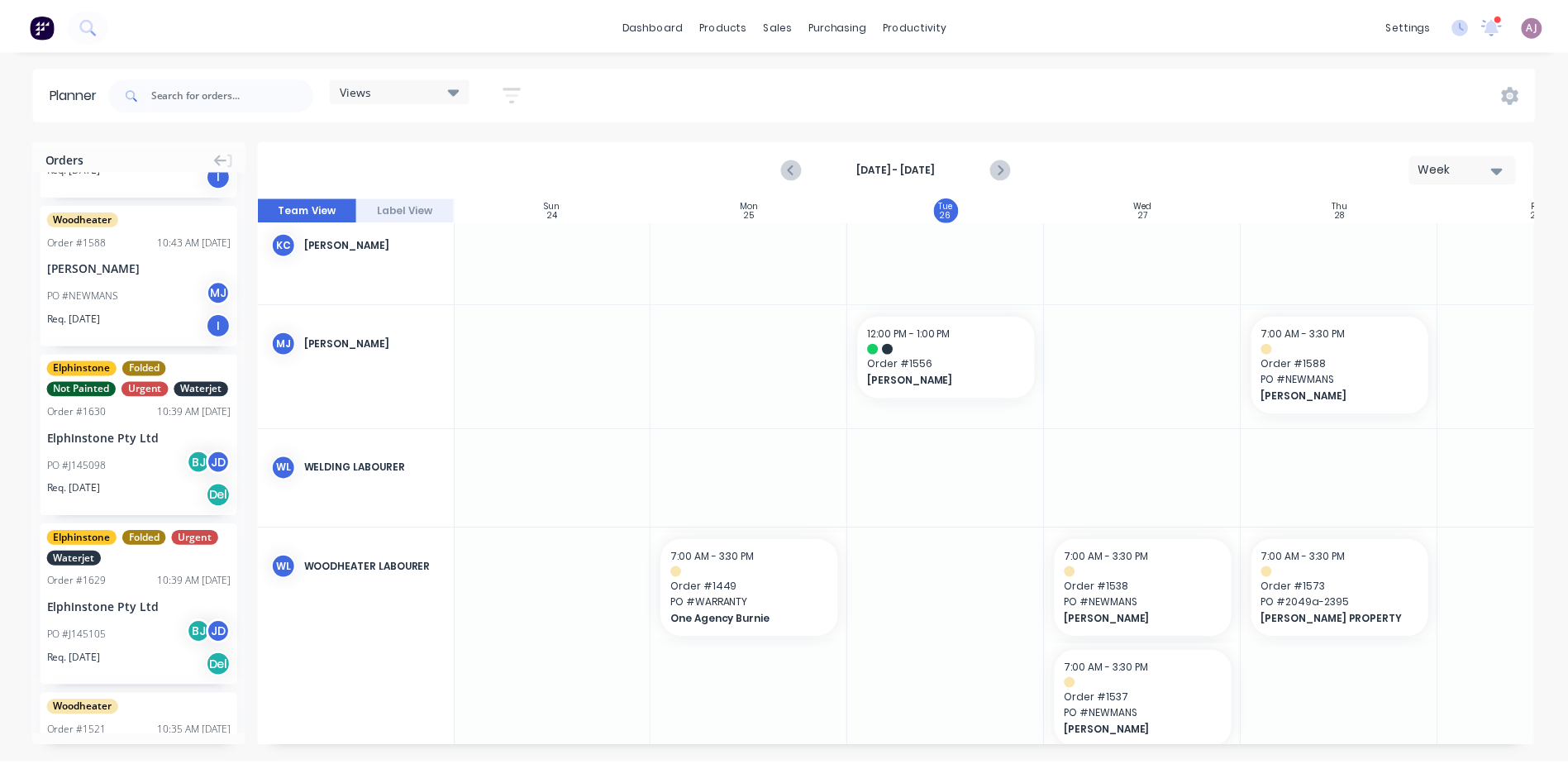
scroll to position [0, 0]
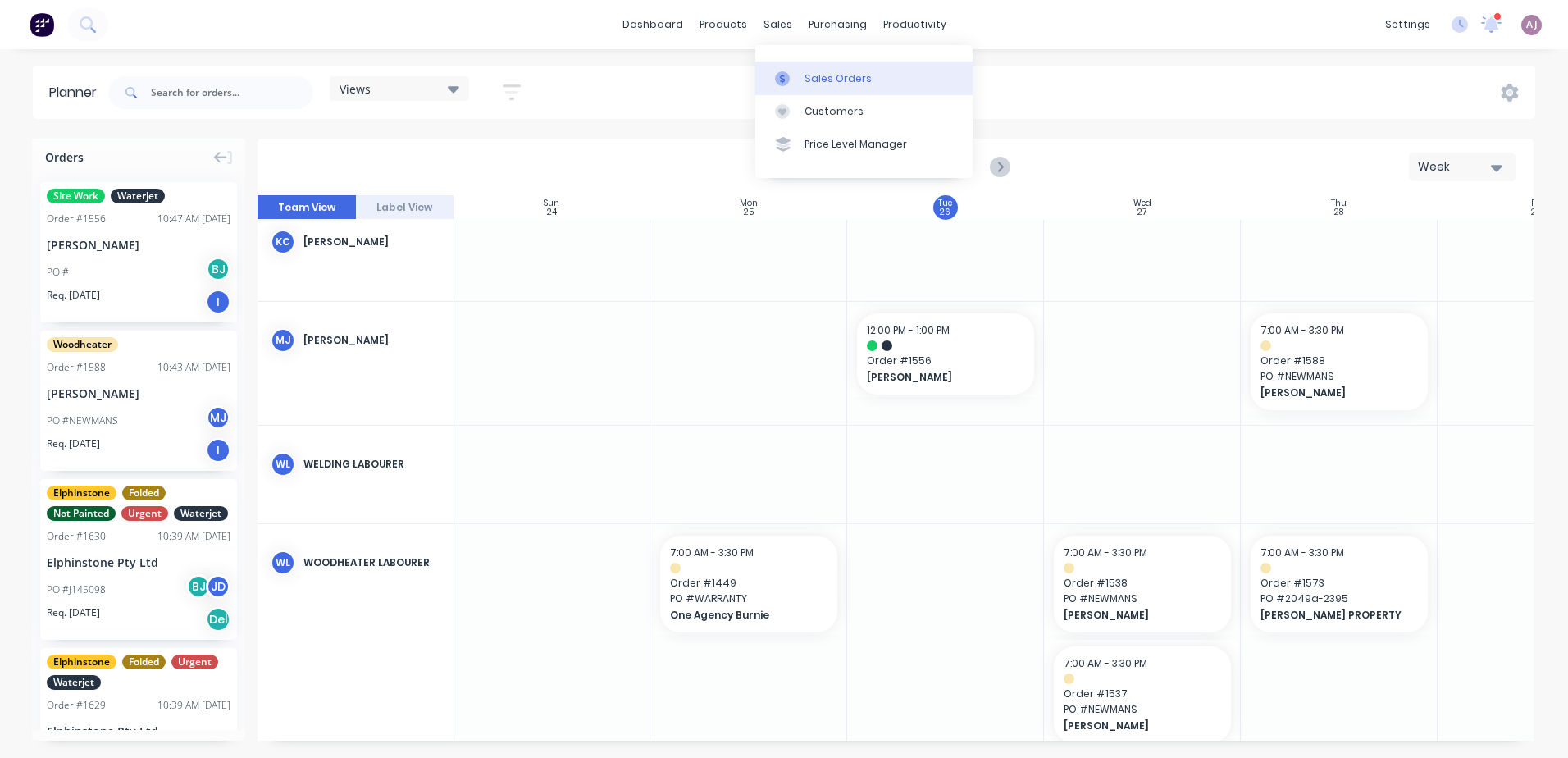
click at [824, 82] on div "Sales Orders" at bounding box center [838, 78] width 67 height 15
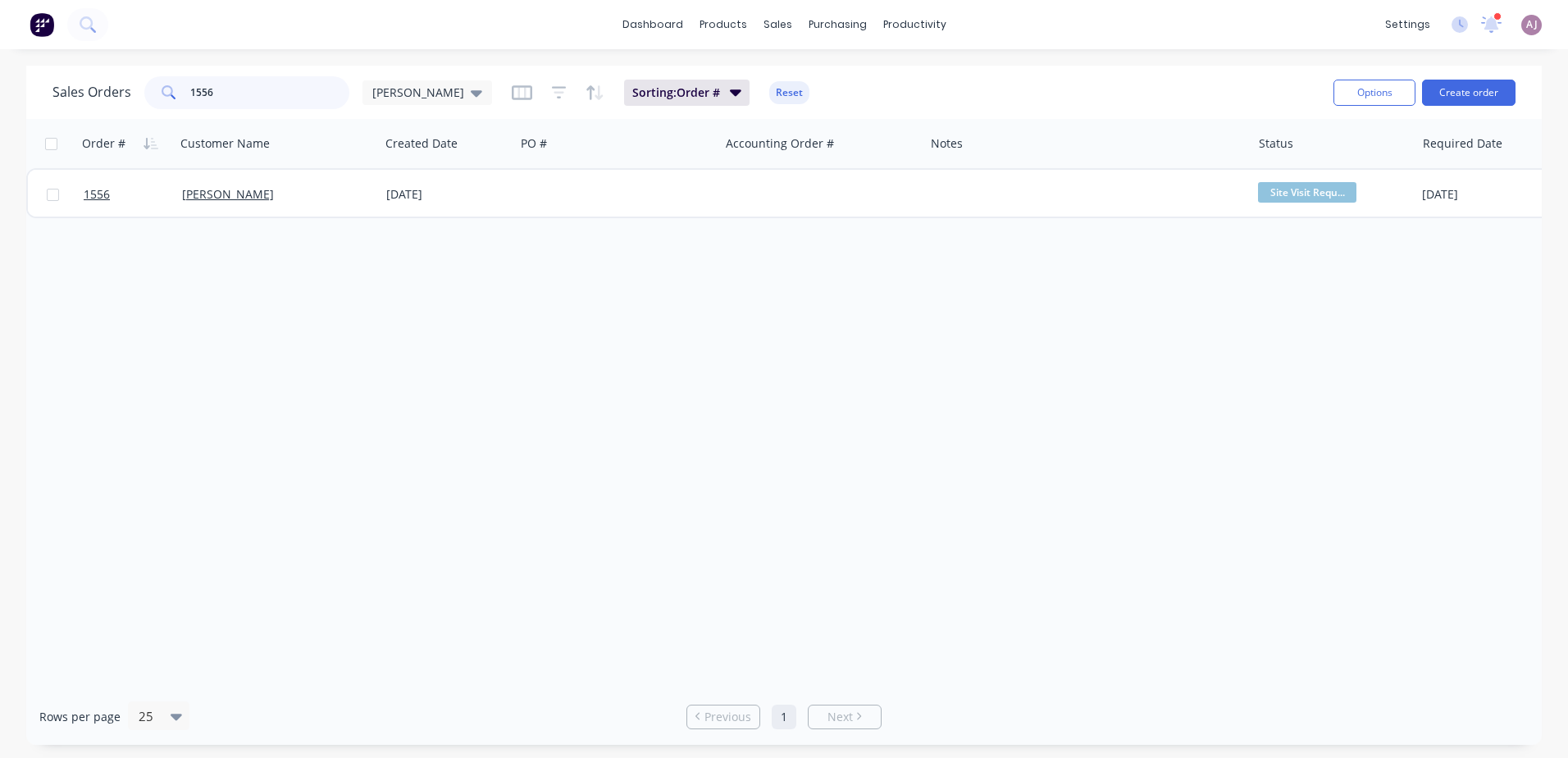
click at [229, 100] on input "1556" at bounding box center [270, 92] width 160 height 33
click at [229, 99] on input "1556" at bounding box center [270, 92] width 160 height 33
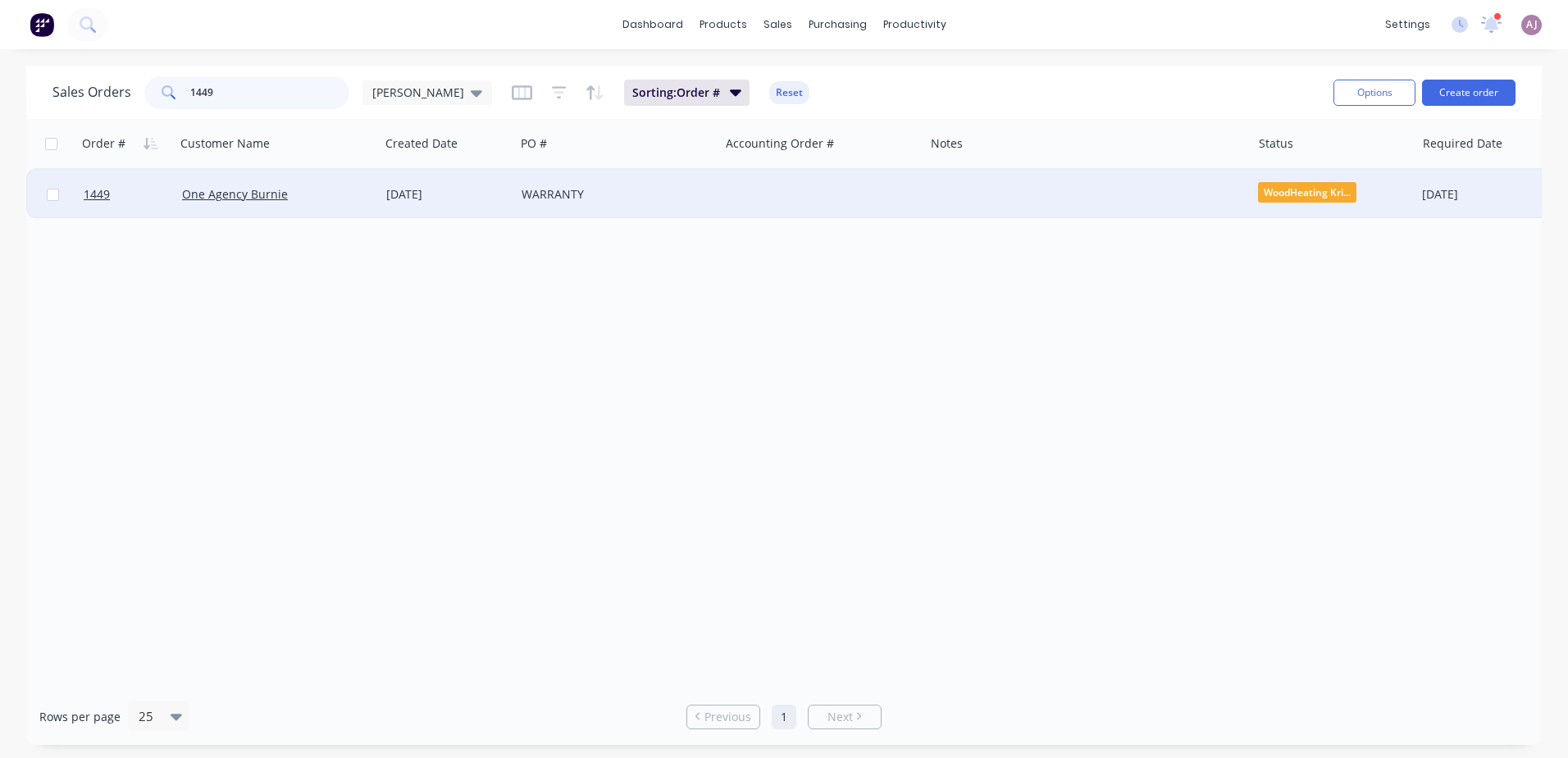
type input "1449"
click at [227, 204] on div "One Agency Burnie" at bounding box center [277, 195] width 204 height 49
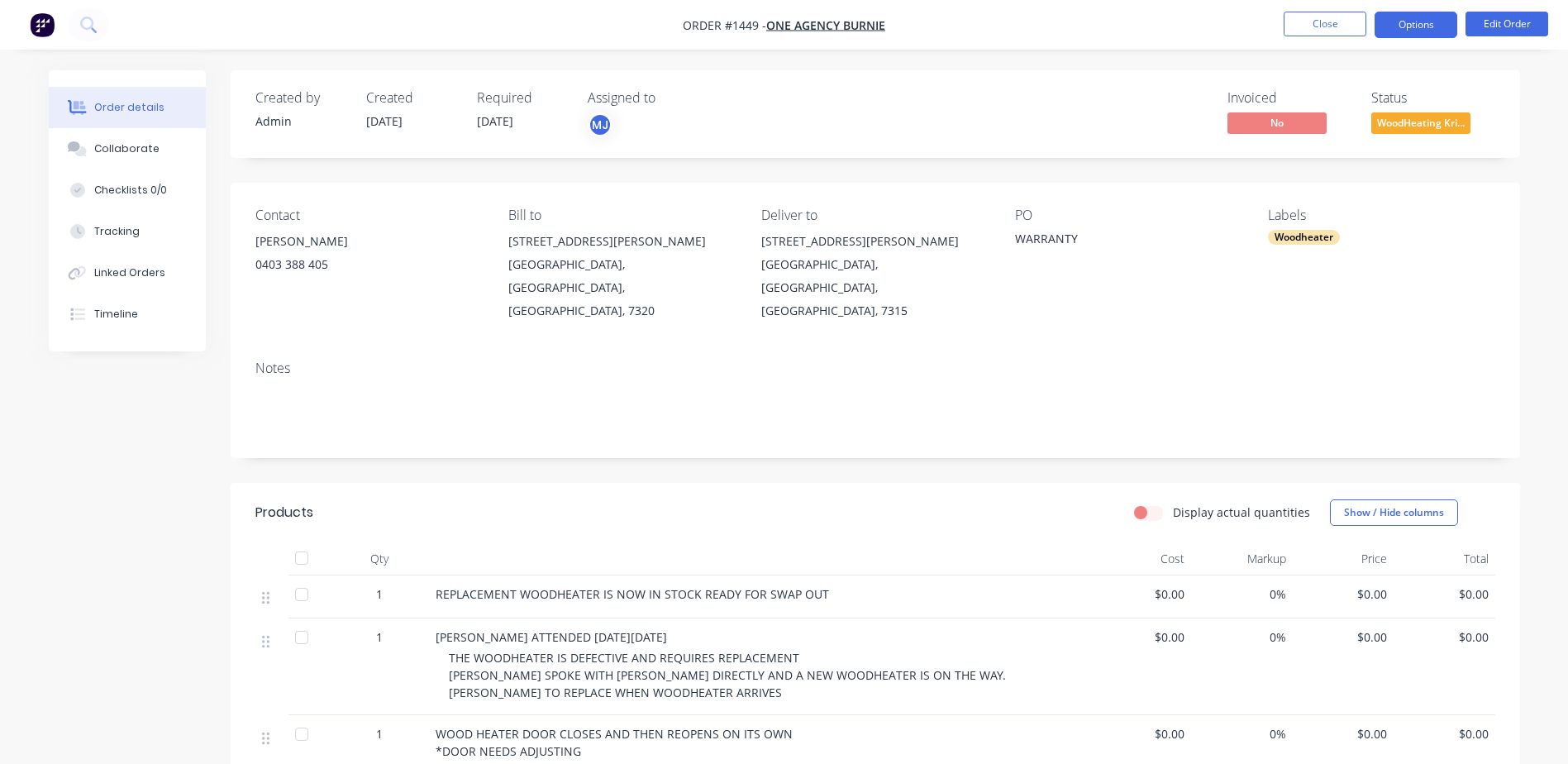
click at [1423, 16] on button "Options" at bounding box center [1415, 25] width 83 height 27
click at [1512, 22] on button "Edit Order" at bounding box center [1506, 24] width 83 height 25
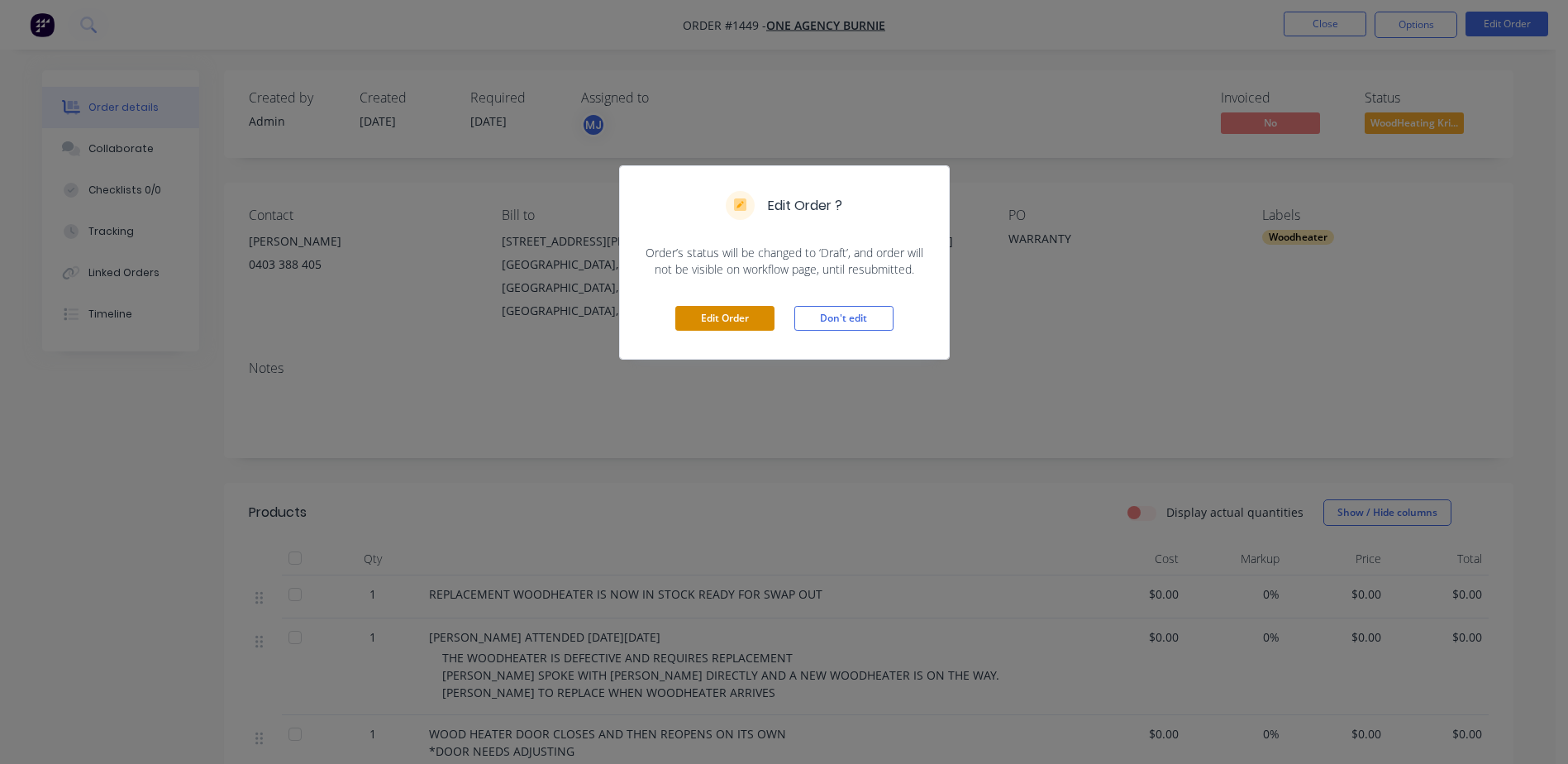
click at [724, 323] on button "Edit Order" at bounding box center [725, 318] width 100 height 25
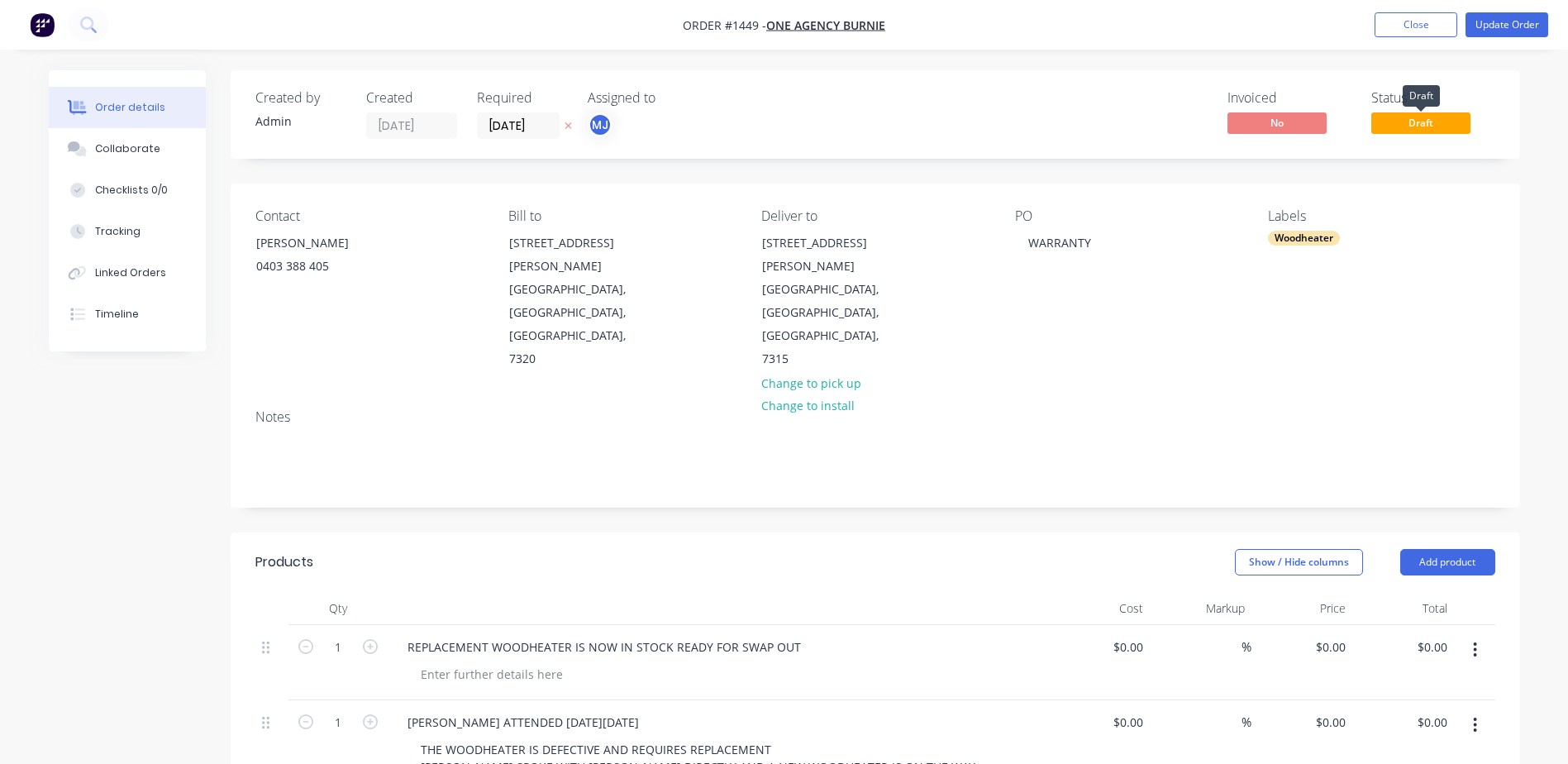
click at [1415, 120] on span "Draft" at bounding box center [1421, 123] width 100 height 21
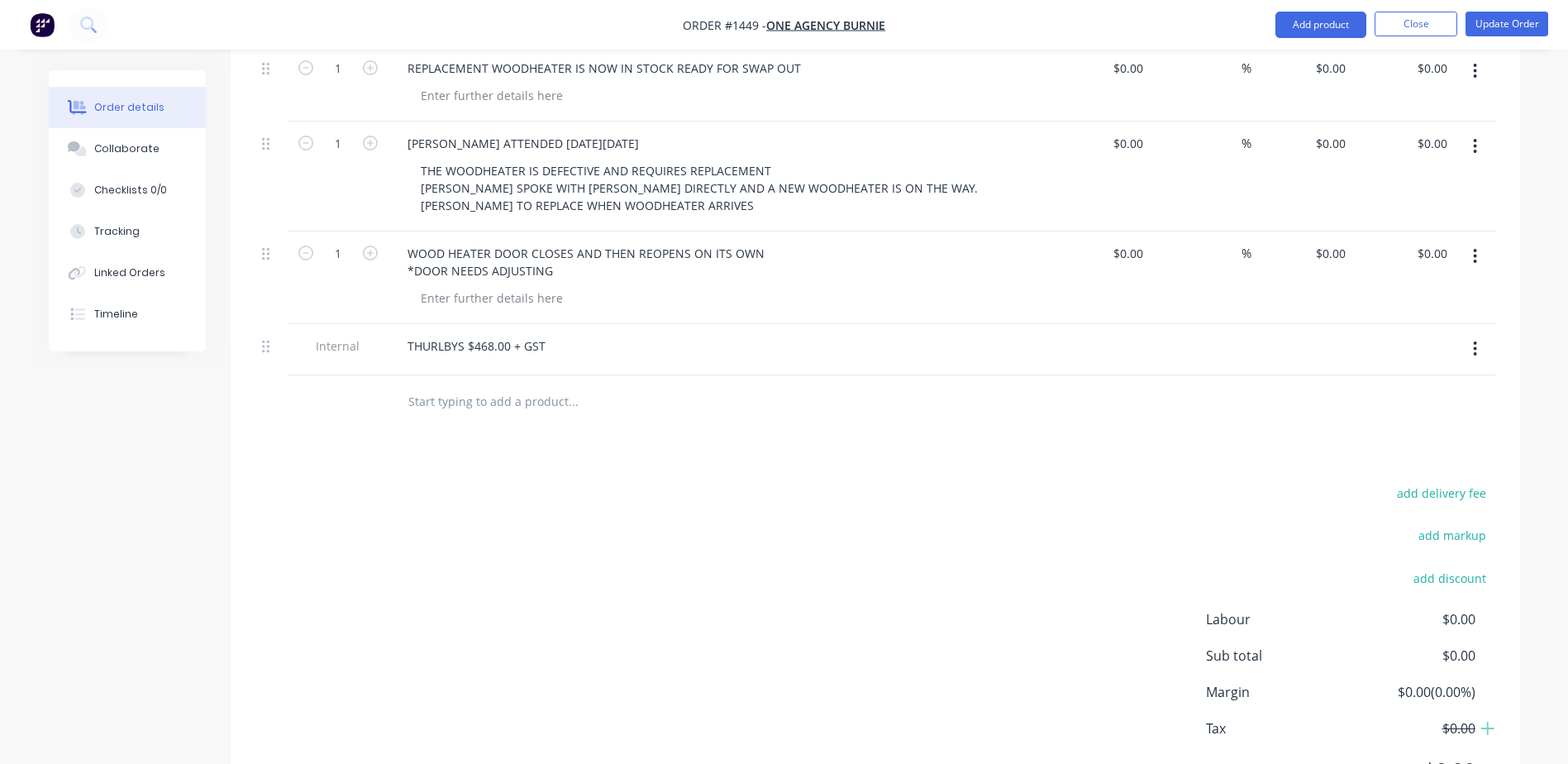
click at [520, 385] on input "text" at bounding box center [573, 401] width 331 height 33
type input "p"
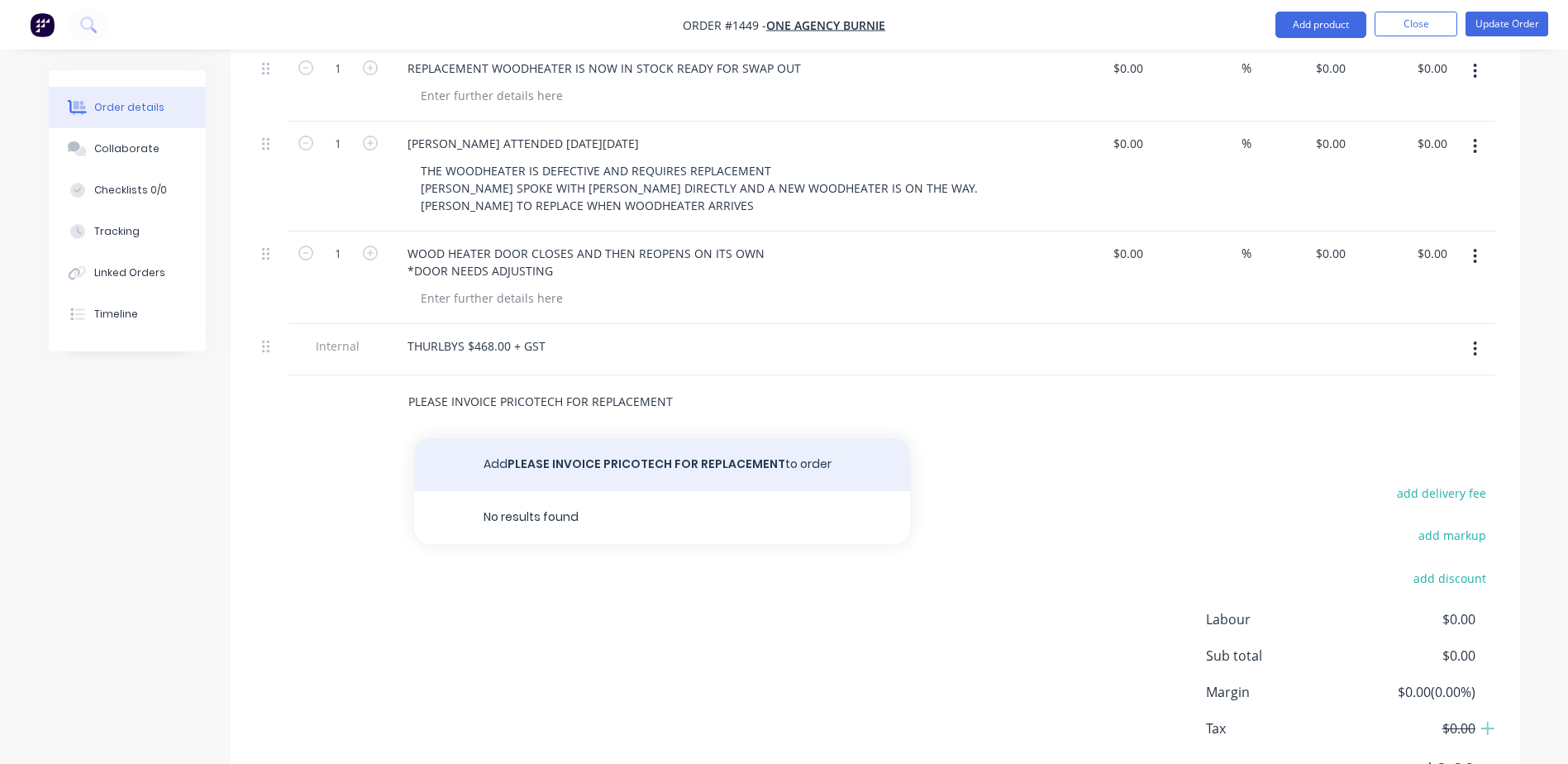
type input "PLEASE INVOICE PRICOTECH FOR REPLACEMENT"
click at [598, 438] on button "Add PLEASE INVOICE PRICOTECH FOR REPLACEMENT to order" at bounding box center [662, 464] width 496 height 53
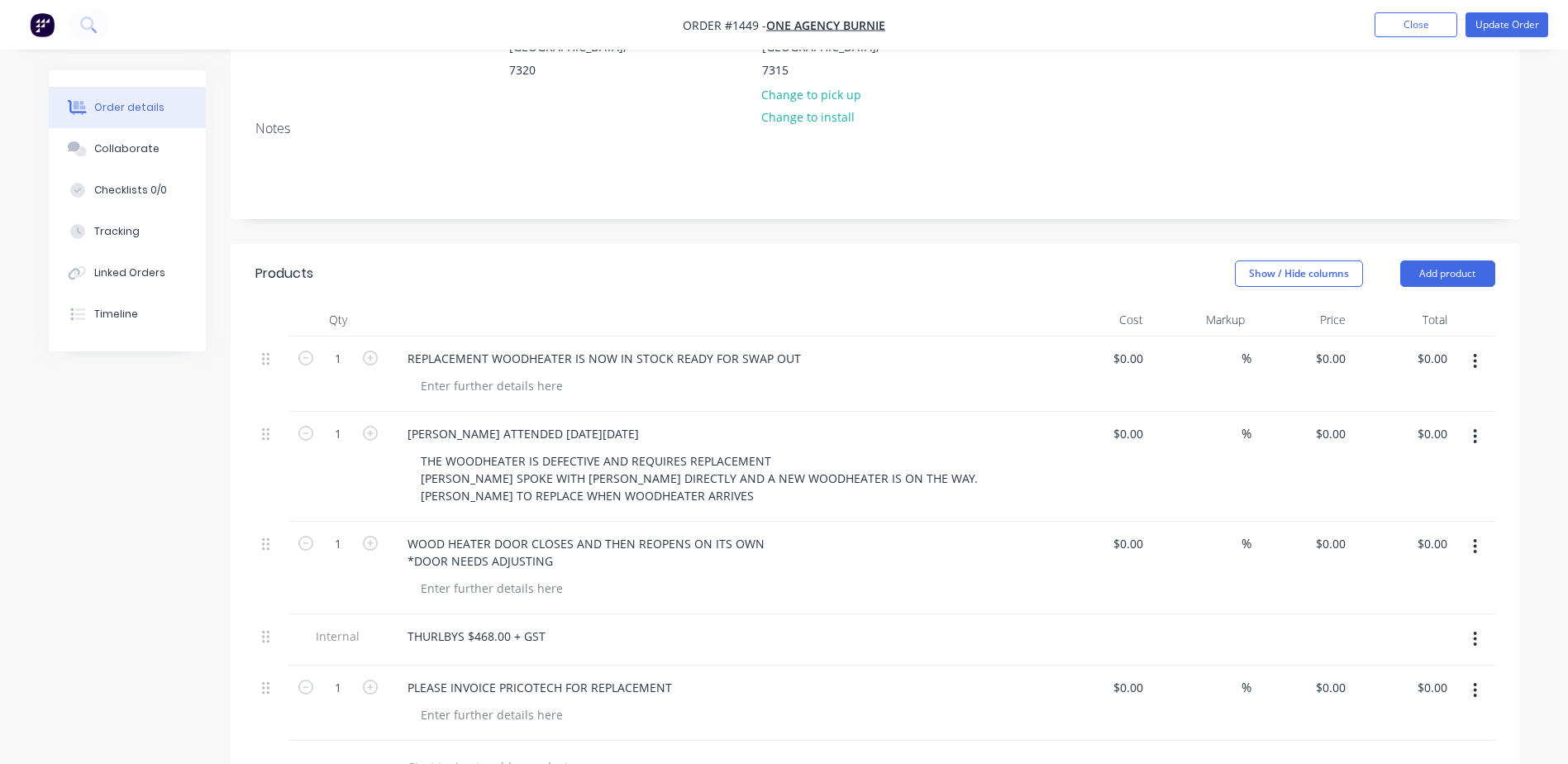
scroll to position [0, 0]
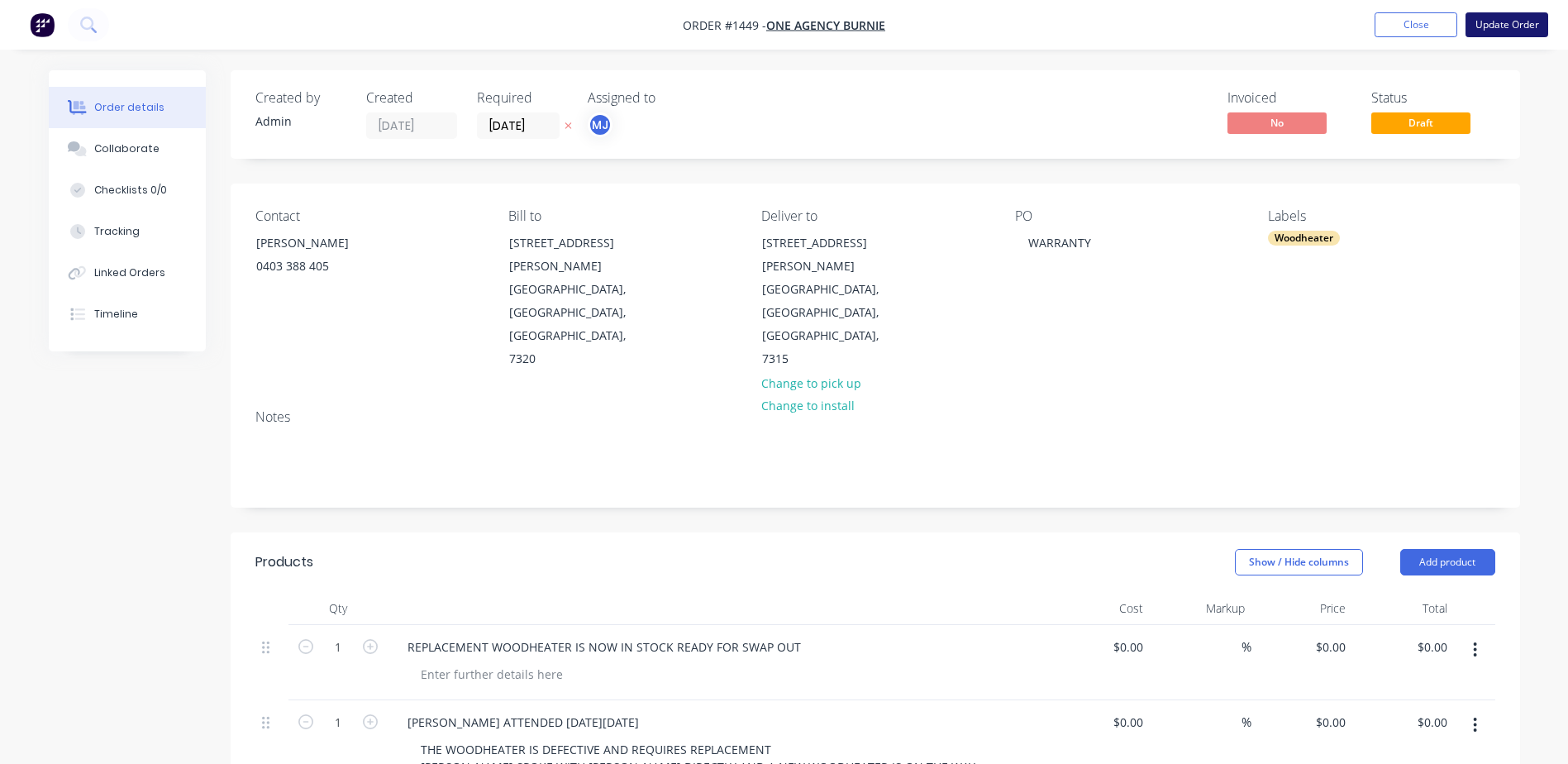
click at [1495, 24] on button "Update Order" at bounding box center [1506, 24] width 83 height 25
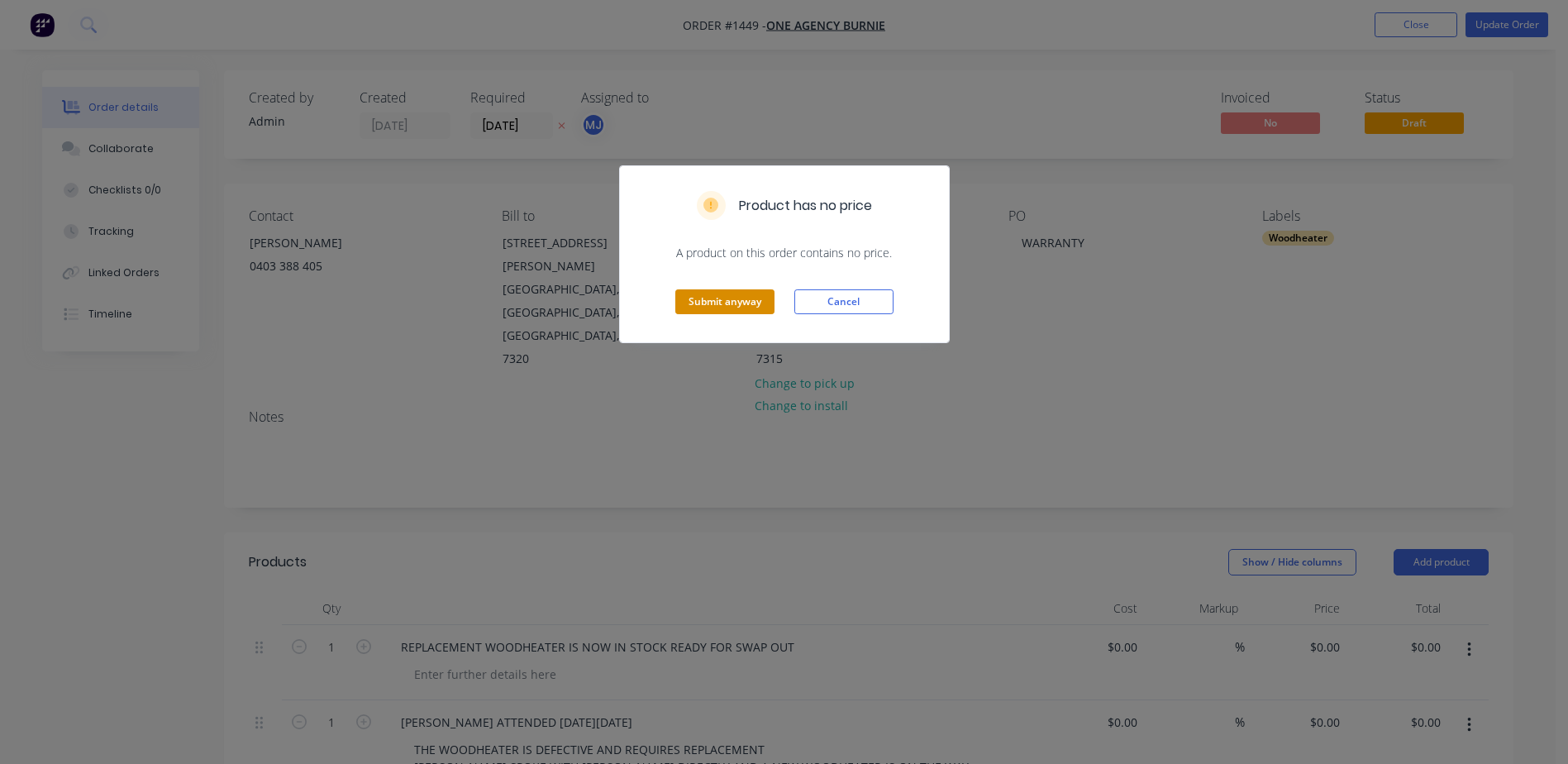
click at [752, 313] on button "Submit anyway" at bounding box center [725, 301] width 100 height 25
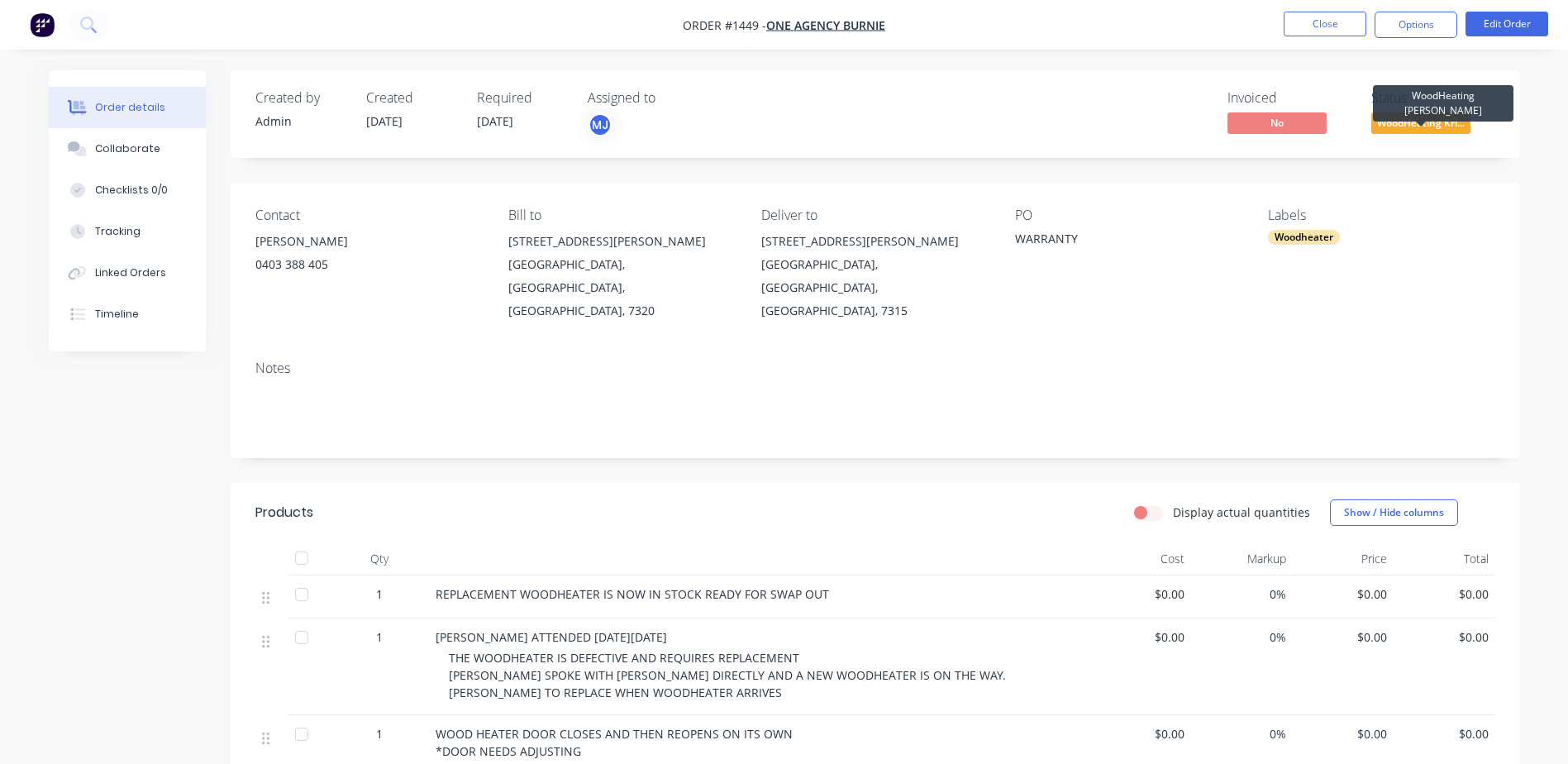
click at [1425, 130] on span "WoodHeating Kri..." at bounding box center [1421, 123] width 100 height 21
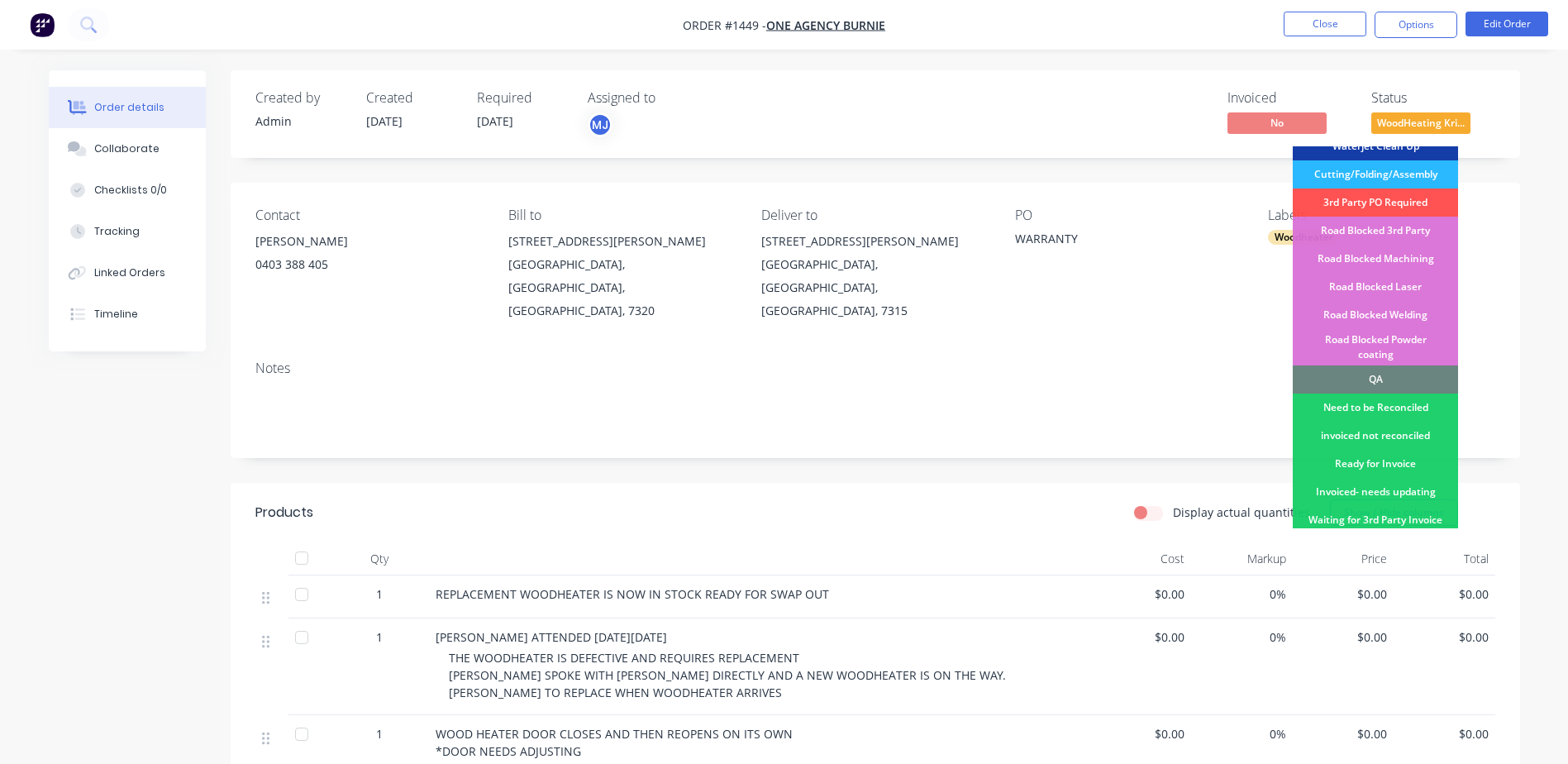
scroll to position [414, 0]
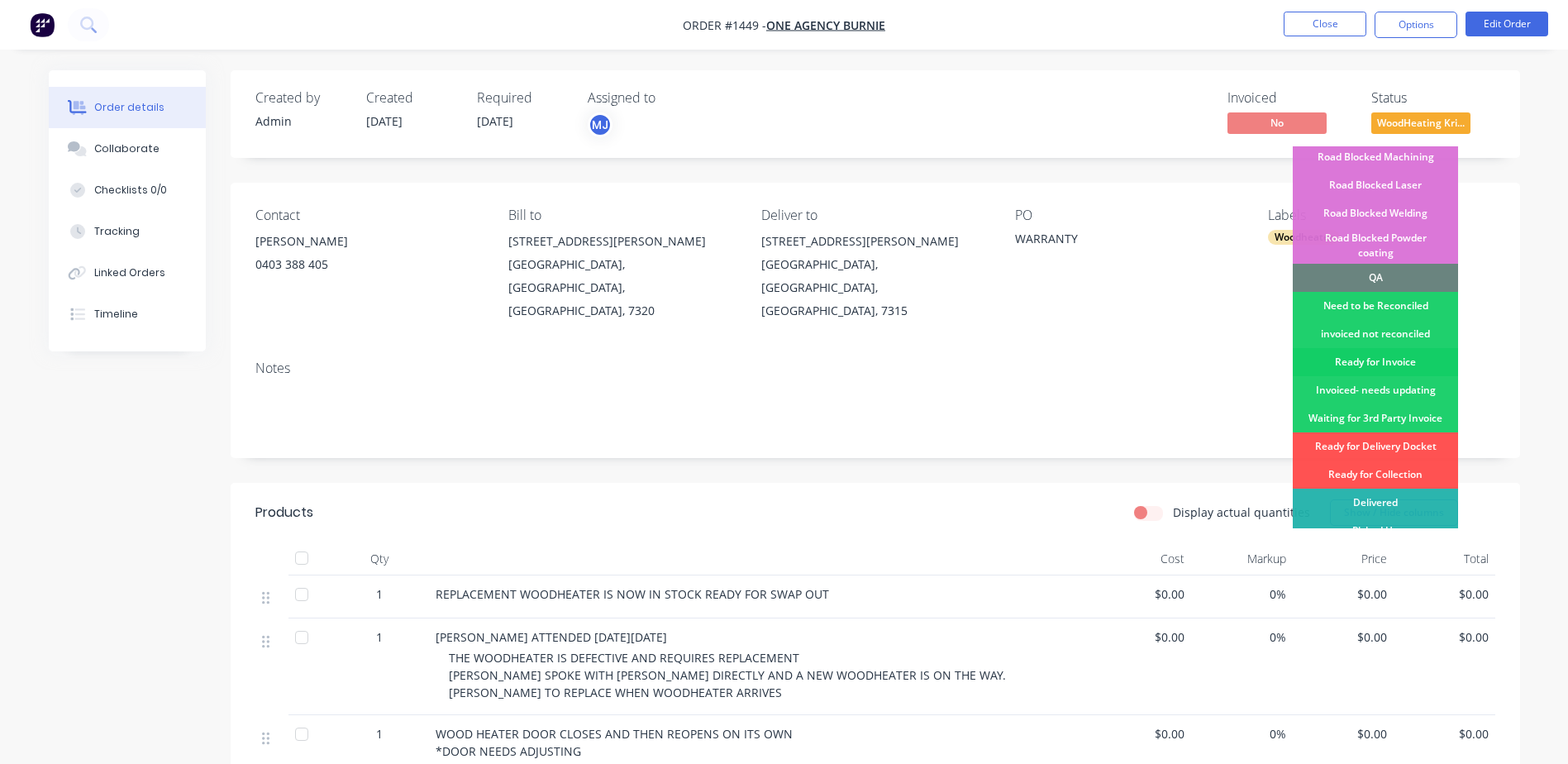
click at [1374, 348] on div "Ready for Invoice" at bounding box center [1376, 362] width 165 height 28
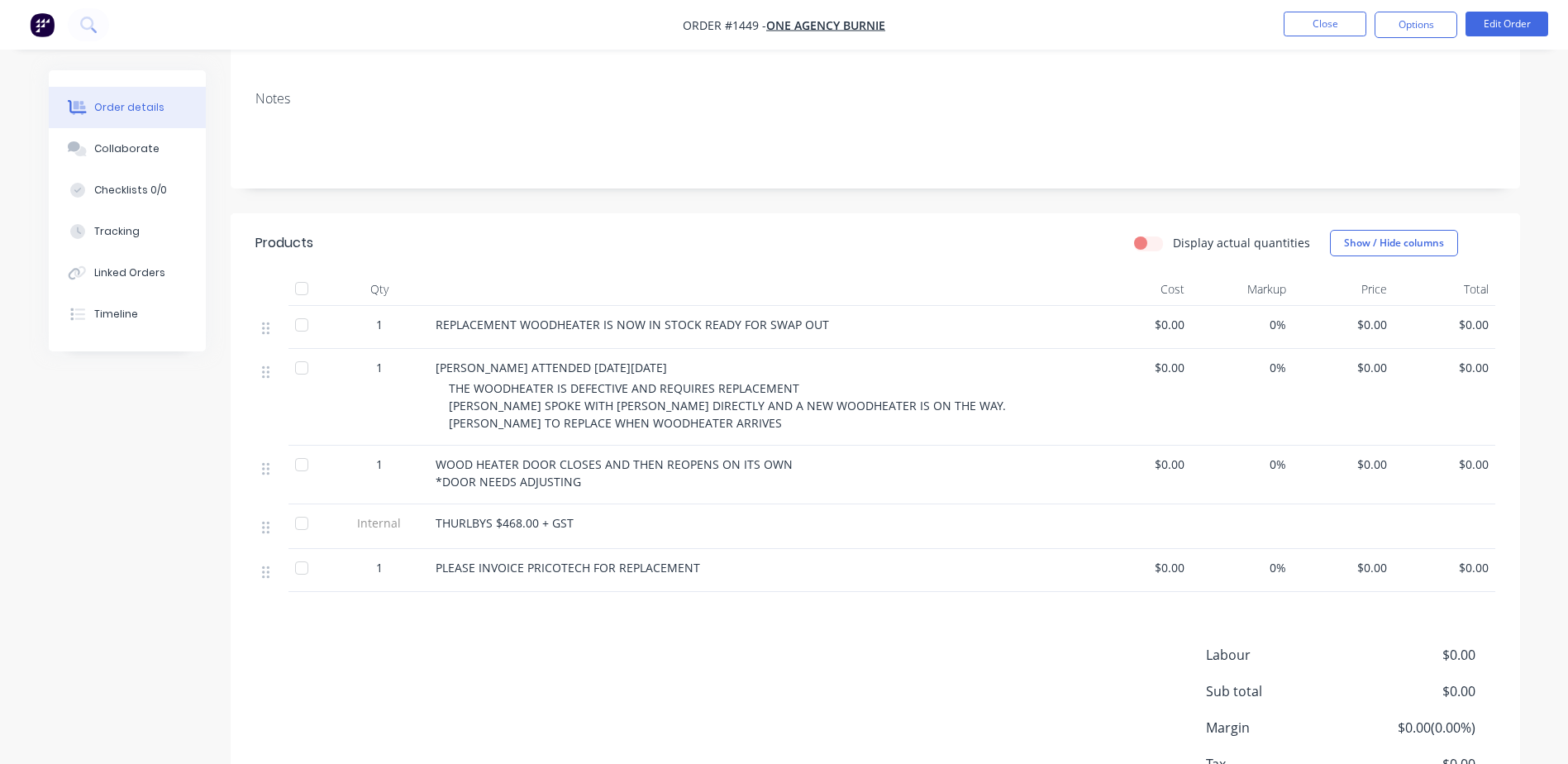
scroll to position [0, 0]
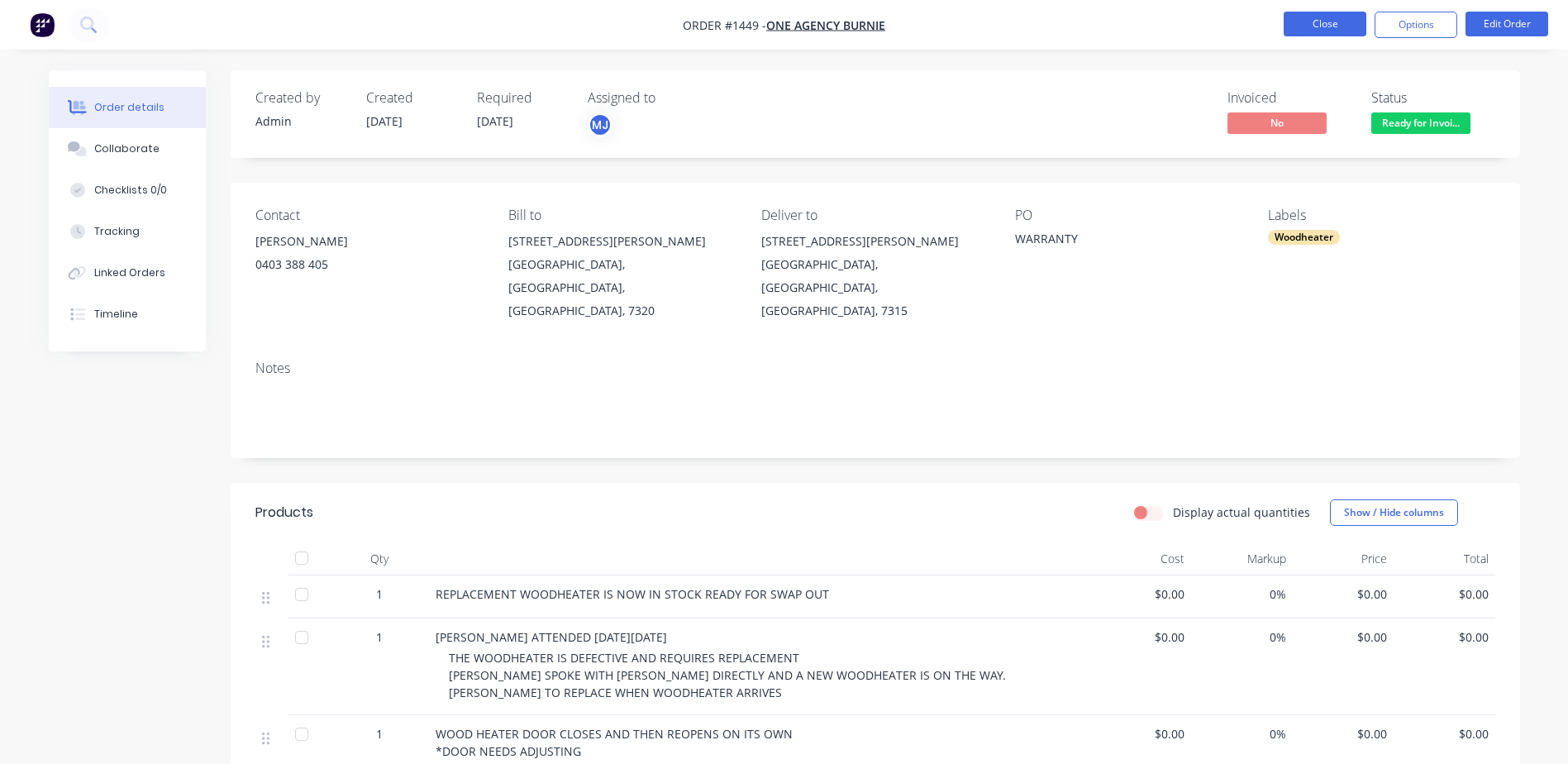
click at [1310, 27] on button "Close" at bounding box center [1325, 24] width 83 height 25
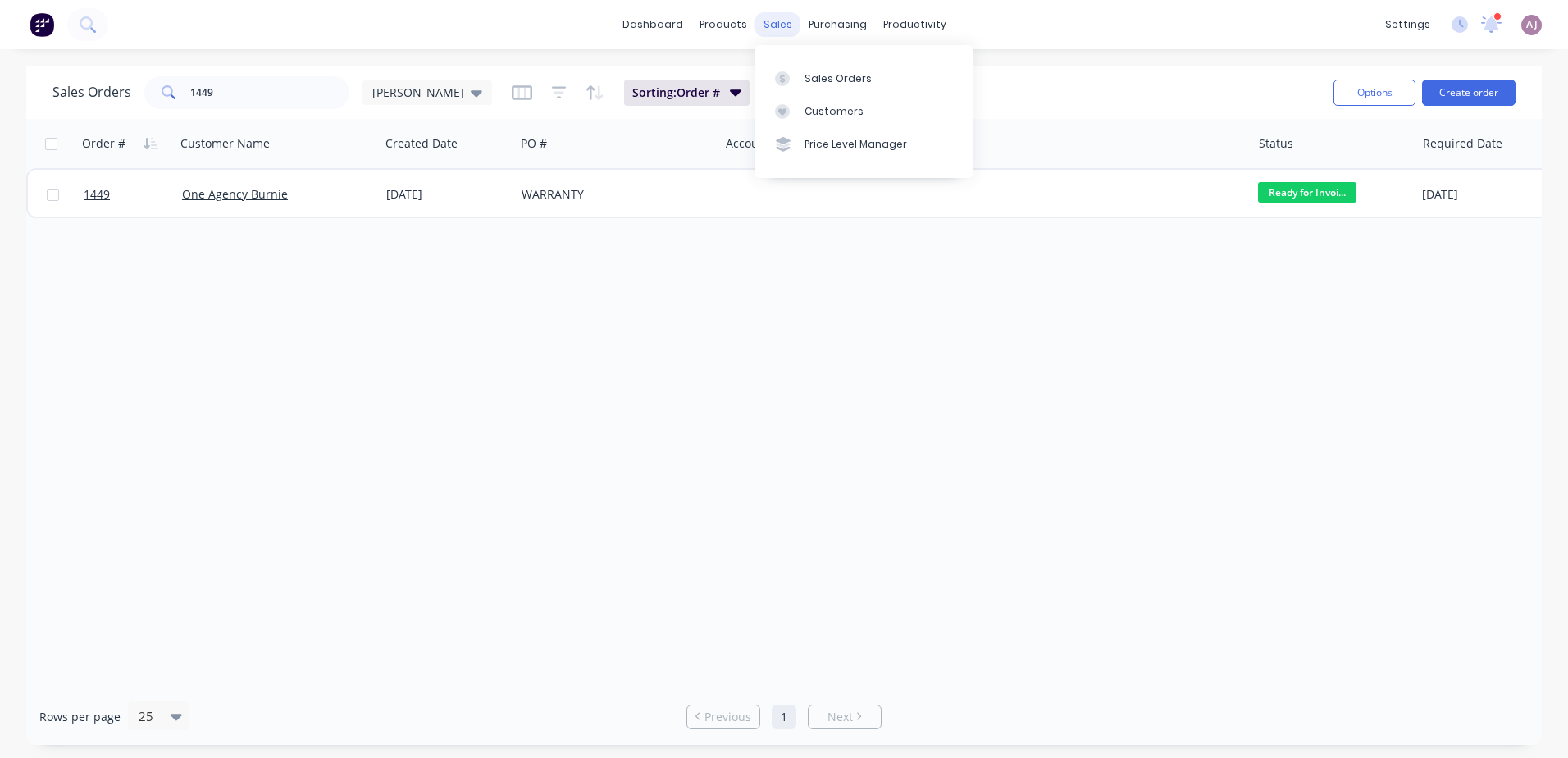
click at [775, 26] on div "sales" at bounding box center [779, 24] width 46 height 25
click at [815, 84] on div "Sales Orders" at bounding box center [838, 78] width 67 height 15
click at [213, 94] on input "1449" at bounding box center [270, 92] width 160 height 33
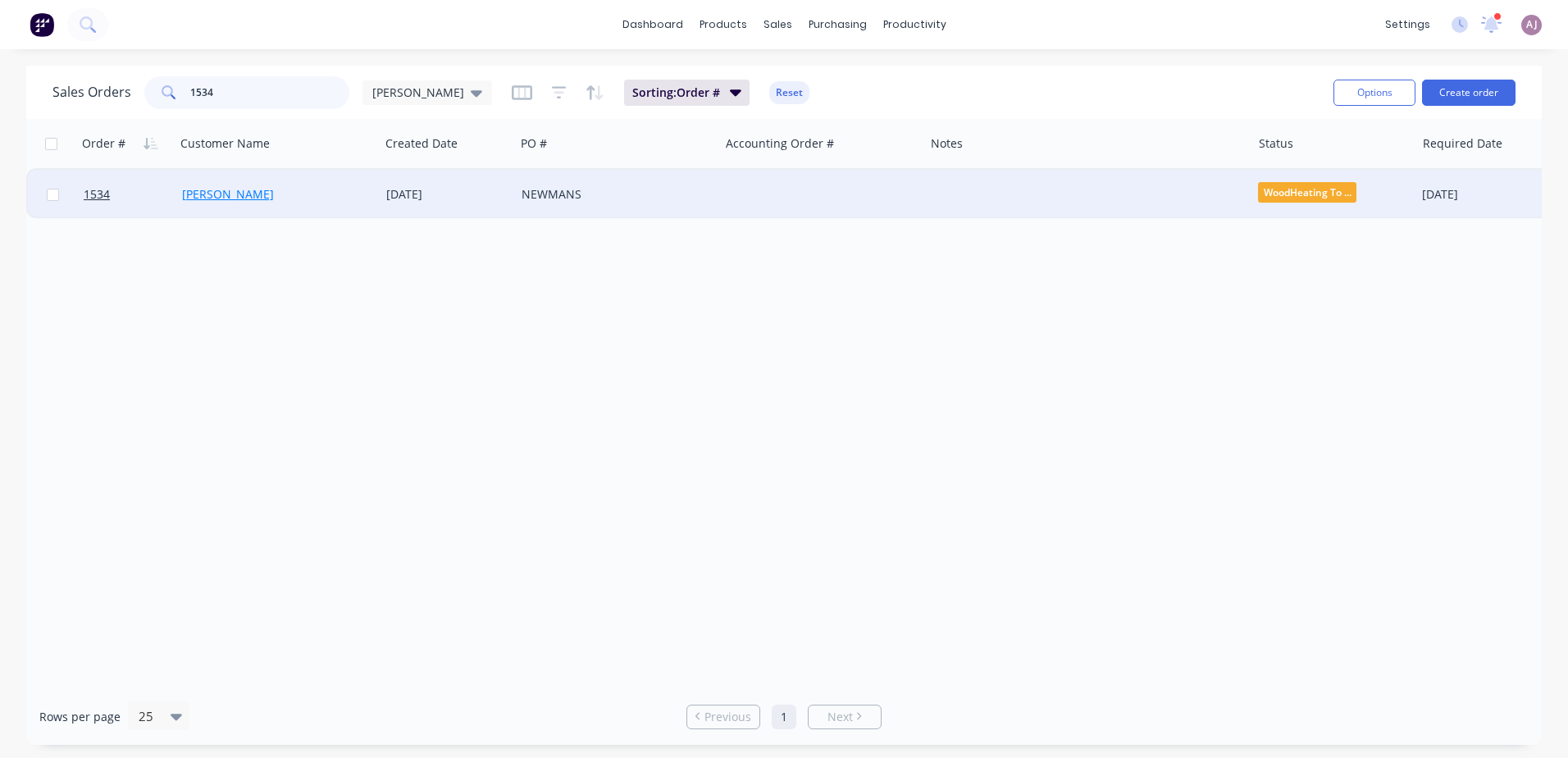
type input "1534"
click at [256, 193] on link "[PERSON_NAME]" at bounding box center [228, 194] width 92 height 16
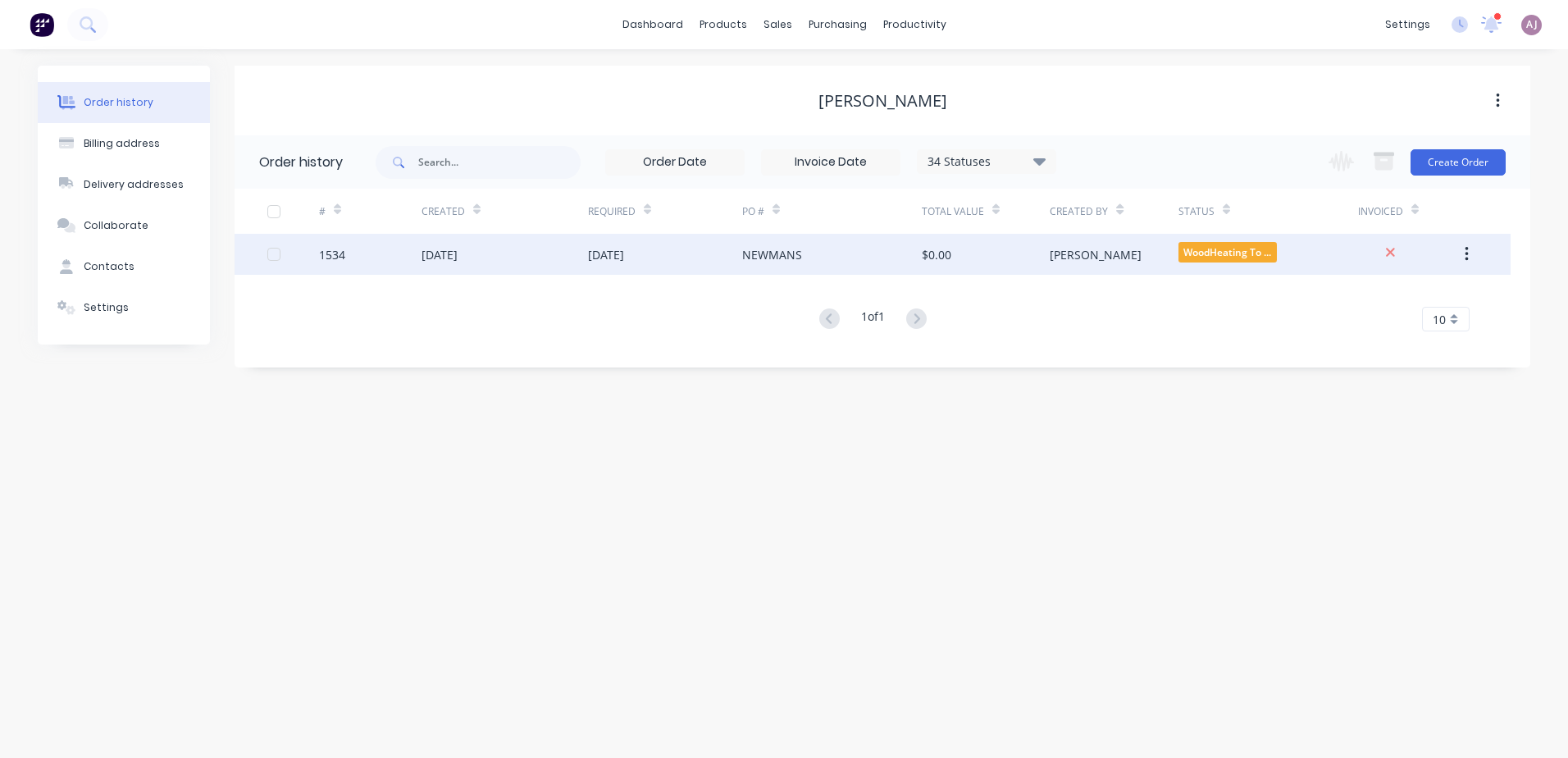
click at [458, 262] on div "[DATE]" at bounding box center [439, 254] width 36 height 17
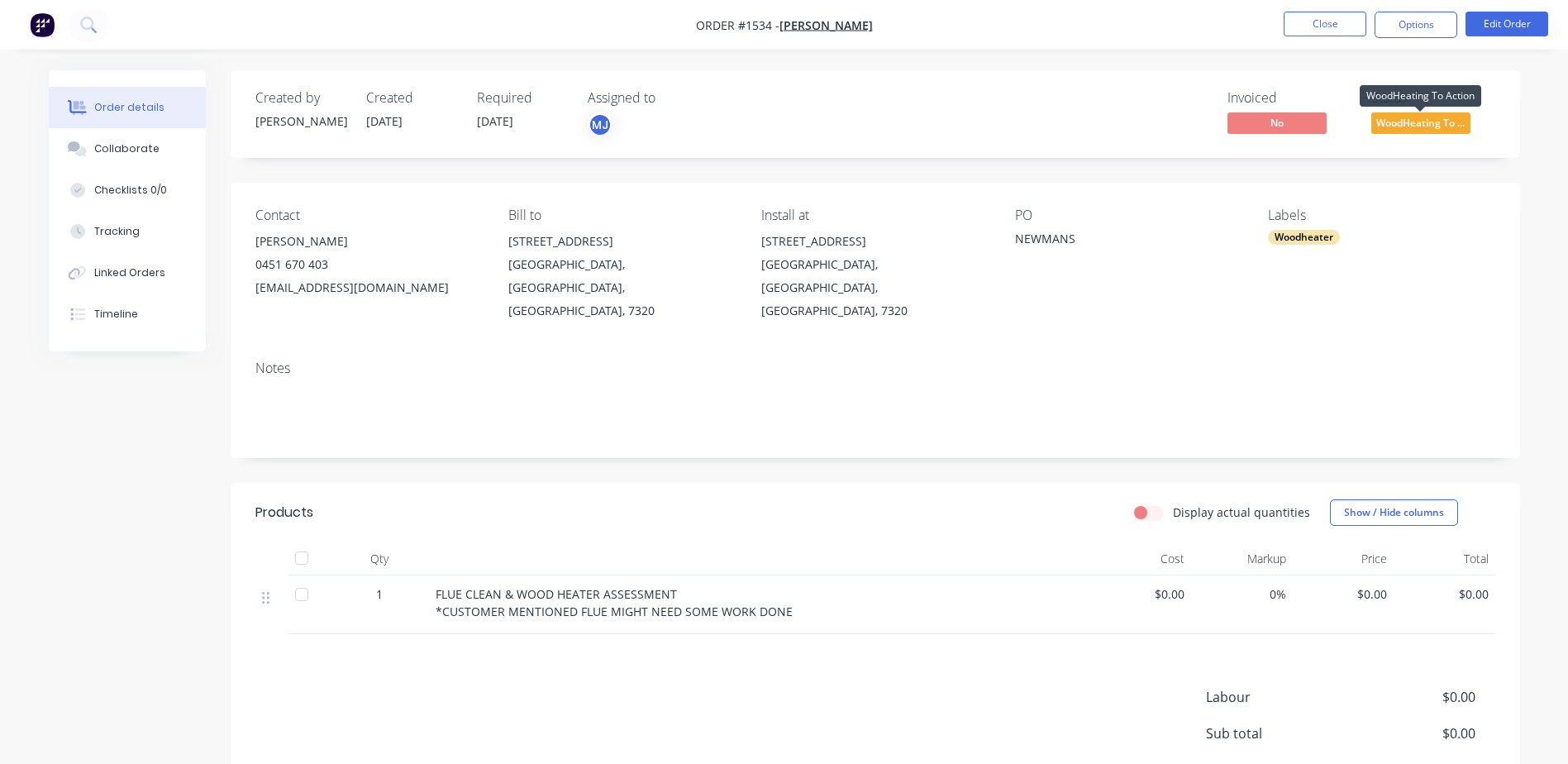
click at [1438, 122] on span "WoodHeating To ..." at bounding box center [1421, 123] width 100 height 21
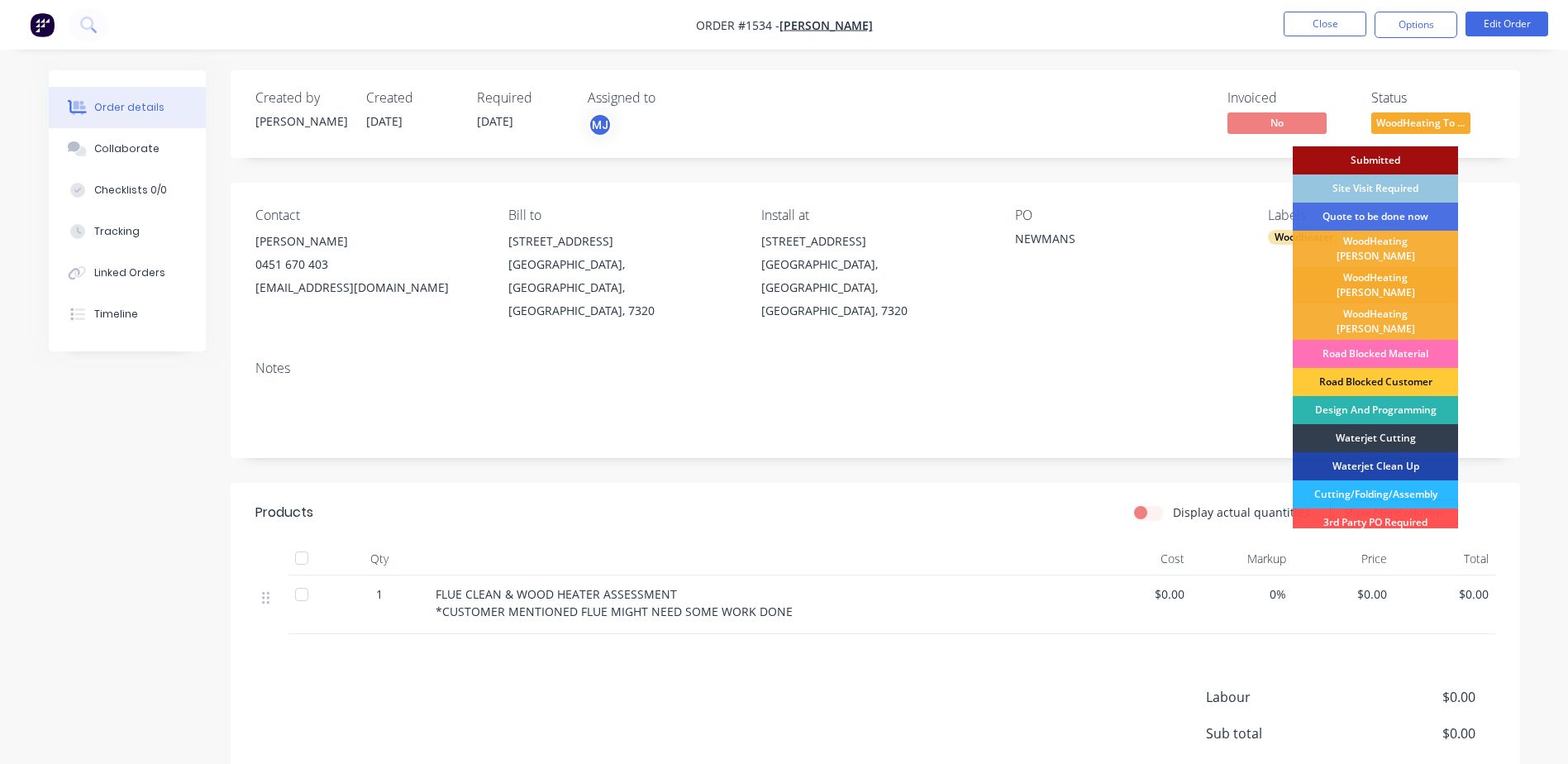
click at [1372, 268] on div "WoodHeating [PERSON_NAME]" at bounding box center [1376, 285] width 165 height 36
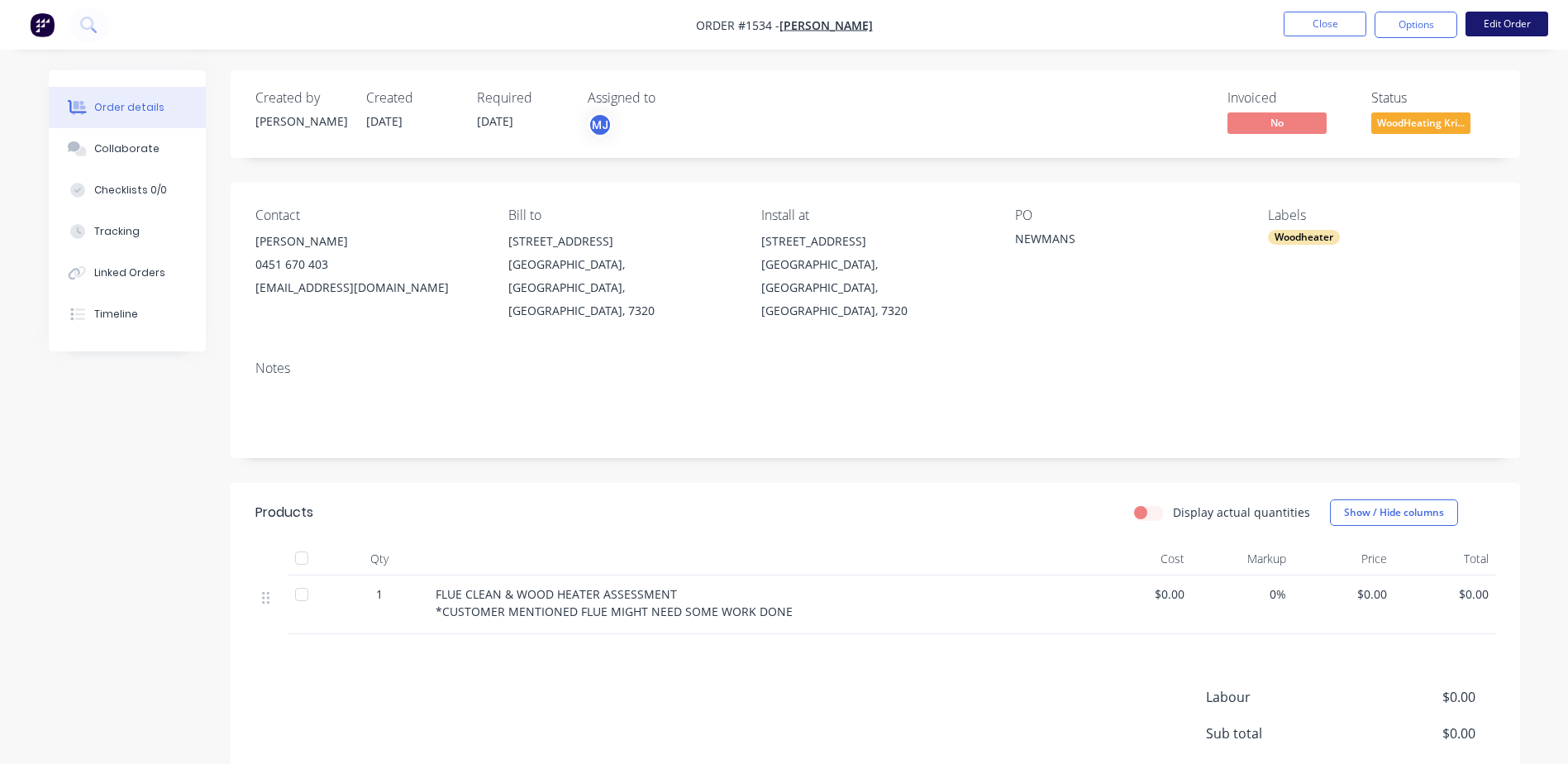
click at [1518, 24] on button "Edit Order" at bounding box center [1506, 24] width 83 height 25
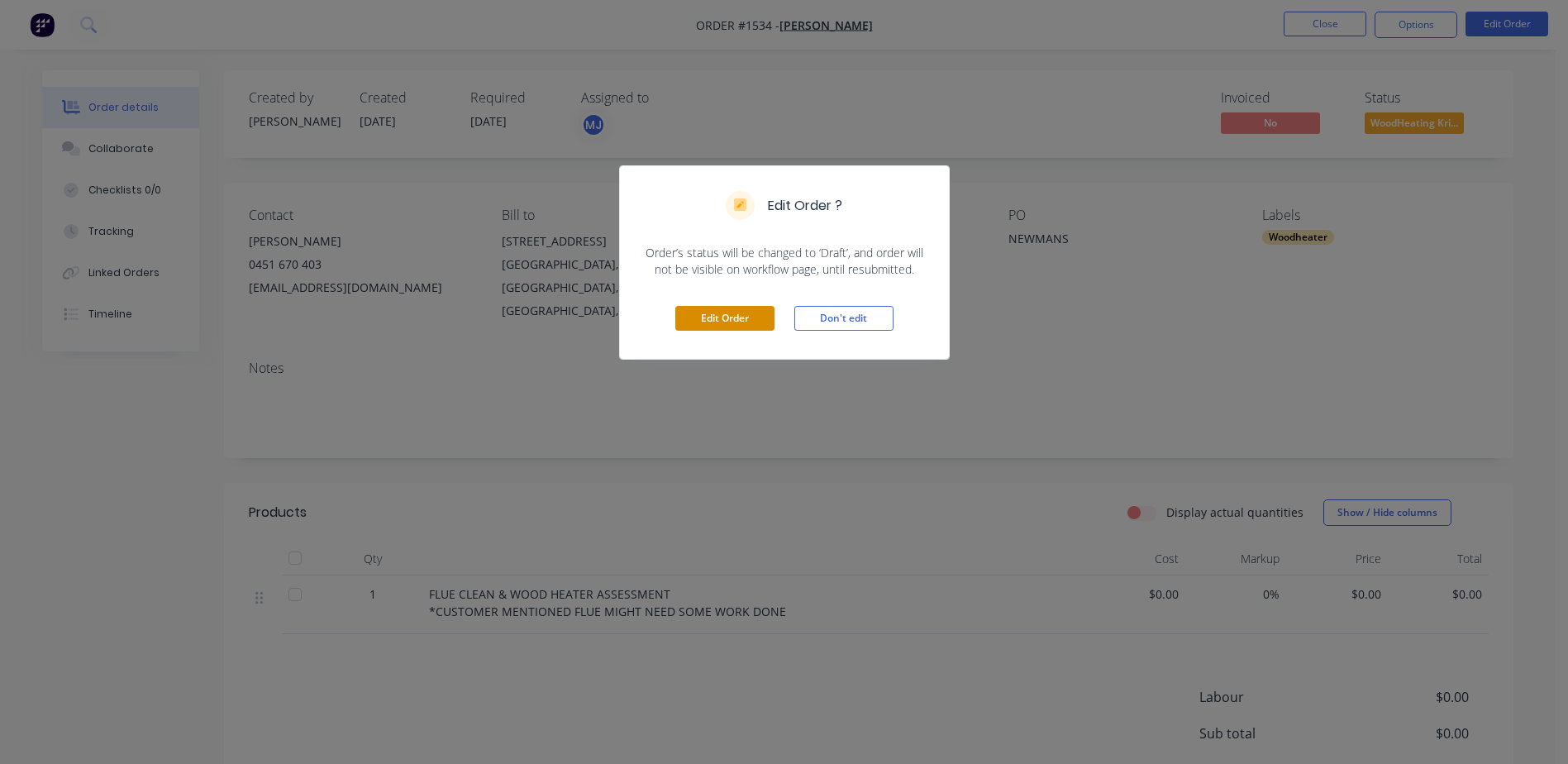
click at [738, 322] on button "Edit Order" at bounding box center [725, 318] width 100 height 25
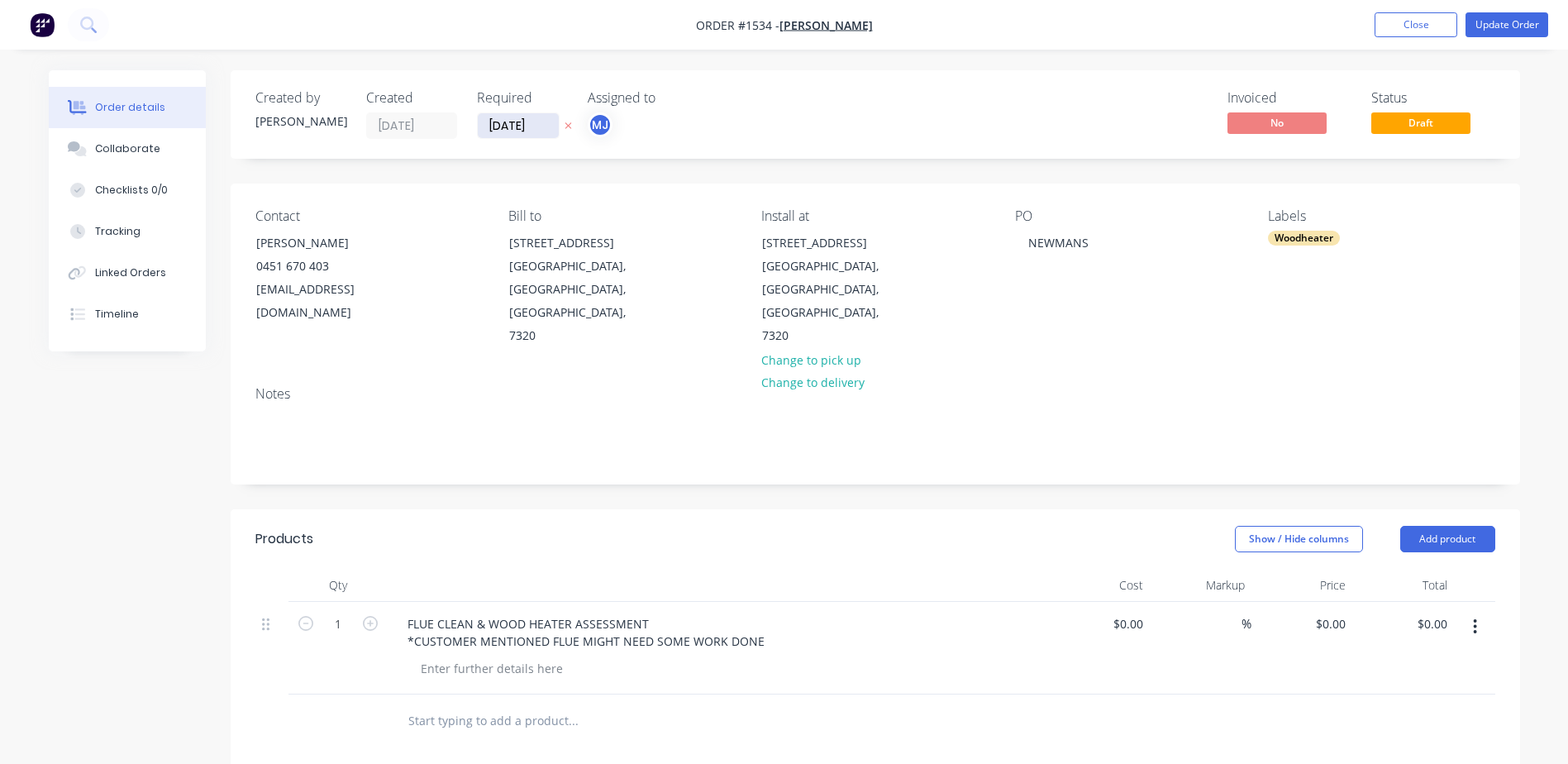
click at [516, 116] on input "[DATE]" at bounding box center [517, 126] width 81 height 25
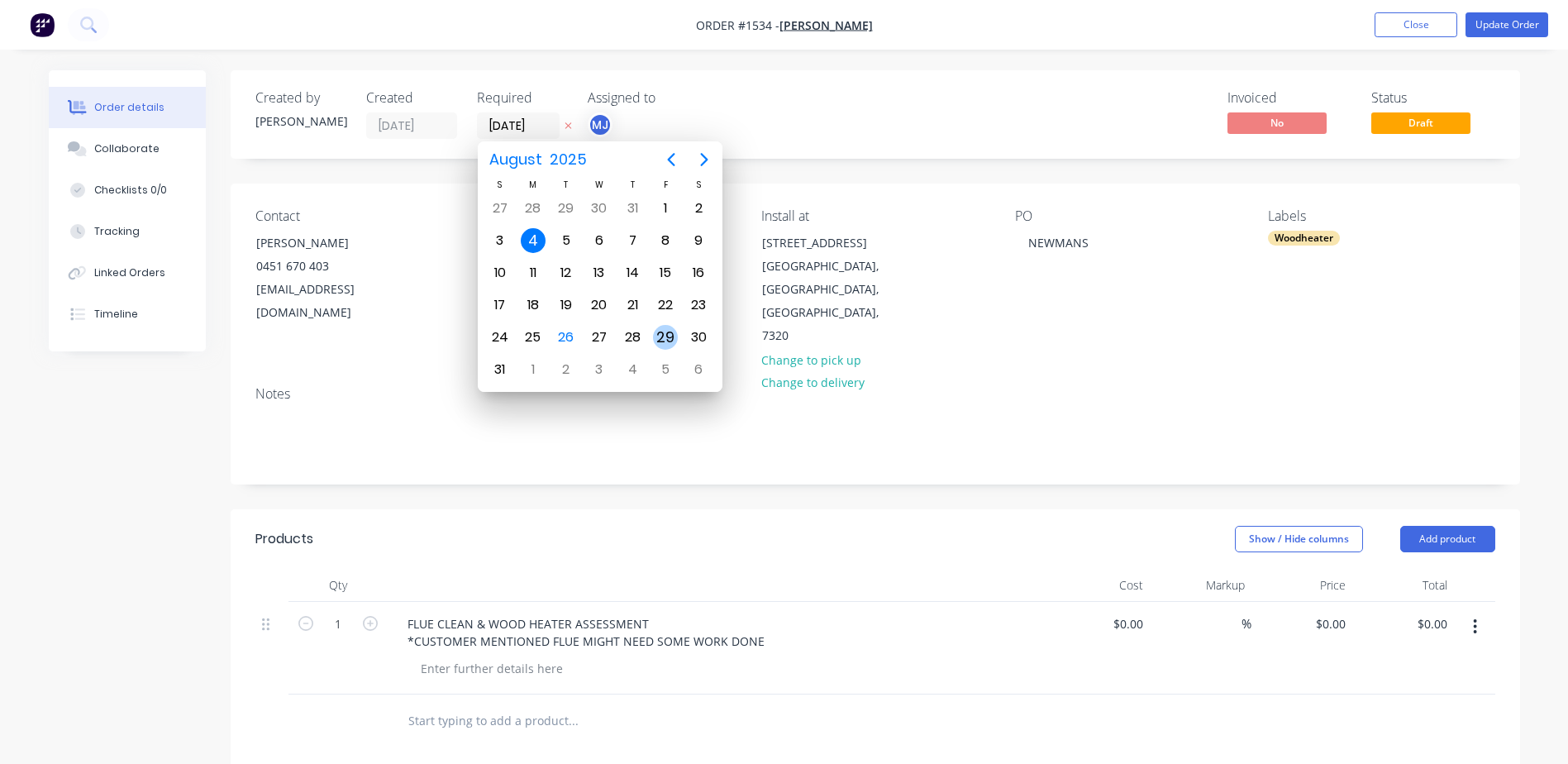
click at [670, 334] on div "29" at bounding box center [665, 337] width 25 height 25
type input "[DATE]"
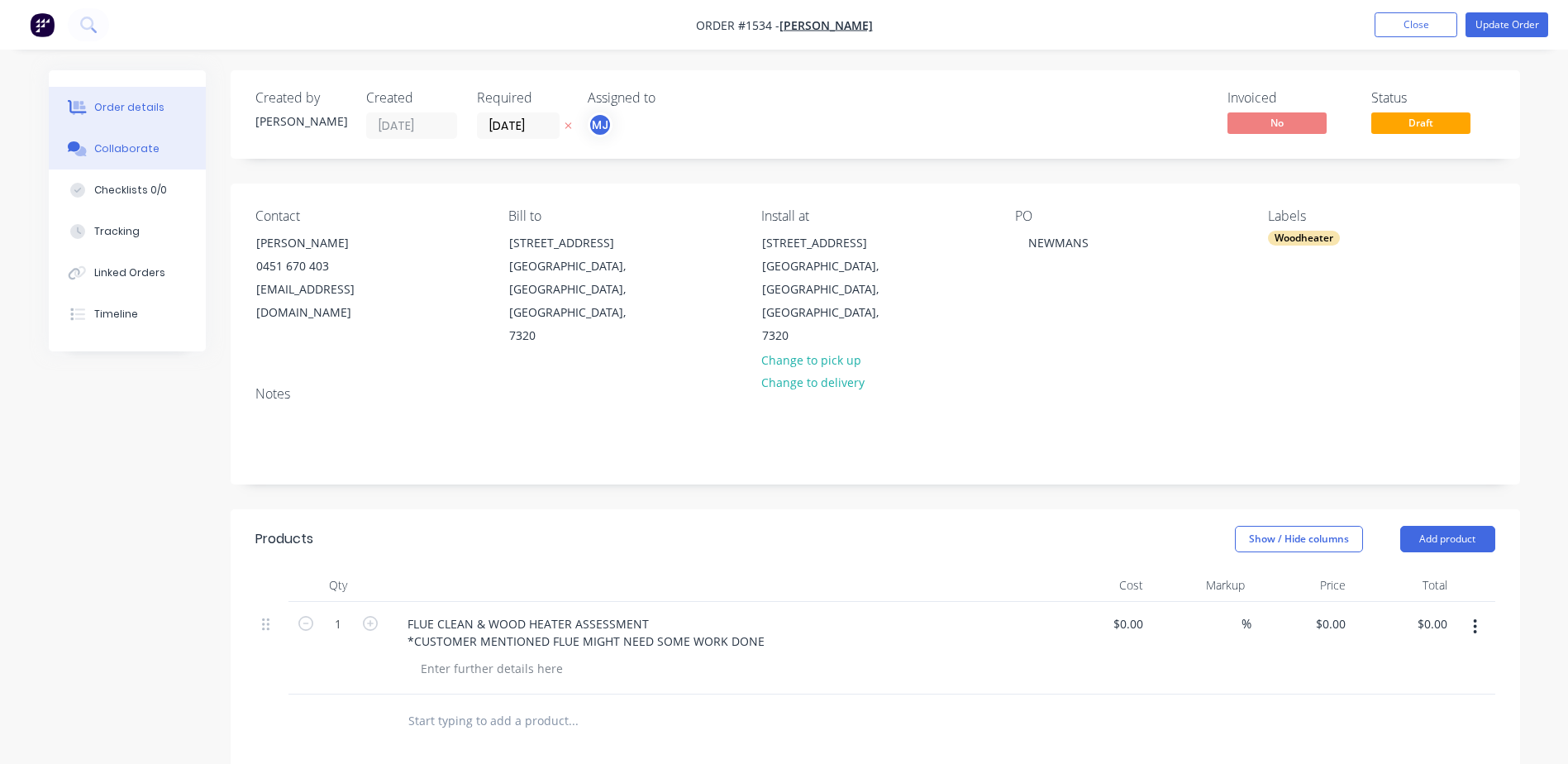
click at [125, 160] on button "Collaborate" at bounding box center [128, 149] width 157 height 41
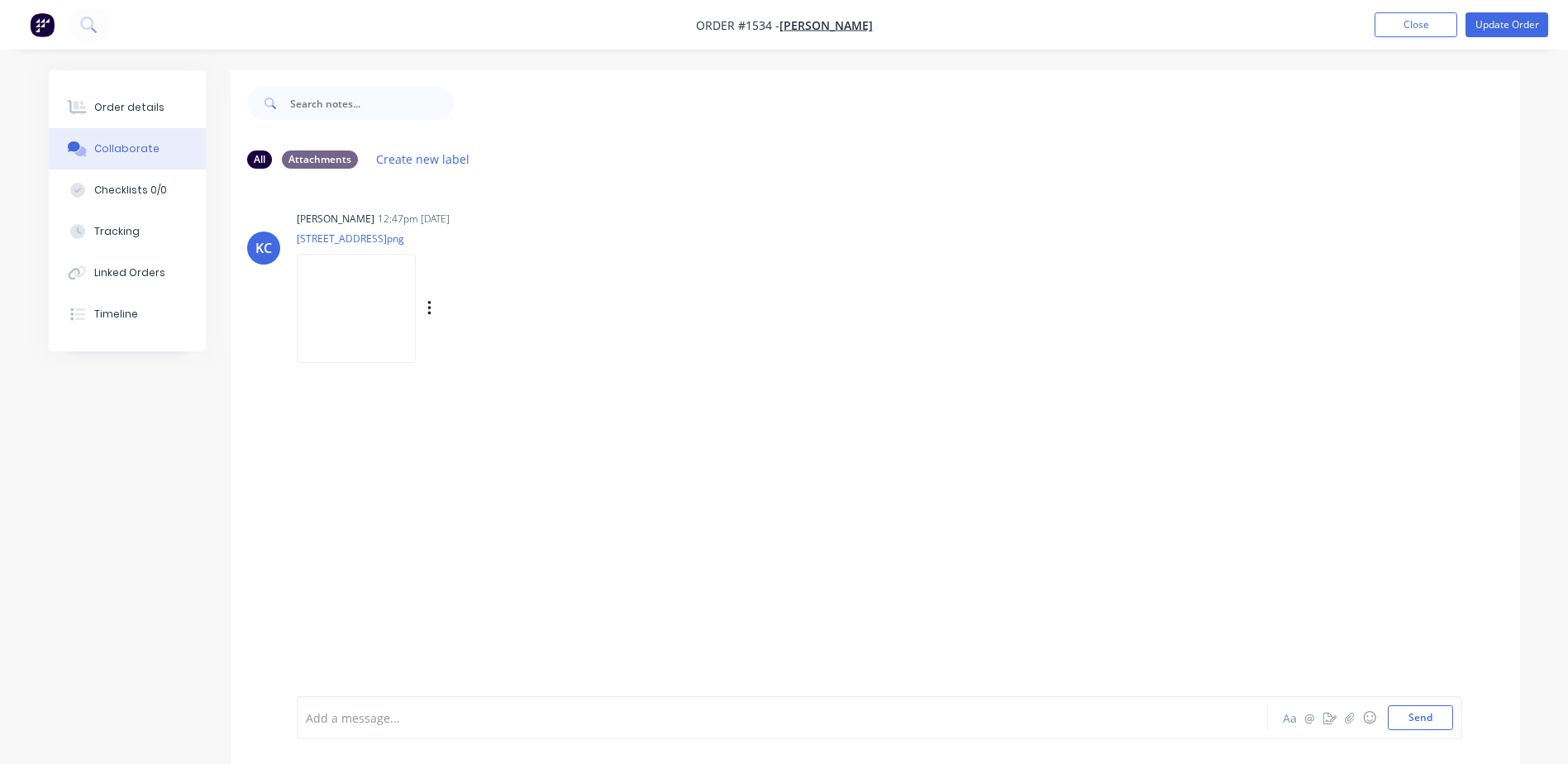
click at [370, 285] on img at bounding box center [356, 308] width 119 height 109
click at [121, 111] on div "Order details" at bounding box center [130, 107] width 70 height 15
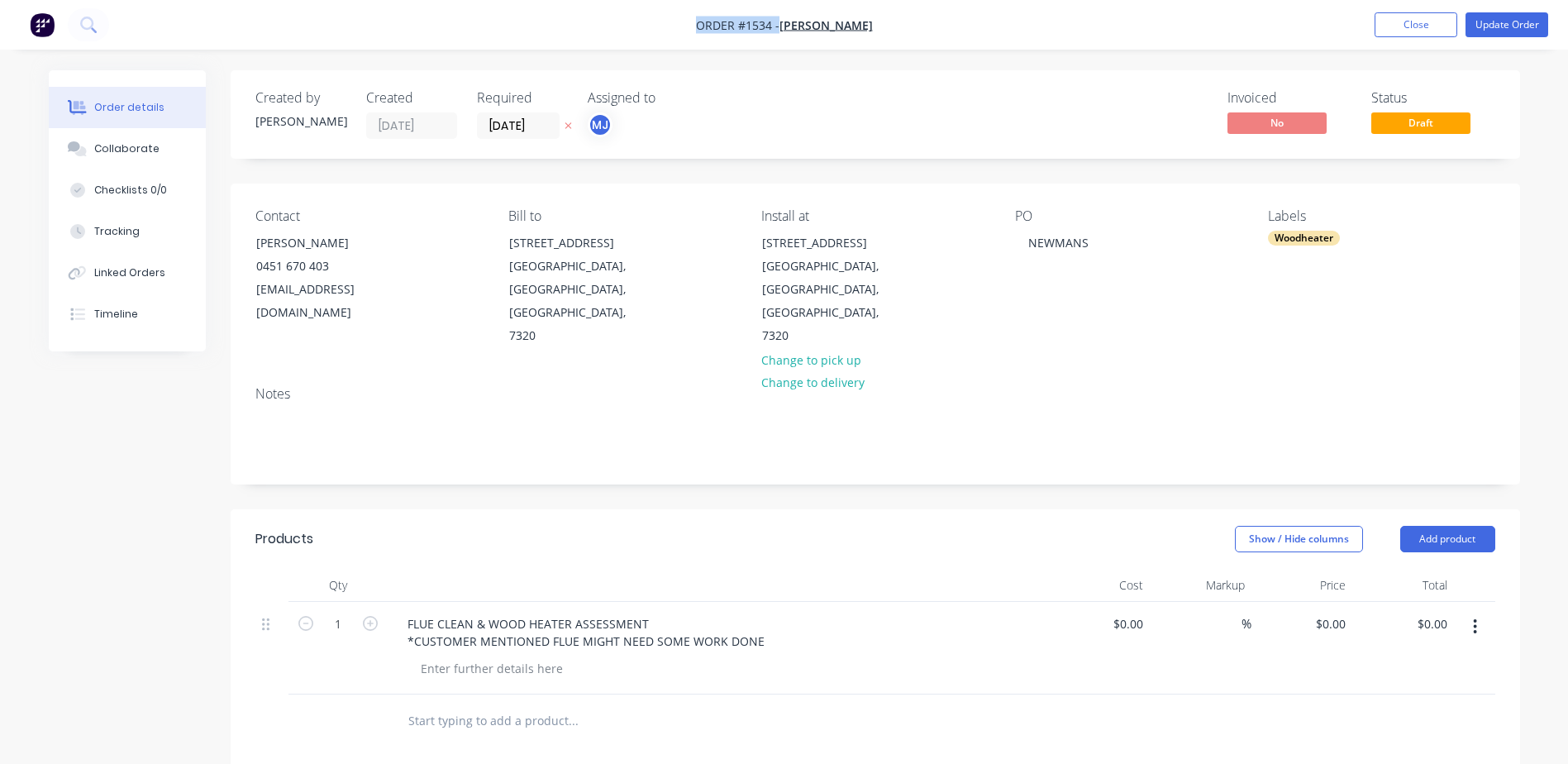
drag, startPoint x: 685, startPoint y: 23, endPoint x: 963, endPoint y: 24, distance: 278.0
click at [963, 24] on nav "Order #1534 - [PERSON_NAME] Add product Close Update Order" at bounding box center [784, 25] width 1568 height 50
copy div "Order #1534 - [PERSON_NAME] Add product Close Update Order"
drag, startPoint x: 252, startPoint y: 238, endPoint x: 348, endPoint y: 241, distance: 96.0
click at [348, 241] on div "[PERSON_NAME] 0451 670 403 [EMAIL_ADDRESS][DOMAIN_NAME]" at bounding box center [325, 277] width 165 height 95
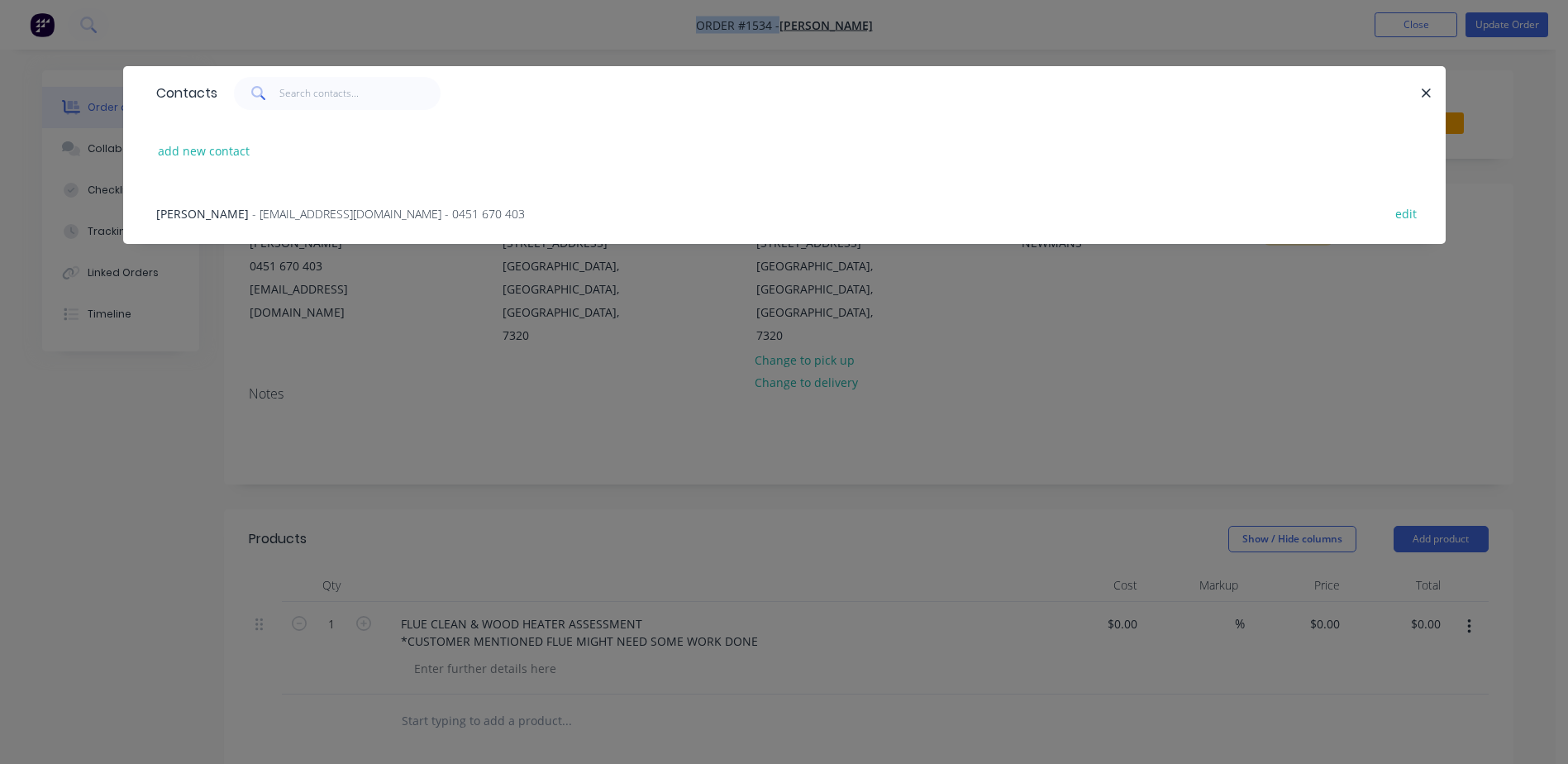
copy div "[PERSON_NAME]"
click at [1429, 100] on icon "button" at bounding box center [1425, 93] width 11 height 15
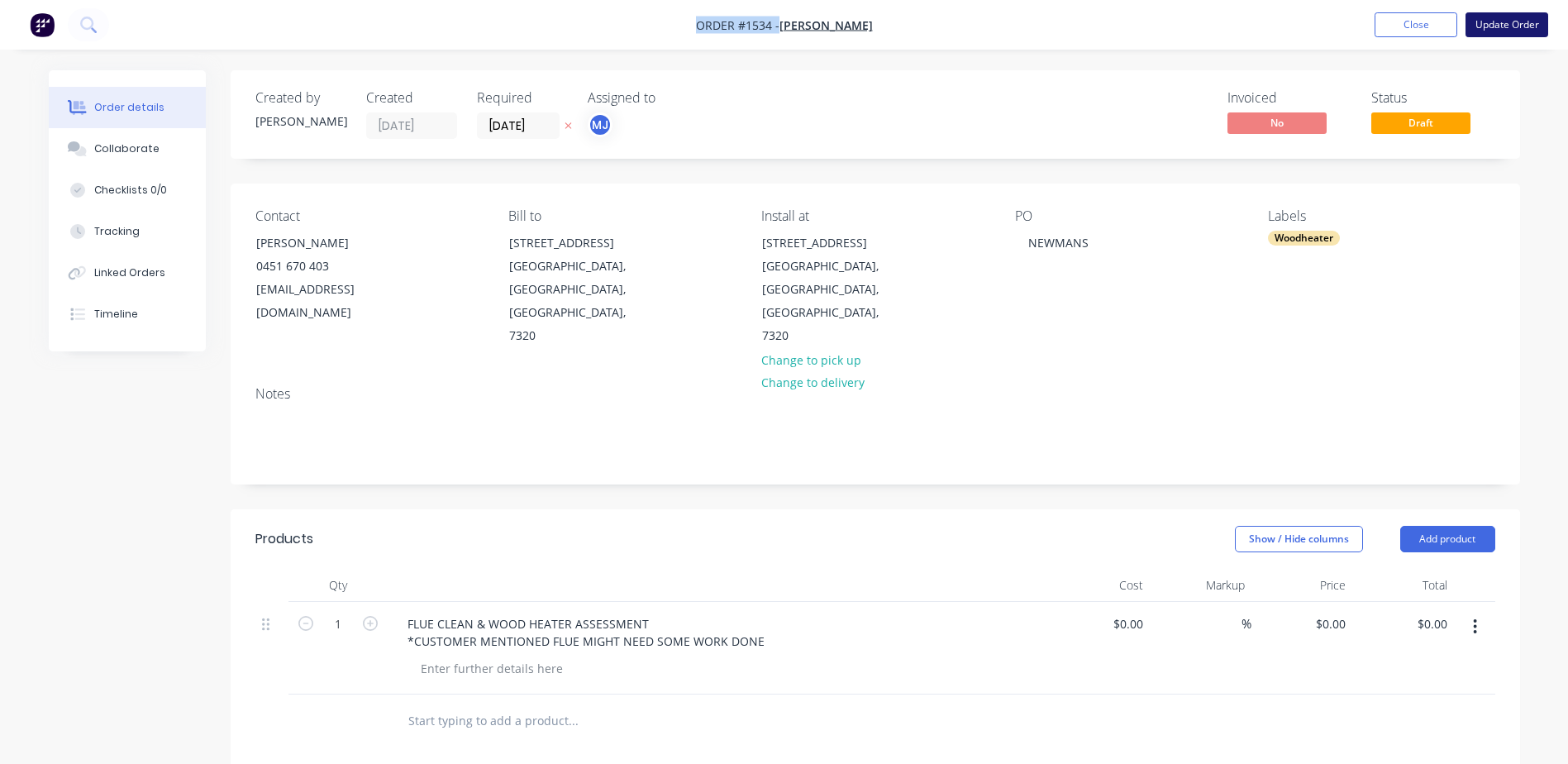
click at [1506, 36] on button "Update Order" at bounding box center [1506, 24] width 83 height 25
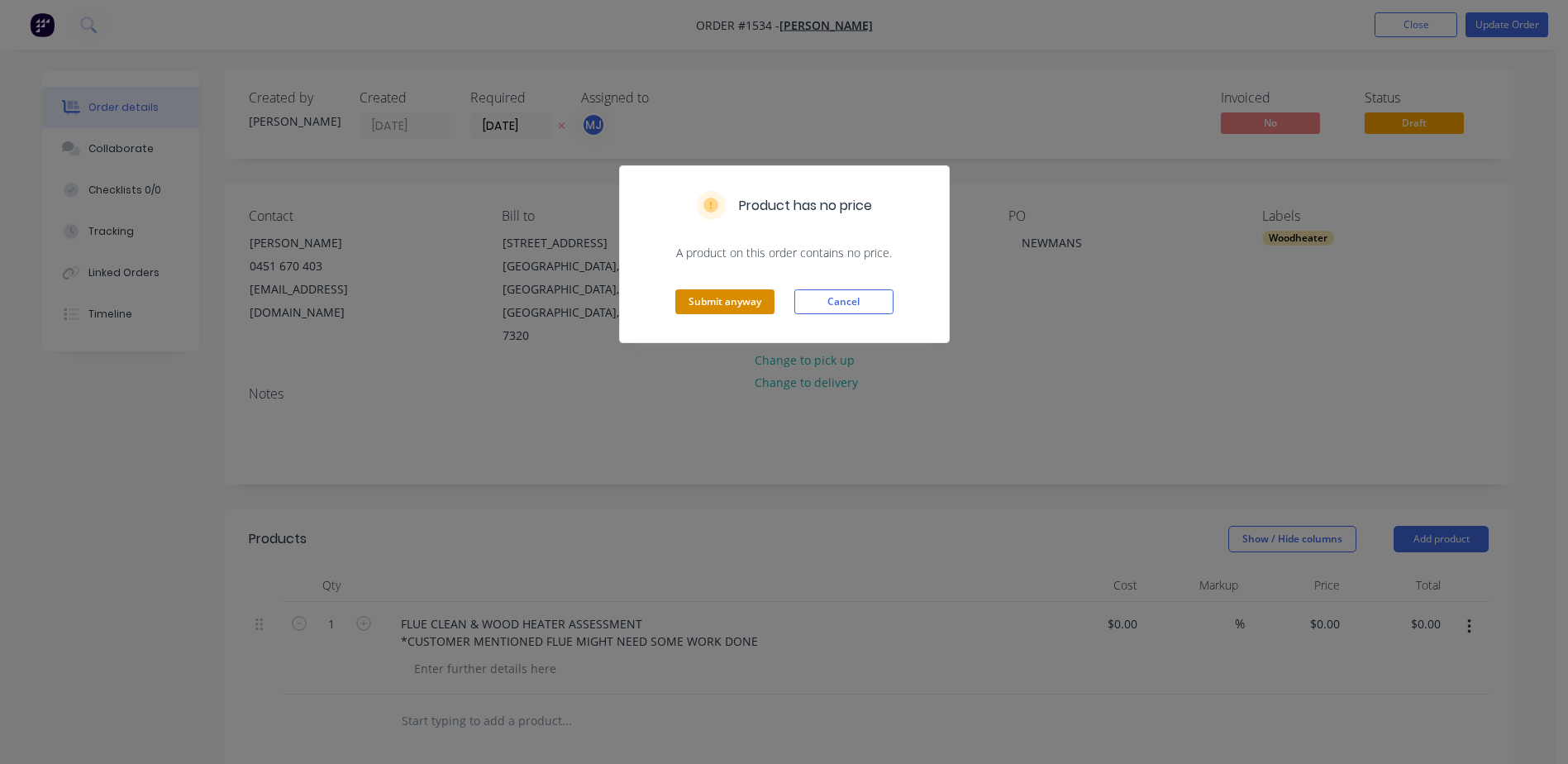
click at [709, 293] on button "Submit anyway" at bounding box center [725, 301] width 100 height 25
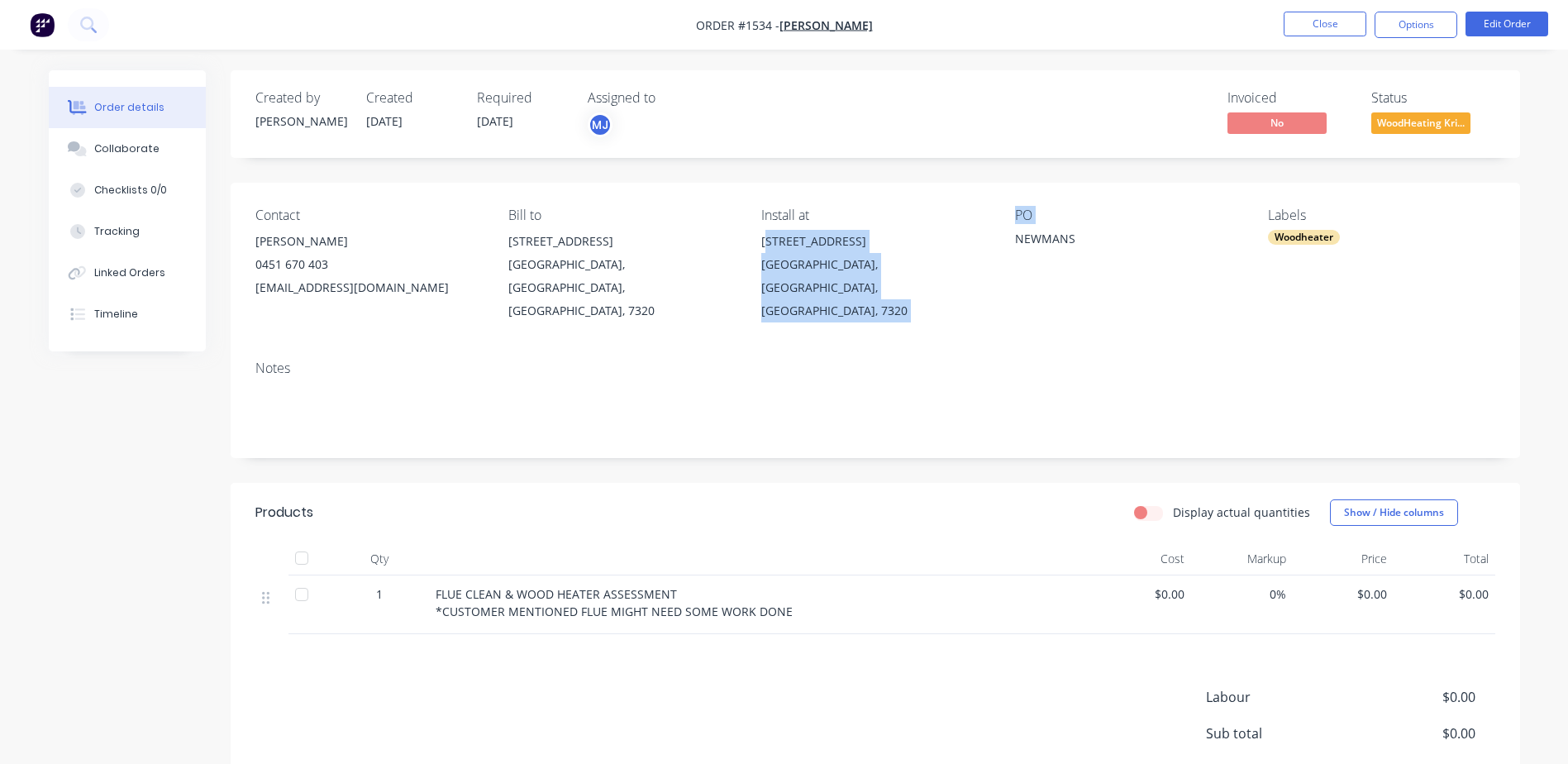
drag, startPoint x: 767, startPoint y: 239, endPoint x: 1009, endPoint y: 265, distance: 243.4
click at [1009, 265] on div "Contact [PERSON_NAME] 0451 670 403 [EMAIL_ADDRESS][DOMAIN_NAME] Bill to [STREET…" at bounding box center [875, 264] width 1290 height 165
drag, startPoint x: 760, startPoint y: 236, endPoint x: 967, endPoint y: 279, distance: 211.4
click at [967, 279] on div "Contact [PERSON_NAME] 0451 670 403 [EMAIL_ADDRESS][DOMAIN_NAME] Bill to [STREET…" at bounding box center [875, 264] width 1290 height 165
copy div "[STREET_ADDRESS]"
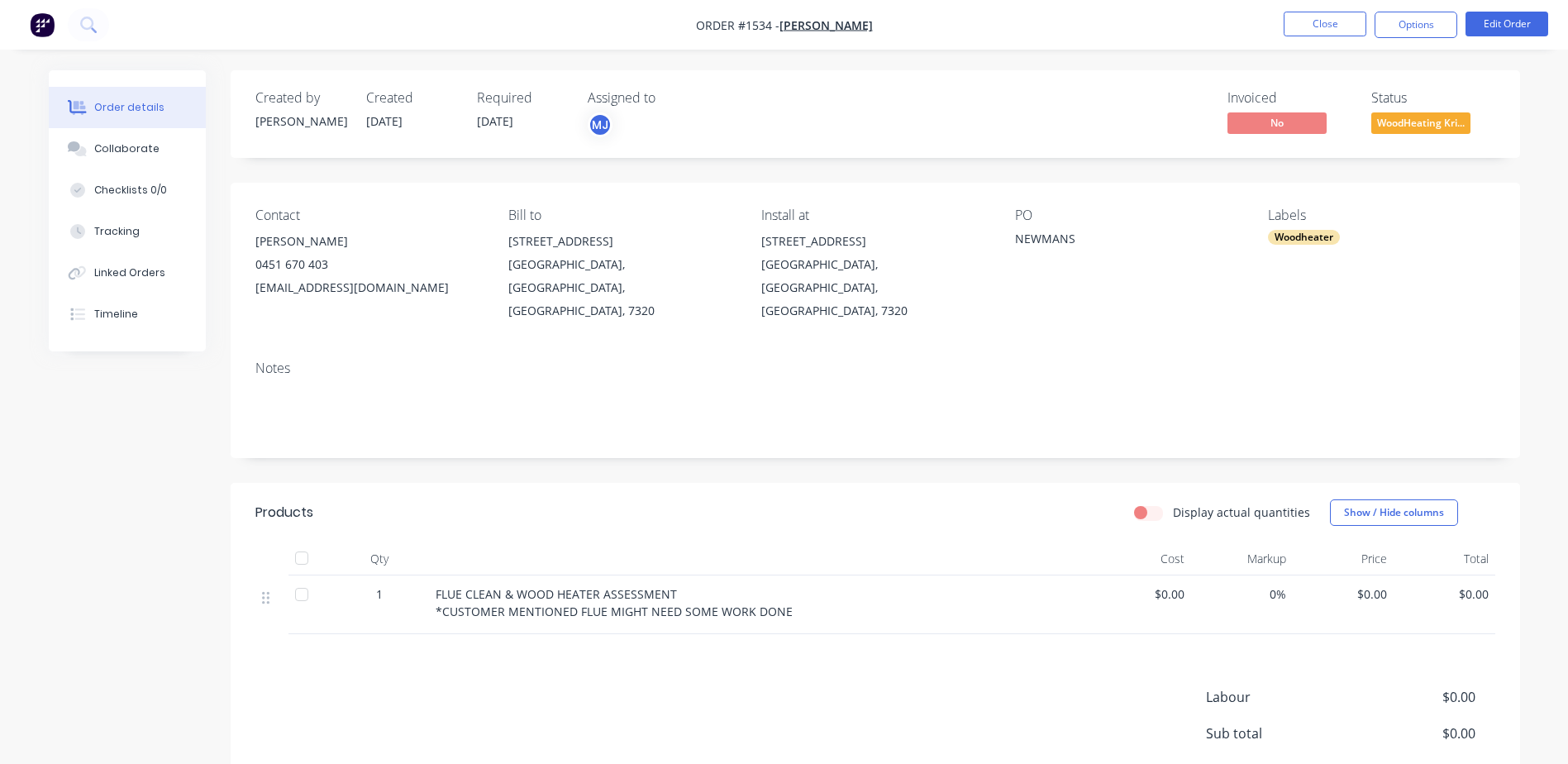
click at [727, 361] on div "Notes" at bounding box center [875, 369] width 1240 height 16
click at [765, 264] on div "[GEOGRAPHIC_DATA], [GEOGRAPHIC_DATA], [GEOGRAPHIC_DATA], 7320" at bounding box center [874, 288] width 226 height 70
copy div "[GEOGRAPHIC_DATA]"
click at [1419, 18] on button "Options" at bounding box center [1415, 25] width 83 height 27
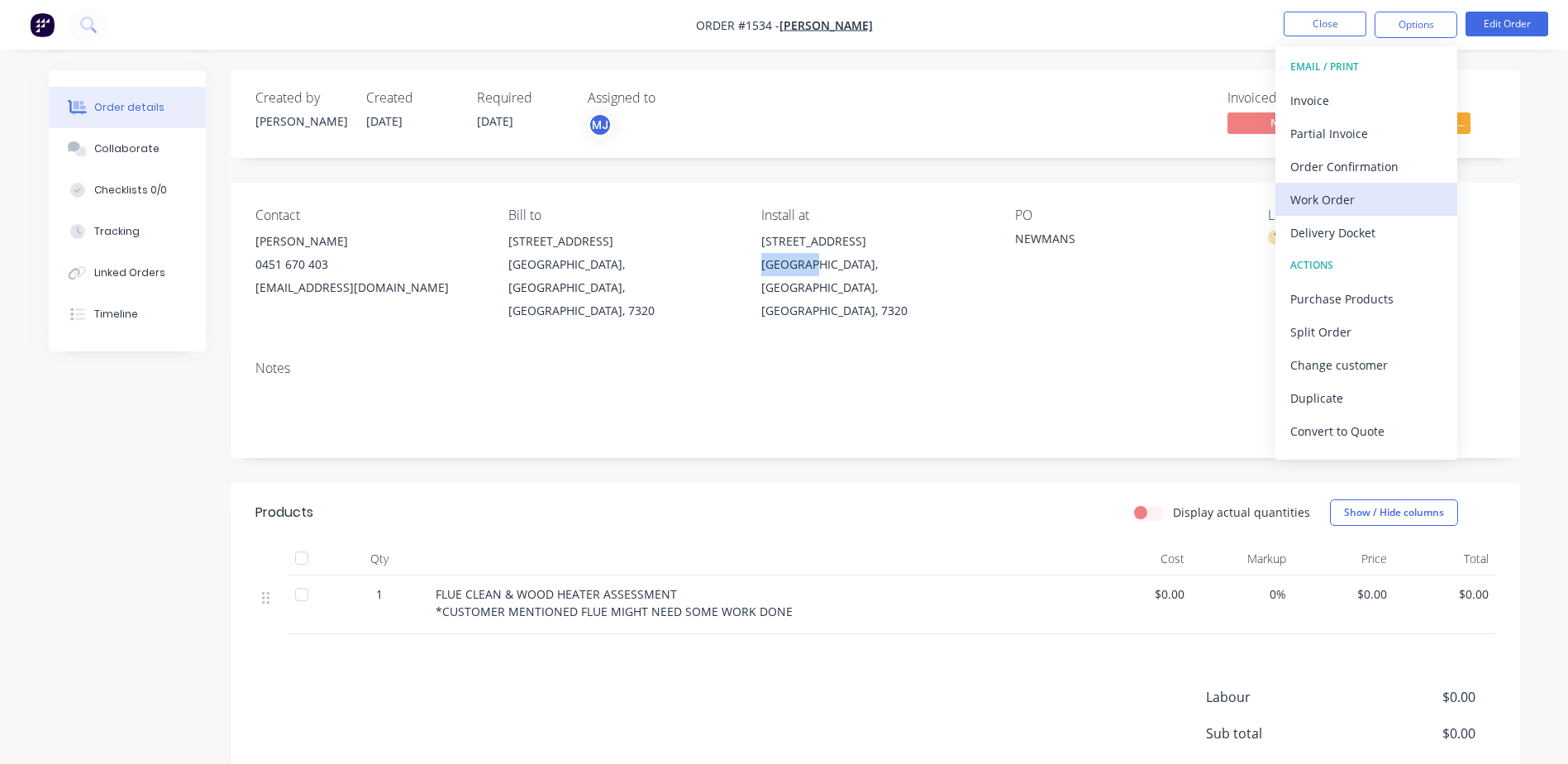
click at [1335, 188] on div "Work Order" at bounding box center [1366, 199] width 153 height 24
click at [1335, 187] on button "Custom" at bounding box center [1366, 198] width 181 height 33
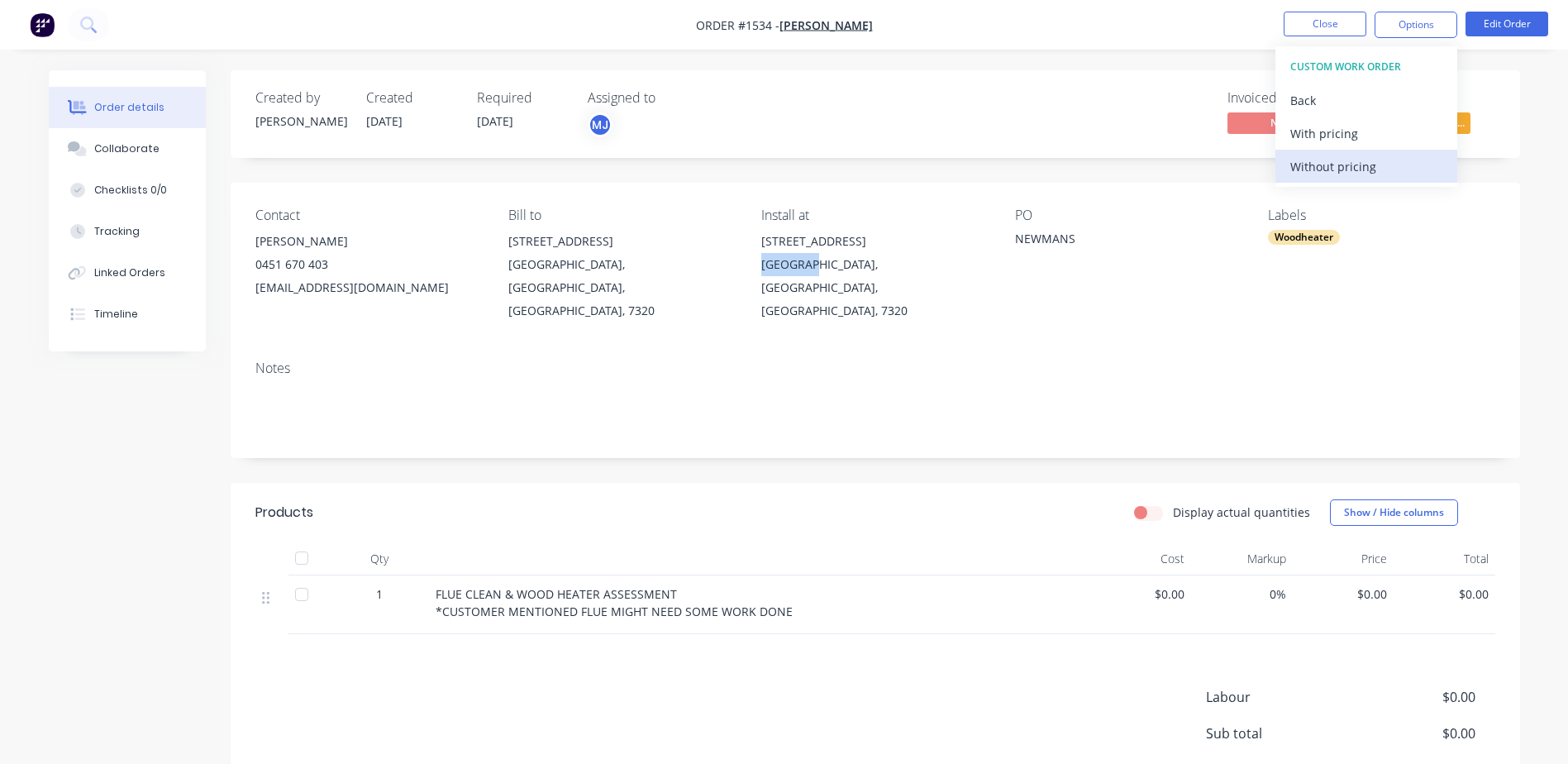
drag, startPoint x: 1335, startPoint y: 187, endPoint x: 1335, endPoint y: 167, distance: 20.0
click at [1335, 167] on div "Without pricing" at bounding box center [1366, 167] width 153 height 24
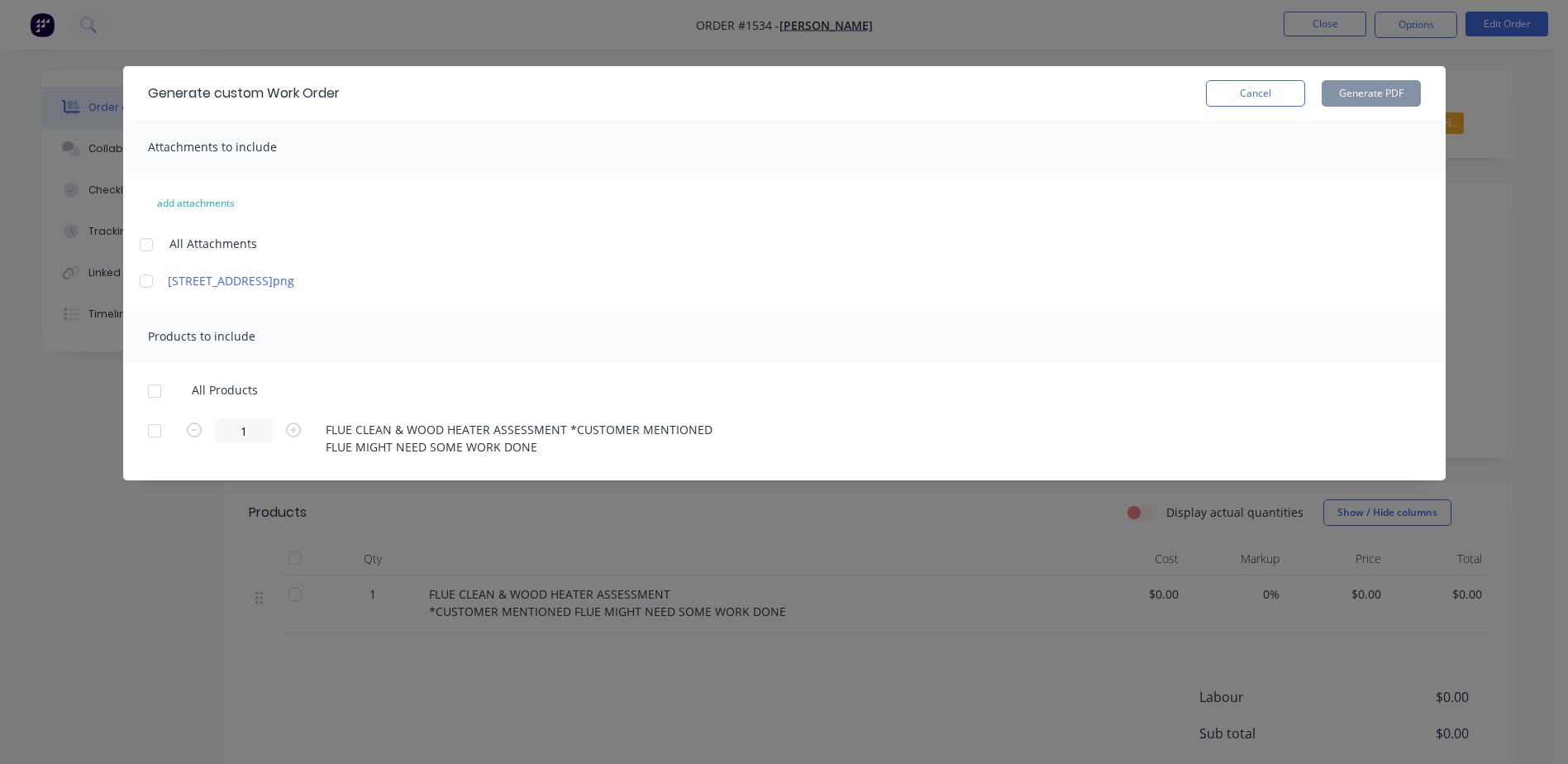
click at [151, 243] on div at bounding box center [146, 244] width 33 height 33
click at [151, 393] on div at bounding box center [154, 391] width 33 height 33
click at [1348, 81] on button "Generate PDF" at bounding box center [1372, 93] width 100 height 27
click at [1264, 88] on button "Cancel" at bounding box center [1256, 93] width 100 height 27
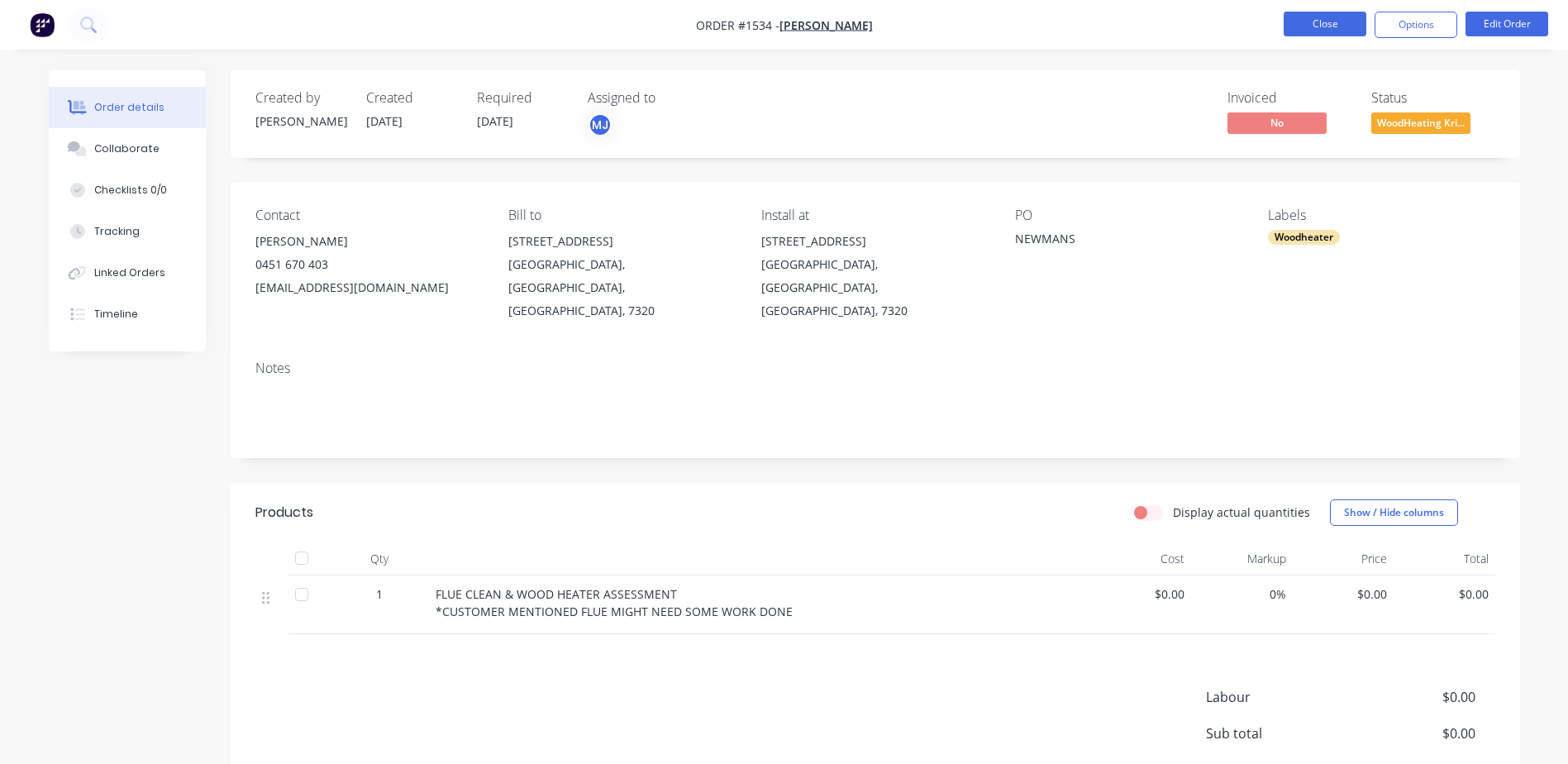
click at [1328, 22] on button "Close" at bounding box center [1325, 24] width 83 height 25
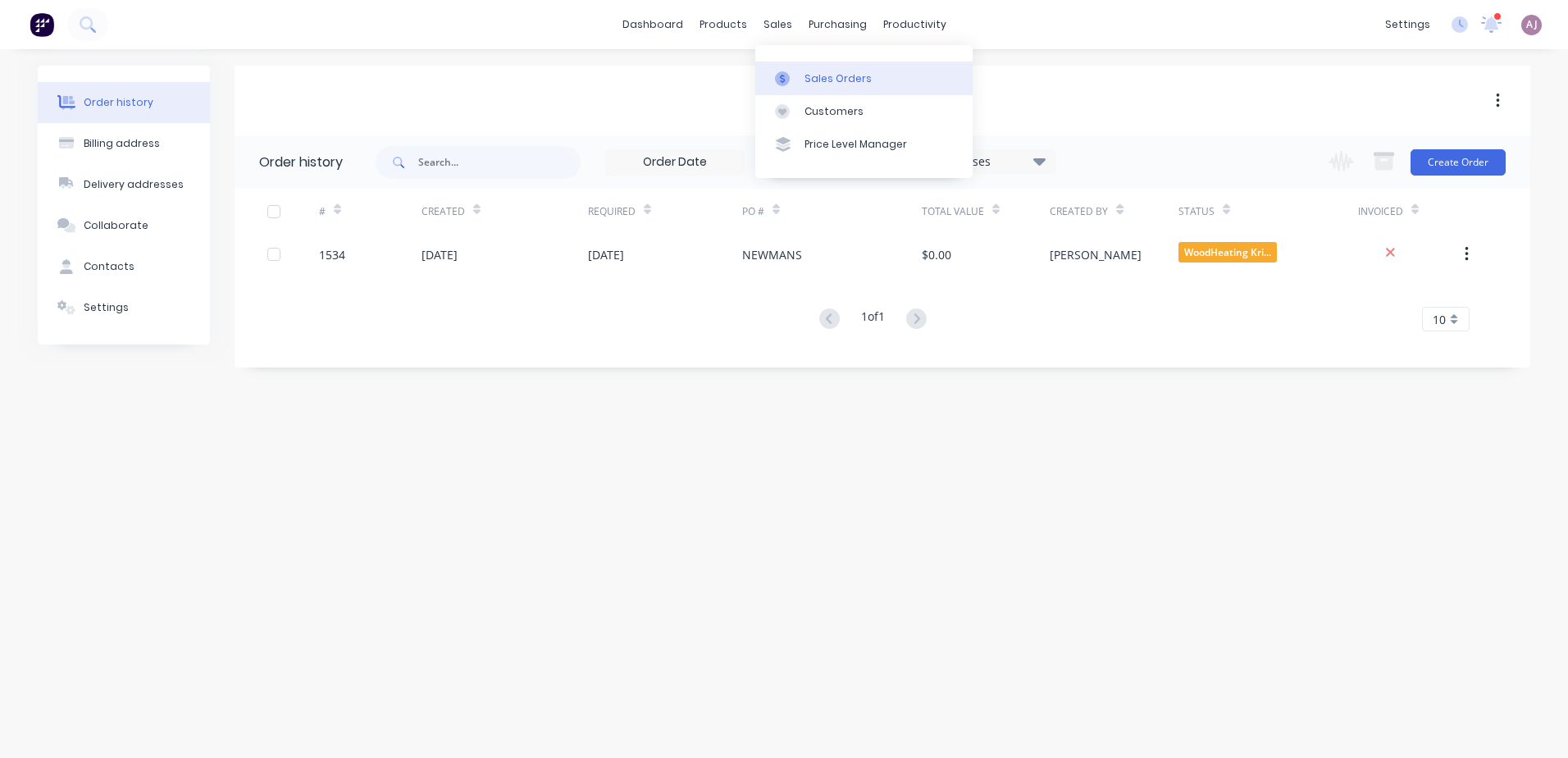
click at [840, 87] on link "Sales Orders" at bounding box center [865, 77] width 218 height 33
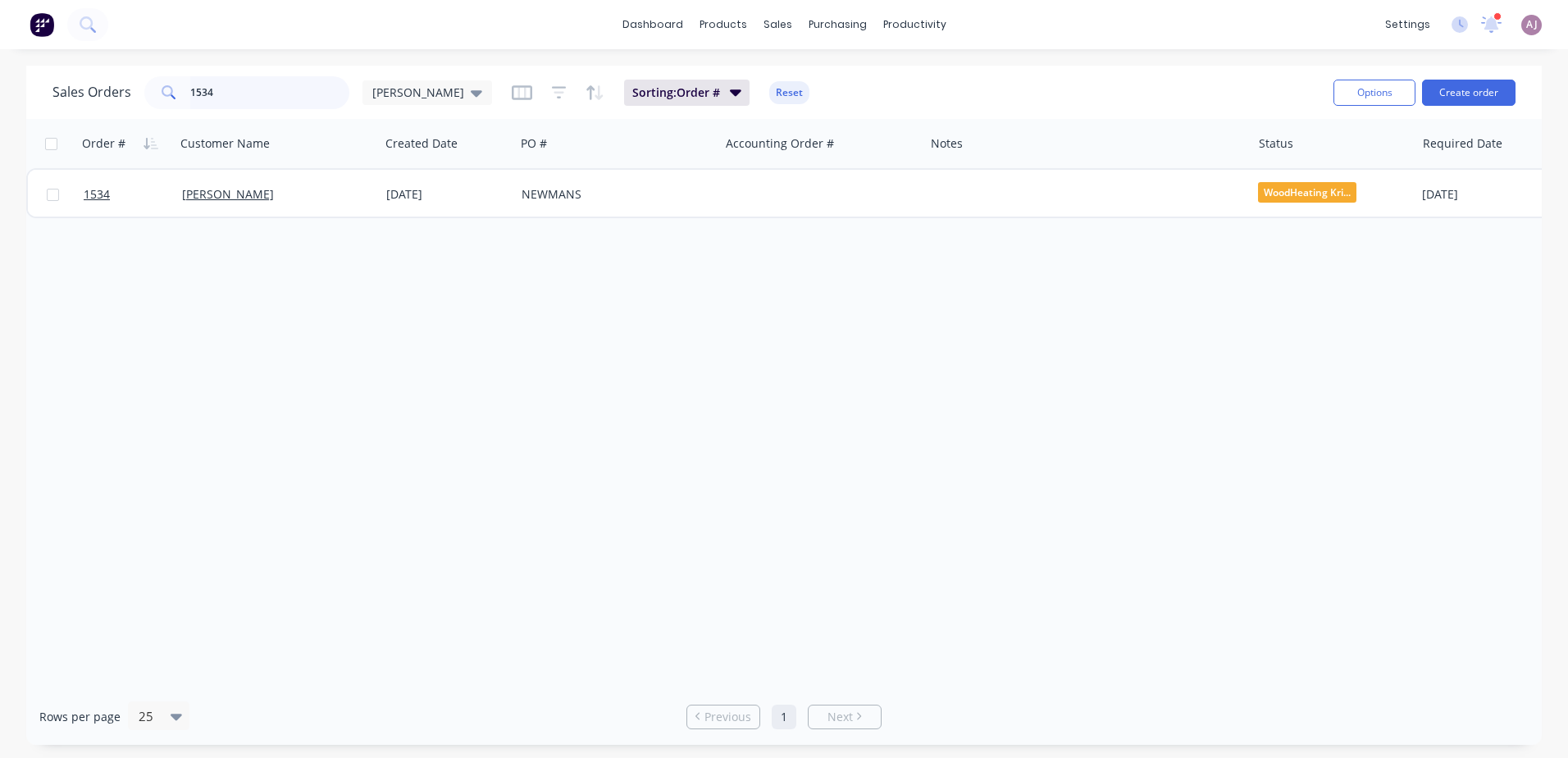
click at [255, 90] on input "1534" at bounding box center [270, 92] width 160 height 33
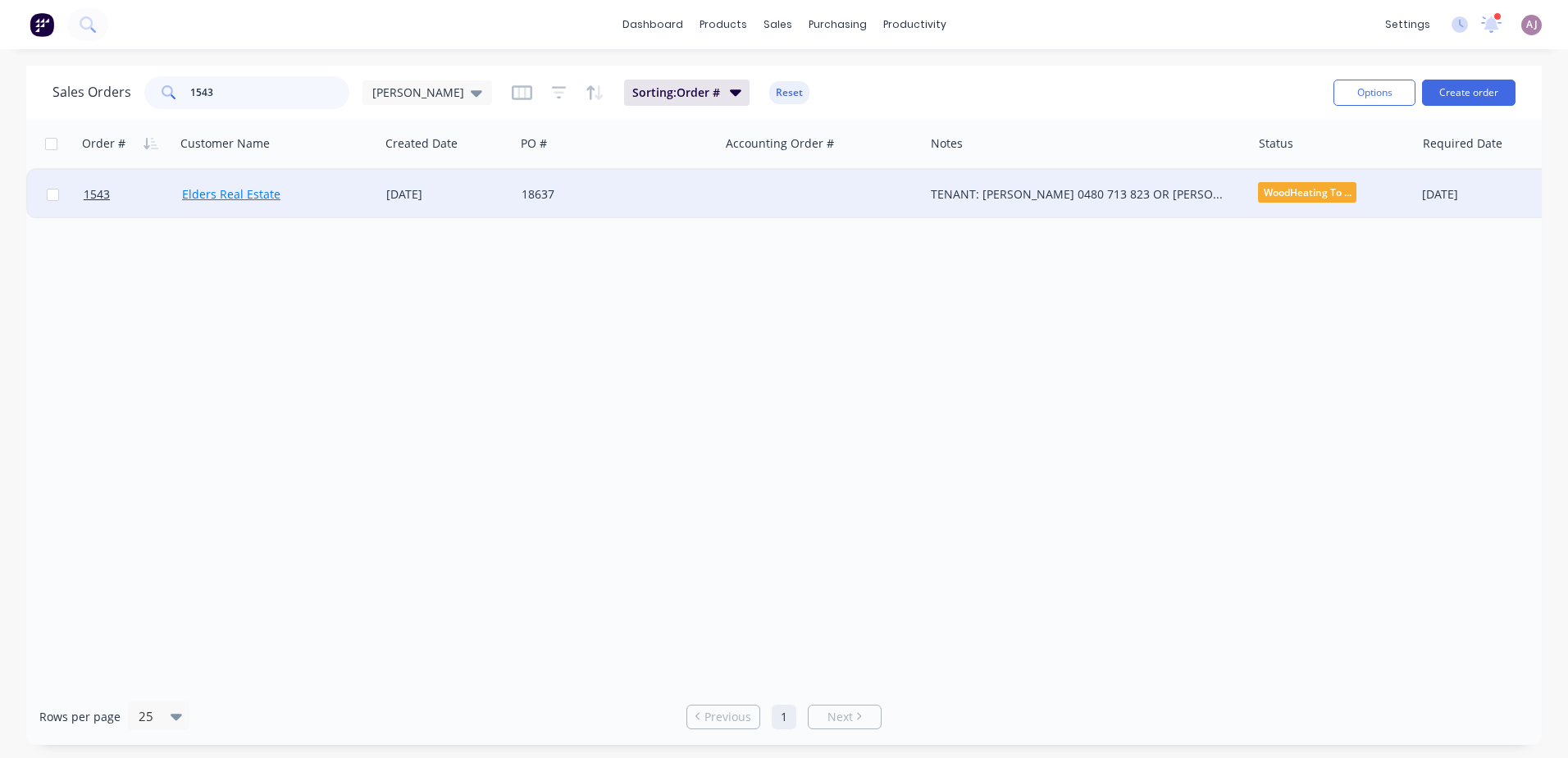
type input "1543"
click at [253, 195] on link "Elders Real Estate" at bounding box center [231, 194] width 99 height 16
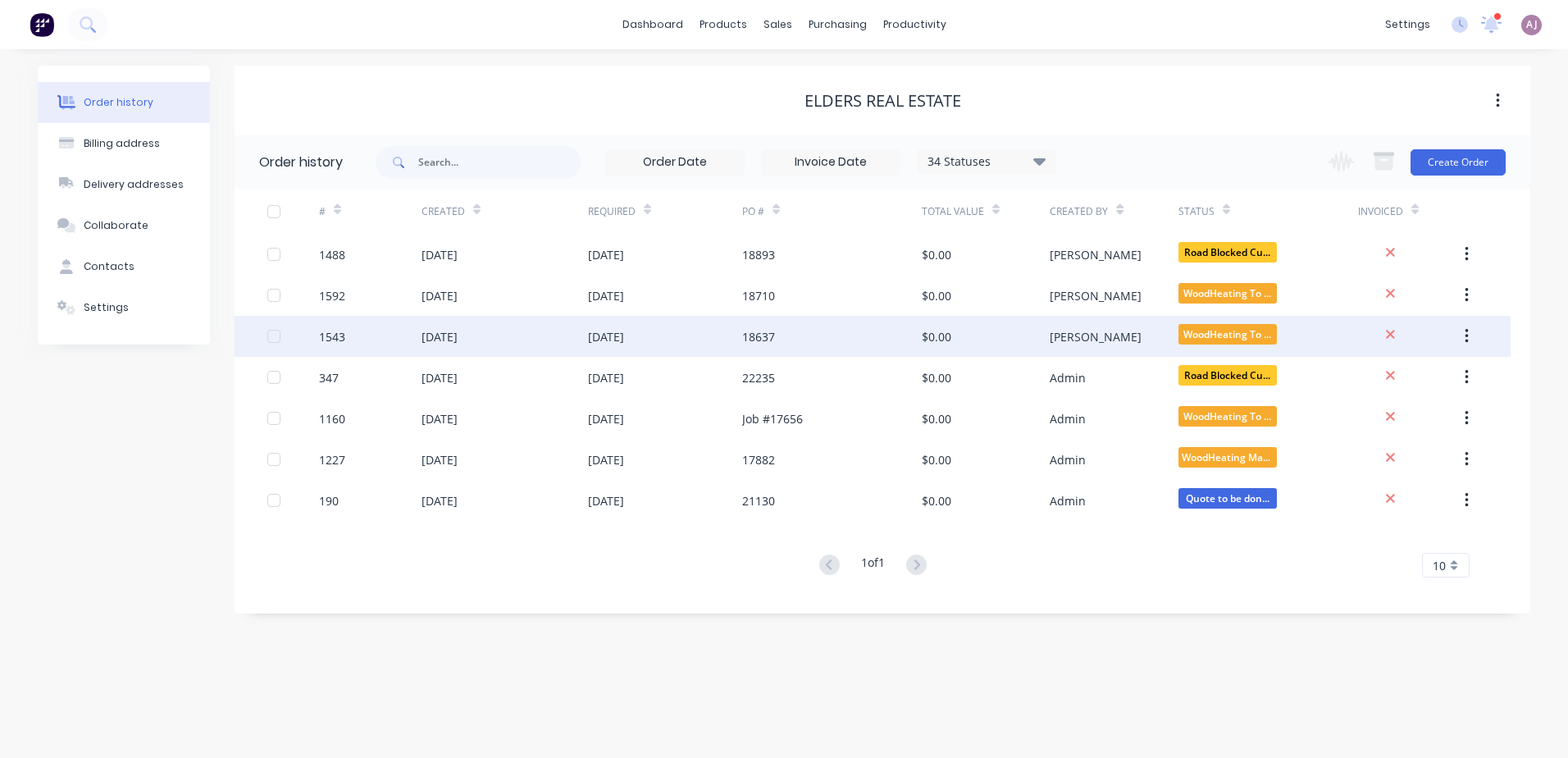
click at [478, 326] on div "[DATE]" at bounding box center [505, 335] width 166 height 41
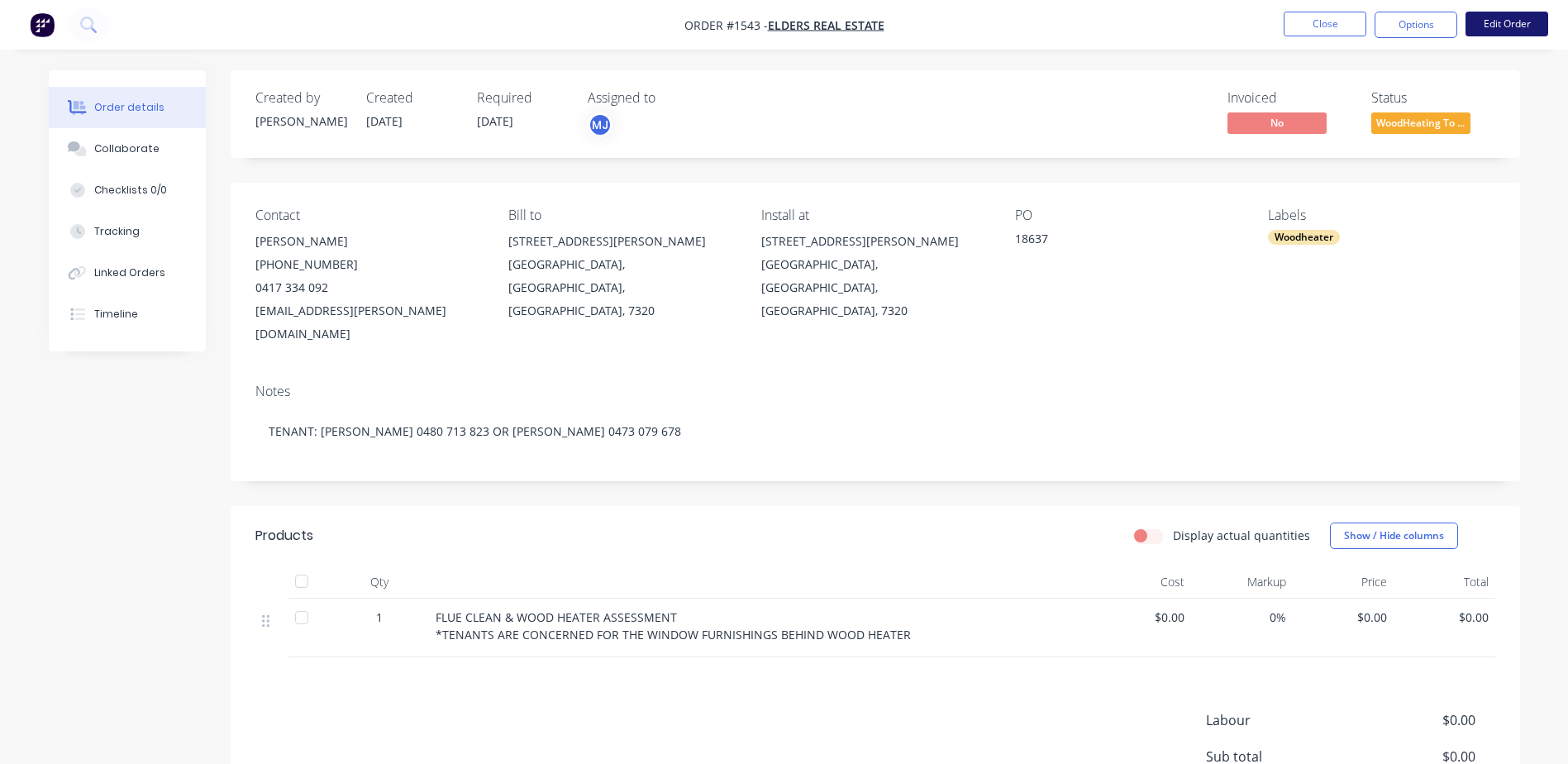
click at [1539, 18] on button "Edit Order" at bounding box center [1506, 24] width 83 height 25
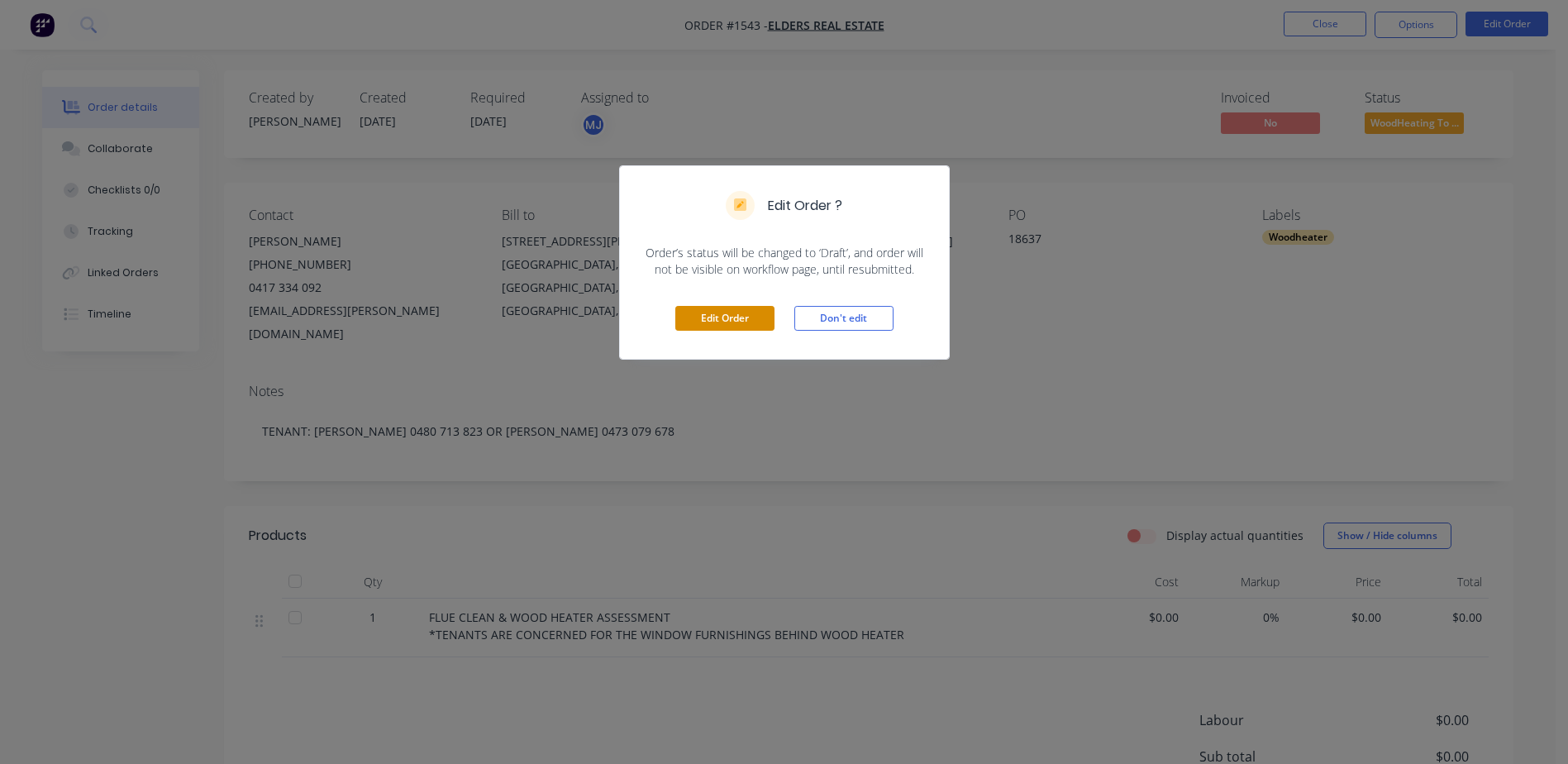
click at [734, 322] on button "Edit Order" at bounding box center [725, 318] width 100 height 25
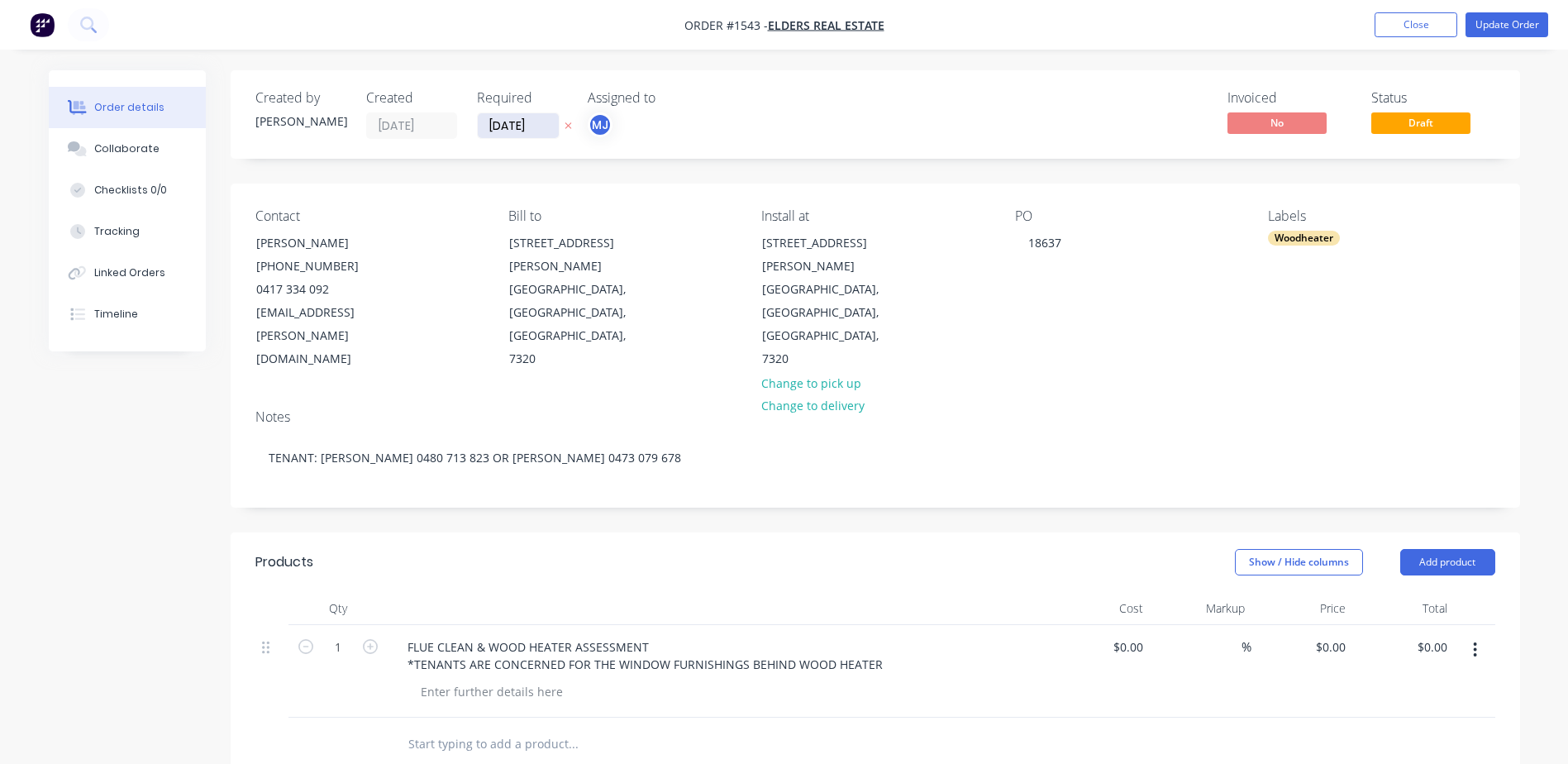
click at [510, 124] on input "[DATE]" at bounding box center [517, 126] width 81 height 25
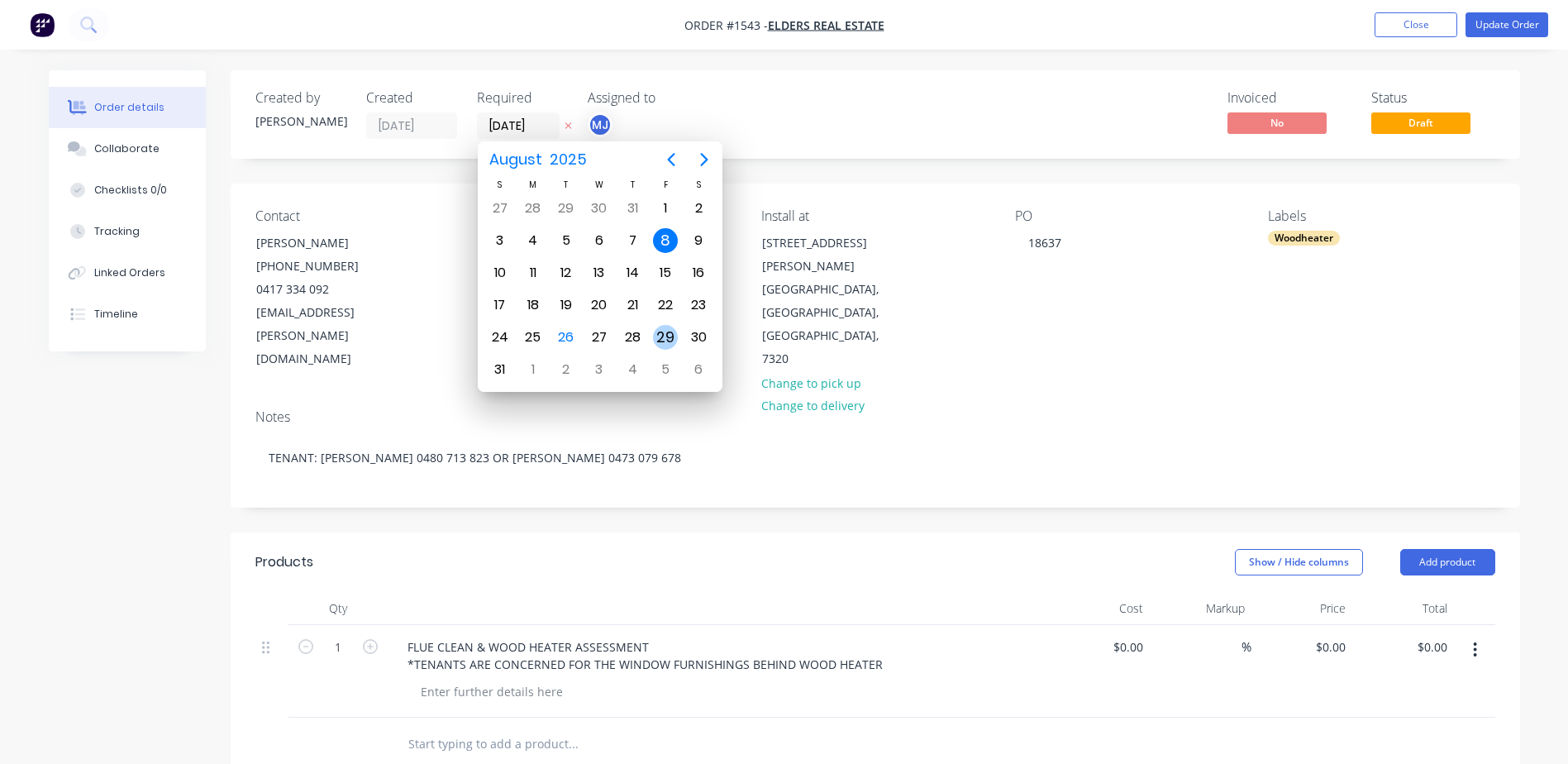
click at [674, 340] on div "29" at bounding box center [665, 337] width 25 height 25
type input "[DATE]"
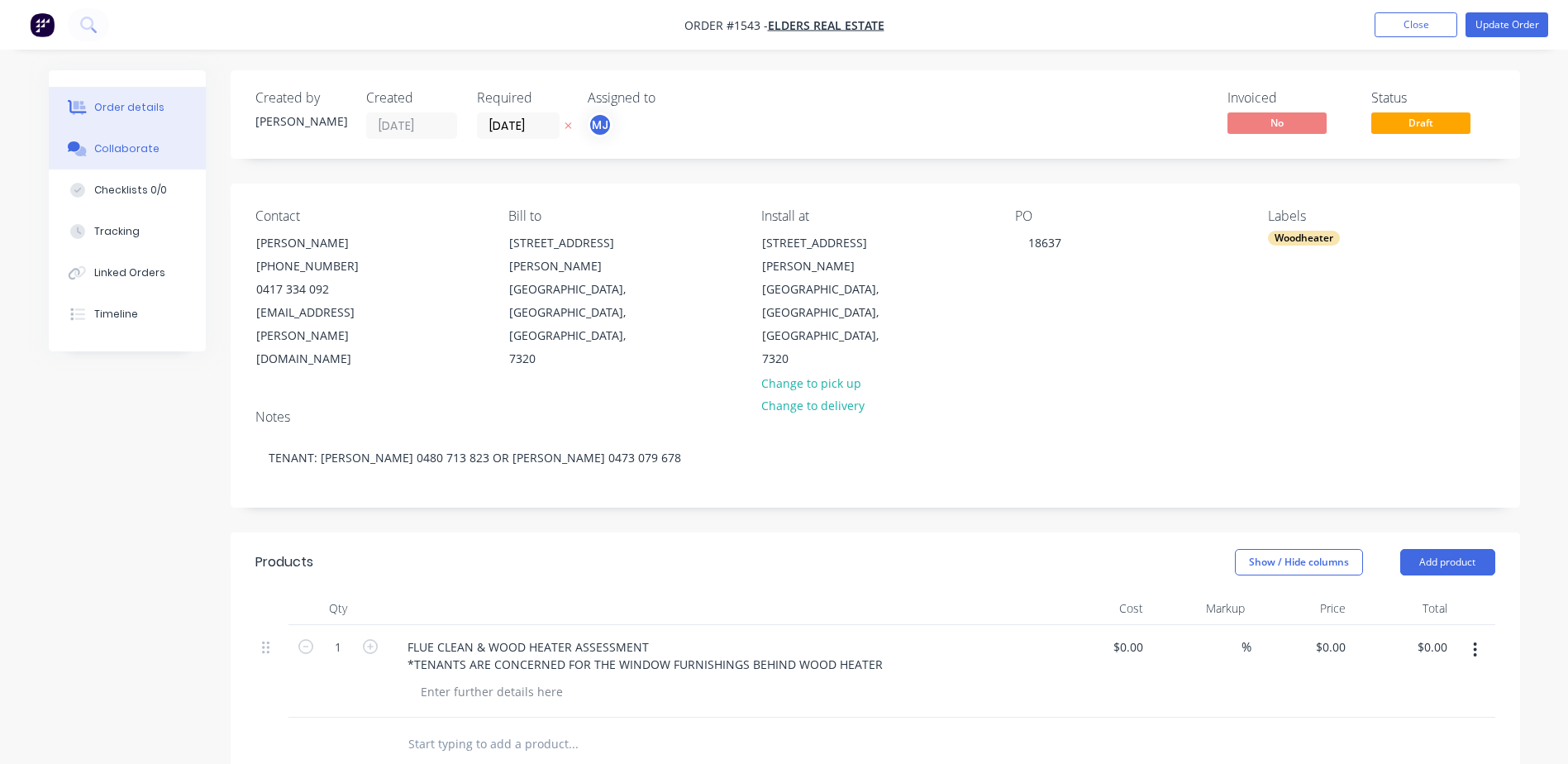
click at [162, 146] on button "Collaborate" at bounding box center [128, 149] width 157 height 41
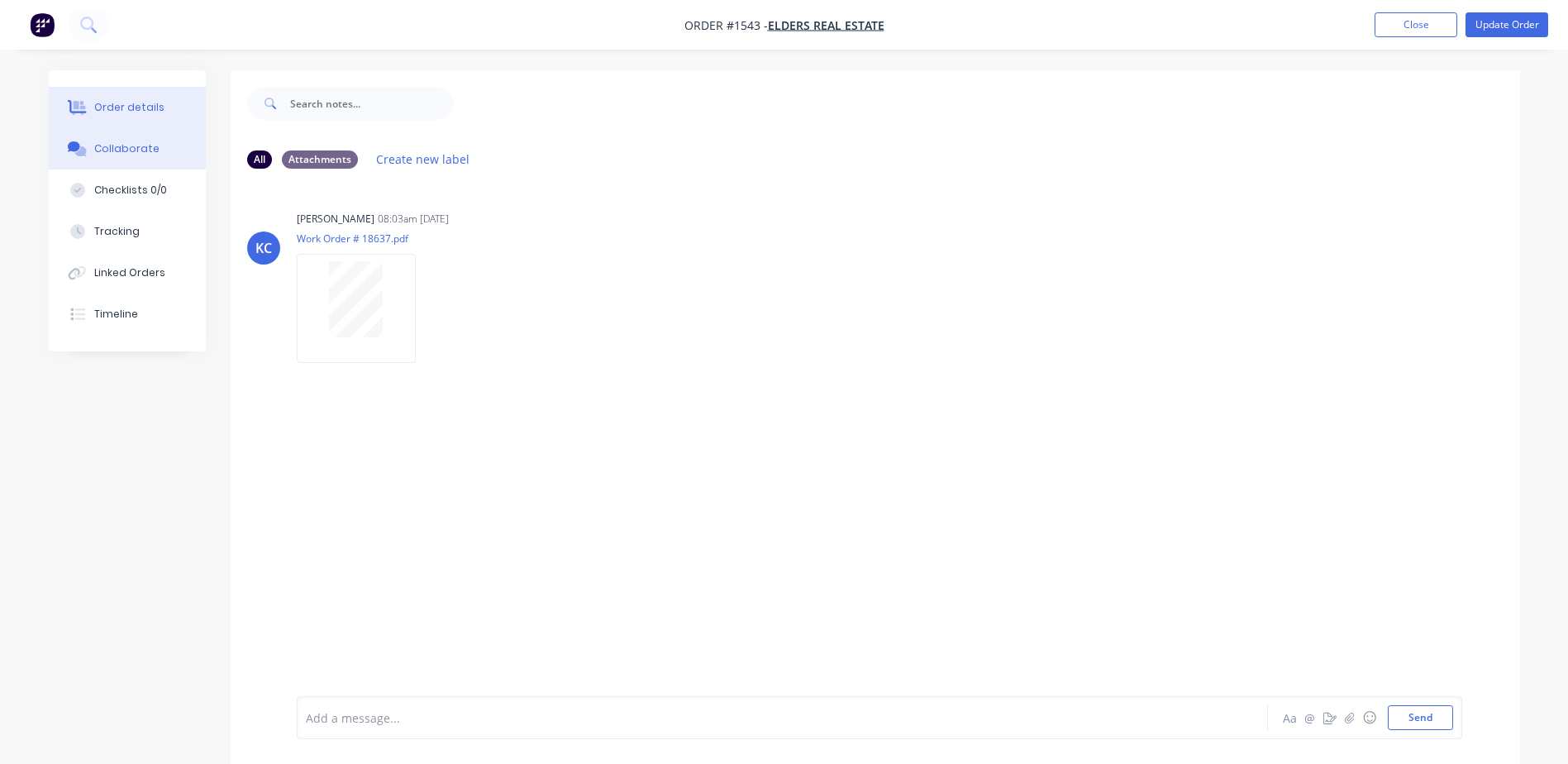
click at [103, 100] on div "Order details" at bounding box center [130, 107] width 70 height 15
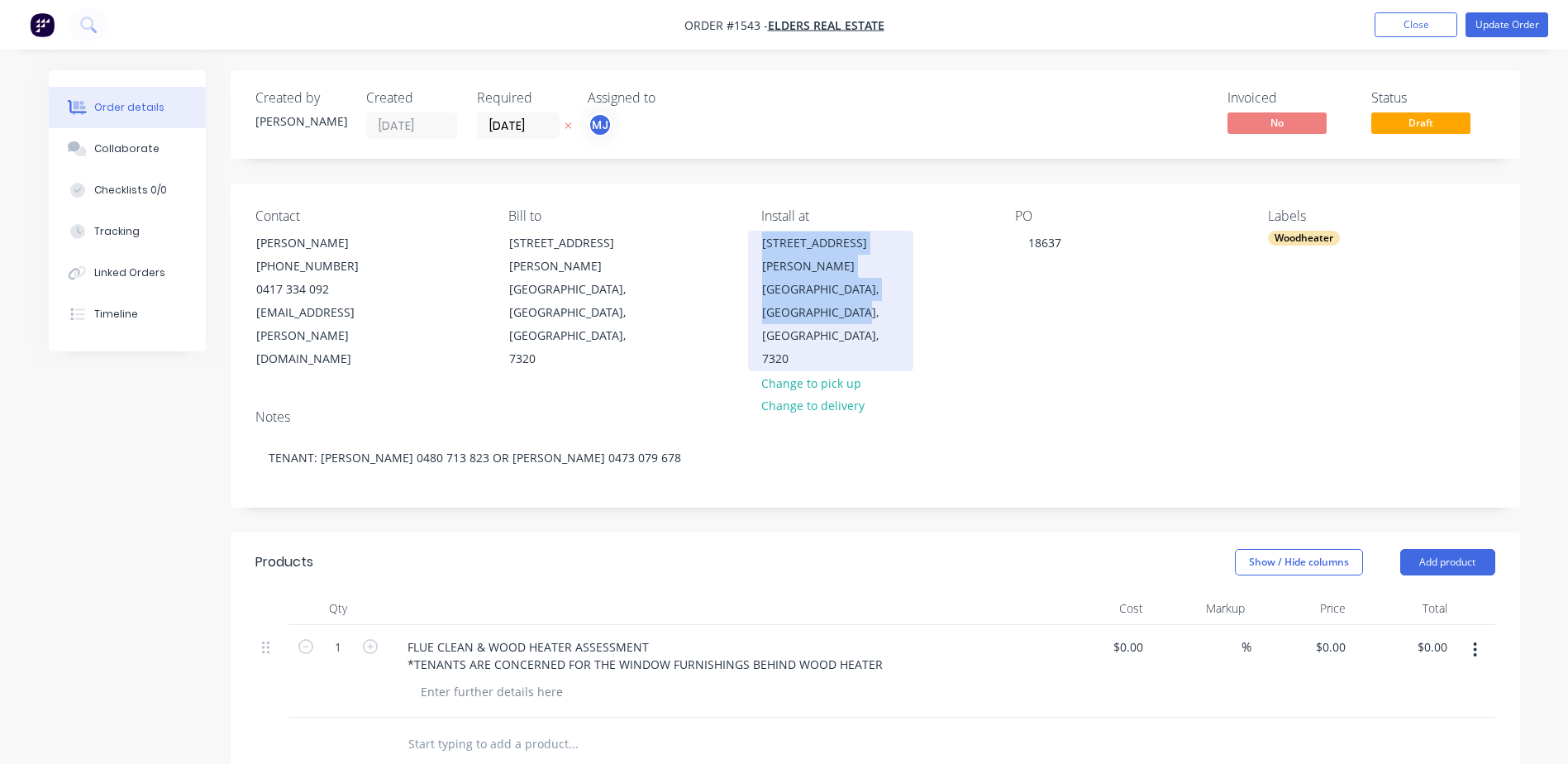
drag, startPoint x: 761, startPoint y: 242, endPoint x: 847, endPoint y: 285, distance: 96.2
click at [847, 285] on div "[STREET_ADDRESS][PERSON_NAME]" at bounding box center [830, 300] width 165 height 141
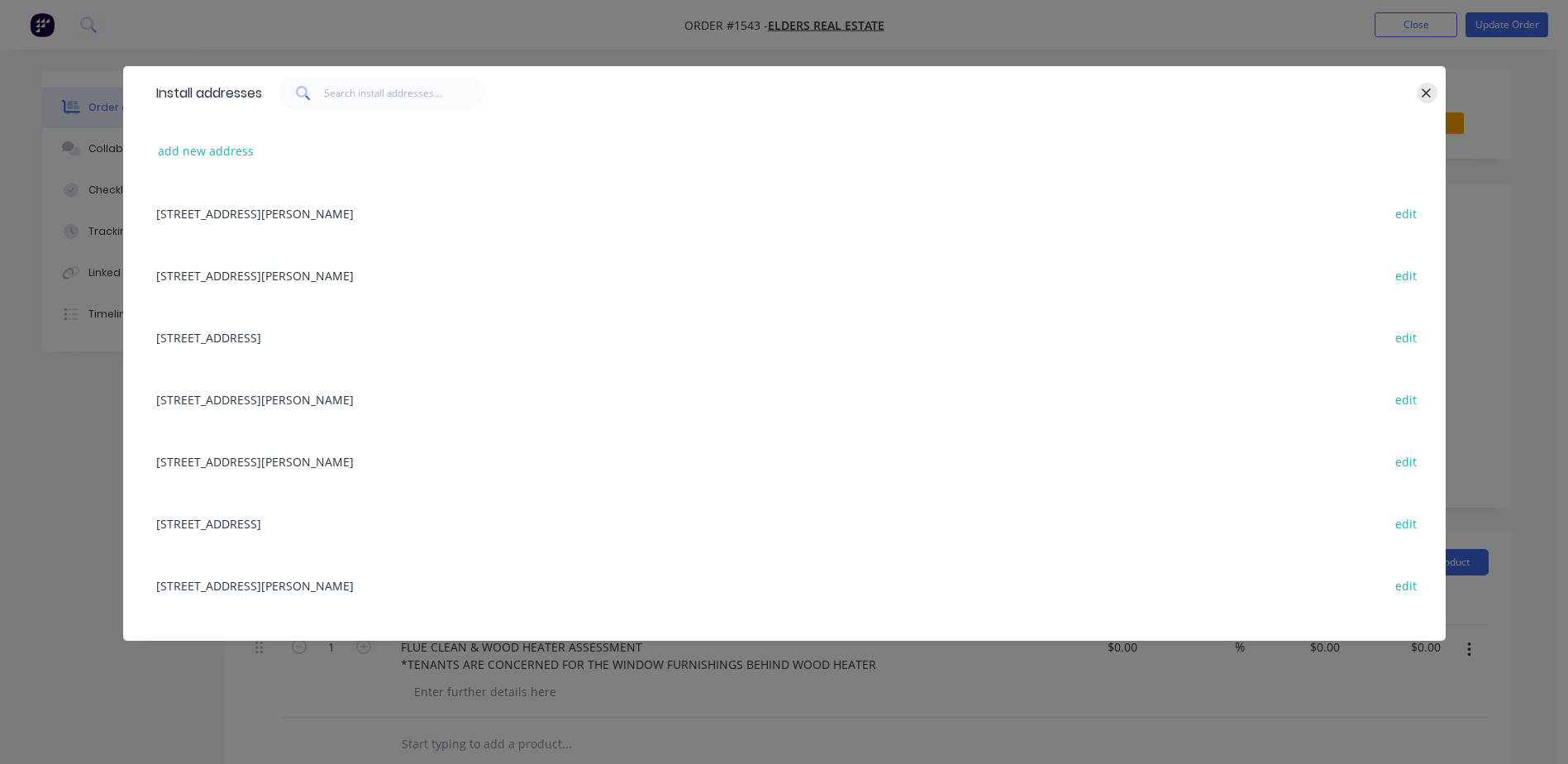
click at [1425, 86] on icon "button" at bounding box center [1425, 93] width 11 height 15
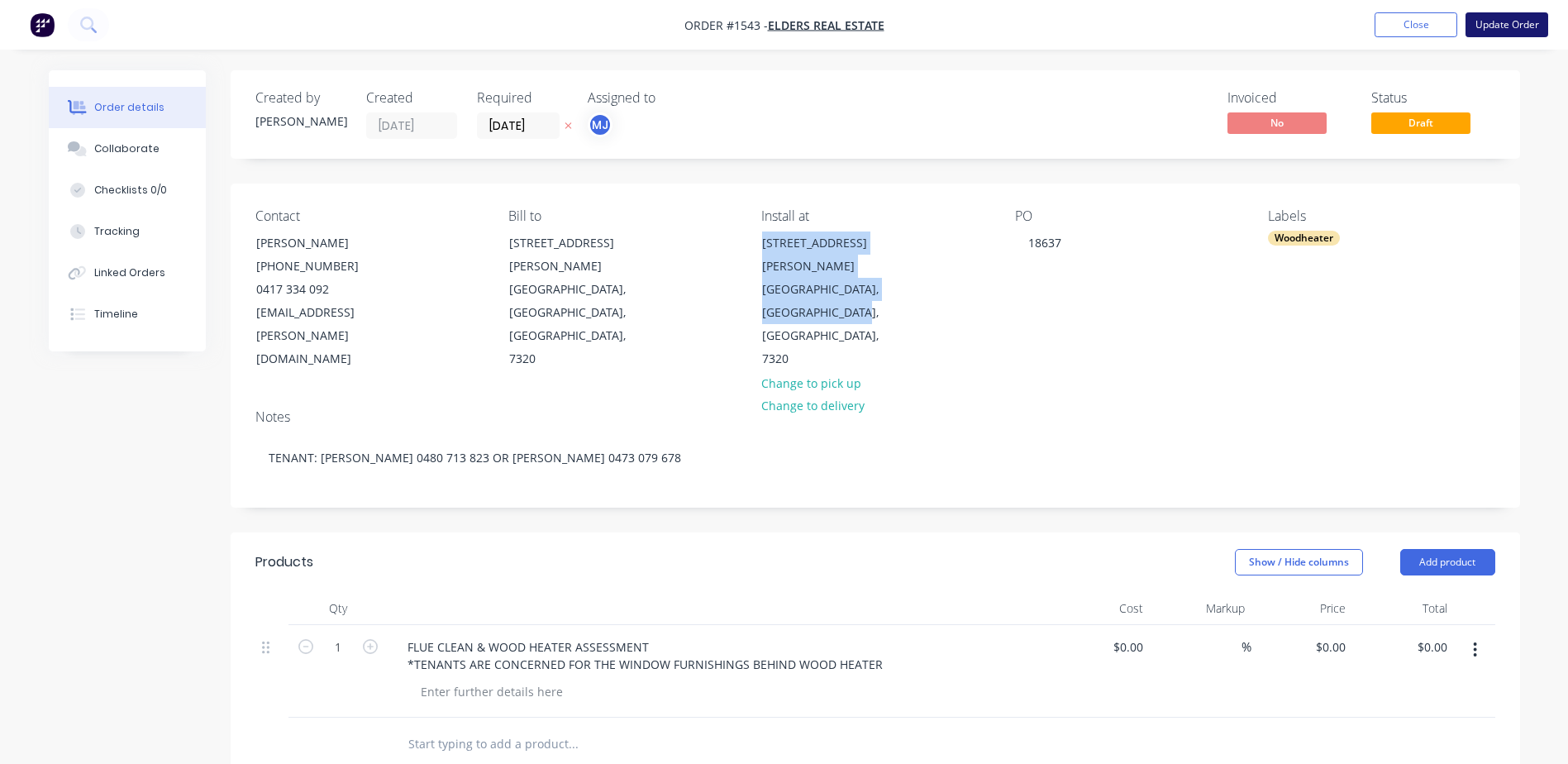
click at [1535, 23] on button "Update Order" at bounding box center [1506, 24] width 83 height 25
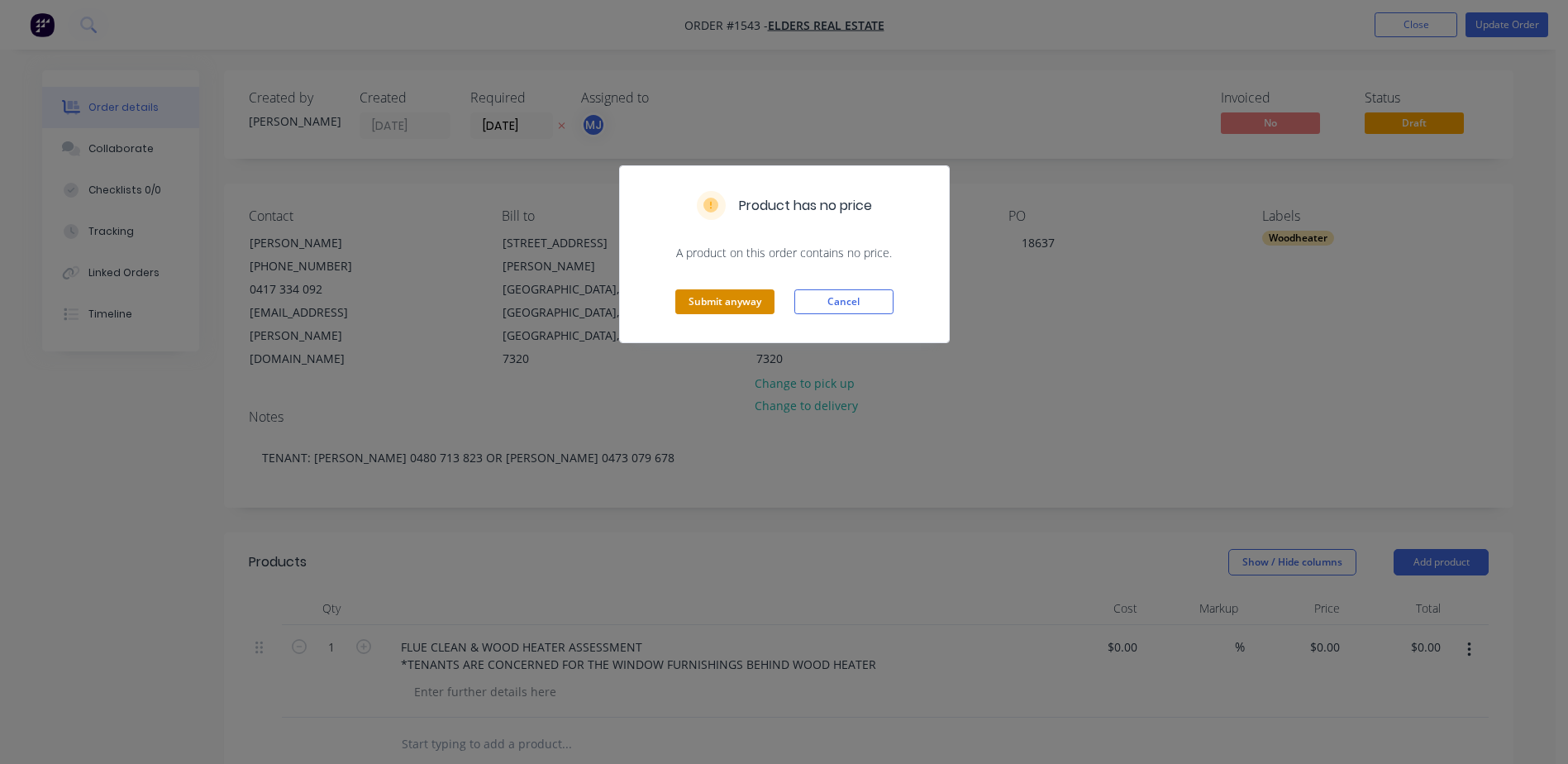
click at [706, 298] on button "Submit anyway" at bounding box center [725, 301] width 100 height 25
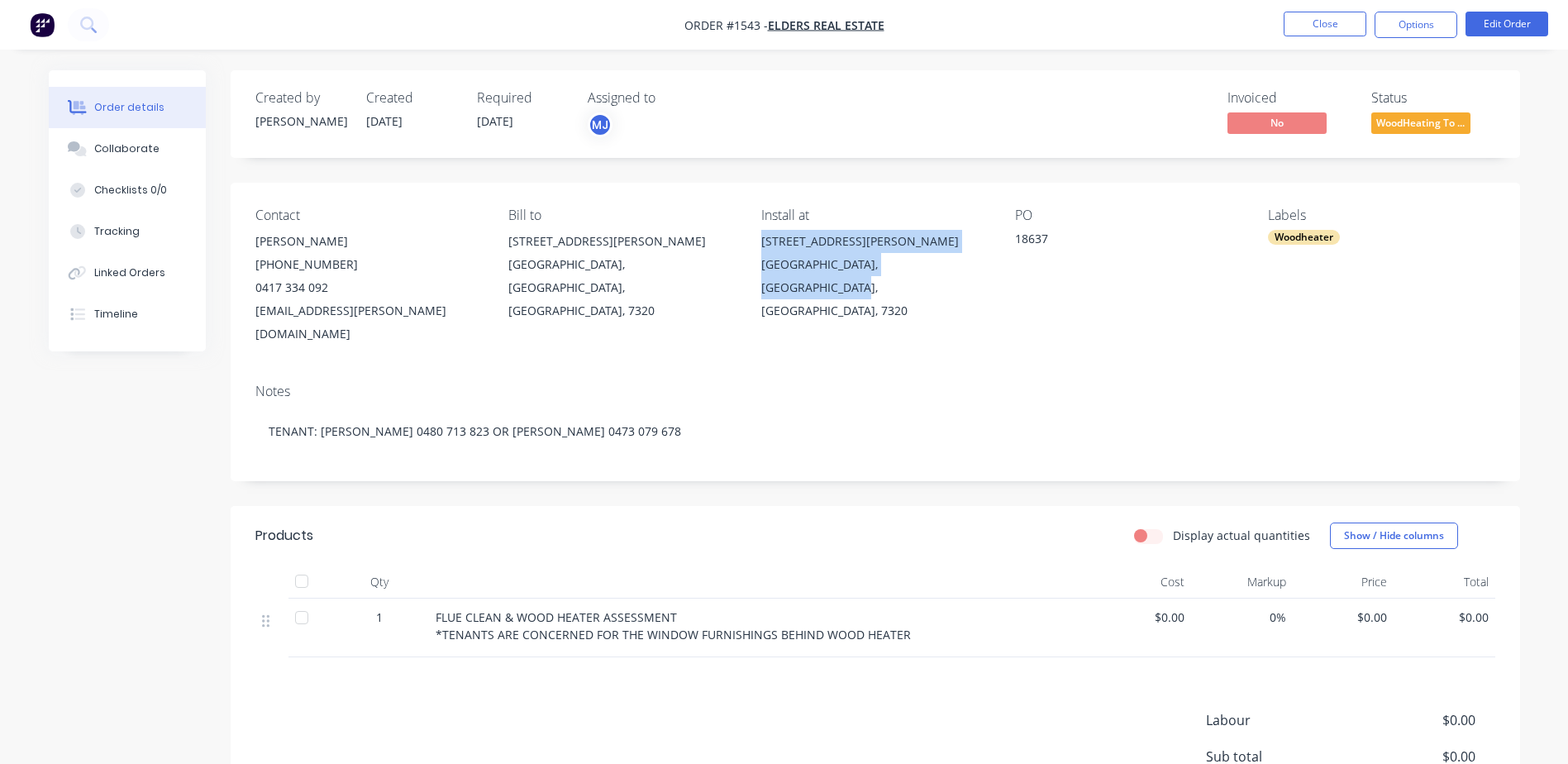
drag, startPoint x: 762, startPoint y: 239, endPoint x: 968, endPoint y: 270, distance: 208.3
click at [968, 270] on div "[STREET_ADDRESS][PERSON_NAME]" at bounding box center [874, 276] width 226 height 93
copy div "[STREET_ADDRESS][PERSON_NAME]"
click at [124, 139] on button "Collaborate" at bounding box center [128, 149] width 157 height 41
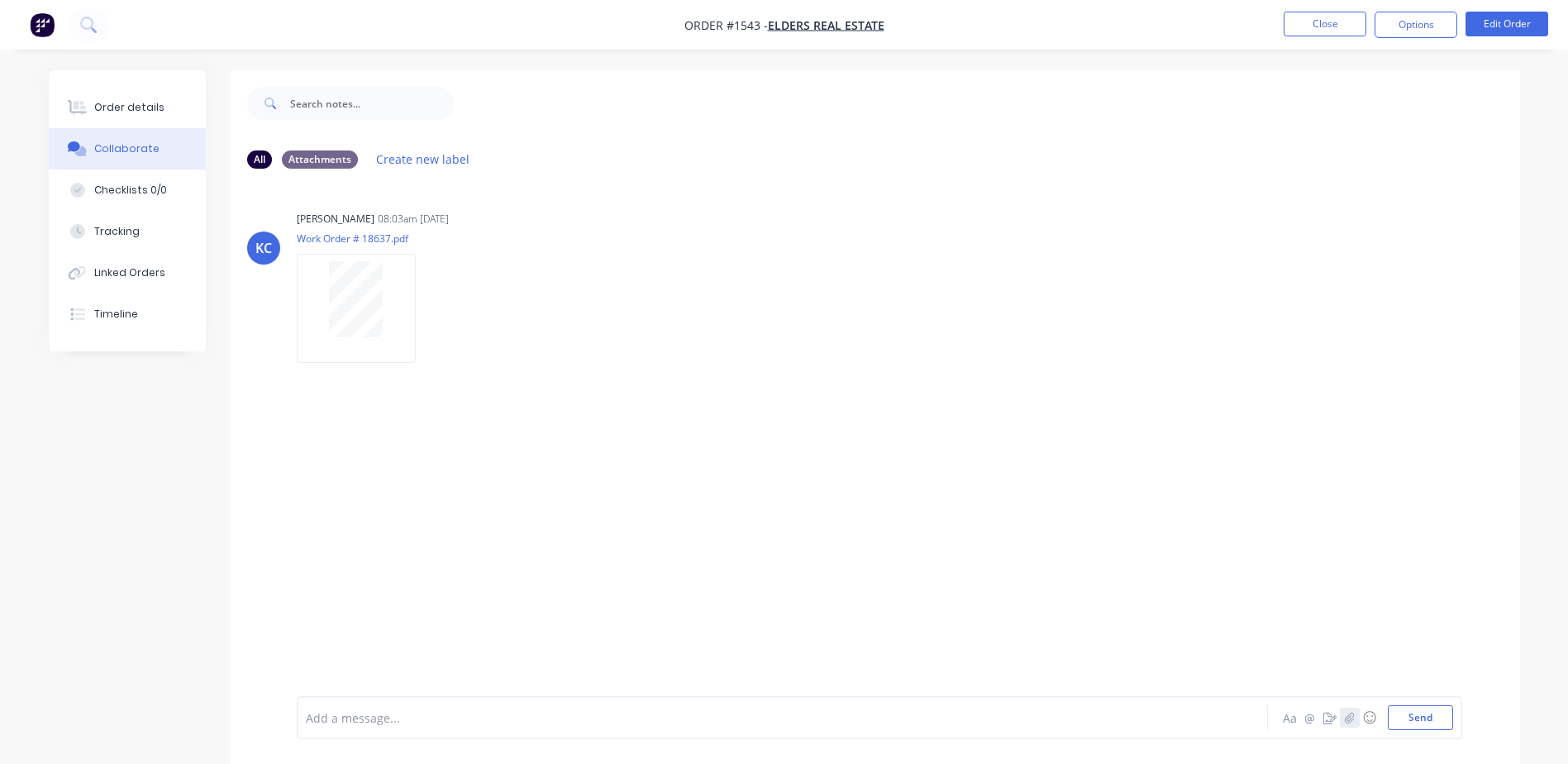
click at [1345, 720] on icon "button" at bounding box center [1349, 718] width 10 height 12
click at [1431, 718] on button "Send" at bounding box center [1420, 717] width 66 height 25
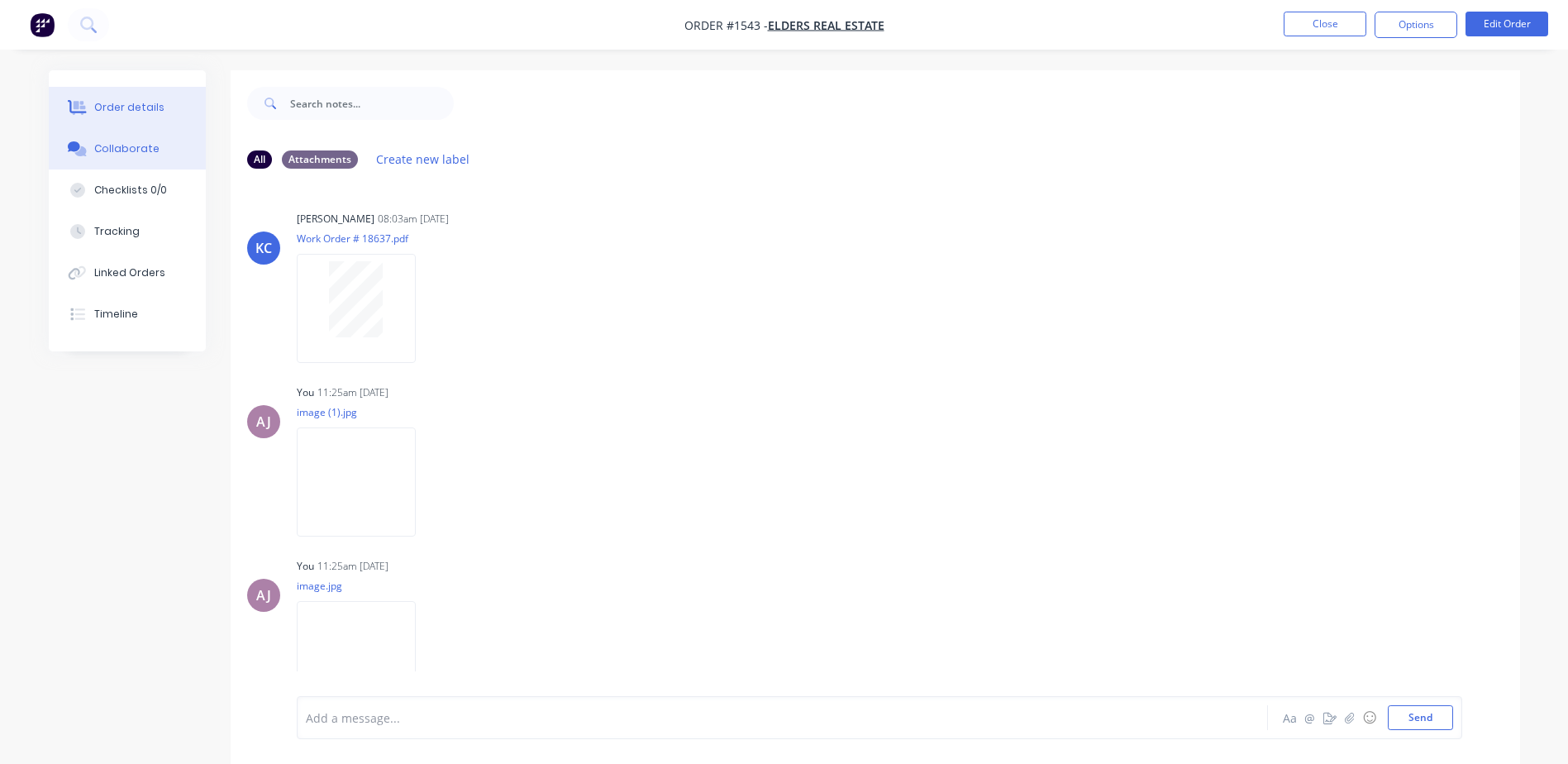
click at [151, 106] on div "Order details" at bounding box center [130, 107] width 70 height 15
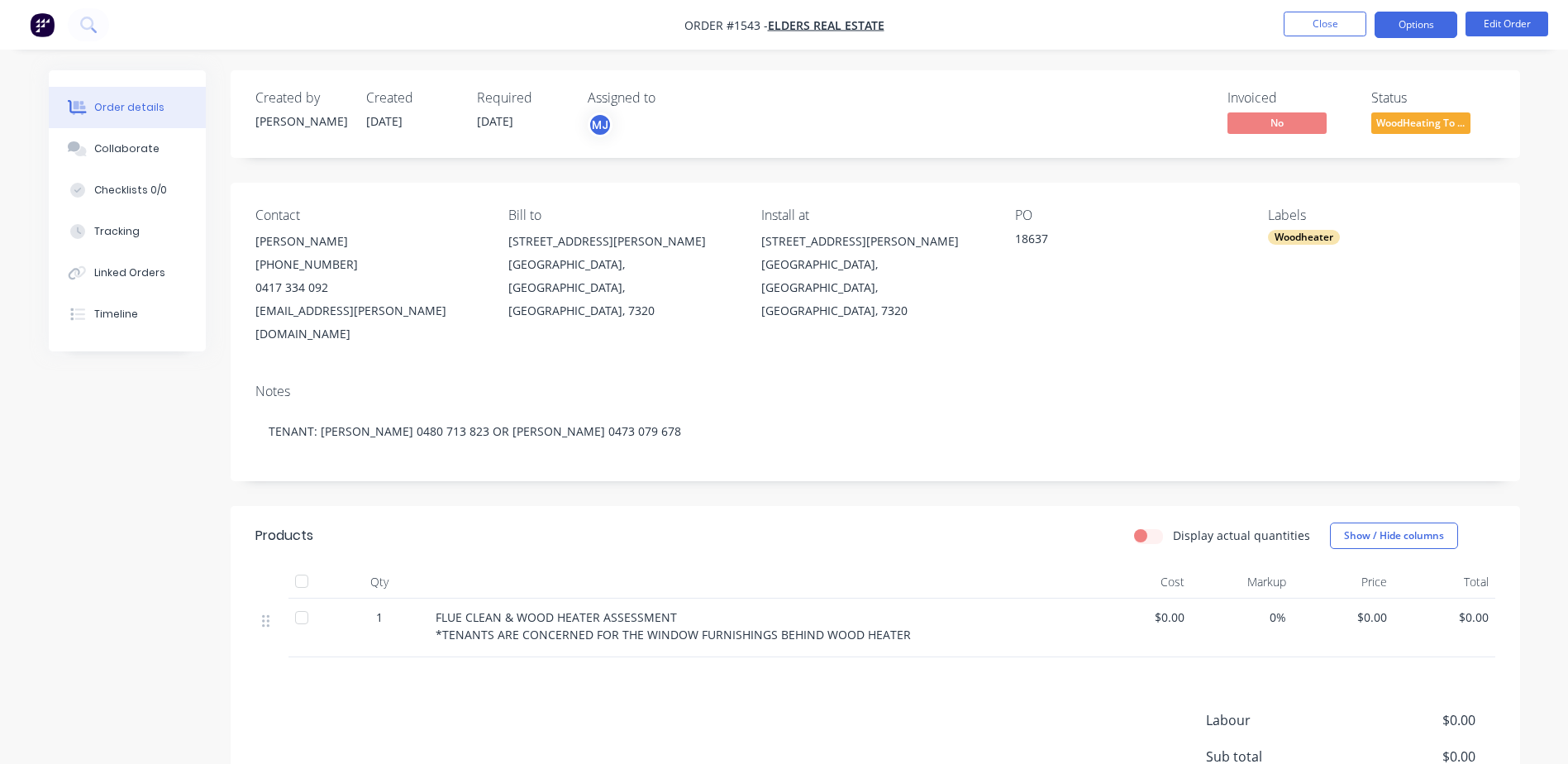
click at [1398, 21] on button "Options" at bounding box center [1415, 25] width 83 height 27
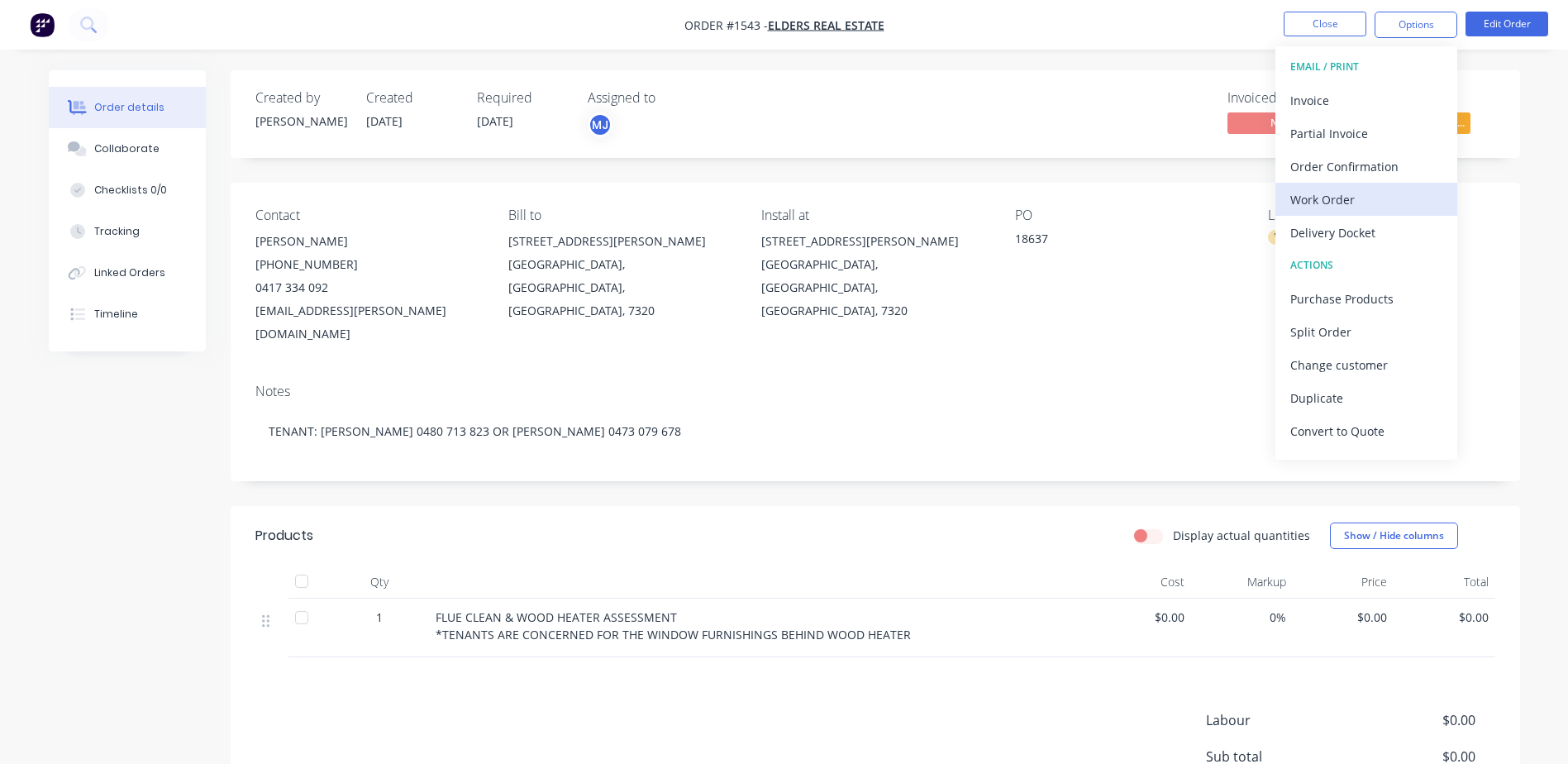
click at [1353, 200] on div "Work Order" at bounding box center [1366, 199] width 153 height 24
click at [1353, 200] on div "Custom" at bounding box center [1366, 199] width 153 height 24
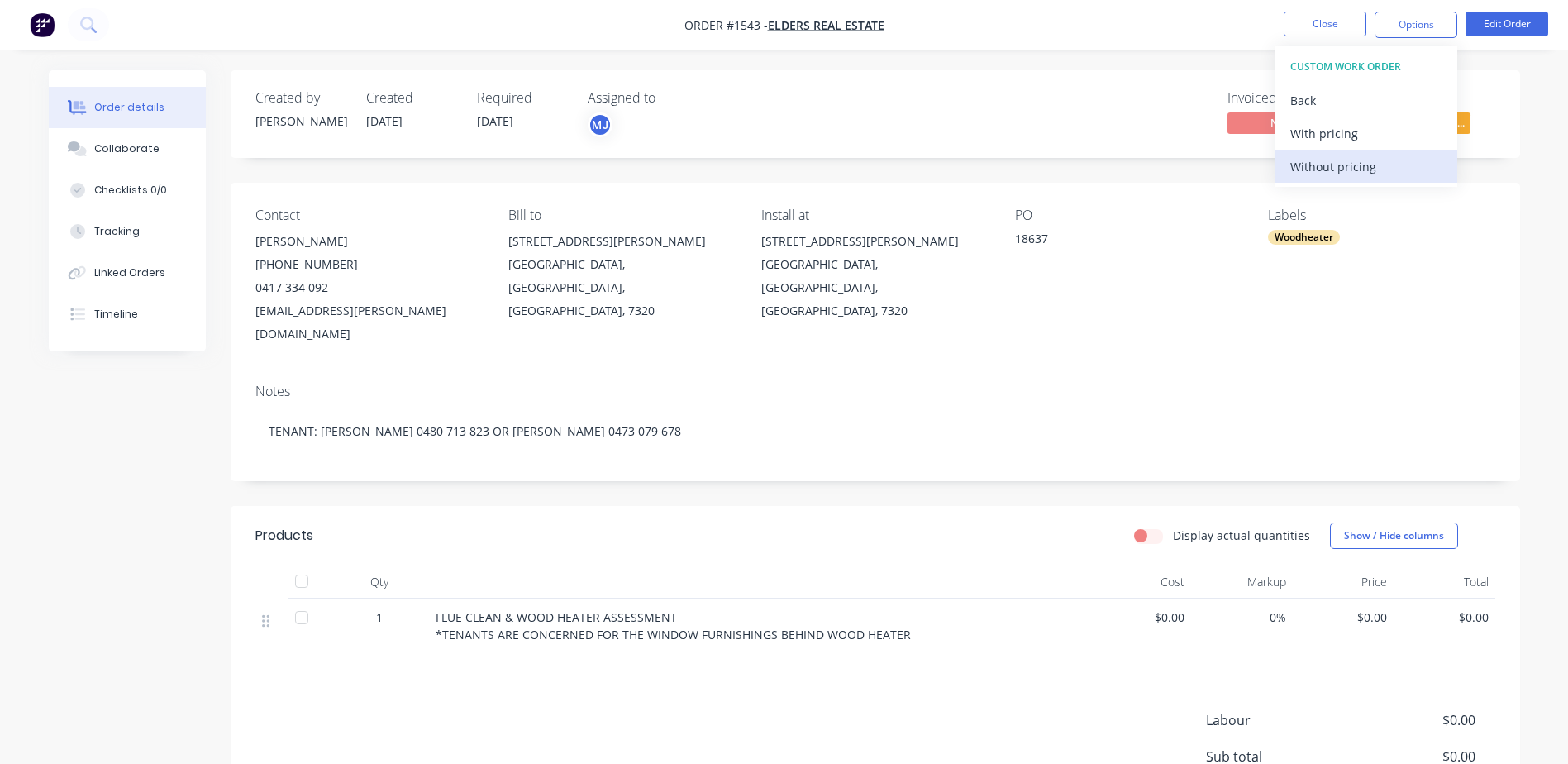
click at [1355, 169] on div "Without pricing" at bounding box center [1366, 167] width 153 height 24
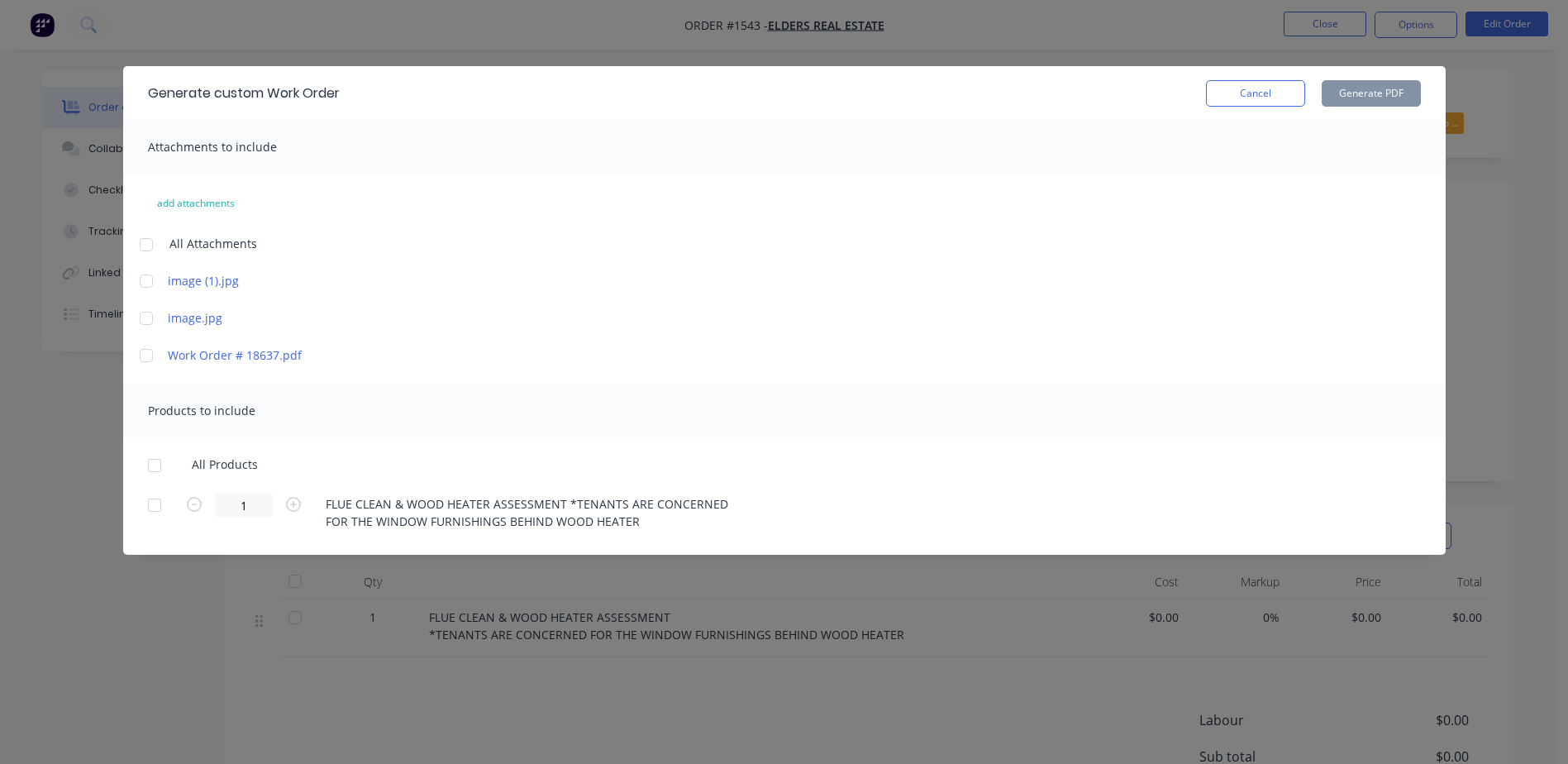
click at [148, 247] on div at bounding box center [146, 244] width 33 height 33
click at [146, 356] on div at bounding box center [146, 355] width 33 height 33
click at [157, 467] on div at bounding box center [154, 465] width 33 height 33
click at [1382, 94] on button "Generate PDF" at bounding box center [1372, 93] width 100 height 27
click at [1295, 92] on button "Cancel" at bounding box center [1256, 93] width 100 height 27
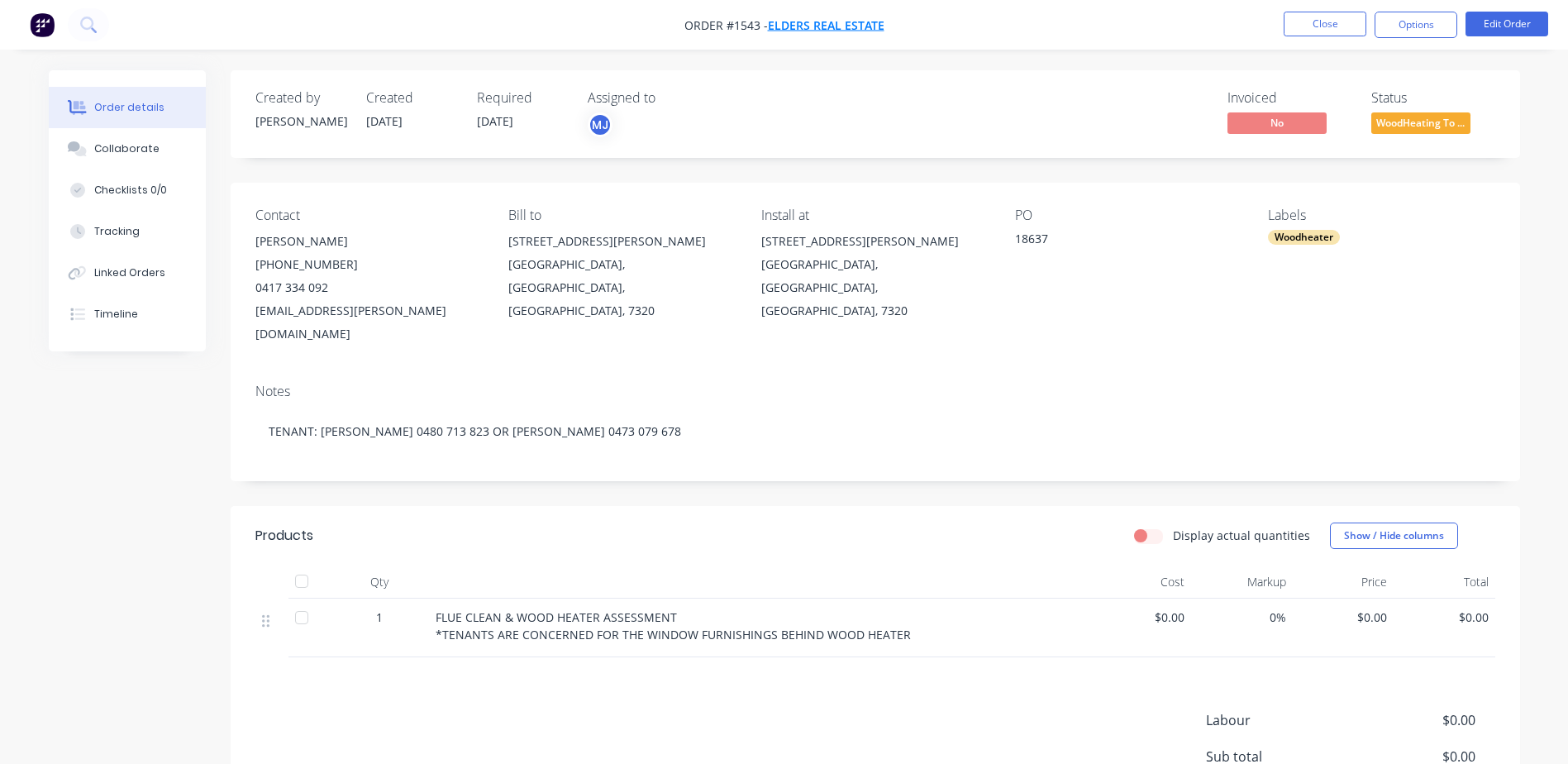
drag, startPoint x: 685, startPoint y: 27, endPoint x: 770, endPoint y: 32, distance: 85.1
click at [770, 32] on nav "Order #1543 - Elders Real Estate Close Options Edit Order" at bounding box center [784, 25] width 1568 height 50
copy span "Order #1543 -"
drag, startPoint x: 760, startPoint y: 243, endPoint x: 955, endPoint y: 273, distance: 197.3
click at [955, 273] on div "Contact [PERSON_NAME] [PHONE_NUMBER] [EMAIL_ADDRESS][PERSON_NAME][DOMAIN_NAME] …" at bounding box center [875, 276] width 1290 height 188
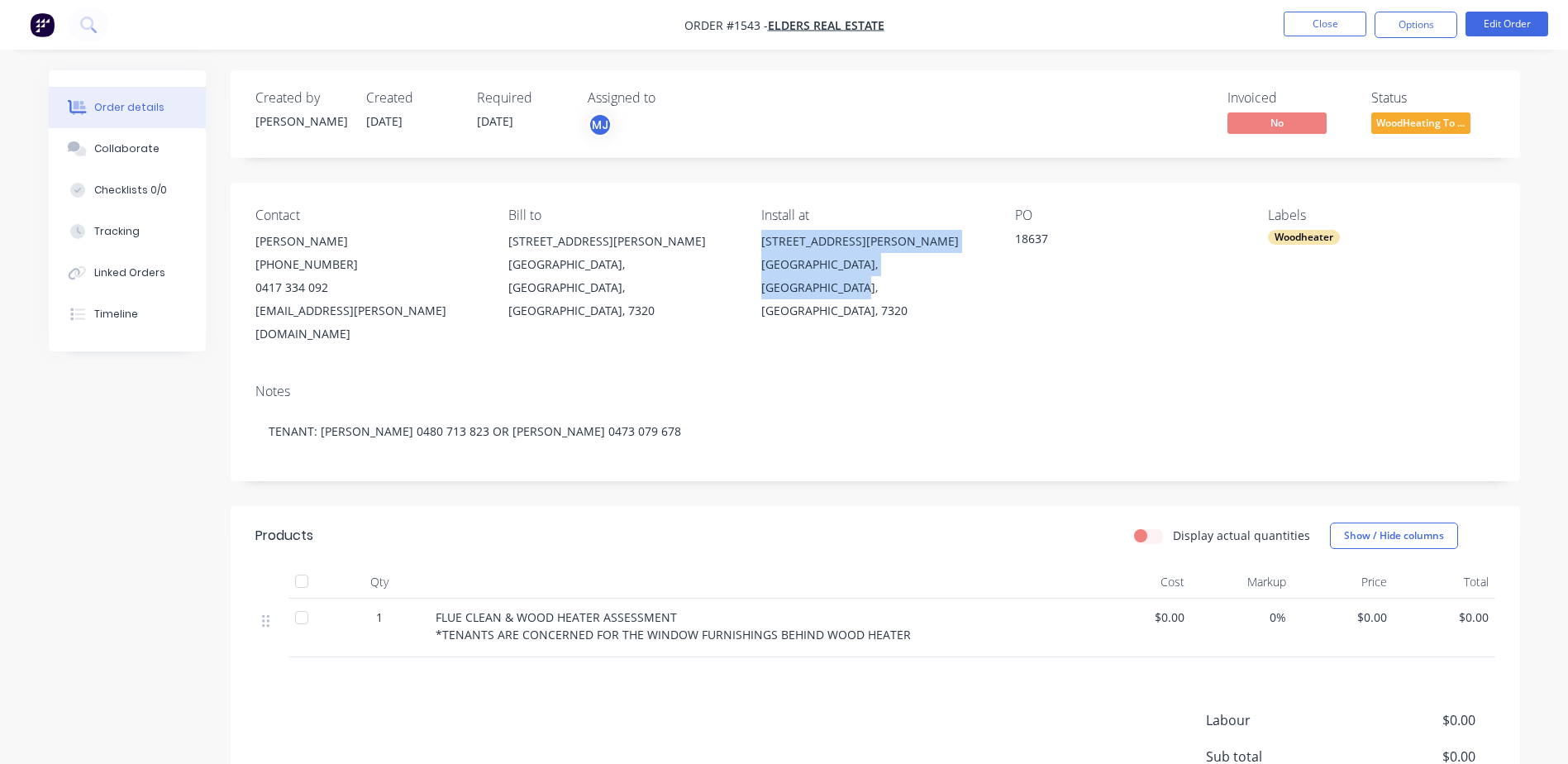
copy div "[STREET_ADDRESS][PERSON_NAME]"
click at [785, 260] on div "[GEOGRAPHIC_DATA], [GEOGRAPHIC_DATA], [GEOGRAPHIC_DATA], 7320" at bounding box center [874, 288] width 226 height 70
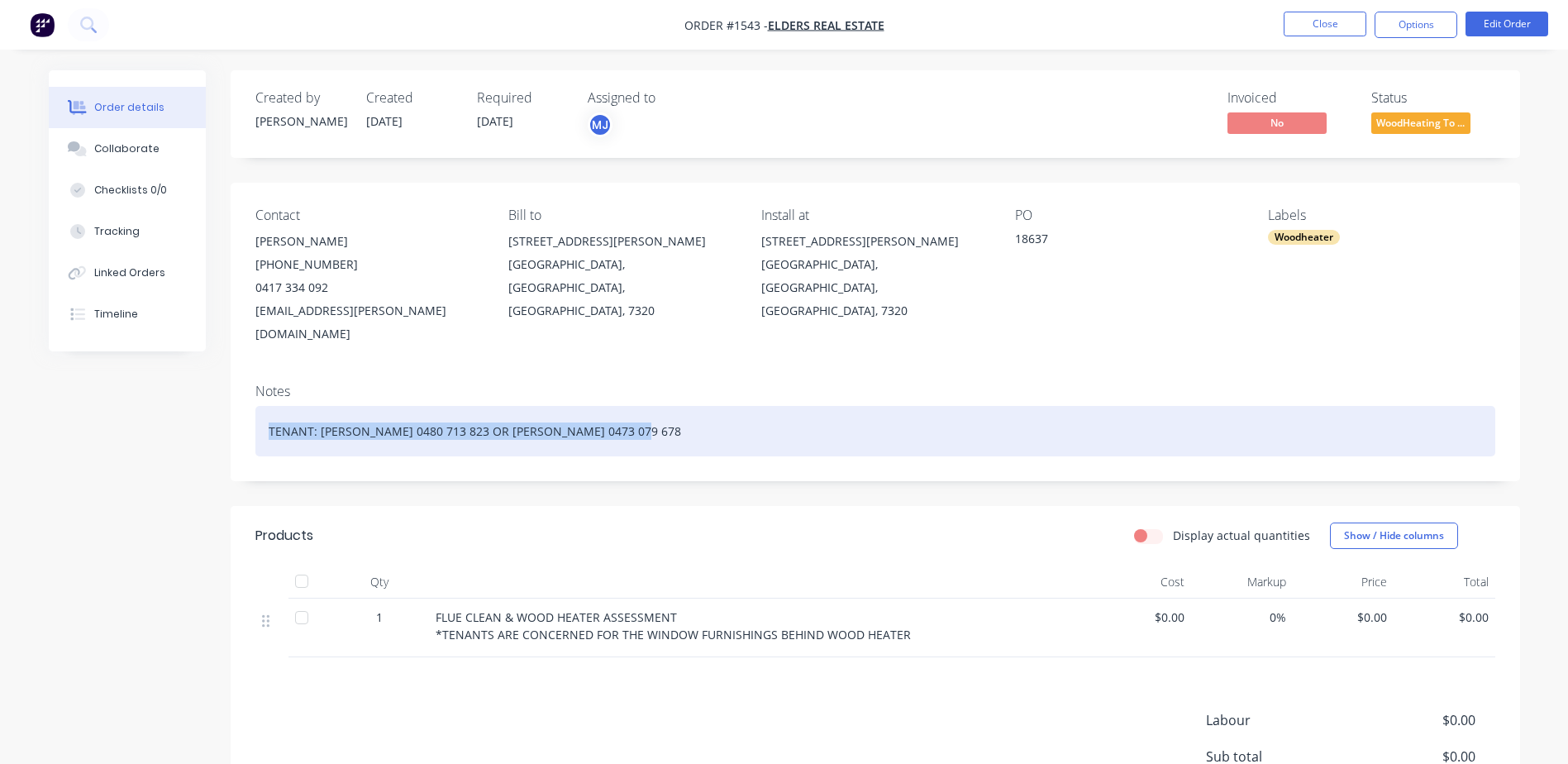
drag, startPoint x: 269, startPoint y: 414, endPoint x: 678, endPoint y: 406, distance: 409.1
click at [678, 406] on div "TENANT: [PERSON_NAME] 0480 713 823 OR [PERSON_NAME] 0473 079 678" at bounding box center [875, 431] width 1240 height 51
copy div "TENANT: [PERSON_NAME] 0480 713 823 OR [PERSON_NAME] 0473 079 678"
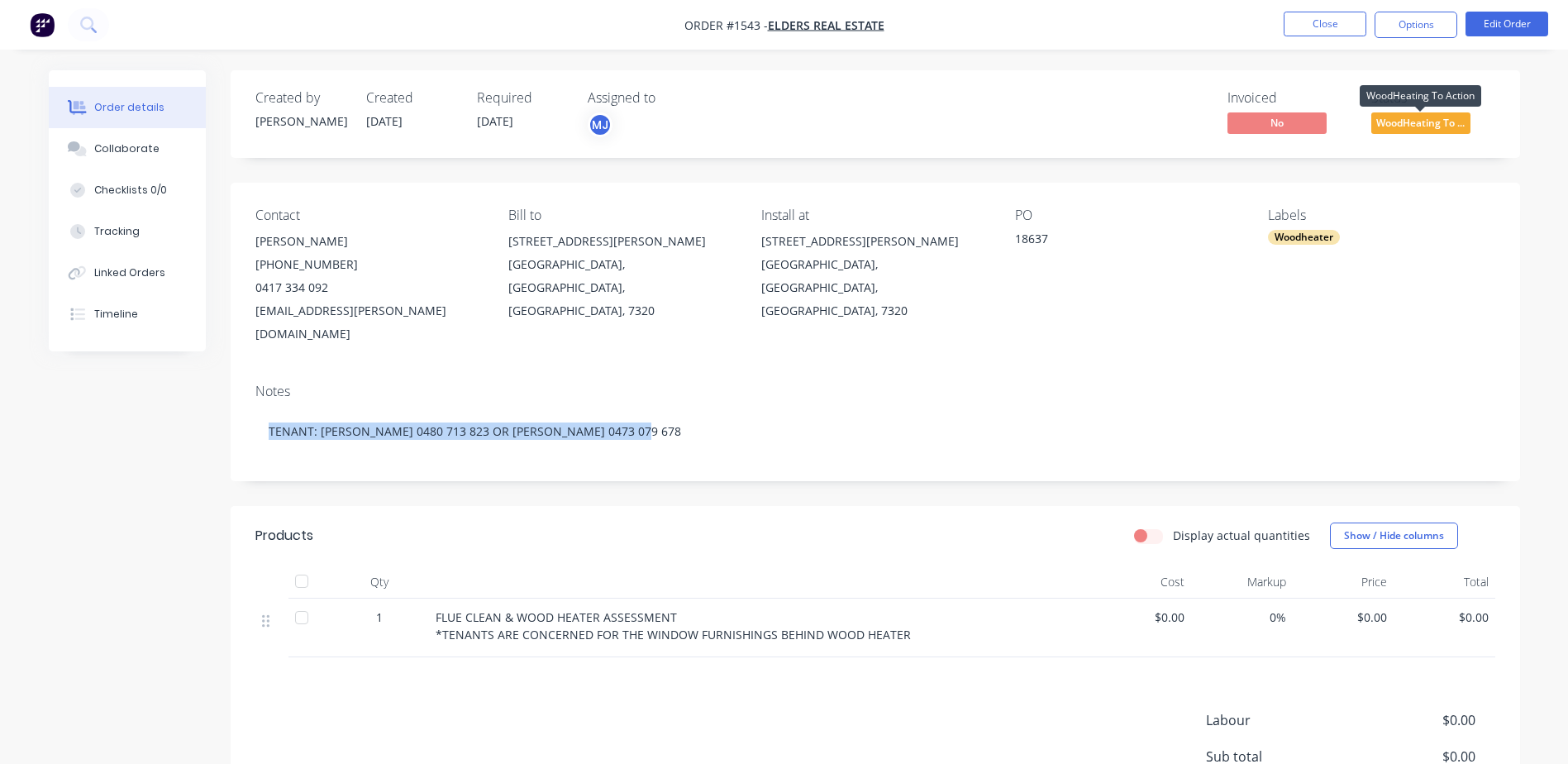
click at [1406, 128] on span "WoodHeating To ..." at bounding box center [1421, 123] width 100 height 21
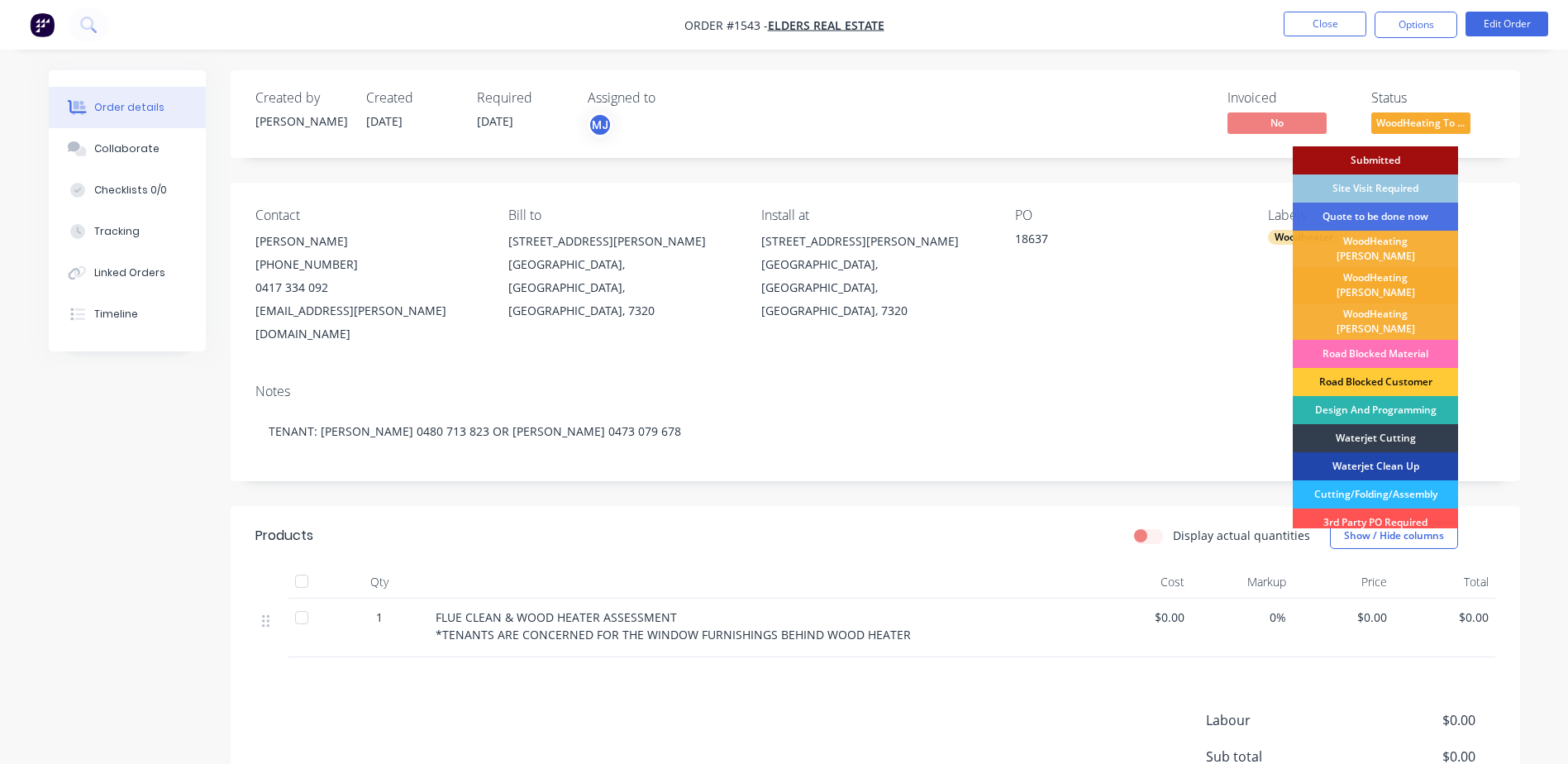
click at [1392, 274] on div "WoodHeating [PERSON_NAME]" at bounding box center [1376, 285] width 165 height 36
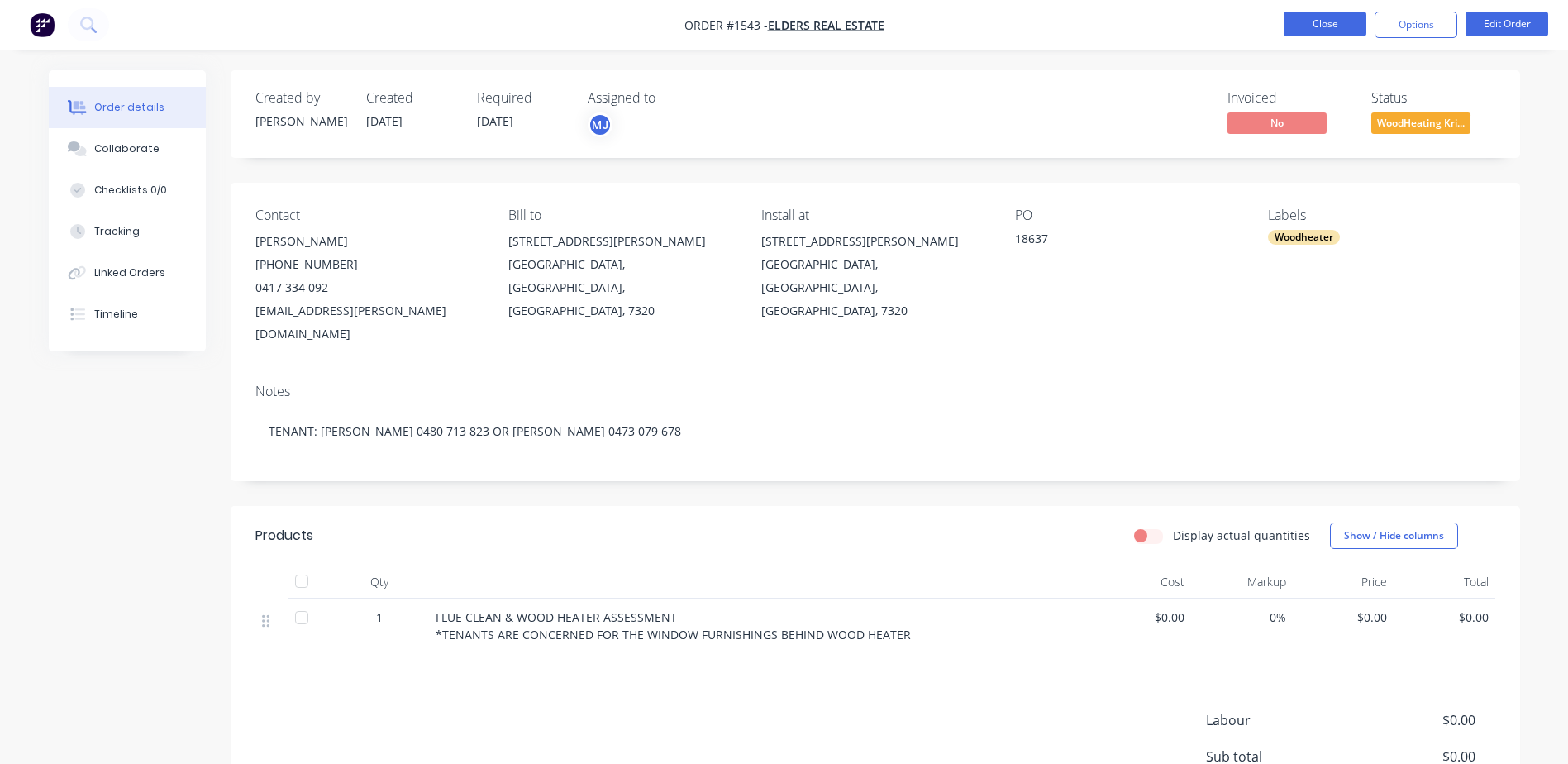
click at [1329, 22] on button "Close" at bounding box center [1325, 24] width 83 height 25
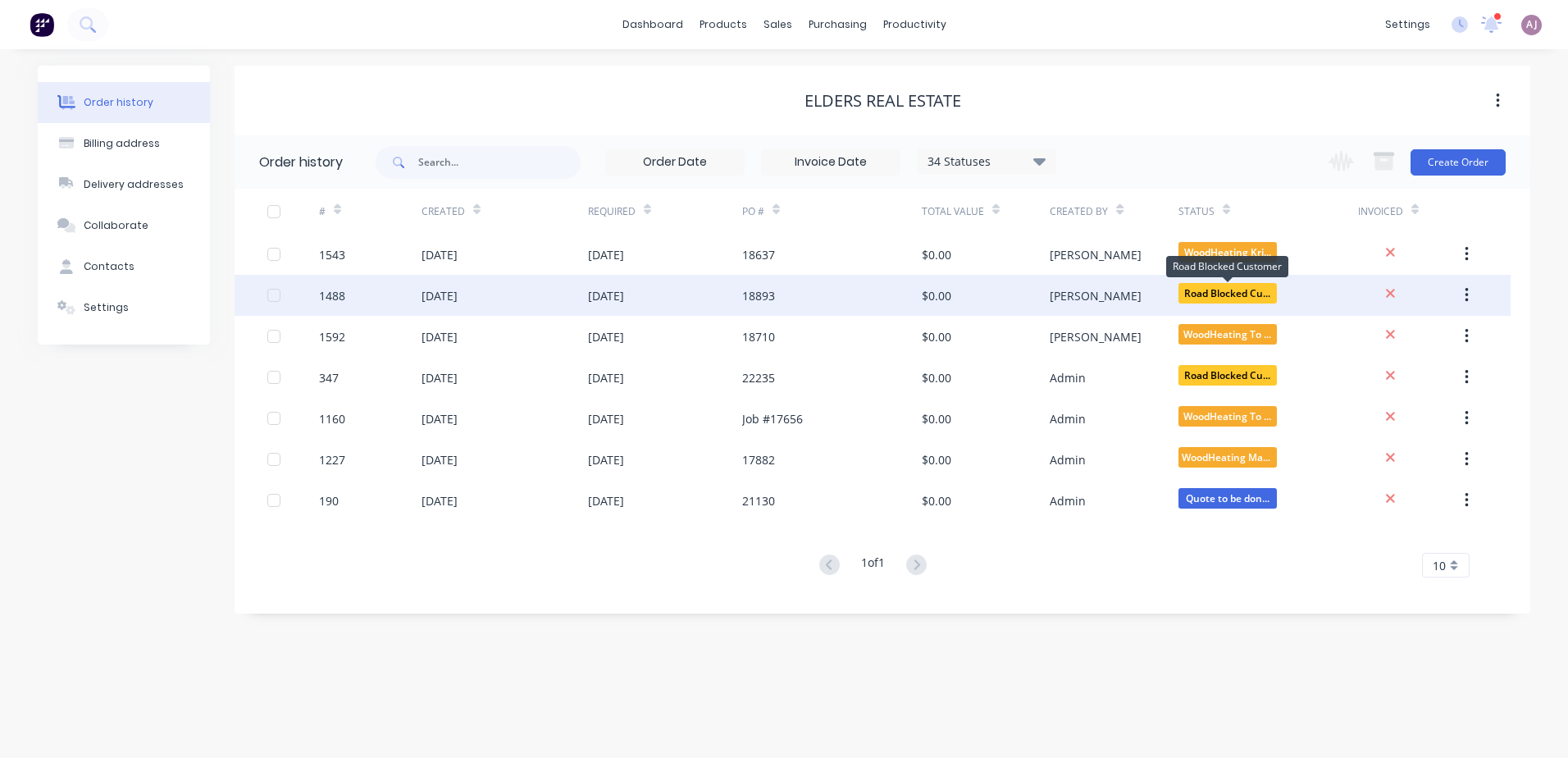
click at [1244, 294] on span "Road Blocked Cu..." at bounding box center [1229, 293] width 99 height 21
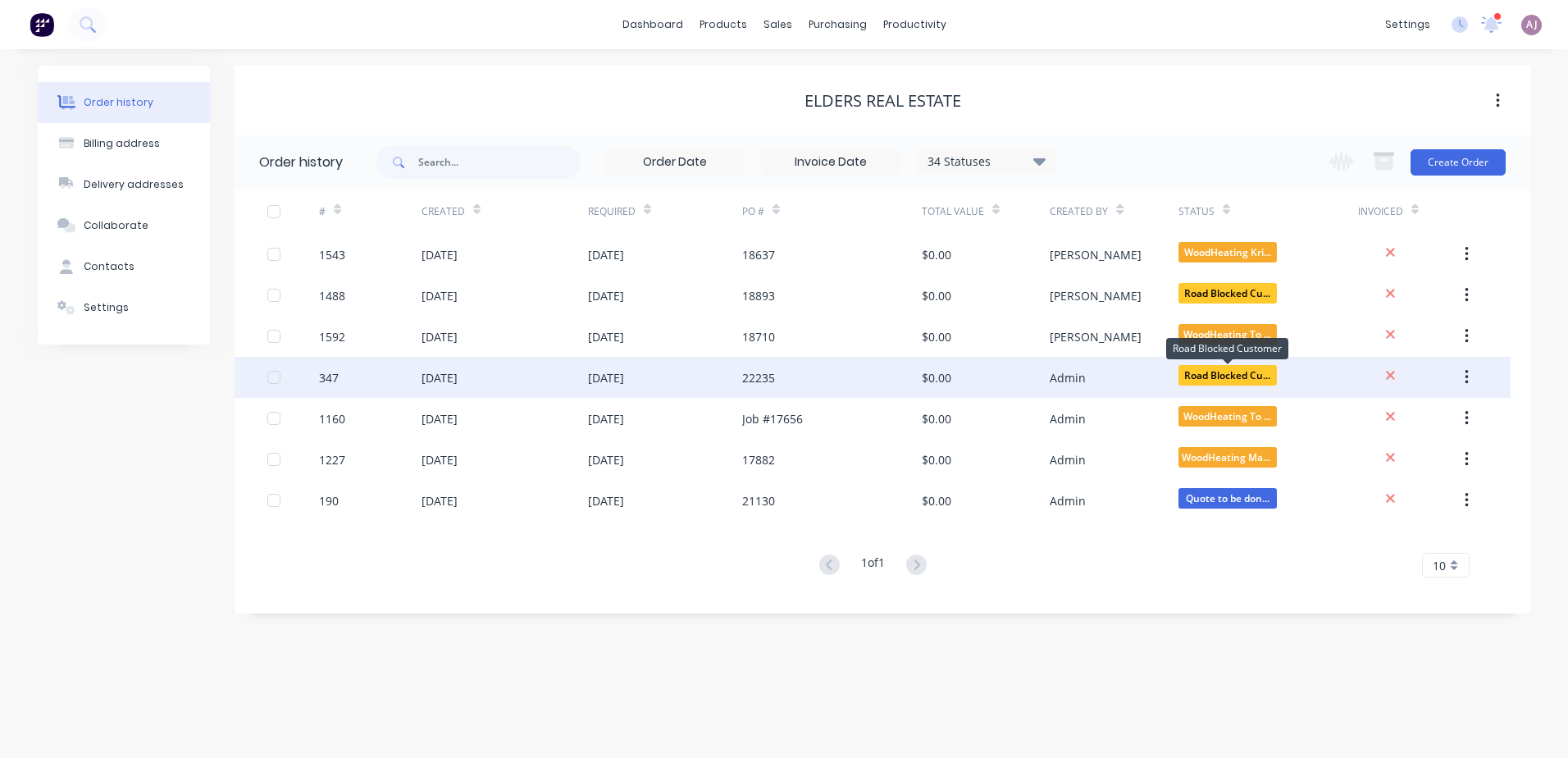
click at [1227, 379] on span "Road Blocked Cu..." at bounding box center [1229, 375] width 99 height 21
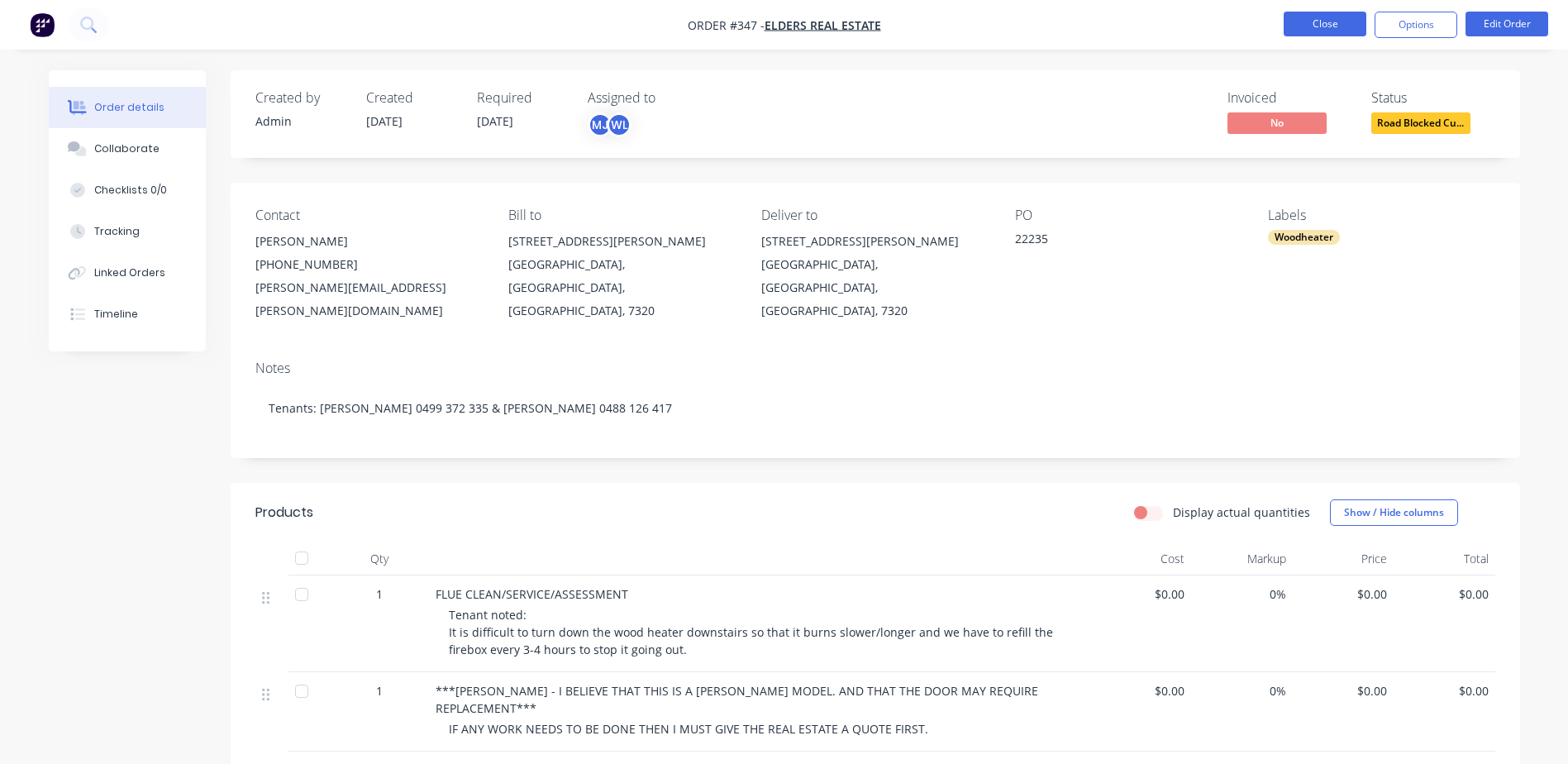
click at [1336, 21] on button "Close" at bounding box center [1325, 24] width 83 height 25
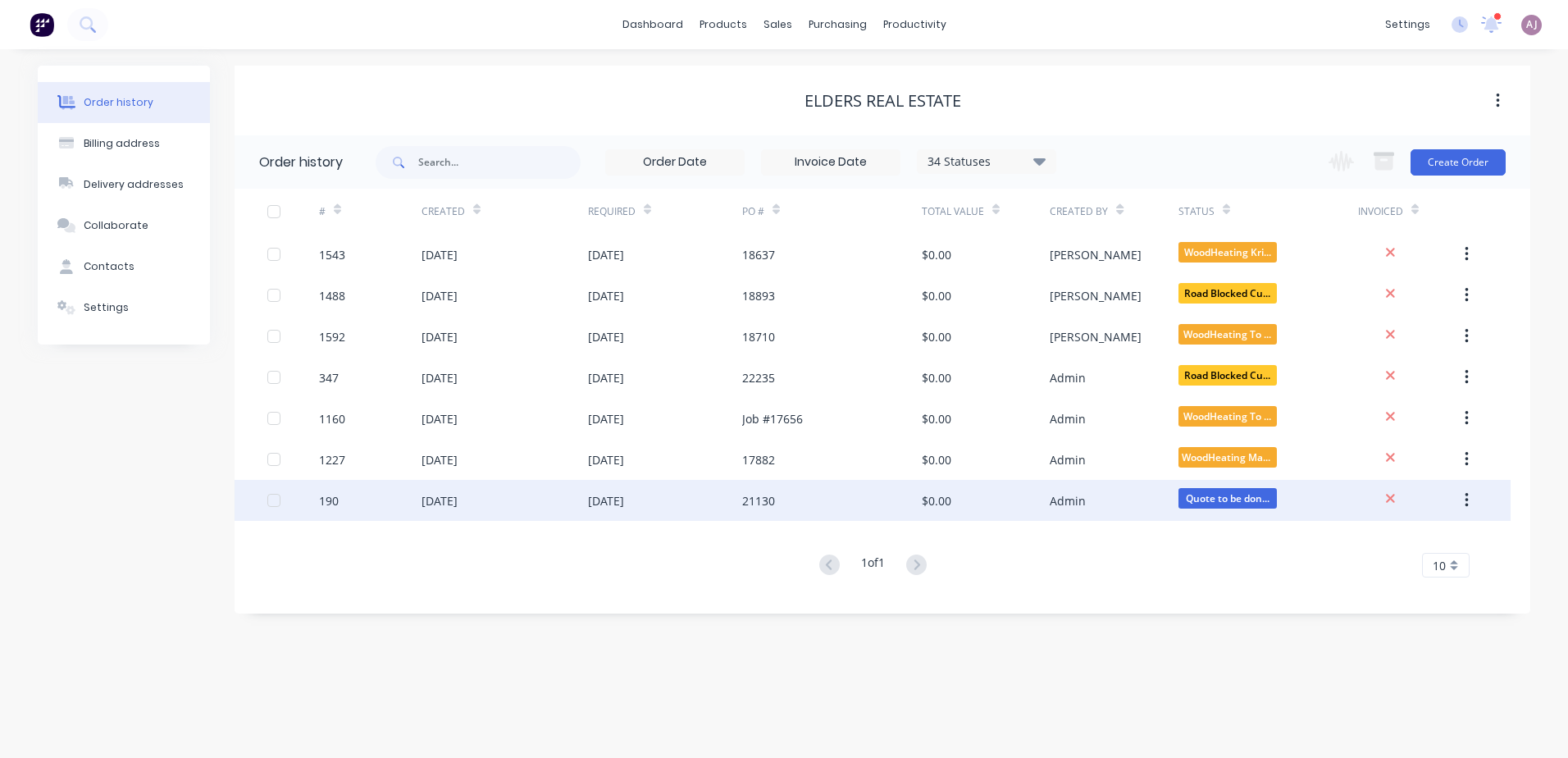
click at [618, 497] on div "[DATE]" at bounding box center [606, 501] width 36 height 17
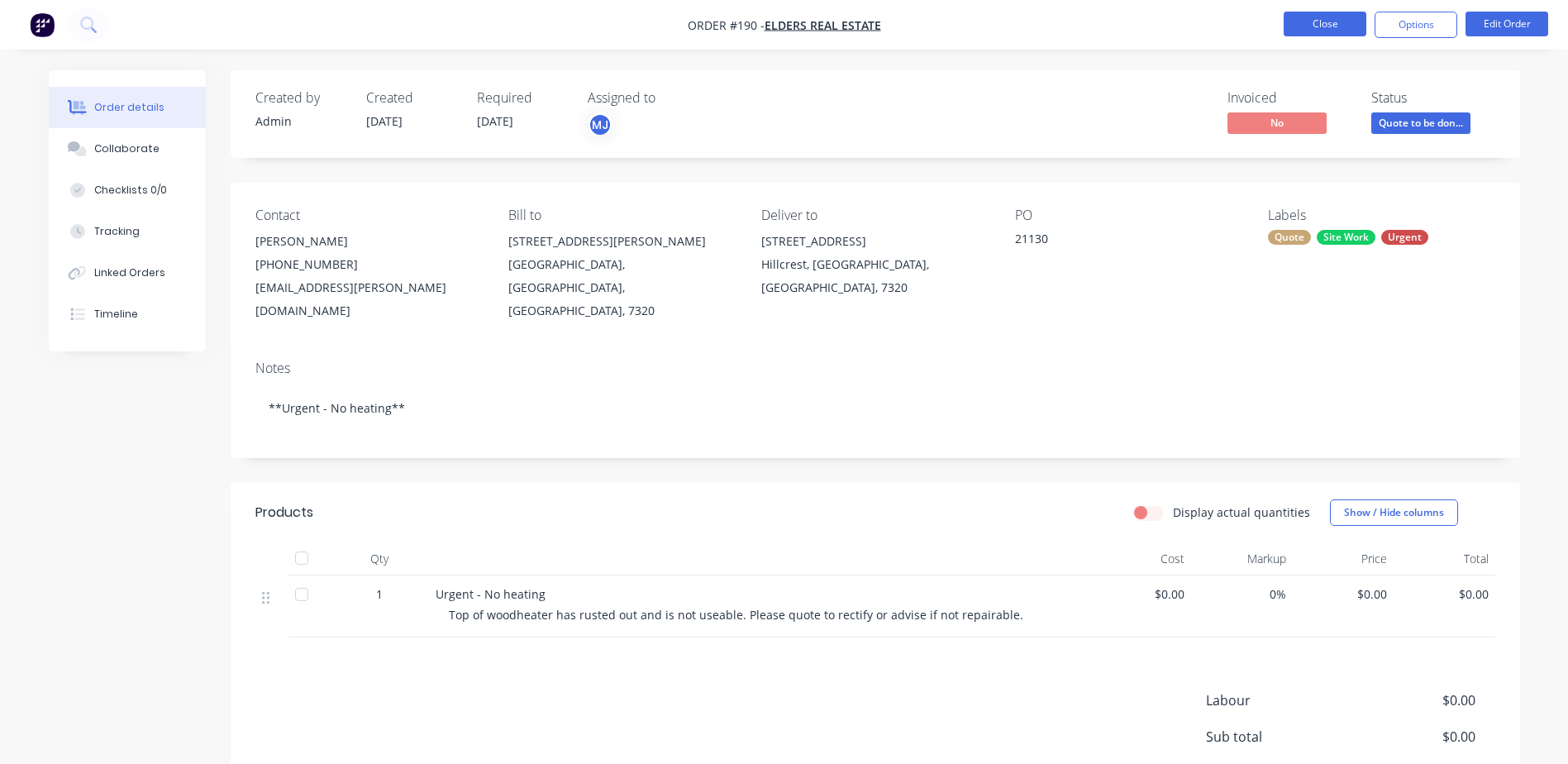
click at [1329, 14] on button "Close" at bounding box center [1325, 24] width 83 height 25
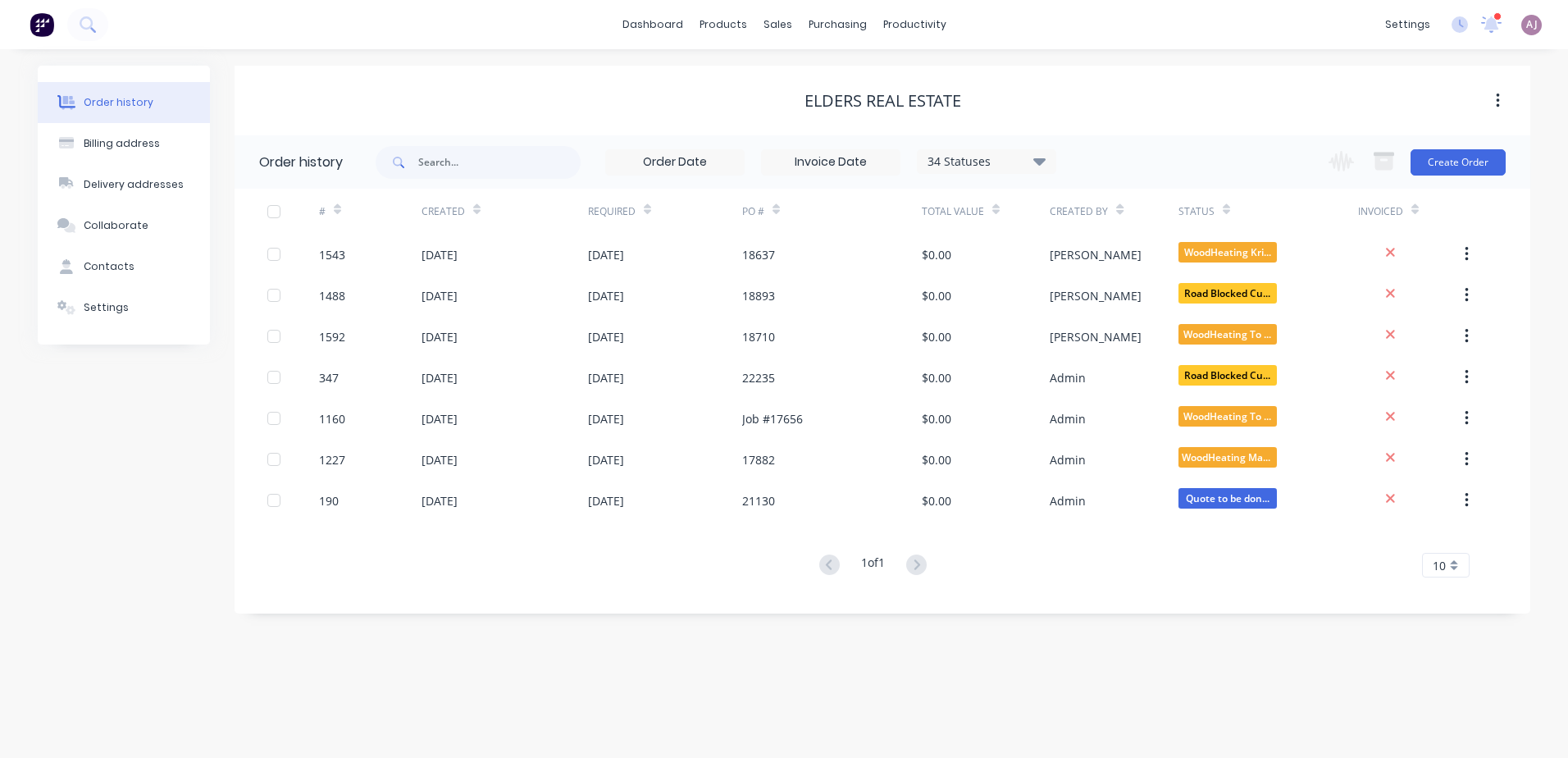
click at [112, 110] on button "Order history" at bounding box center [124, 102] width 172 height 41
click at [772, 34] on div "sales" at bounding box center [779, 24] width 46 height 25
click at [802, 69] on link "Sales Orders" at bounding box center [865, 77] width 218 height 33
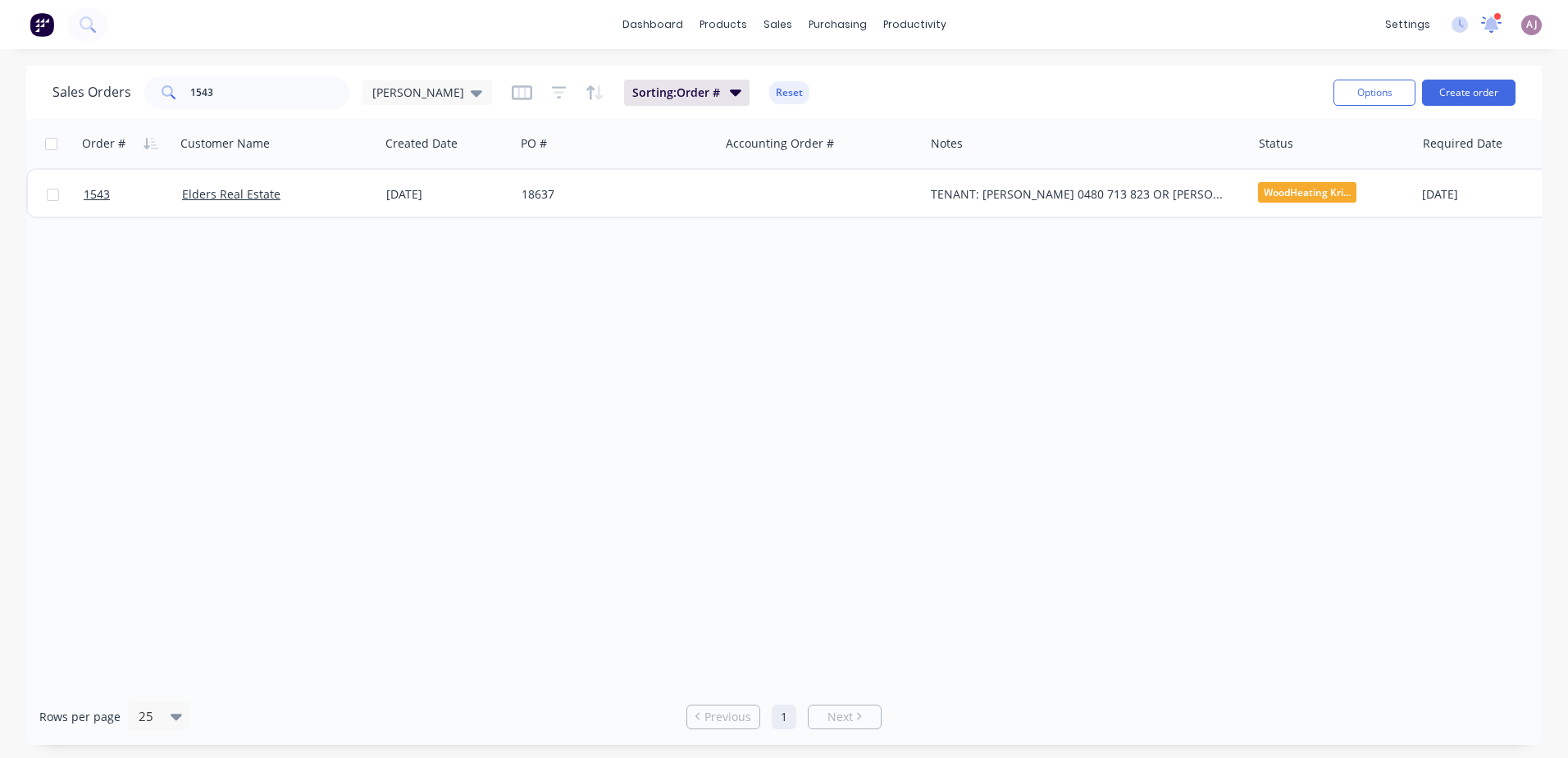
click at [1493, 23] on icon at bounding box center [1492, 23] width 15 height 14
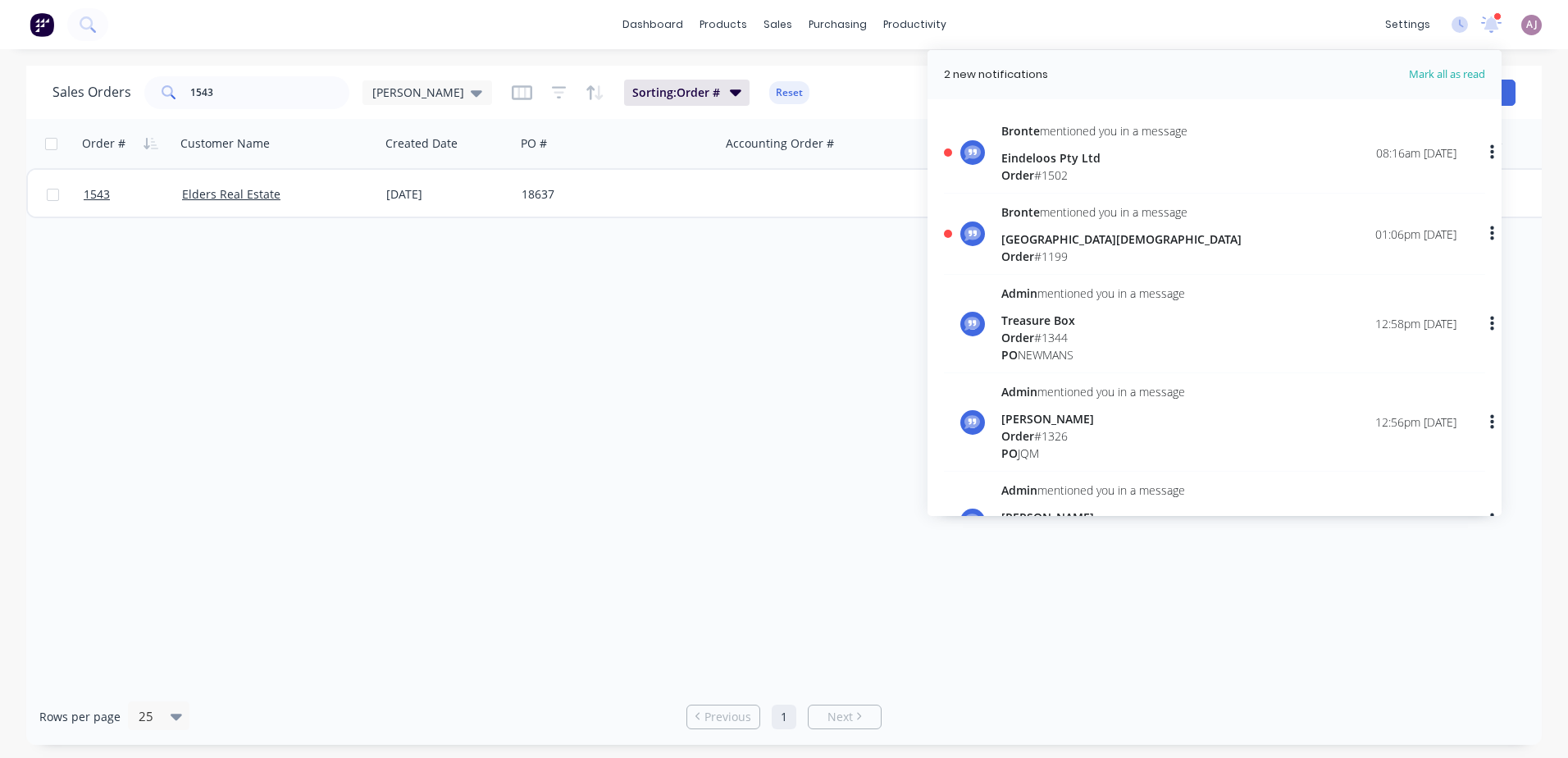
click at [1047, 158] on div "Eindeloos Pty Ltd" at bounding box center [1094, 157] width 186 height 17
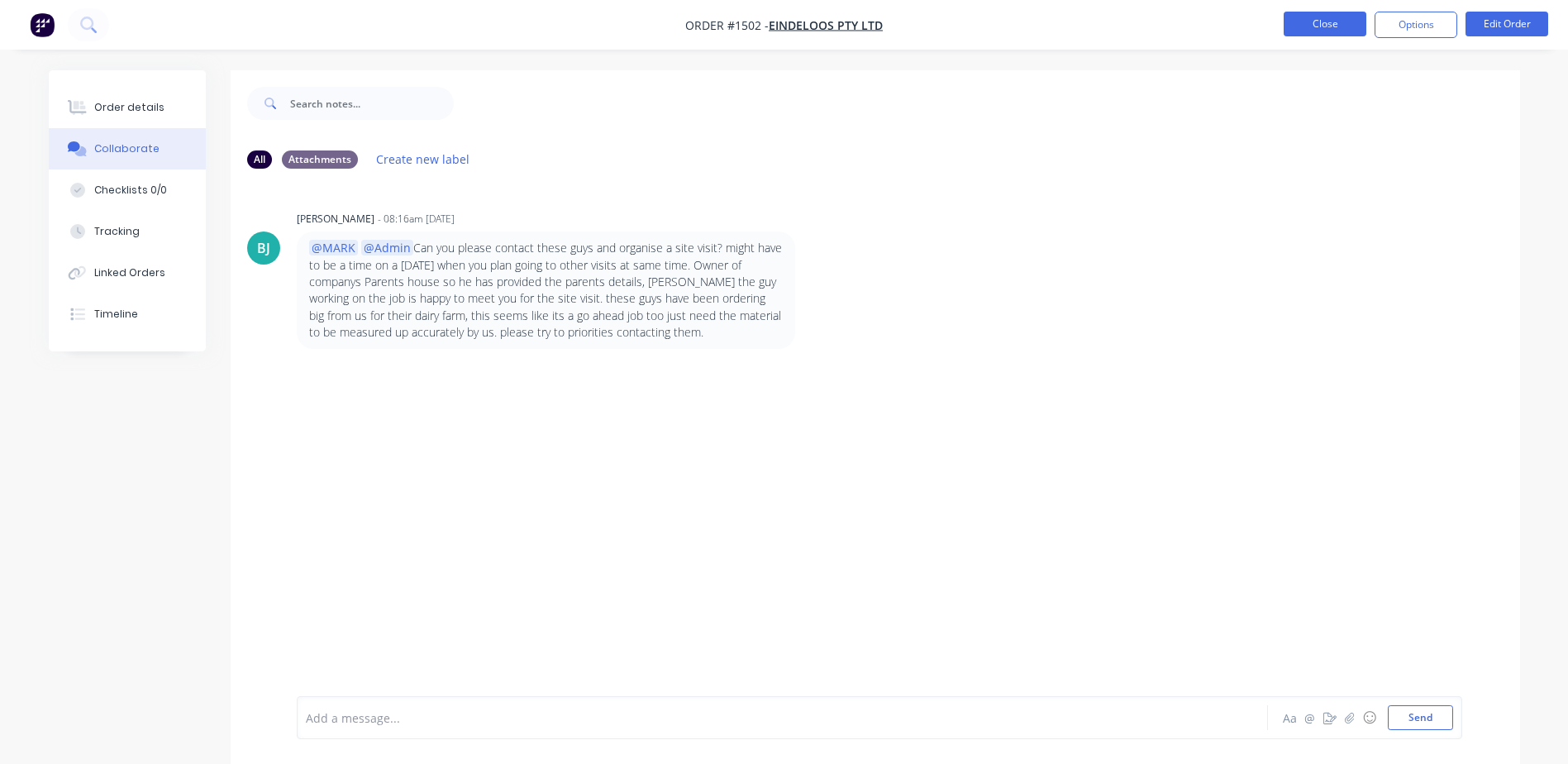
click at [1339, 27] on button "Close" at bounding box center [1325, 24] width 83 height 25
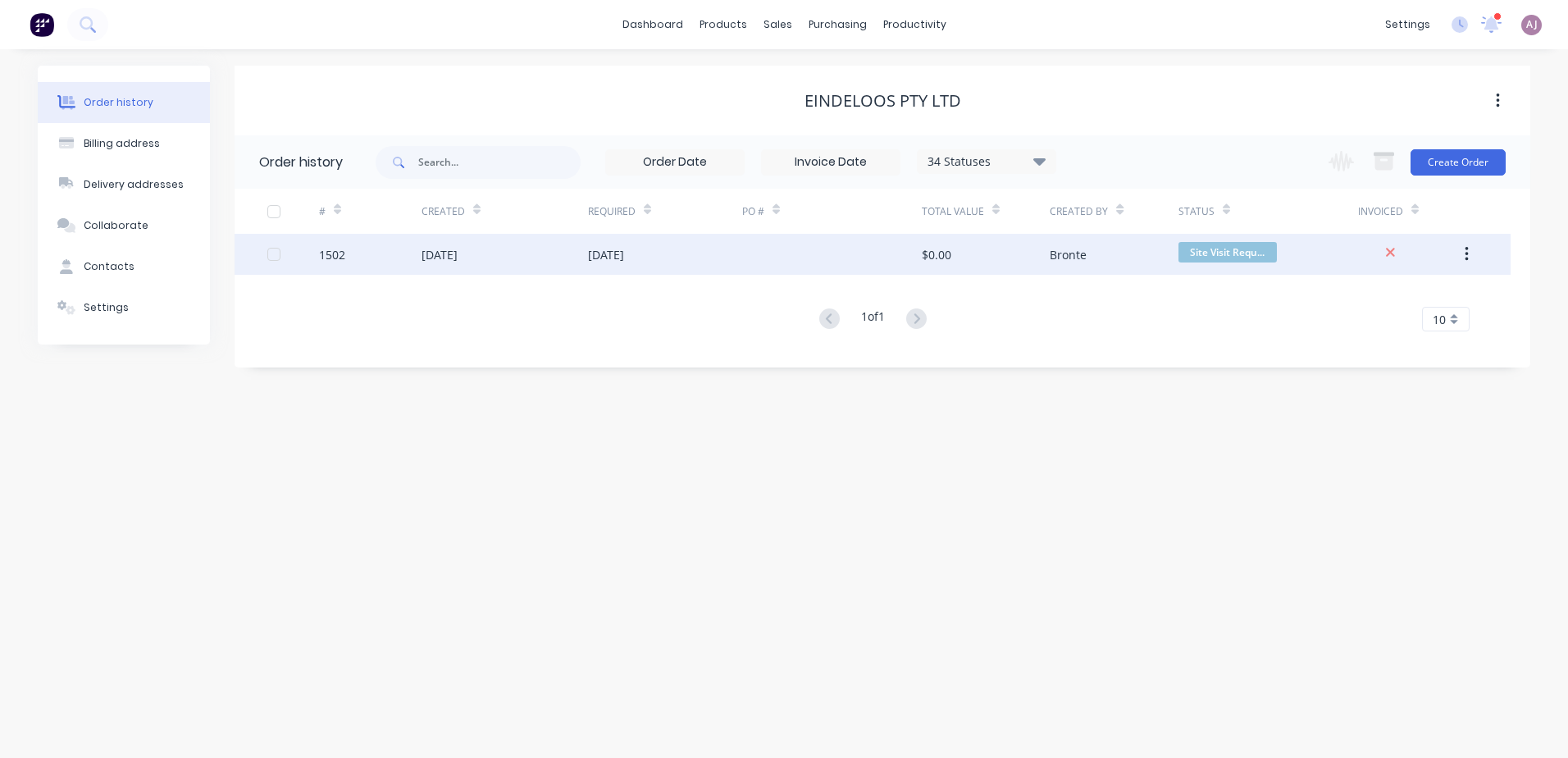
click at [624, 247] on div "[DATE]" at bounding box center [606, 254] width 36 height 17
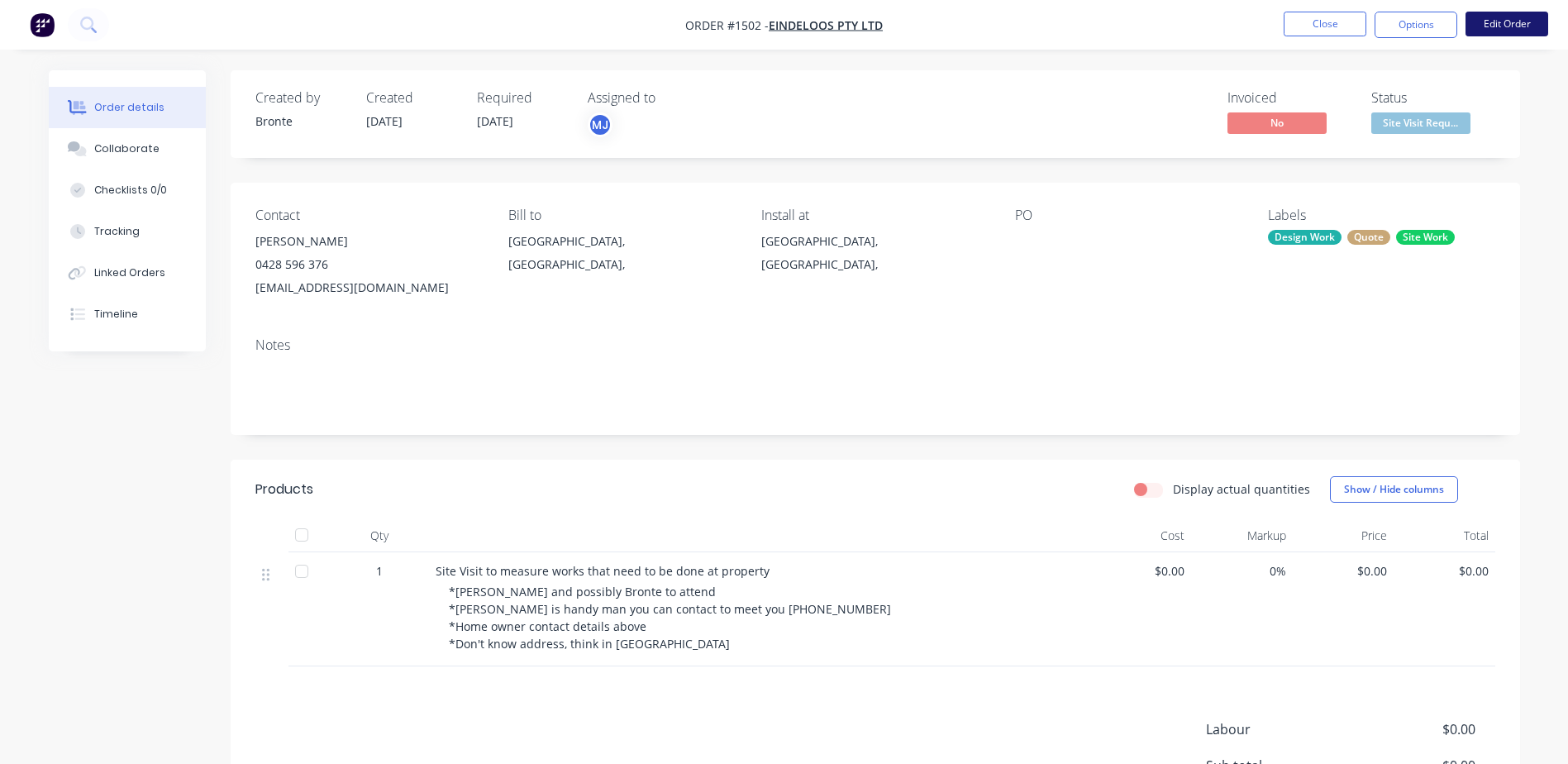
click at [1499, 18] on button "Edit Order" at bounding box center [1506, 24] width 83 height 25
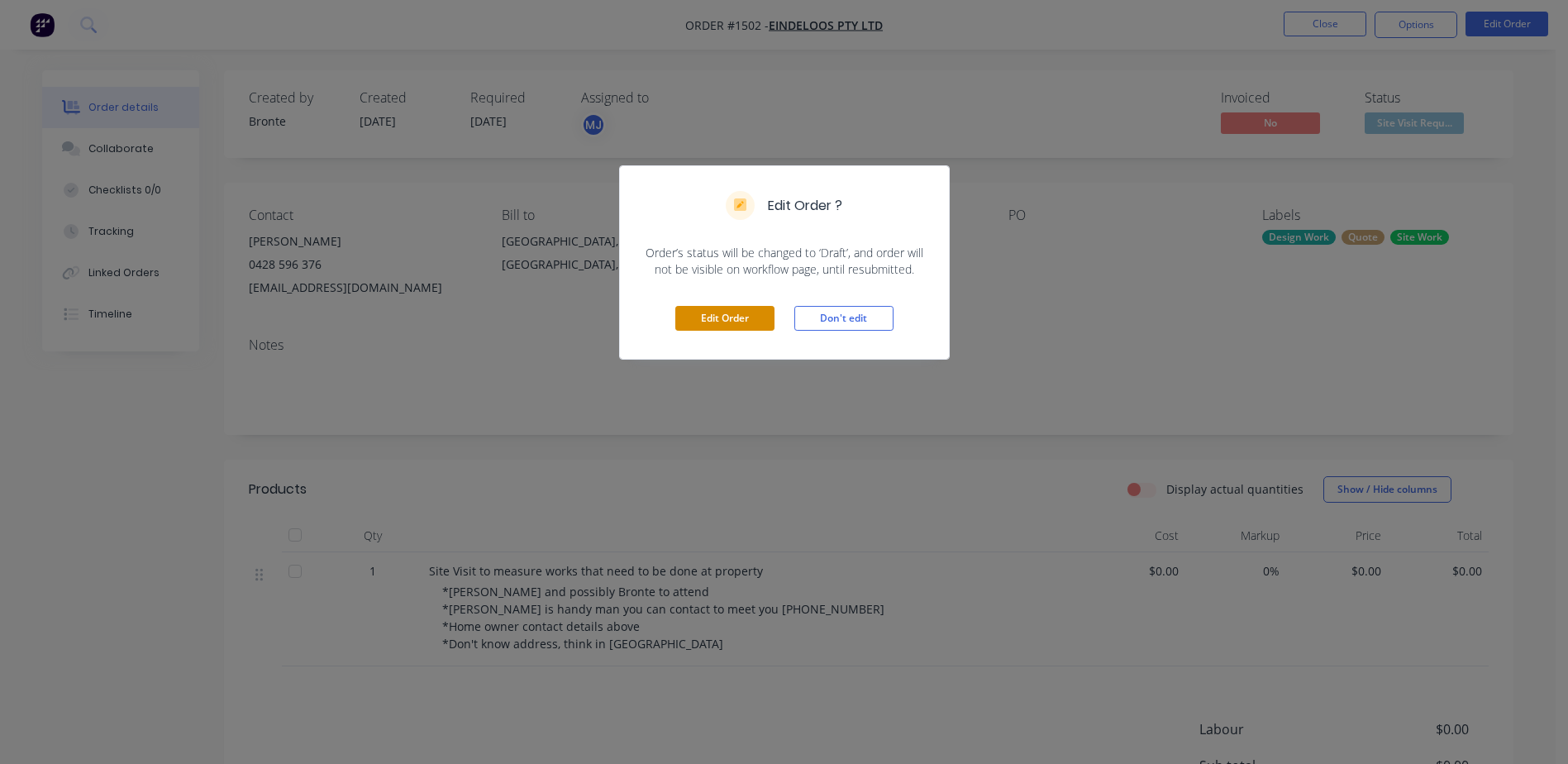
click at [684, 322] on button "Edit Order" at bounding box center [725, 318] width 100 height 25
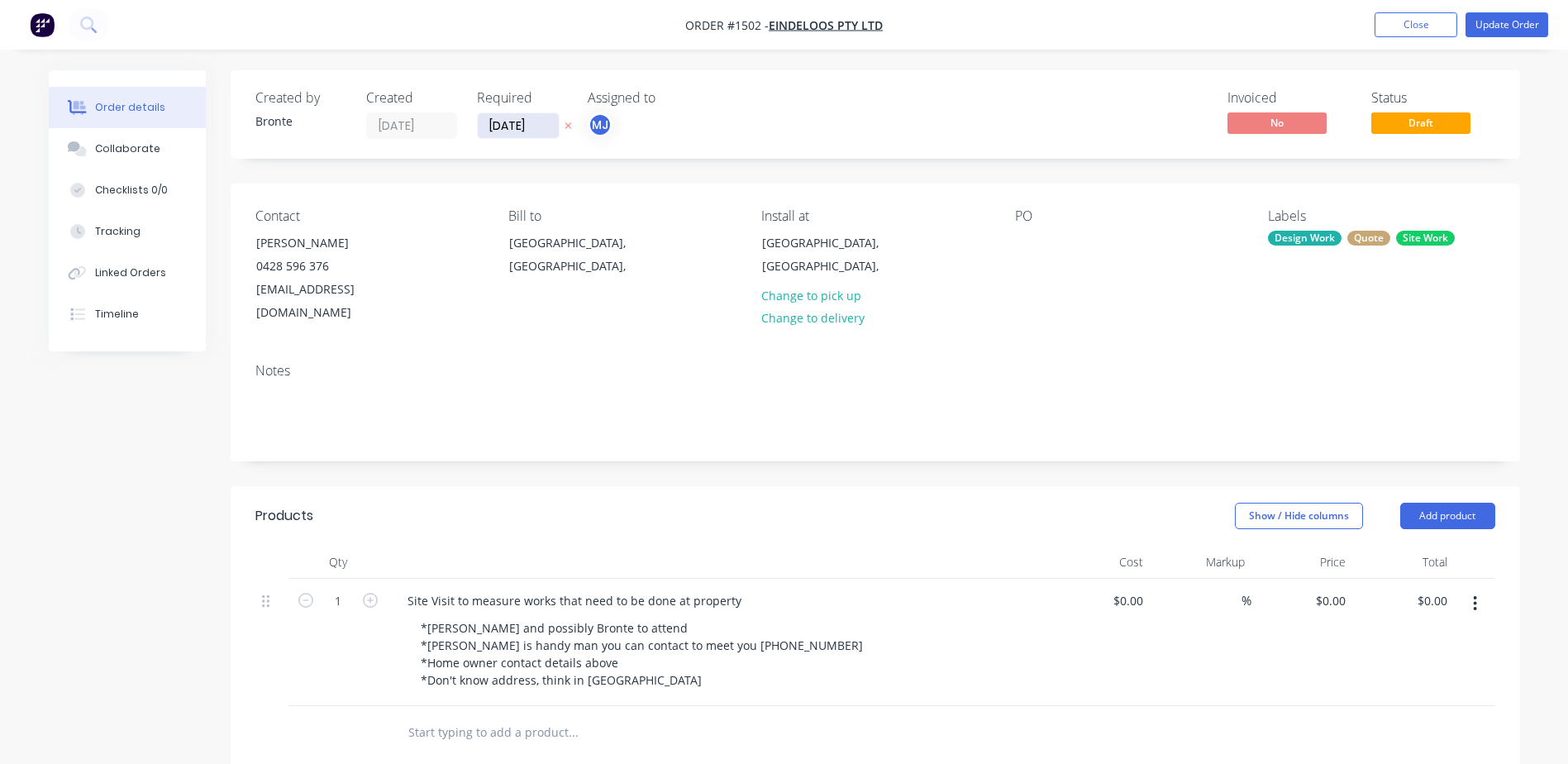
click at [527, 127] on input "[DATE]" at bounding box center [517, 126] width 81 height 25
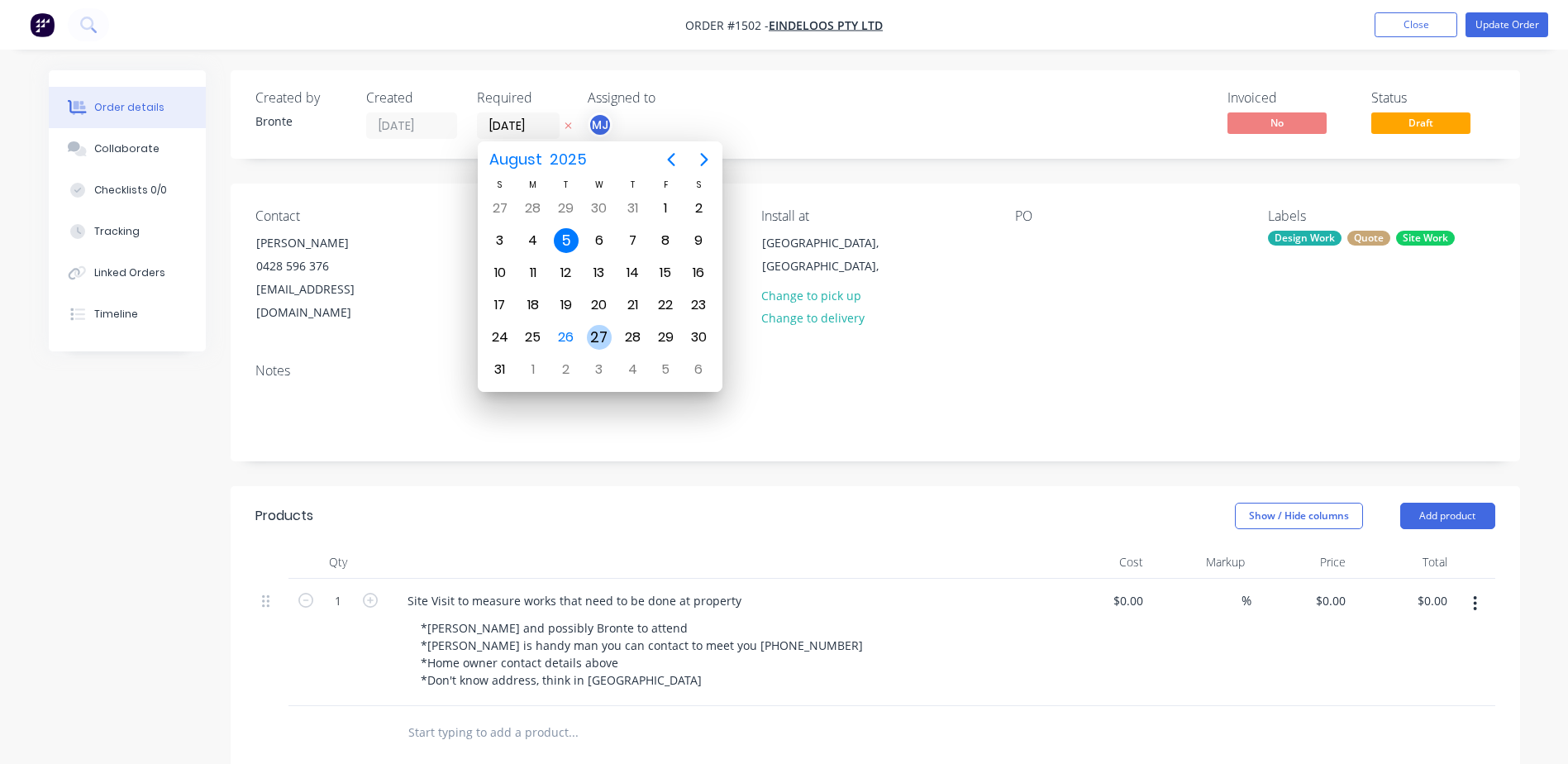
click at [602, 343] on div "27" at bounding box center [599, 337] width 25 height 25
type input "[DATE]"
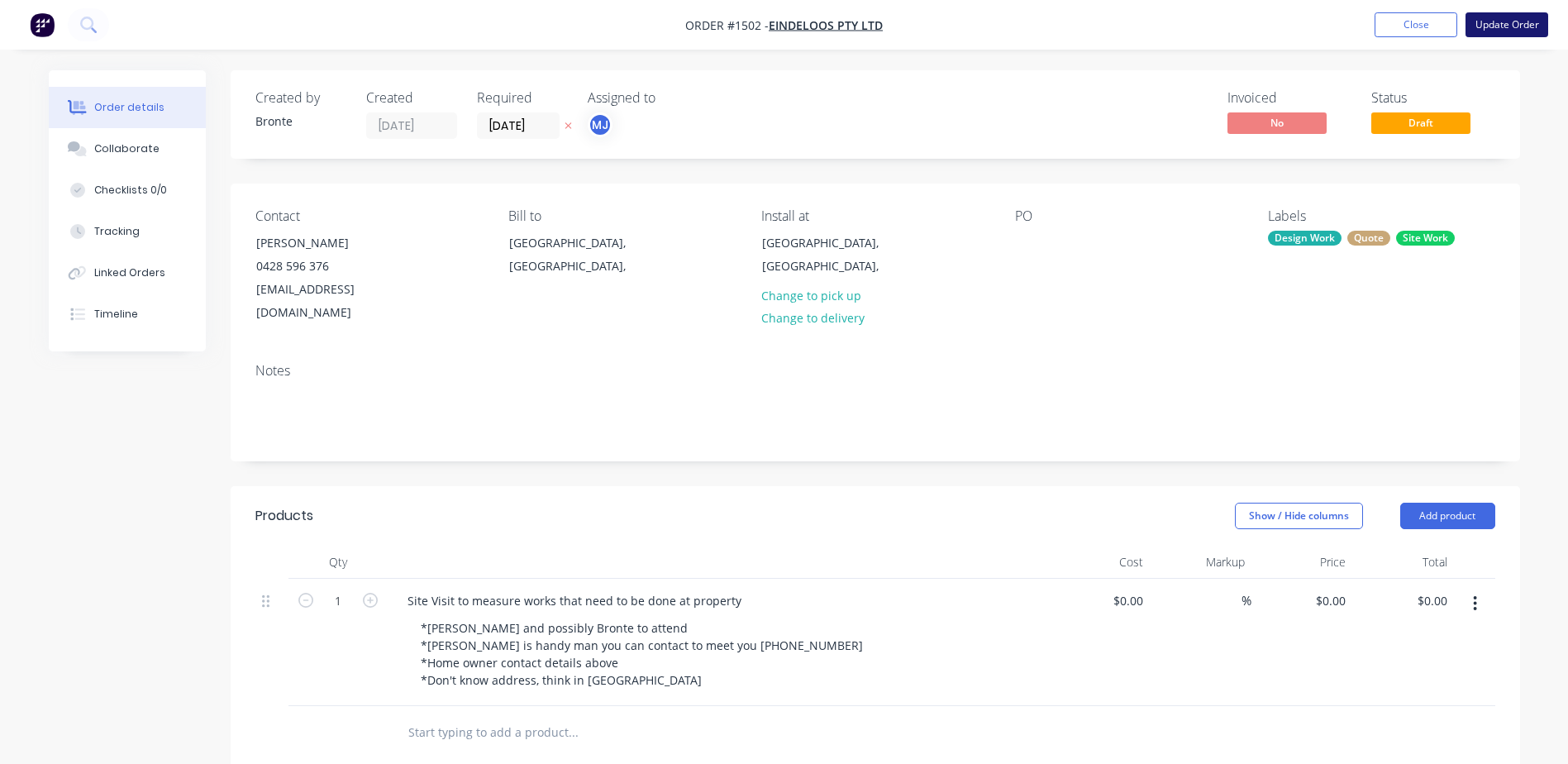
click at [1487, 24] on button "Update Order" at bounding box center [1506, 24] width 83 height 25
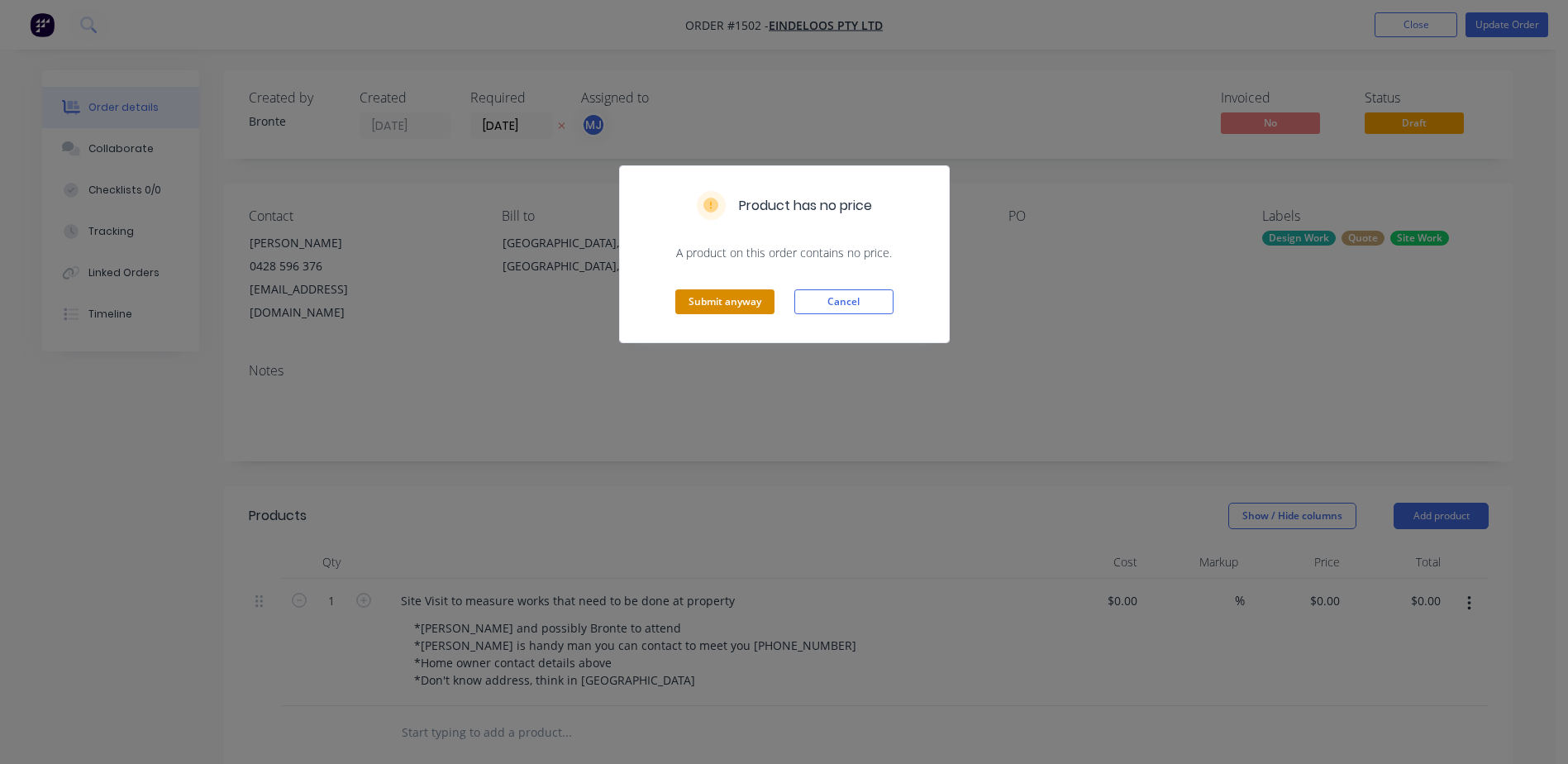
click at [688, 305] on button "Submit anyway" at bounding box center [725, 301] width 100 height 25
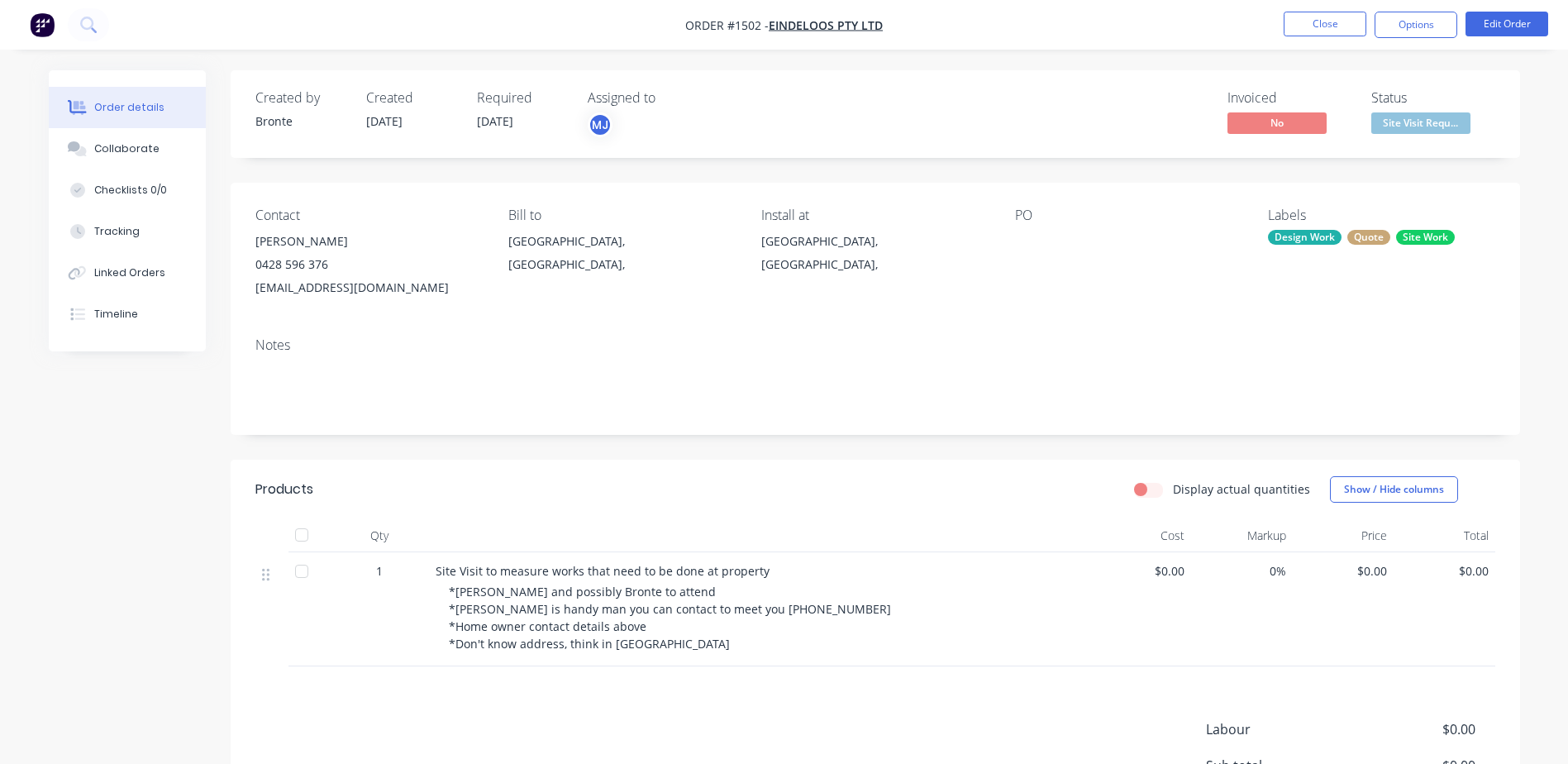
click at [510, 239] on div "[GEOGRAPHIC_DATA], [GEOGRAPHIC_DATA]," at bounding box center [621, 253] width 226 height 46
click at [1486, 20] on button "Edit Order" at bounding box center [1506, 24] width 83 height 25
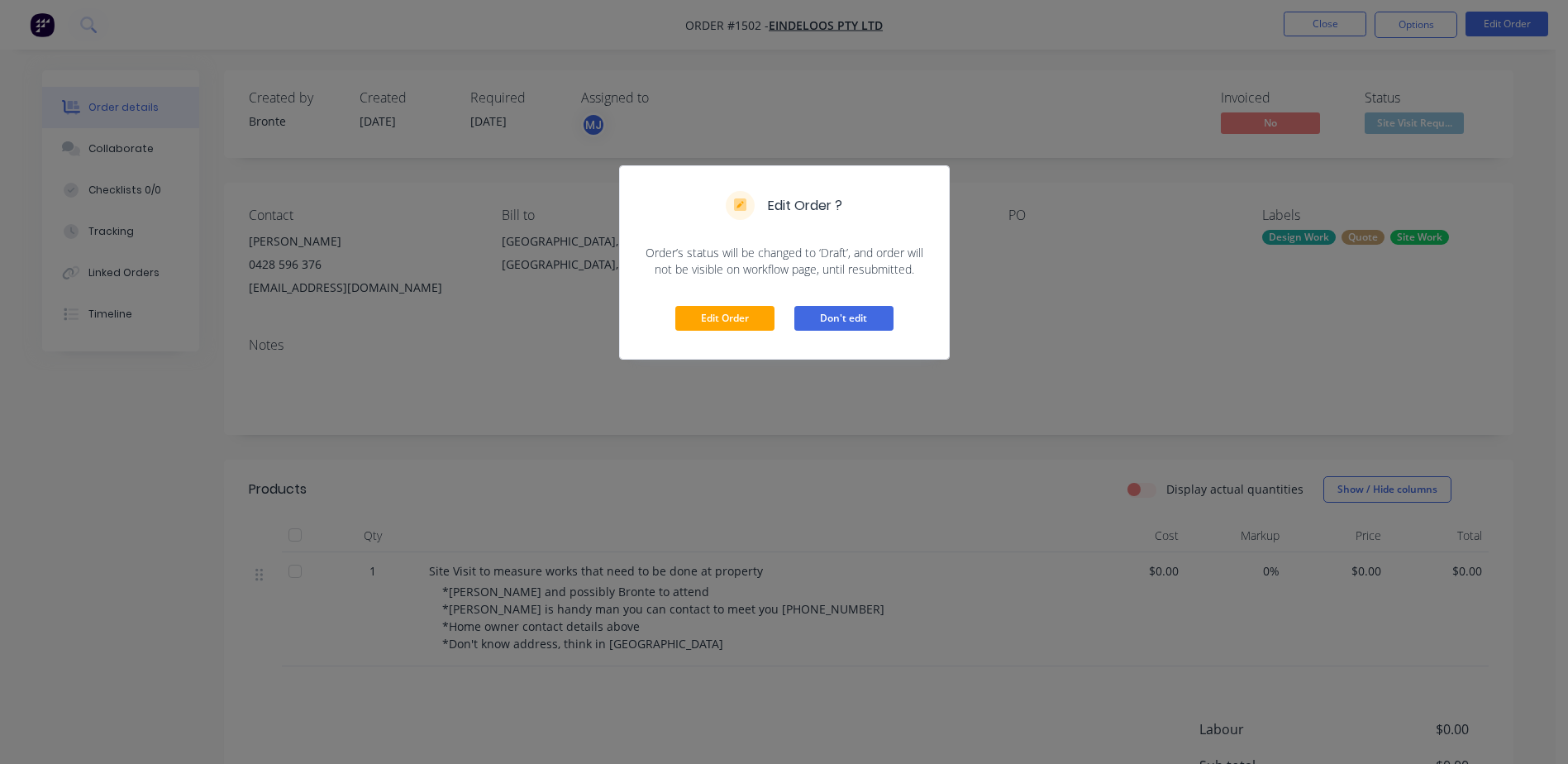
click at [820, 323] on button "Don't edit" at bounding box center [844, 318] width 100 height 25
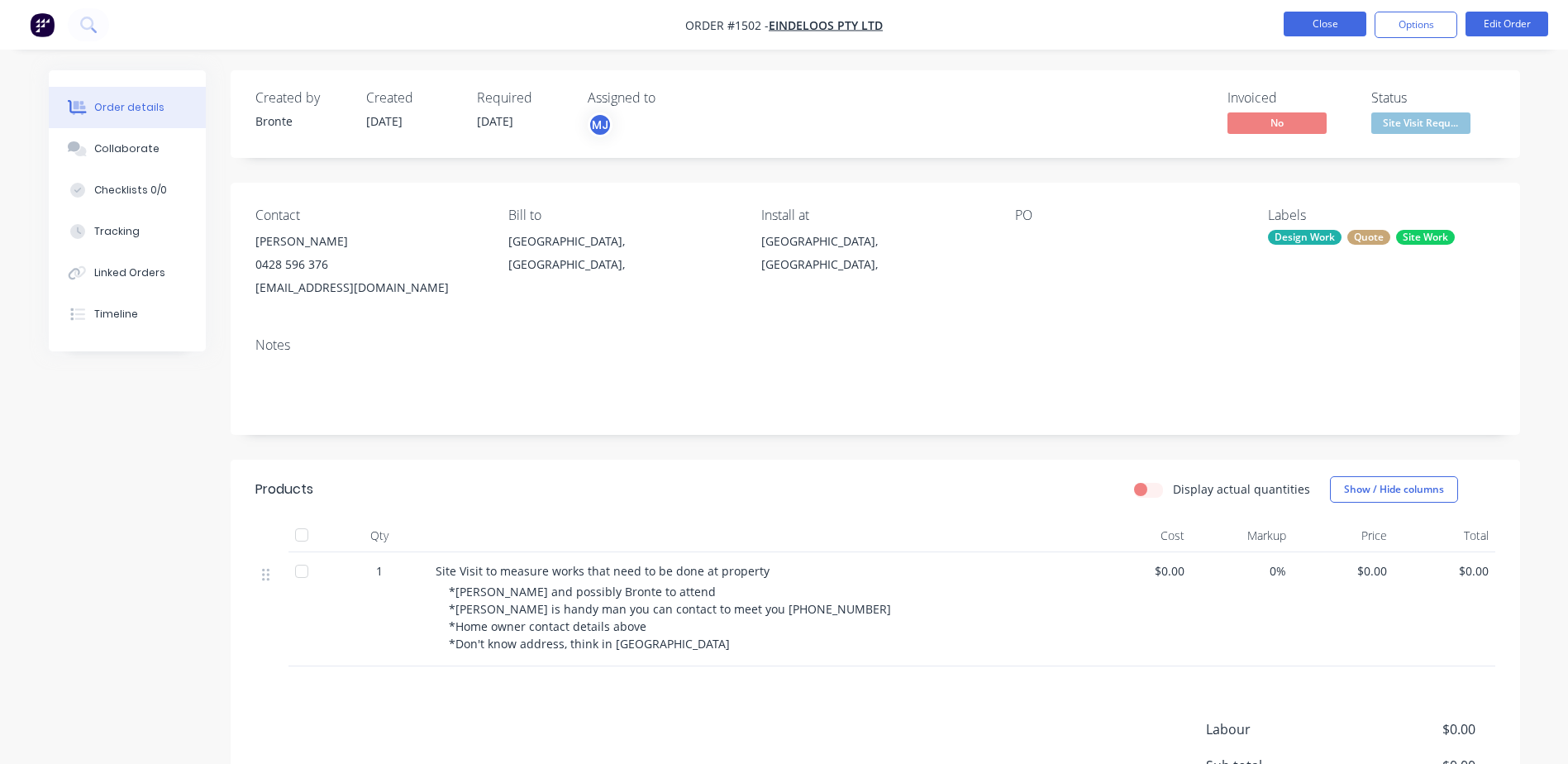
click at [1314, 28] on button "Close" at bounding box center [1325, 24] width 83 height 25
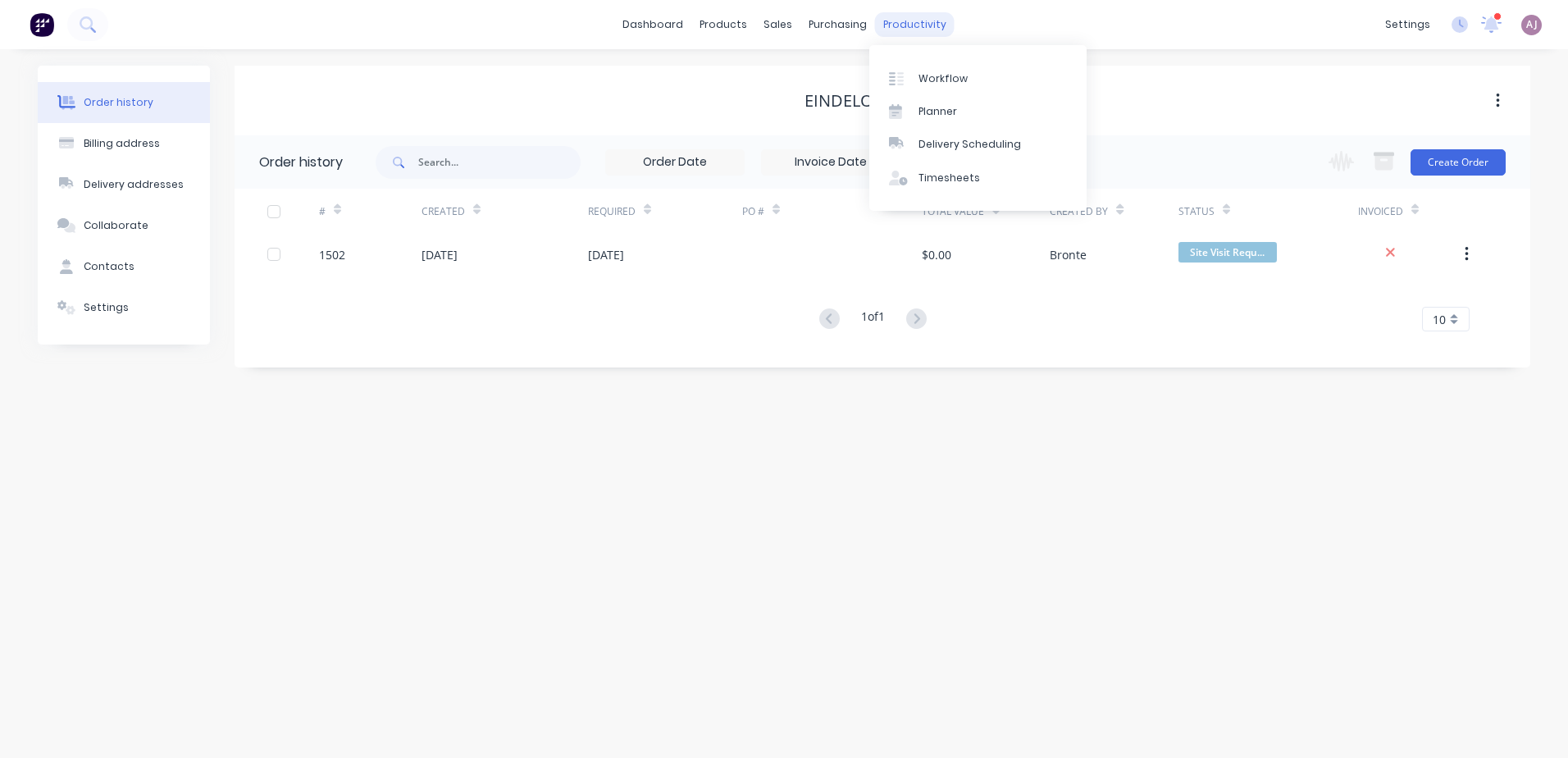
click at [913, 27] on div "productivity" at bounding box center [915, 24] width 79 height 25
click at [927, 105] on div "Planner" at bounding box center [938, 111] width 39 height 15
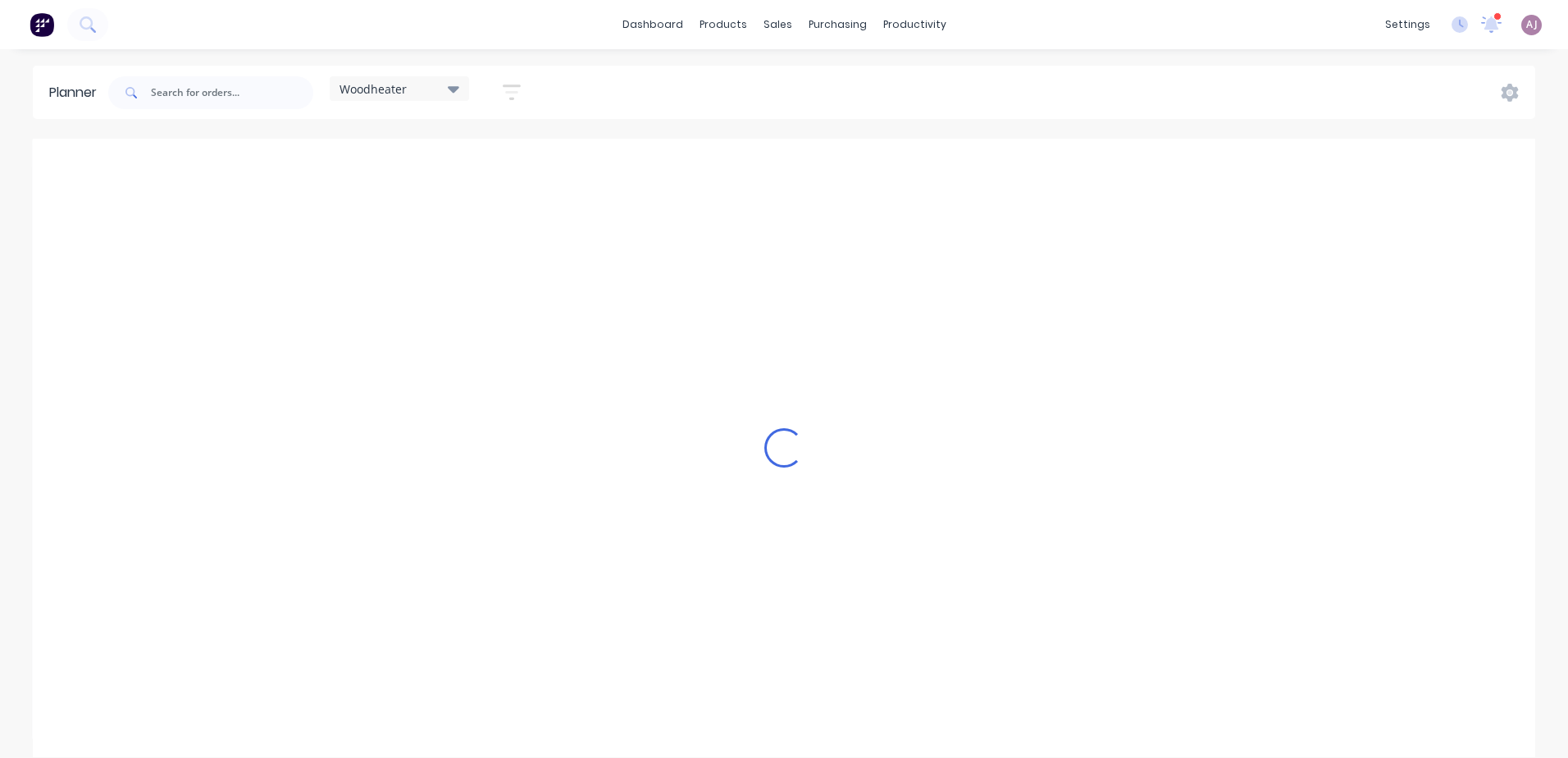
scroll to position [0, 1]
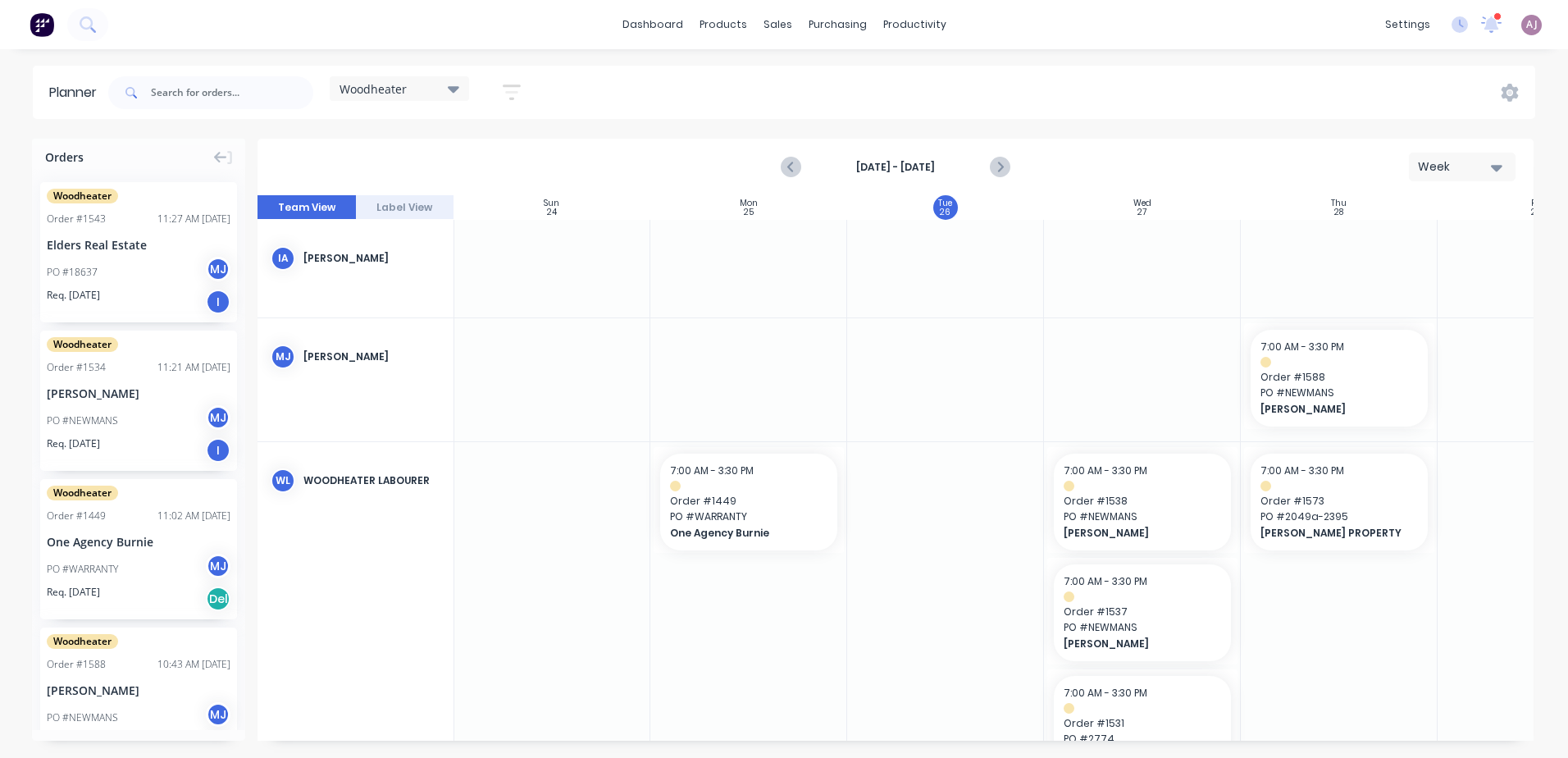
click at [453, 87] on icon at bounding box center [454, 89] width 12 height 7
click at [404, 216] on button "None" at bounding box center [429, 210] width 175 height 19
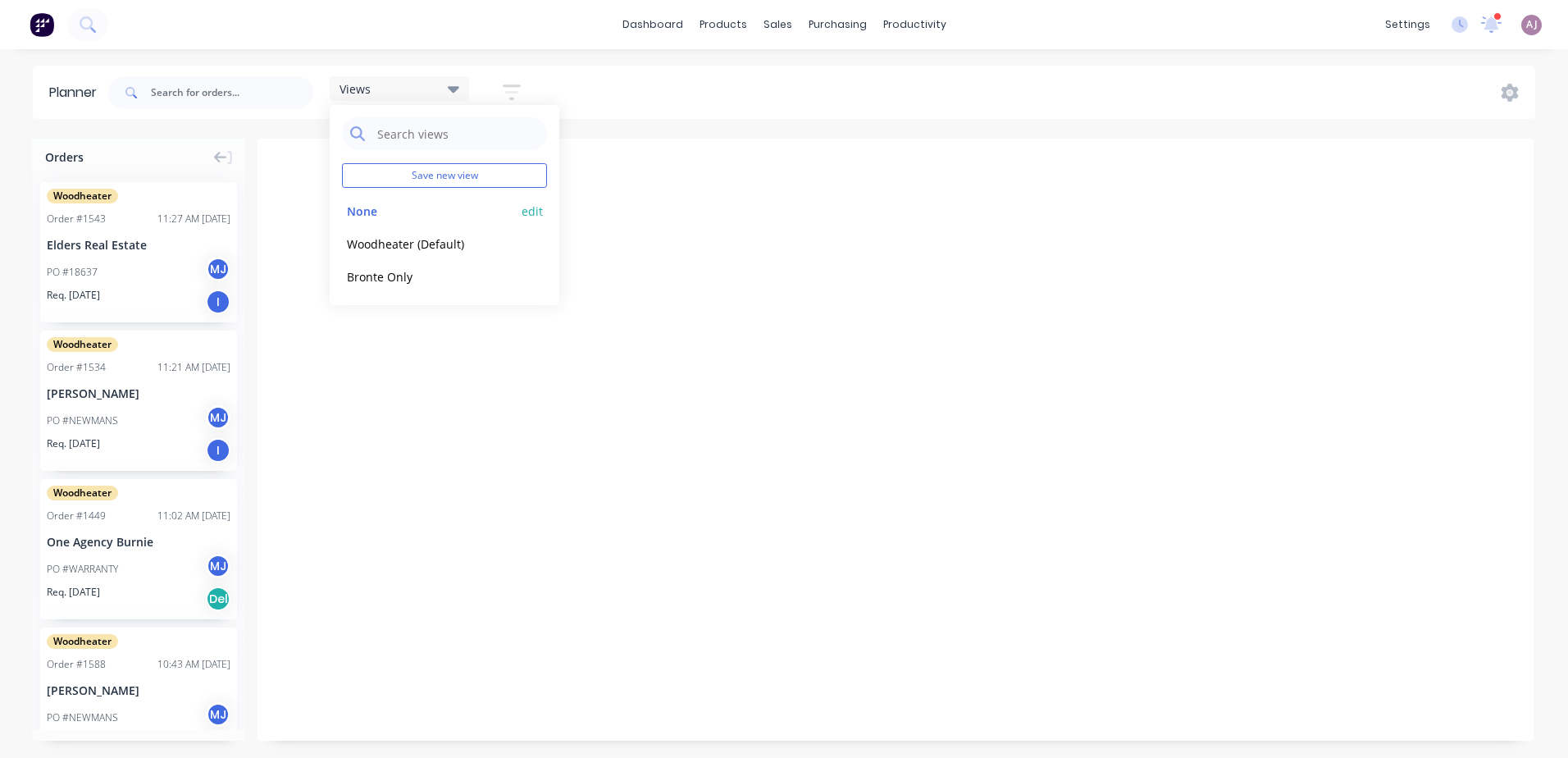
scroll to position [0, 1051]
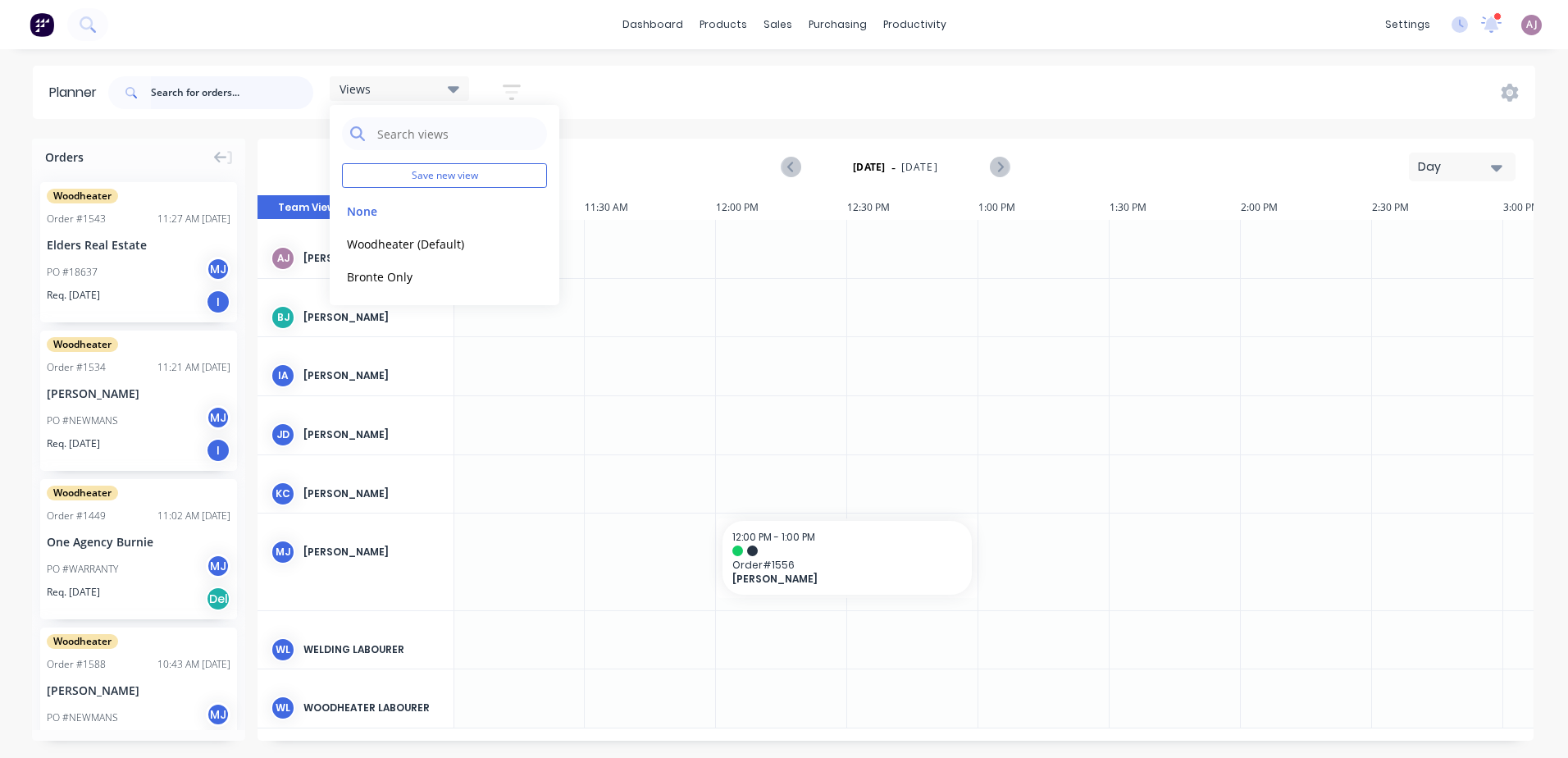
click at [169, 96] on input "text" at bounding box center [232, 92] width 162 height 33
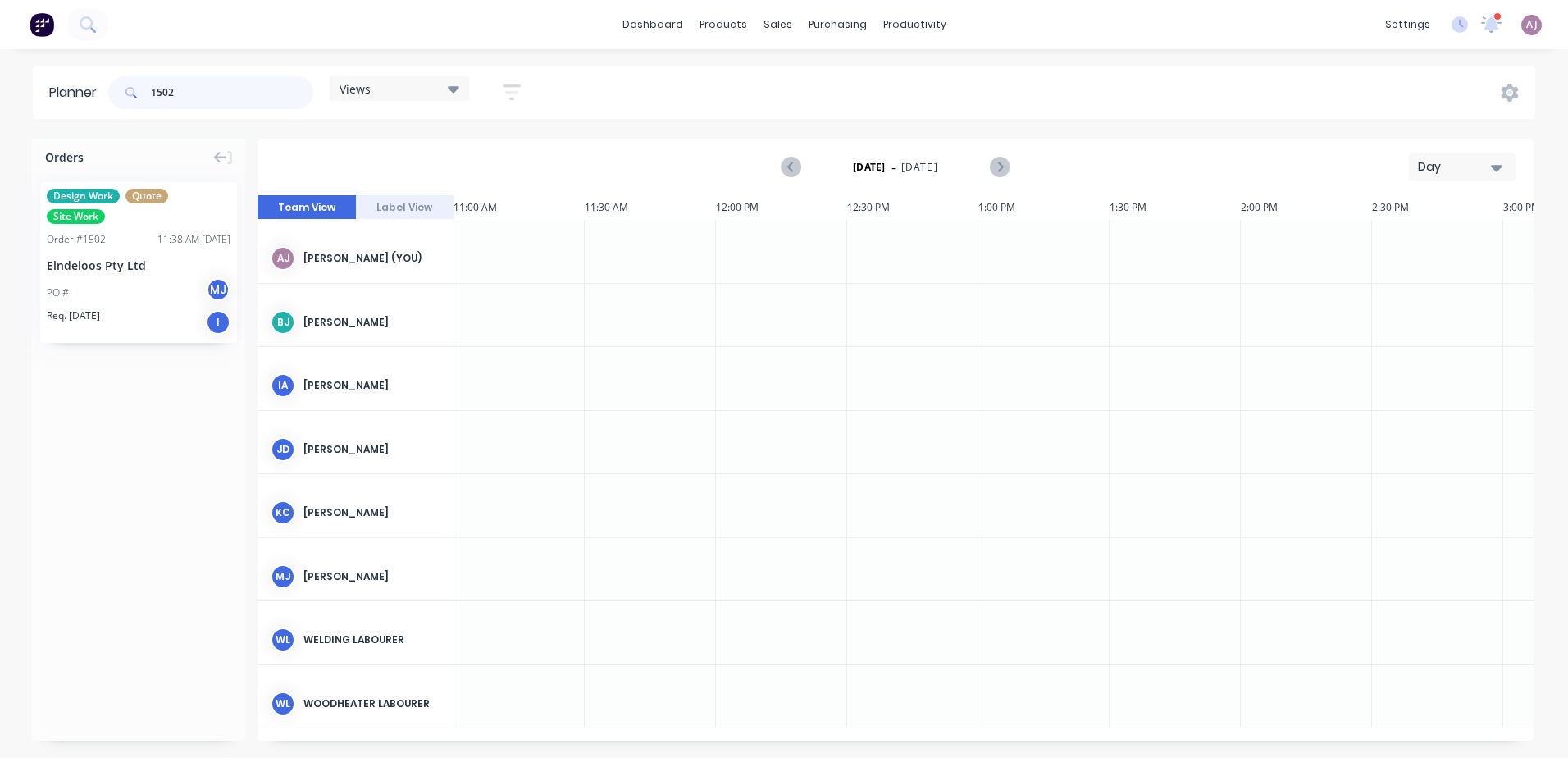
type input "1502"
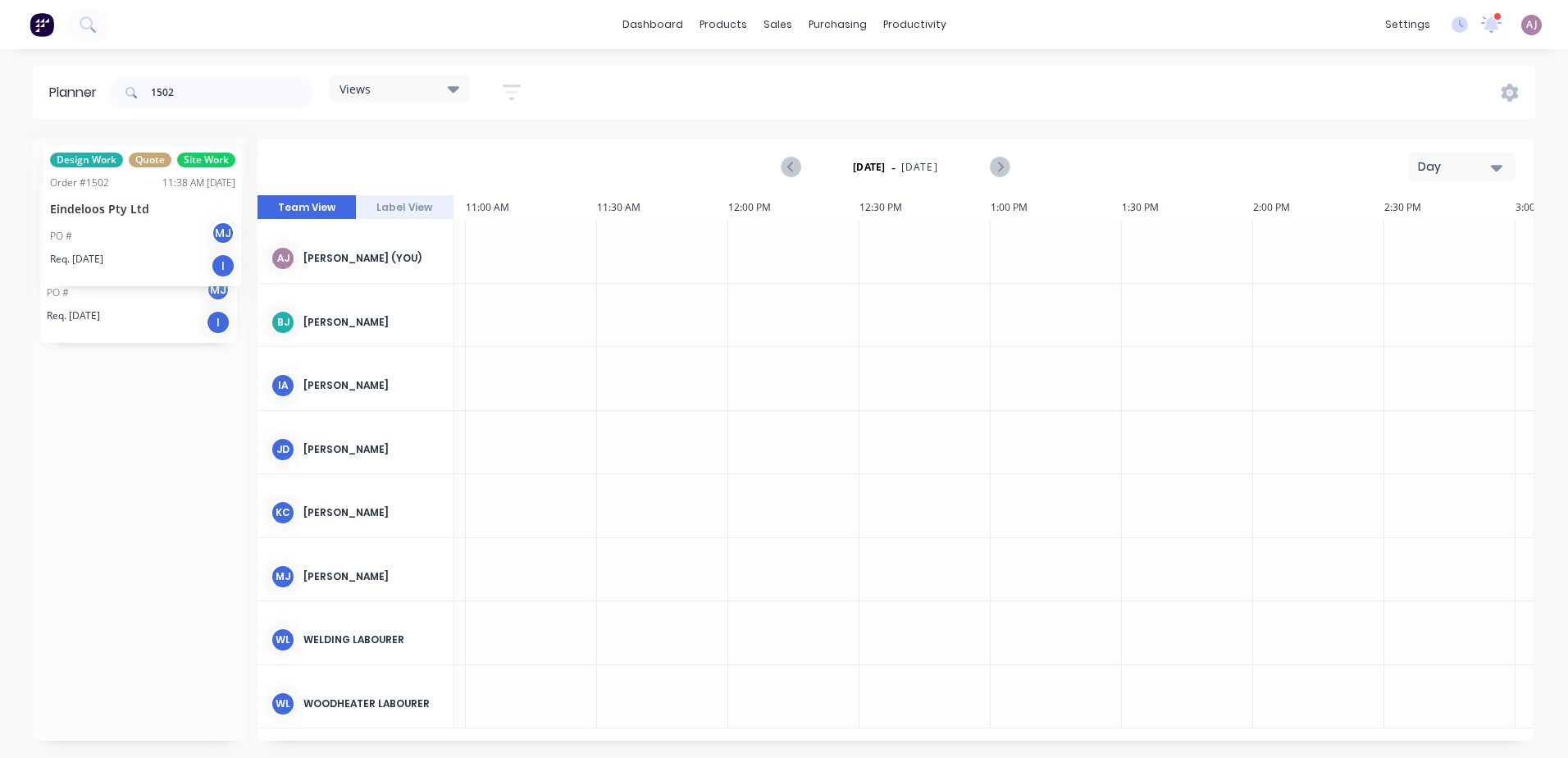
drag, startPoint x: 131, startPoint y: 262, endPoint x: 44, endPoint y: 170, distance: 126.6
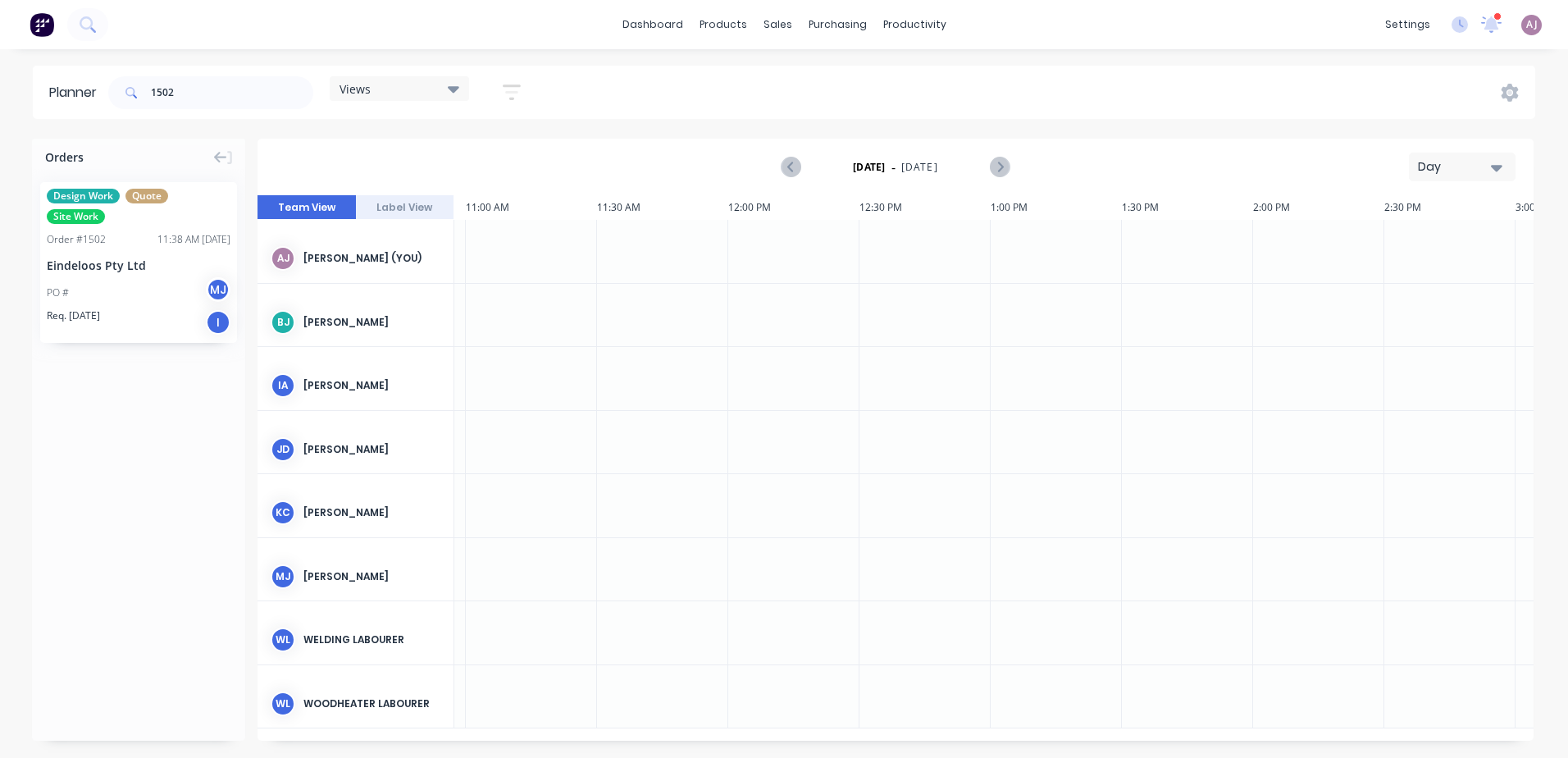
click at [1499, 161] on icon "button" at bounding box center [1497, 167] width 12 height 18
click at [1452, 237] on div "Week" at bounding box center [1433, 243] width 162 height 33
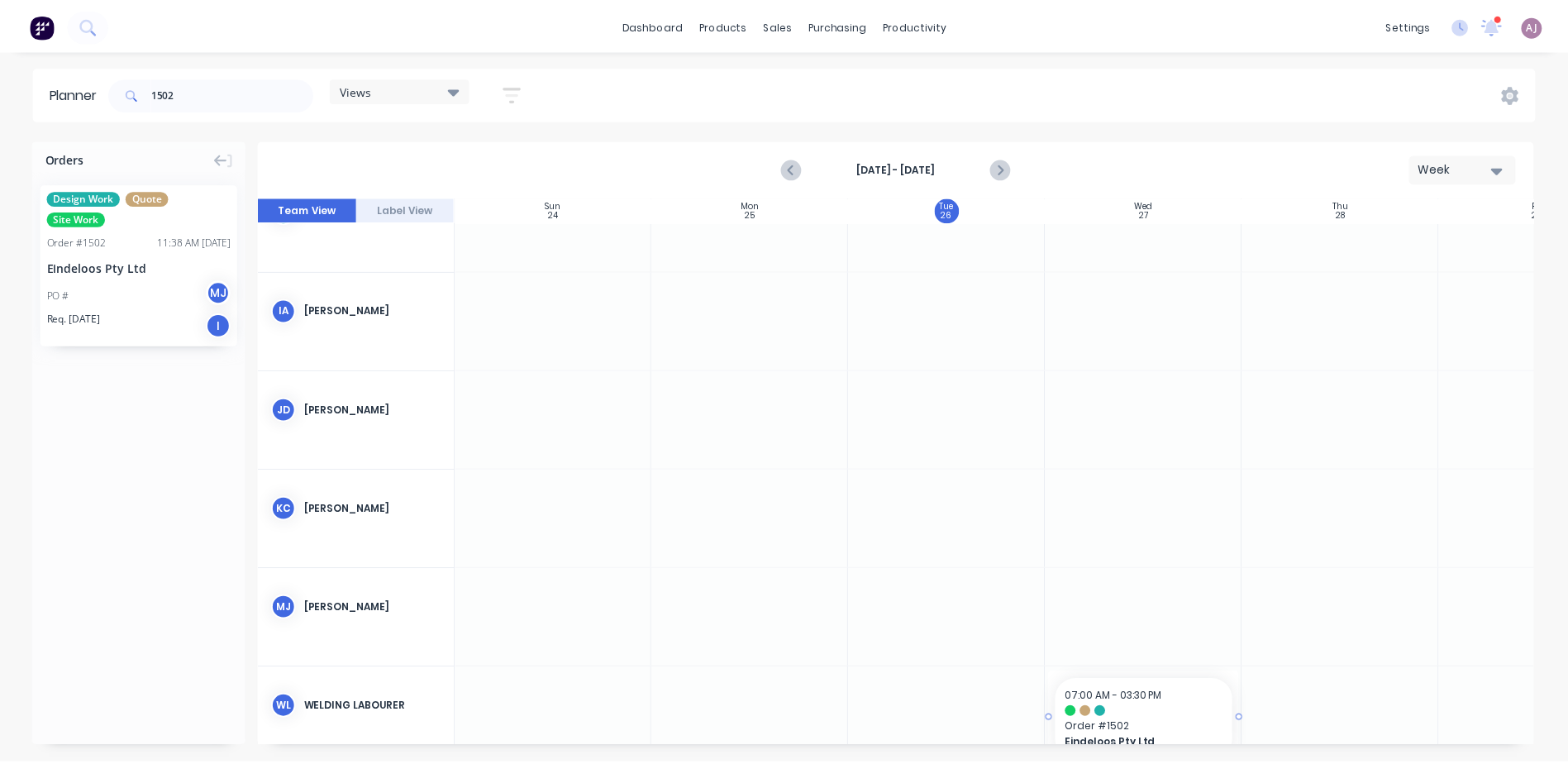
scroll to position [166, 0]
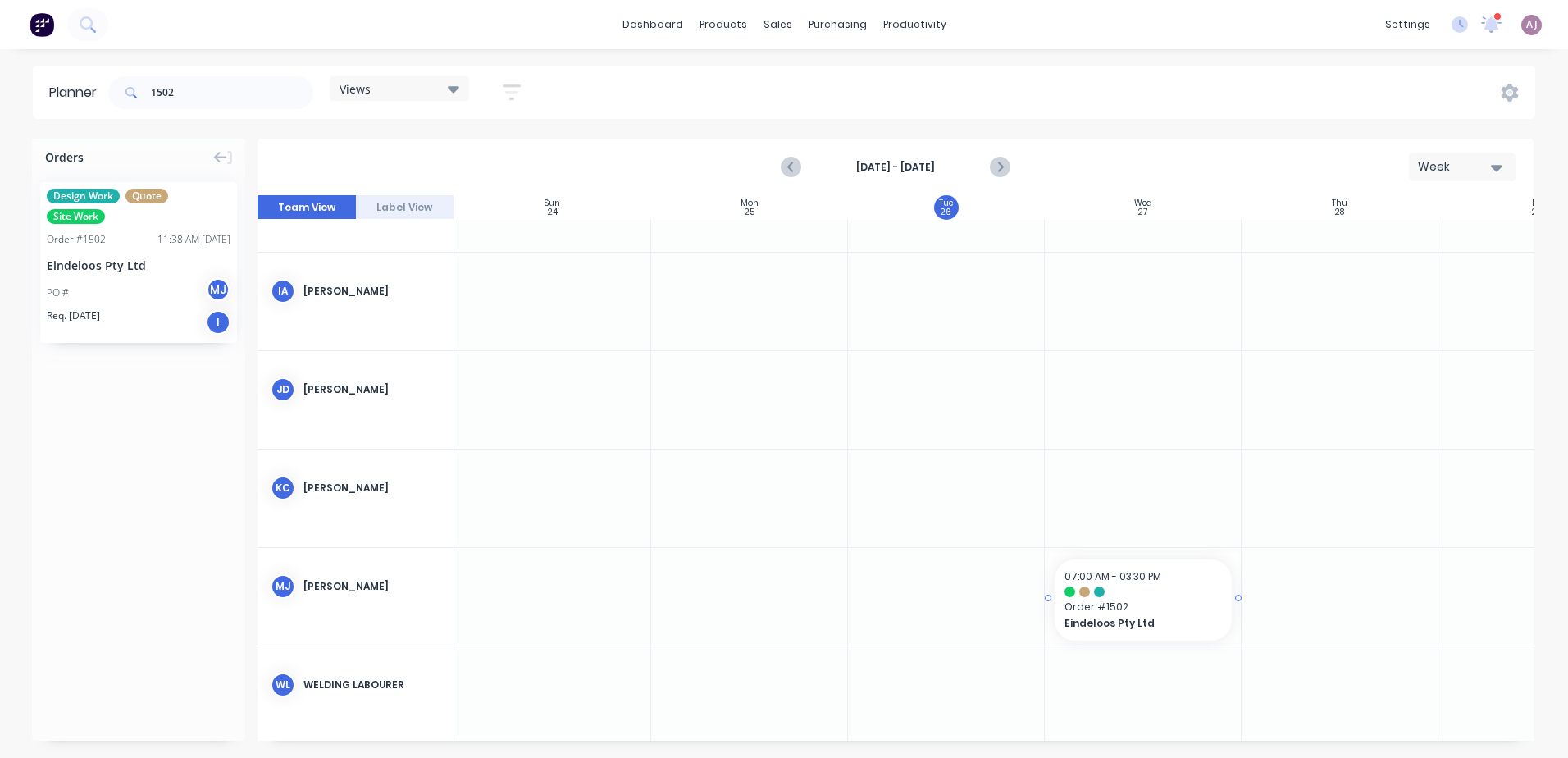
drag, startPoint x: 99, startPoint y: 237, endPoint x: 1170, endPoint y: 602, distance: 1131.5
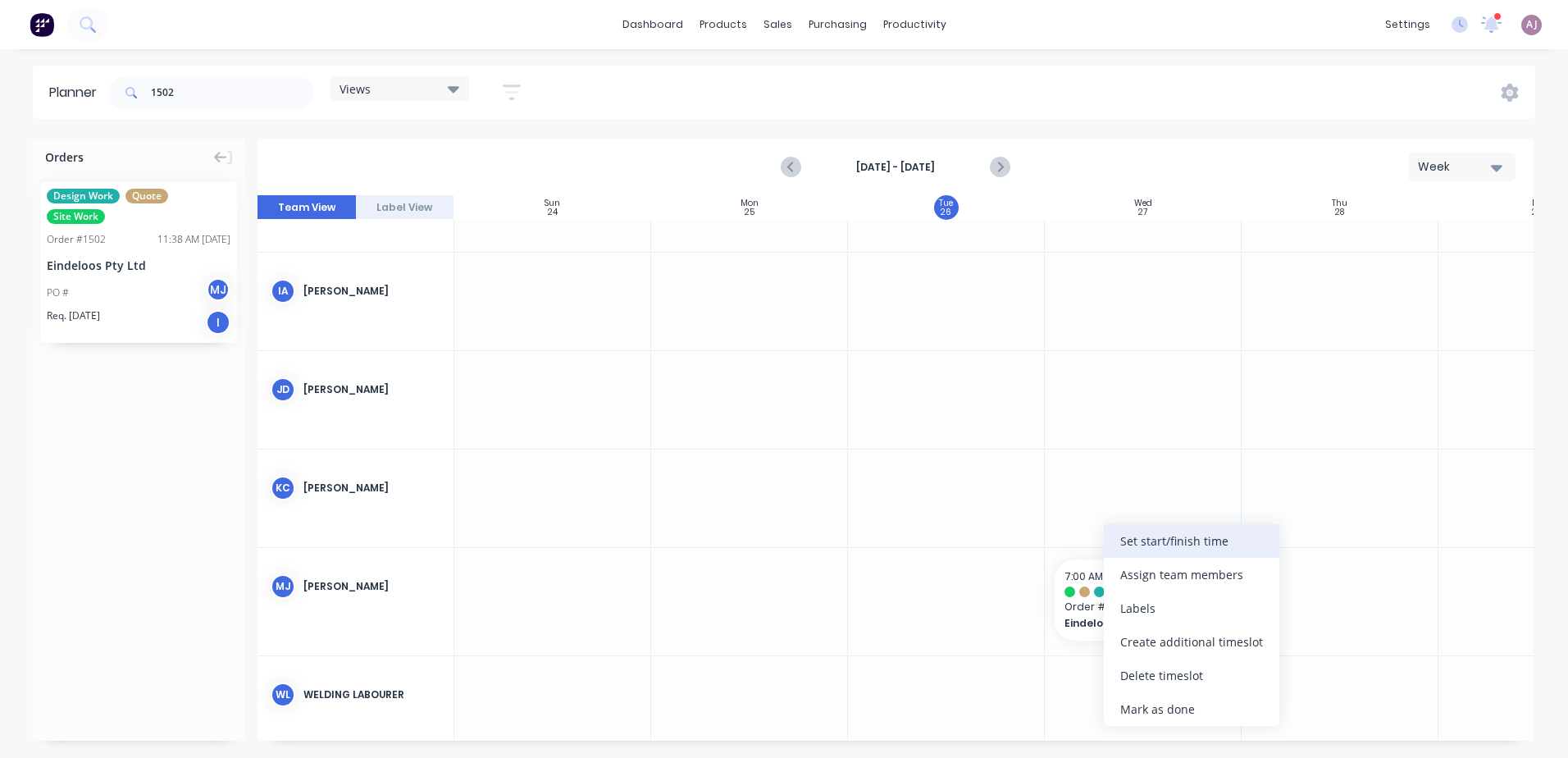
click at [1146, 550] on div "Set start/finish time" at bounding box center [1191, 541] width 175 height 34
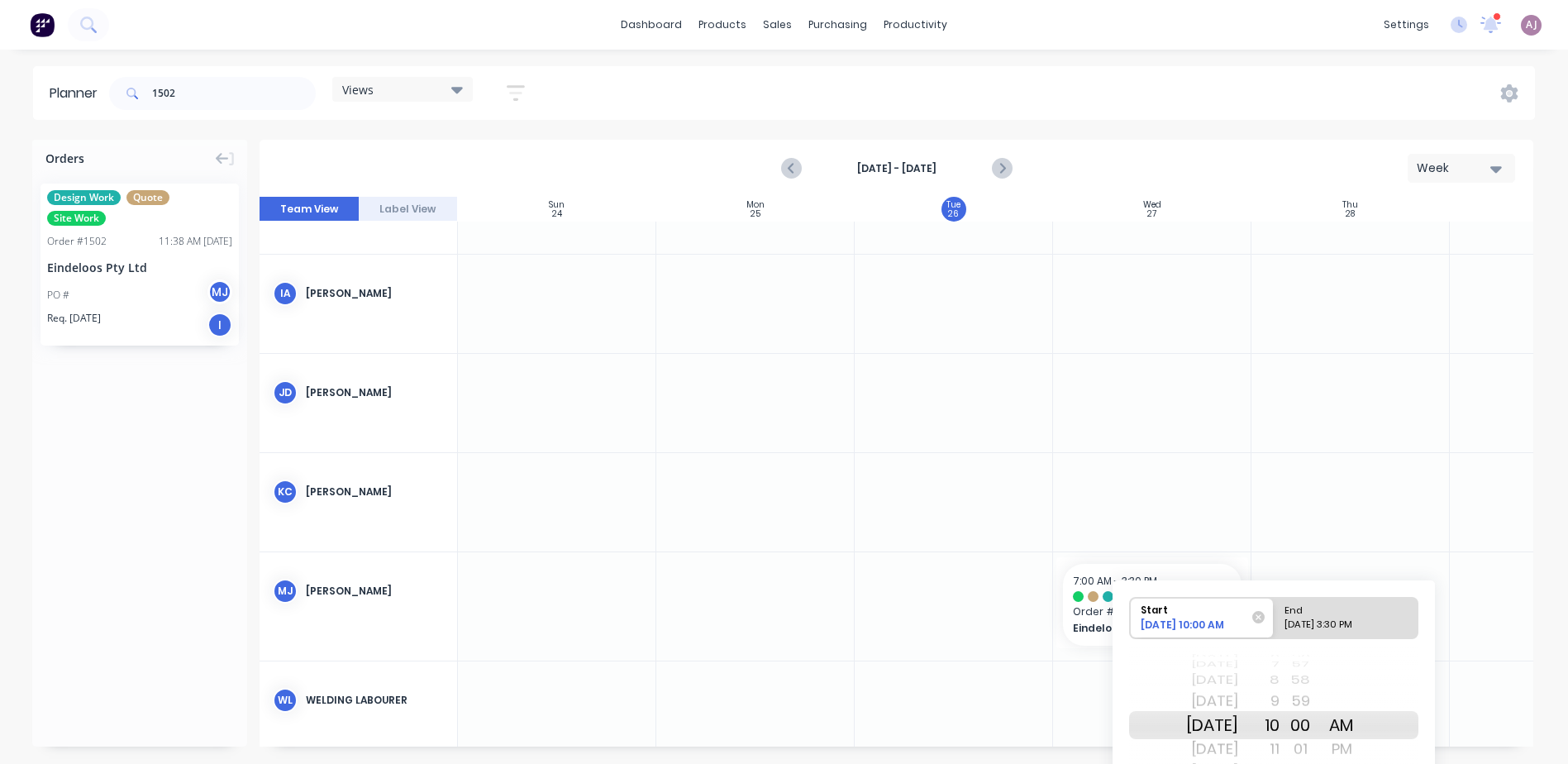
click at [1325, 616] on div "End" at bounding box center [1339, 608] width 120 height 21
click at [1275, 616] on input "End [DATE] 3:30 PM" at bounding box center [1274, 618] width 1 height 41
radio input "true"
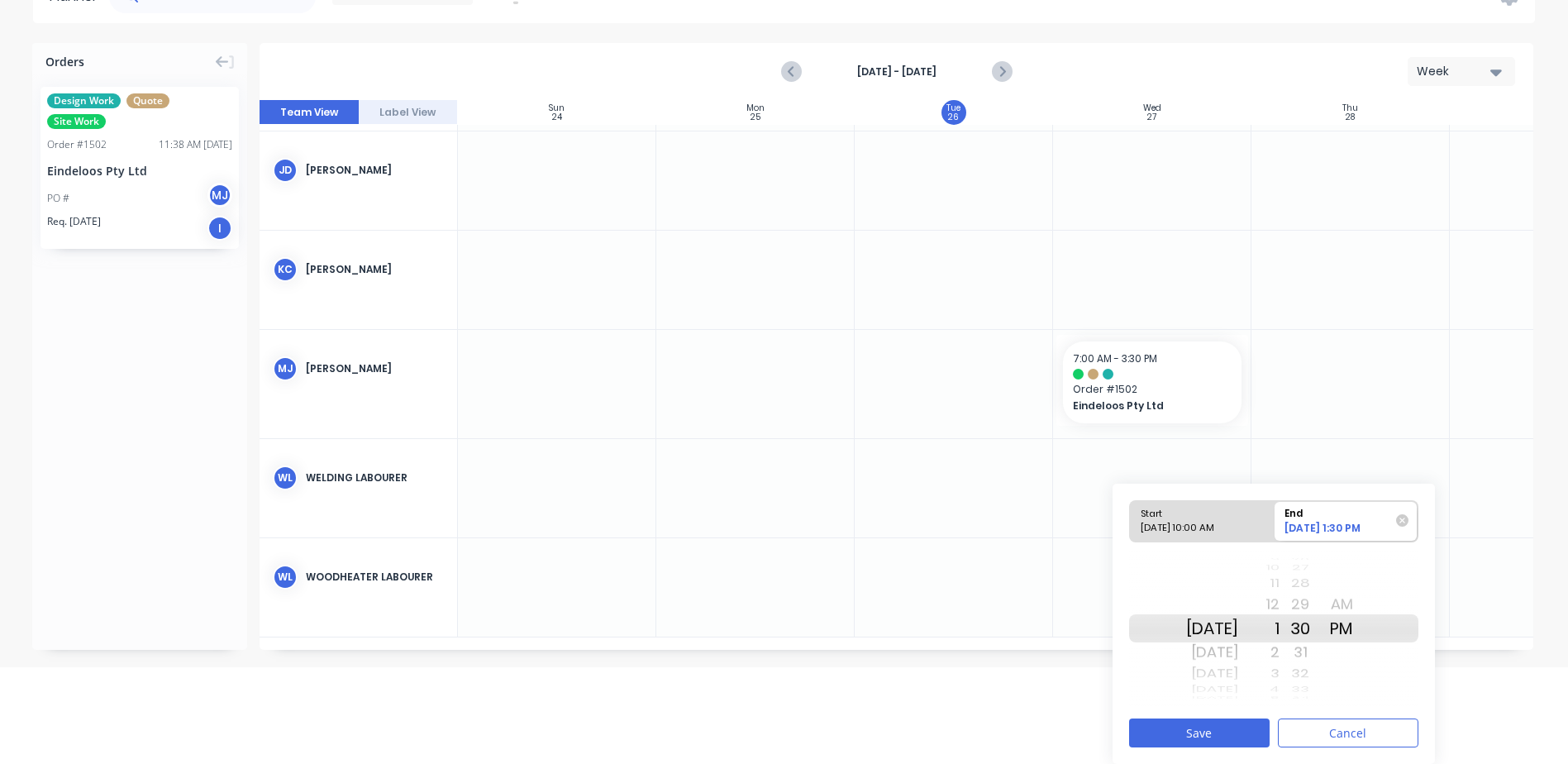
scroll to position [298, 0]
click at [1206, 733] on button "Save" at bounding box center [1199, 733] width 141 height 29
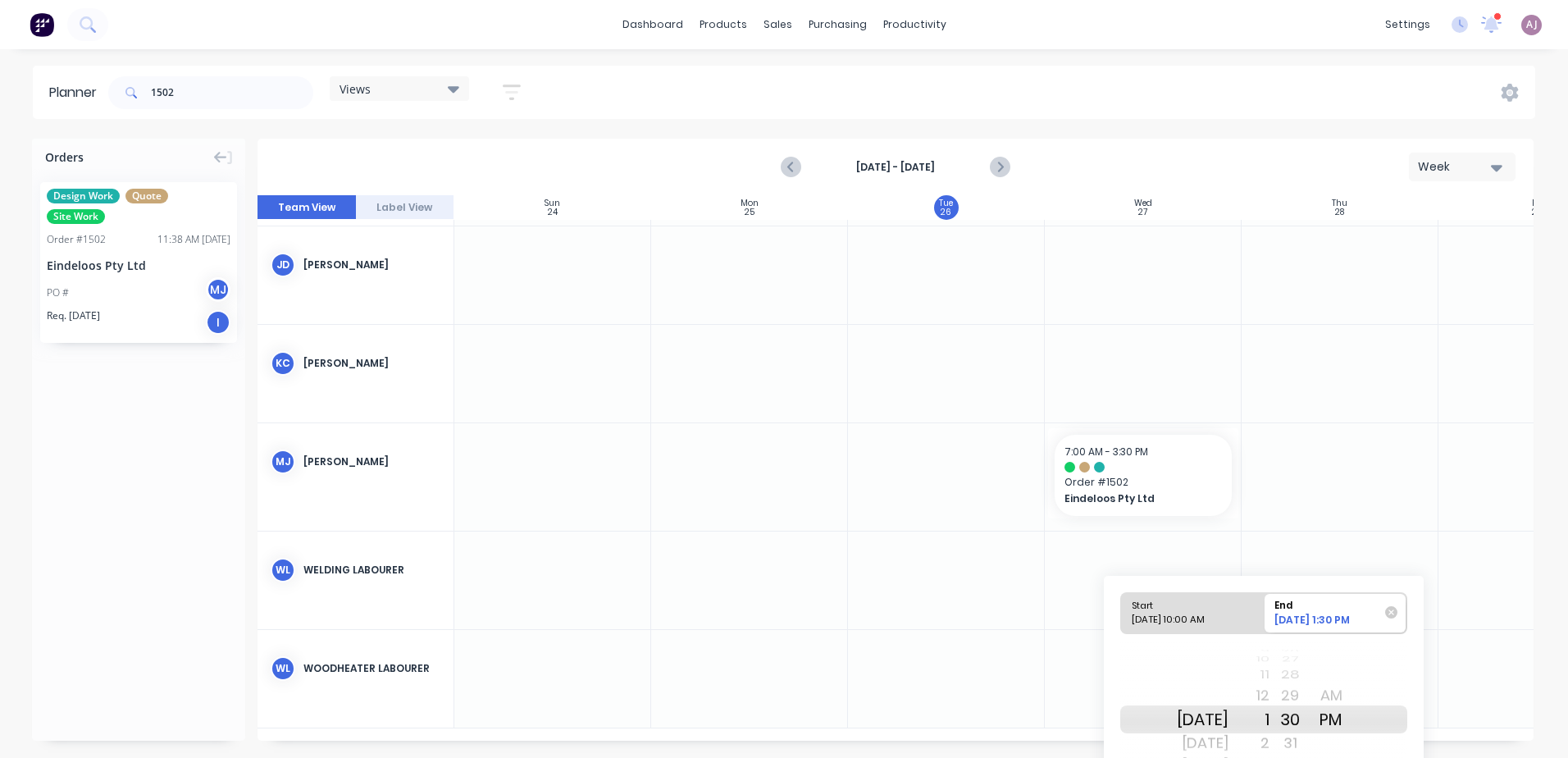
scroll to position [283, 0]
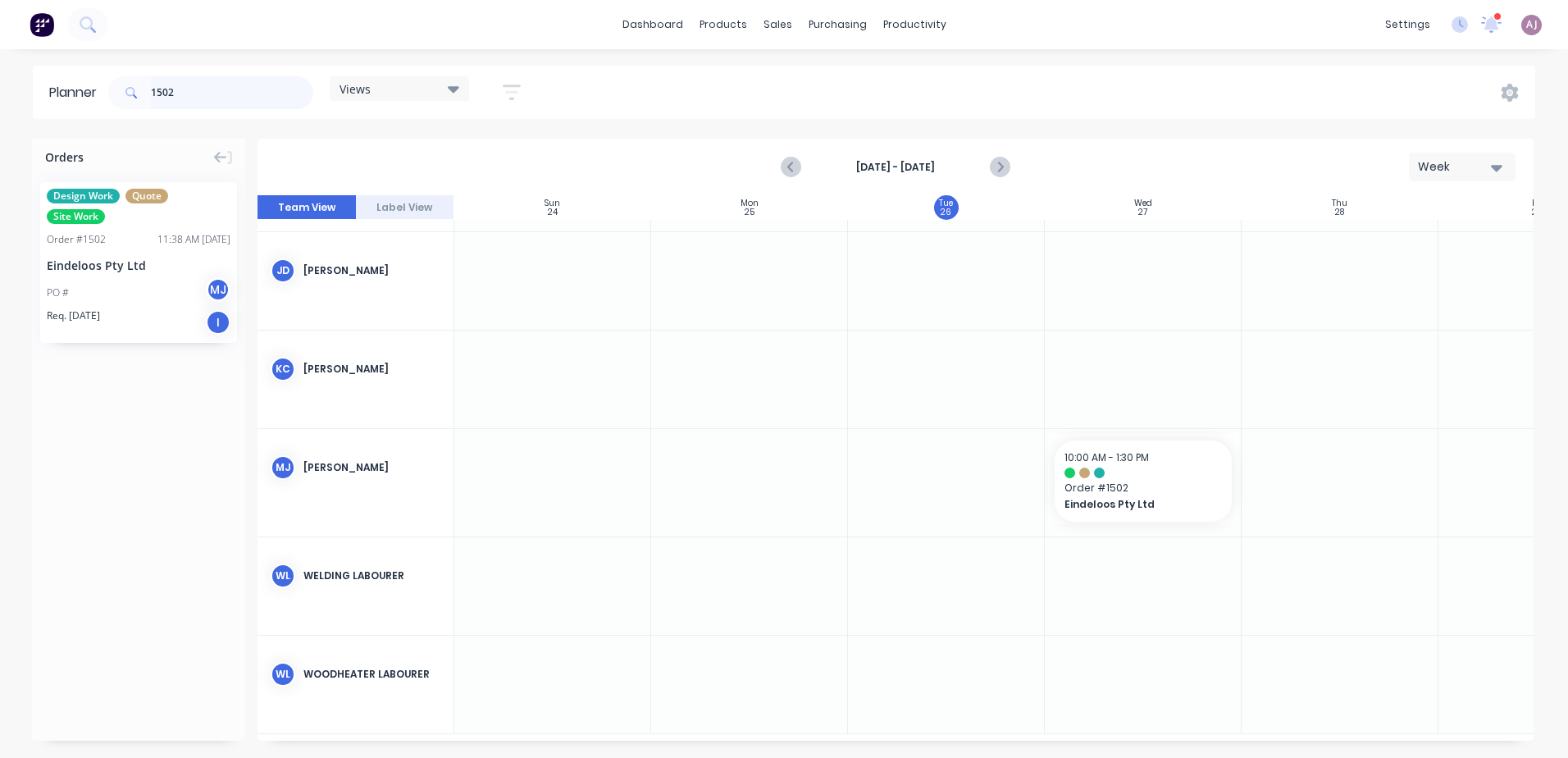
click at [221, 83] on input "1502" at bounding box center [232, 92] width 162 height 33
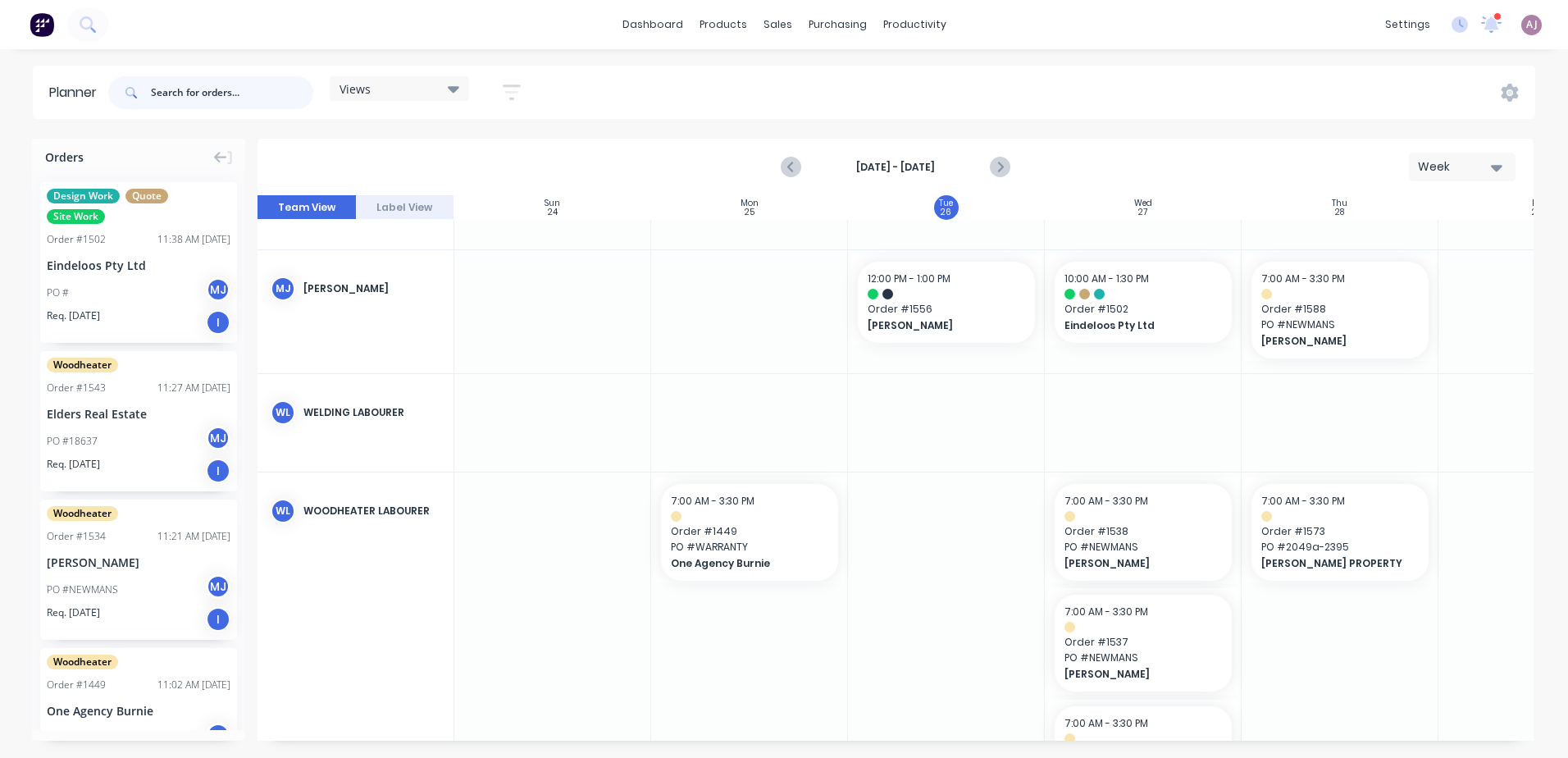
scroll to position [447, 0]
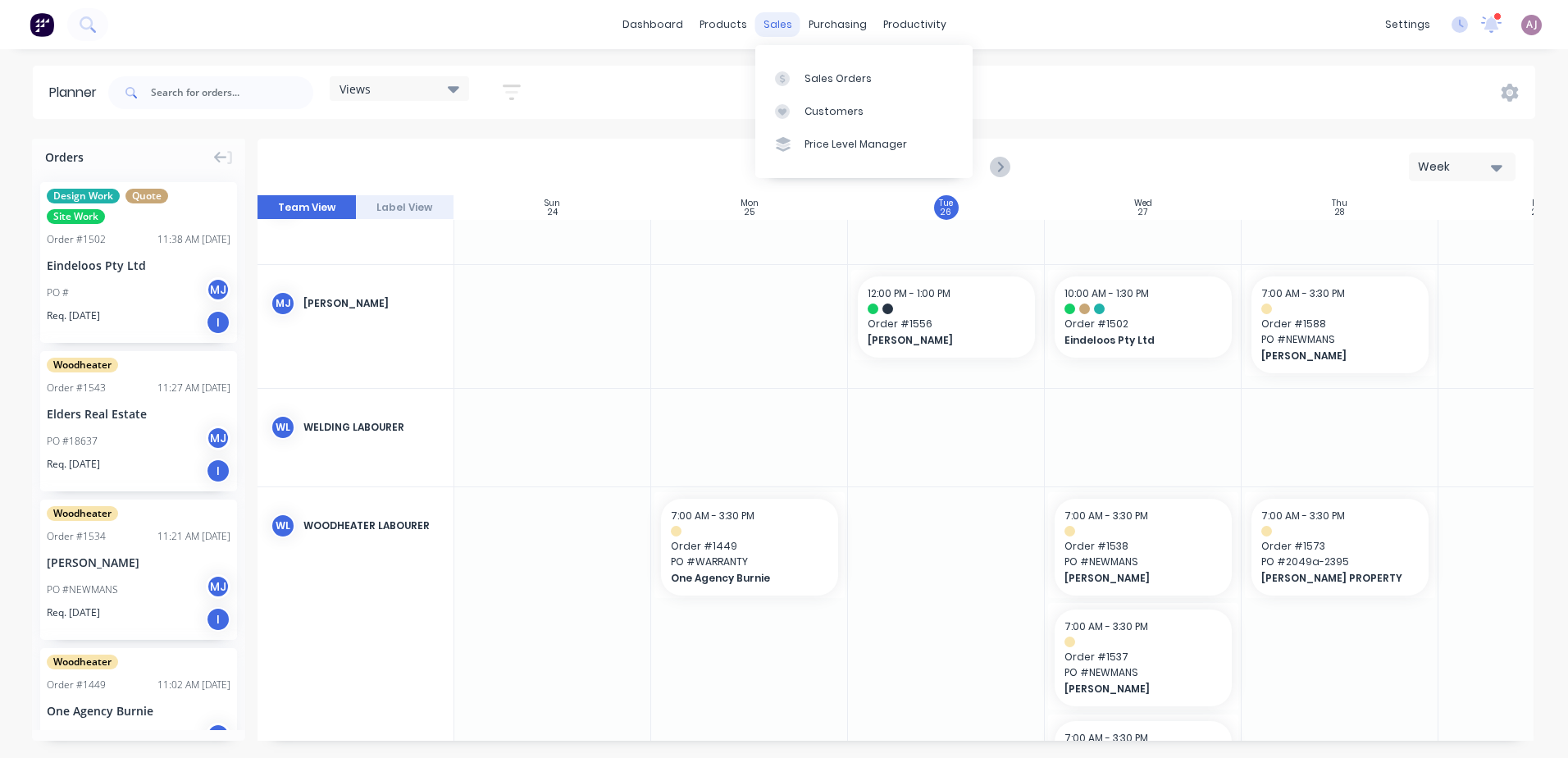
click at [771, 33] on div "sales" at bounding box center [779, 24] width 46 height 25
click at [805, 72] on div "Sales Orders" at bounding box center [838, 78] width 67 height 15
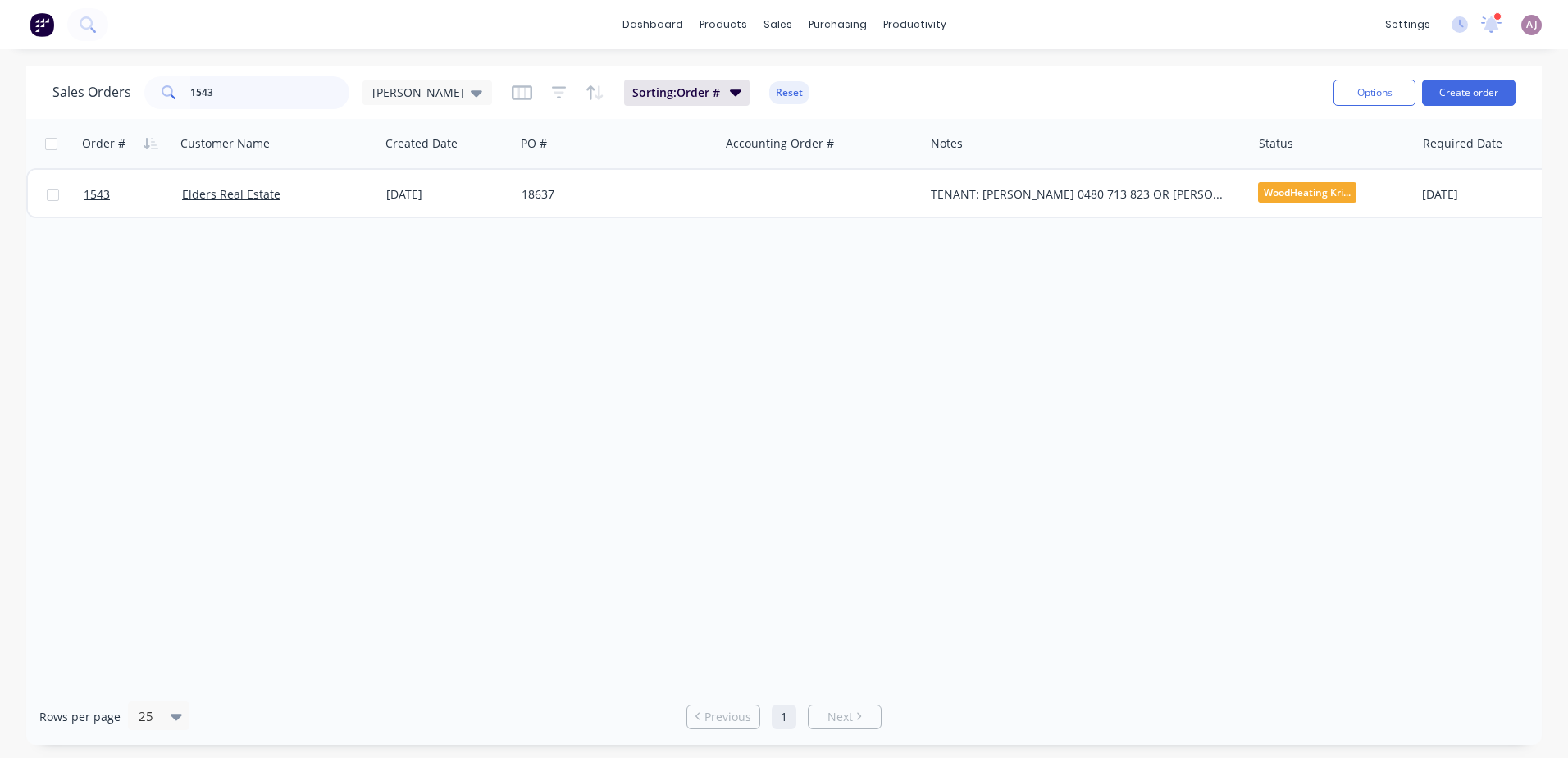
click at [237, 84] on input "1543" at bounding box center [270, 92] width 160 height 33
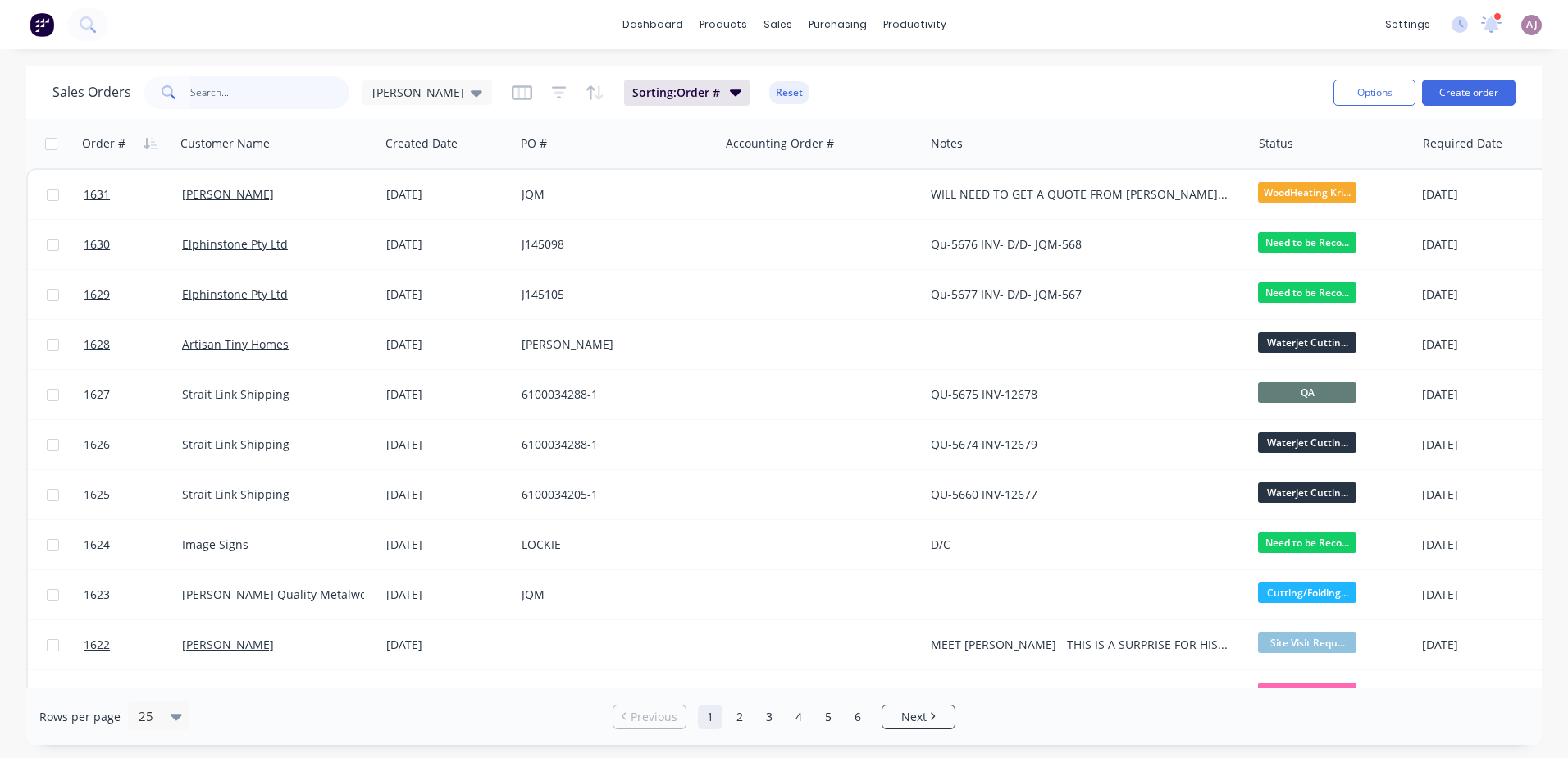
click at [234, 98] on input "text" at bounding box center [270, 92] width 160 height 33
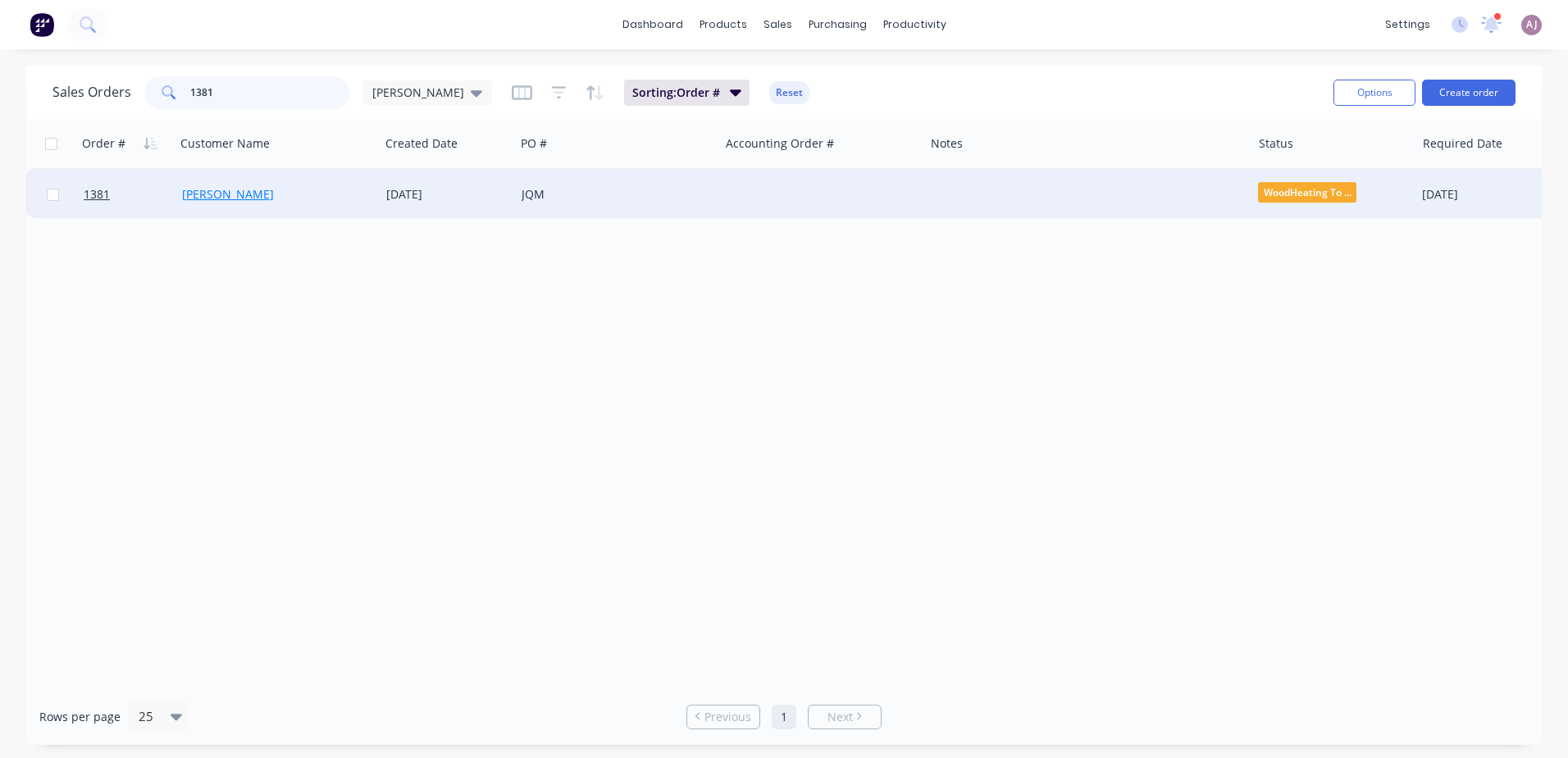
type input "1381"
click at [231, 194] on link "[PERSON_NAME]" at bounding box center [228, 194] width 92 height 16
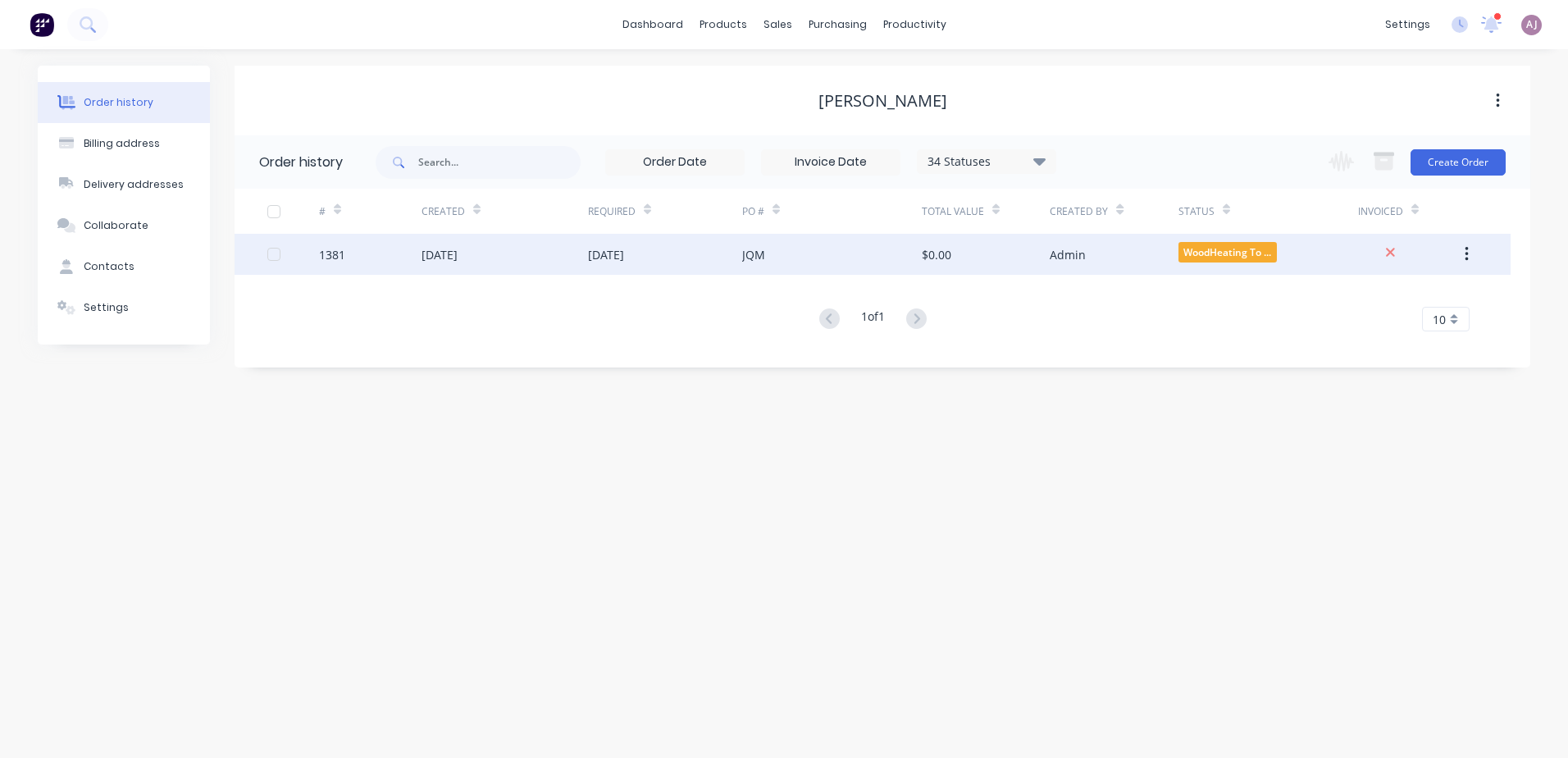
click at [589, 261] on div "[DATE]" at bounding box center [606, 254] width 36 height 17
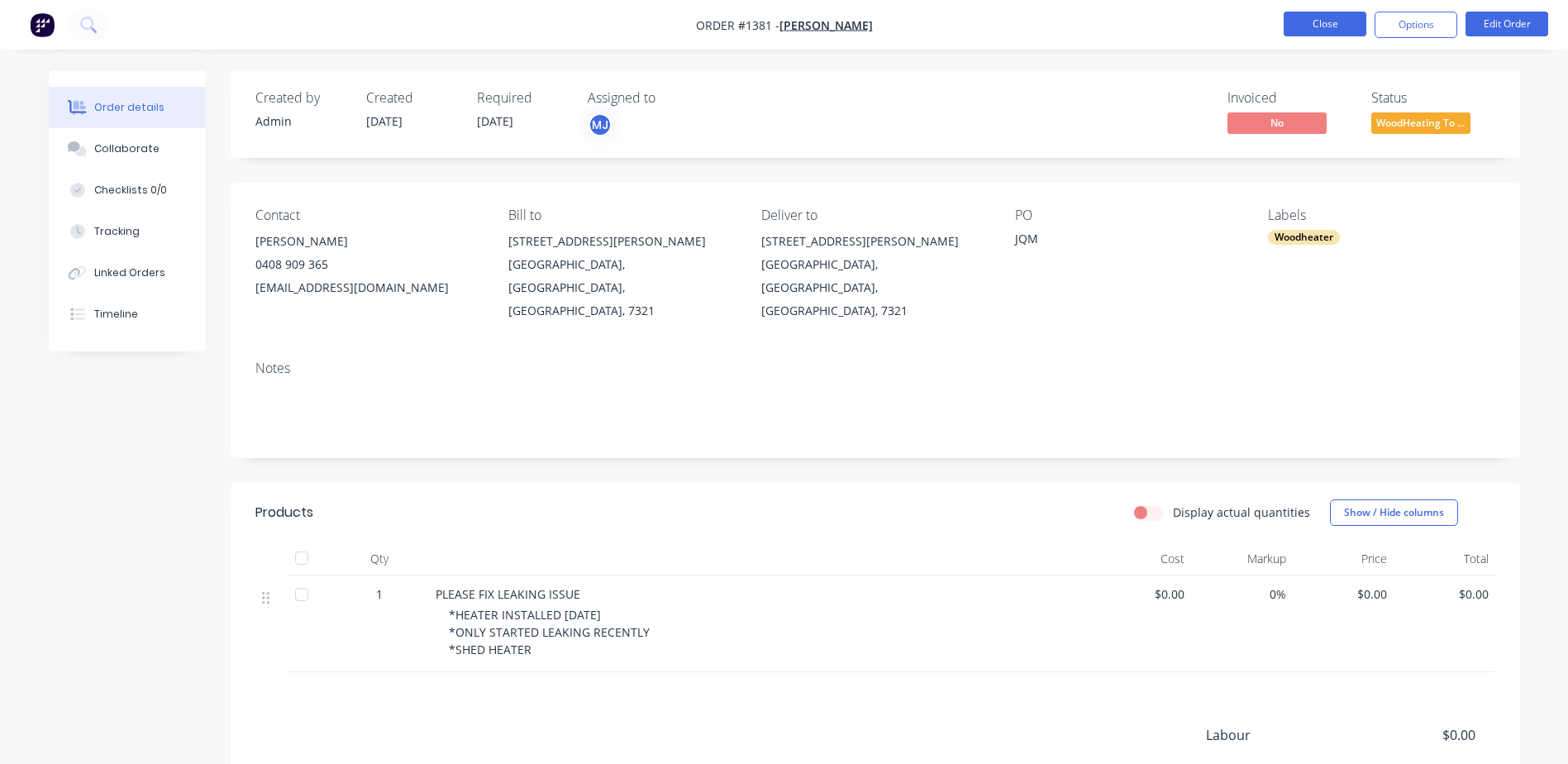
click at [1317, 22] on button "Close" at bounding box center [1325, 24] width 83 height 25
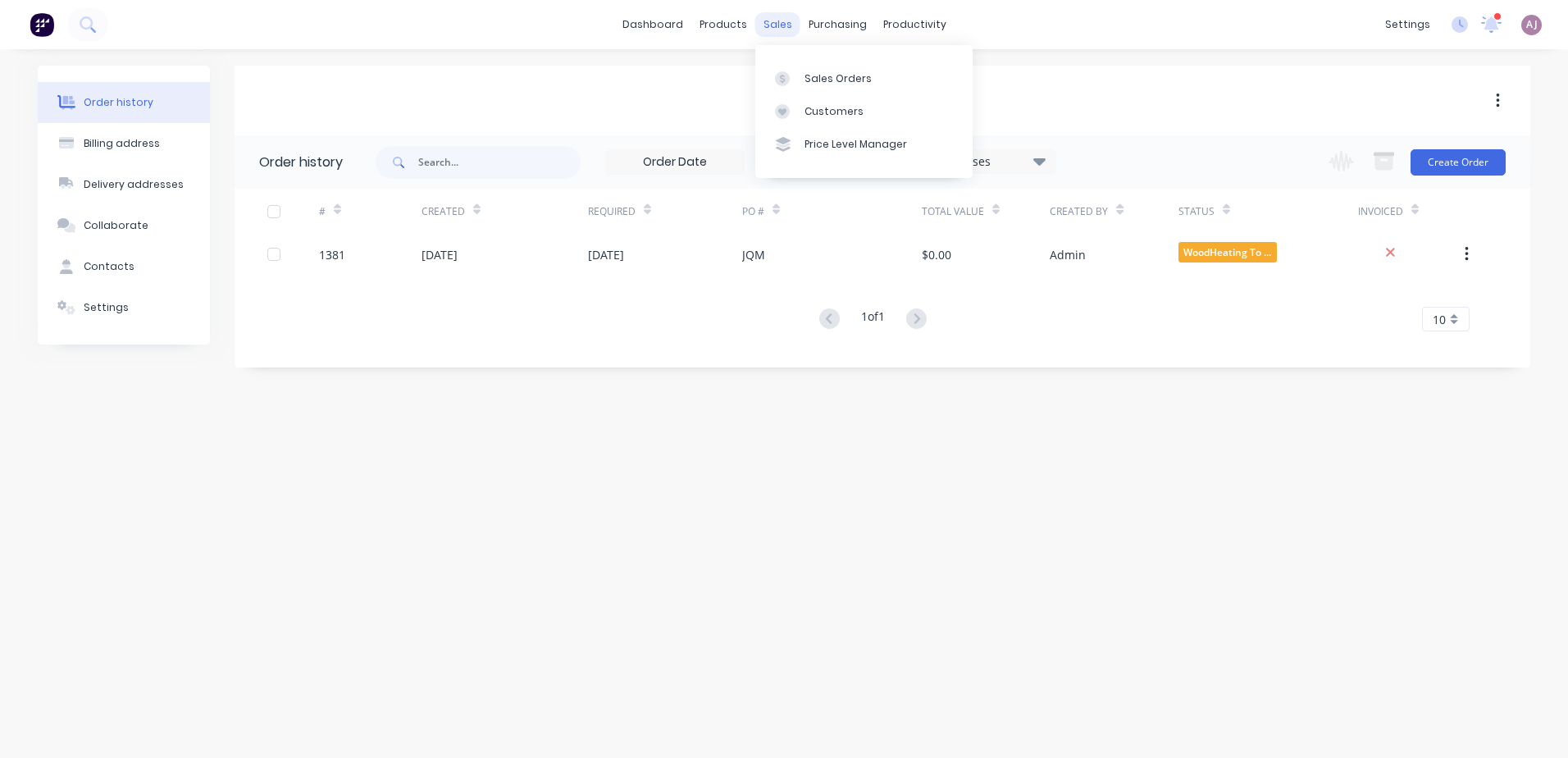
click at [771, 28] on div "sales" at bounding box center [779, 24] width 46 height 25
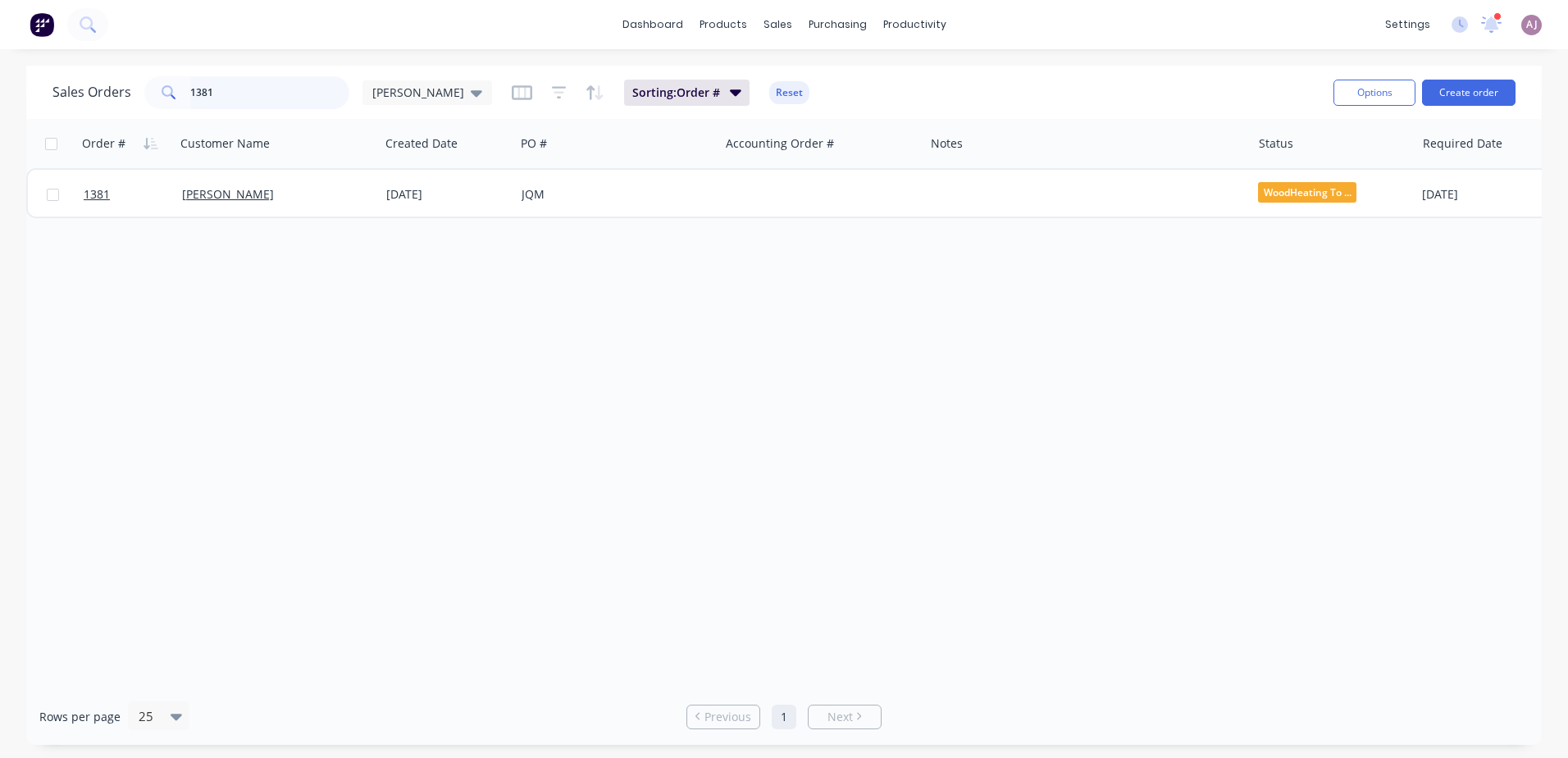
click at [257, 99] on input "1381" at bounding box center [270, 92] width 160 height 33
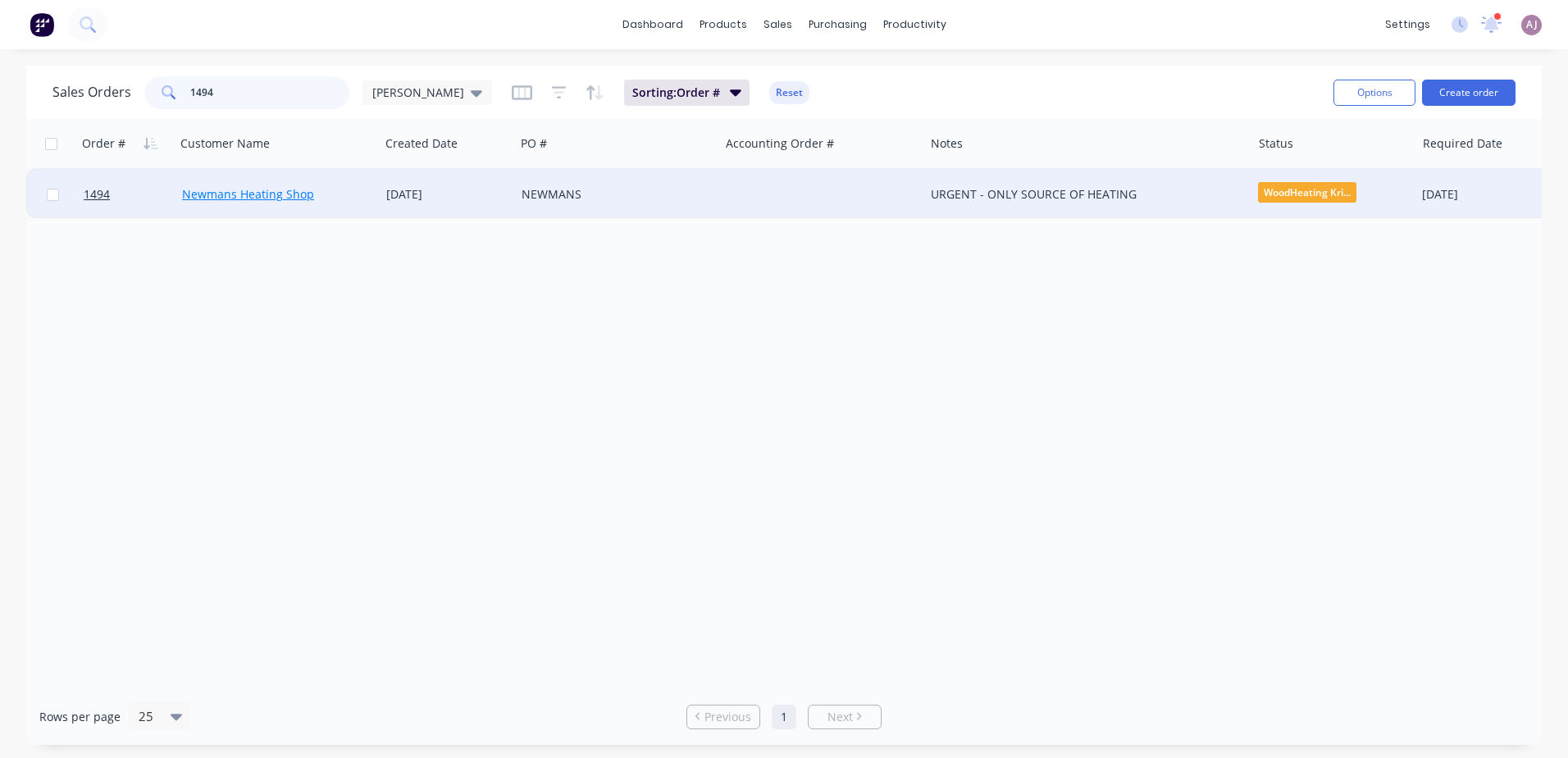
type input "1494"
click at [232, 195] on link "Newmans Heating Shop" at bounding box center [248, 194] width 133 height 16
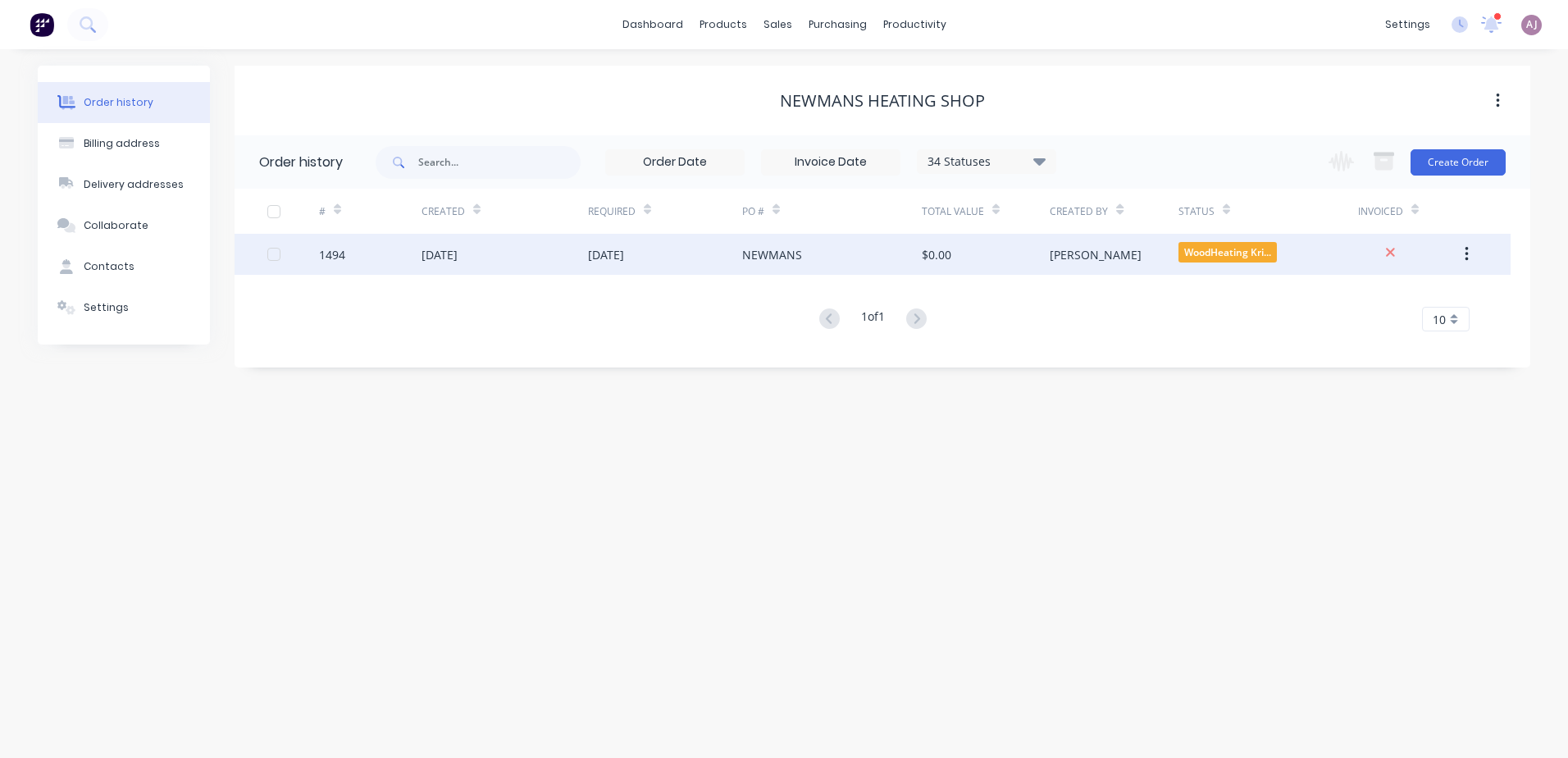
click at [643, 266] on div "[DATE]" at bounding box center [666, 253] width 154 height 41
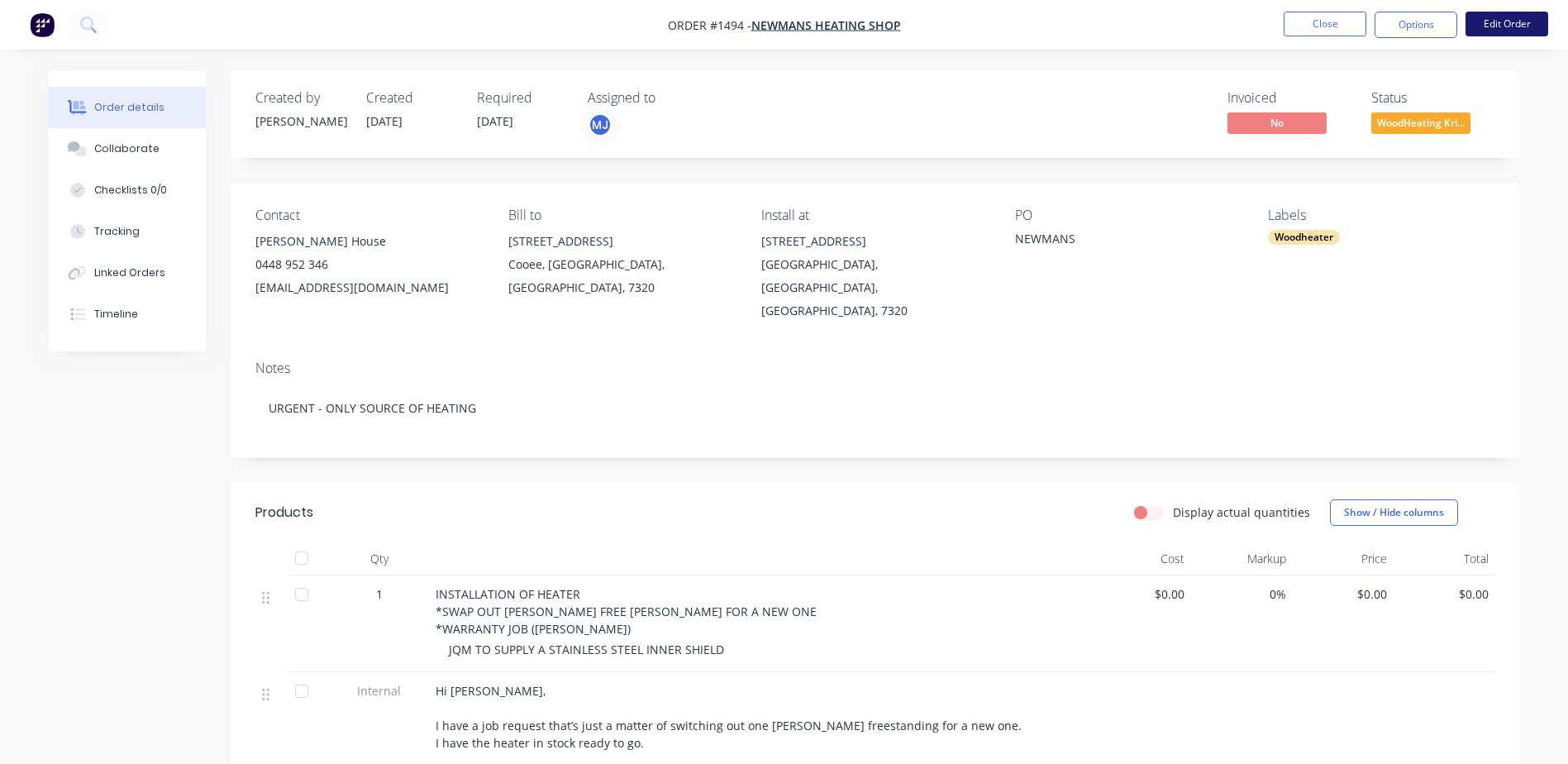
click at [1486, 30] on button "Edit Order" at bounding box center [1506, 24] width 83 height 25
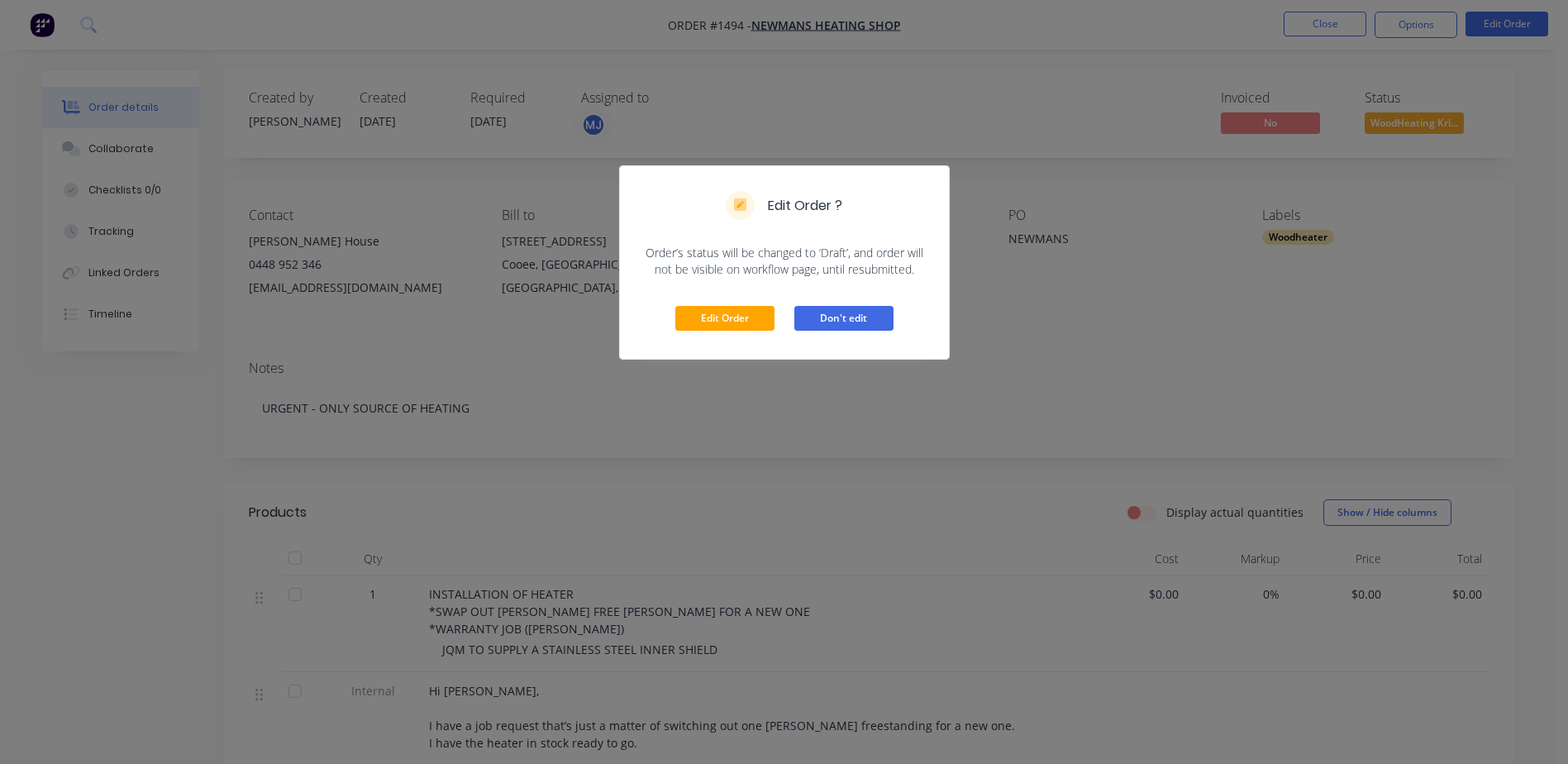
click at [851, 312] on button "Don't edit" at bounding box center [844, 318] width 100 height 25
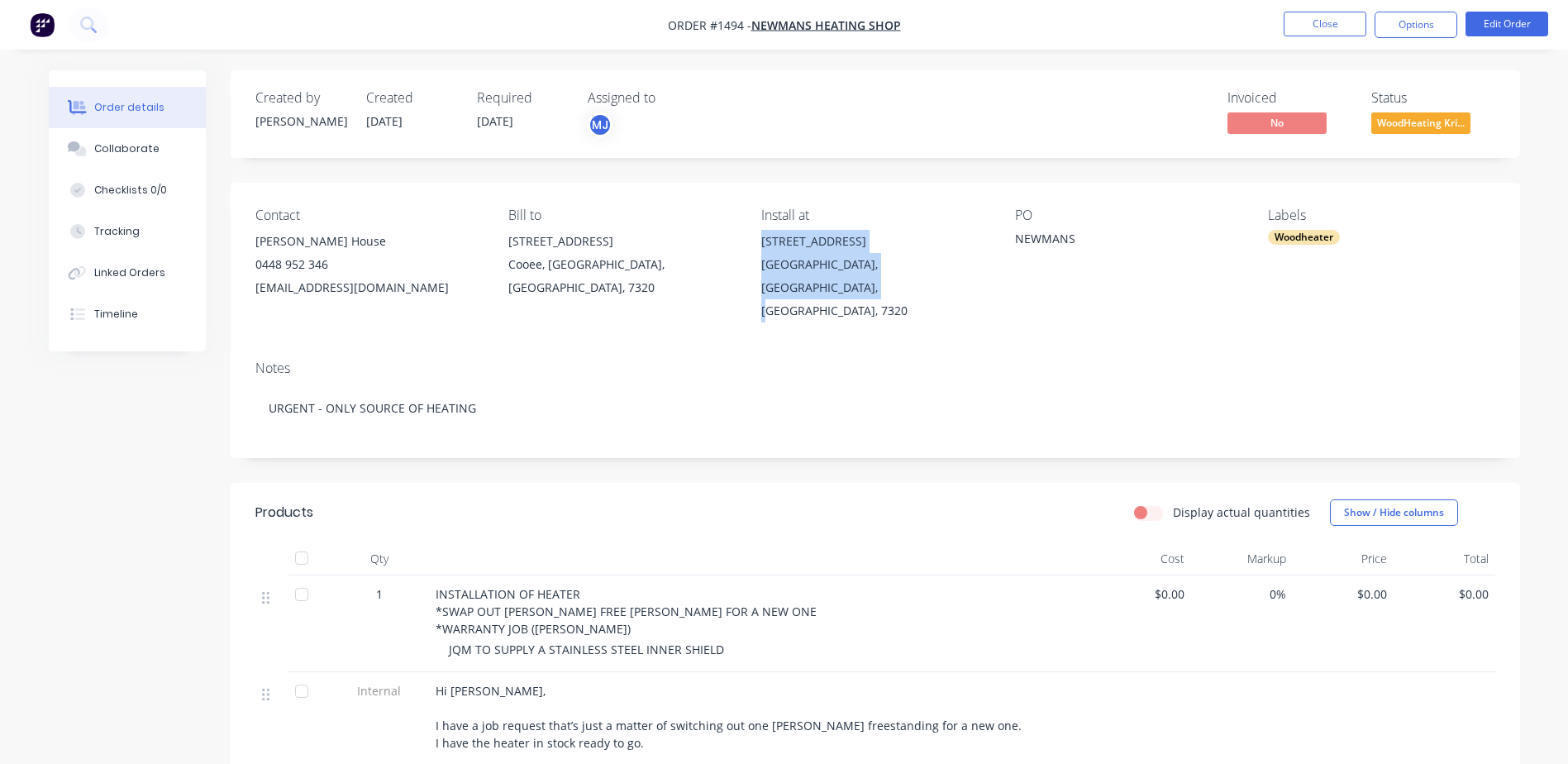
drag, startPoint x: 763, startPoint y: 243, endPoint x: 978, endPoint y: 278, distance: 217.8
click at [978, 278] on div "16 Pine Avenue Upper Burnie, Tasmania, Australia, 7320" at bounding box center [874, 276] width 226 height 93
copy div "16 Pine Avenue Upper Burnie, Tasmania, Australia, 7320"
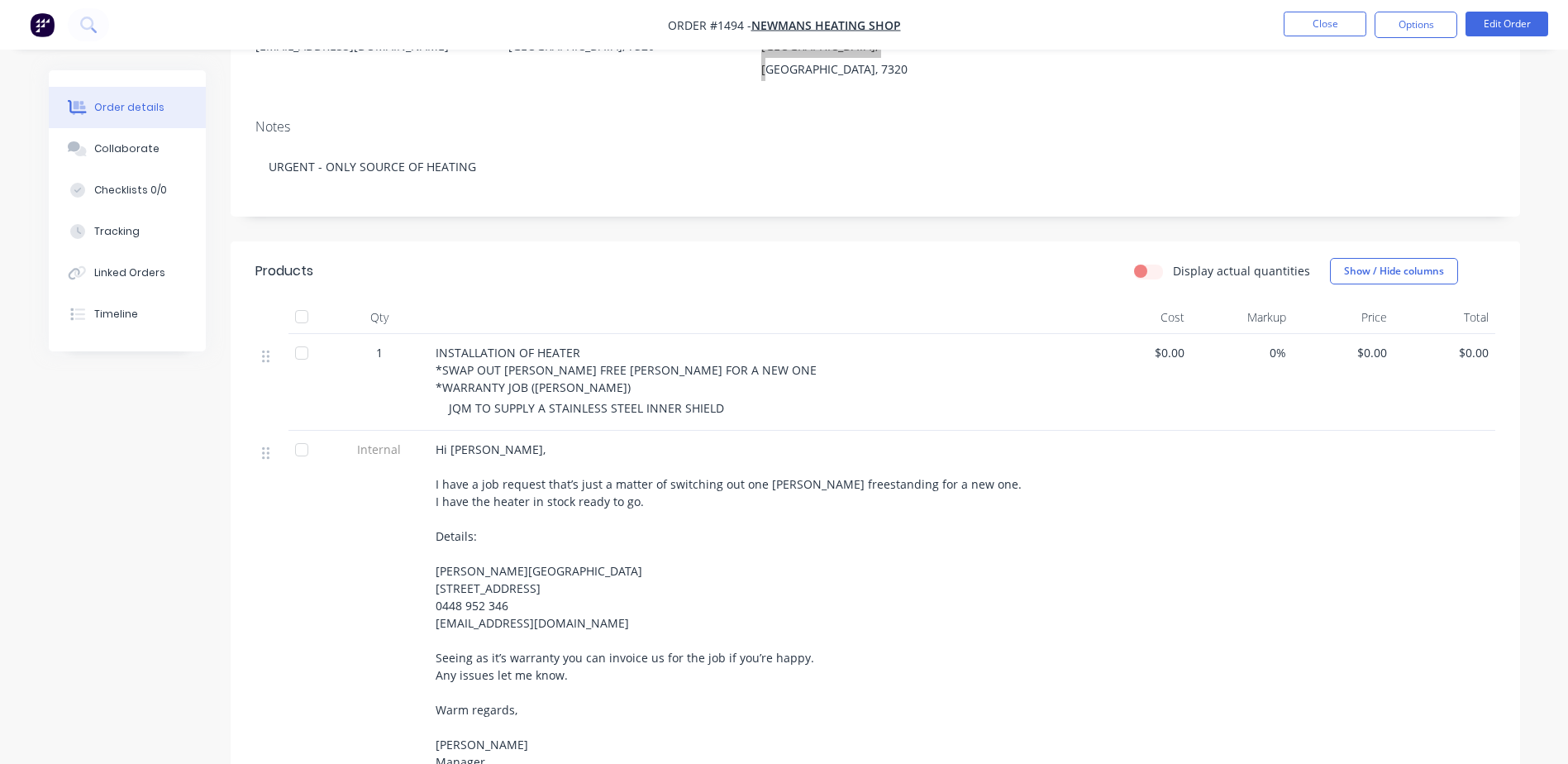
scroll to position [240, 0]
